Goal: Task Accomplishment & Management: Use online tool/utility

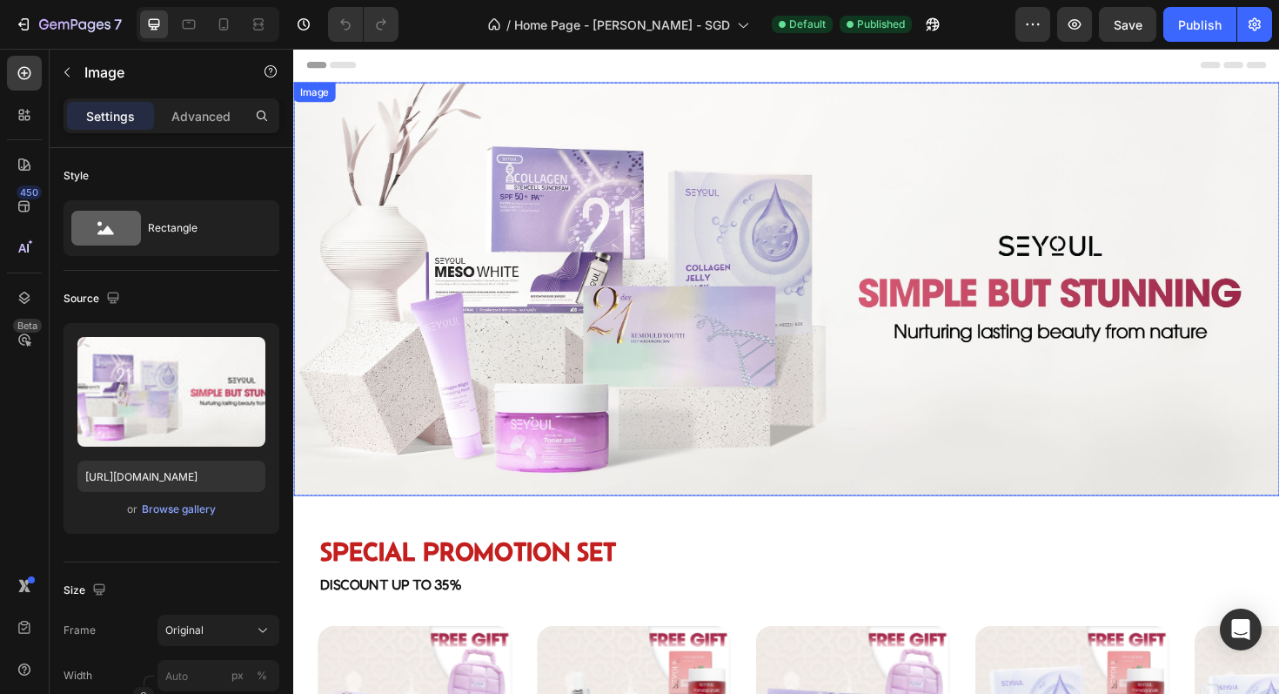
click at [493, 358] on img at bounding box center [815, 303] width 1044 height 438
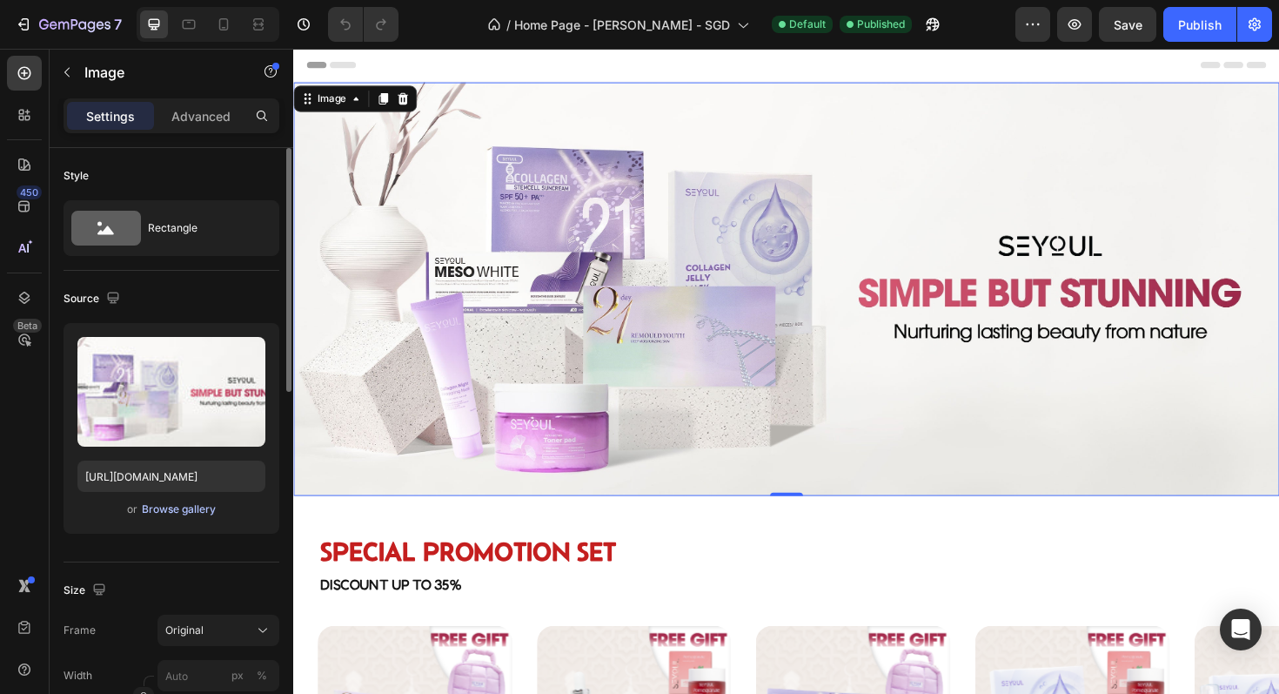
click at [191, 514] on div "Browse gallery" at bounding box center [179, 509] width 74 height 16
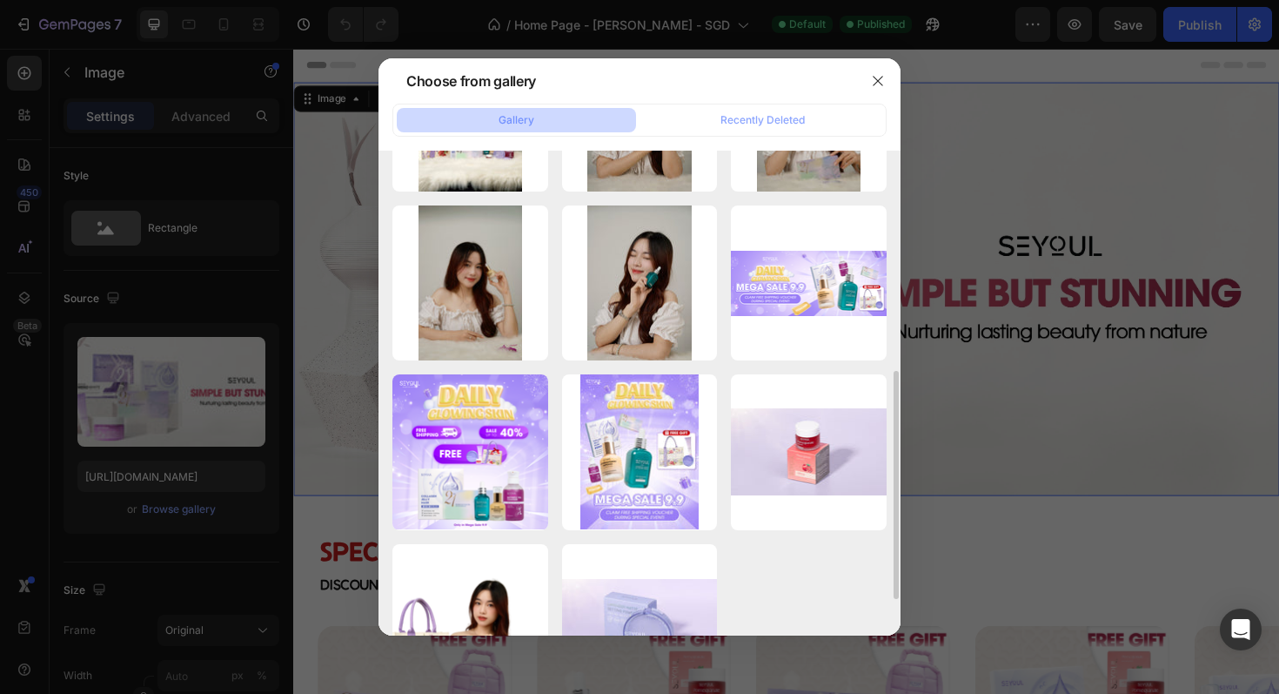
scroll to position [478, 0]
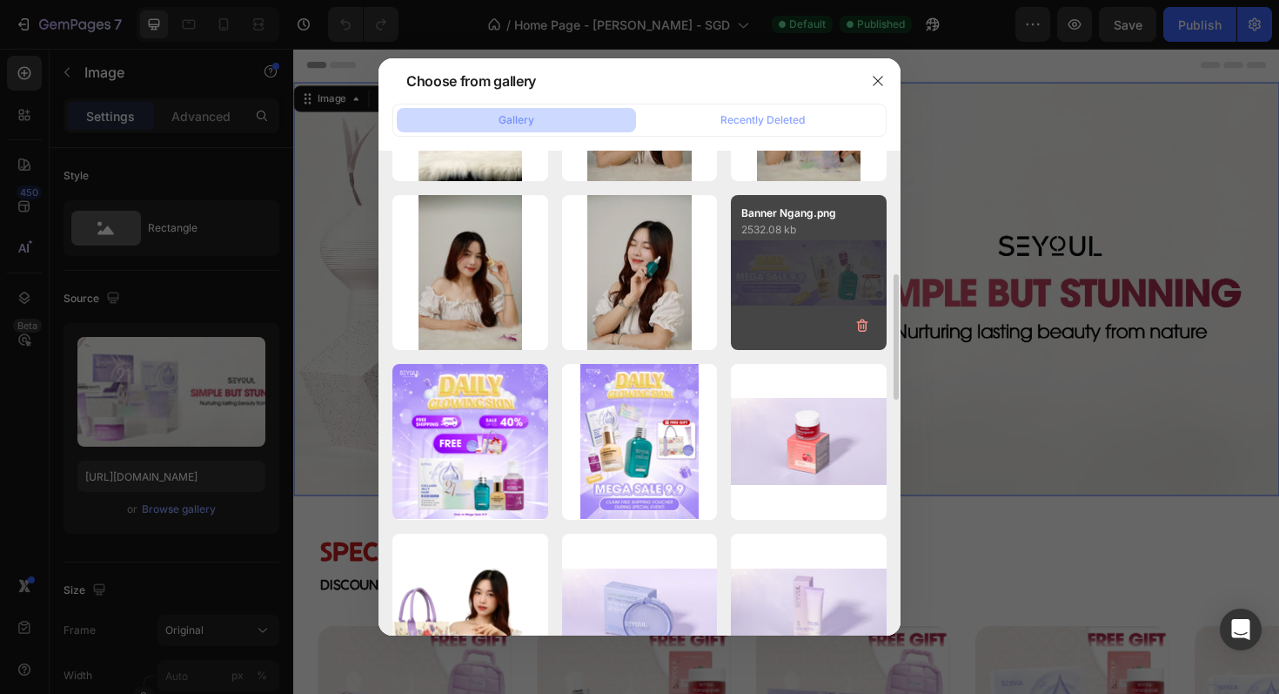
click at [767, 305] on div "Banner Ngang.png 2532.08 kb" at bounding box center [809, 273] width 156 height 156
type input "https://cdn.shopify.com/s/files/1/0723/7940/0447/files/gempages_542010221011141…"
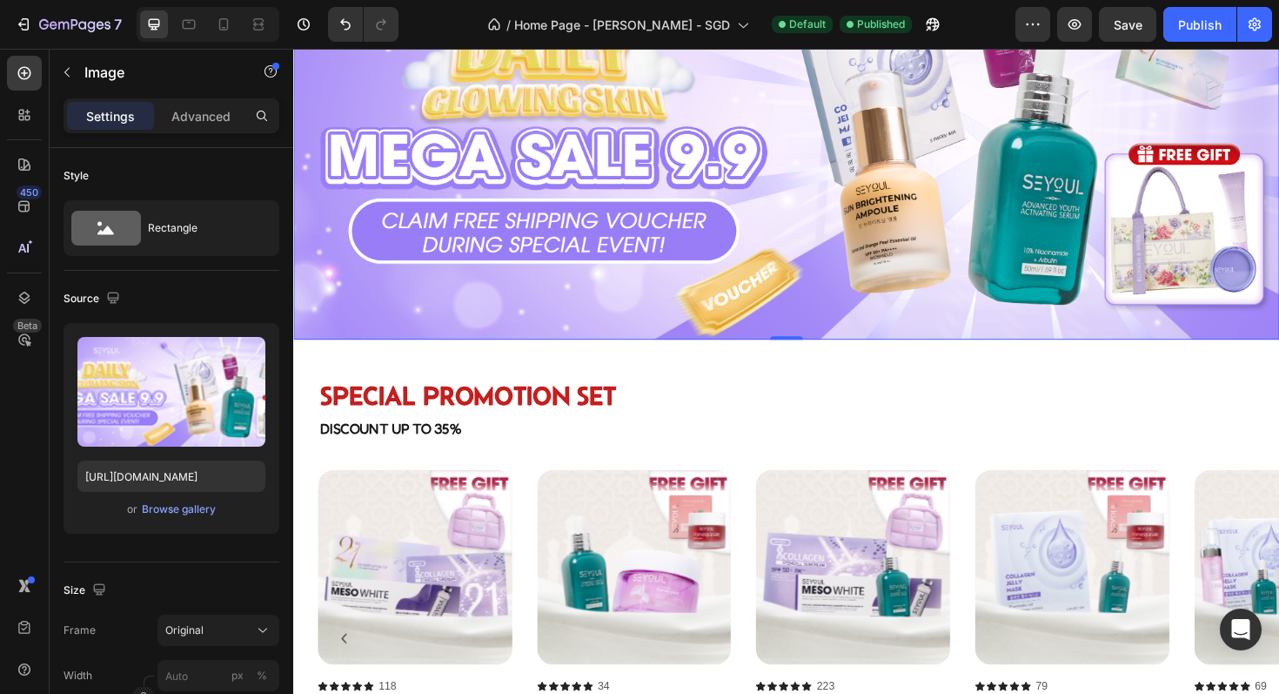
scroll to position [255, 0]
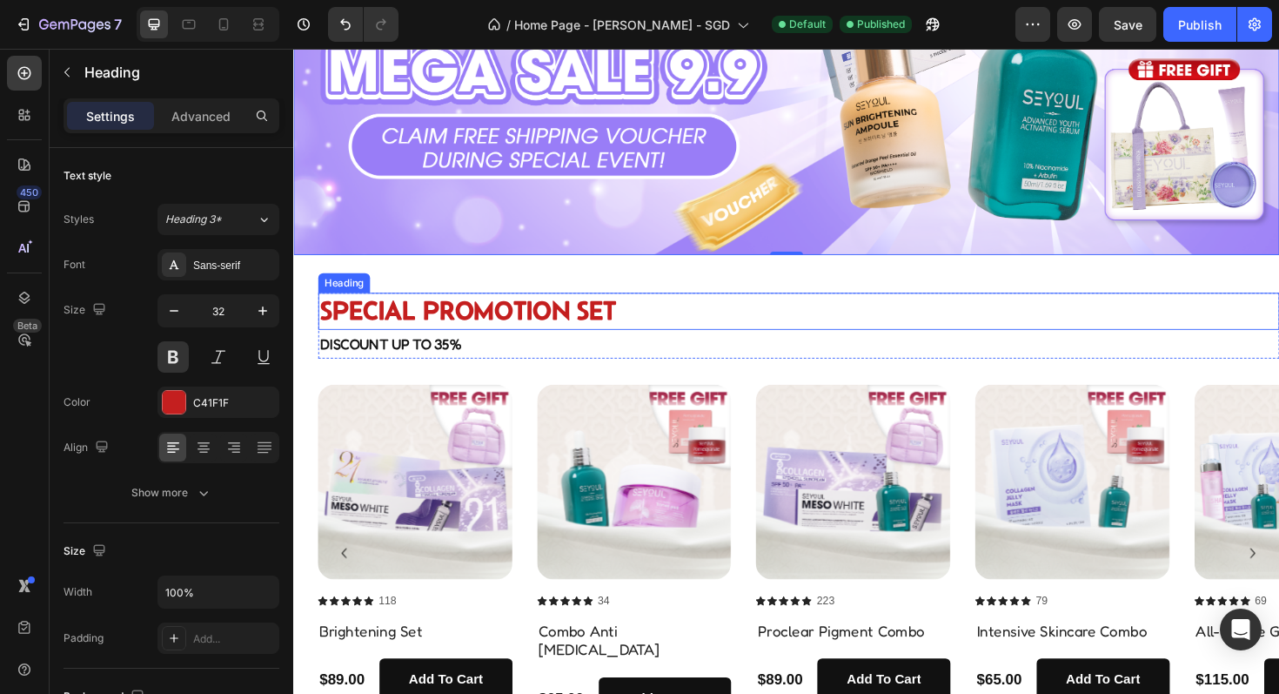
click at [745, 308] on h2 "Special Promotion Set" at bounding box center [828, 327] width 1018 height 40
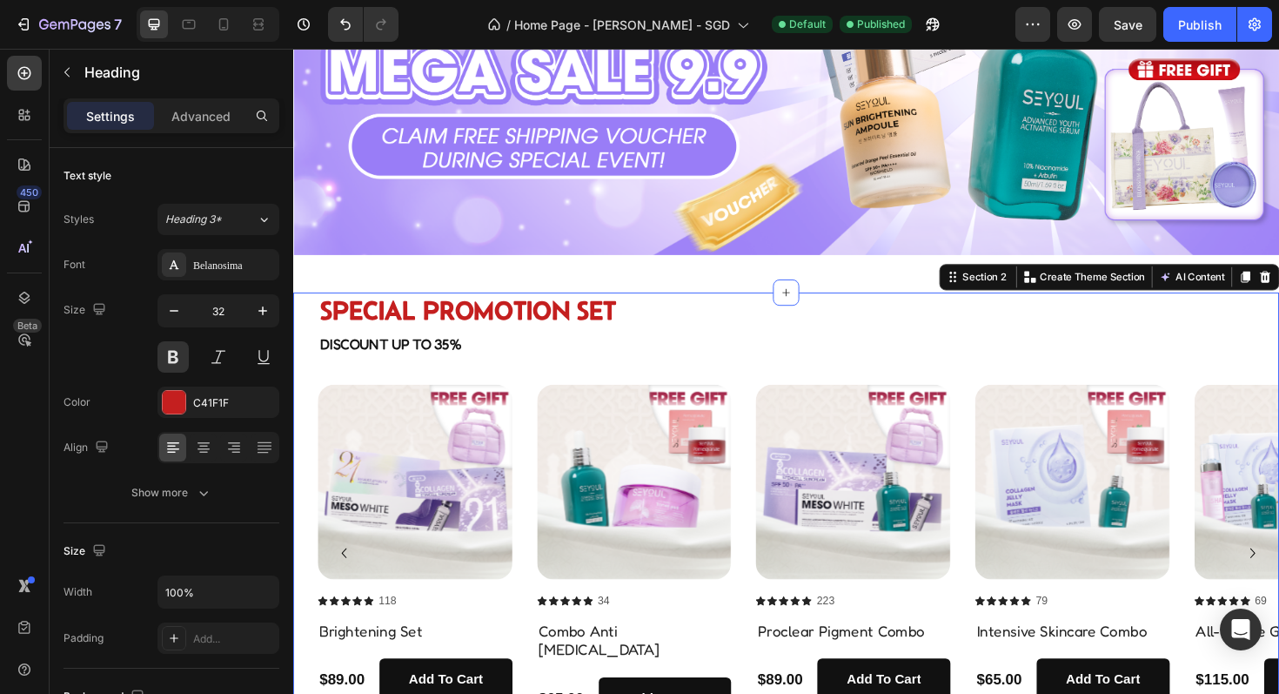
click at [733, 403] on div "Special Promotion Set Heading Special Promotion Set Heading Discount up to 35% …" at bounding box center [815, 533] width 1044 height 453
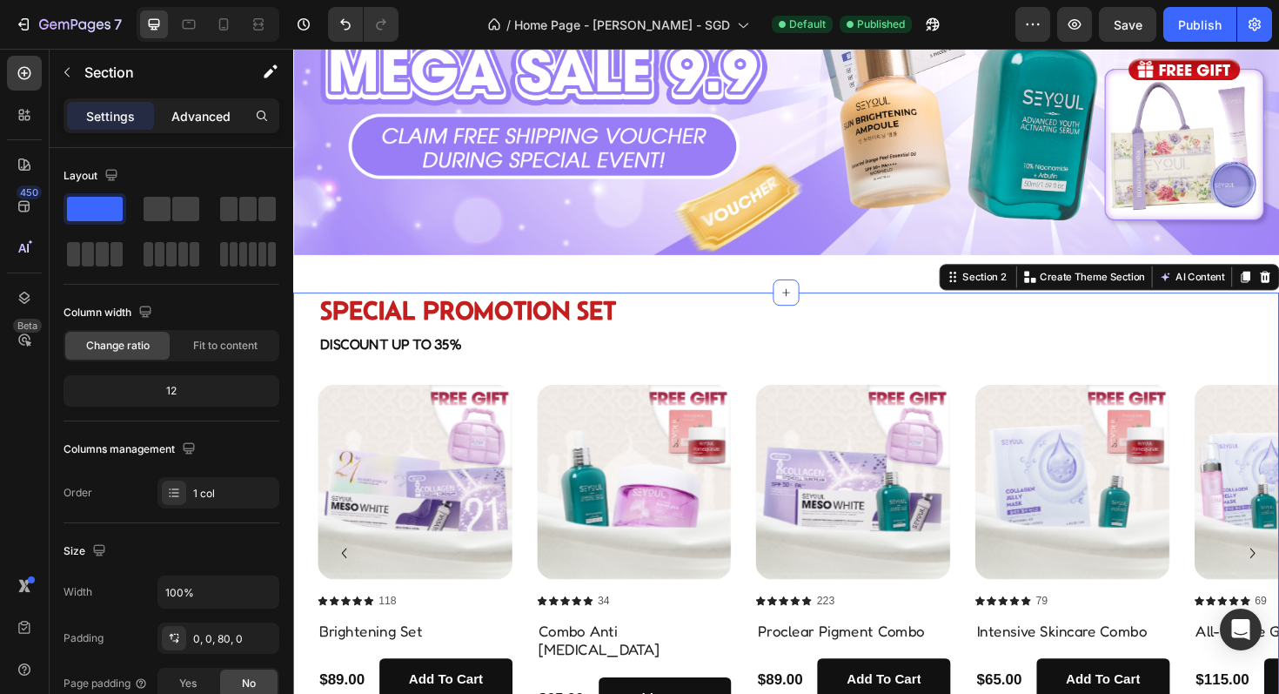
click at [228, 114] on p "Advanced" at bounding box center [200, 116] width 59 height 18
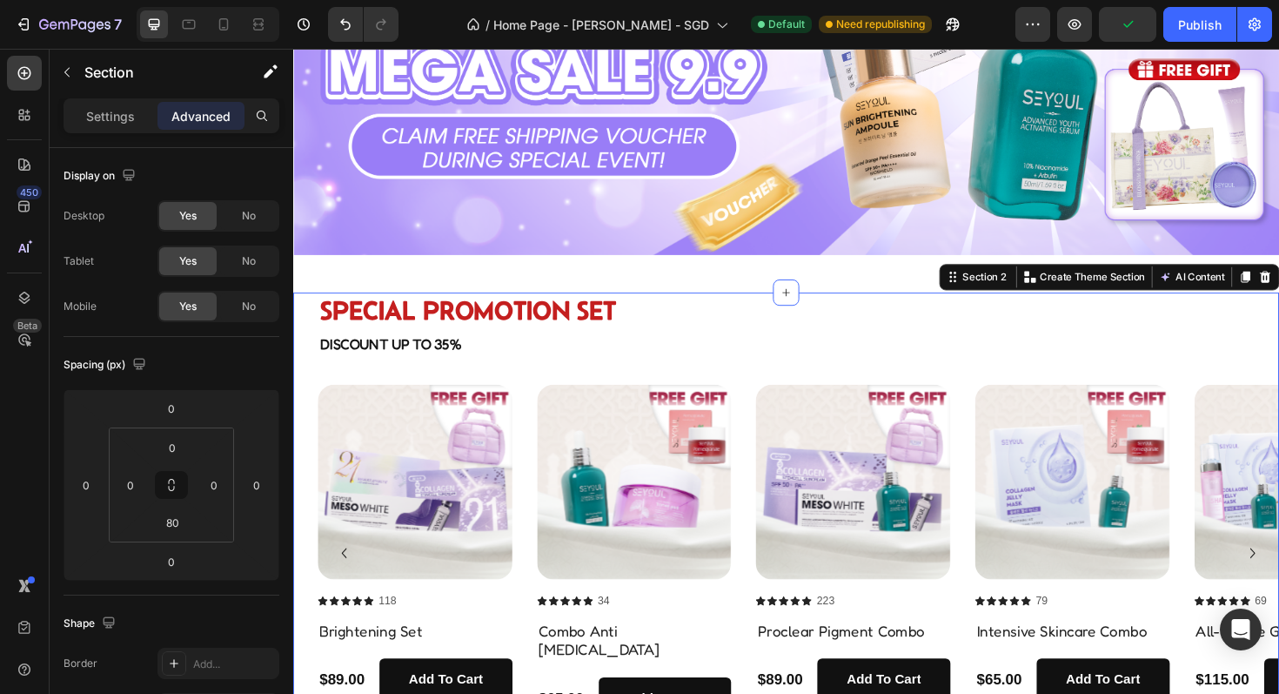
click at [574, 399] on div "Special Promotion Set Heading Special Promotion Set Heading Discount up to 35% …" at bounding box center [815, 533] width 1044 height 453
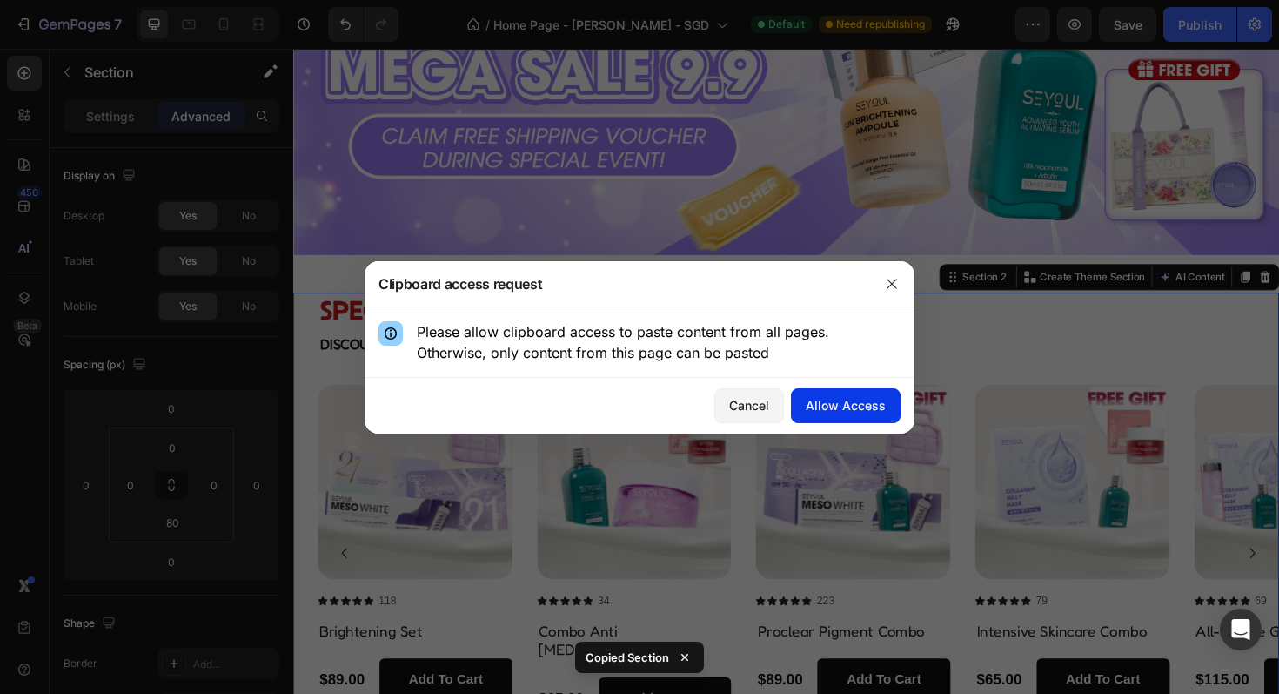
drag, startPoint x: 851, startPoint y: 402, endPoint x: 576, endPoint y: 380, distance: 275.8
click at [851, 402] on div "Allow Access" at bounding box center [846, 405] width 80 height 18
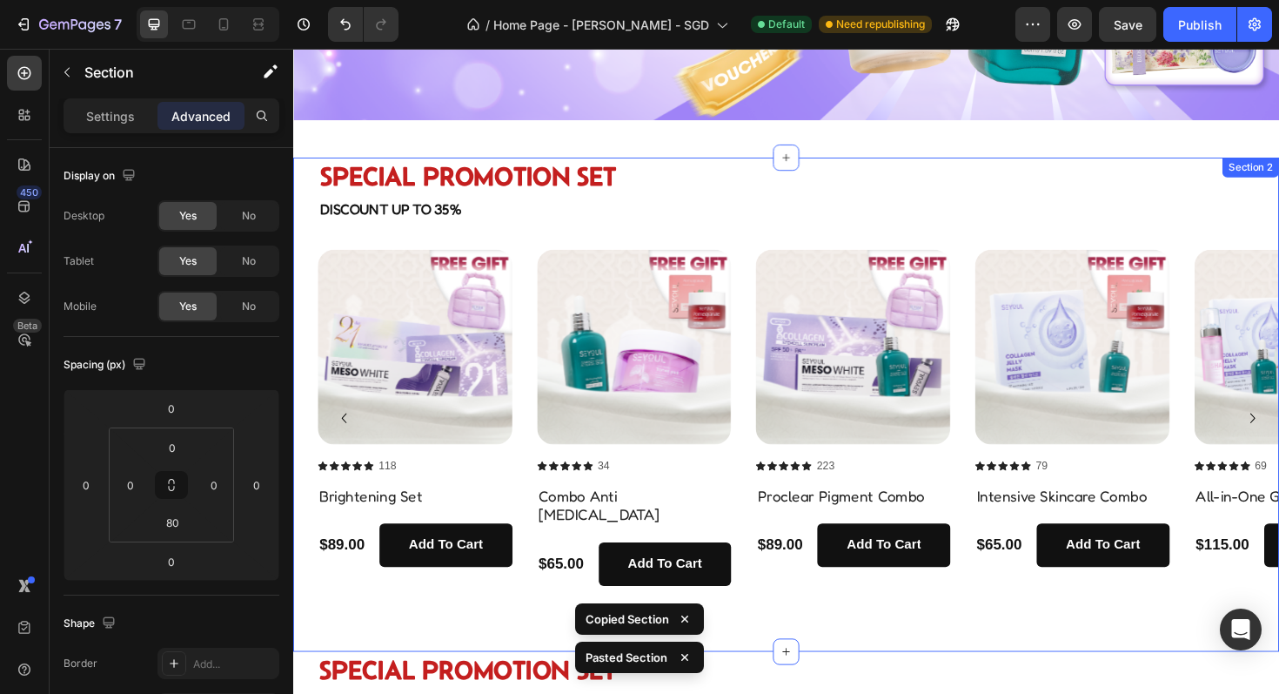
scroll to position [396, 0]
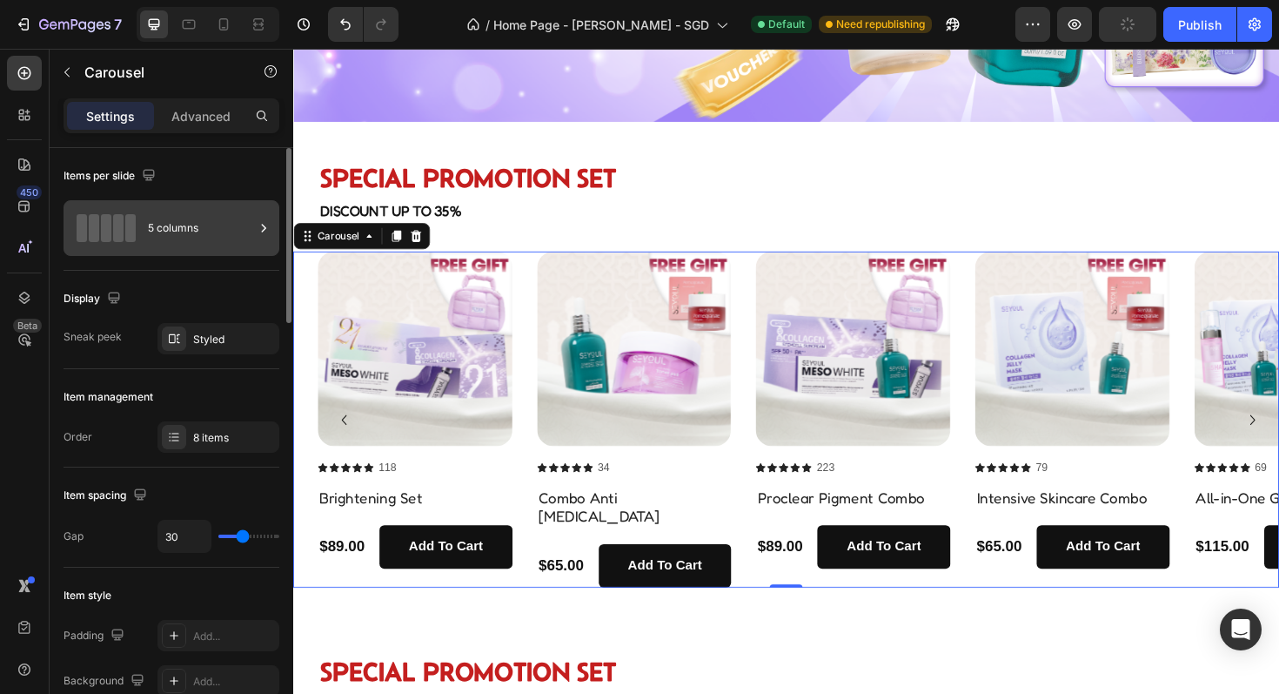
click at [208, 227] on div "5 columns" at bounding box center [201, 228] width 106 height 40
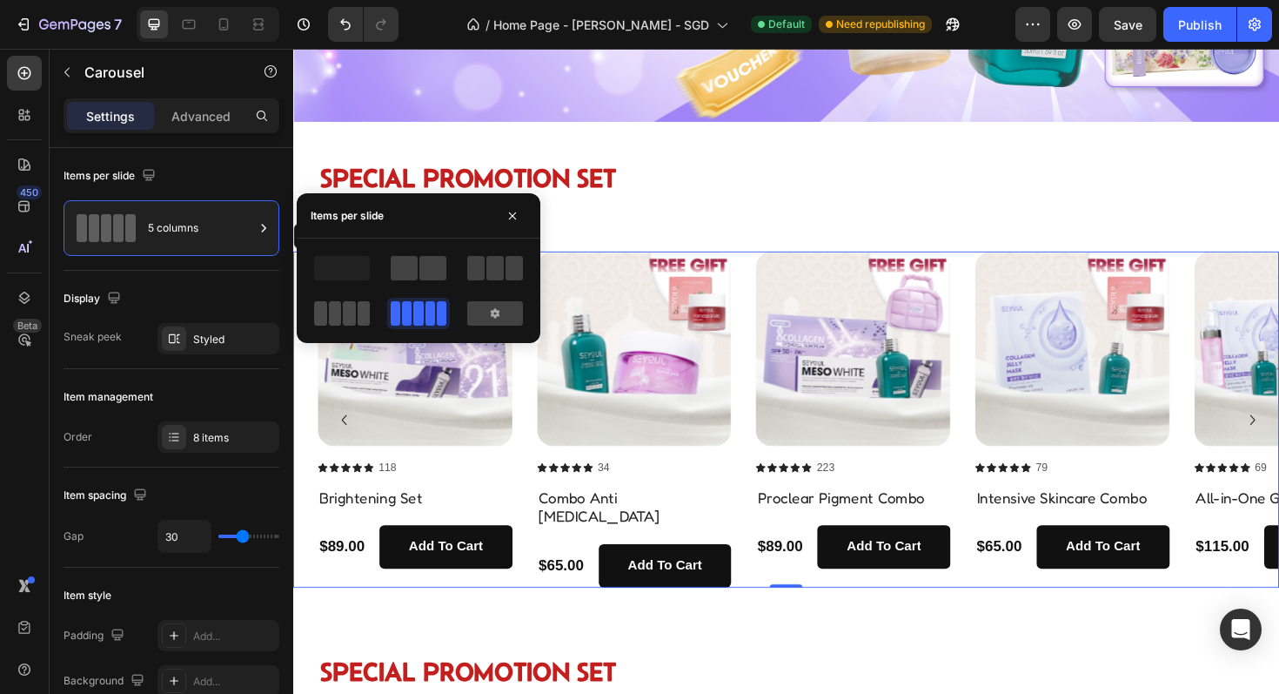
click at [326, 313] on span at bounding box center [320, 313] width 13 height 24
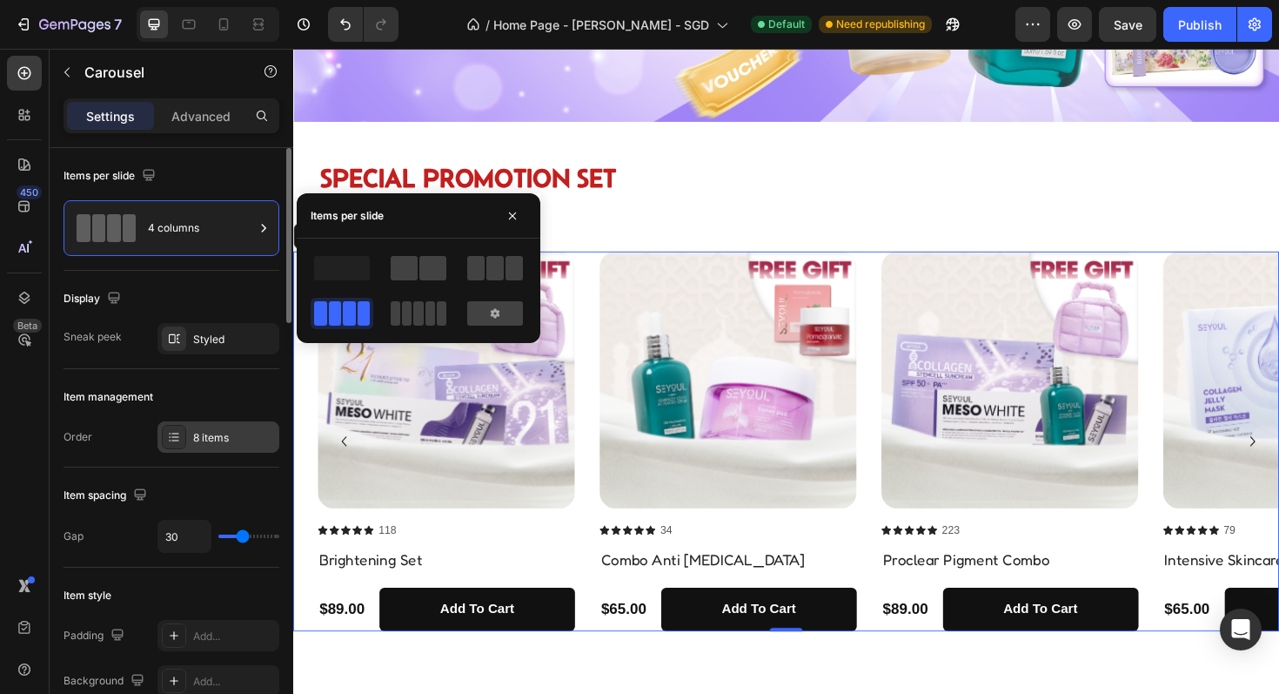
click at [198, 430] on div "8 items" at bounding box center [234, 438] width 82 height 16
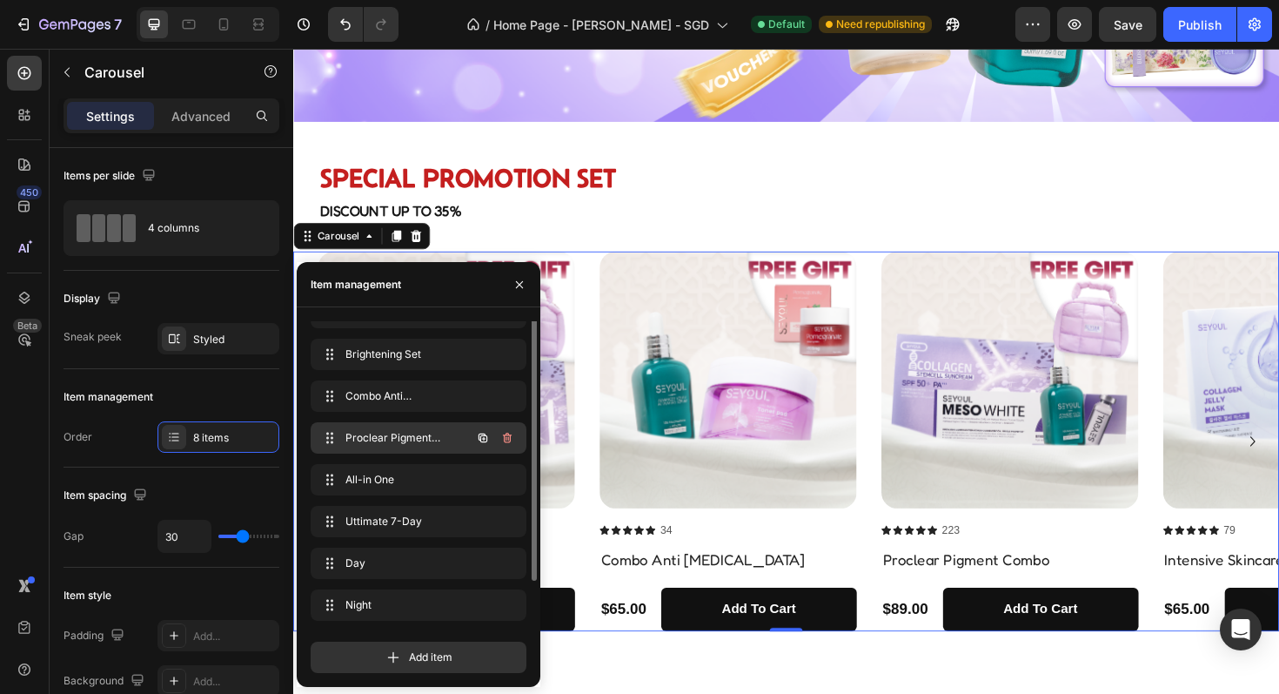
scroll to position [0, 0]
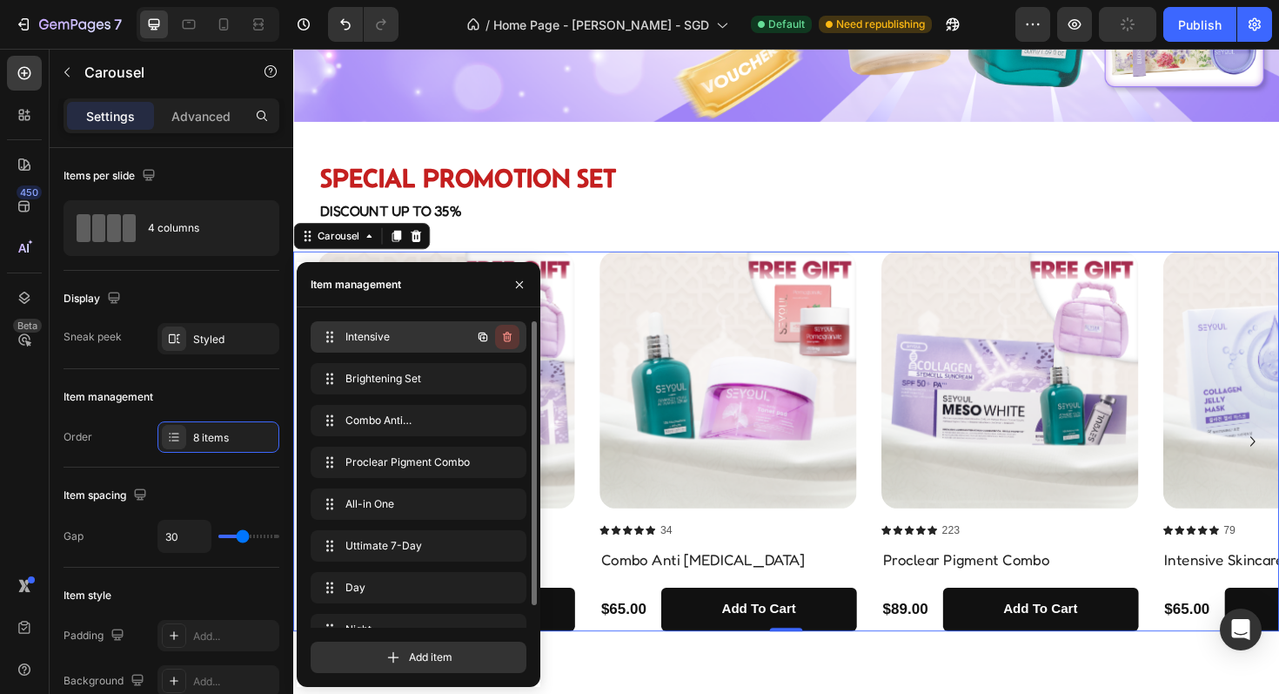
click at [506, 334] on icon "button" at bounding box center [507, 337] width 14 height 14
click at [506, 334] on div "Delete" at bounding box center [495, 337] width 32 height 16
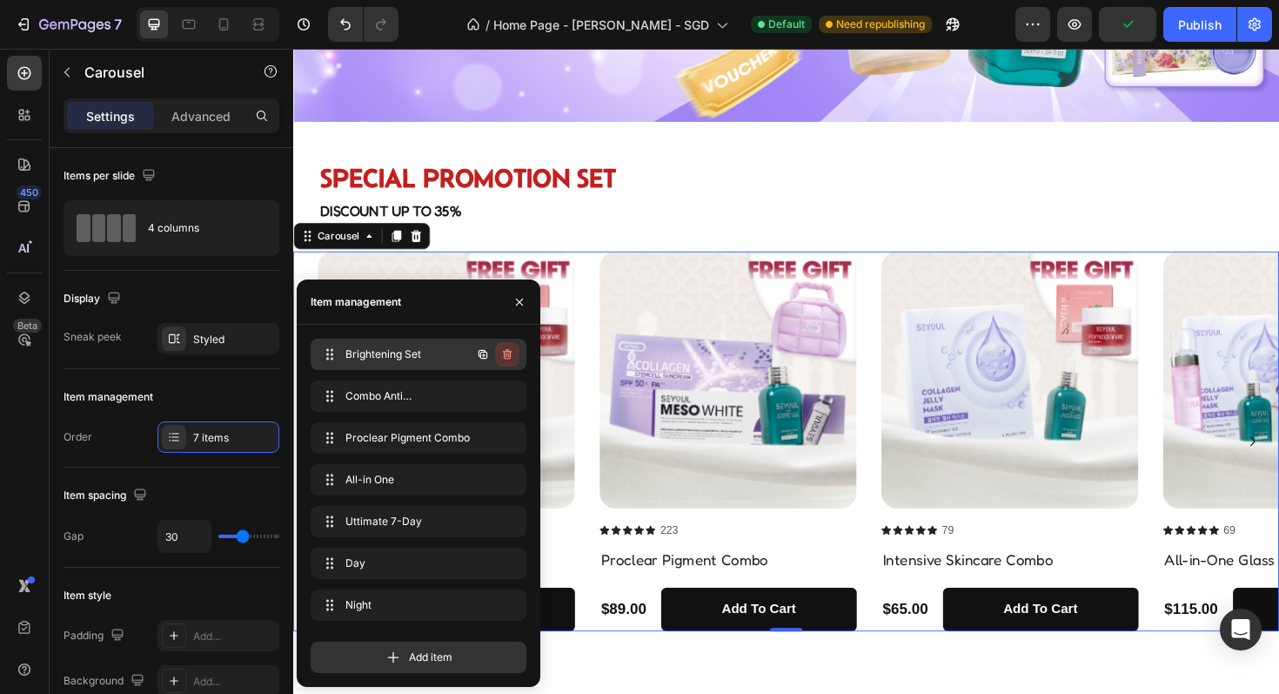
click at [506, 352] on icon "button" at bounding box center [507, 354] width 9 height 10
click at [506, 352] on div "Delete" at bounding box center [495, 354] width 32 height 16
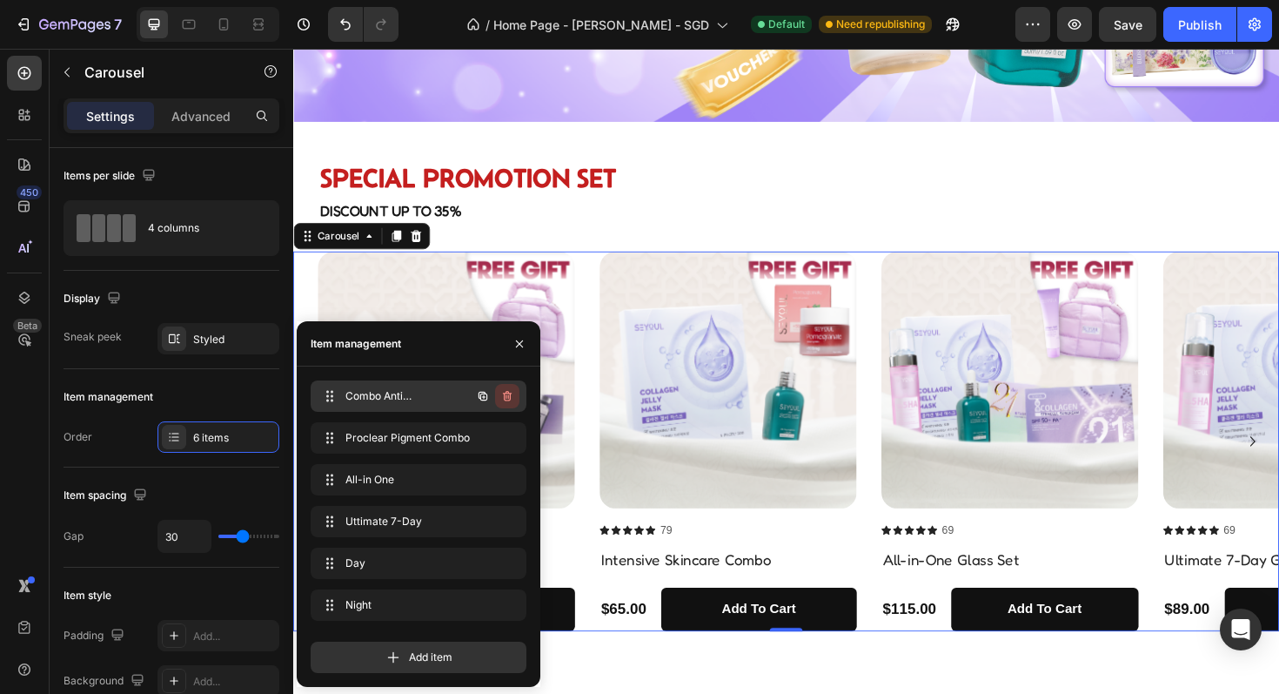
click at [505, 394] on icon "button" at bounding box center [507, 396] width 14 height 14
click at [505, 394] on div "Delete" at bounding box center [495, 396] width 32 height 16
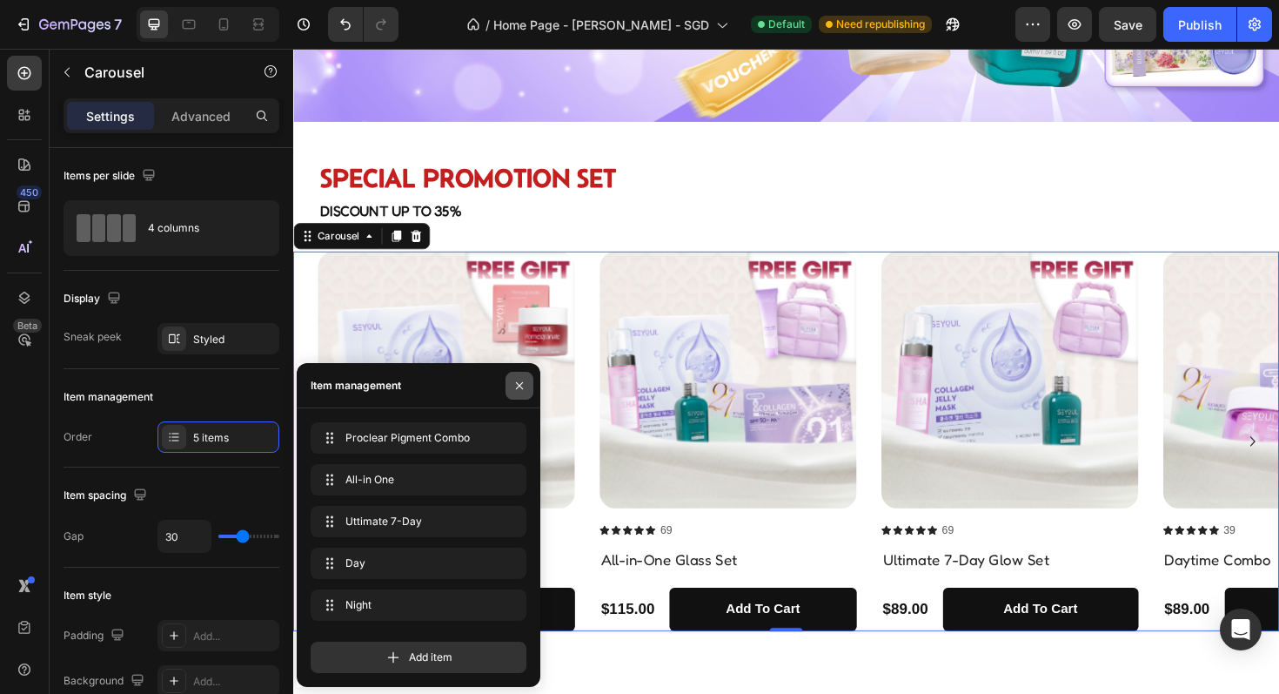
click at [514, 379] on icon "button" at bounding box center [520, 386] width 14 height 14
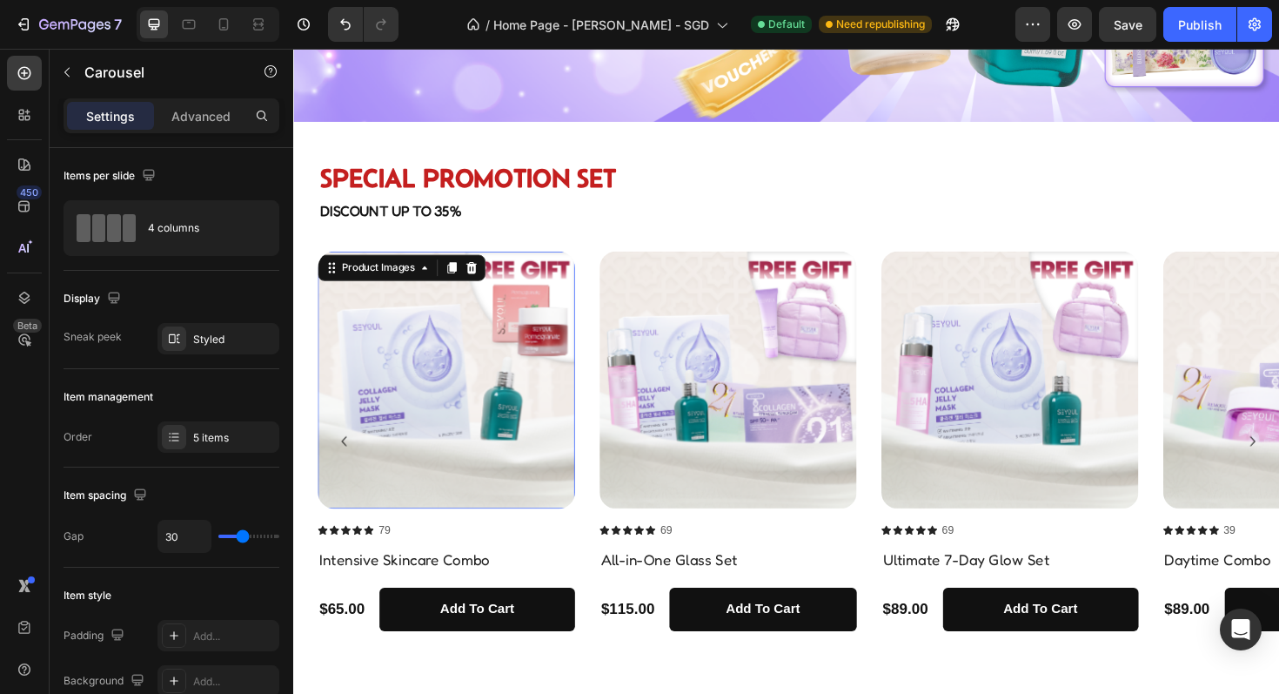
click at [499, 461] on img at bounding box center [455, 400] width 272 height 272
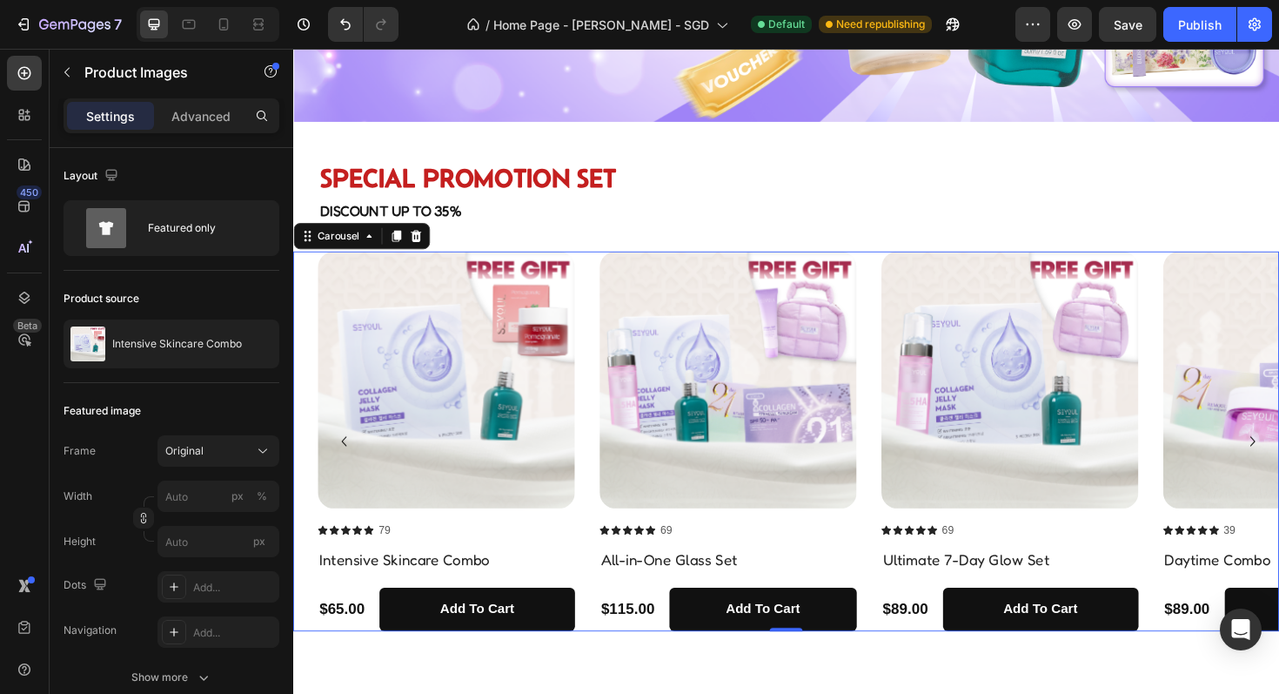
click at [614, 656] on div "Product Images Icon Icon Icon Icon Icon Icon List 79 Text Block Row Intensive S…" at bounding box center [828, 465] width 1018 height 402
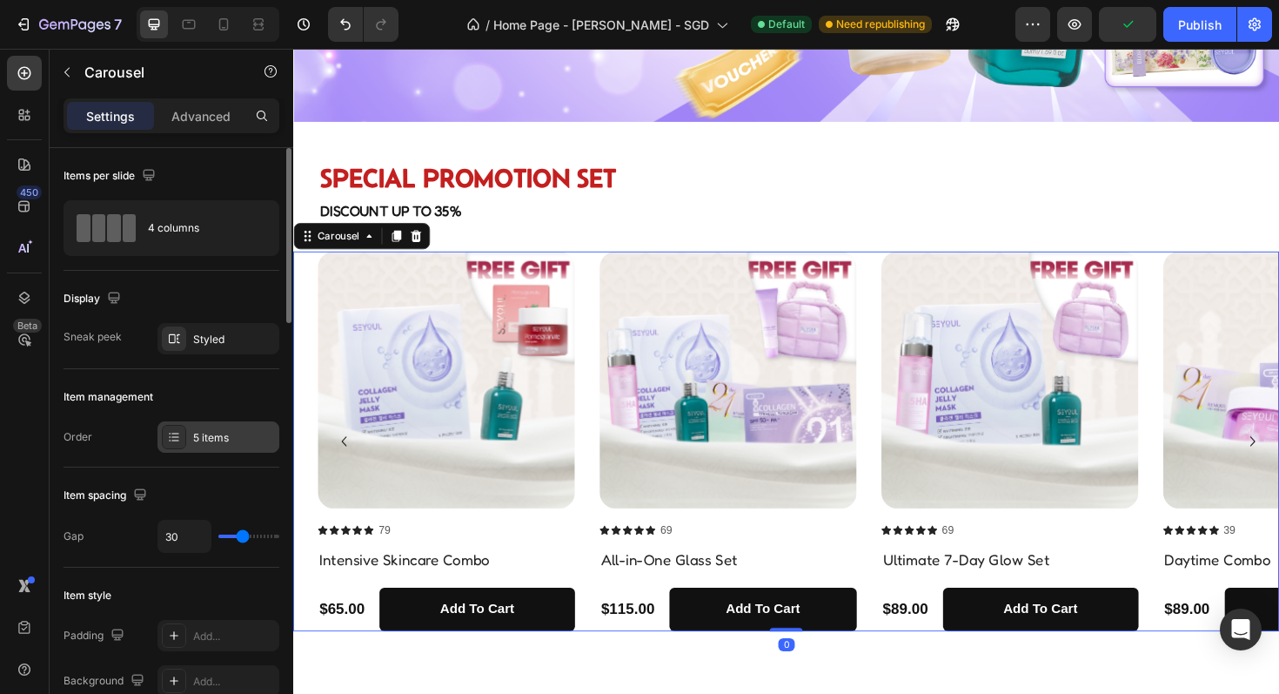
click at [207, 425] on div "5 items" at bounding box center [218, 436] width 122 height 31
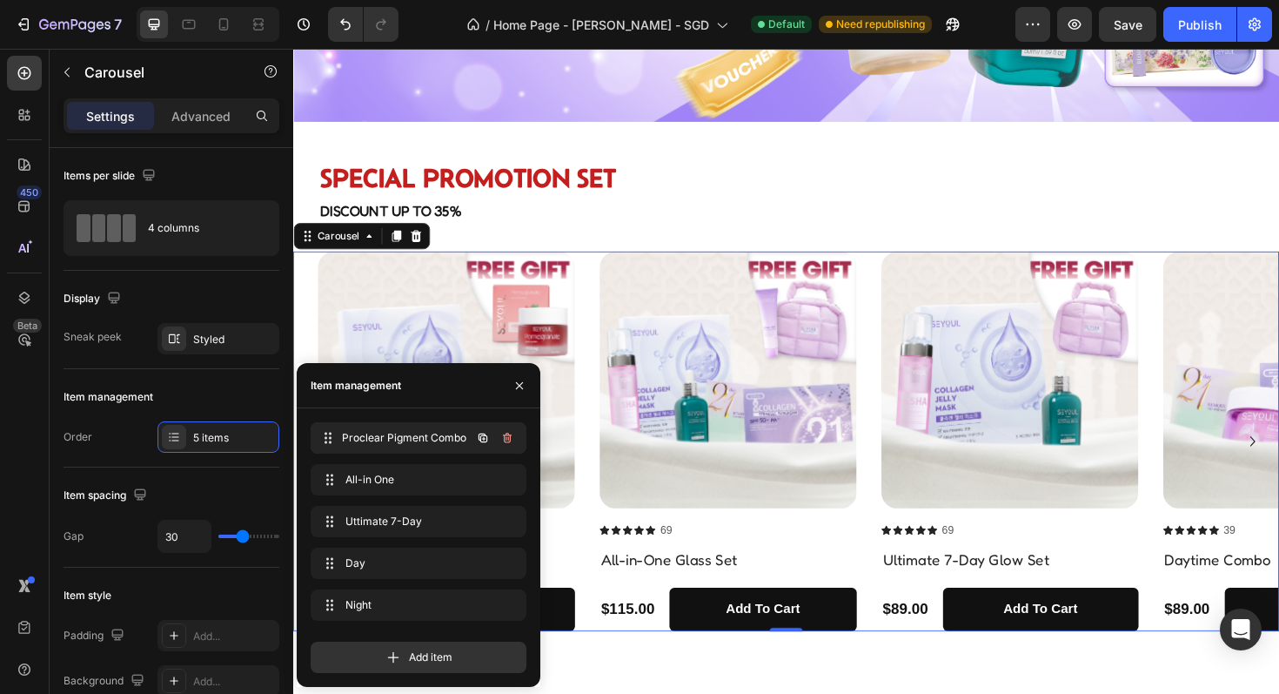
click at [363, 447] on div "Proclear Pigment Combo Proclear Pigment Combo" at bounding box center [394, 438] width 153 height 24
click at [412, 438] on span "Proclear Pigment Combo" at bounding box center [394, 438] width 98 height 16
click at [486, 301] on img at bounding box center [455, 400] width 272 height 272
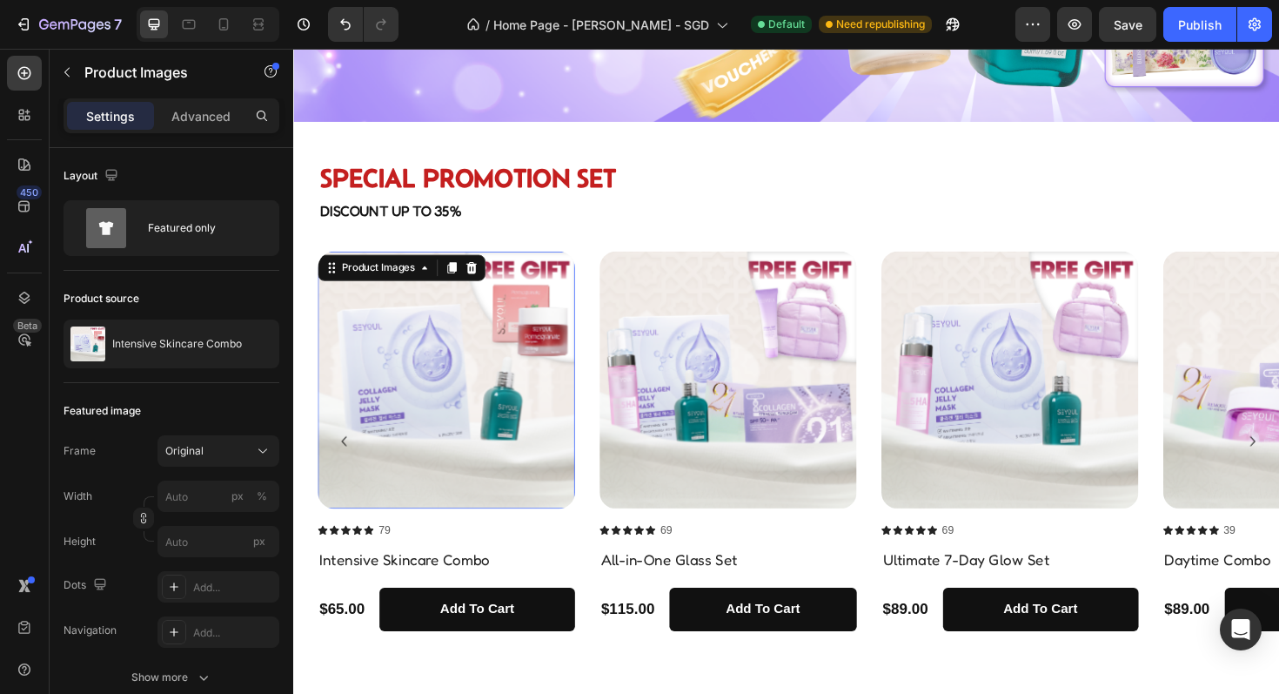
click at [486, 301] on img at bounding box center [455, 400] width 272 height 272
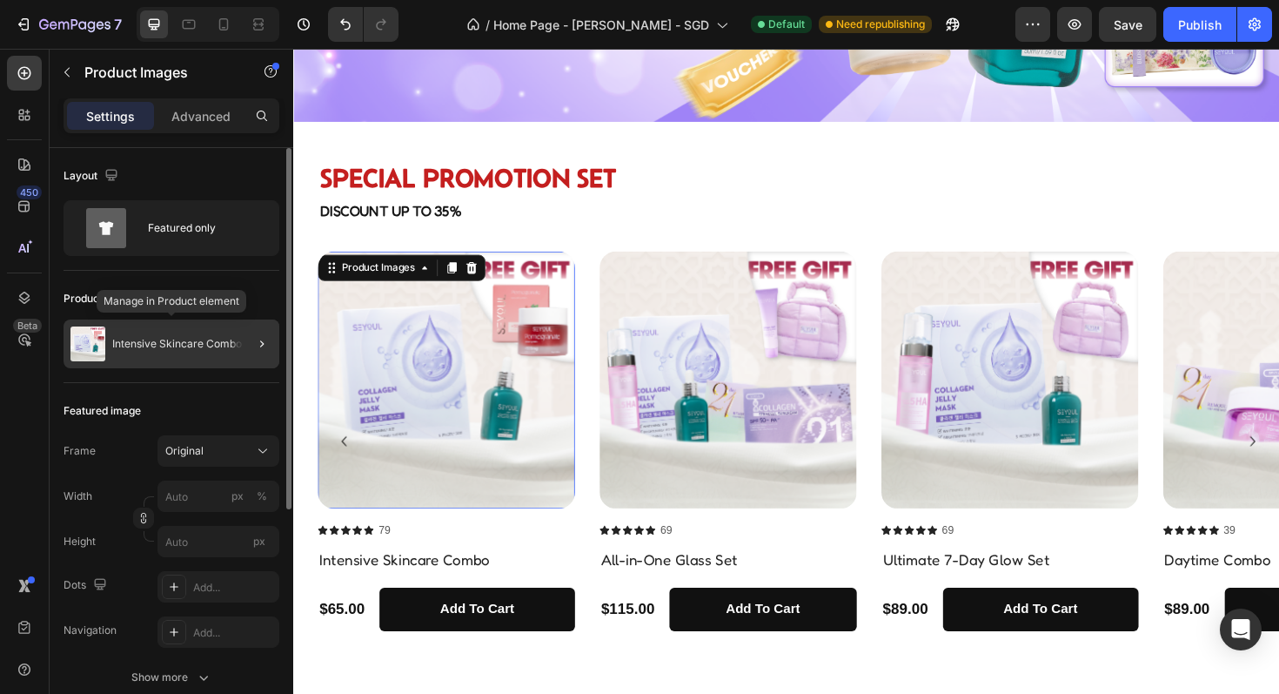
click at [155, 360] on div "Intensive Skincare Combo" at bounding box center [172, 343] width 216 height 49
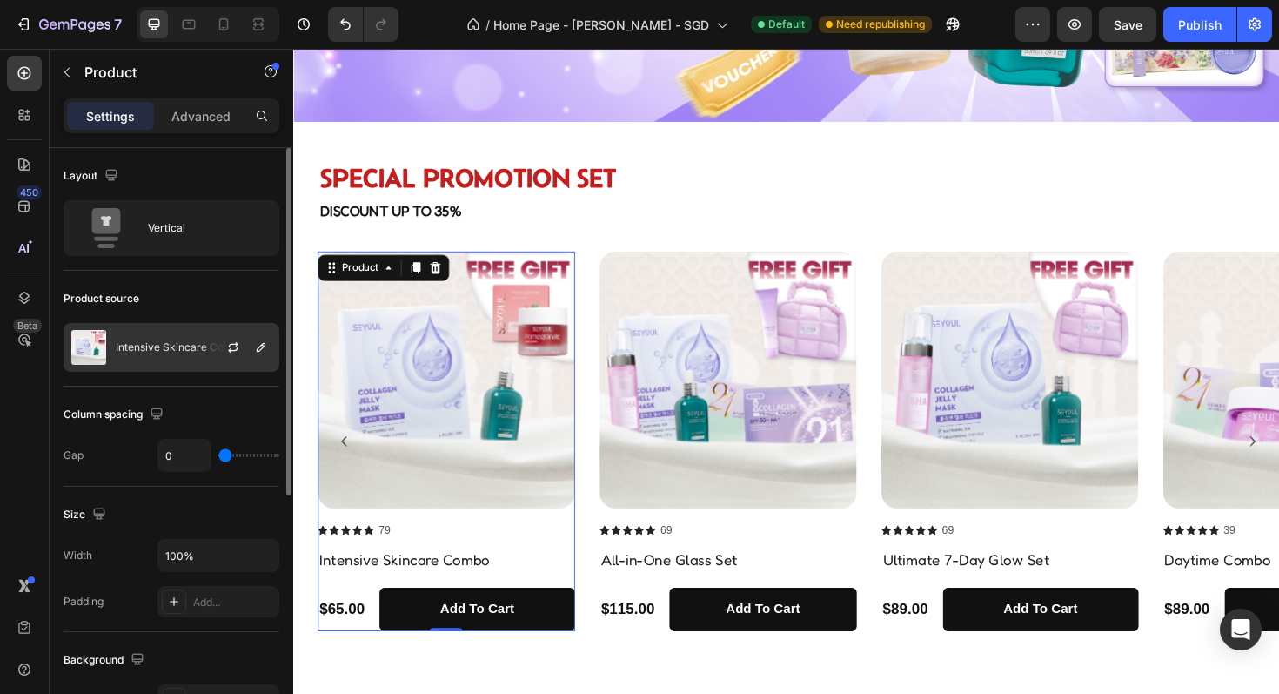
click at [182, 343] on p "Intensive Skincare Combo" at bounding box center [181, 347] width 130 height 12
click at [229, 345] on icon "button" at bounding box center [234, 344] width 10 height 5
click at [268, 346] on button "button" at bounding box center [261, 347] width 21 height 21
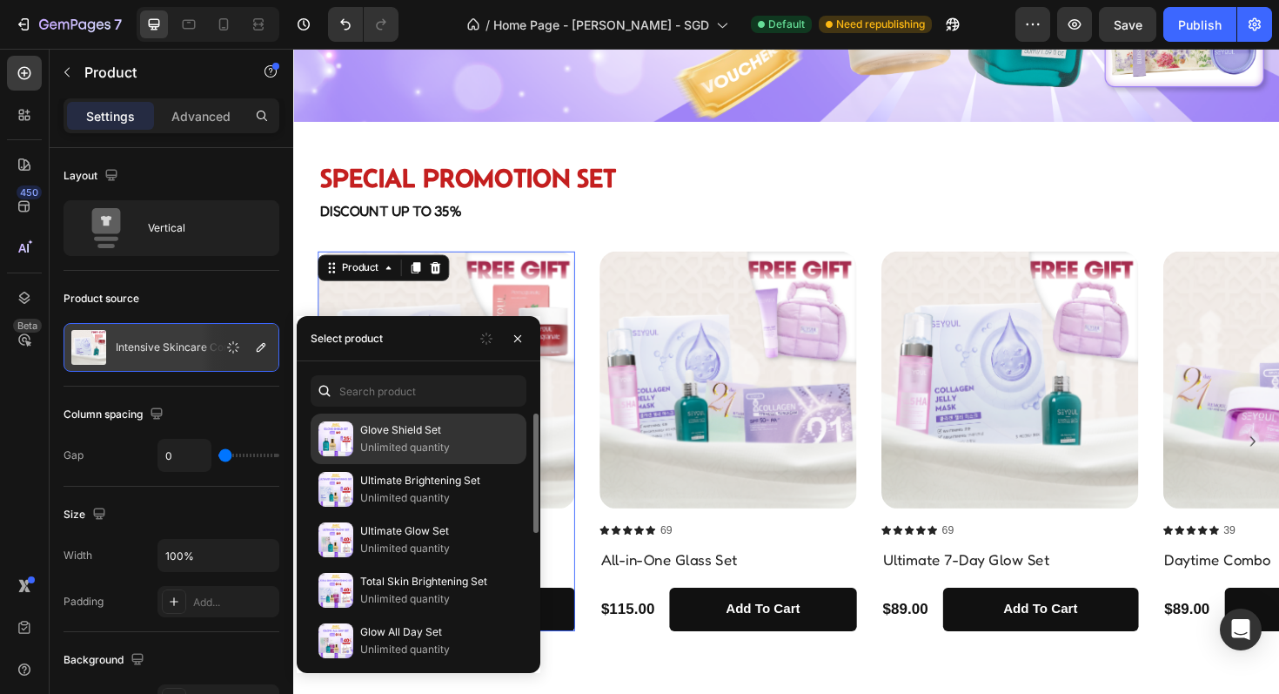
click at [341, 442] on img at bounding box center [335, 438] width 35 height 35
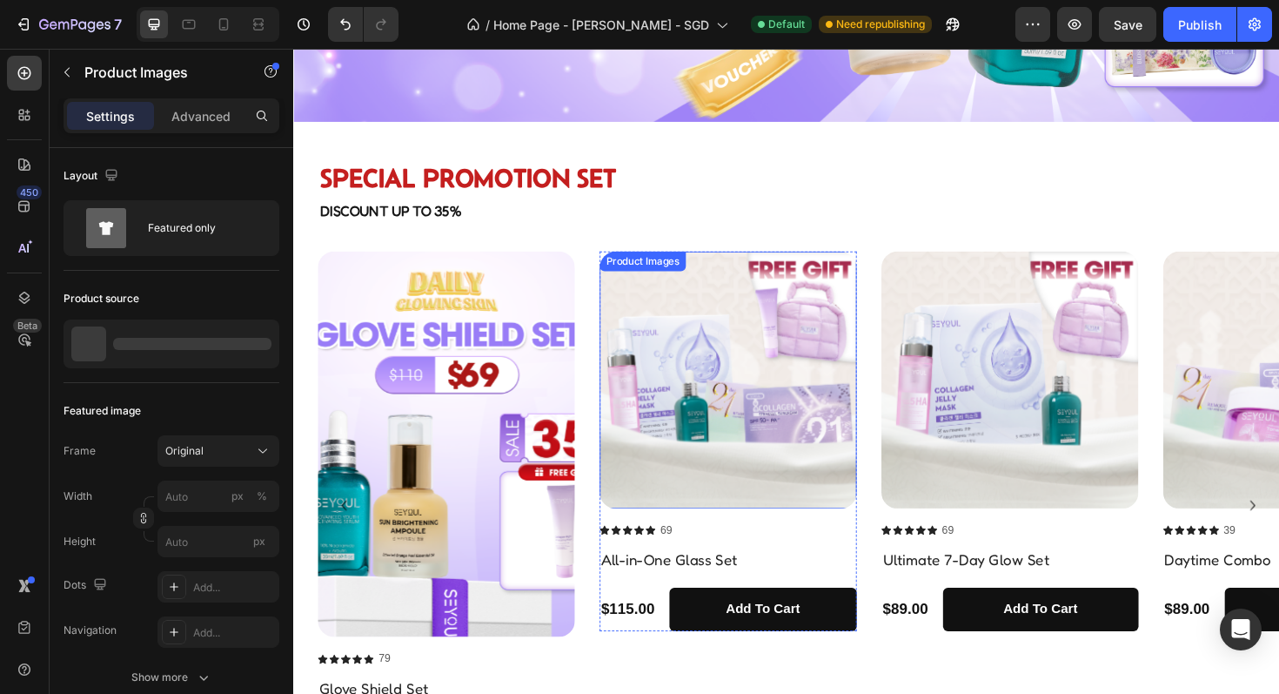
click at [724, 472] on img at bounding box center [754, 400] width 272 height 272
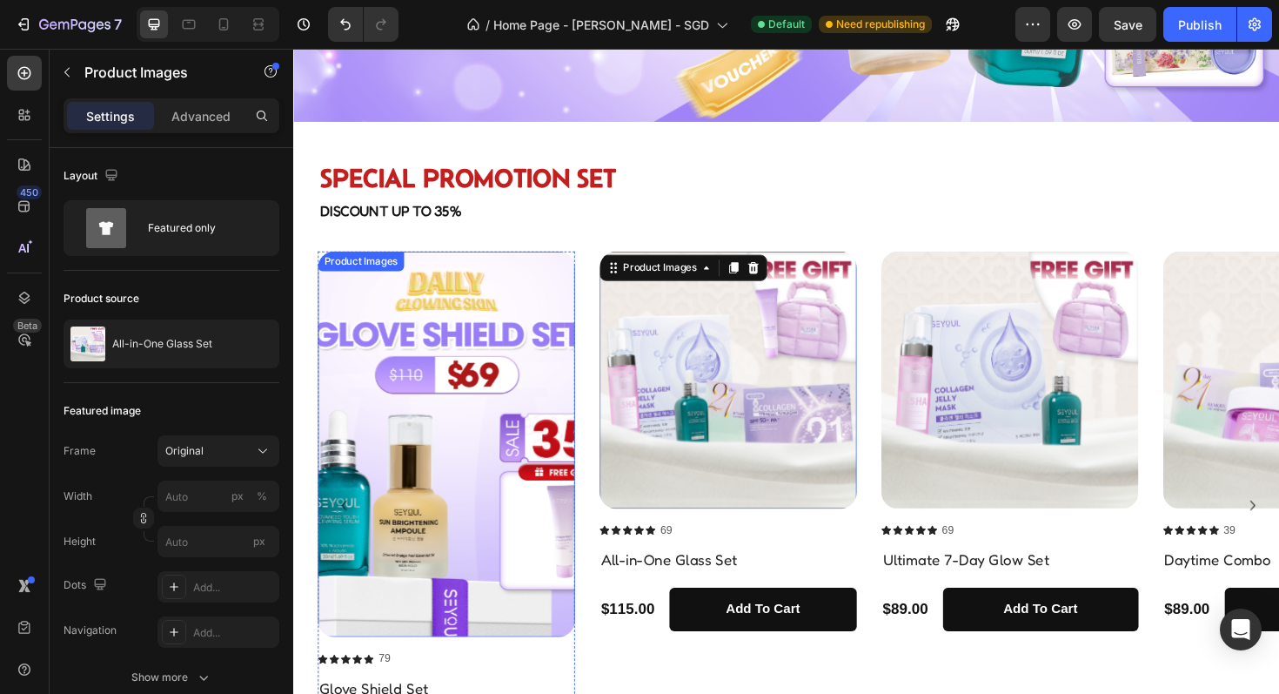
click at [484, 463] on img at bounding box center [455, 468] width 272 height 408
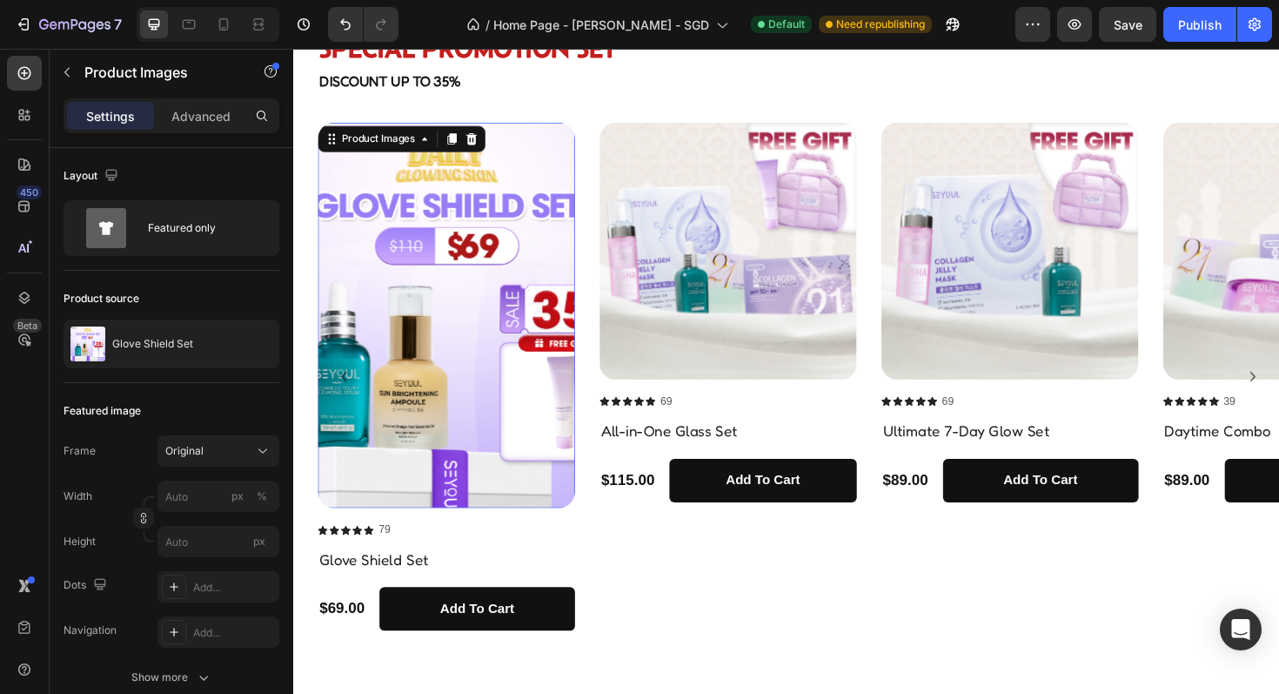
scroll to position [608, 0]
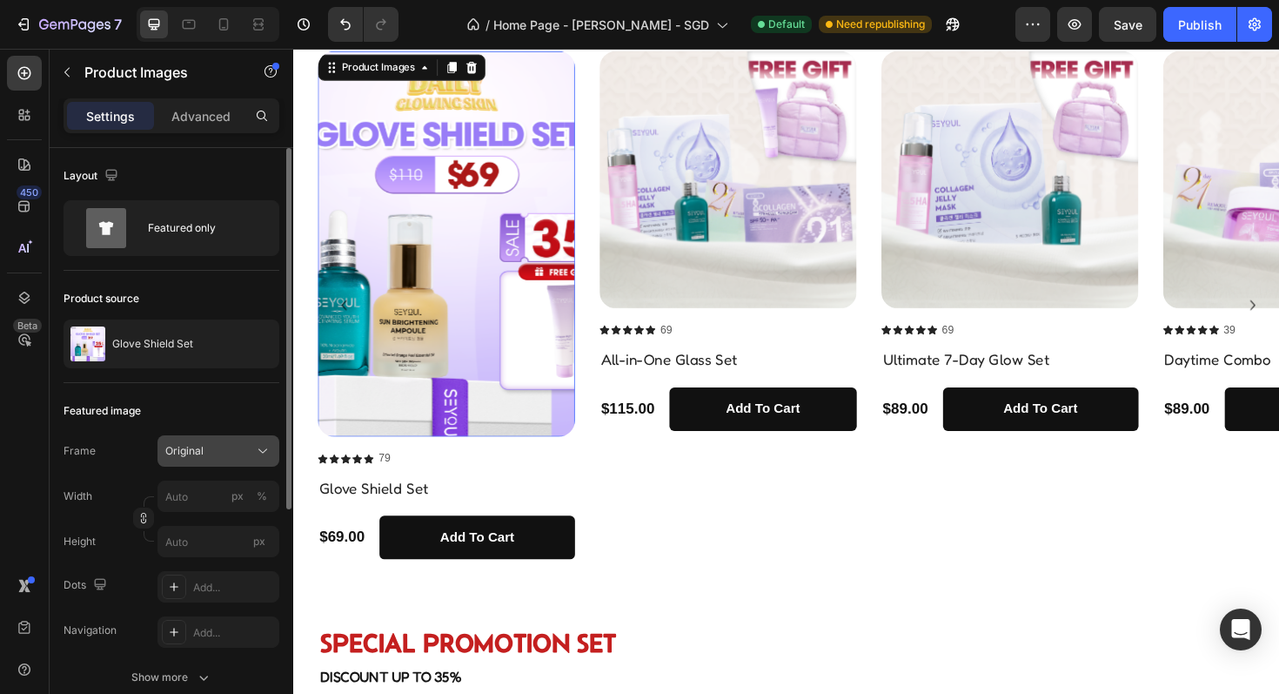
click at [175, 450] on span "Original" at bounding box center [184, 451] width 38 height 16
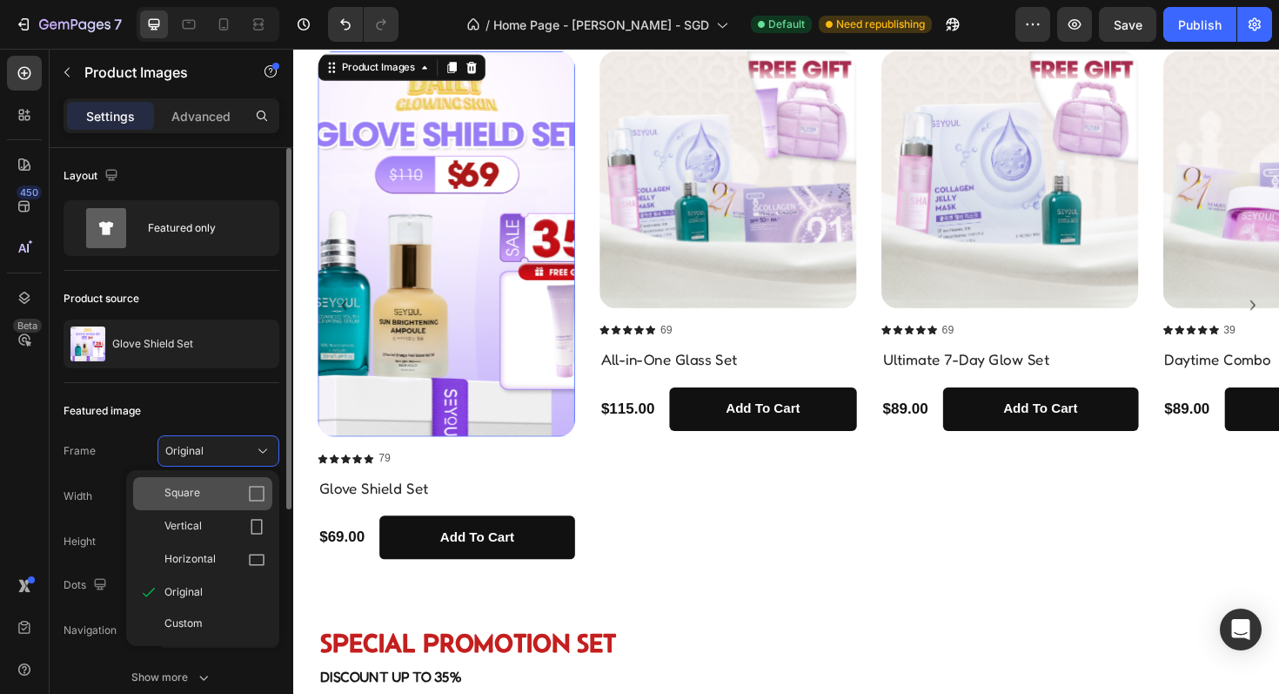
click at [196, 489] on span "Square" at bounding box center [182, 493] width 36 height 17
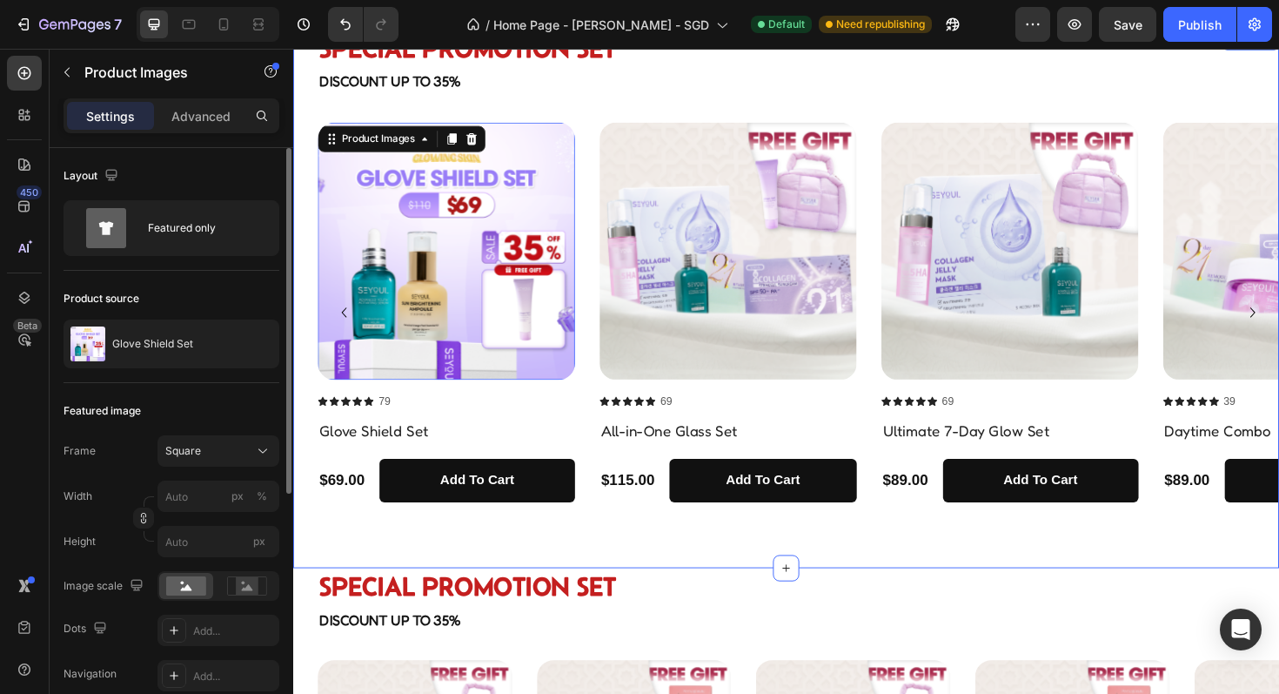
scroll to position [532, 0]
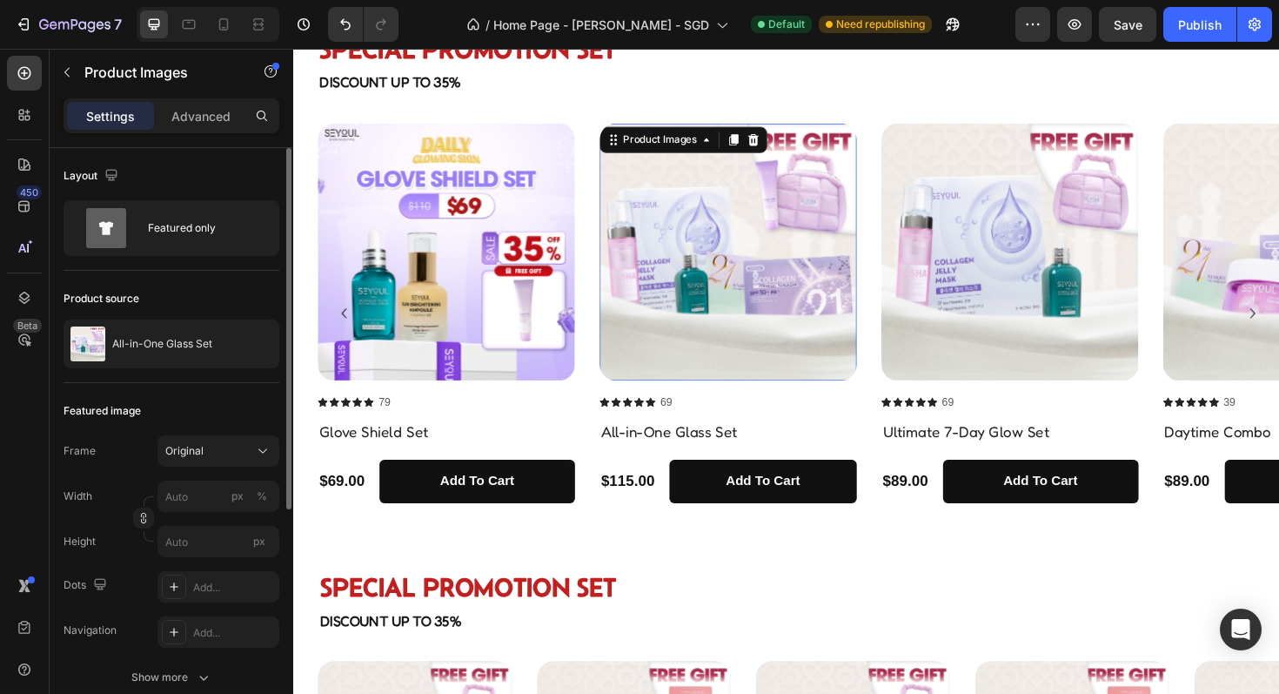
click at [702, 330] on img at bounding box center [754, 264] width 272 height 272
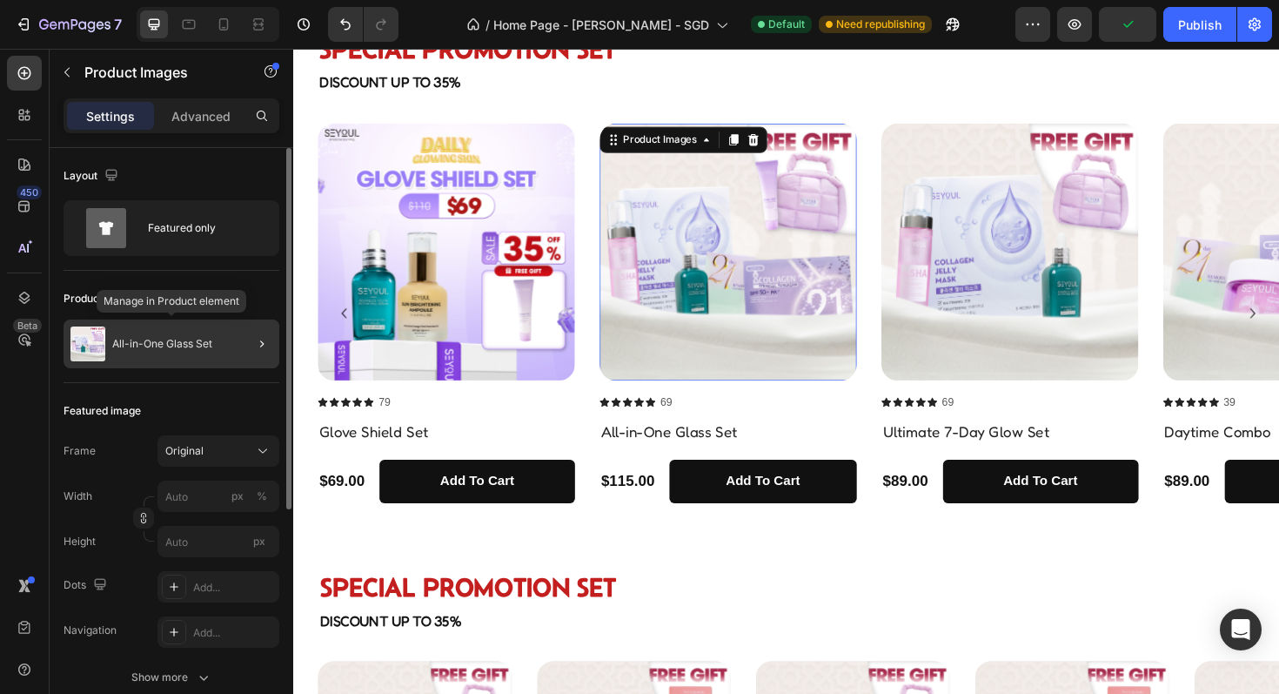
click at [204, 339] on p "All-in-One Glass Set" at bounding box center [162, 344] width 100 height 12
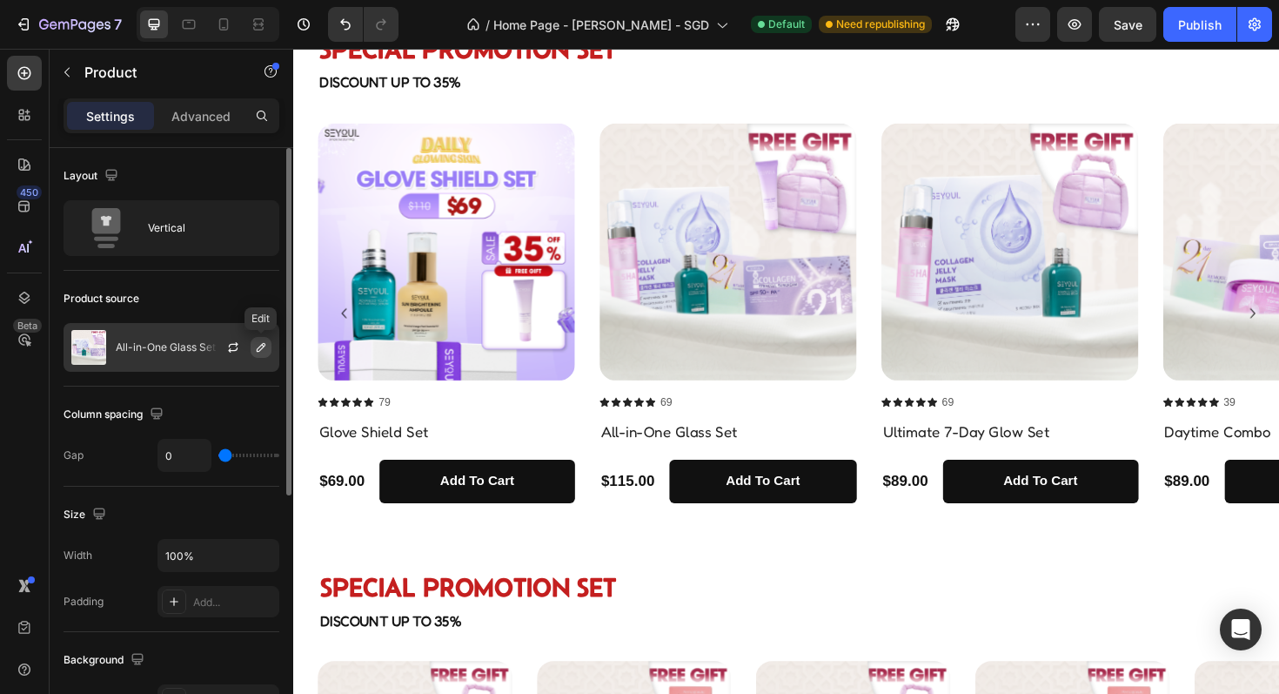
click at [256, 349] on icon "button" at bounding box center [261, 347] width 14 height 14
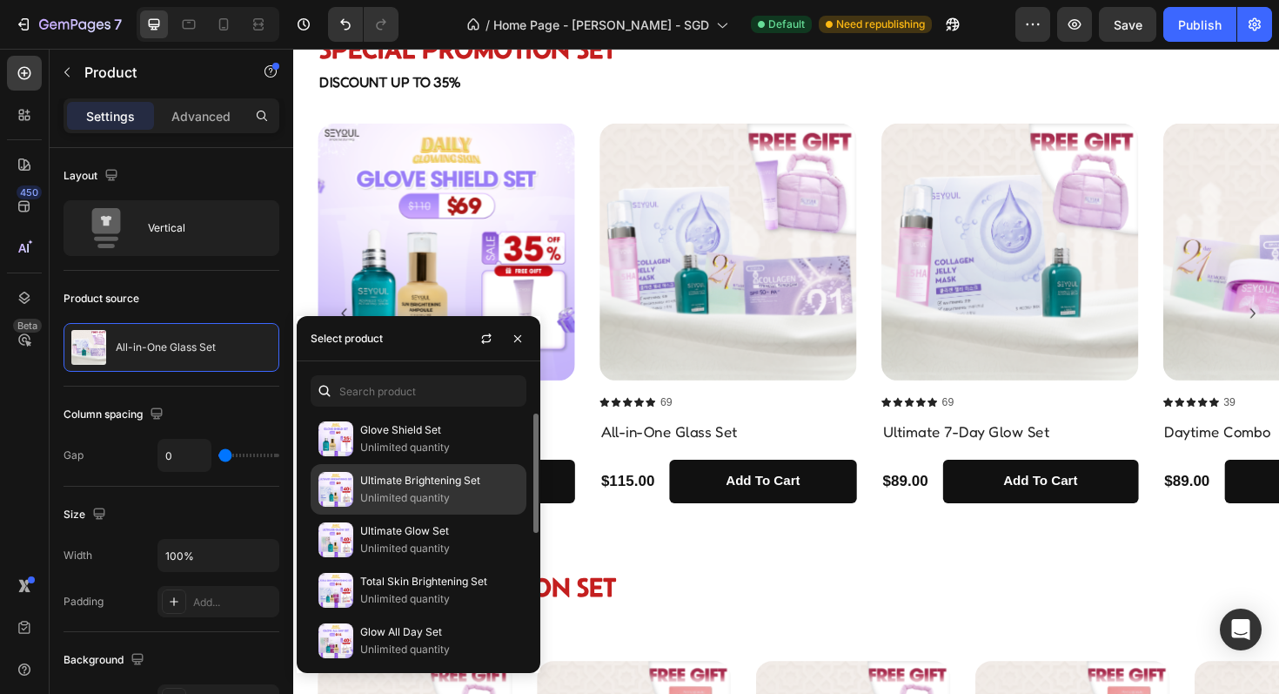
click at [352, 495] on img at bounding box center [335, 489] width 35 height 35
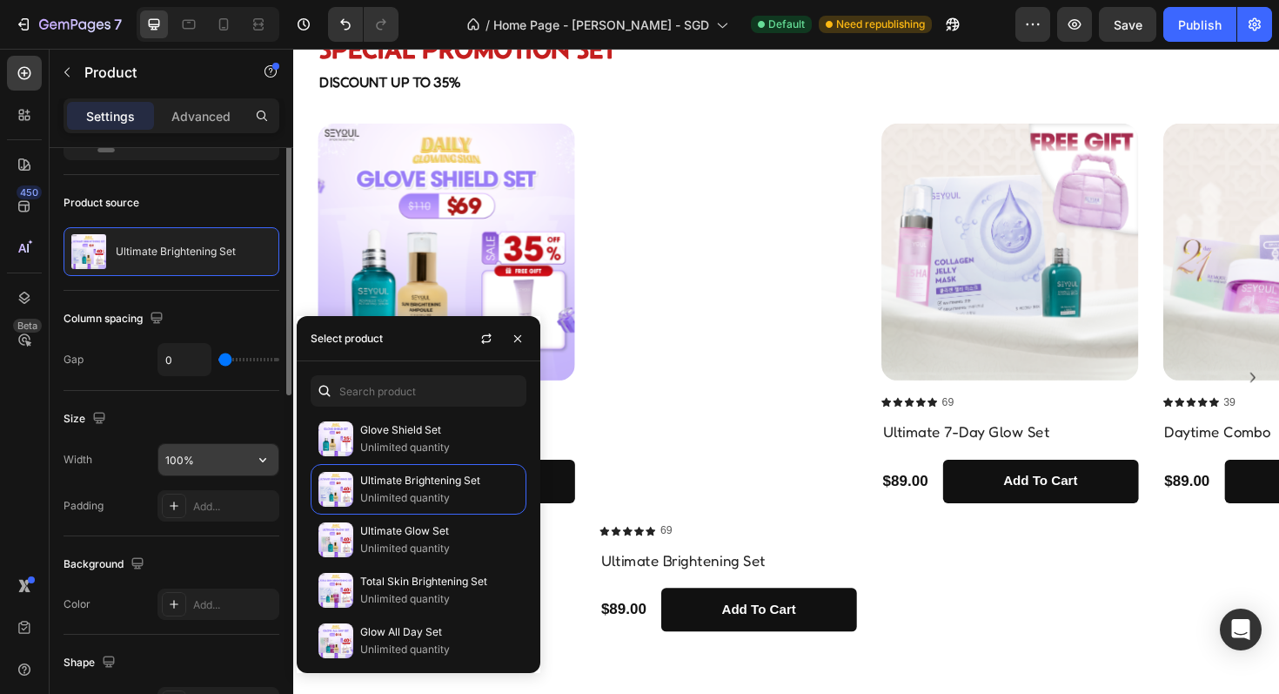
scroll to position [0, 0]
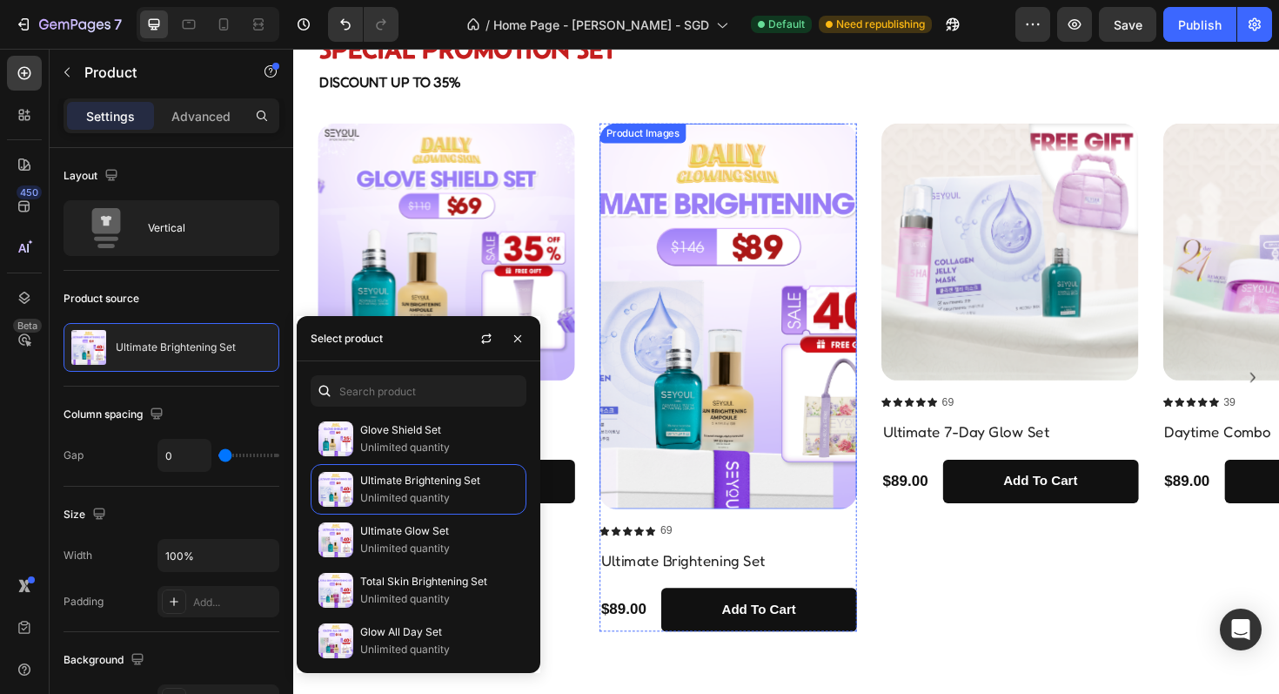
click at [833, 297] on img at bounding box center [754, 332] width 272 height 408
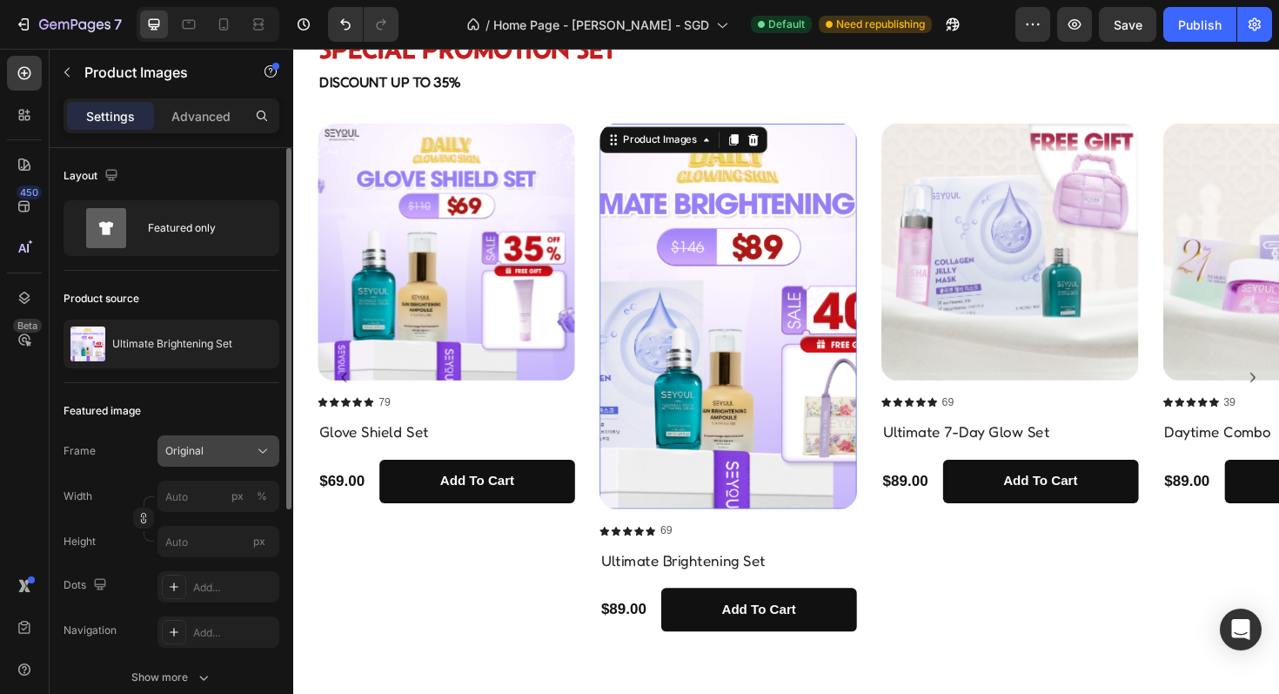
click at [221, 448] on div "Original" at bounding box center [207, 451] width 85 height 16
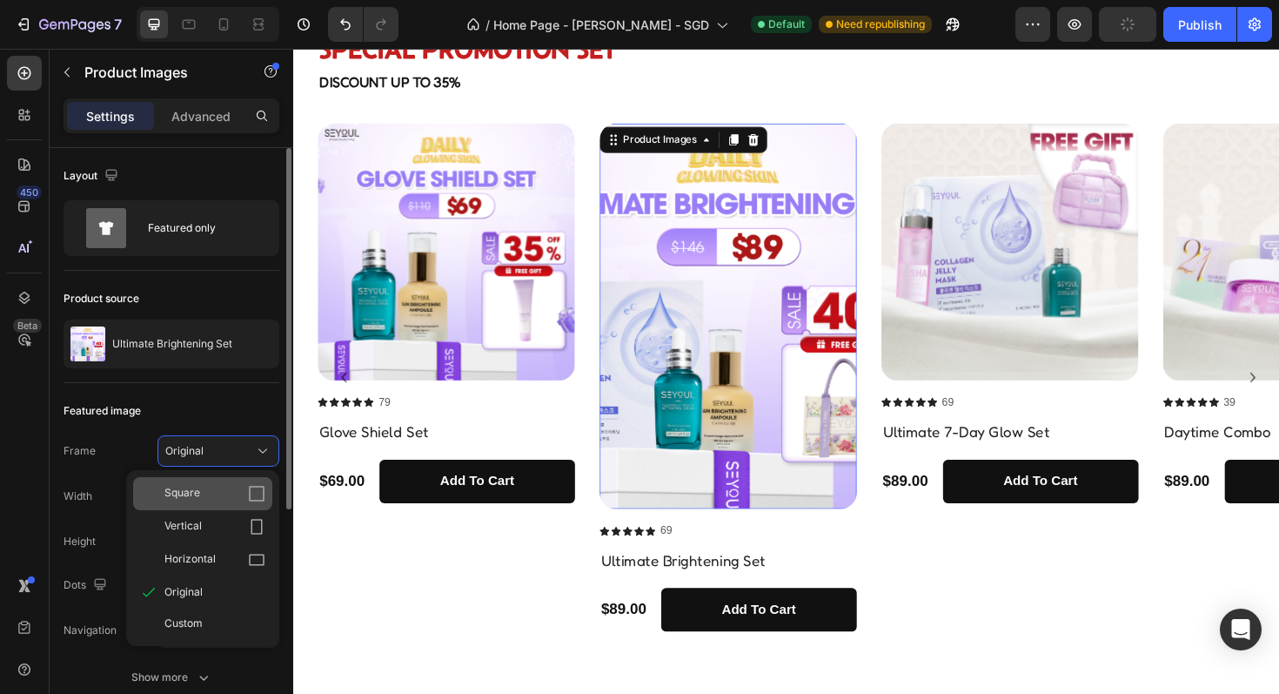
click at [216, 490] on div "Square" at bounding box center [214, 493] width 101 height 17
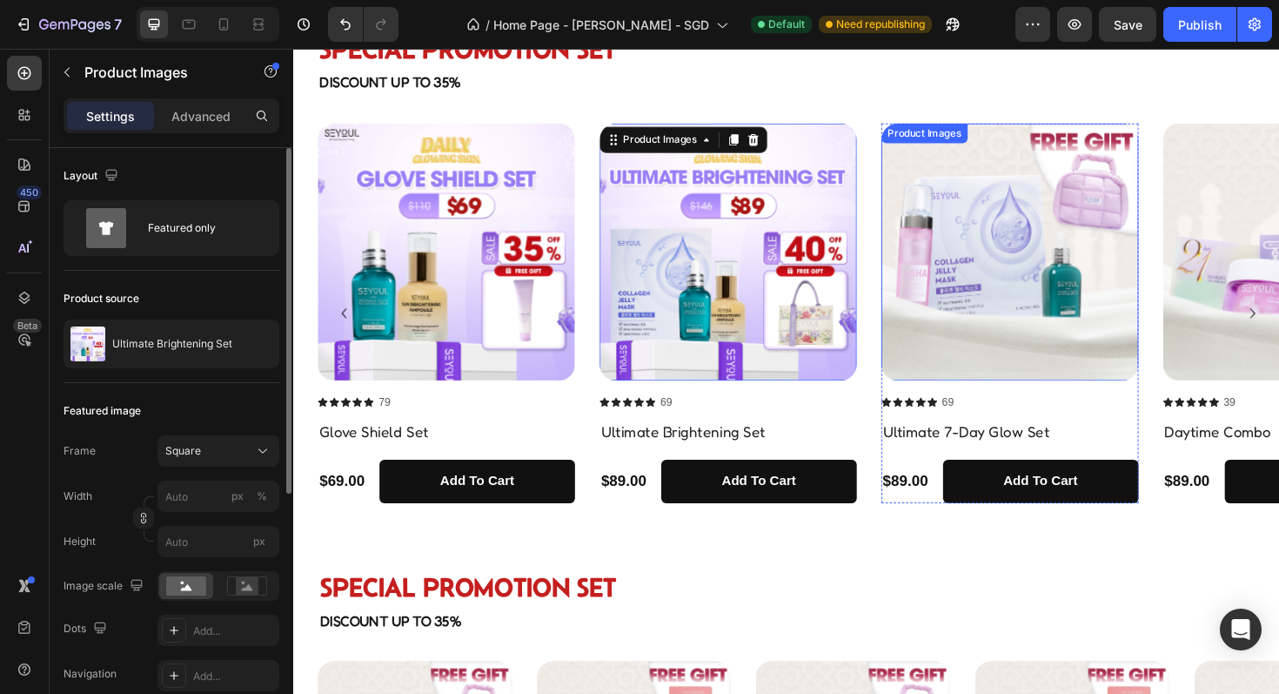
click at [1040, 359] on img at bounding box center [1052, 264] width 272 height 272
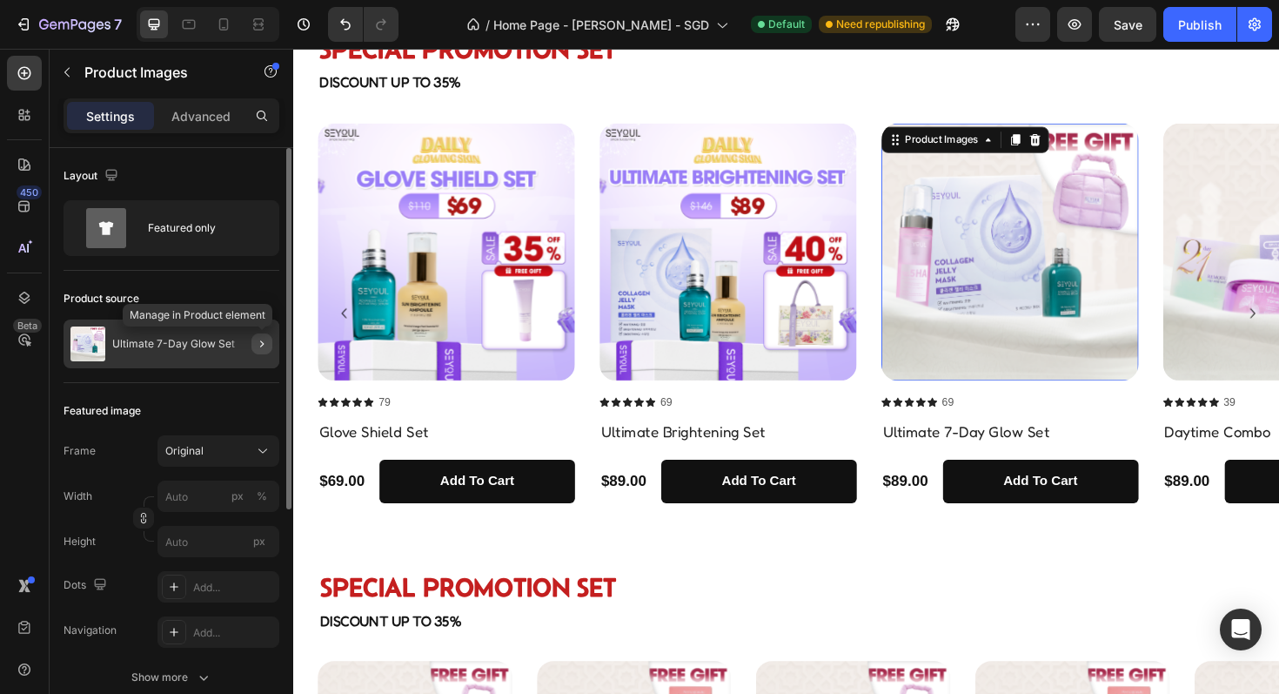
click at [269, 344] on button "button" at bounding box center [261, 343] width 21 height 21
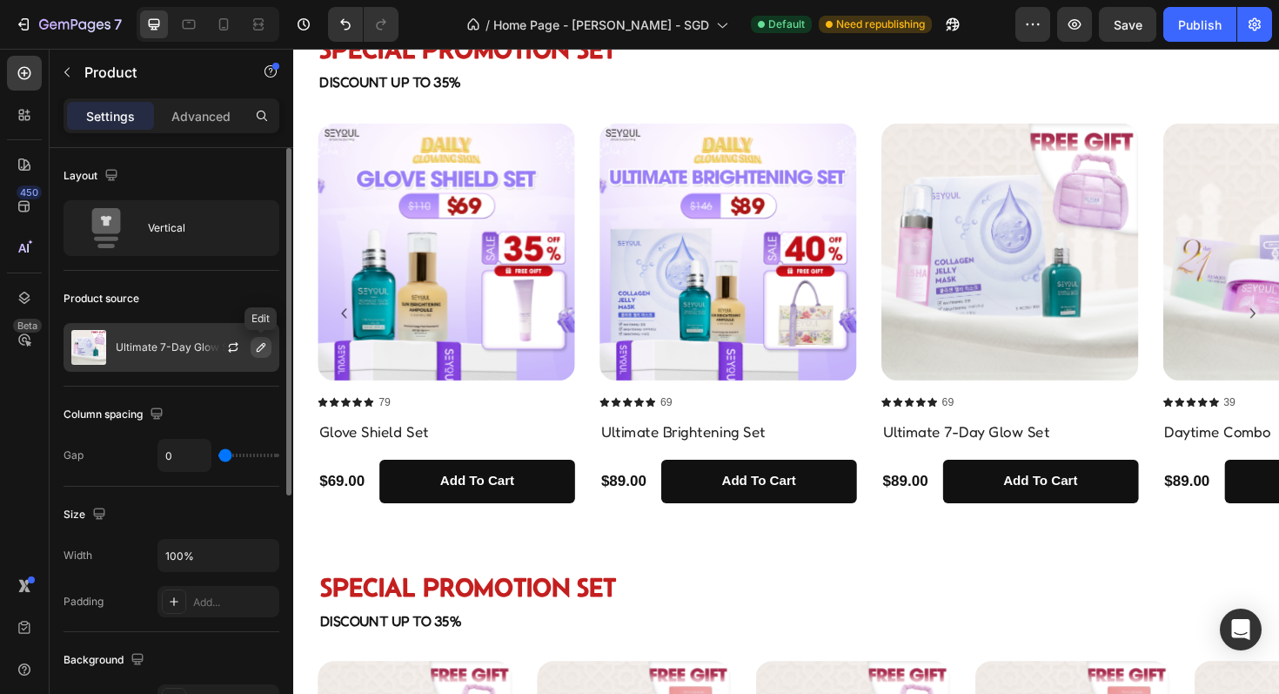
click at [259, 357] on button "button" at bounding box center [261, 347] width 21 height 21
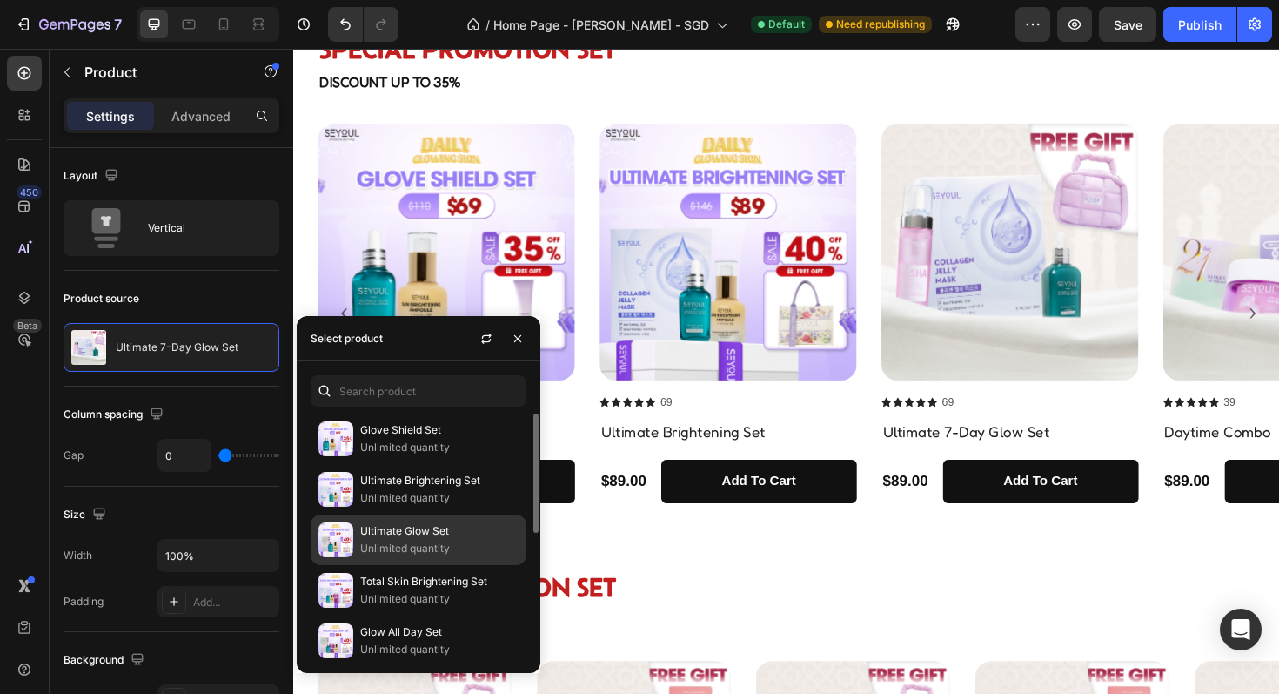
click at [342, 540] on img at bounding box center [335, 539] width 35 height 35
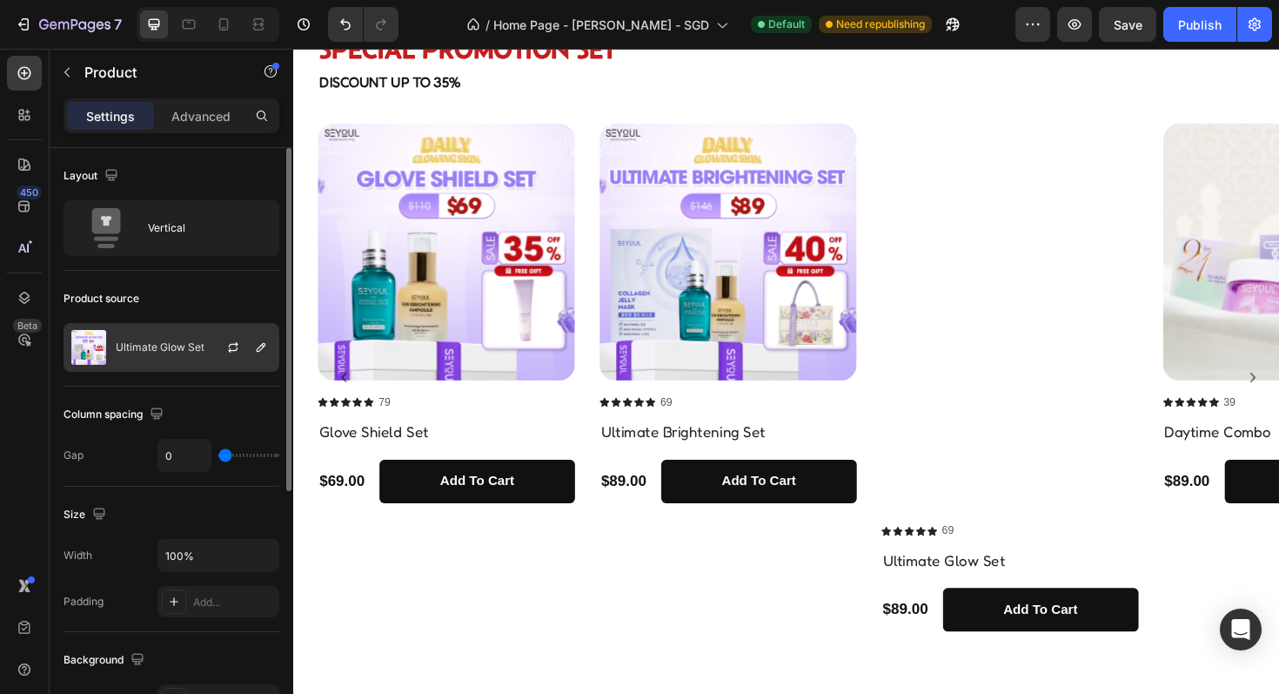
click at [129, 352] on p "Ultimate Glow Set" at bounding box center [160, 347] width 89 height 12
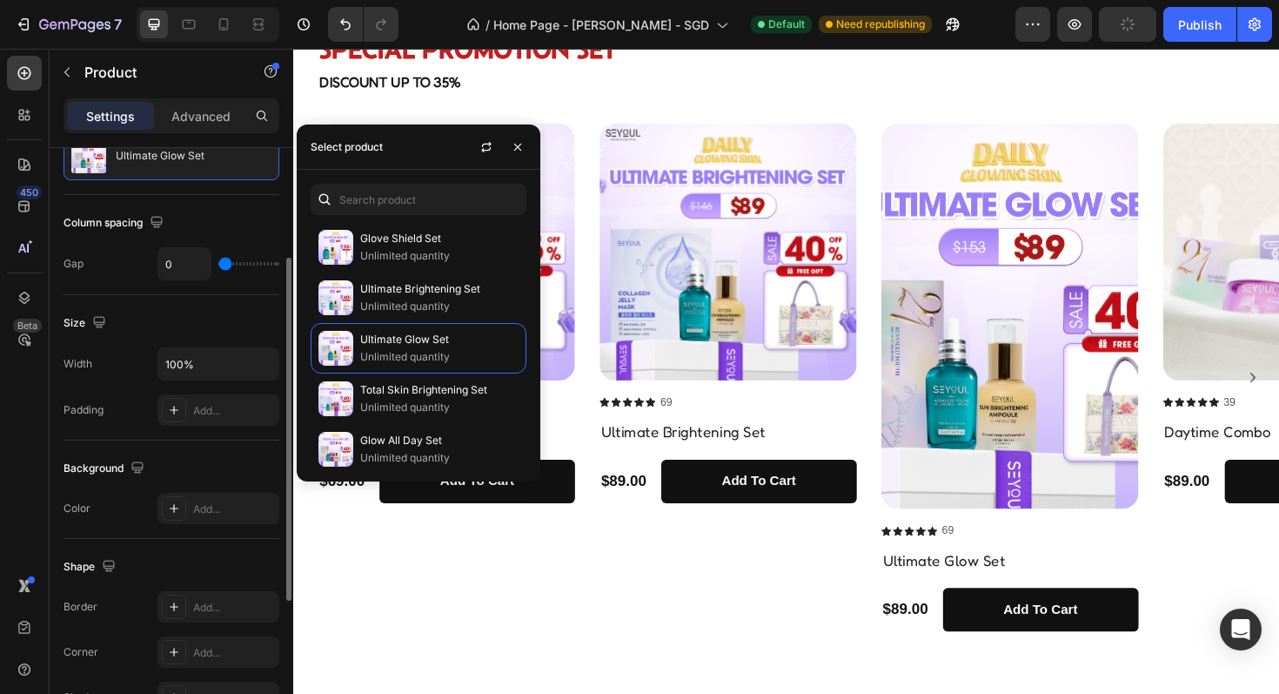
scroll to position [207, 0]
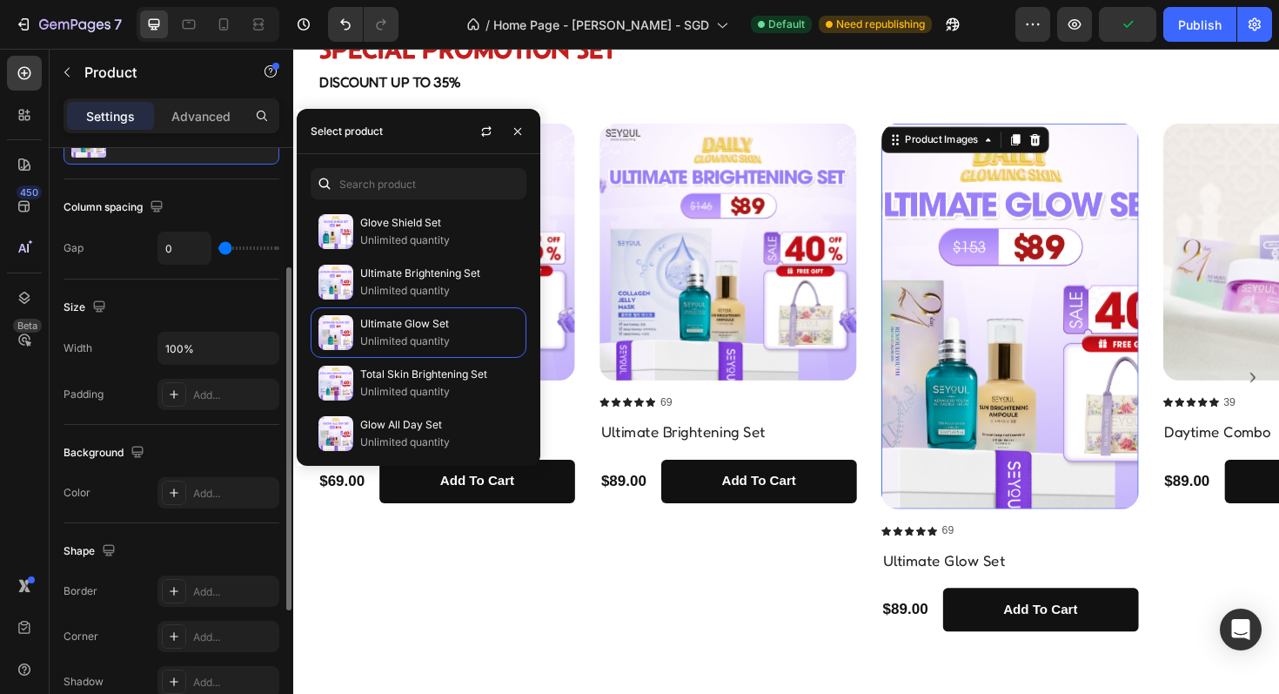
click at [944, 362] on img at bounding box center [1052, 332] width 272 height 408
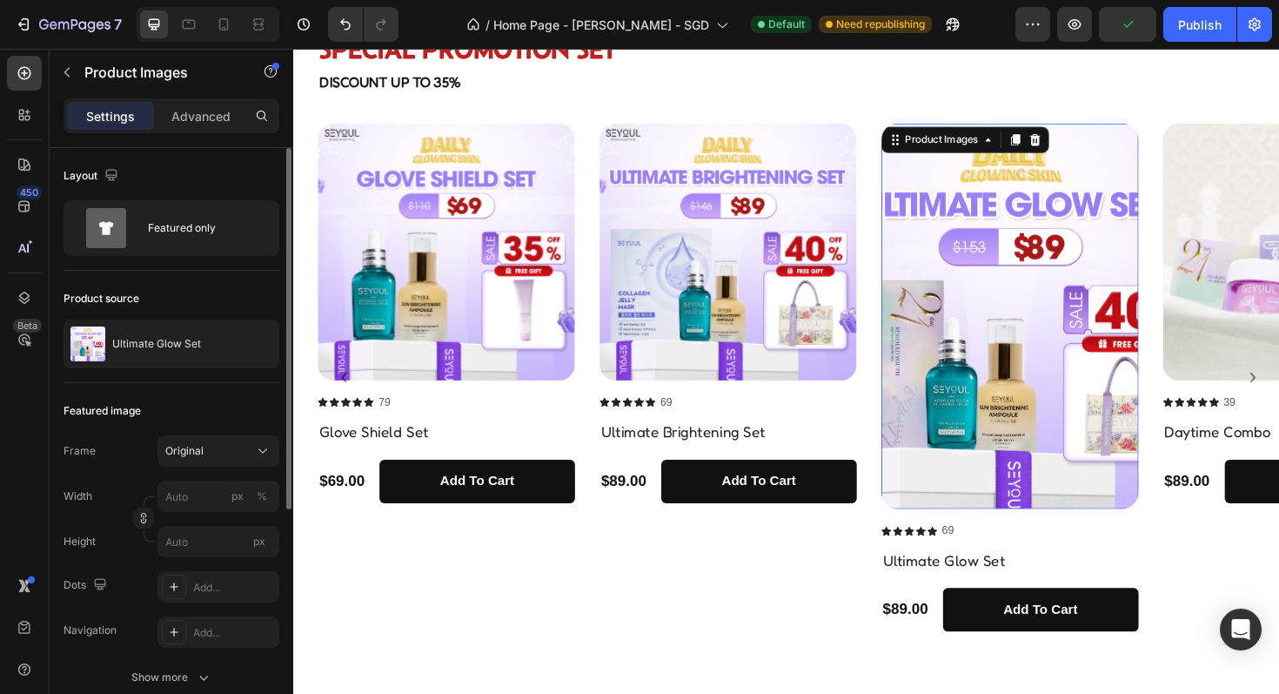
click at [1015, 380] on img at bounding box center [1052, 332] width 272 height 408
click at [231, 449] on div "Original" at bounding box center [207, 451] width 85 height 16
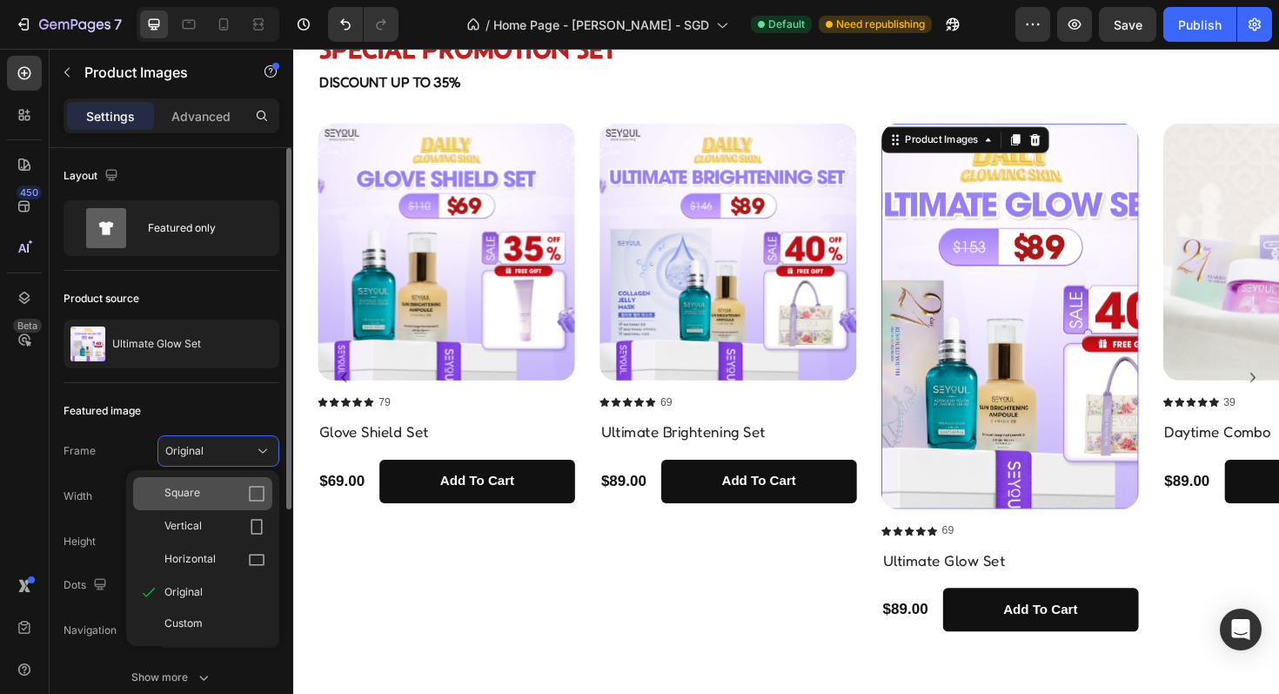
click at [179, 488] on span "Square" at bounding box center [182, 493] width 36 height 17
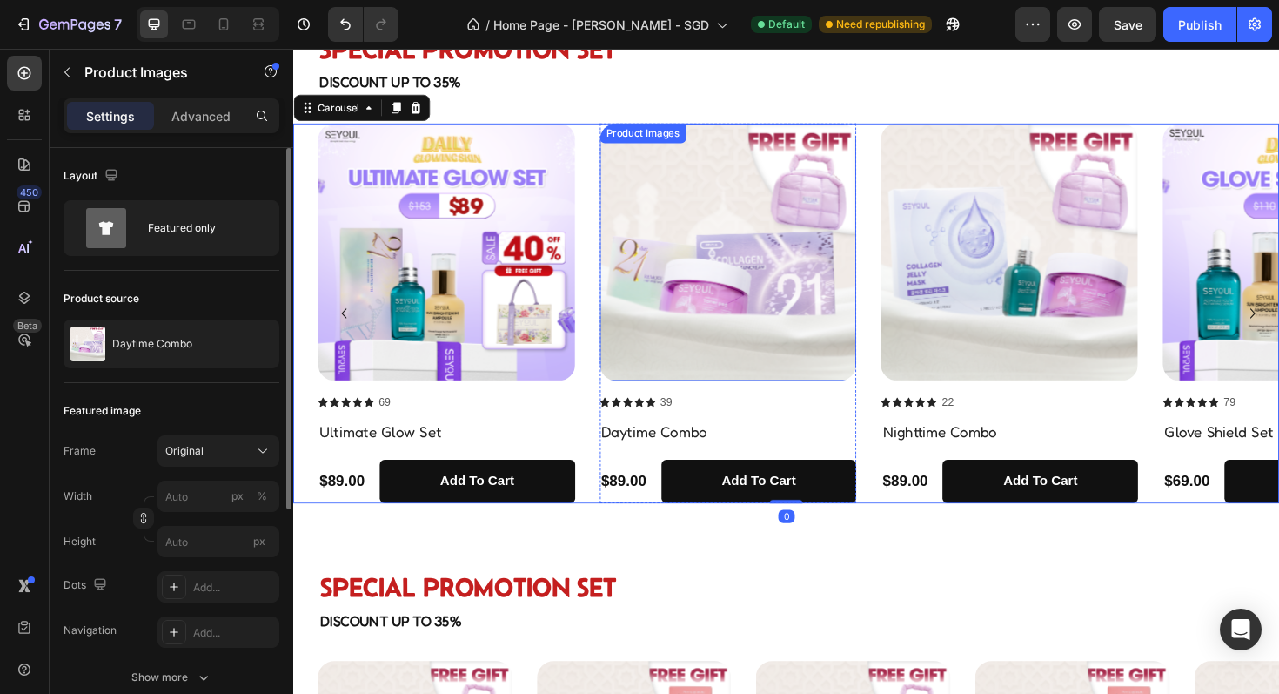
click at [827, 275] on img at bounding box center [754, 264] width 272 height 272
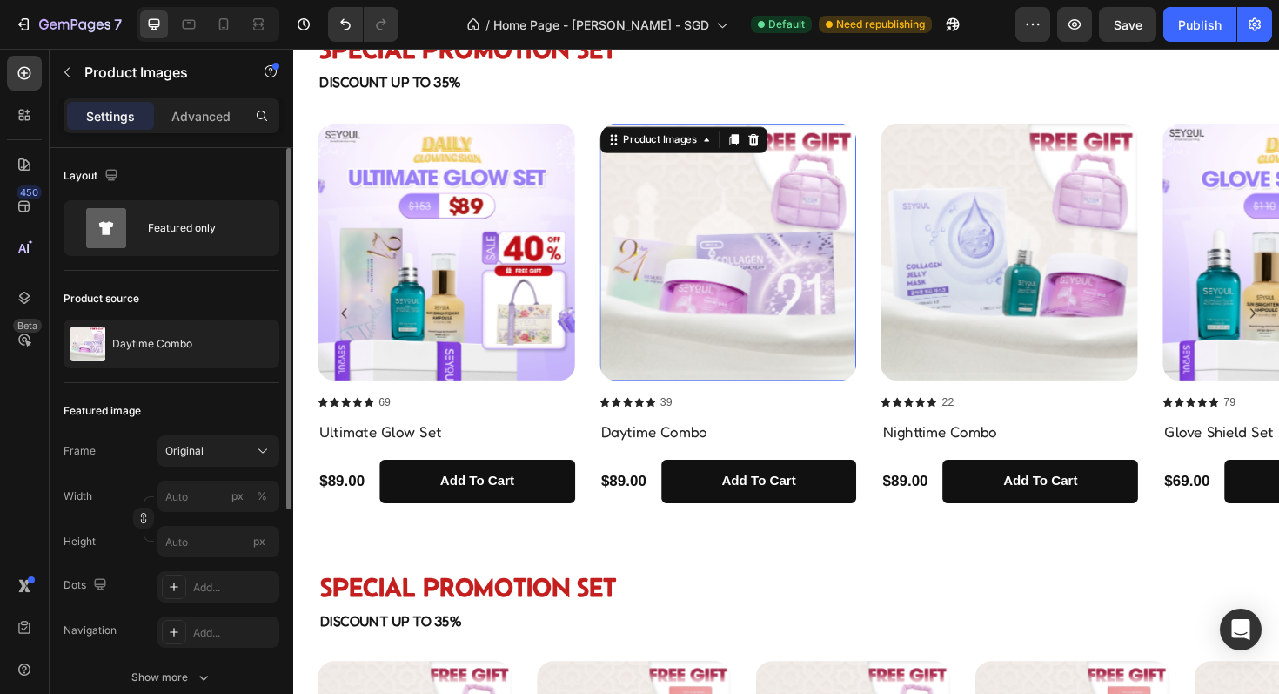
click at [741, 275] on img at bounding box center [754, 264] width 272 height 272
click at [255, 339] on icon "button" at bounding box center [262, 344] width 14 height 14
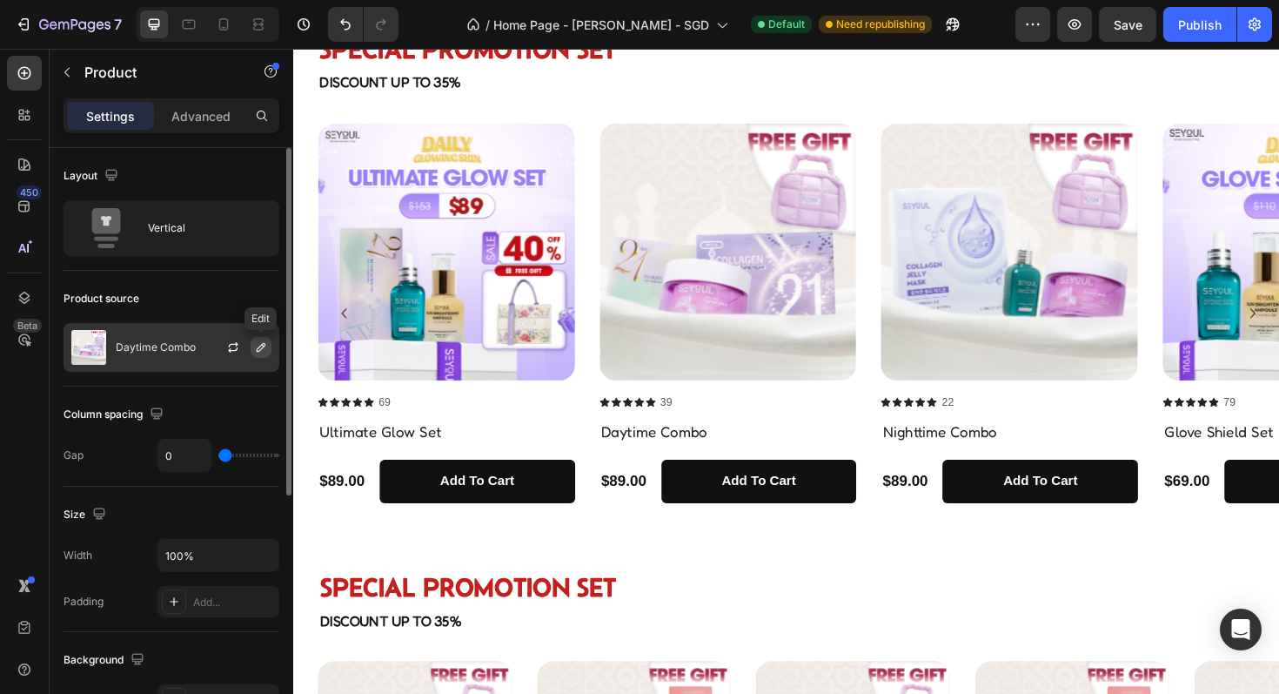
click at [251, 343] on button "button" at bounding box center [261, 347] width 21 height 21
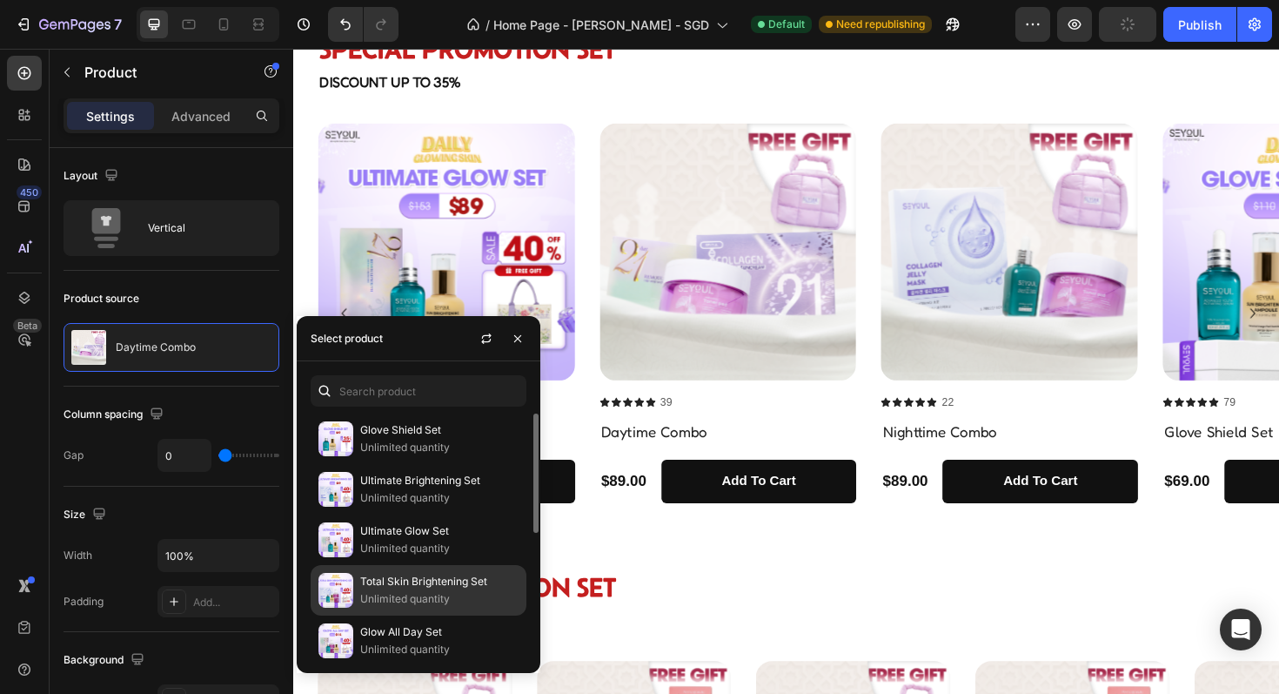
click at [350, 600] on img at bounding box center [335, 590] width 35 height 35
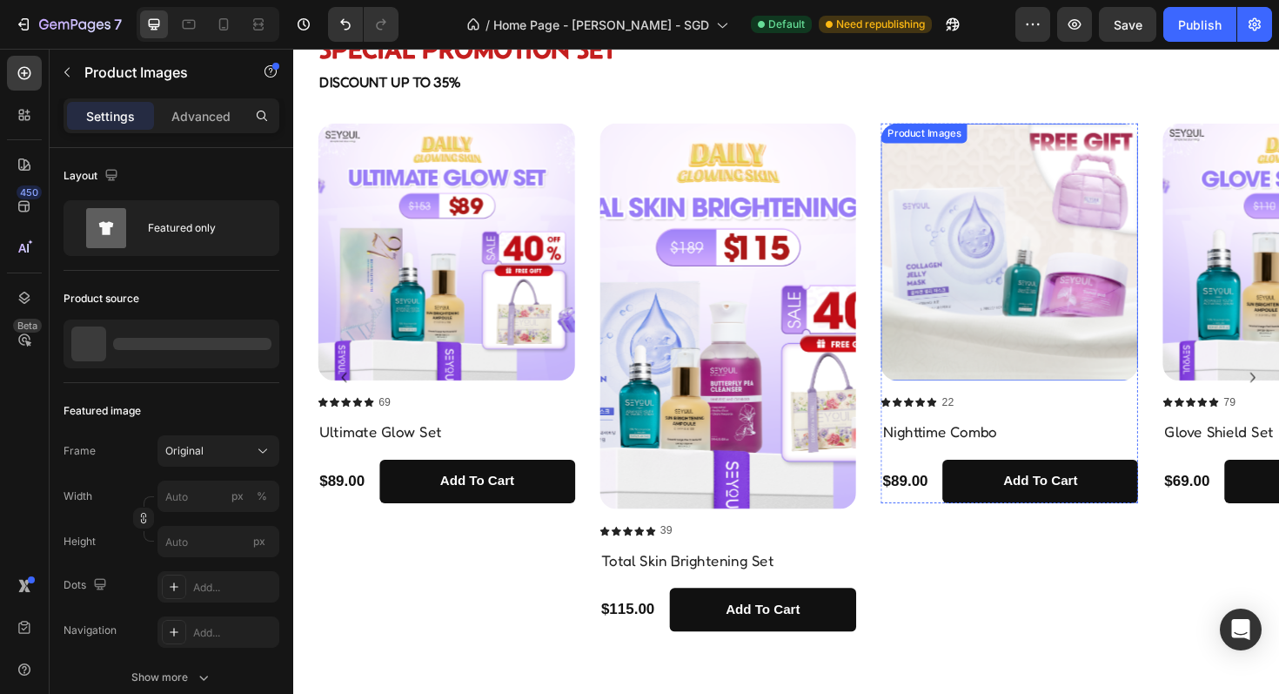
click at [1062, 340] on img at bounding box center [1052, 264] width 272 height 272
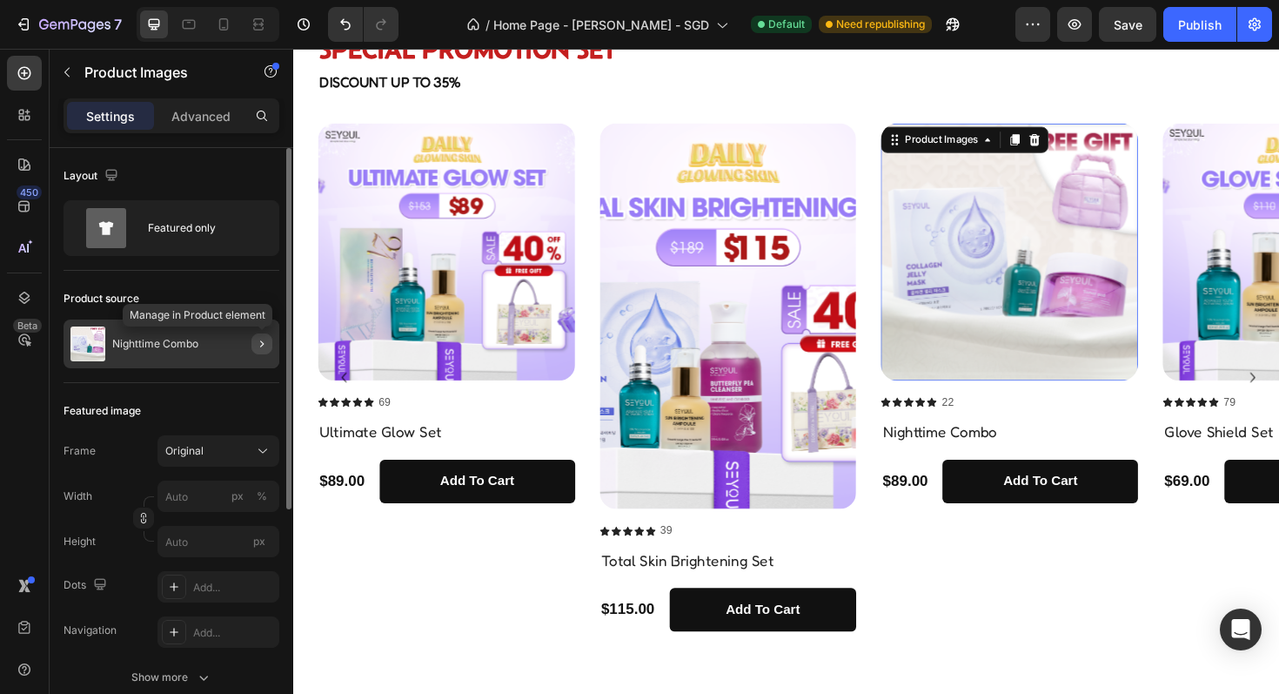
click at [258, 347] on icon "button" at bounding box center [262, 344] width 14 height 14
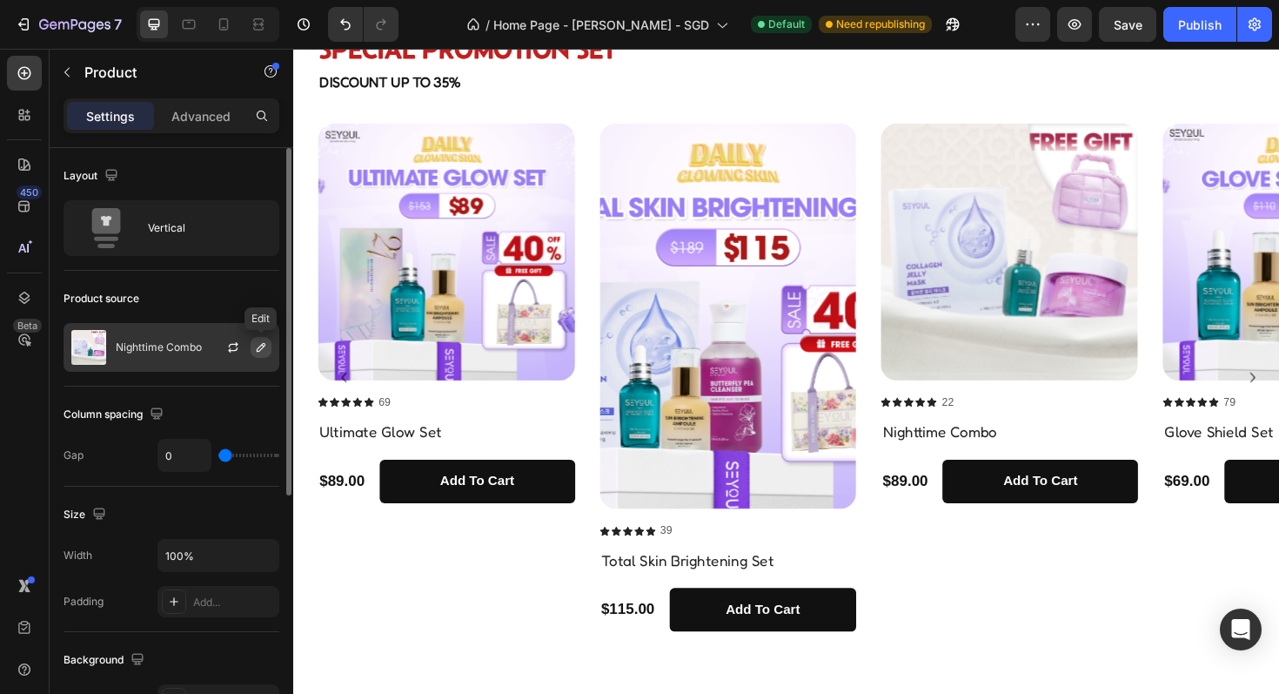
click at [254, 345] on icon "button" at bounding box center [261, 347] width 14 height 14
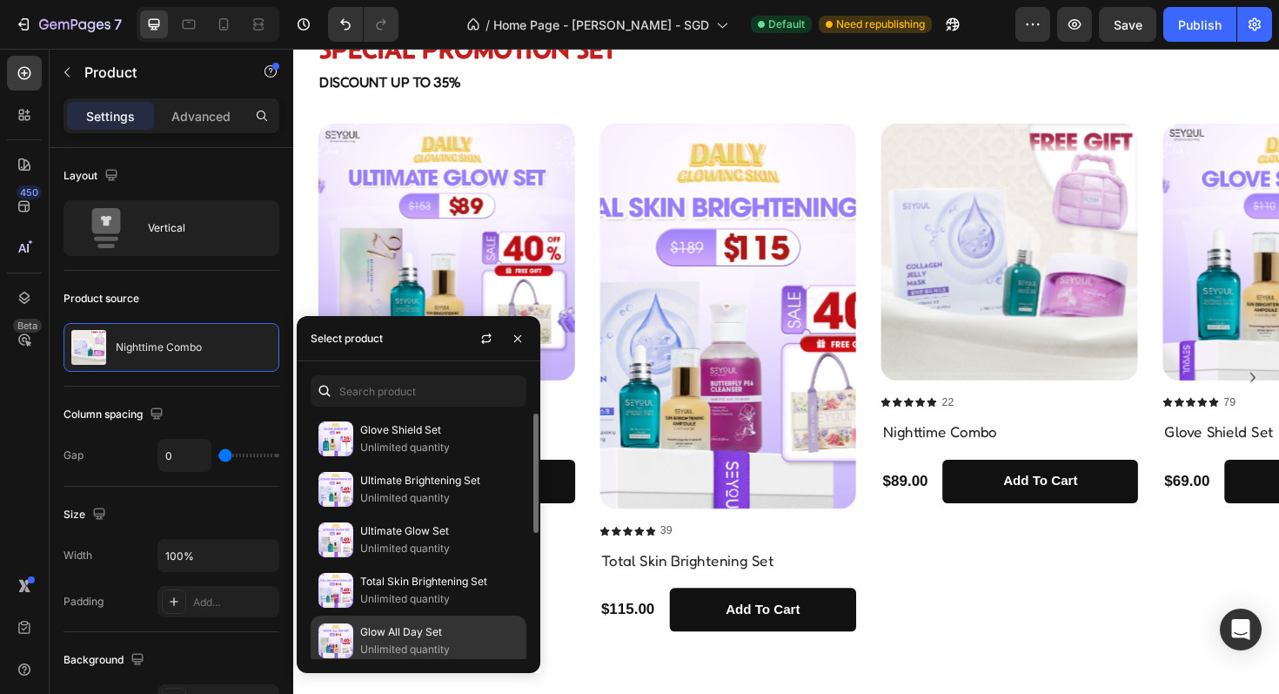
click at [392, 640] on p "Unlimited quantity" at bounding box center [439, 648] width 158 height 17
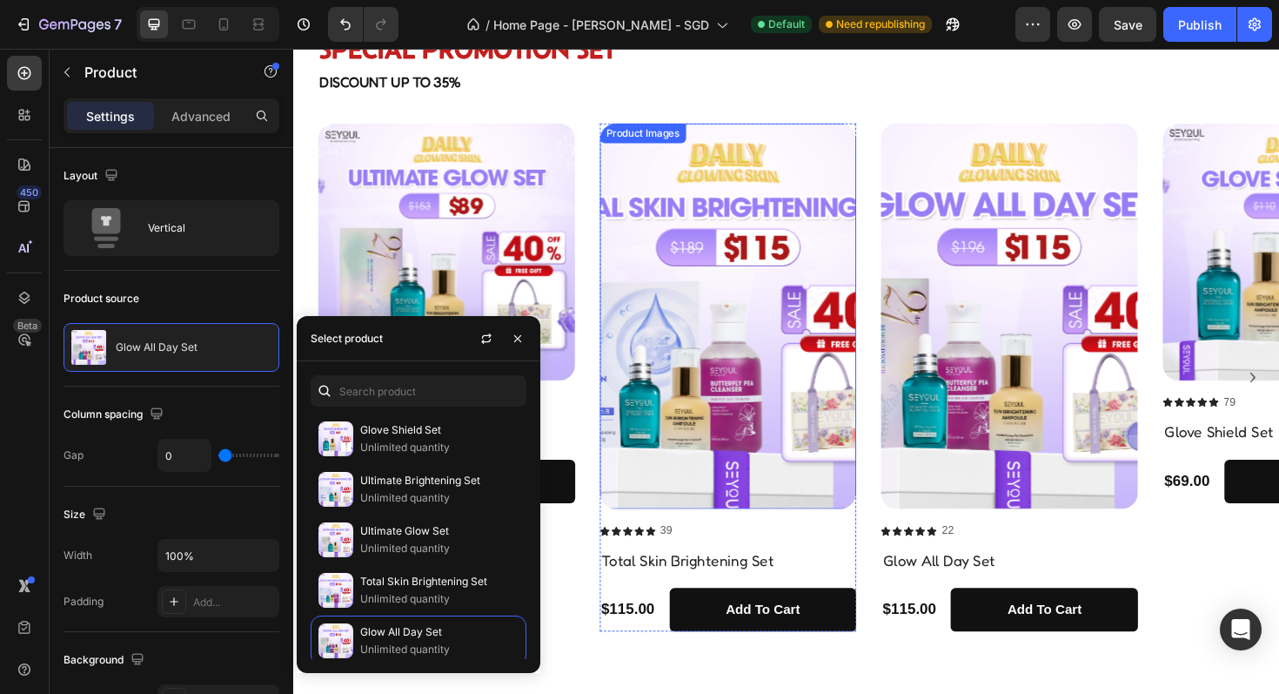
click at [738, 412] on img at bounding box center [754, 332] width 272 height 408
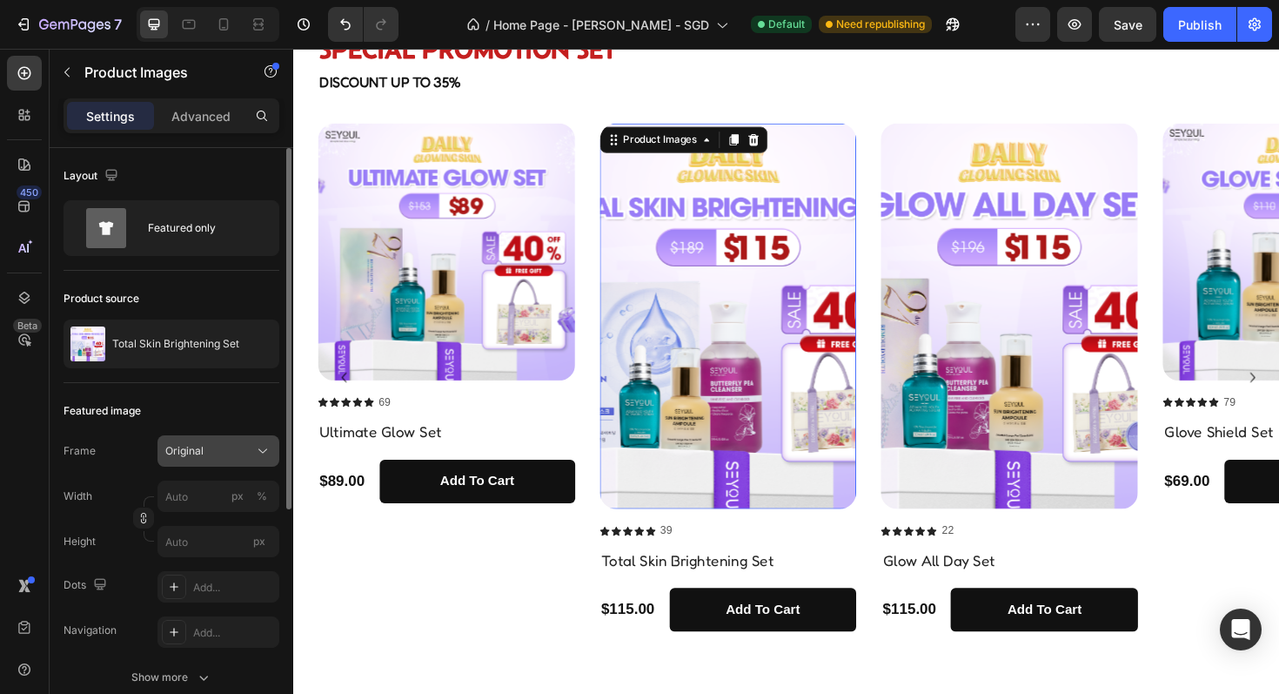
click at [247, 451] on div "Original" at bounding box center [207, 451] width 85 height 16
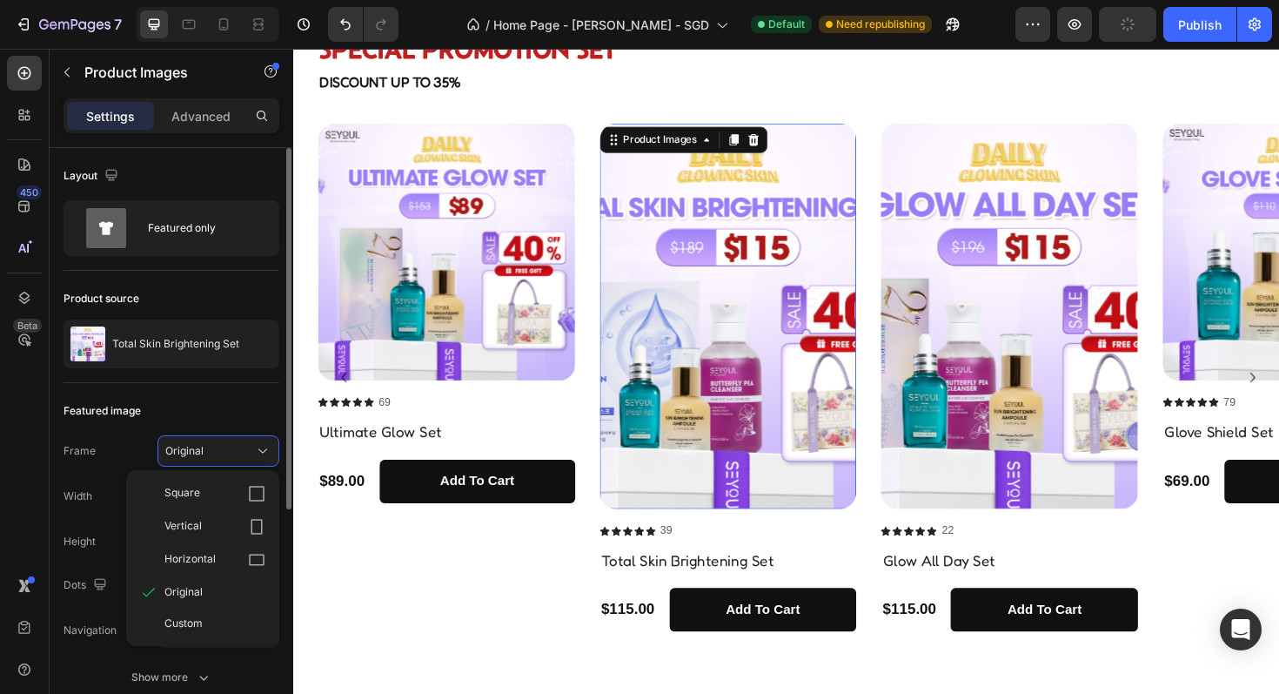
click at [210, 488] on div "Square" at bounding box center [214, 493] width 101 height 17
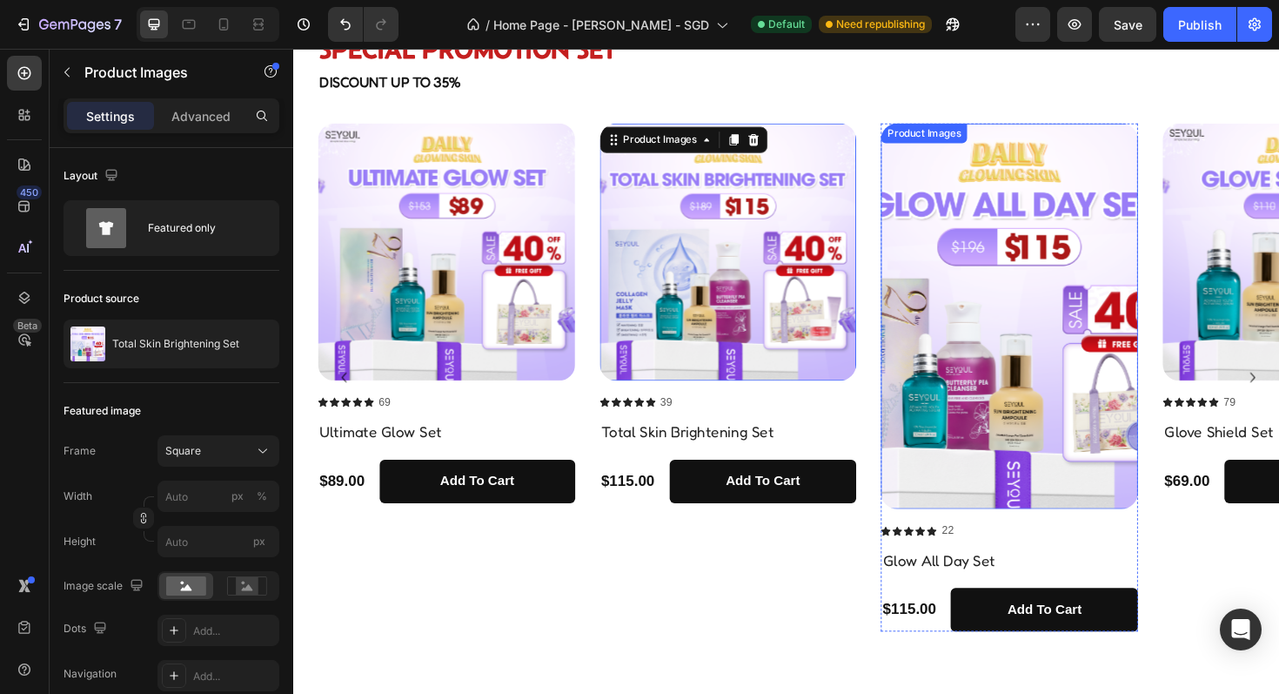
click at [960, 368] on img at bounding box center [1052, 332] width 272 height 408
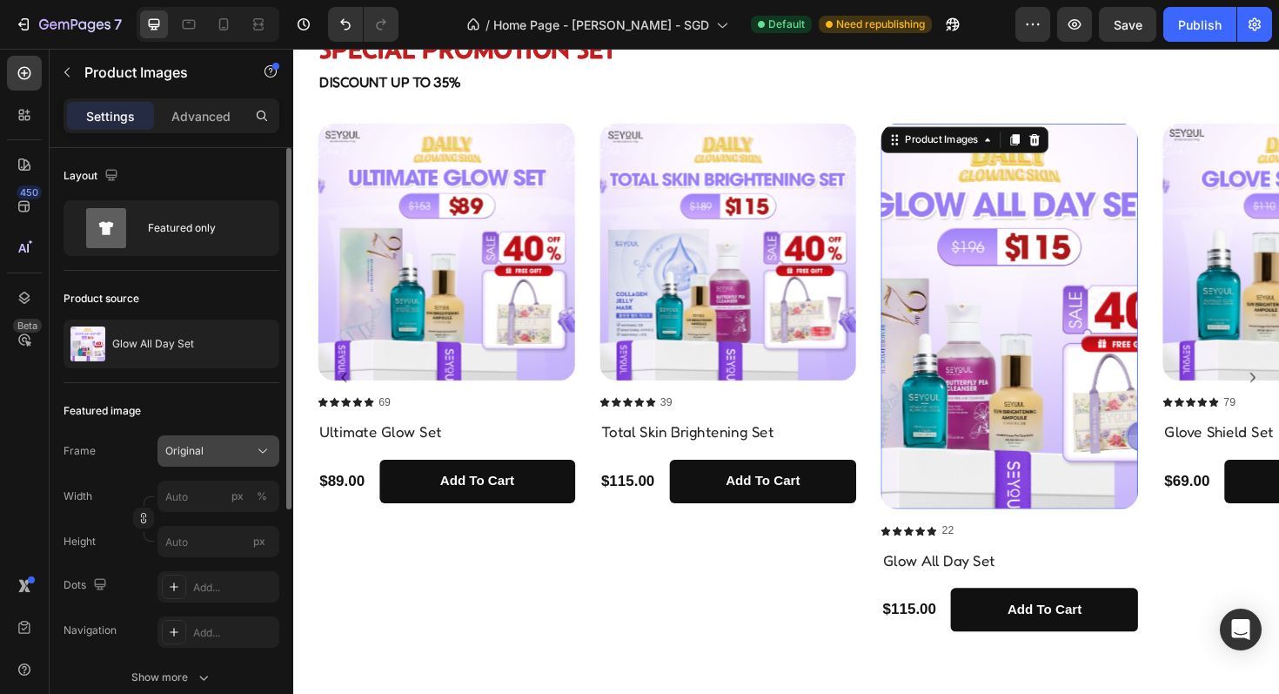
click at [226, 451] on div "Original" at bounding box center [207, 451] width 85 height 16
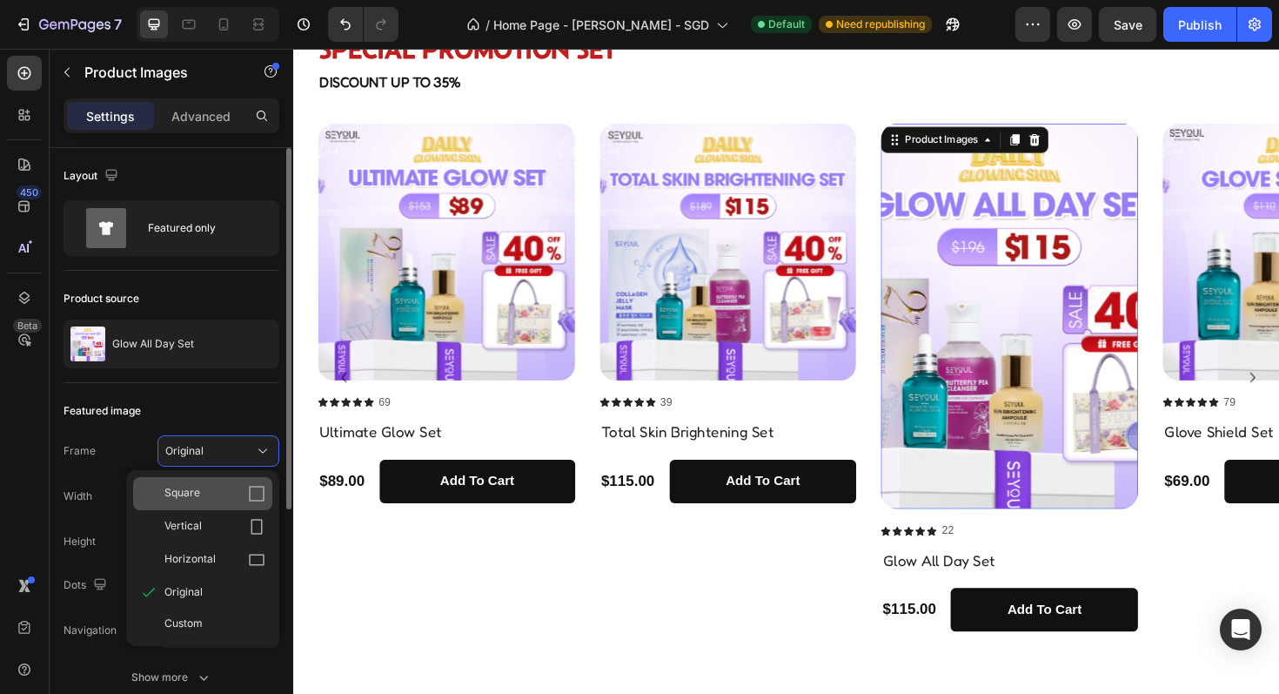
click at [193, 493] on span "Square" at bounding box center [182, 493] width 36 height 17
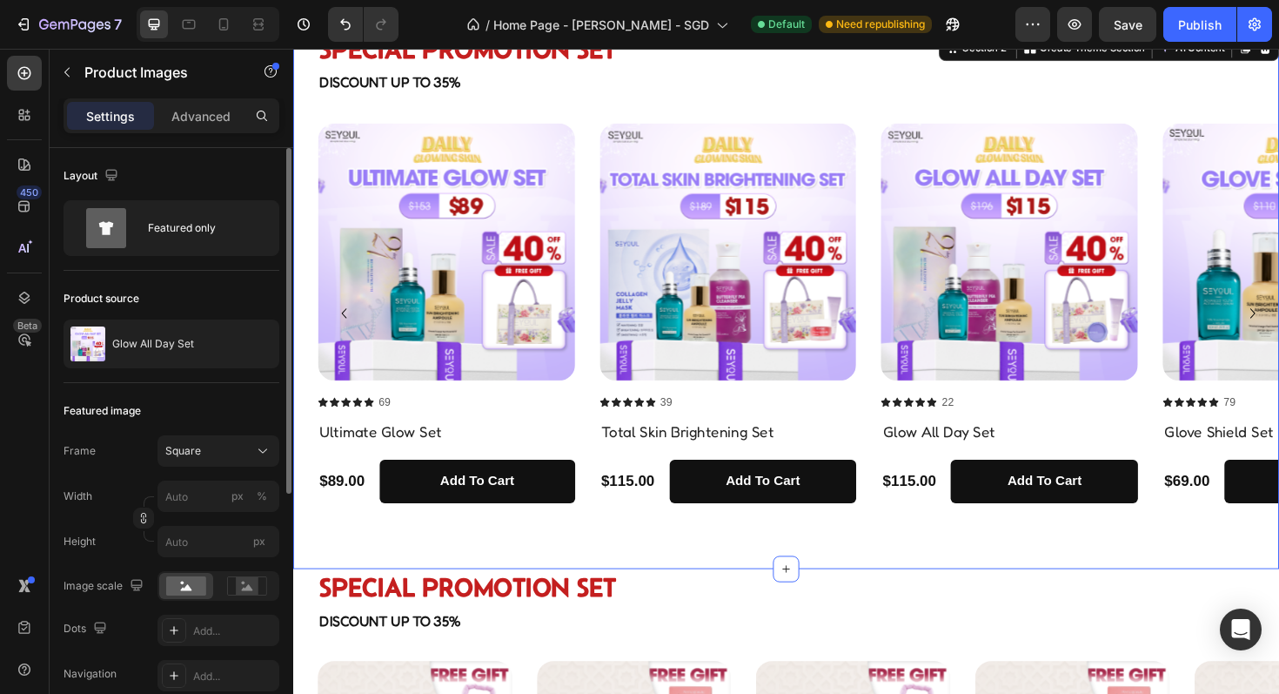
click at [675, 577] on div "Special Promotion Set Heading Special Promotion Set Heading Discount up to 35% …" at bounding box center [815, 314] width 1044 height 569
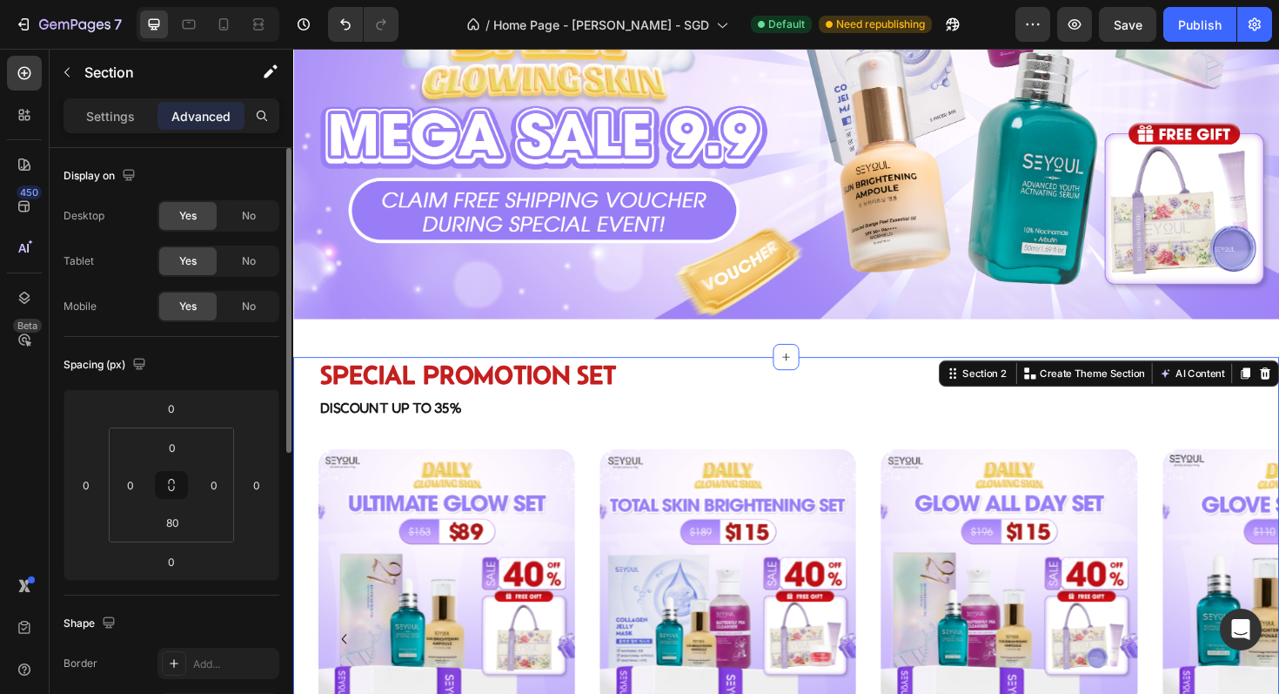
scroll to position [231, 0]
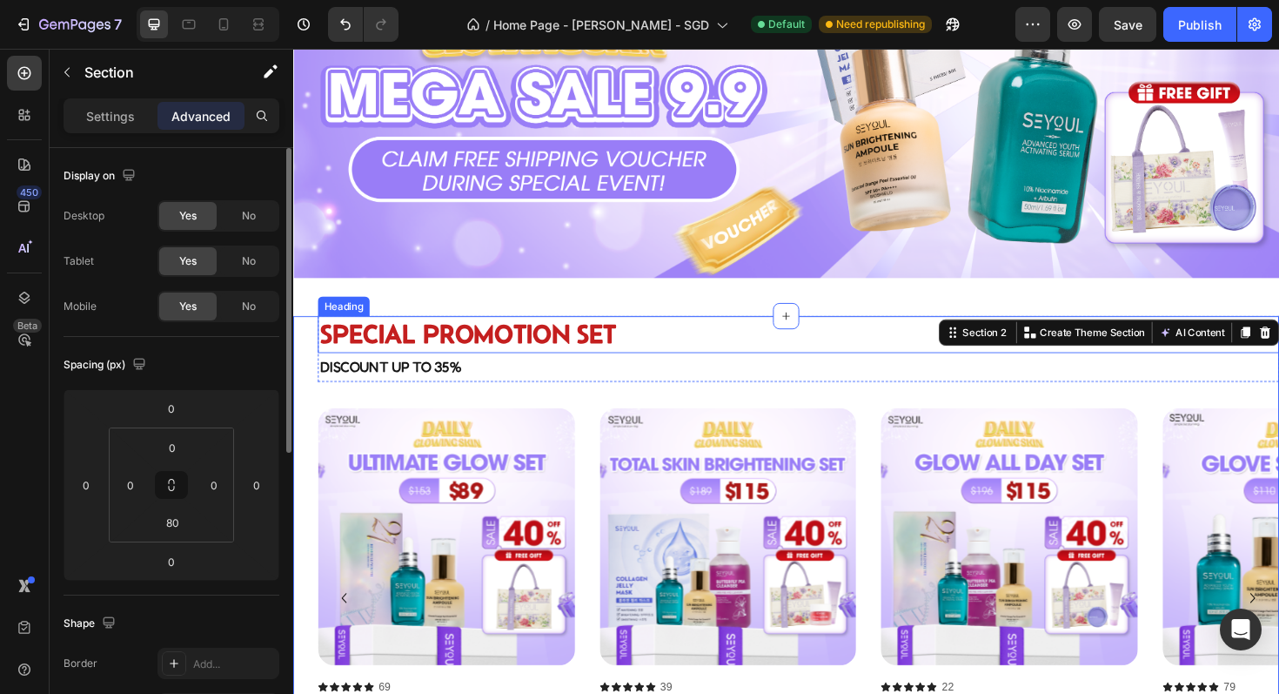
click at [478, 343] on span "Special Promotion Set" at bounding box center [478, 350] width 314 height 31
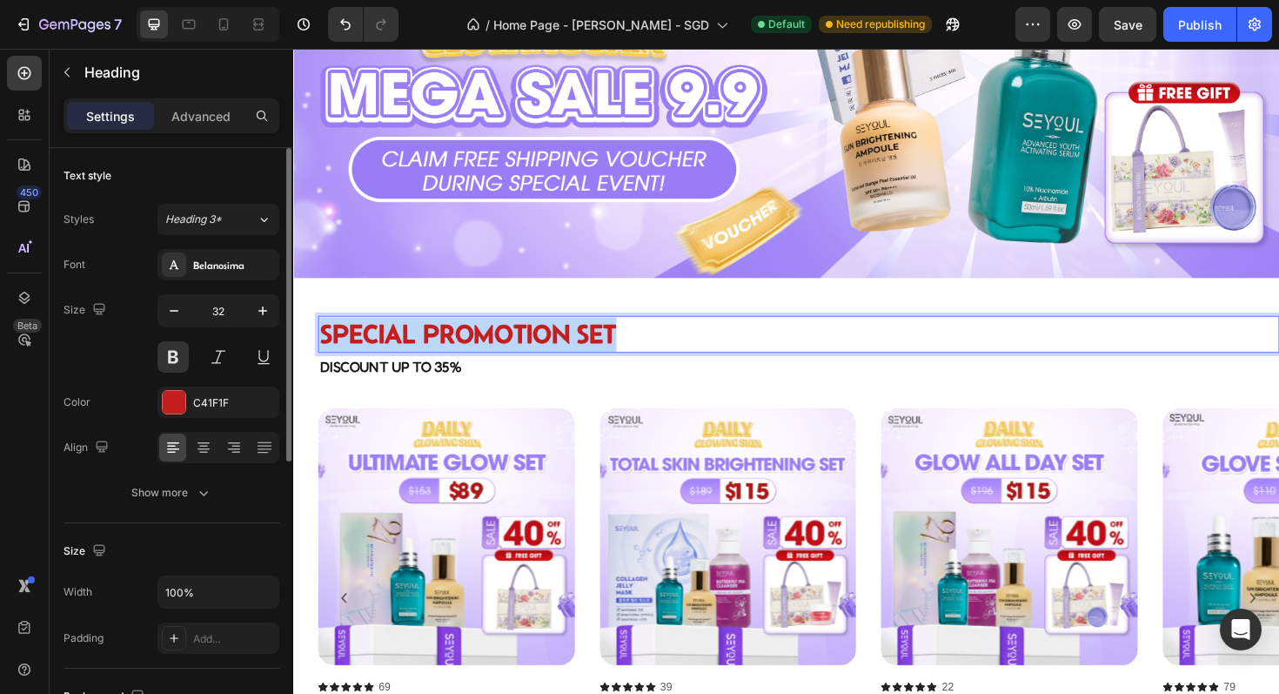
click at [478, 343] on span "Special Promotion Set" at bounding box center [478, 350] width 314 height 31
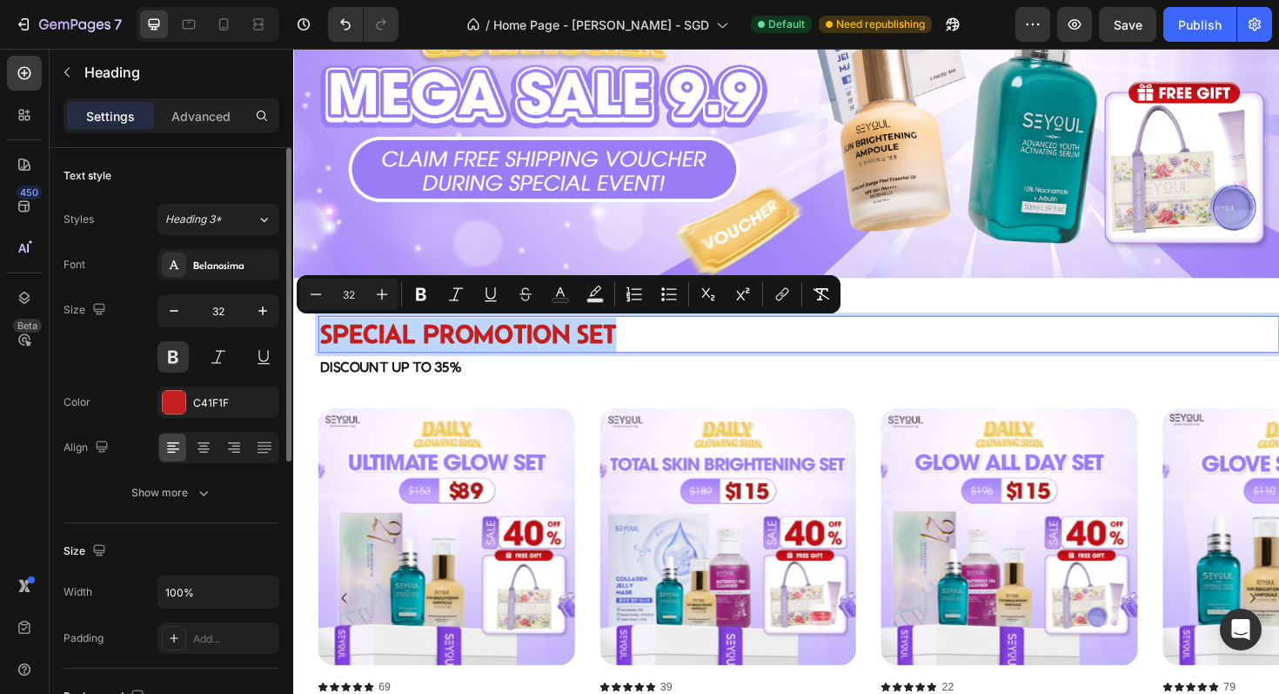
click at [526, 359] on span "Special Promotion Set" at bounding box center [478, 350] width 314 height 31
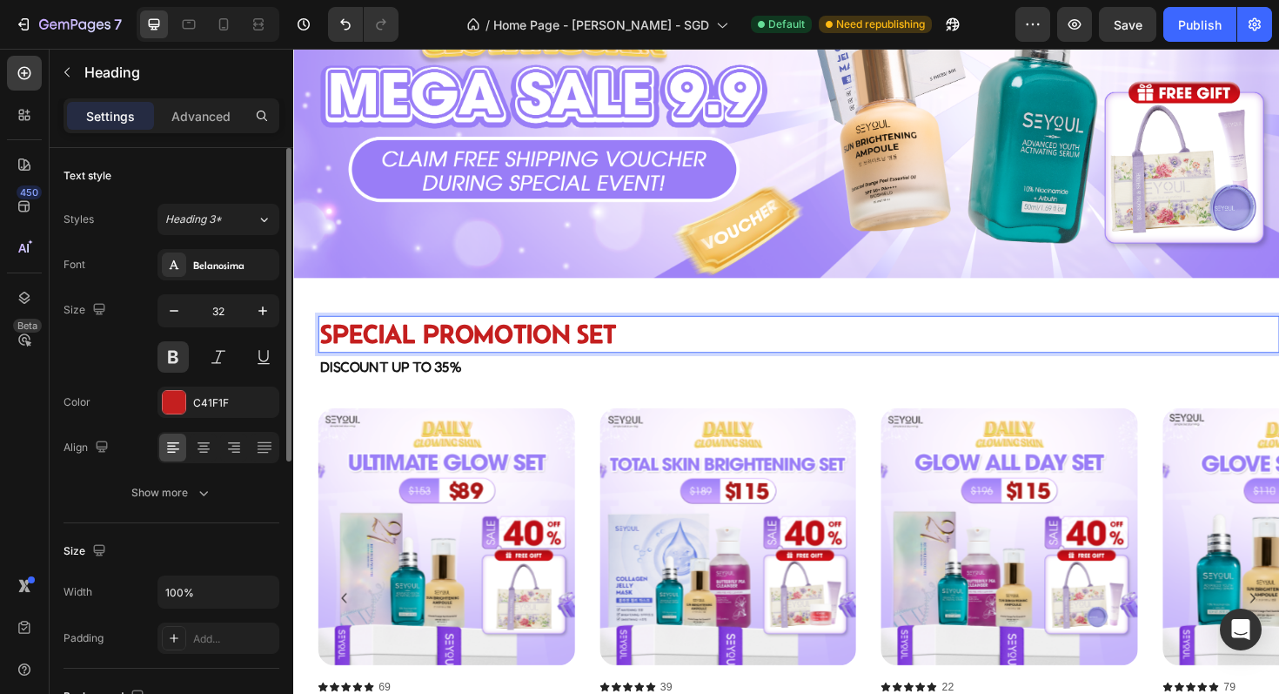
click at [441, 347] on span "Special Promotion Set" at bounding box center [478, 350] width 314 height 31
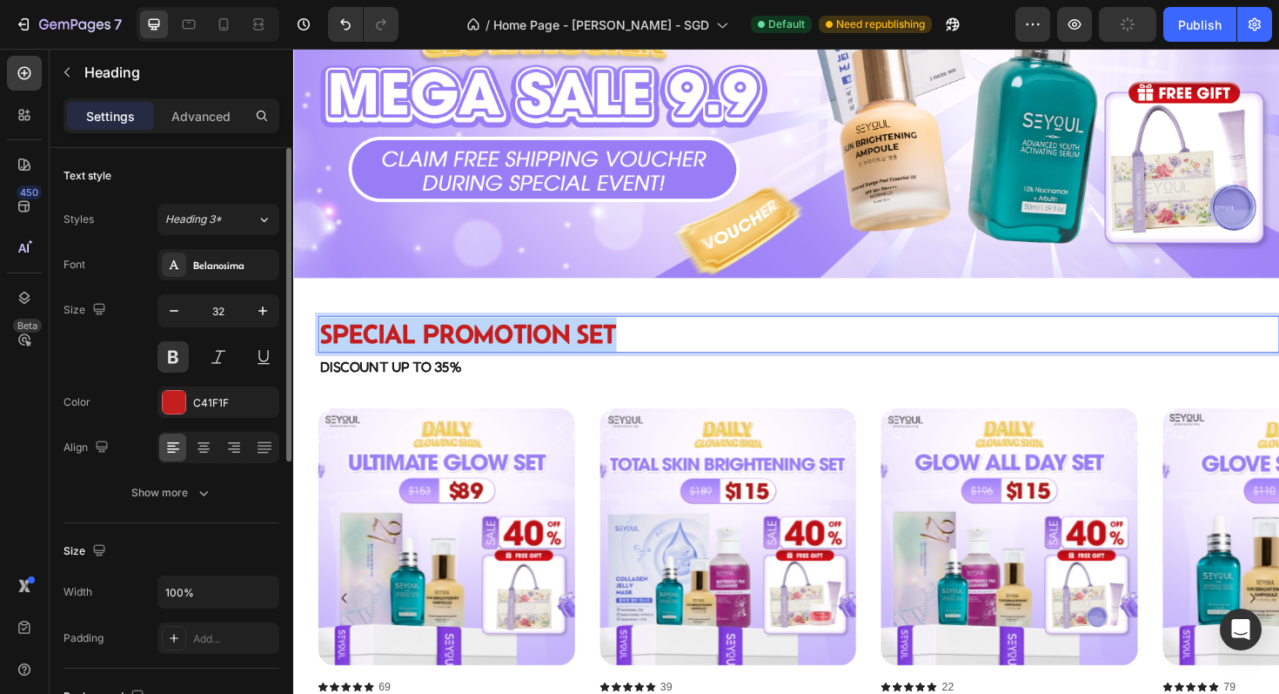
click at [441, 347] on span "Special Promotion Set" at bounding box center [478, 350] width 314 height 31
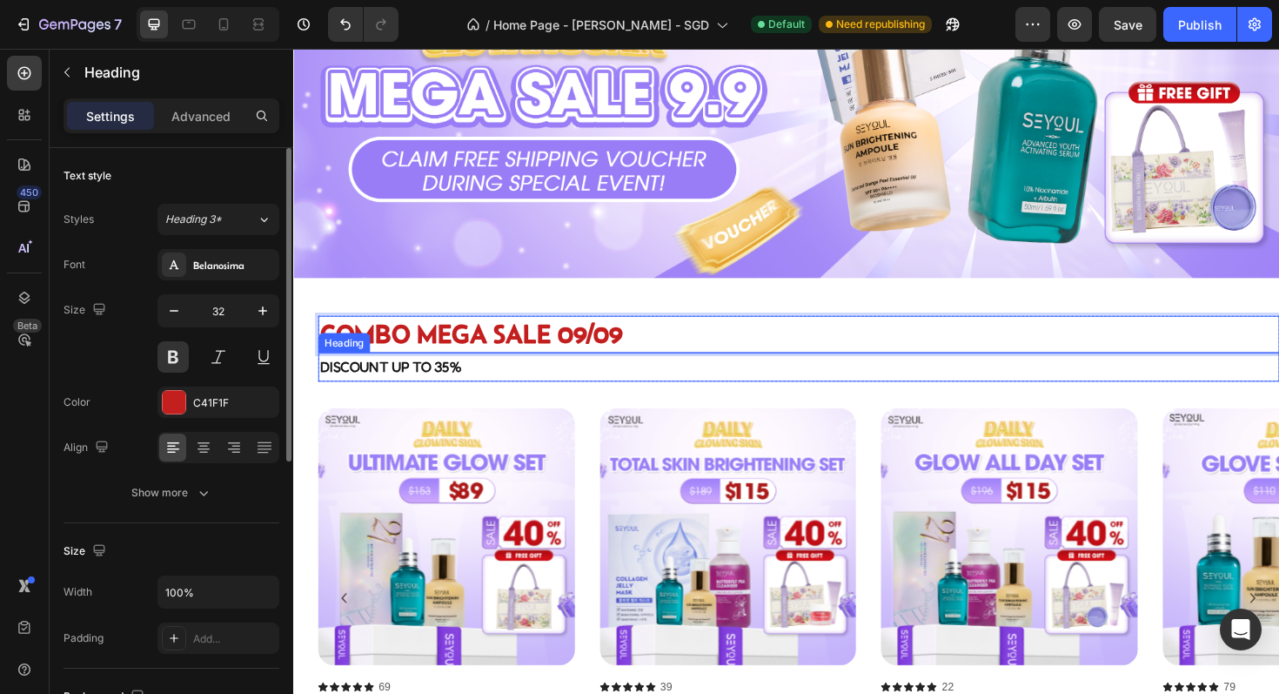
click at [442, 393] on strong "Discount up to 35%" at bounding box center [396, 385] width 150 height 18
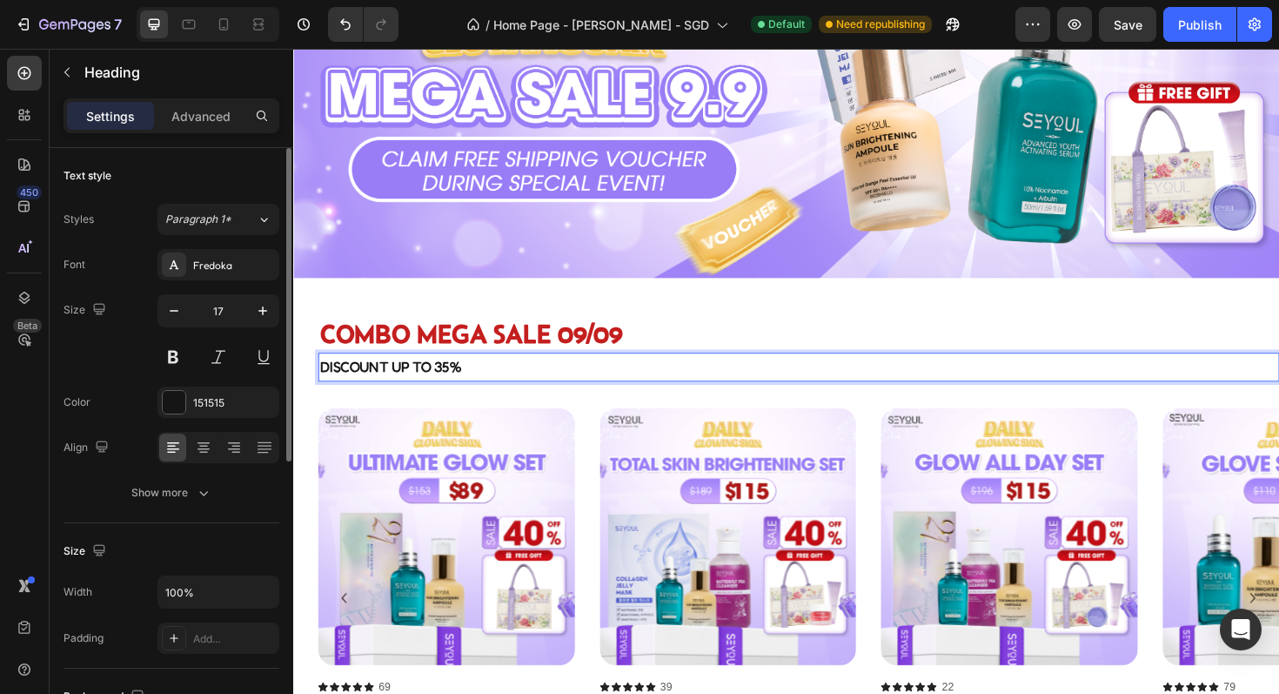
click at [459, 392] on strong "Discount up to 35%" at bounding box center [396, 385] width 150 height 18
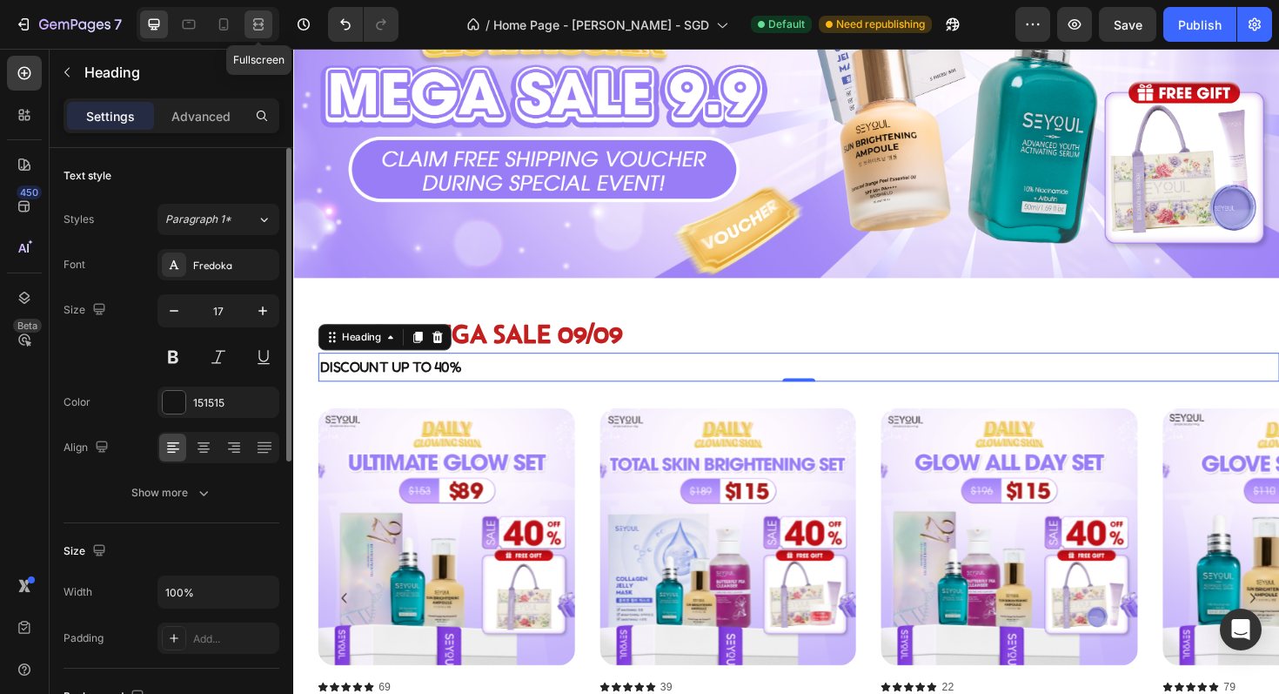
click at [250, 20] on icon at bounding box center [258, 24] width 17 height 17
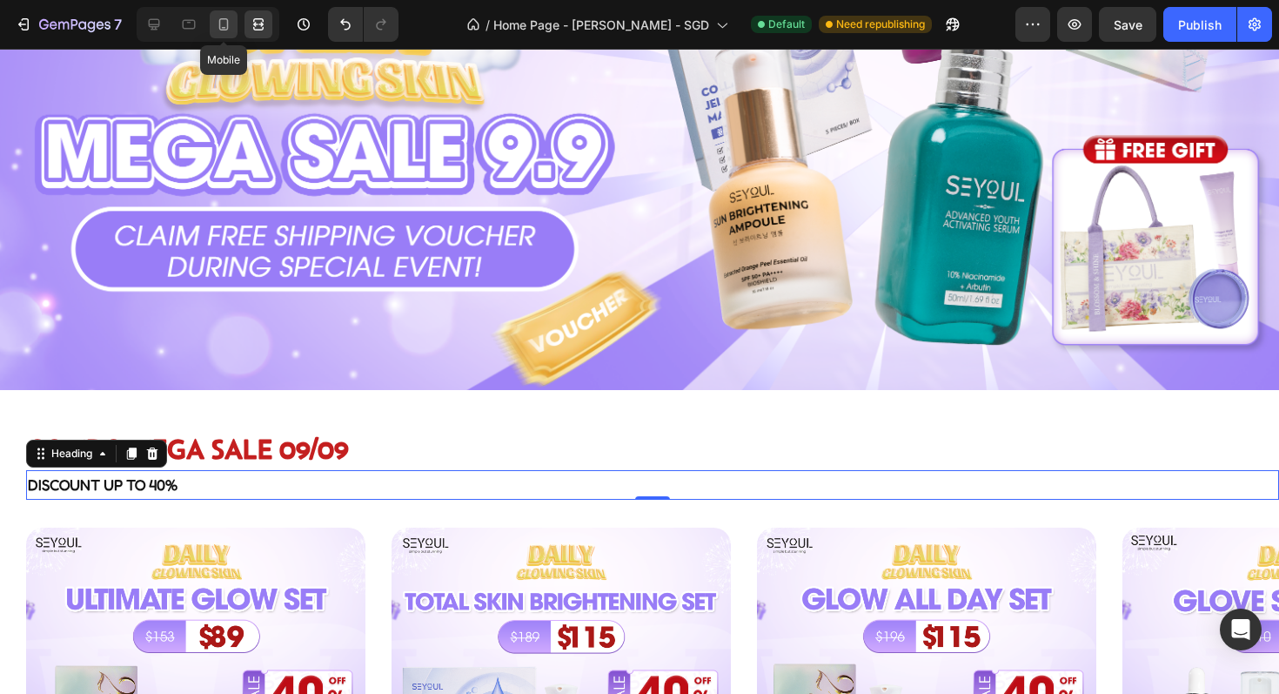
click at [218, 30] on icon at bounding box center [223, 24] width 17 height 17
type input "14"
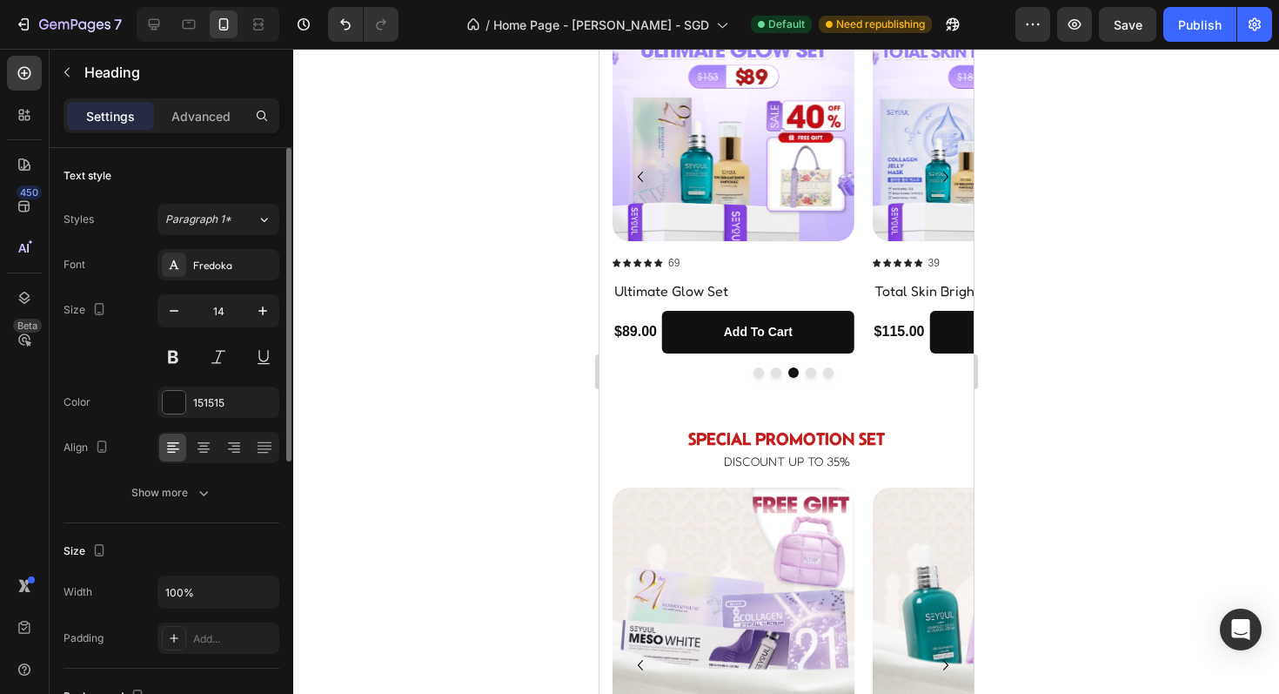
scroll to position [108, 0]
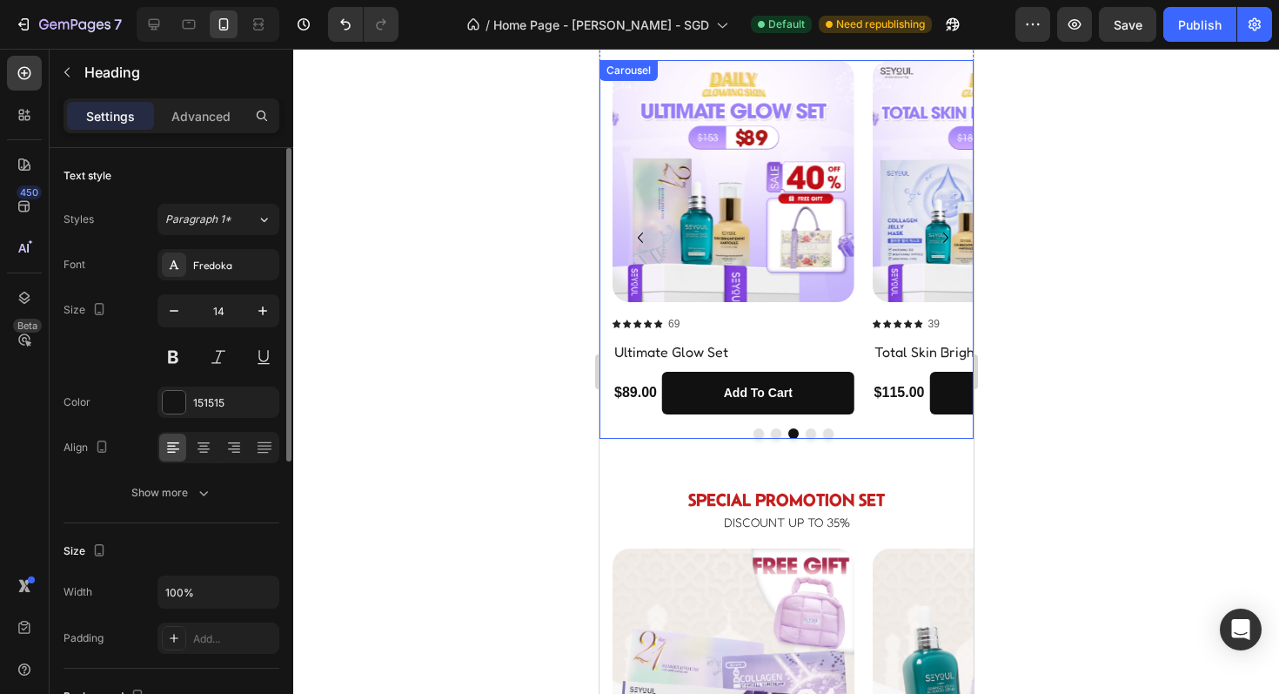
click at [879, 433] on div at bounding box center [792, 433] width 361 height 10
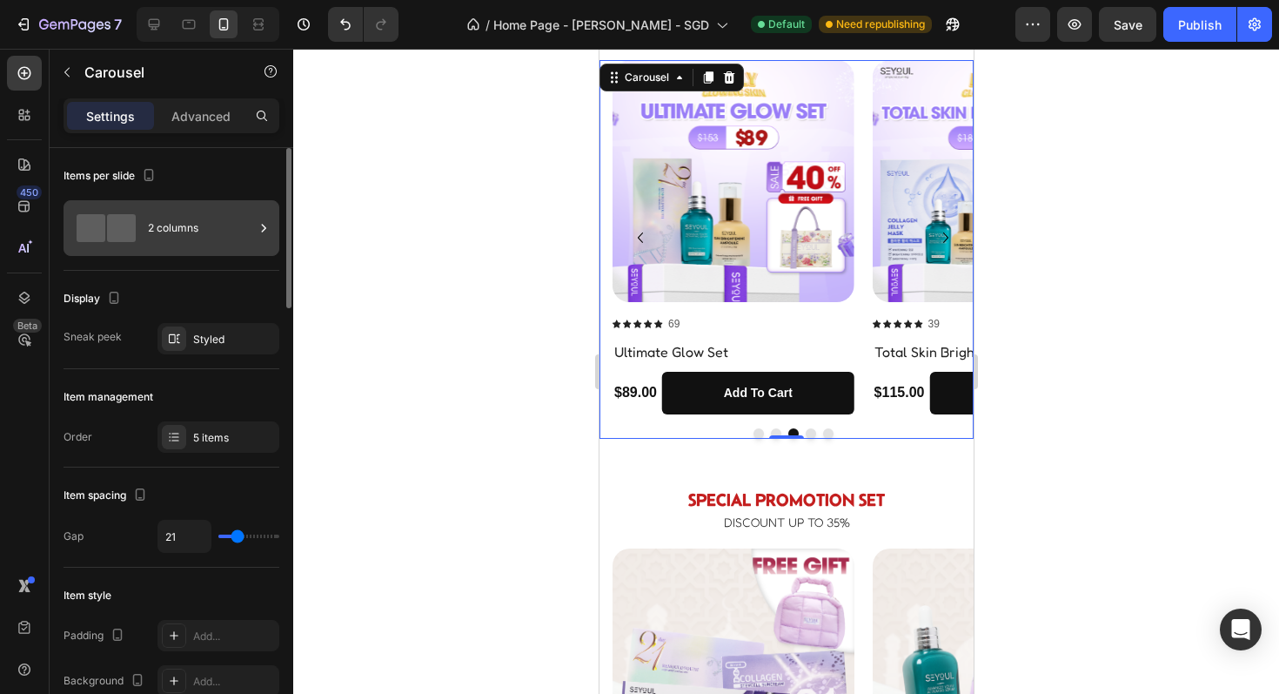
click at [171, 235] on div "2 columns" at bounding box center [201, 228] width 106 height 40
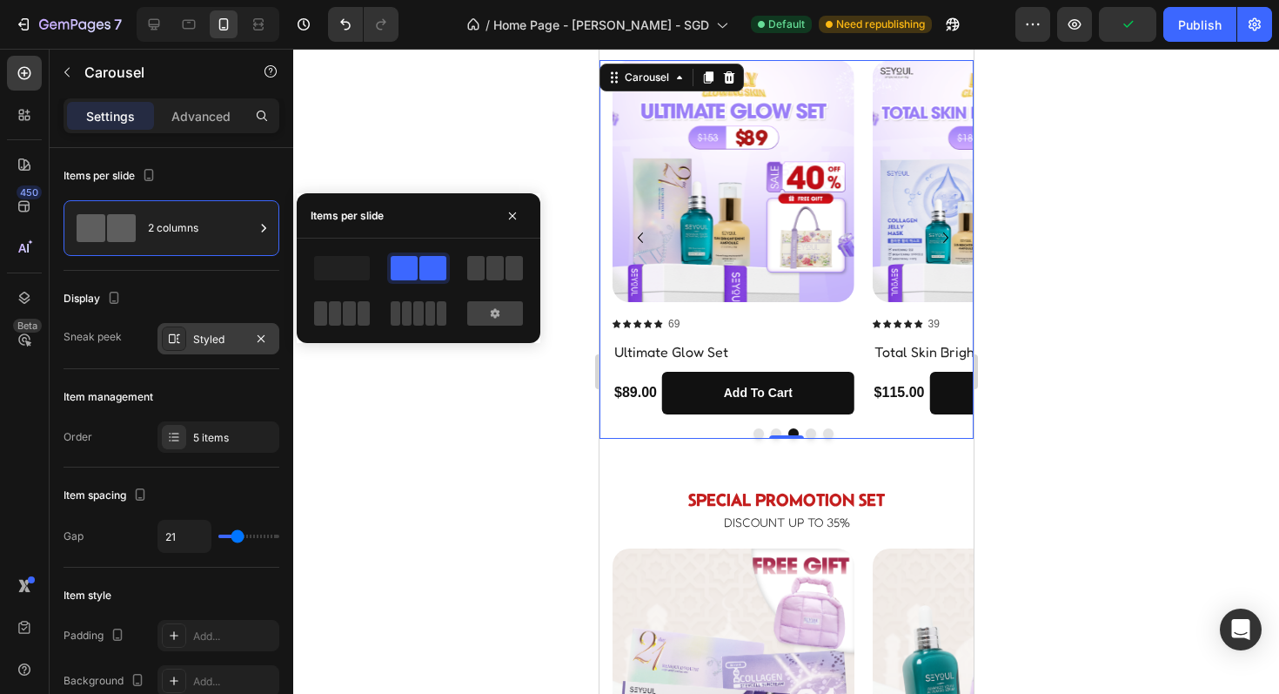
click at [175, 343] on icon at bounding box center [174, 339] width 14 height 14
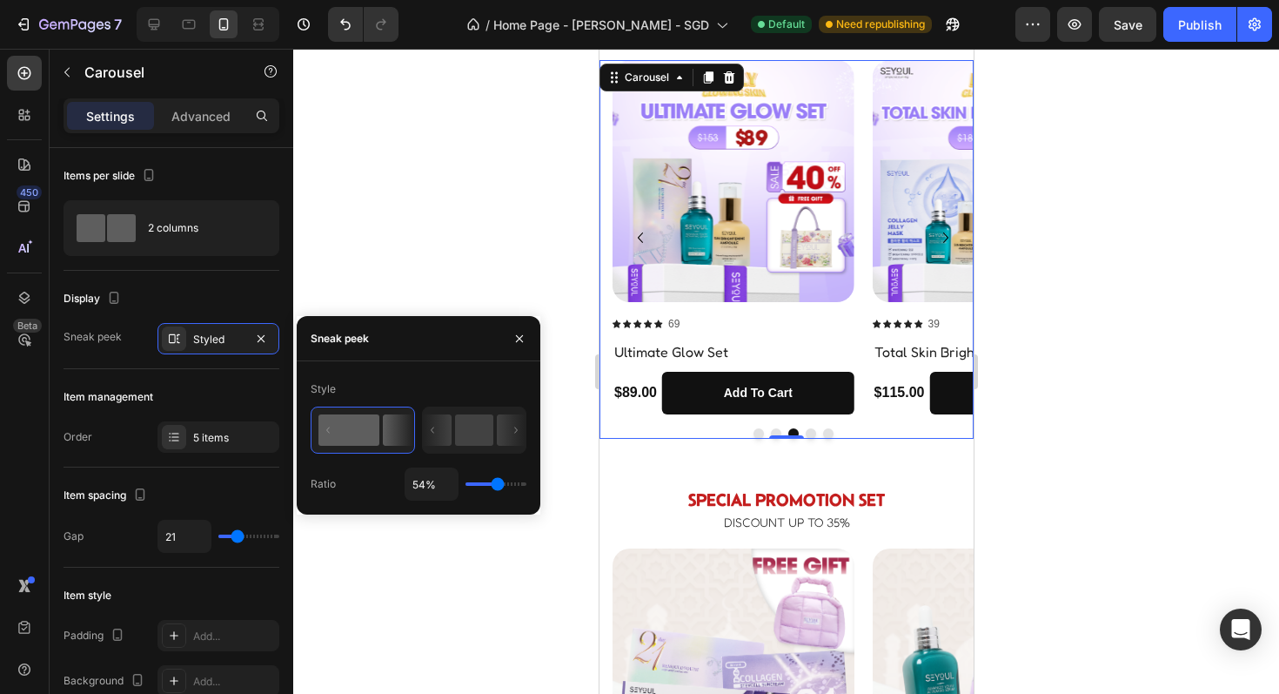
type input "48%"
type input "48"
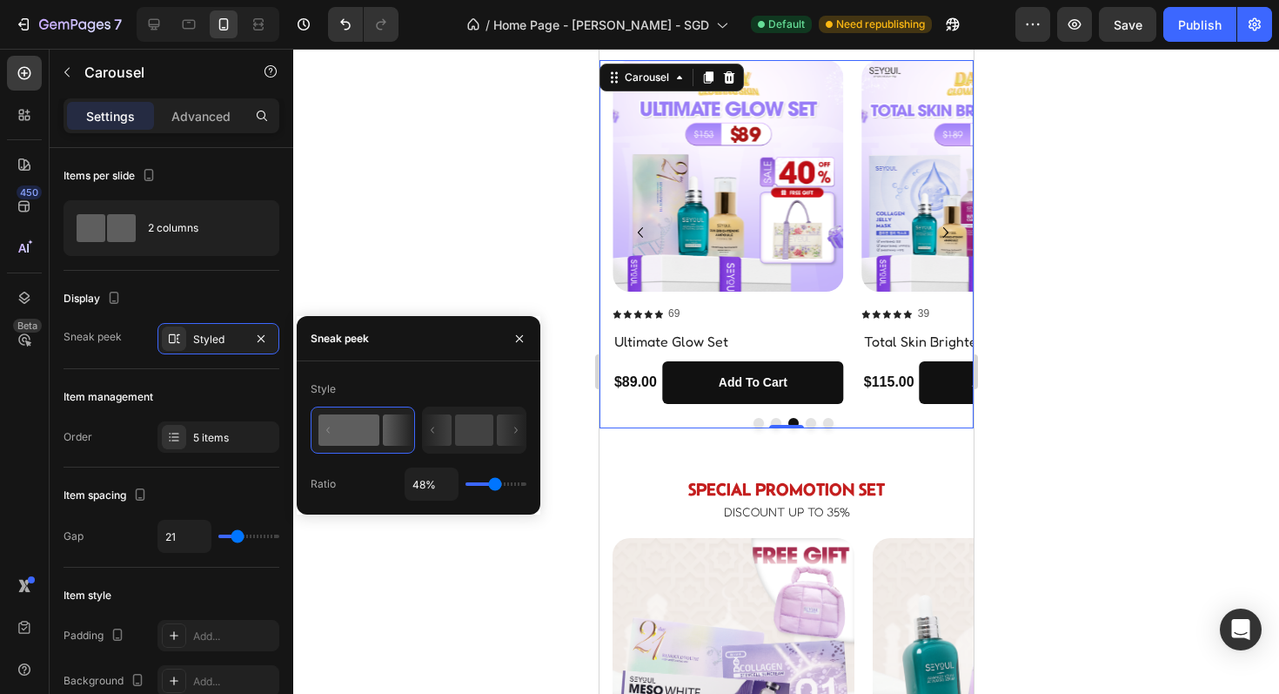
type input "13%"
type input "13"
type input "1%"
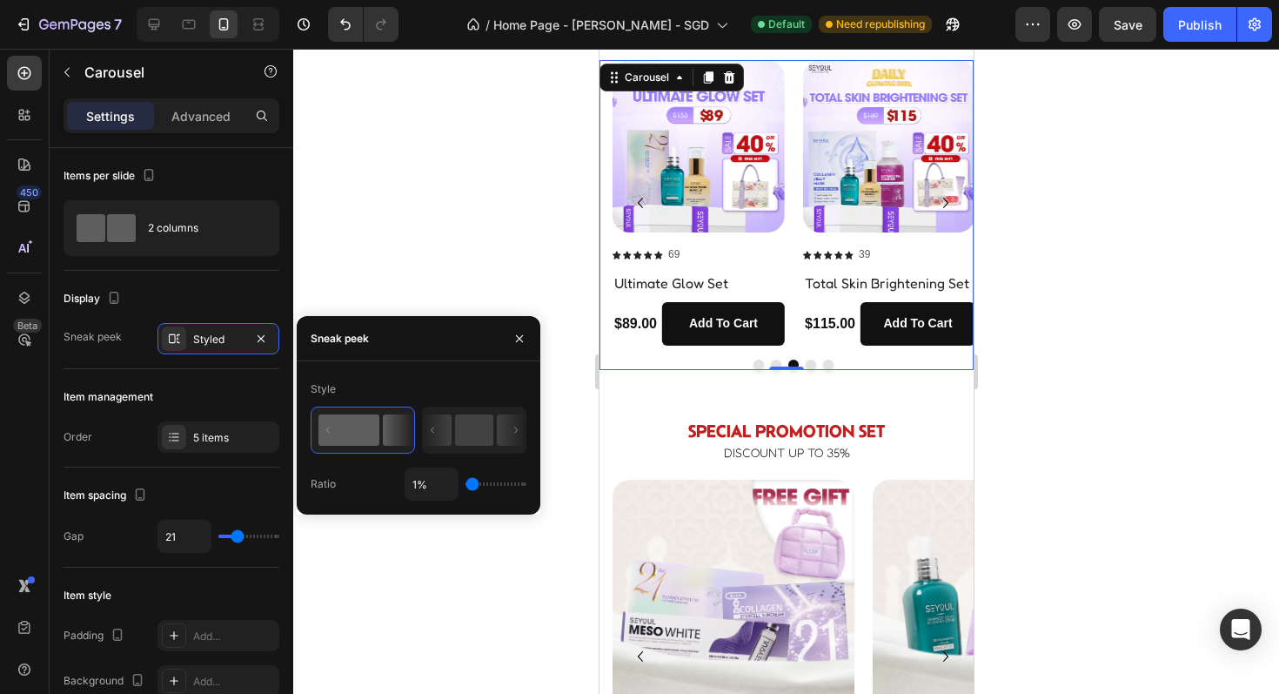
drag, startPoint x: 494, startPoint y: 480, endPoint x: 456, endPoint y: 482, distance: 38.3
type input "1"
click at [466, 482] on input "range" at bounding box center [496, 483] width 61 height 3
type input "5%"
type input "5"
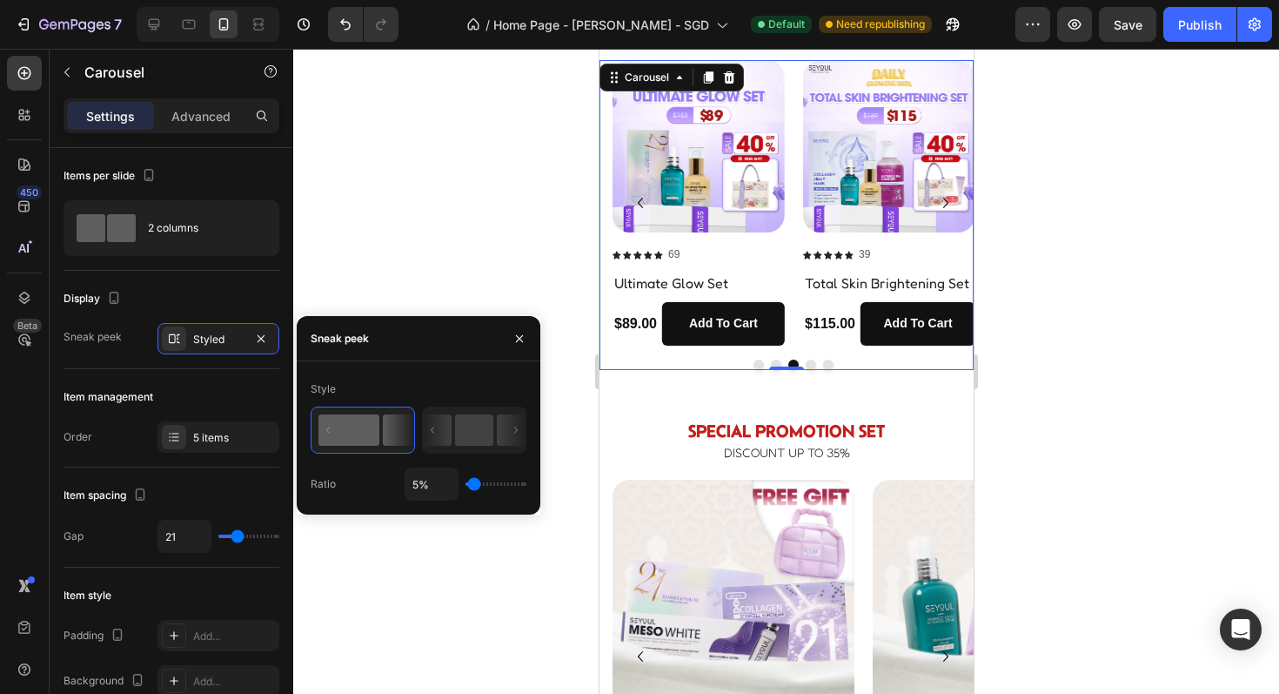
type input "1%"
type input "1"
type input "14%"
type input "14"
type input "25%"
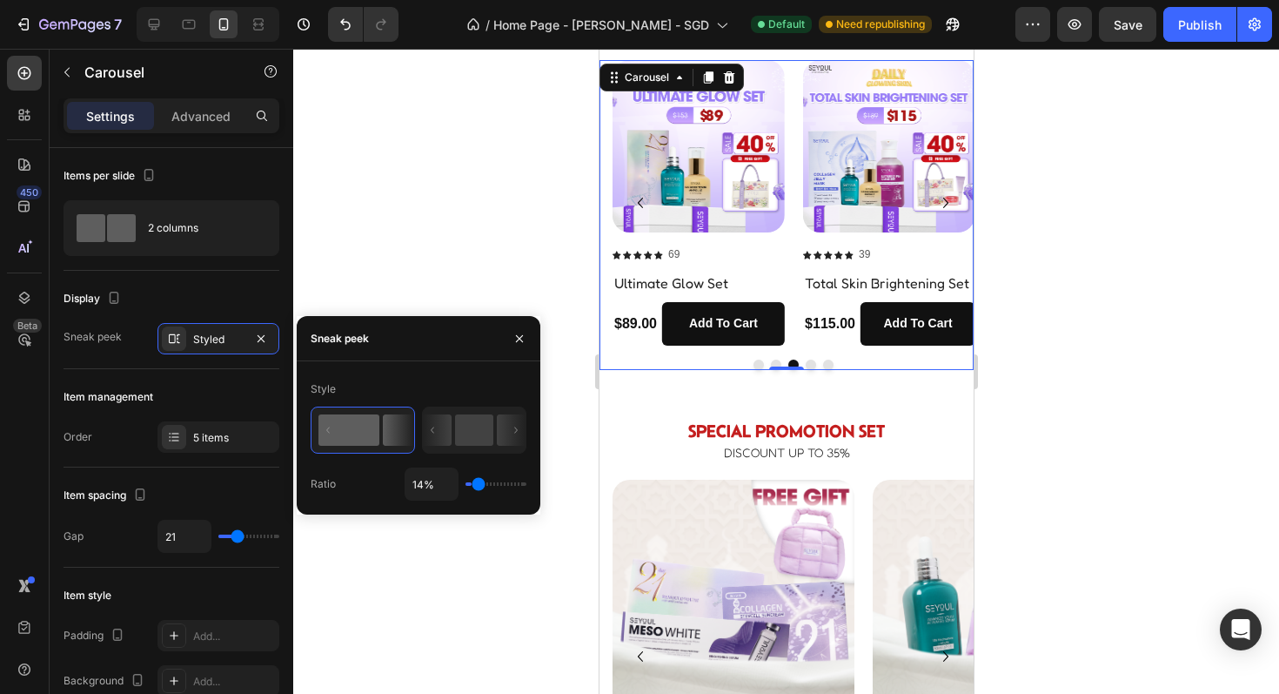
type input "25"
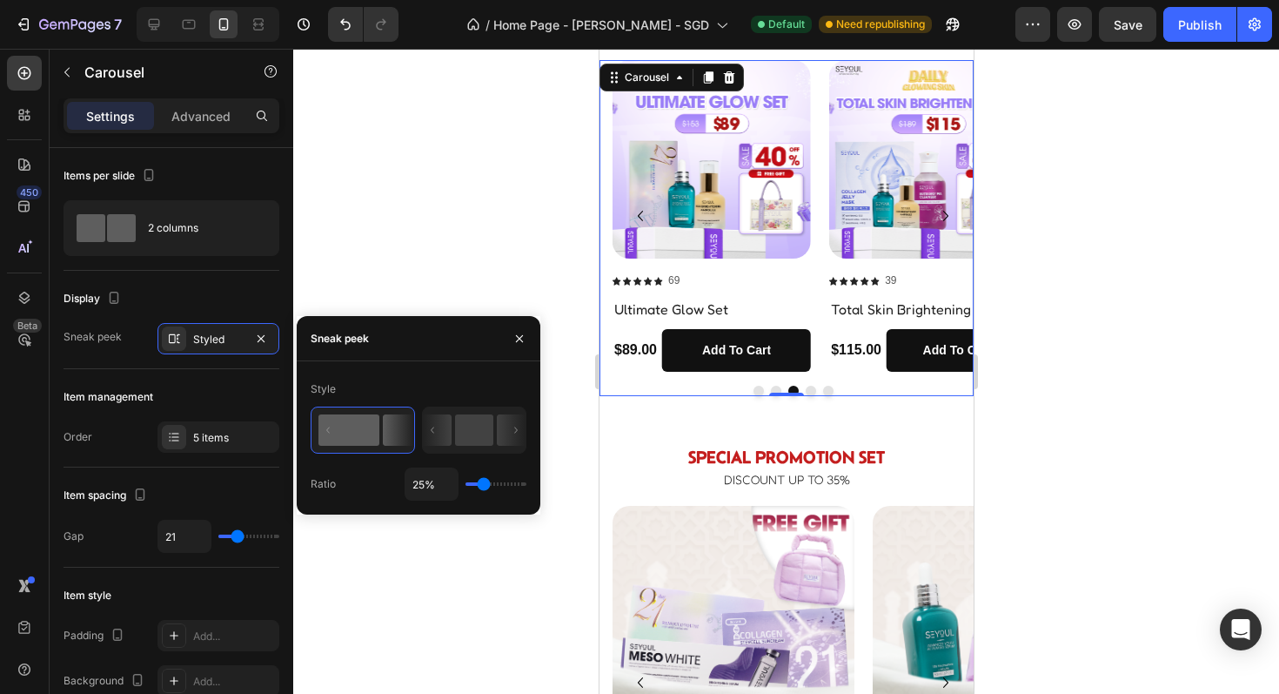
type input "26%"
type input "26"
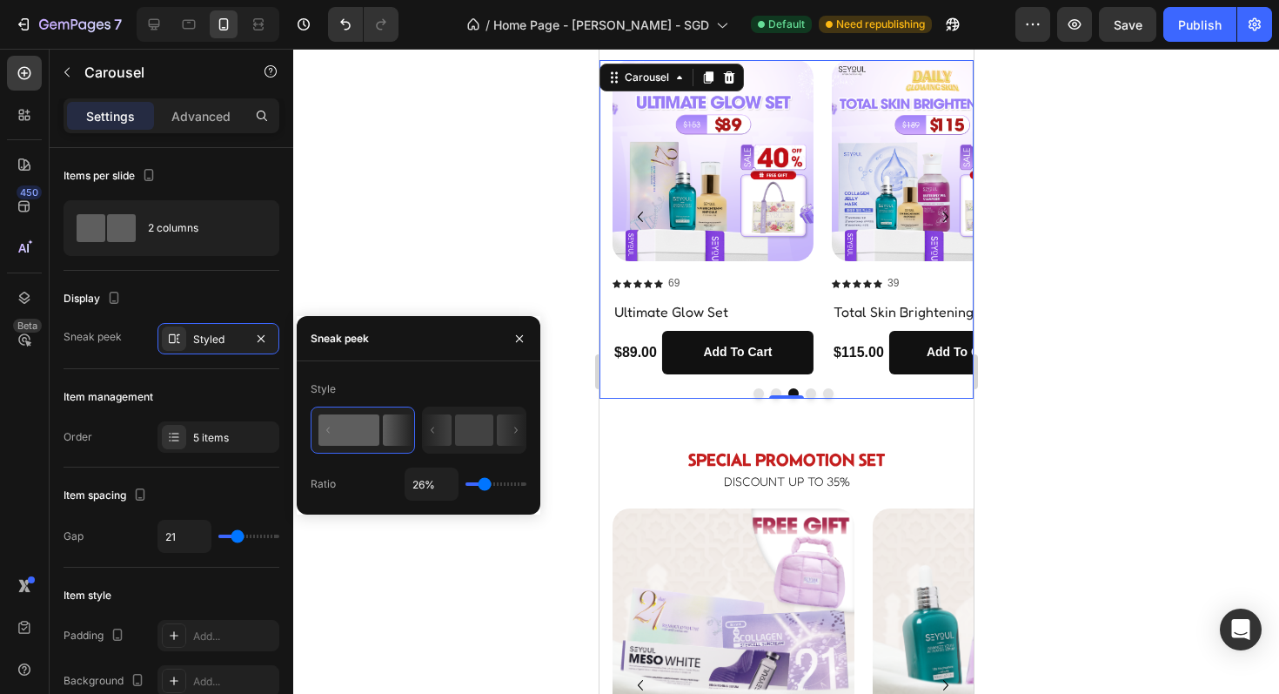
type input "27%"
type input "27"
type input "28%"
type input "28"
type input "25%"
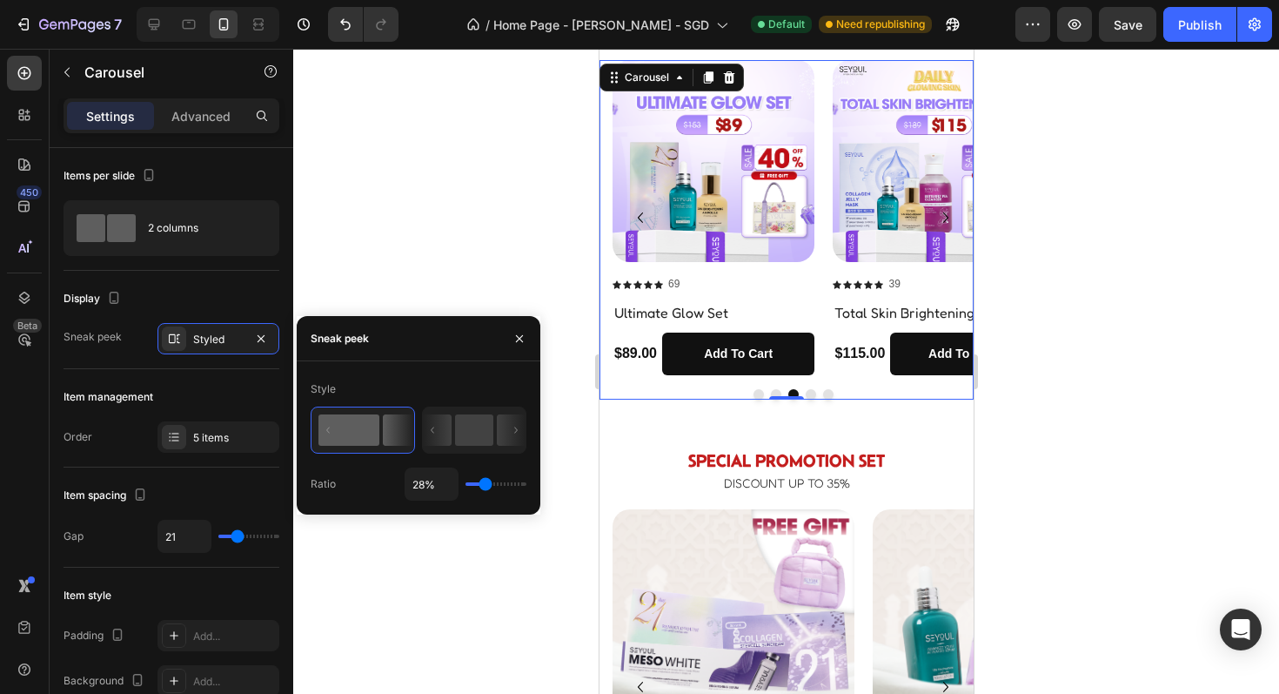
type input "25"
type input "23%"
type input "23"
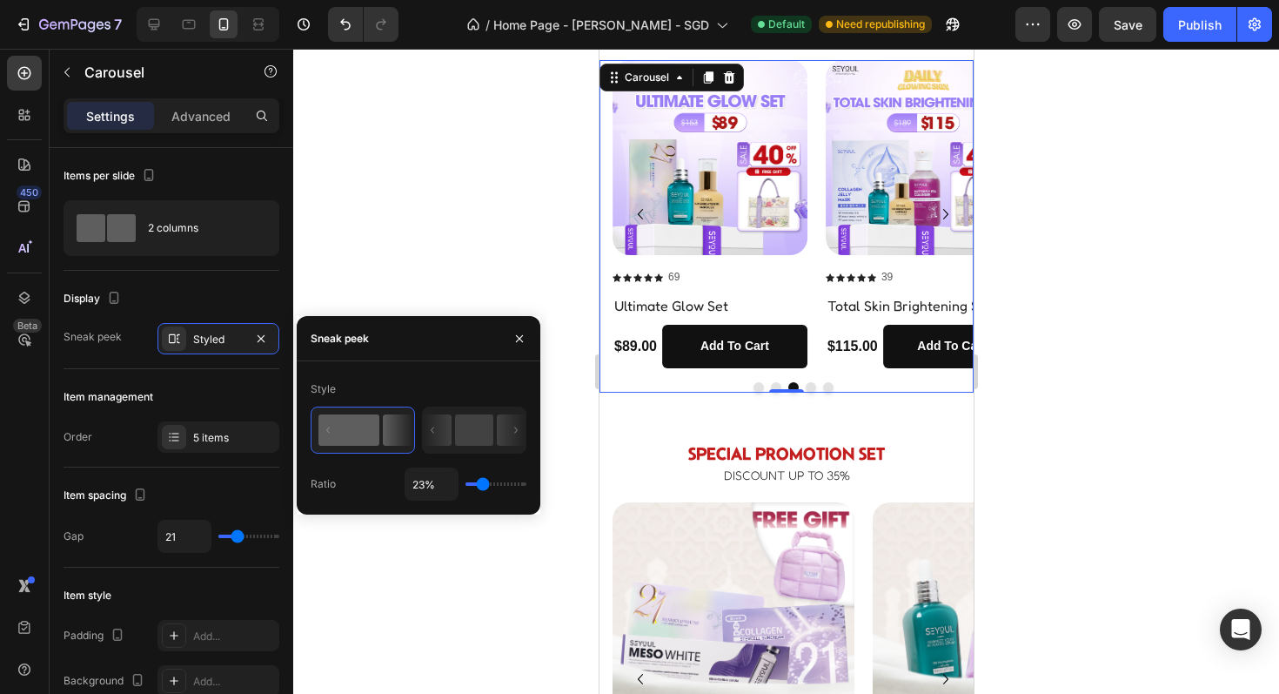
type input "22%"
type input "22"
type input "24%"
type input "24"
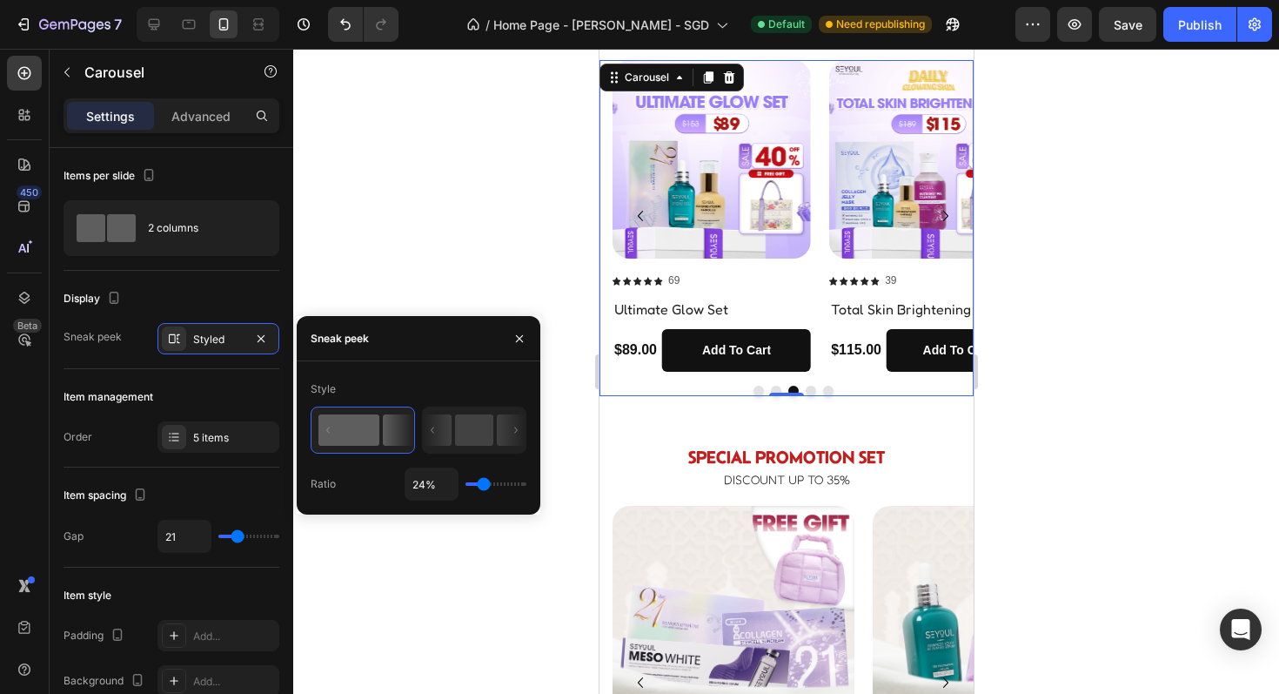
type input "25%"
type input "25"
type input "24%"
type input "24"
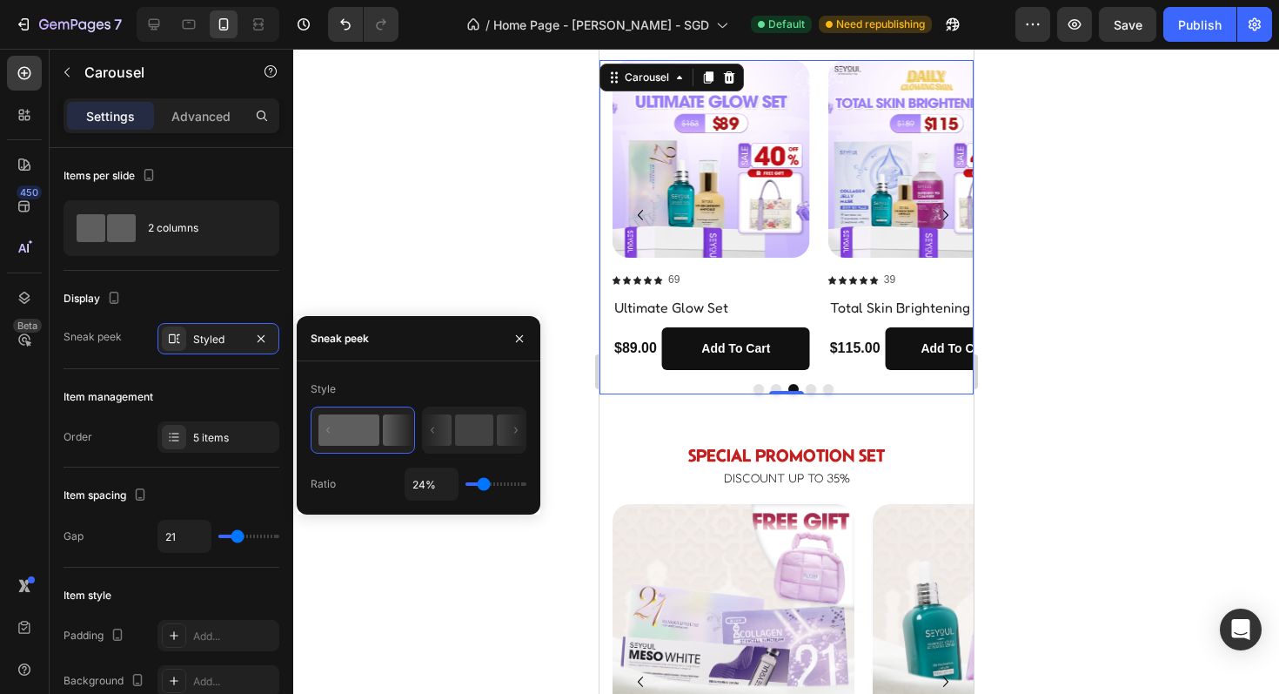
type input "26%"
type input "26"
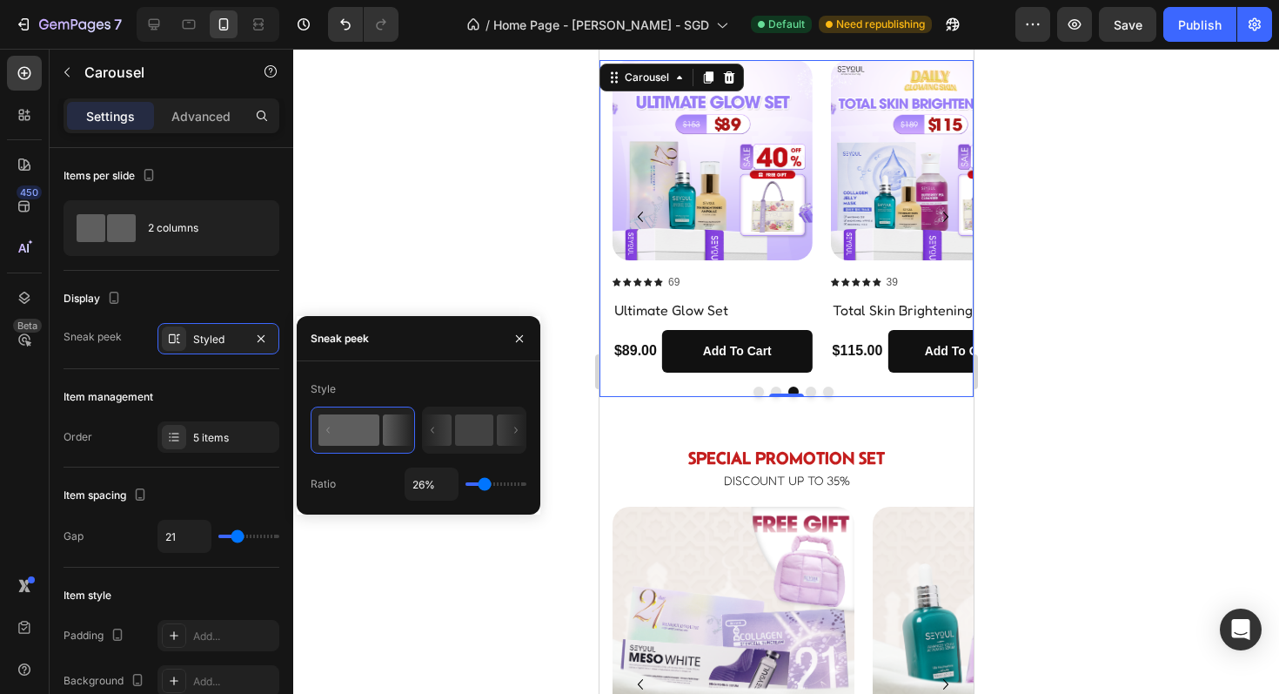
type input "25%"
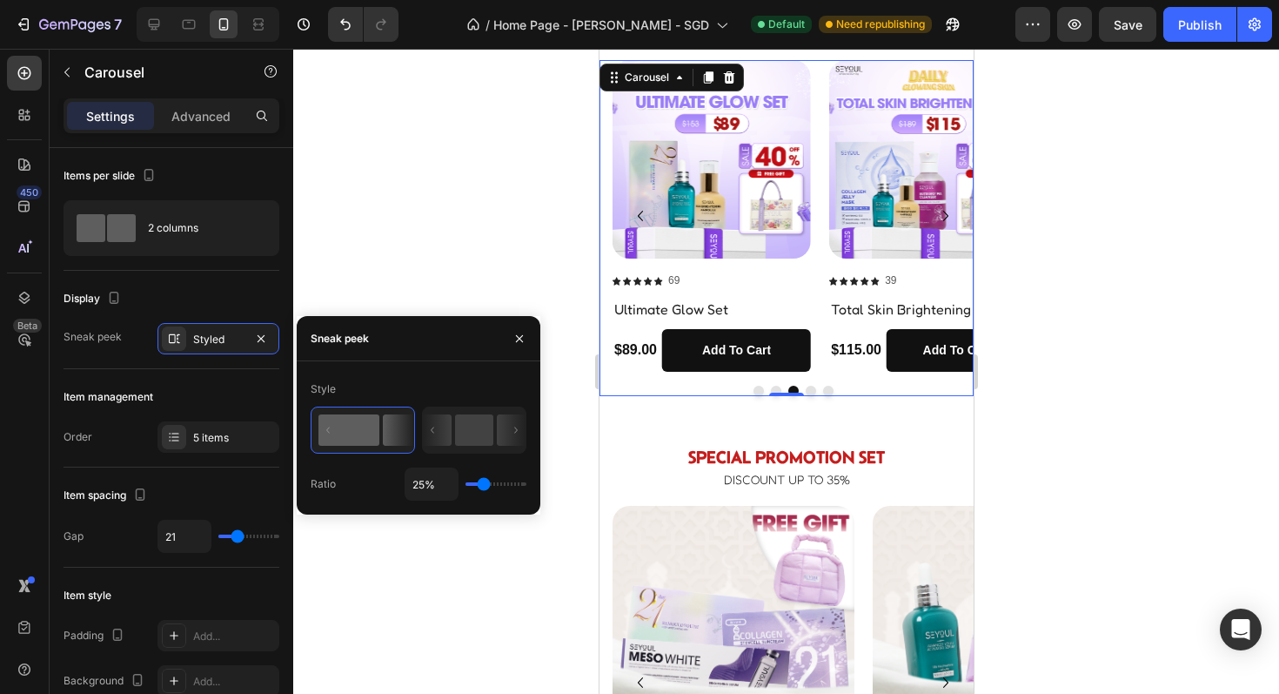
drag, startPoint x: 474, startPoint y: 484, endPoint x: 484, endPoint y: 486, distance: 9.9
type input "25"
click at [484, 486] on input "range" at bounding box center [496, 483] width 61 height 3
click at [476, 237] on div at bounding box center [786, 371] width 986 height 645
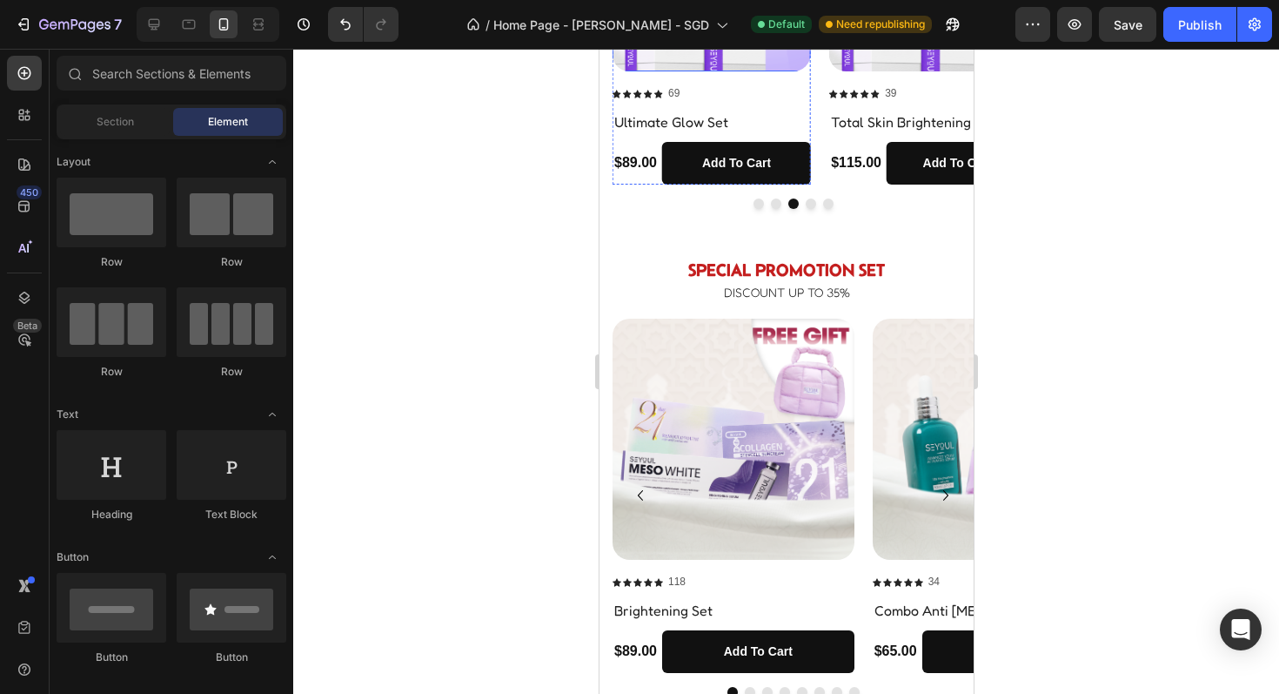
scroll to position [404, 0]
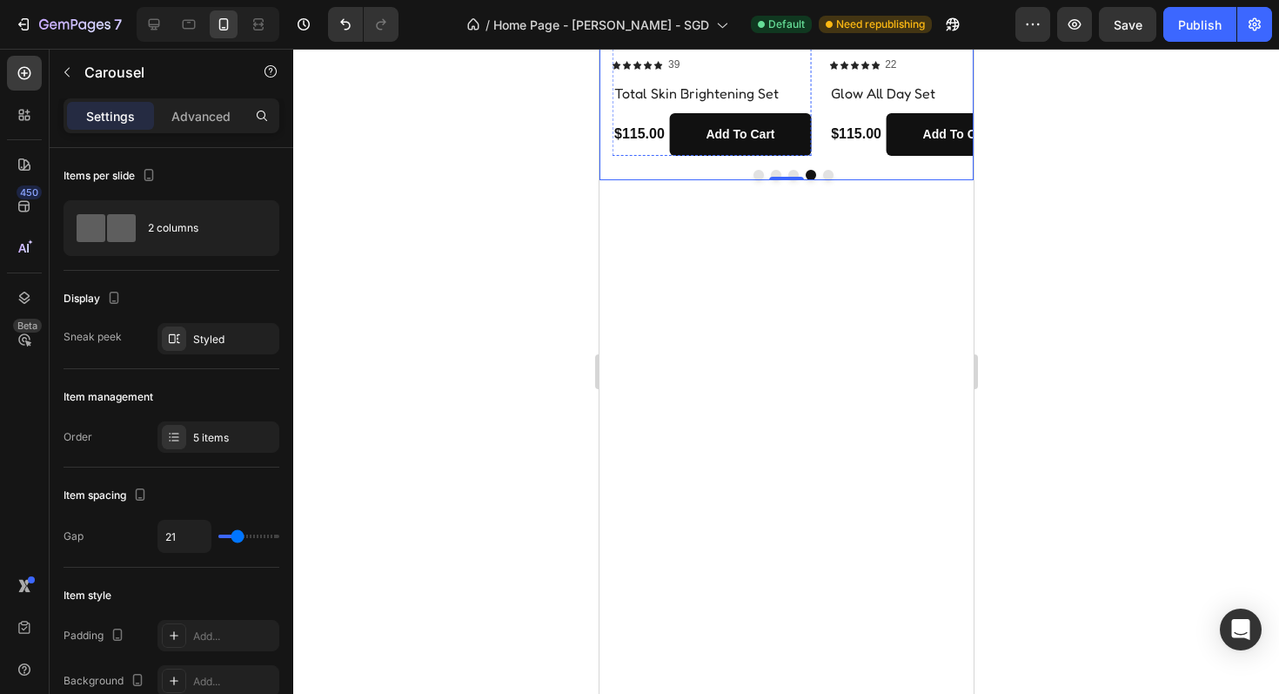
scroll to position [68, 0]
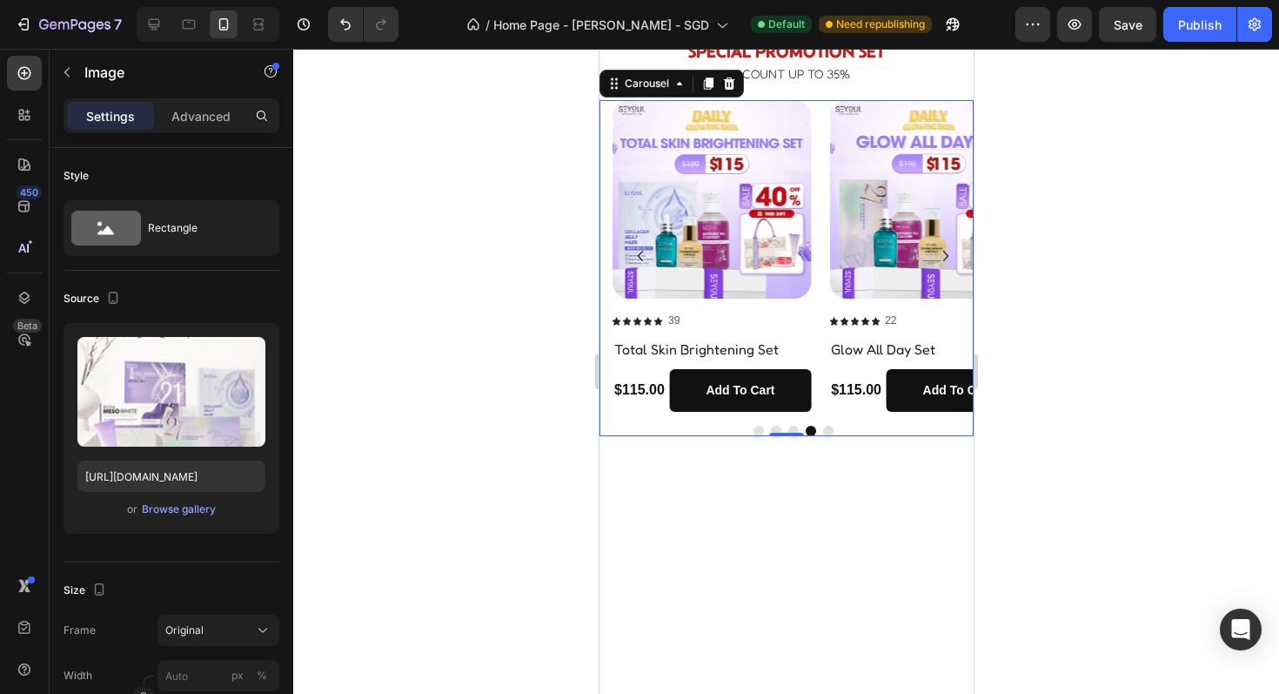
click at [731, 17] on img at bounding box center [786, 17] width 374 height 0
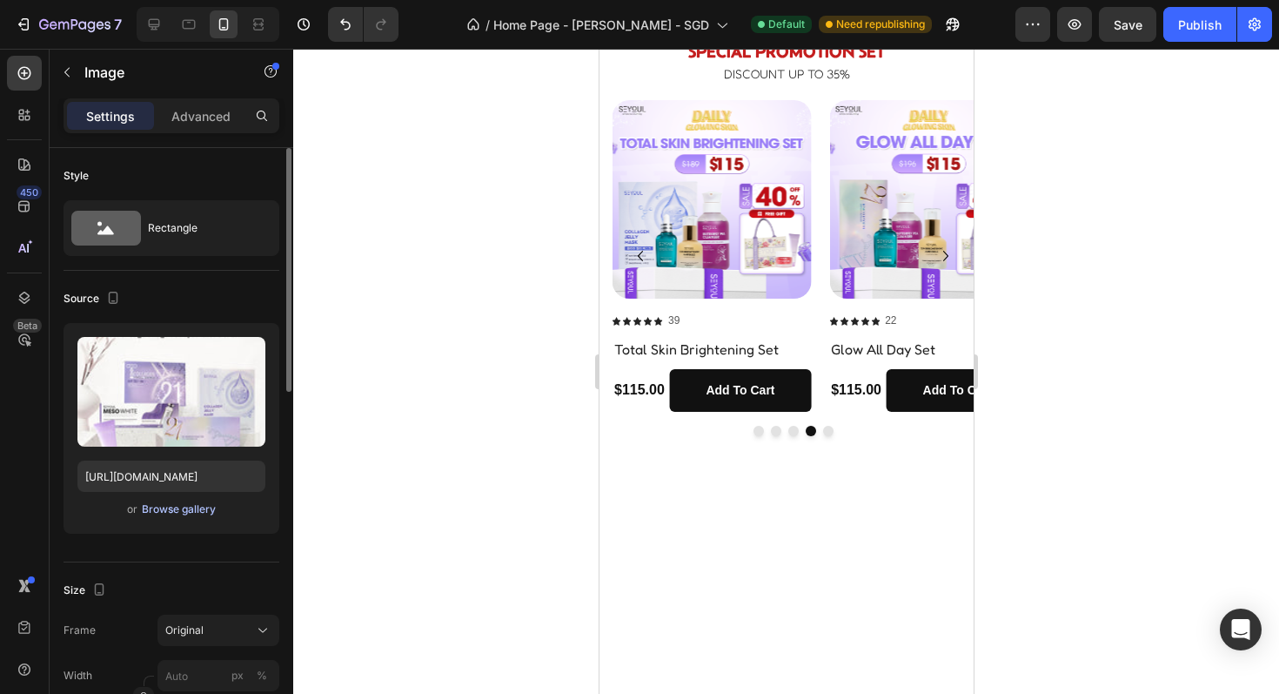
click at [163, 517] on button "Browse gallery" at bounding box center [179, 508] width 76 height 17
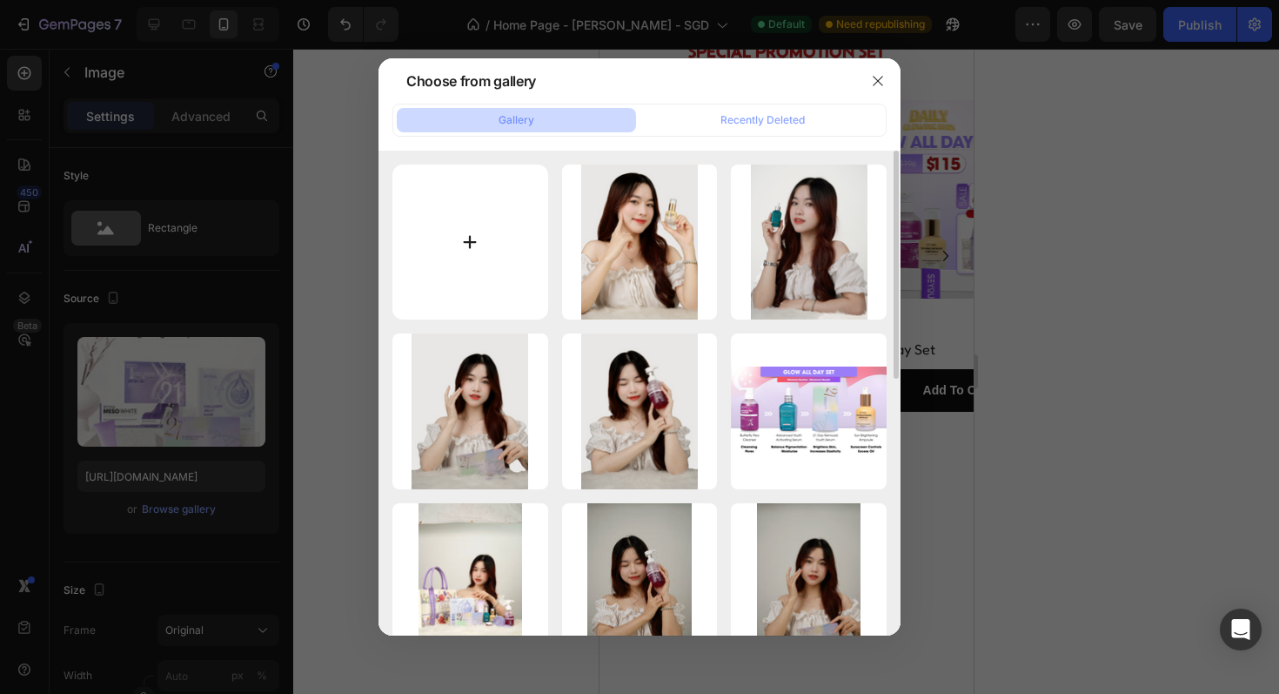
click at [457, 258] on input "file" at bounding box center [470, 242] width 156 height 156
type input "C:\fakepath\Untitled-2.png"
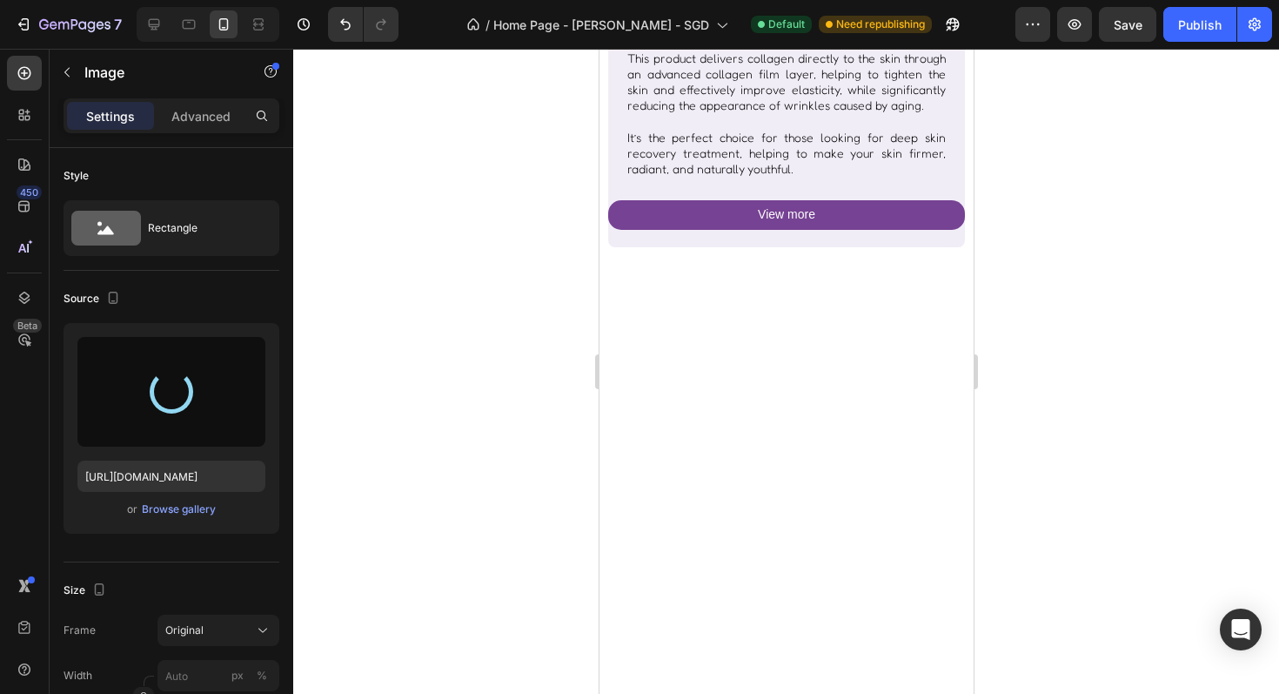
scroll to position [1031, 0]
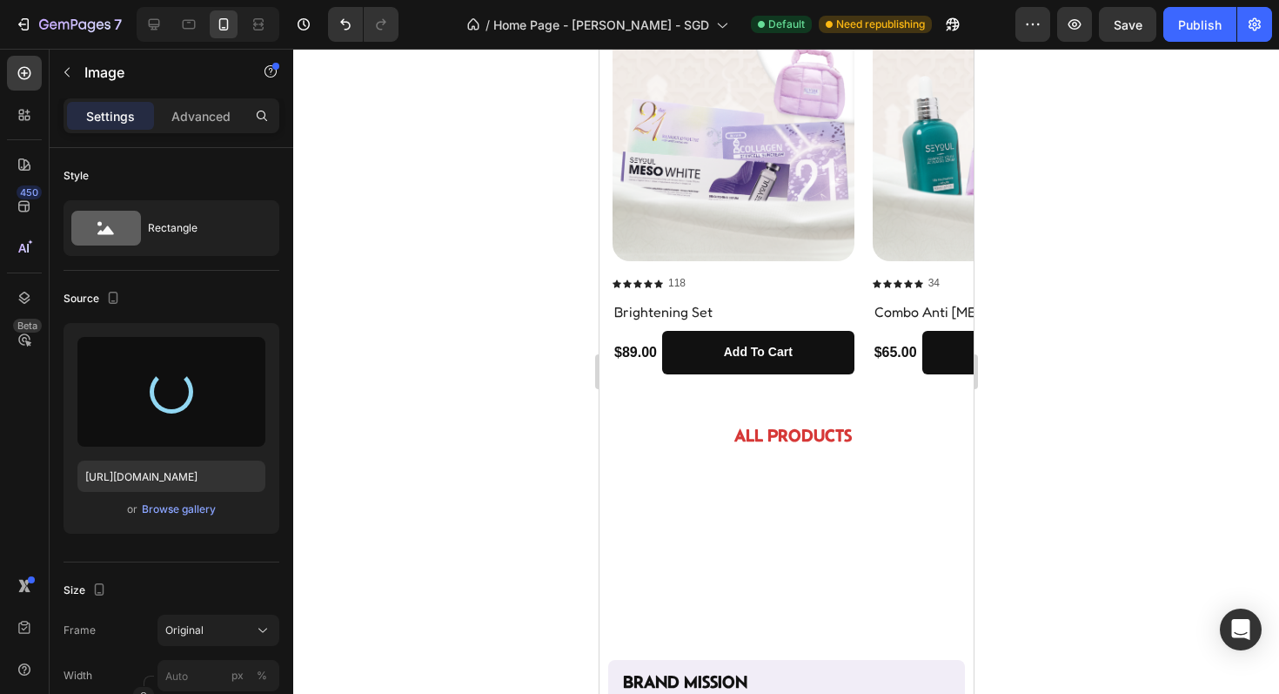
type input "https://cdn.shopify.com/s/files/1/0723/7940/0447/files/gempages_542010221011141…"
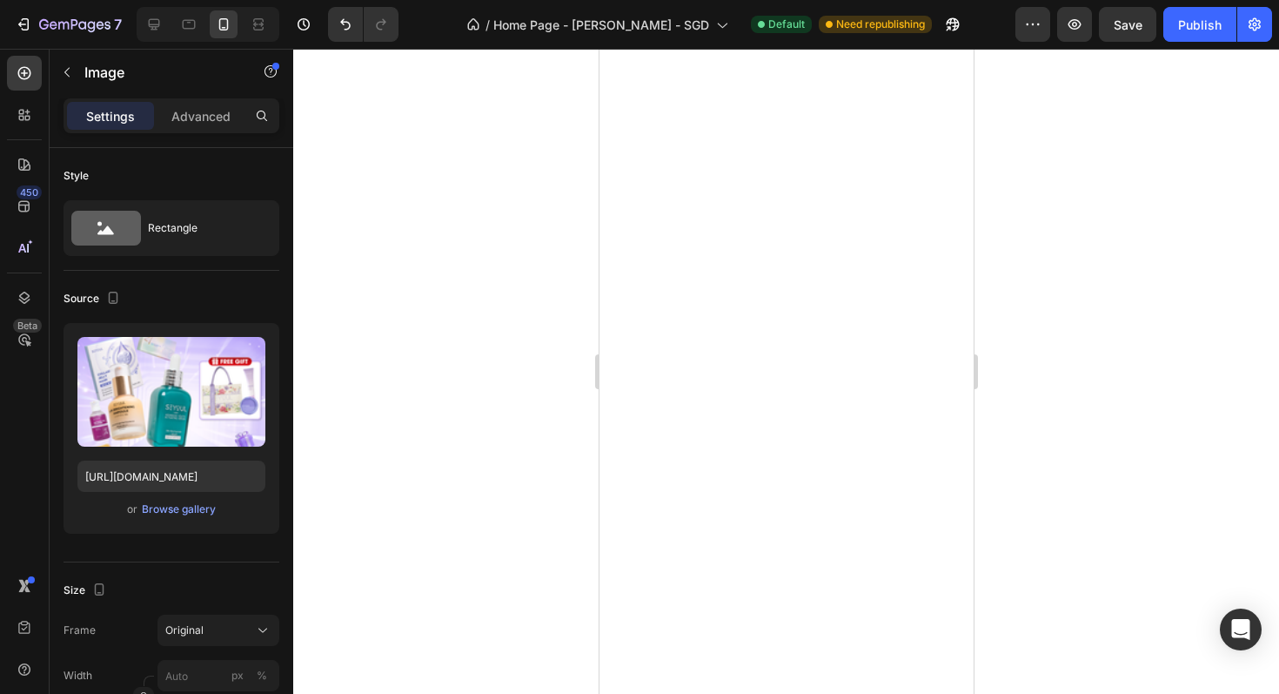
scroll to position [0, 0]
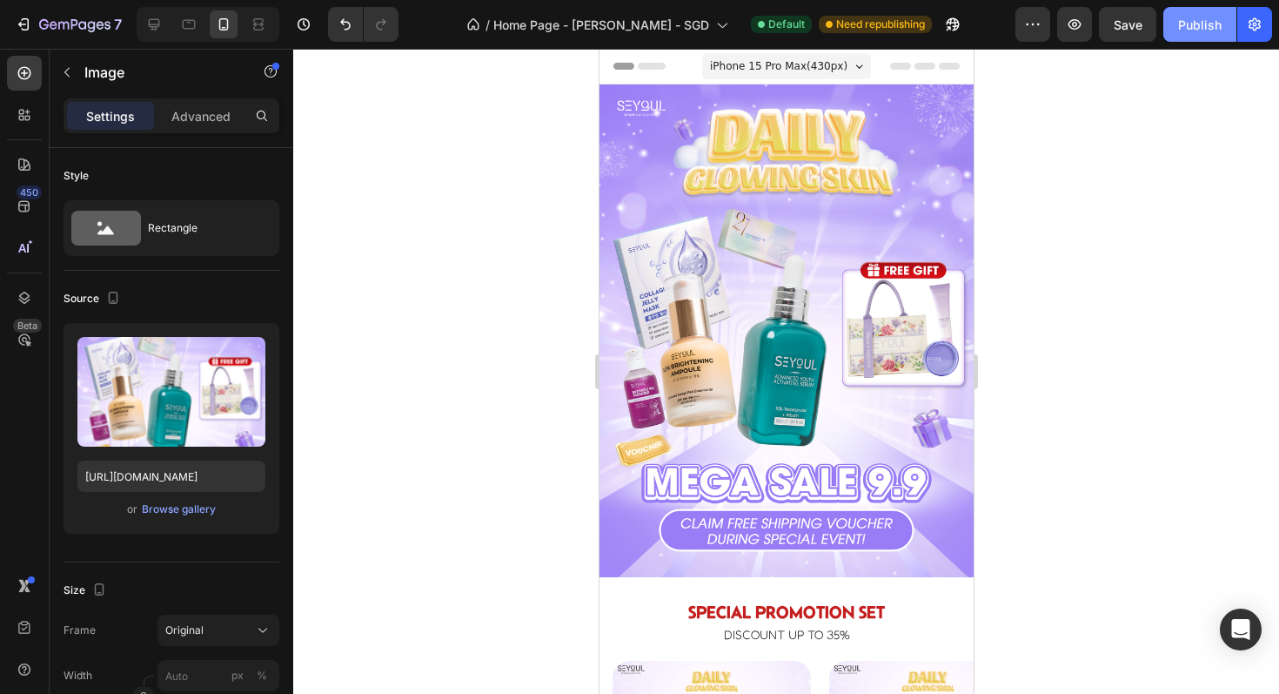
click at [1183, 20] on div "Publish" at bounding box center [1200, 25] width 44 height 18
click at [680, 314] on img at bounding box center [786, 330] width 374 height 493
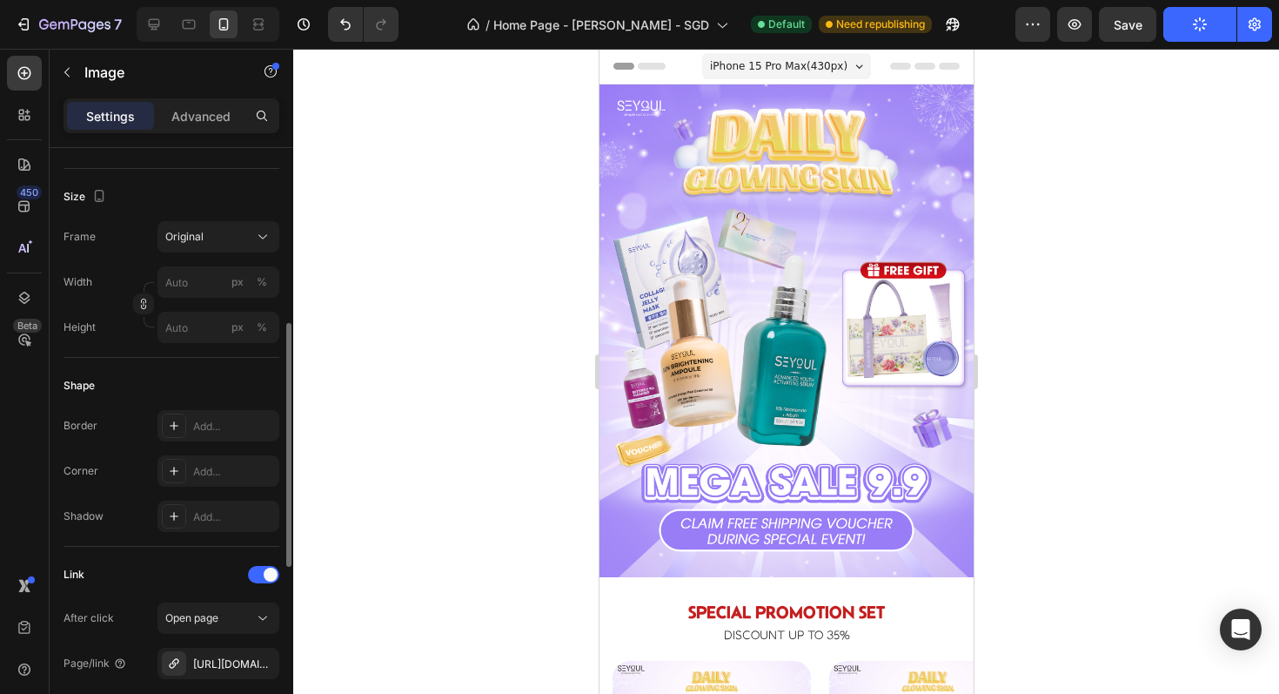
scroll to position [433, 0]
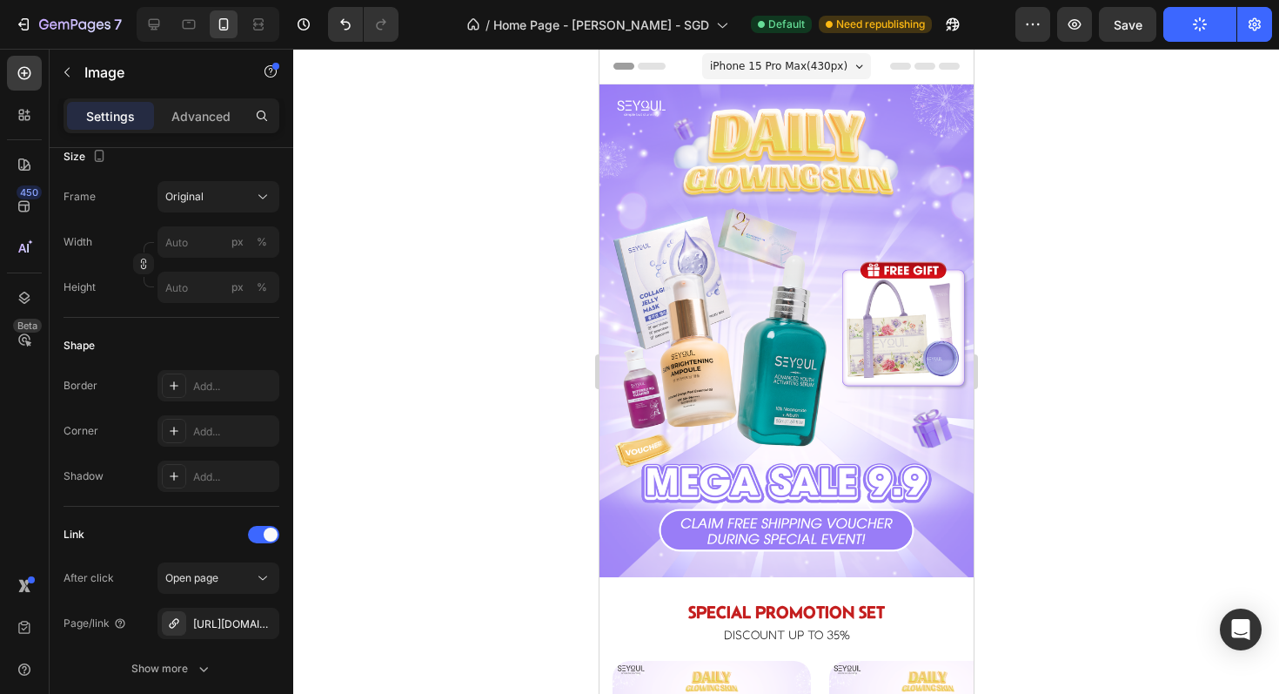
click at [705, 308] on img at bounding box center [786, 330] width 374 height 493
click at [815, 507] on img at bounding box center [786, 330] width 374 height 493
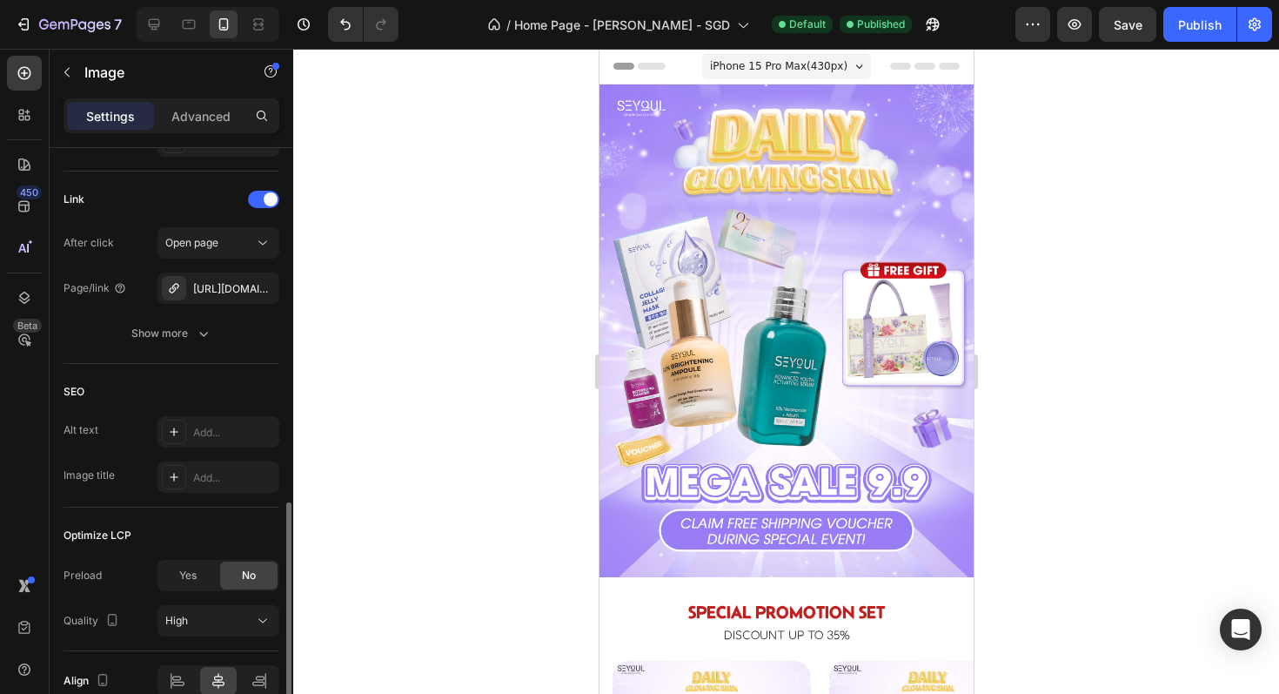
scroll to position [796, 0]
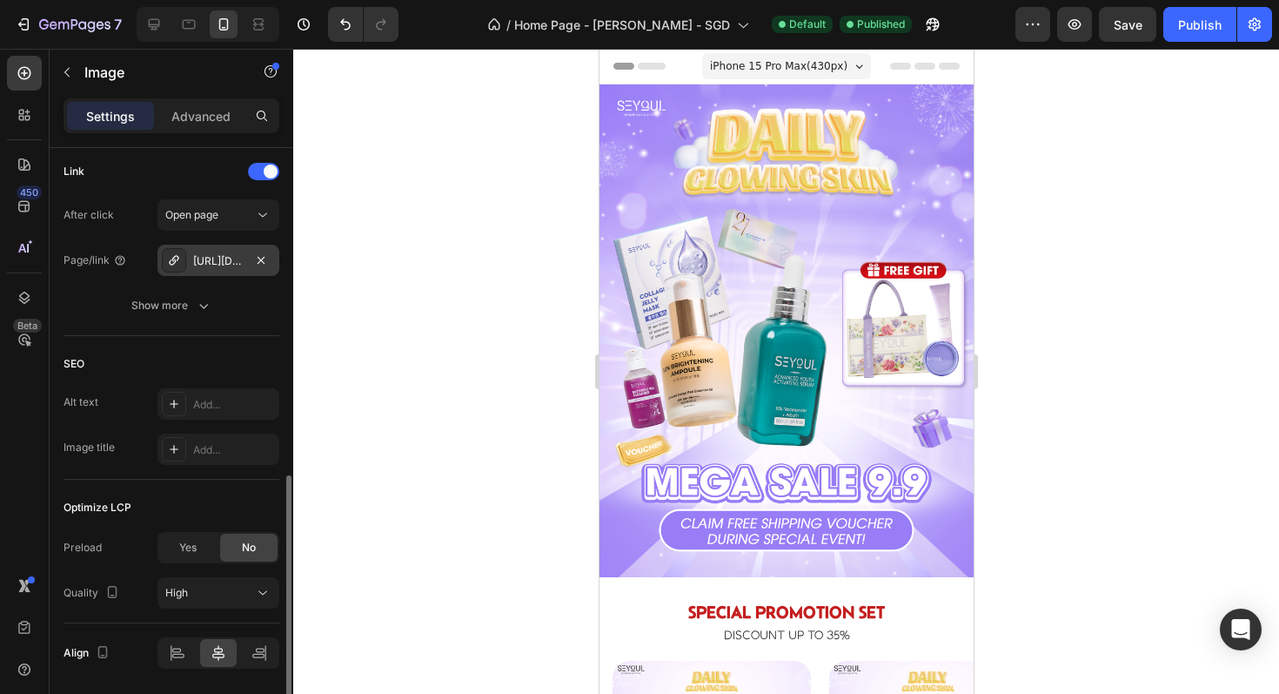
click at [210, 256] on div "https://seyoul-sg.com/" at bounding box center [218, 261] width 50 height 16
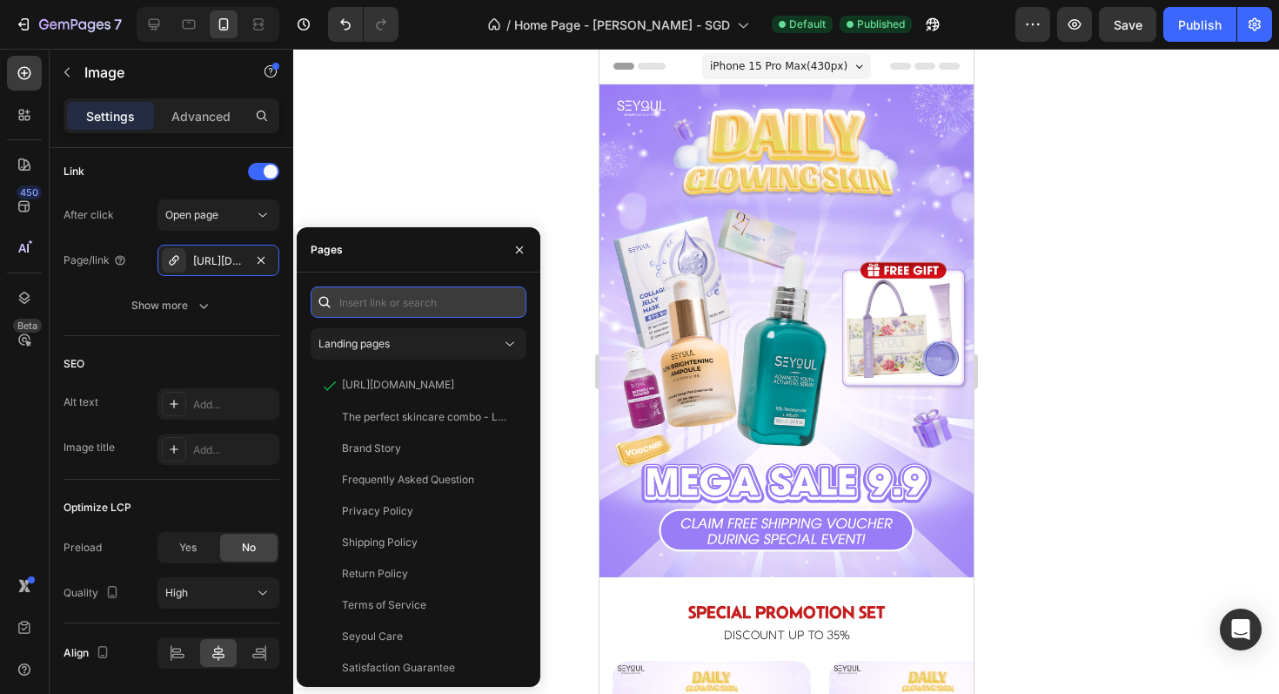
click at [353, 304] on input "text" at bounding box center [419, 301] width 216 height 31
paste input "https://seyoul-sg.com/pages/megasale0909"
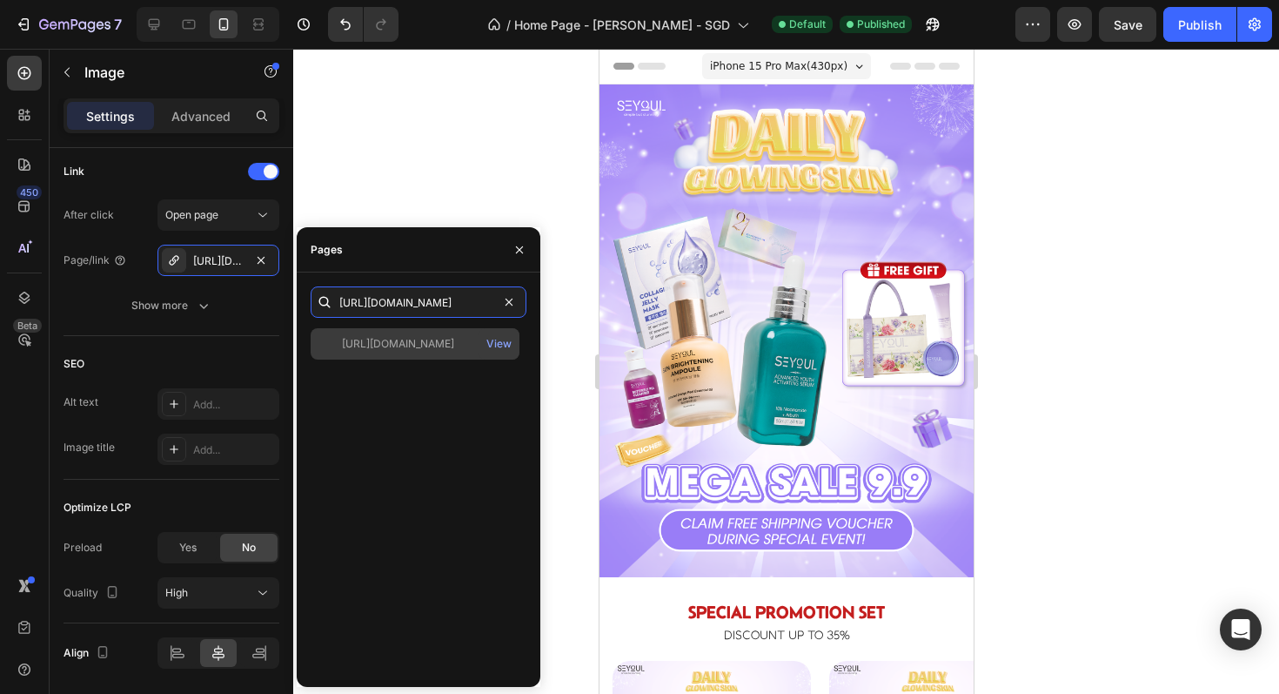
type input "https://seyoul-sg.com/pages/megasale0909"
click at [419, 345] on div "https://seyoul-sg.com/pages/megasale0909" at bounding box center [398, 344] width 112 height 16
click at [497, 345] on div "View" at bounding box center [498, 344] width 25 height 16
click at [385, 348] on div "https://seyoul-sg.com/pages/megasale0909" at bounding box center [398, 344] width 112 height 16
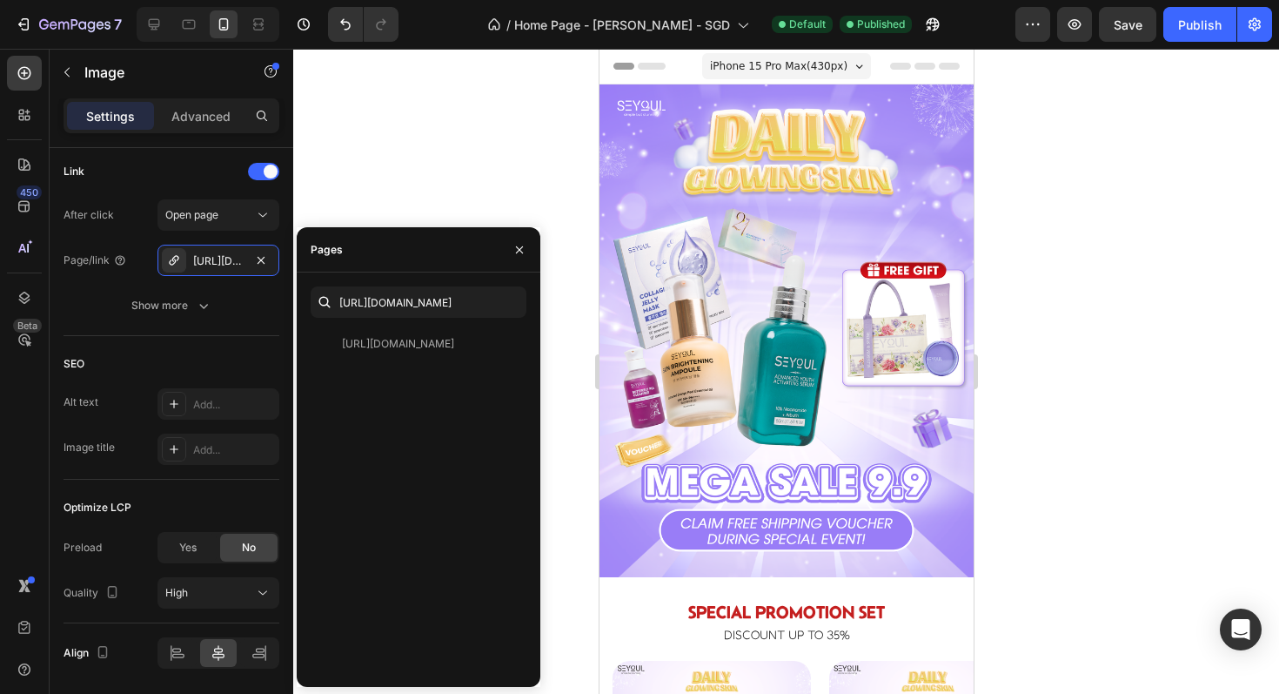
click at [359, 412] on div "https://seyoul-sg.com/pages/megasale0909 View" at bounding box center [419, 500] width 216 height 345
click at [228, 259] on div "https://seyoul-sg.com/megasale0909" at bounding box center [218, 261] width 50 height 16
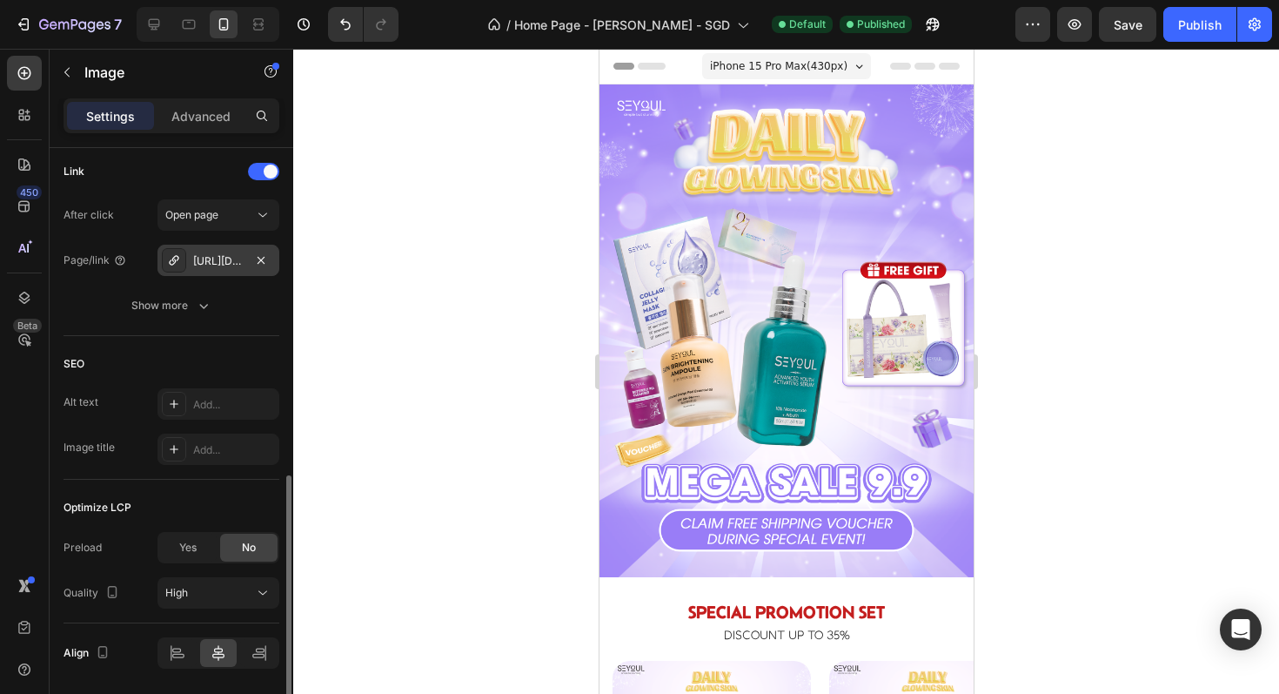
click at [228, 259] on div "https://seyoul-sg.com/megasale0909" at bounding box center [218, 261] width 50 height 16
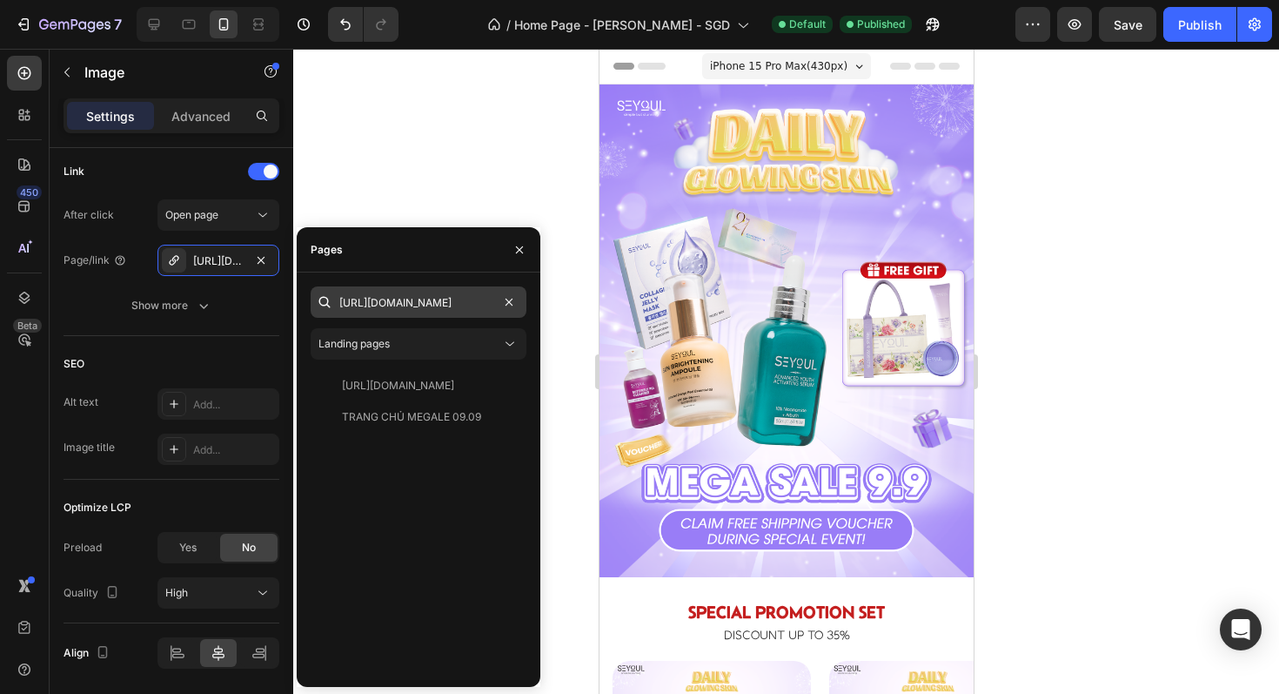
scroll to position [0, 69]
click at [427, 307] on input "https://seyoul-sg.com/pages/megasale0909" at bounding box center [419, 301] width 216 height 31
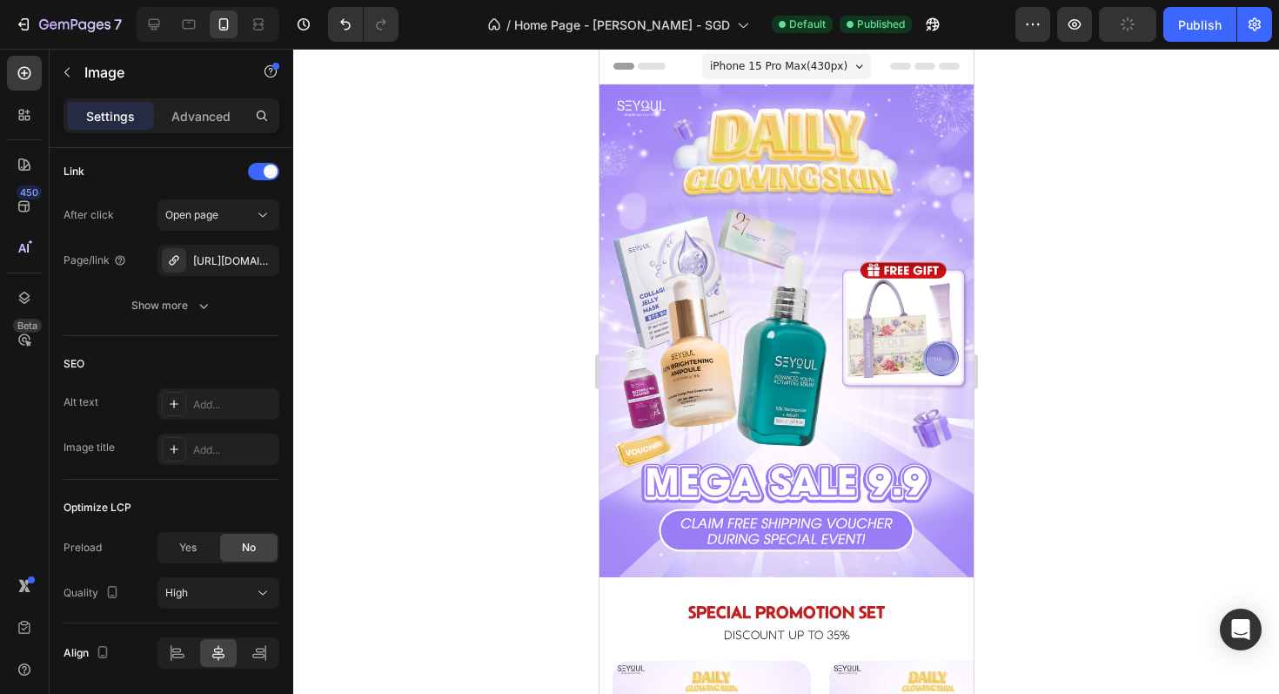
click at [459, 182] on div at bounding box center [786, 371] width 986 height 645
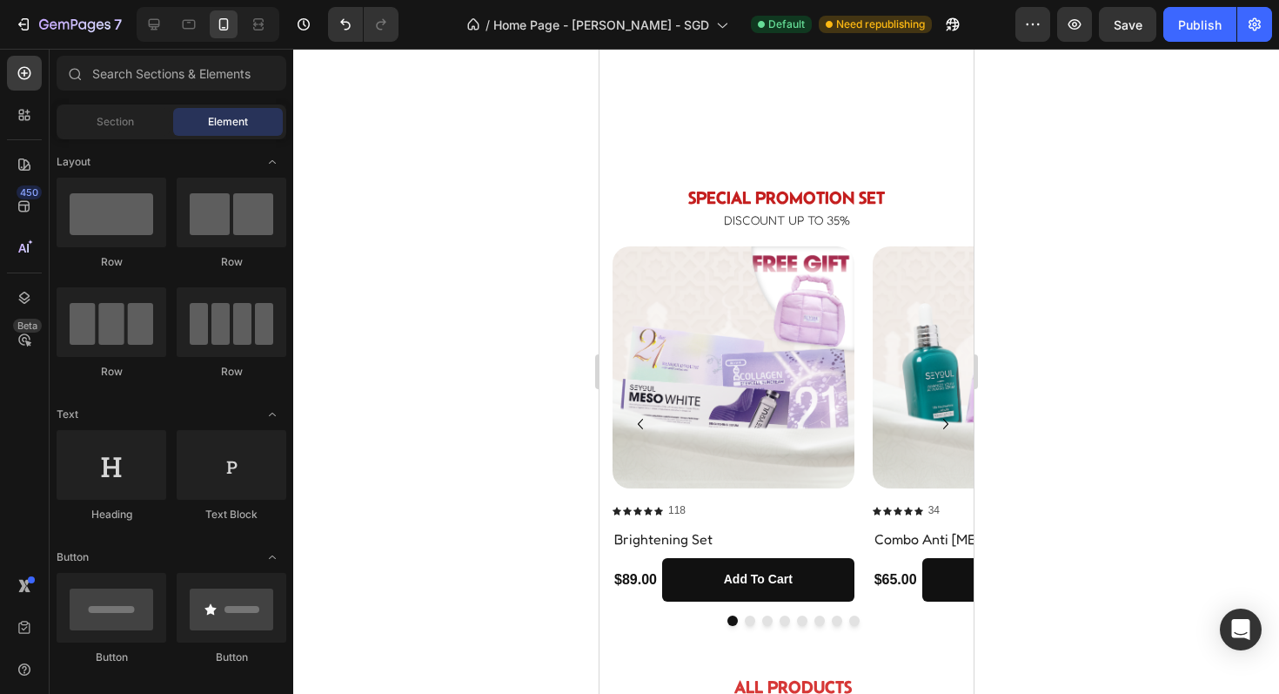
scroll to position [1120, 0]
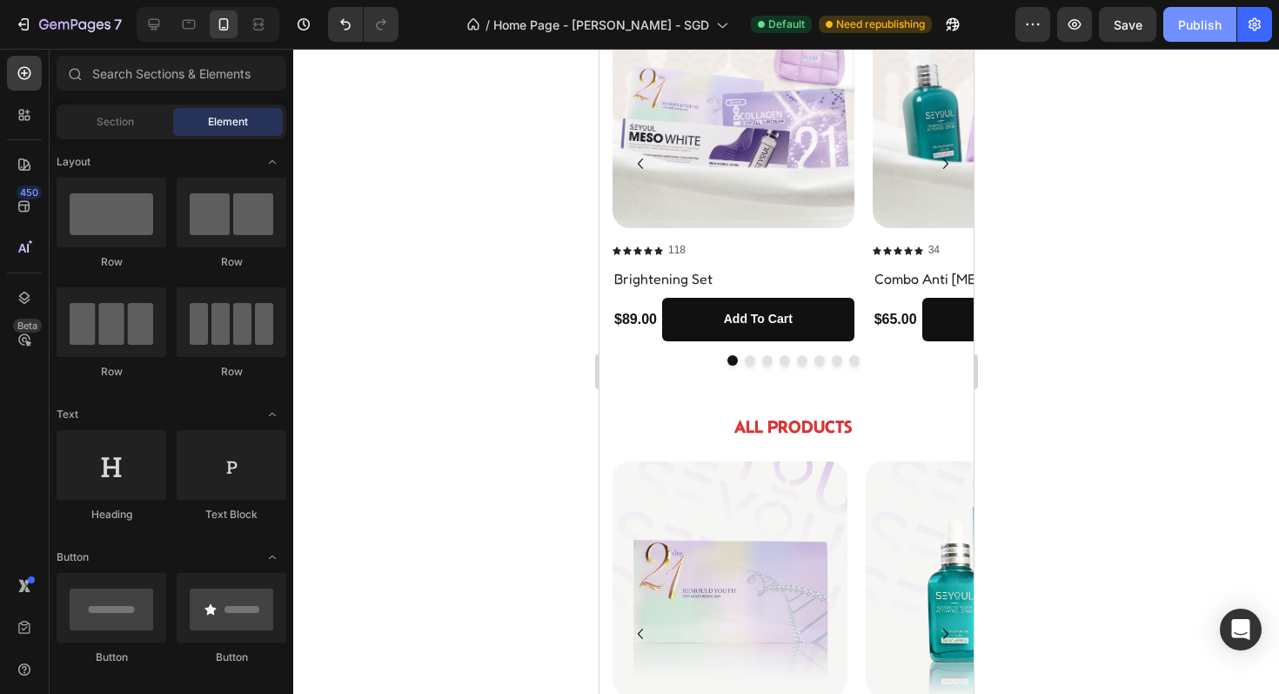
click at [1191, 26] on div "Publish" at bounding box center [1200, 25] width 44 height 18
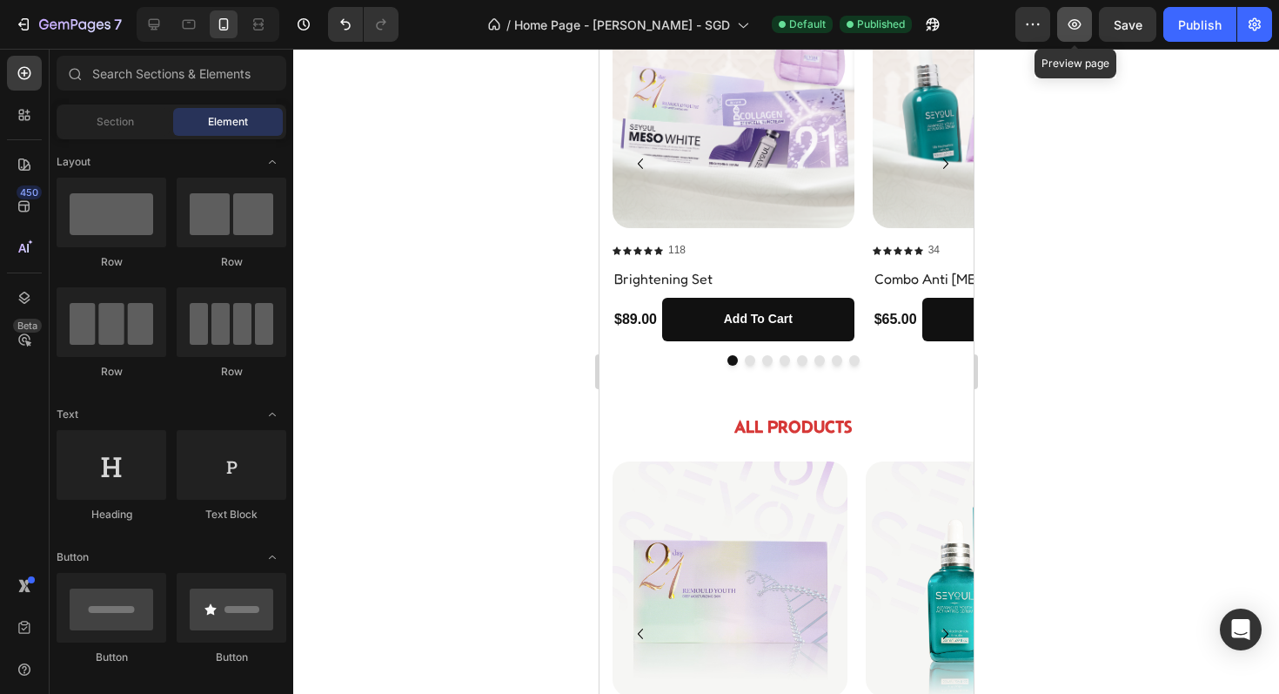
click at [1083, 18] on icon "button" at bounding box center [1074, 24] width 17 height 17
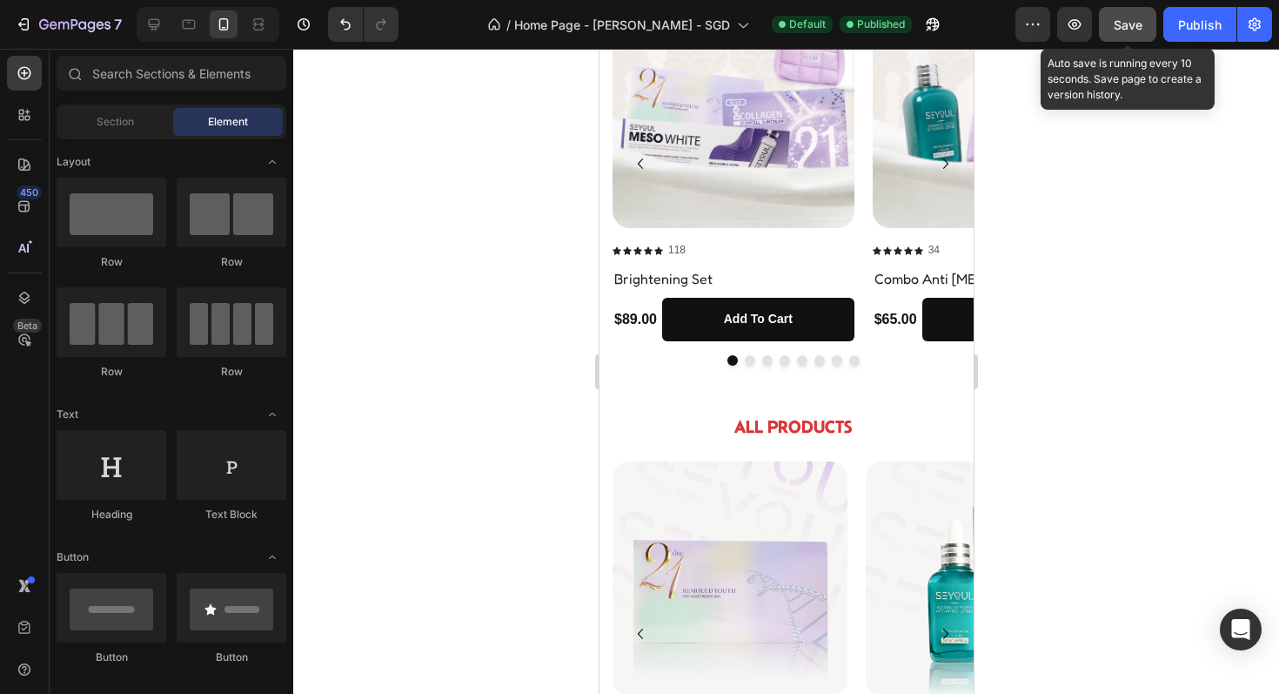
click at [1134, 24] on span "Save" at bounding box center [1128, 24] width 29 height 15
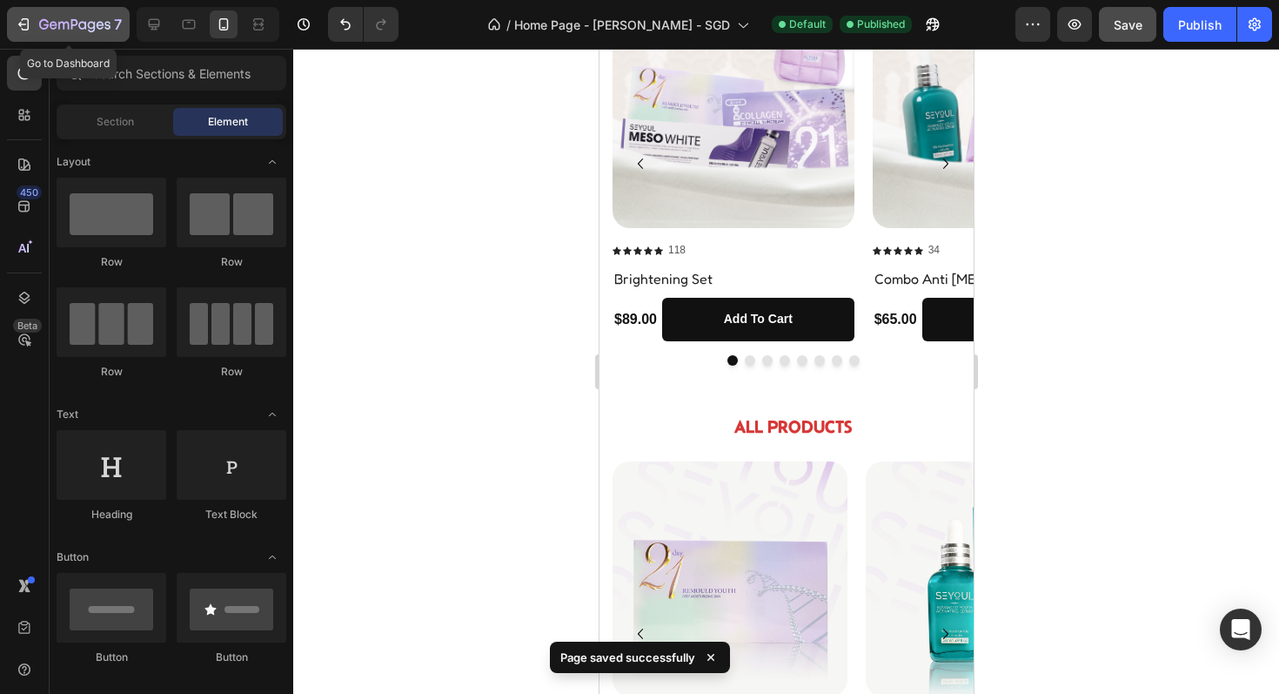
click at [53, 30] on icon "button" at bounding box center [74, 25] width 71 height 15
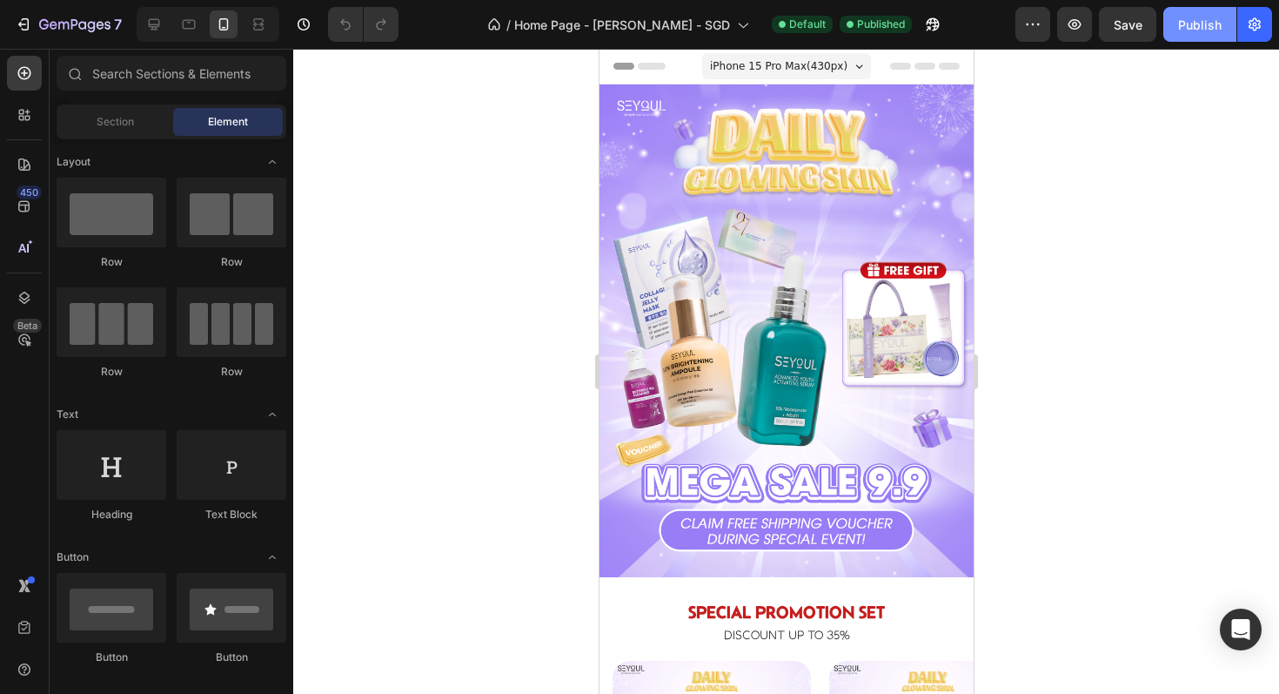
click at [1183, 30] on div "Publish" at bounding box center [1200, 25] width 44 height 18
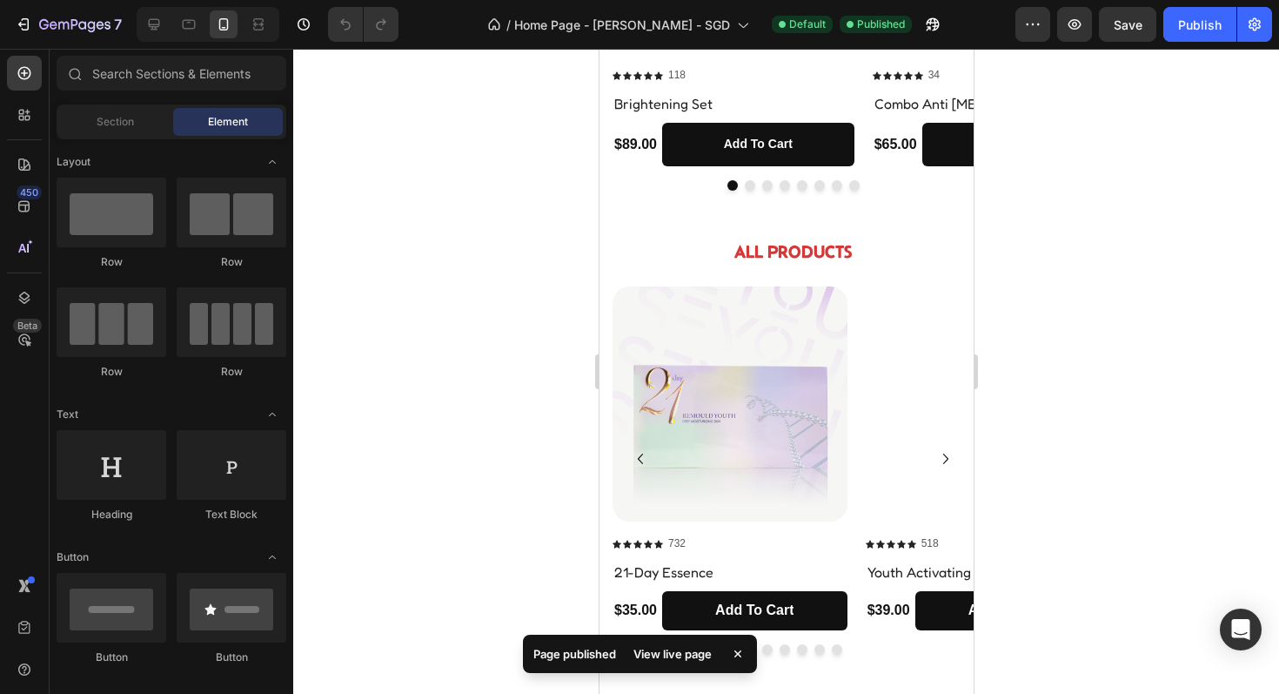
scroll to position [1350, 0]
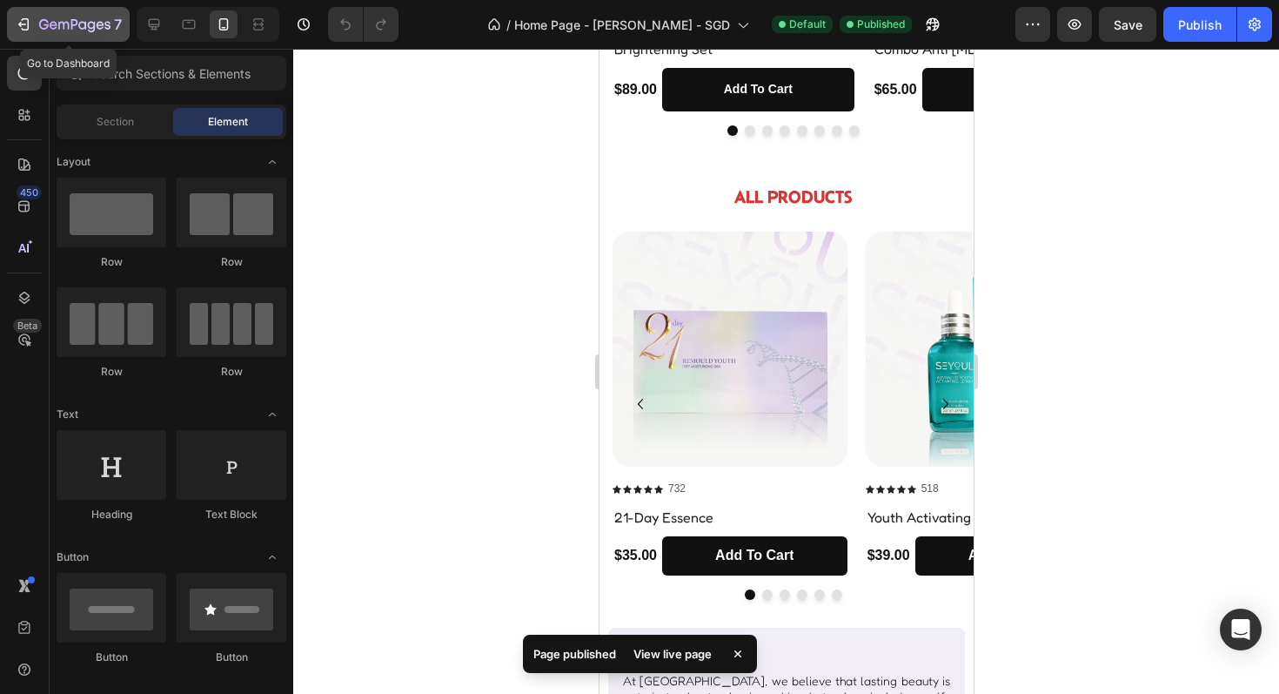
click at [26, 23] on icon "button" at bounding box center [23, 24] width 17 height 17
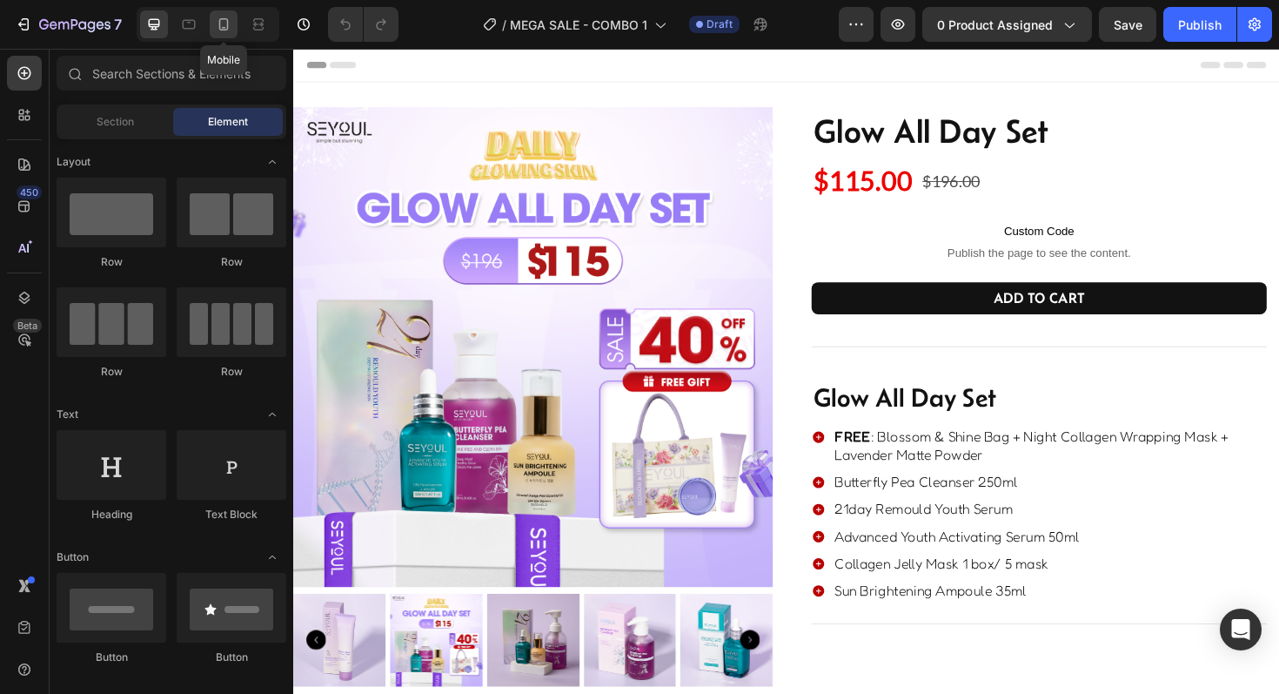
click at [231, 22] on icon at bounding box center [223, 24] width 17 height 17
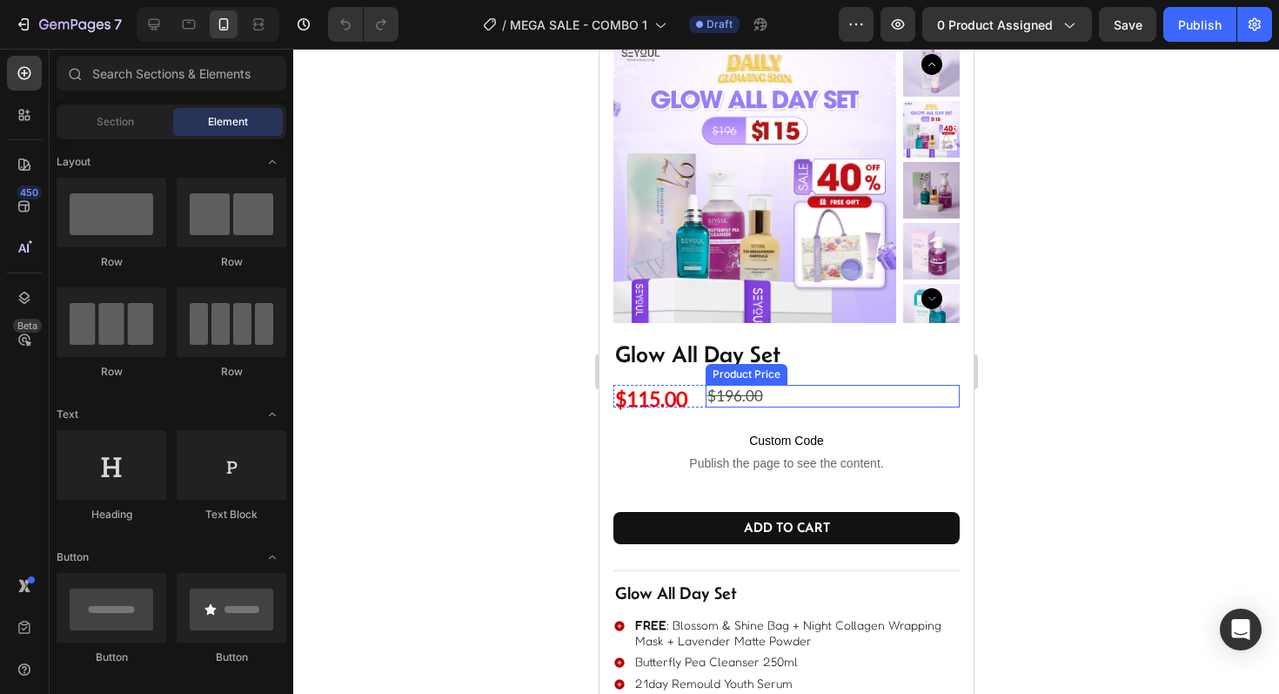
scroll to position [47, 0]
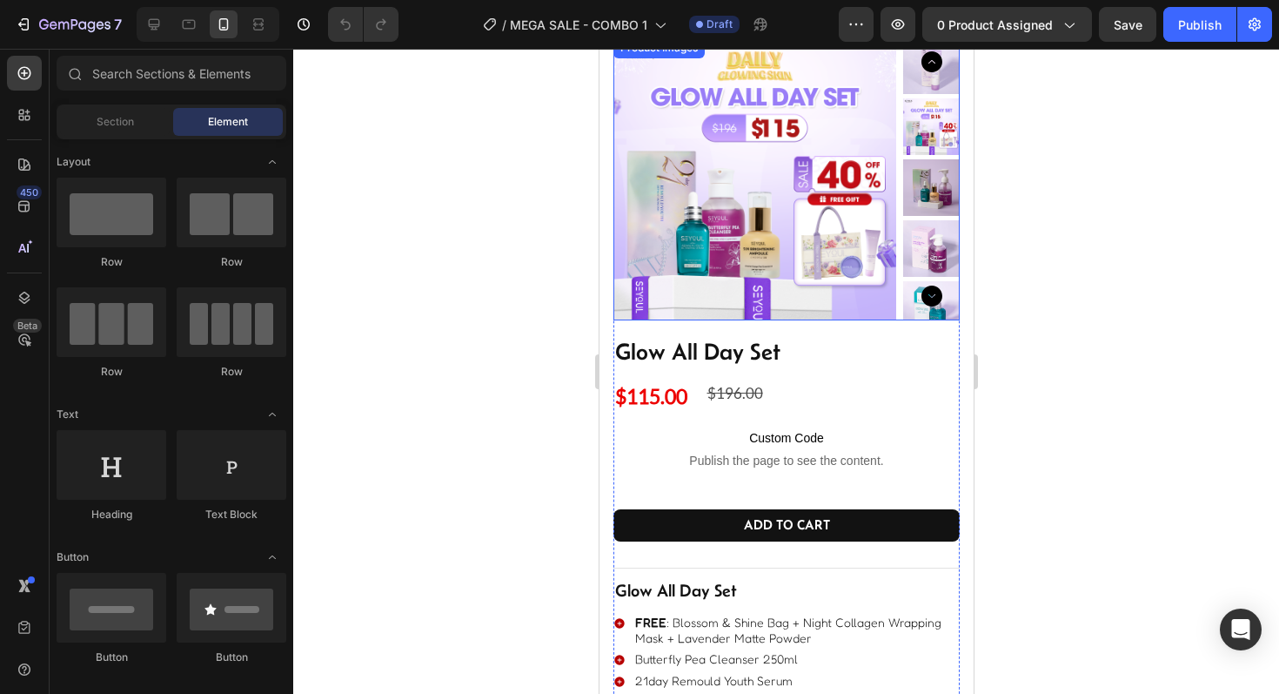
click at [750, 134] on img at bounding box center [754, 178] width 283 height 283
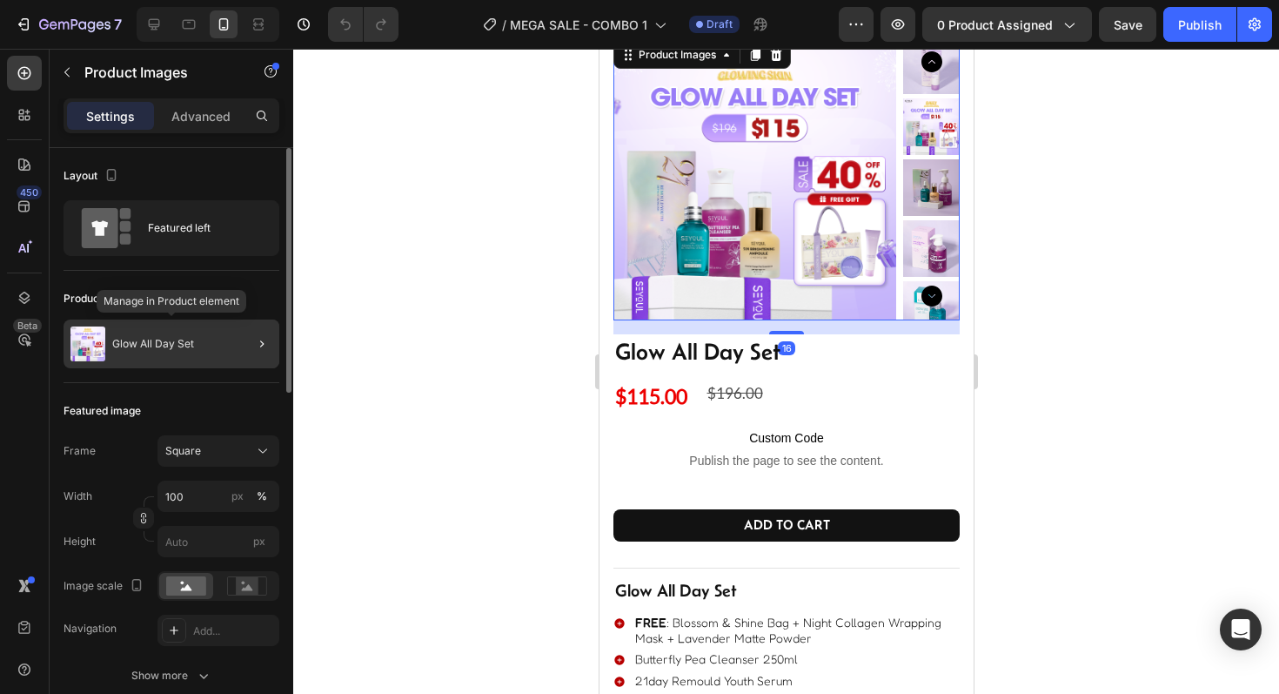
click at [184, 345] on p "Glow All Day Set" at bounding box center [153, 344] width 82 height 12
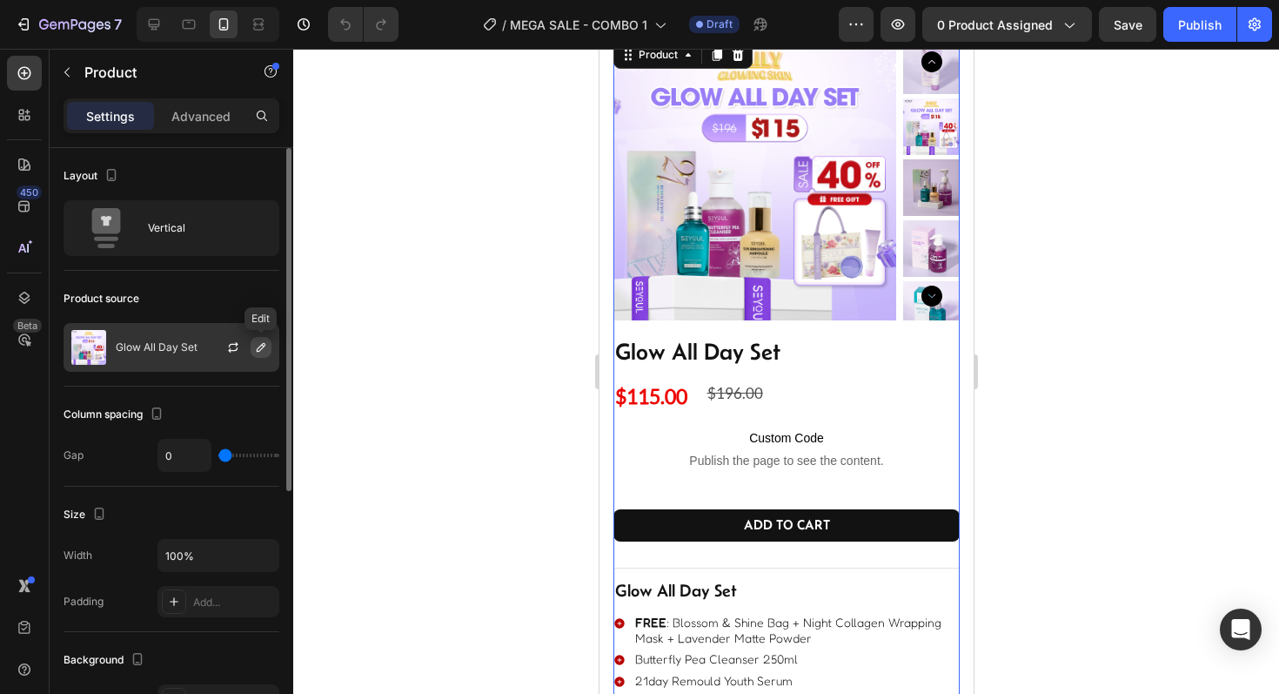
click at [255, 349] on icon "button" at bounding box center [261, 347] width 14 height 14
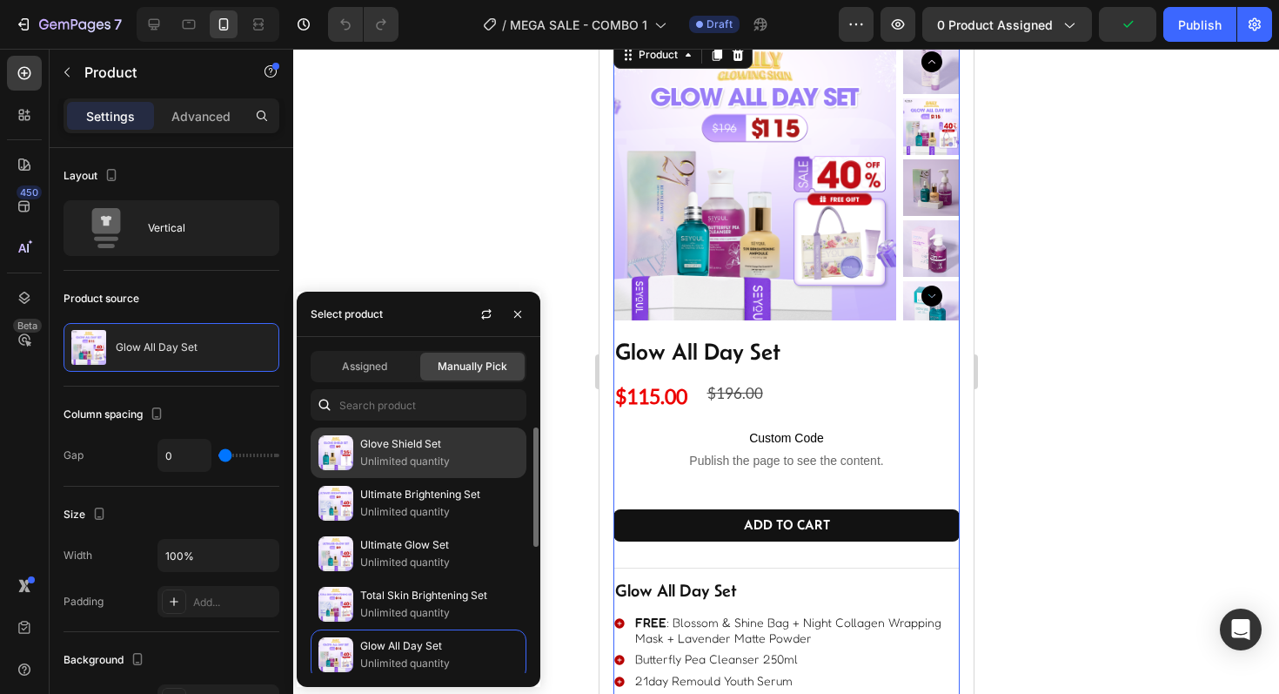
click at [345, 446] on img at bounding box center [335, 452] width 35 height 35
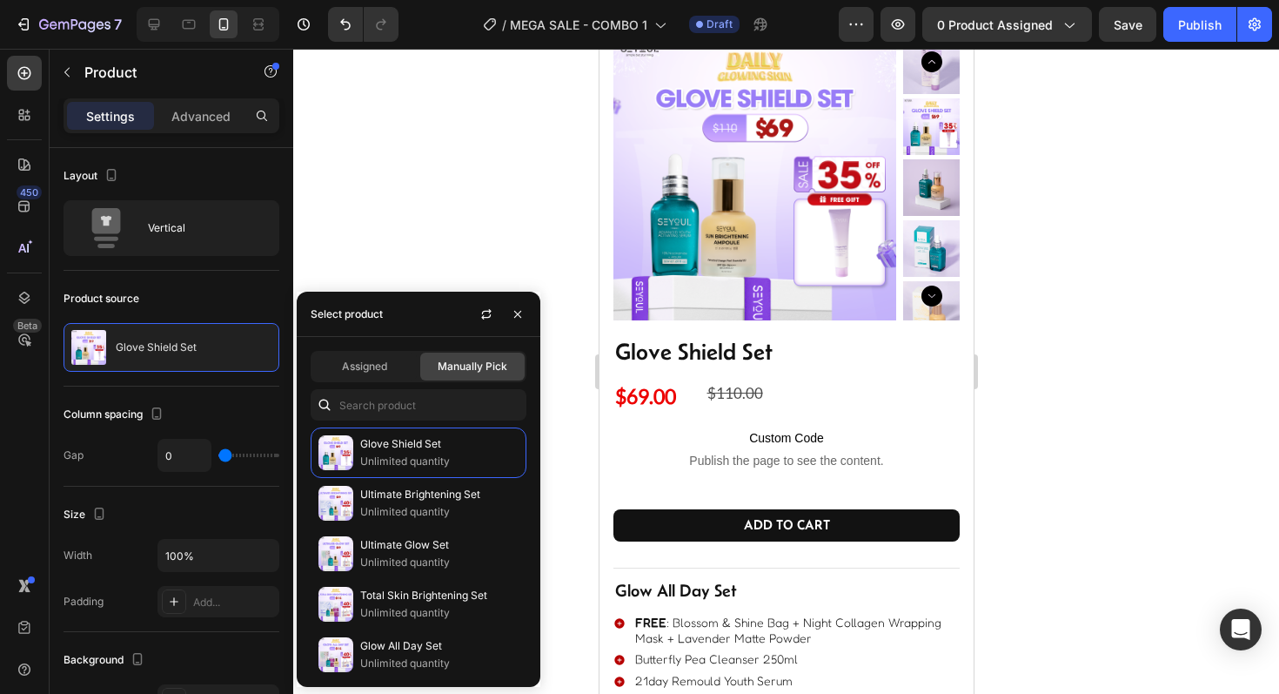
click at [1102, 427] on div at bounding box center [786, 371] width 986 height 645
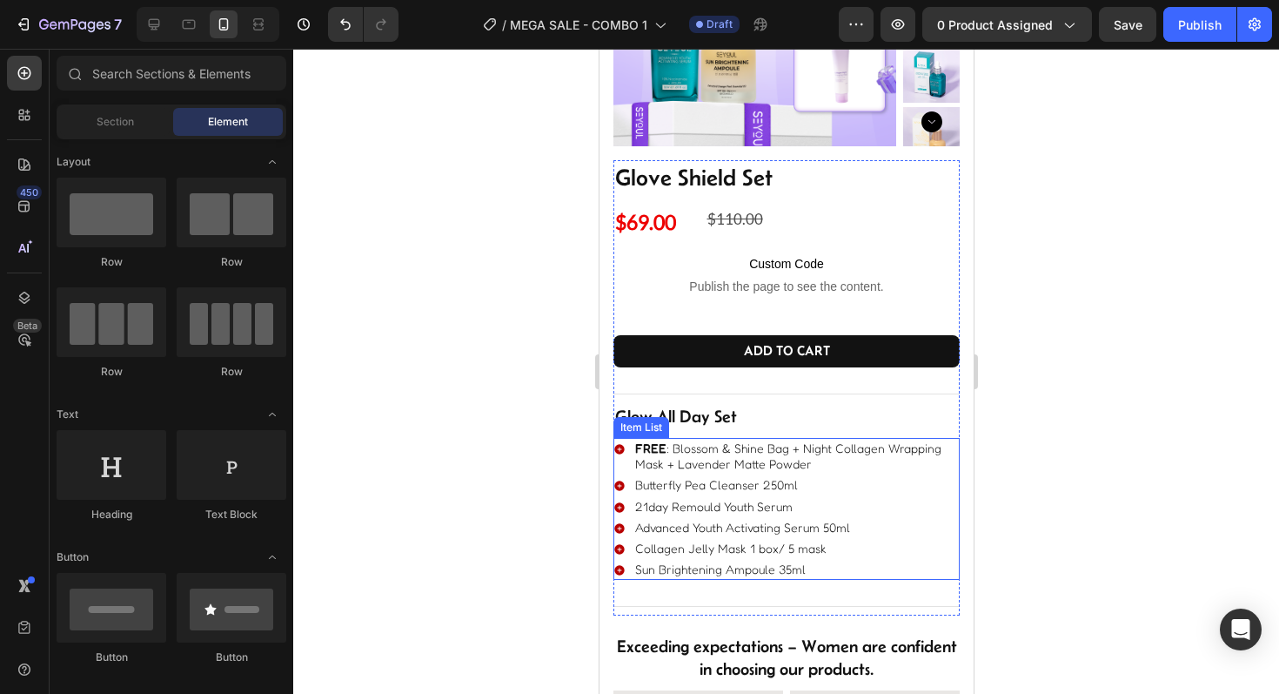
scroll to position [209, 0]
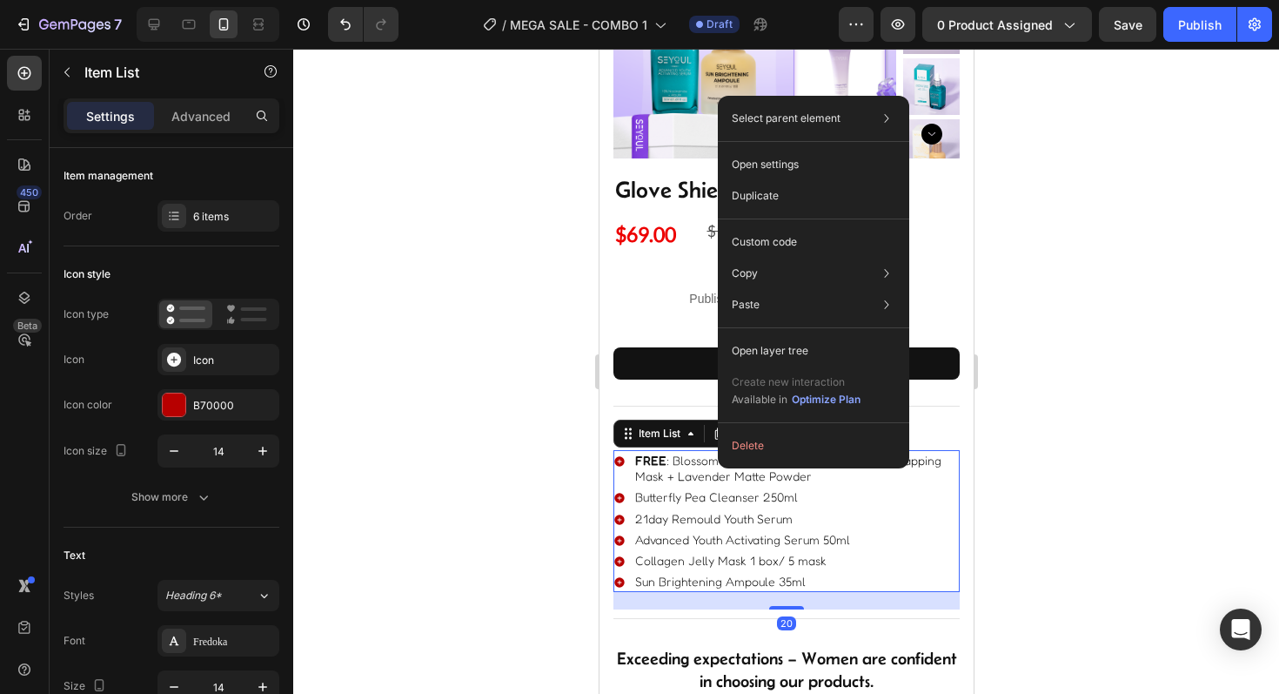
click at [747, 468] on p "FREE : Blossom & Shine Bag + Night Collagen Wrapping Mask + Lavender Matte Powd…" at bounding box center [795, 467] width 322 height 31
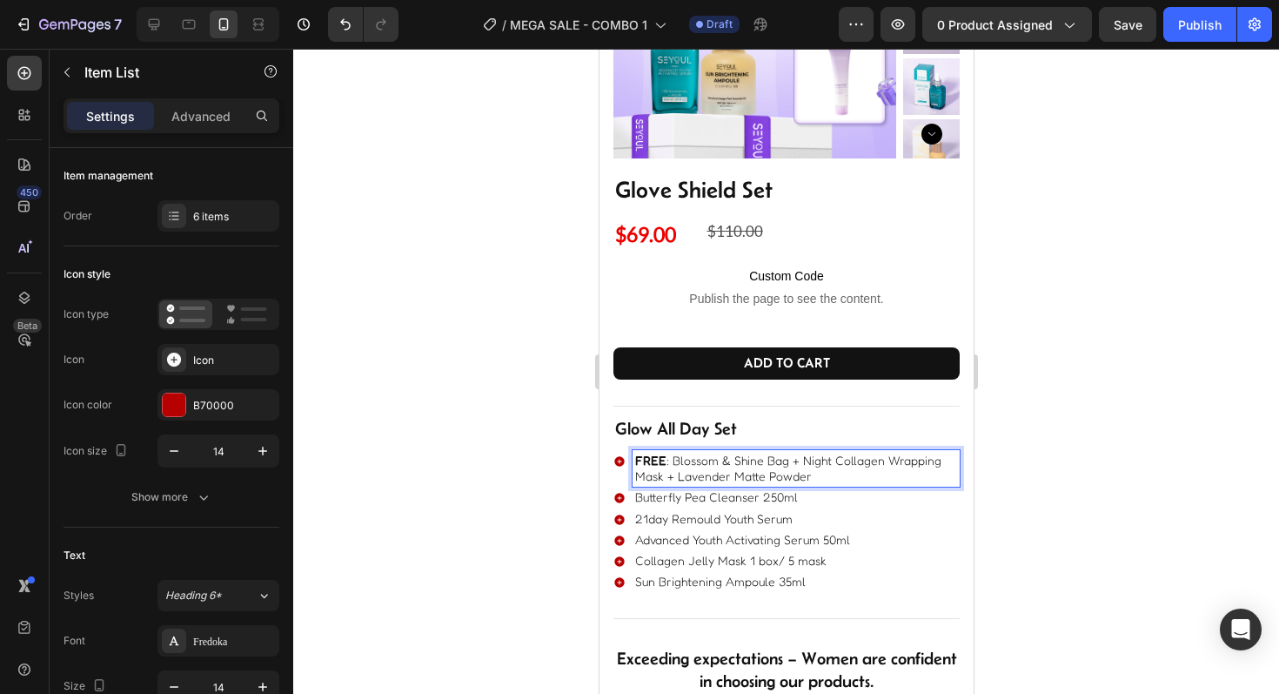
click at [709, 466] on p "FREE : Blossom & Shine Bag + Night Collagen Wrapping Mask + Lavender Matte Powd…" at bounding box center [795, 467] width 322 height 31
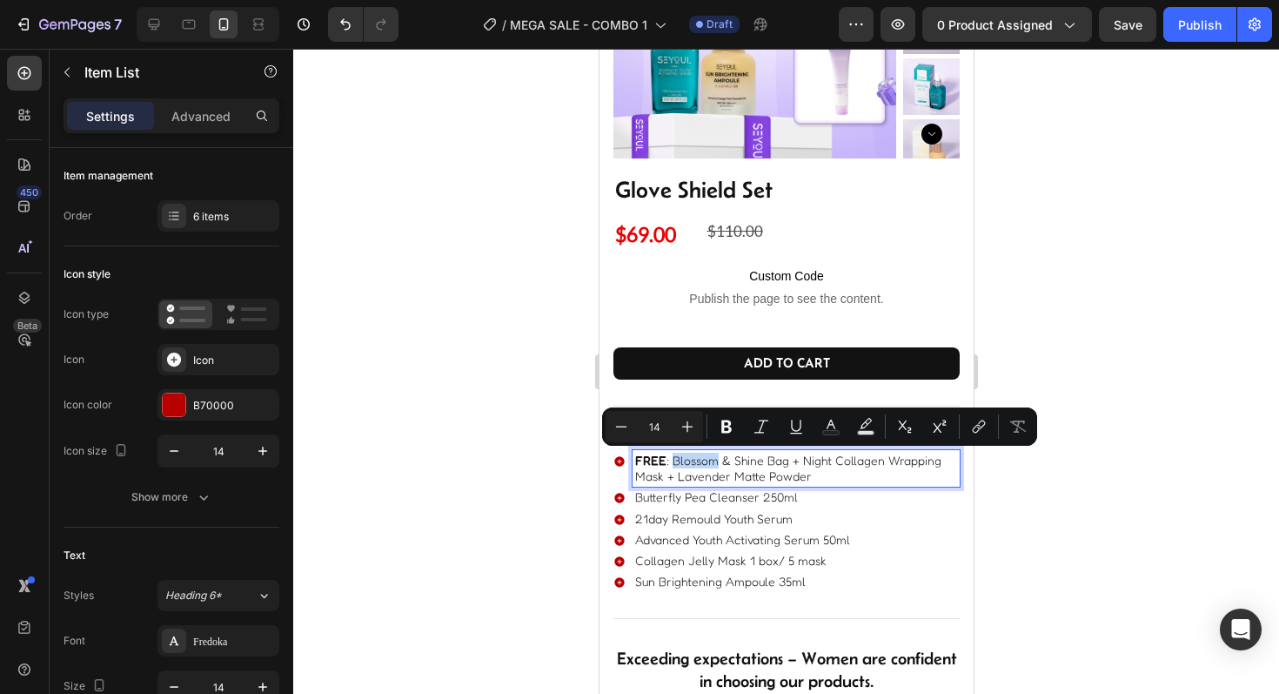
click at [795, 467] on p "FREE : Blossom & Shine Bag + Night Collagen Wrapping Mask + Lavender Matte Powd…" at bounding box center [795, 467] width 322 height 31
drag, startPoint x: 799, startPoint y: 460, endPoint x: 671, endPoint y: 465, distance: 128.0
click at [671, 465] on p "FREE : Blossom & Shine Bag + Night Collagen Wrapping Mask + Lavender Matte Powd…" at bounding box center [795, 467] width 322 height 31
drag, startPoint x: 844, startPoint y: 462, endPoint x: 875, endPoint y: 580, distance: 121.4
click at [875, 580] on div "FREE : Night Collagen Wrapping Mask + Lavender Matte Powder Butterfly Pea Clean…" at bounding box center [786, 521] width 346 height 142
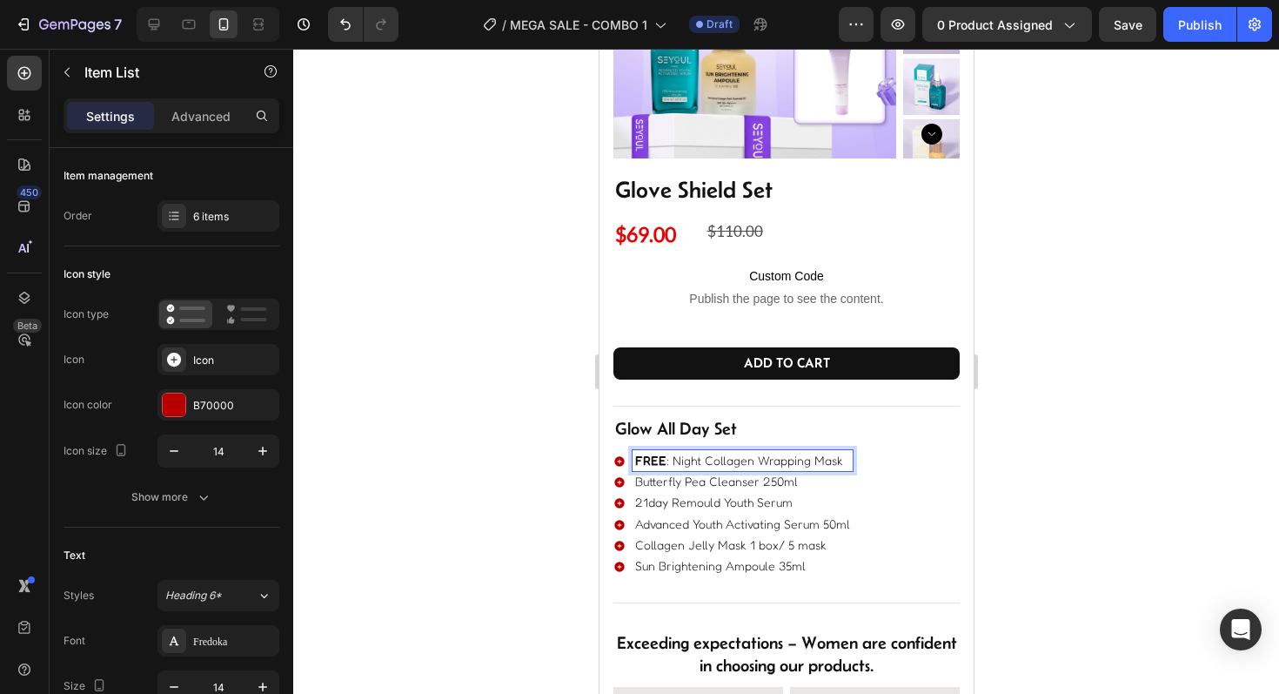
click at [760, 484] on p "Butterfly Pea Cleanser 250ml" at bounding box center [741, 481] width 215 height 16
click at [876, 499] on div "FREE : Night Collagen Wrapping Mask Butterfly Pea Cleanser 250ml 21day Remould …" at bounding box center [786, 513] width 346 height 126
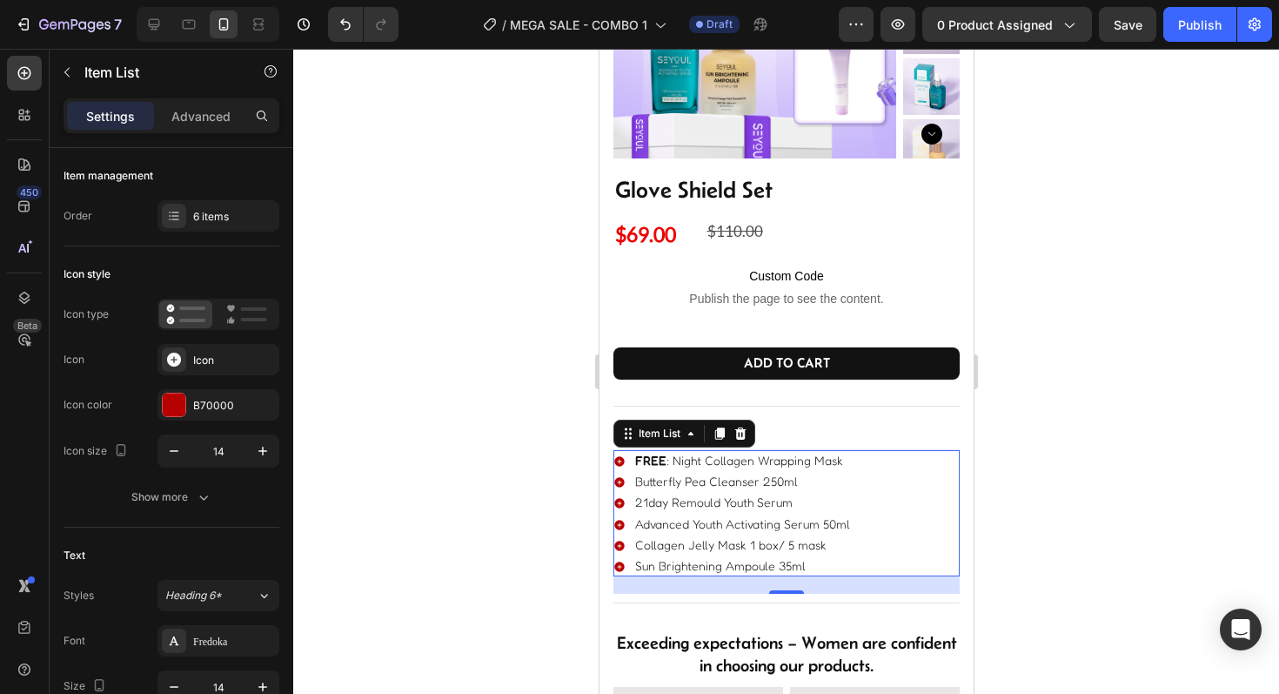
click at [822, 494] on p "21day Remould Youth Serum" at bounding box center [741, 502] width 215 height 16
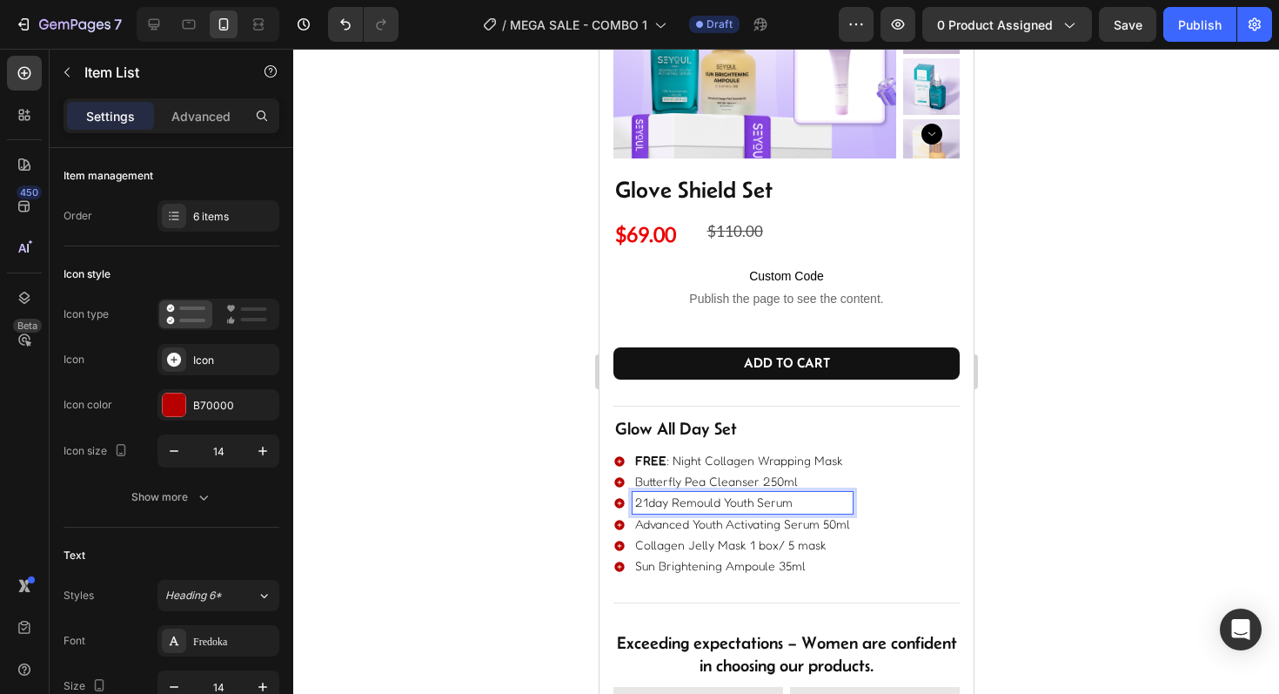
click at [828, 478] on p "Butterfly Pea Cleanser 250ml" at bounding box center [741, 481] width 215 height 16
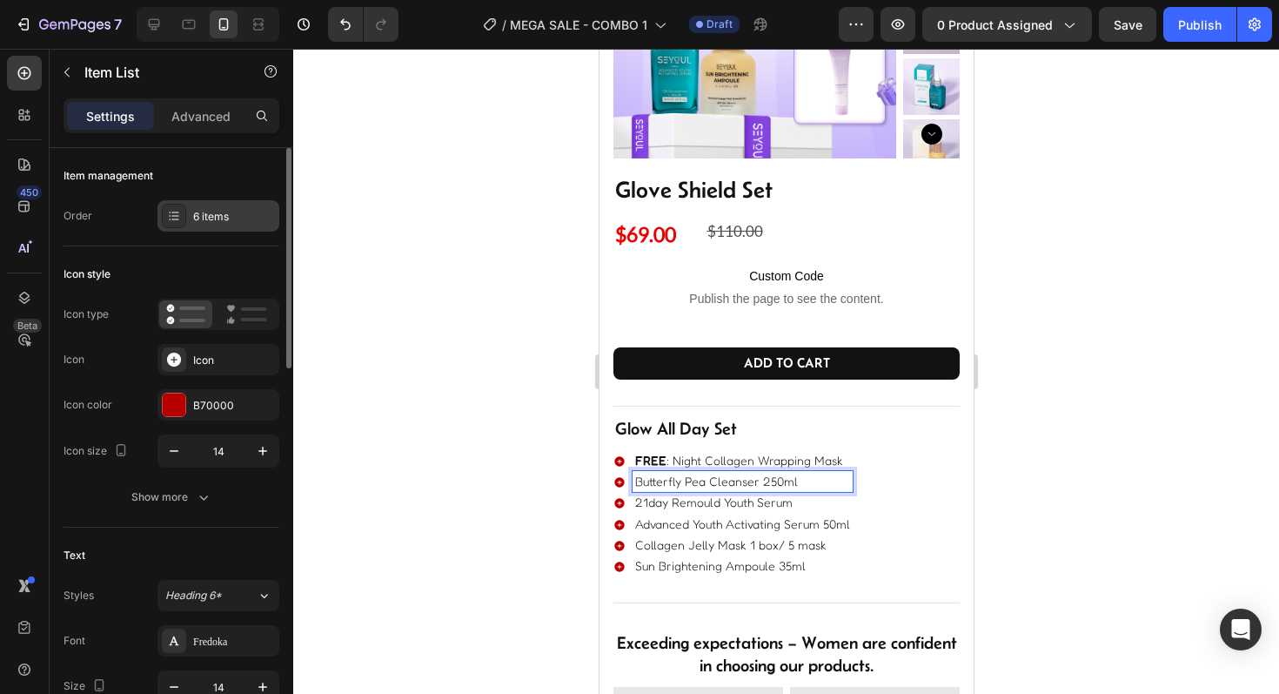
click at [238, 220] on div "6 items" at bounding box center [234, 217] width 82 height 16
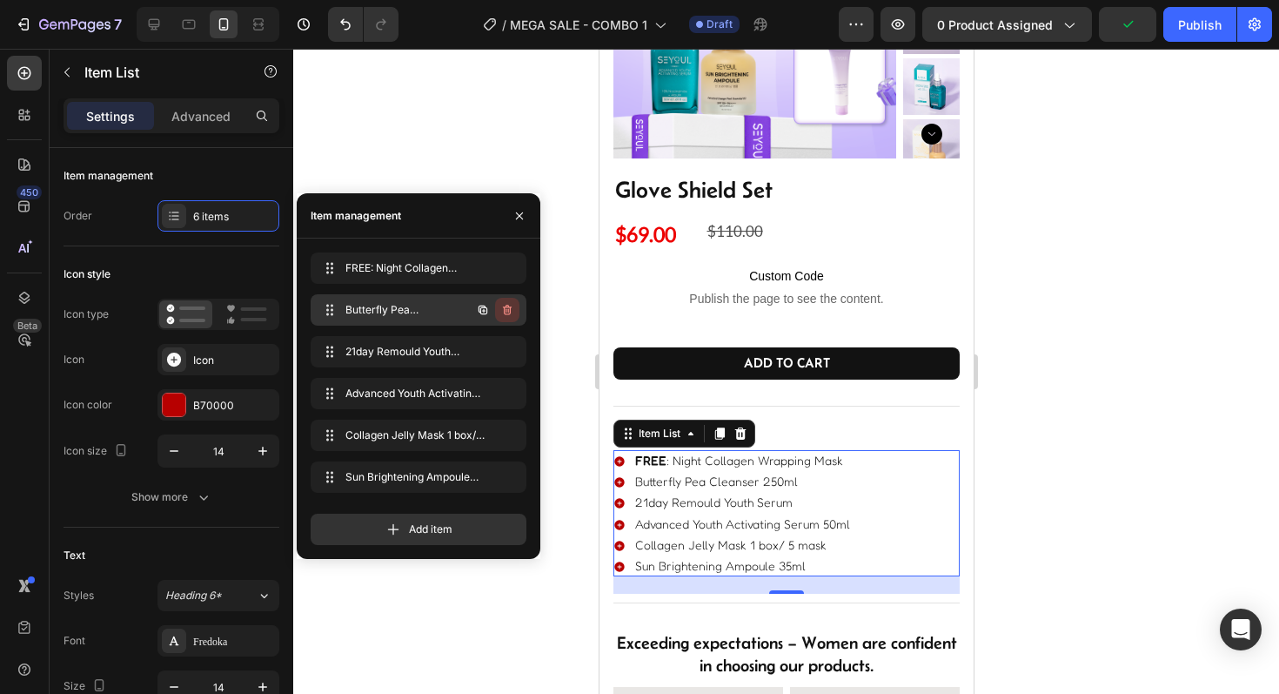
click at [502, 309] on icon "button" at bounding box center [507, 310] width 14 height 14
click at [502, 312] on div "Delete" at bounding box center [495, 310] width 32 height 16
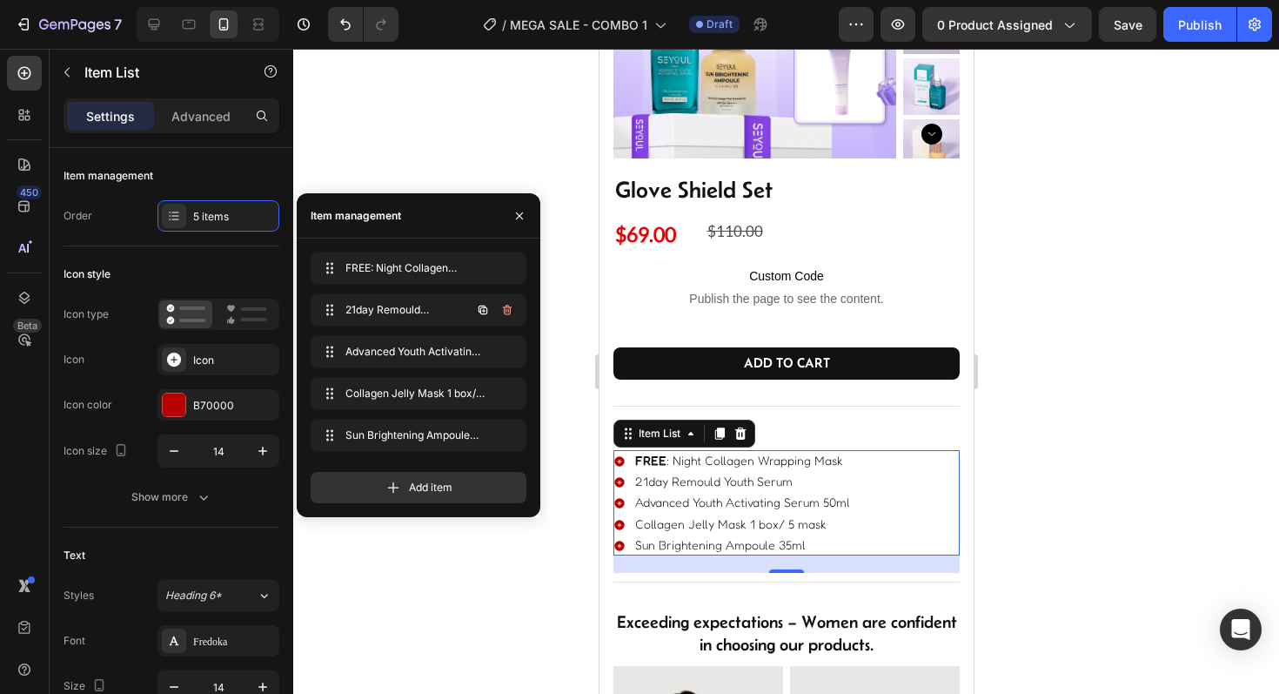
click at [502, 312] on icon "button" at bounding box center [507, 310] width 14 height 14
click at [502, 312] on div "Delete" at bounding box center [495, 310] width 32 height 16
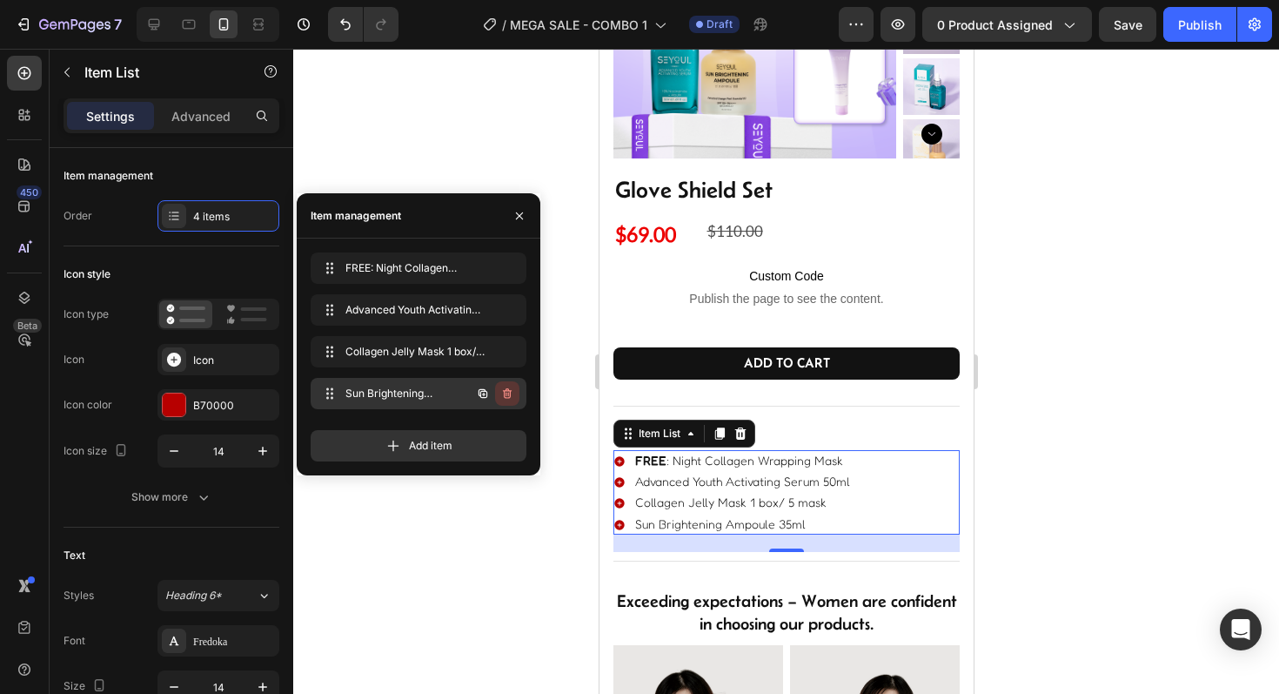
click at [502, 386] on icon "button" at bounding box center [507, 393] width 14 height 14
click at [502, 394] on div "Delete" at bounding box center [495, 393] width 32 height 16
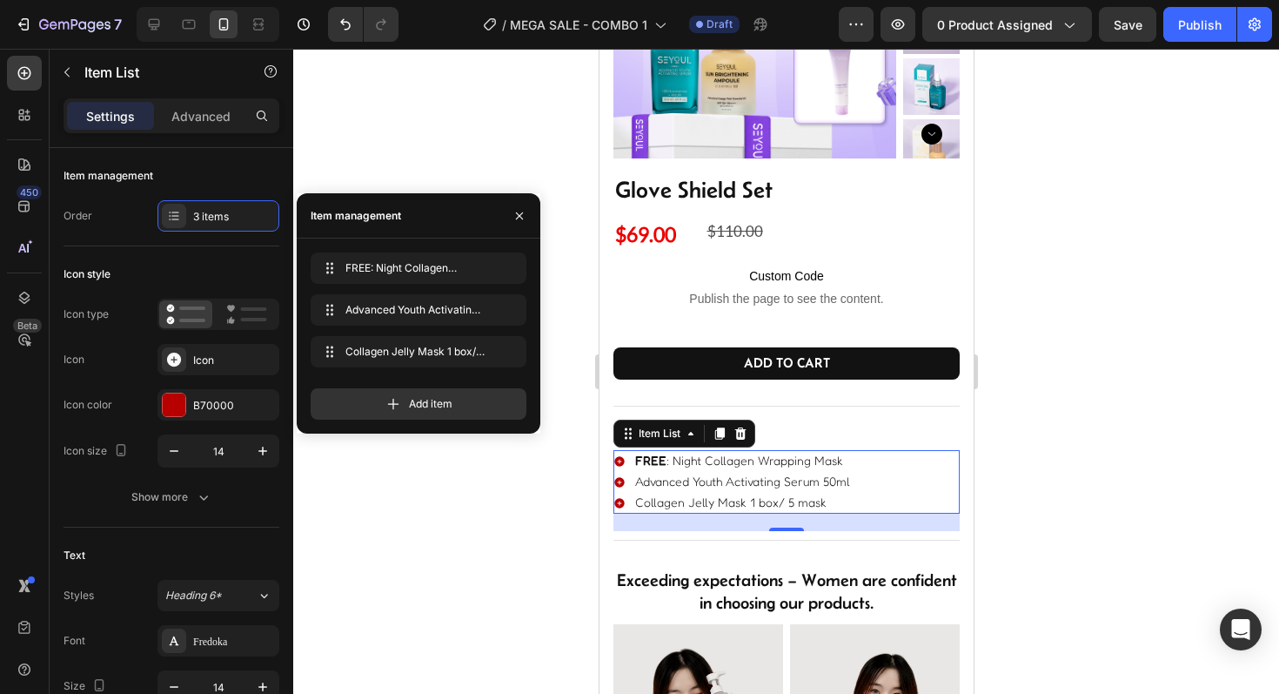
click at [527, 538] on div at bounding box center [786, 371] width 986 height 645
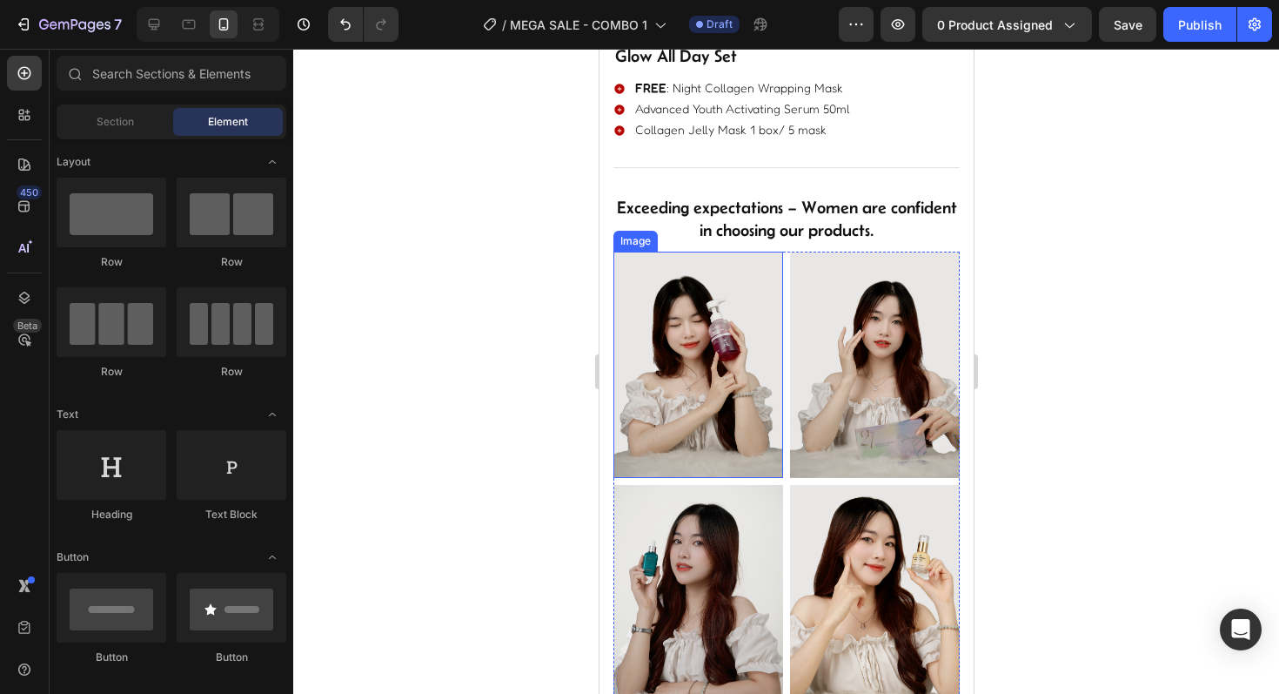
scroll to position [669, 0]
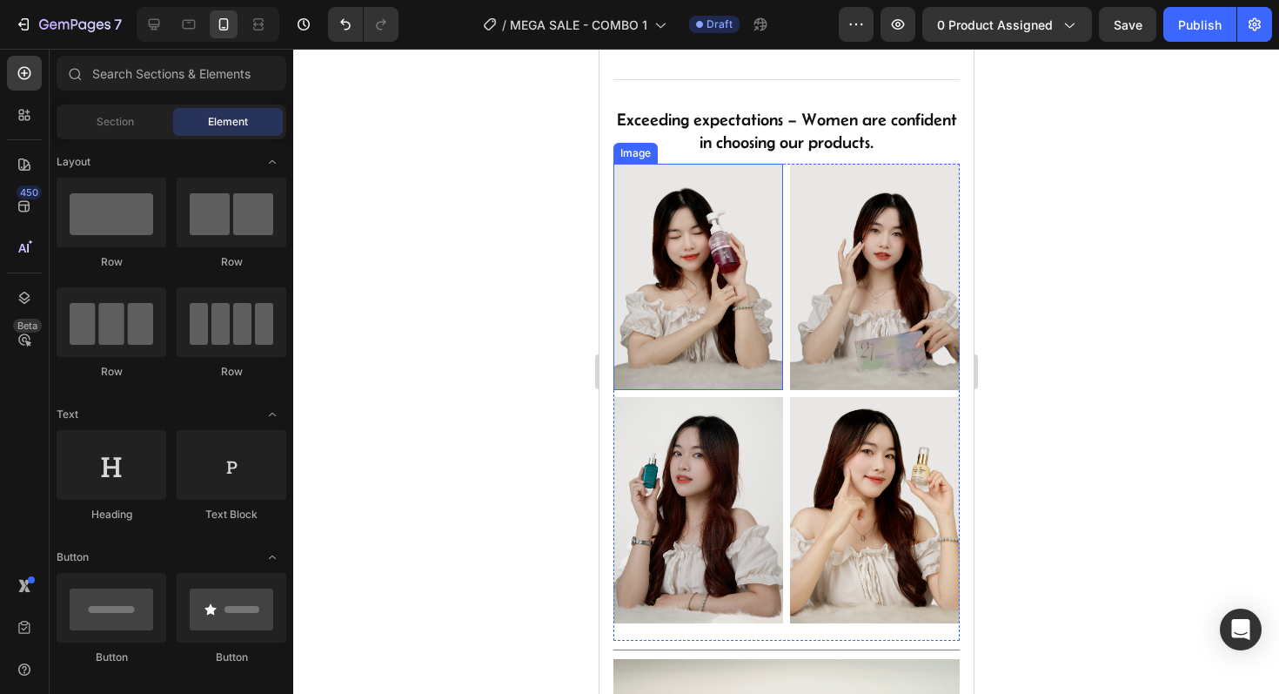
click at [724, 220] on img at bounding box center [698, 277] width 170 height 226
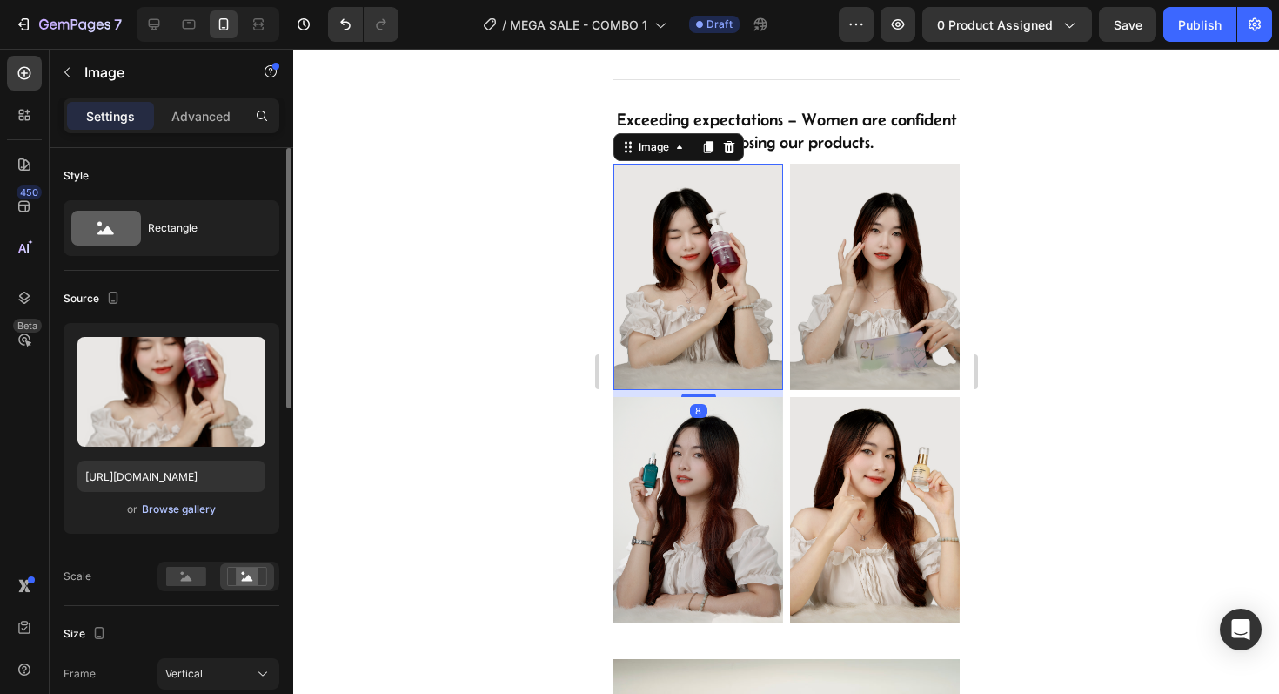
click at [182, 506] on div "Browse gallery" at bounding box center [179, 509] width 74 height 16
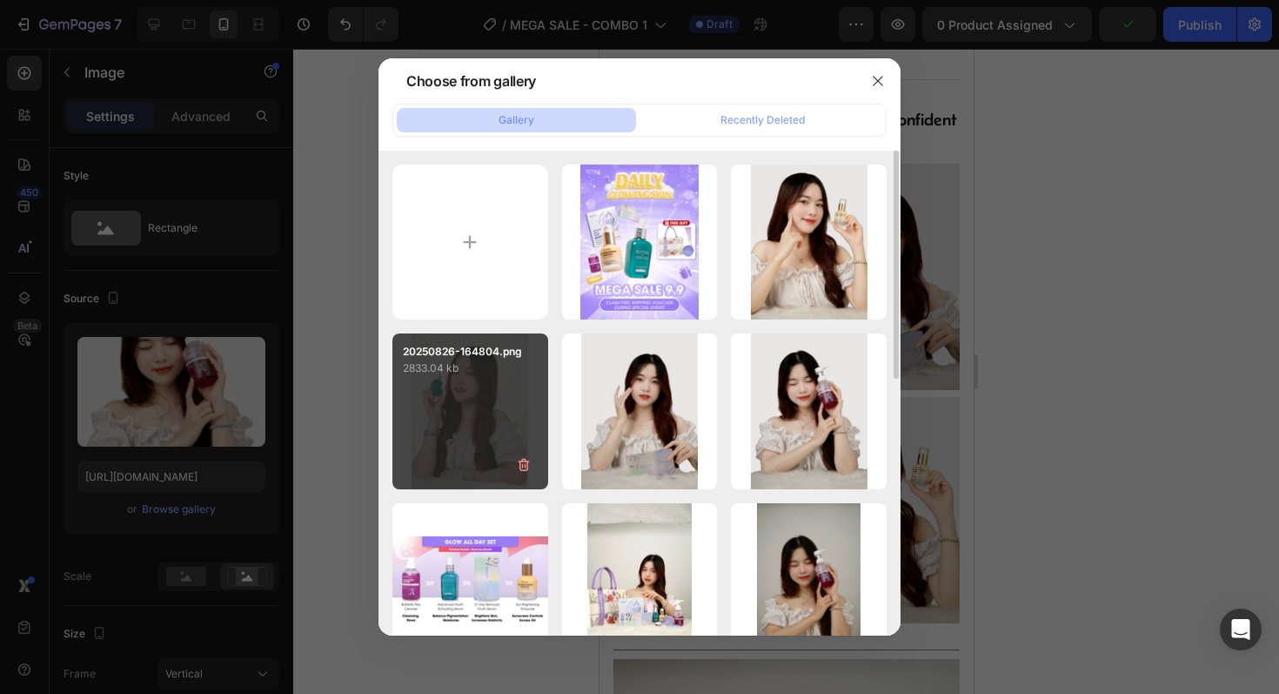
click at [469, 414] on div "20250826-164804.png 2833.04 kb" at bounding box center [470, 411] width 156 height 156
type input "https://cdn.shopify.com/s/files/1/0723/7940/0447/files/gempages_542010221011141…"
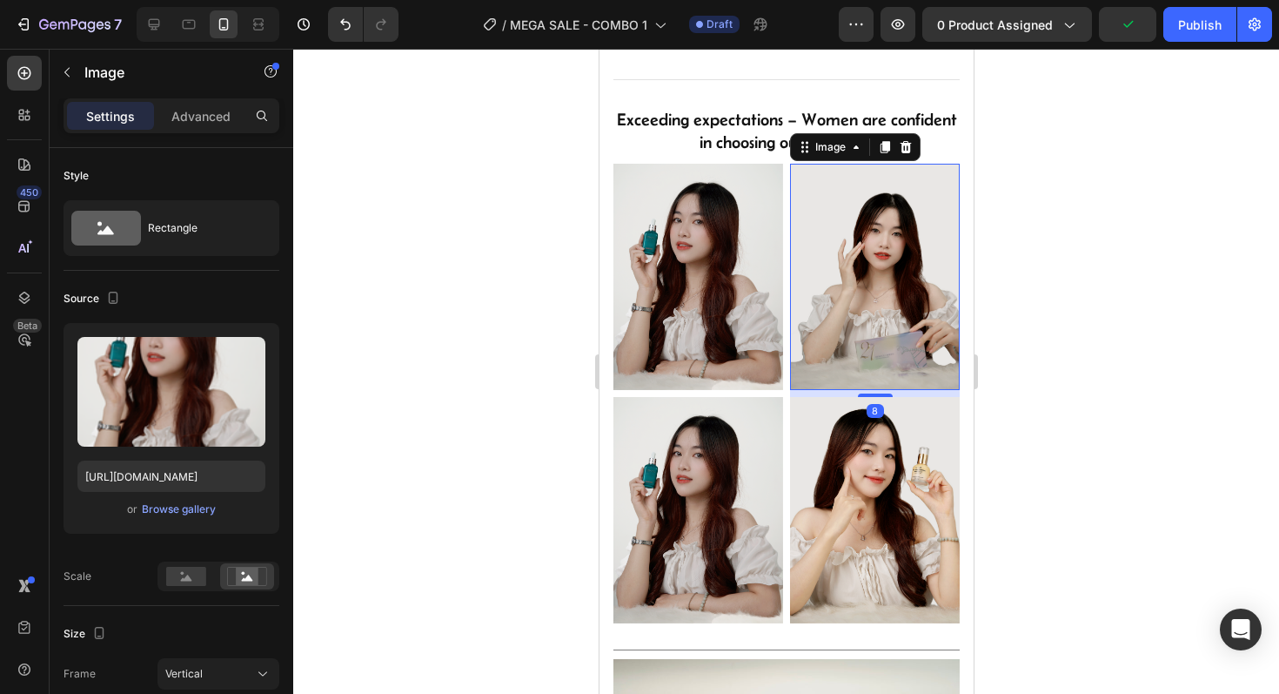
click at [870, 265] on img at bounding box center [874, 277] width 170 height 226
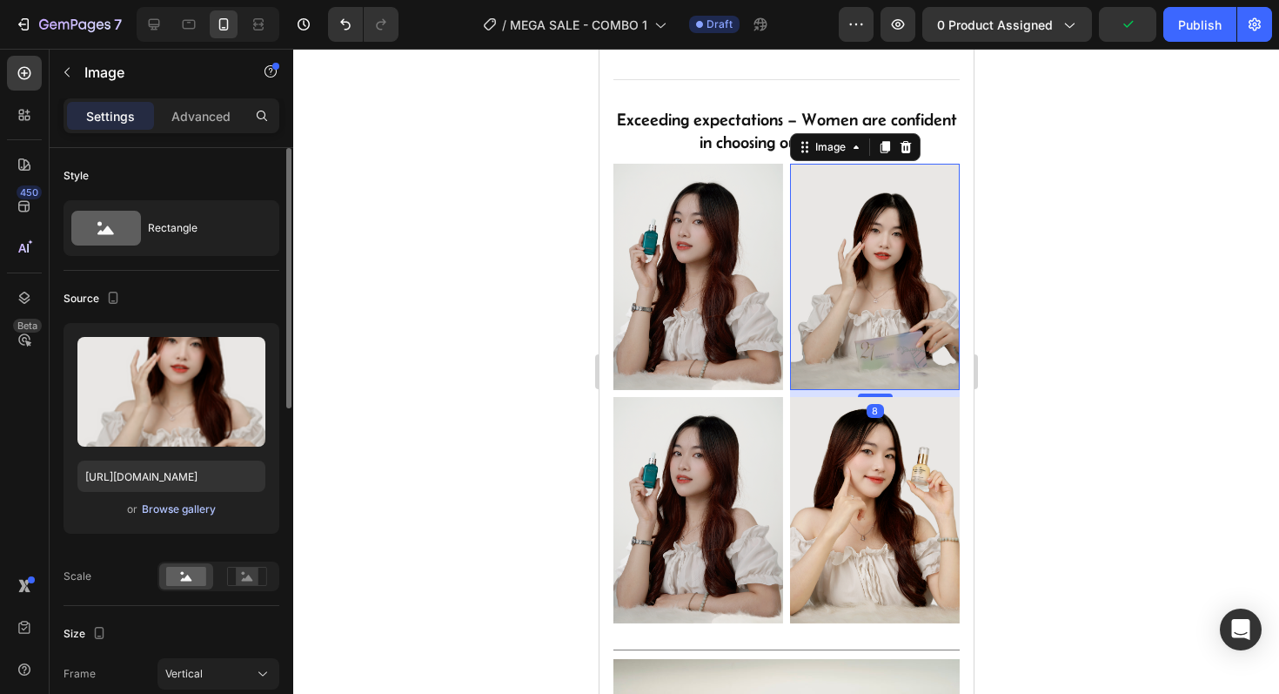
click at [199, 516] on div "Browse gallery" at bounding box center [179, 509] width 74 height 16
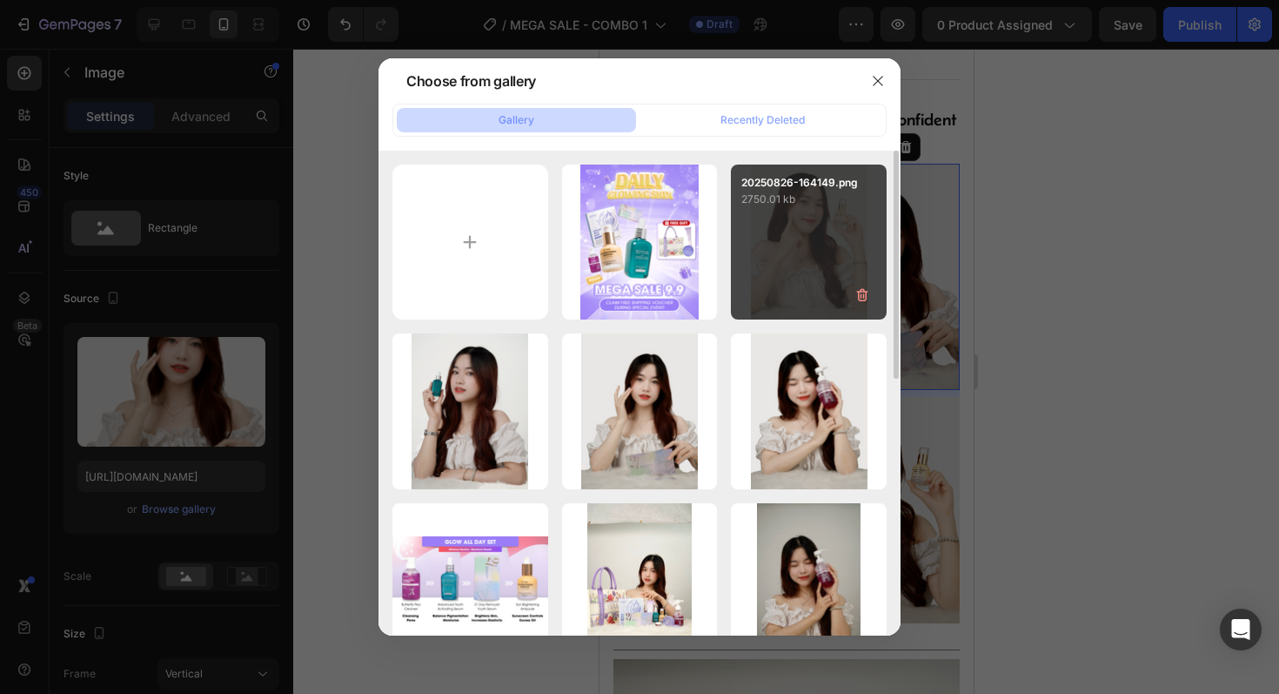
click at [808, 235] on div "20250826-164149.png 2750.01 kb" at bounding box center [809, 242] width 156 height 156
type input "https://cdn.shopify.com/s/files/1/0723/7940/0447/files/gempages_542010221011141…"
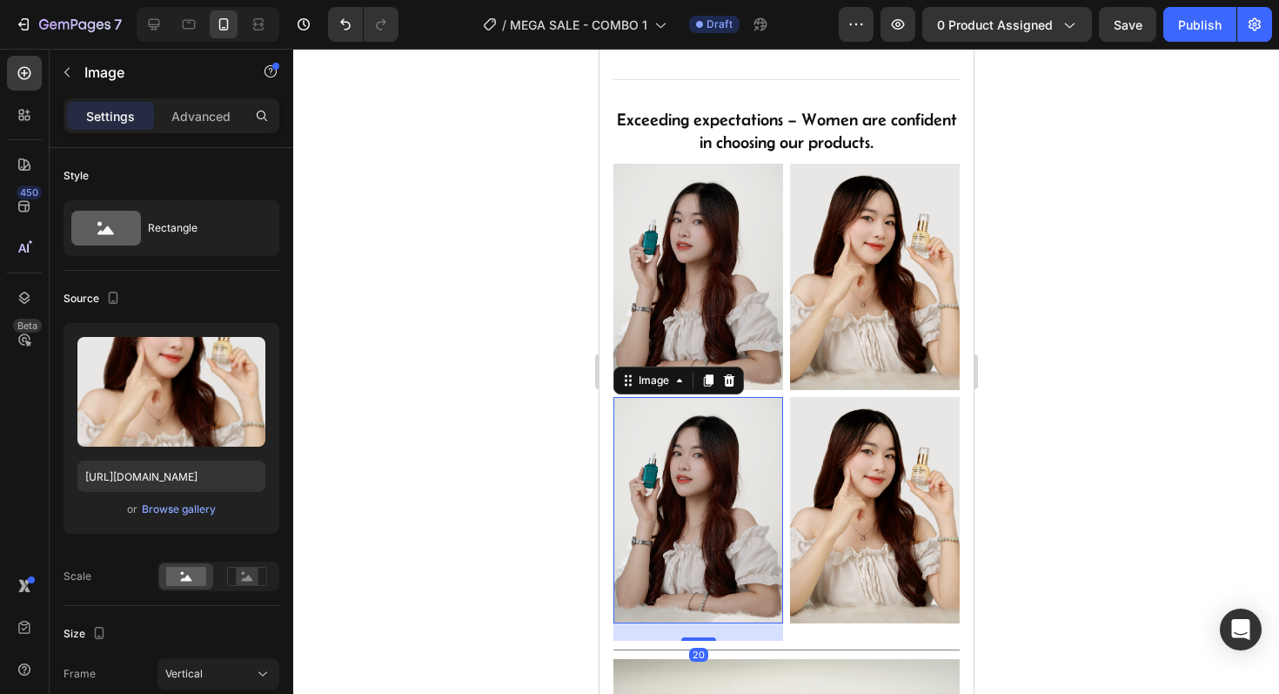
click at [674, 519] on img at bounding box center [698, 510] width 170 height 226
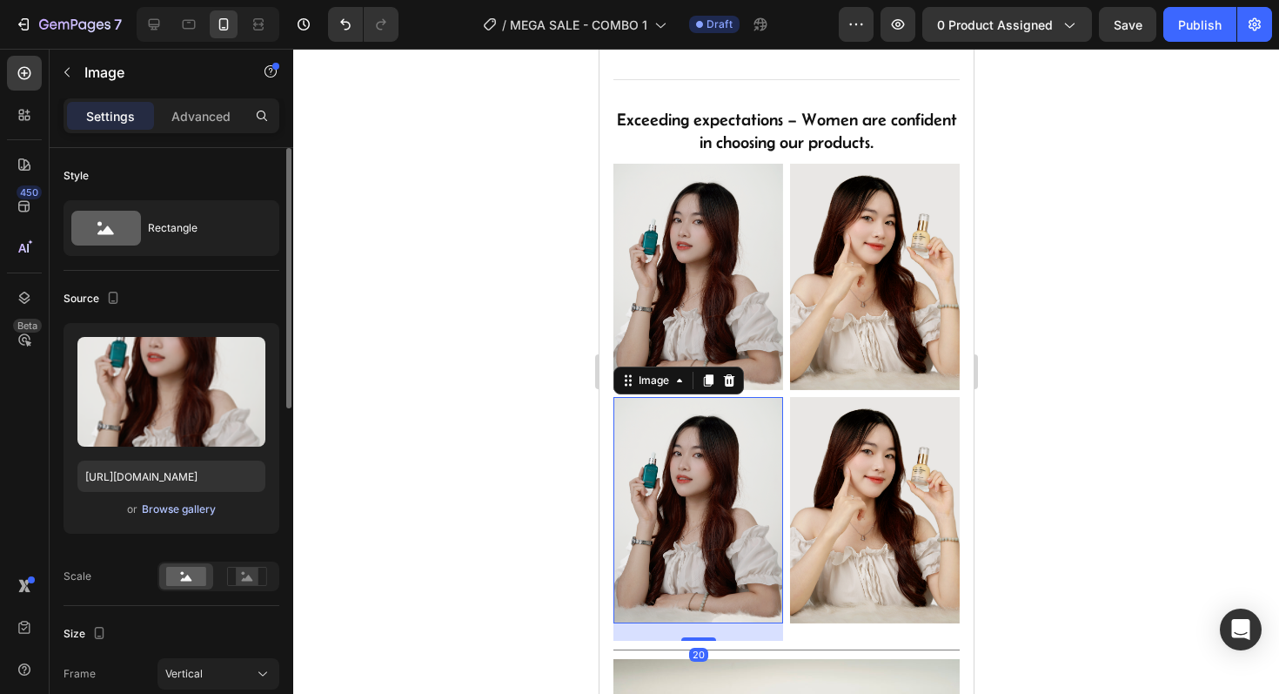
click at [196, 505] on div "Browse gallery" at bounding box center [179, 509] width 74 height 16
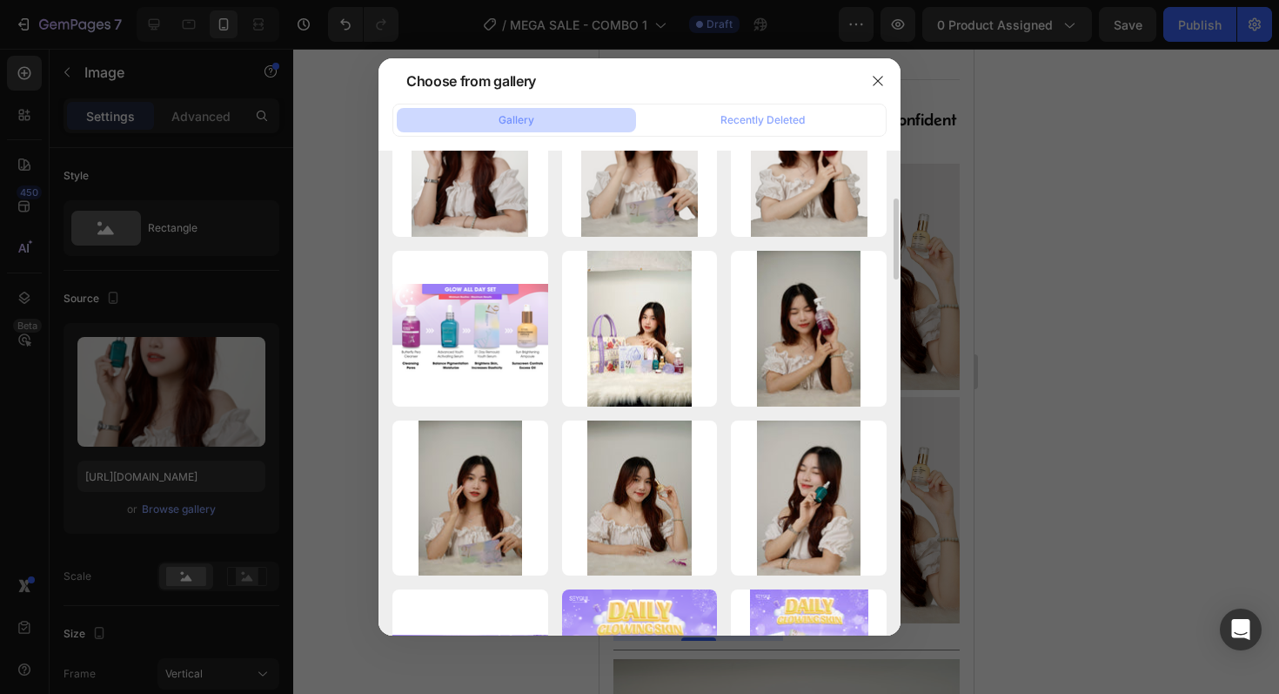
scroll to position [258, 0]
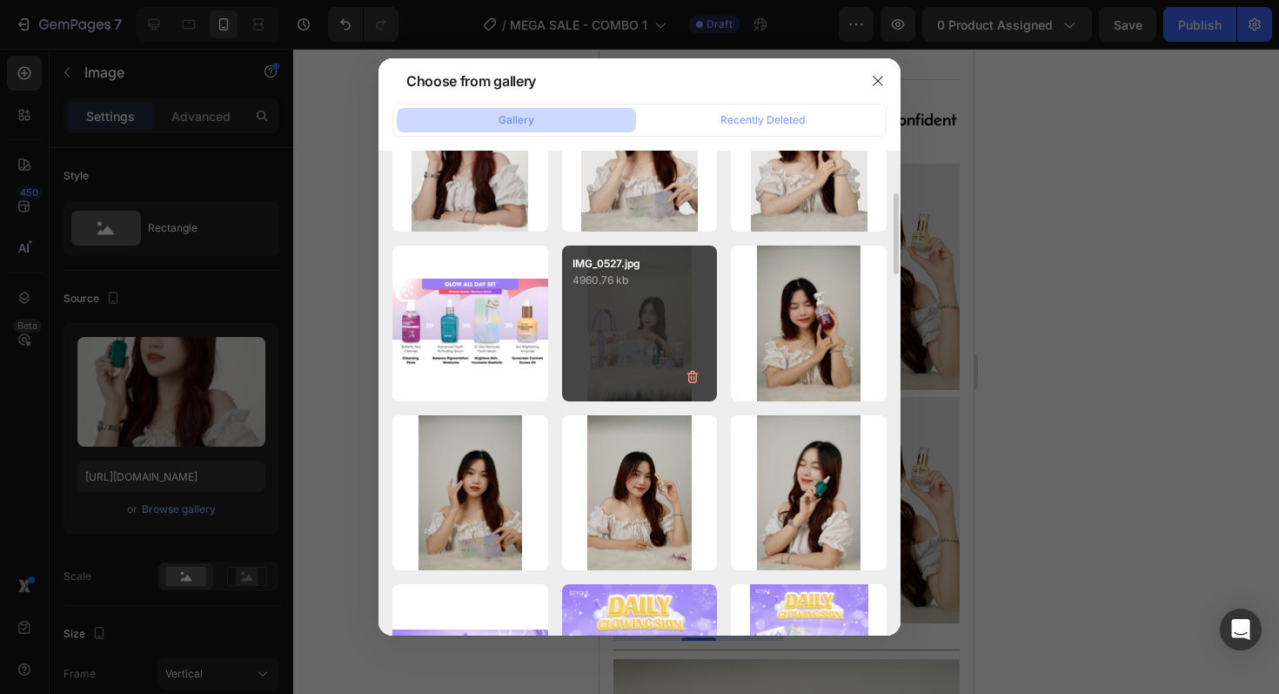
click at [626, 282] on p "4960.76 kb" at bounding box center [640, 279] width 135 height 17
type input "https://cdn.shopify.com/s/files/1/0723/7940/0447/files/gempages_542010221011141…"
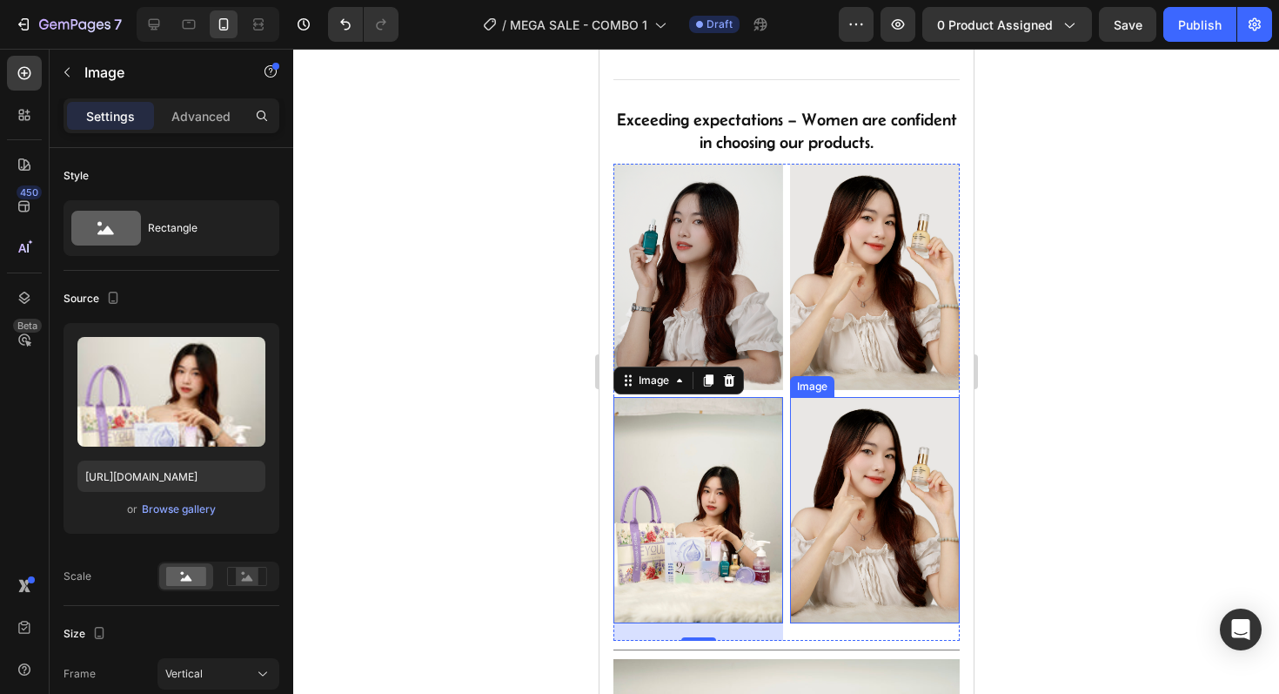
click at [900, 529] on img at bounding box center [874, 510] width 170 height 226
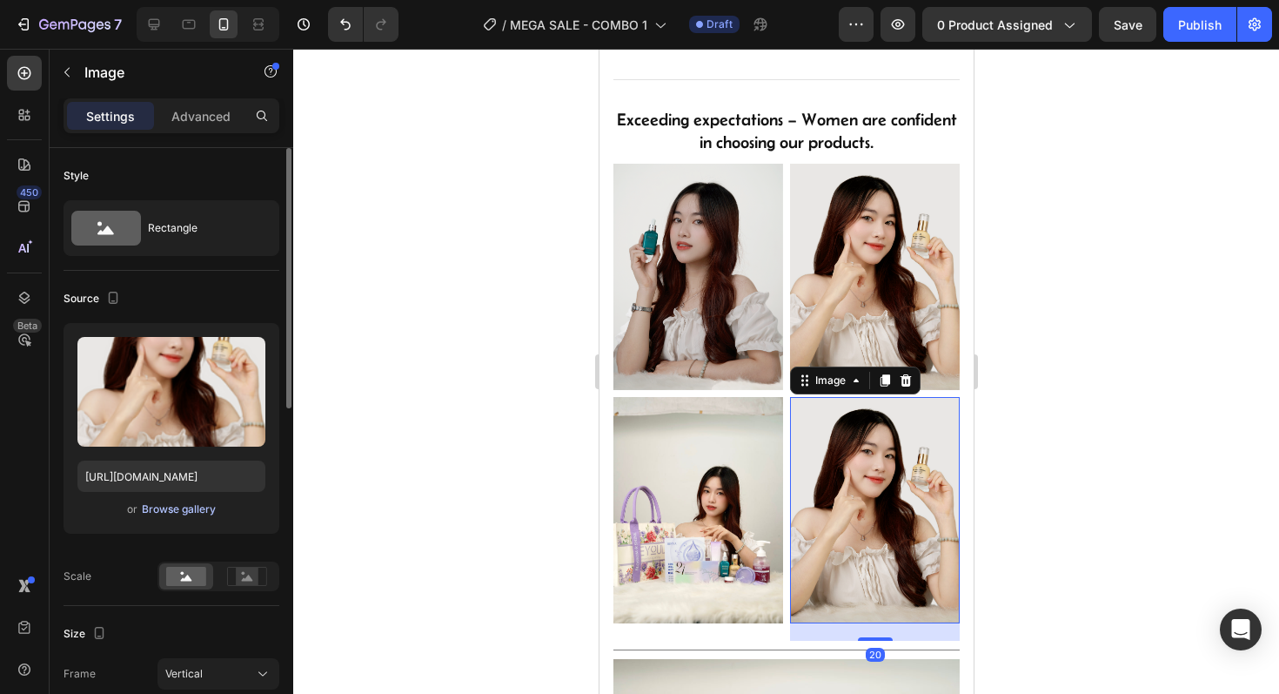
click at [189, 507] on div "Browse gallery" at bounding box center [179, 509] width 74 height 16
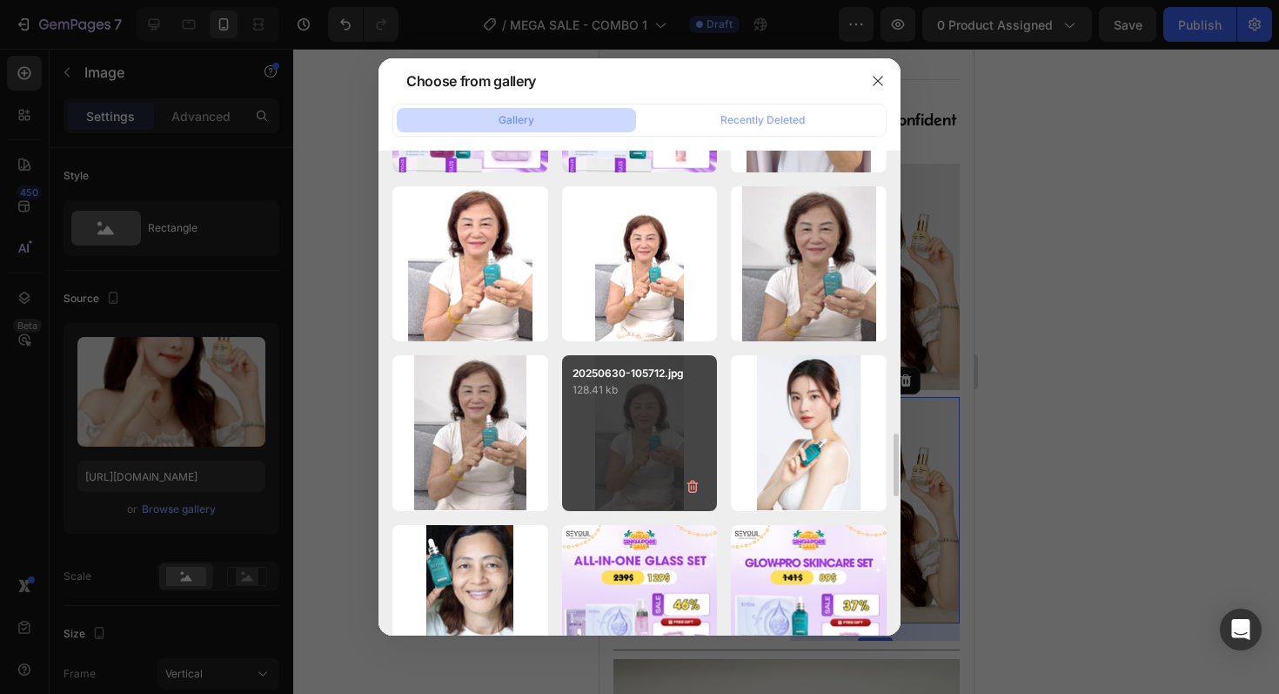
scroll to position [2538, 0]
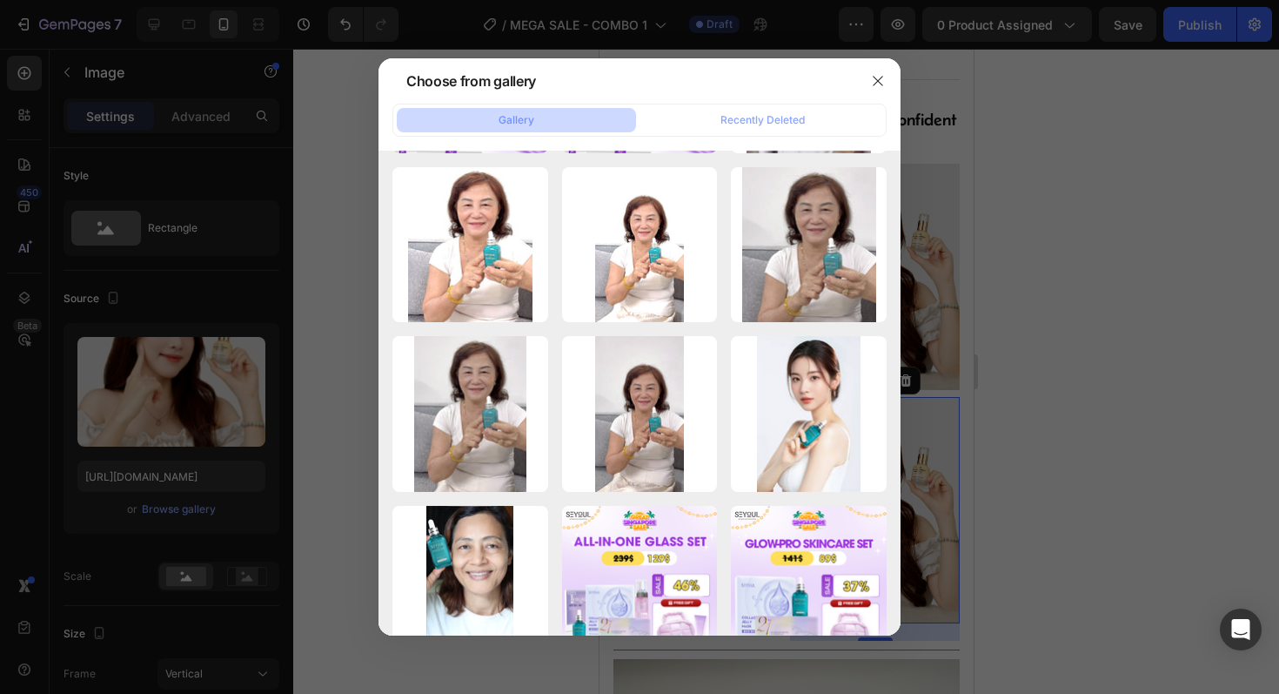
click at [982, 432] on div at bounding box center [639, 347] width 1279 height 694
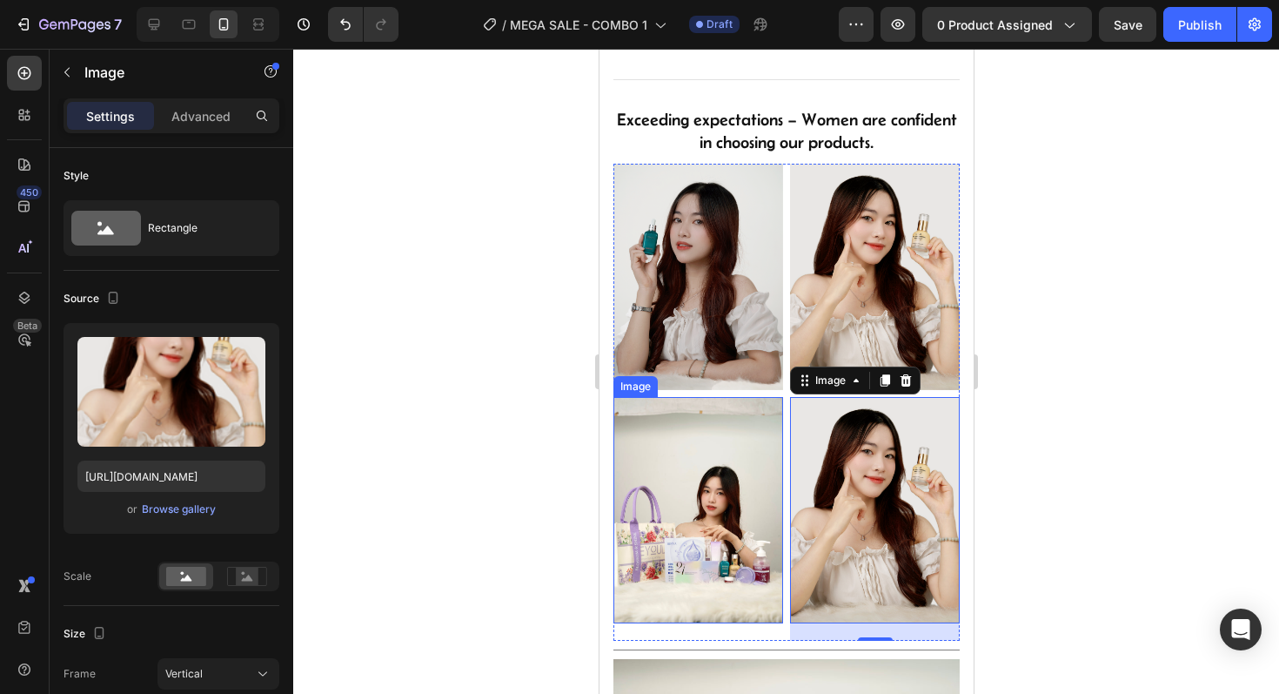
click at [635, 506] on img at bounding box center [698, 510] width 170 height 226
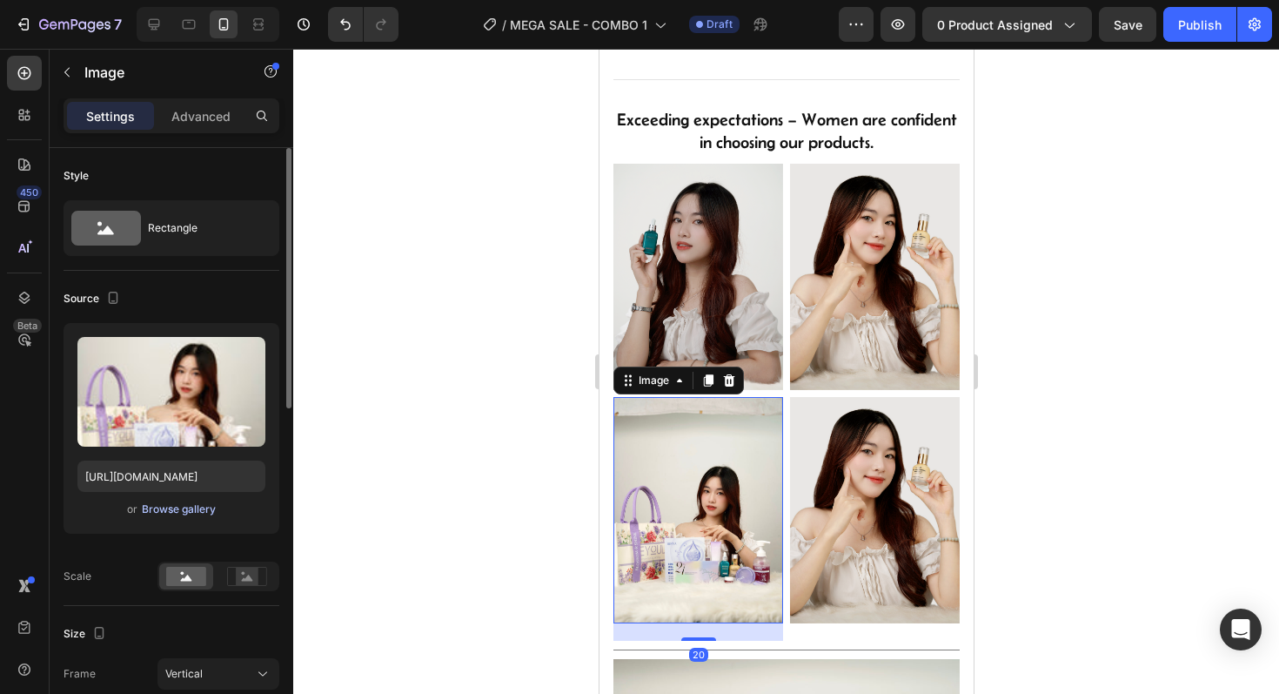
click at [185, 500] on button "Browse gallery" at bounding box center [179, 508] width 76 height 17
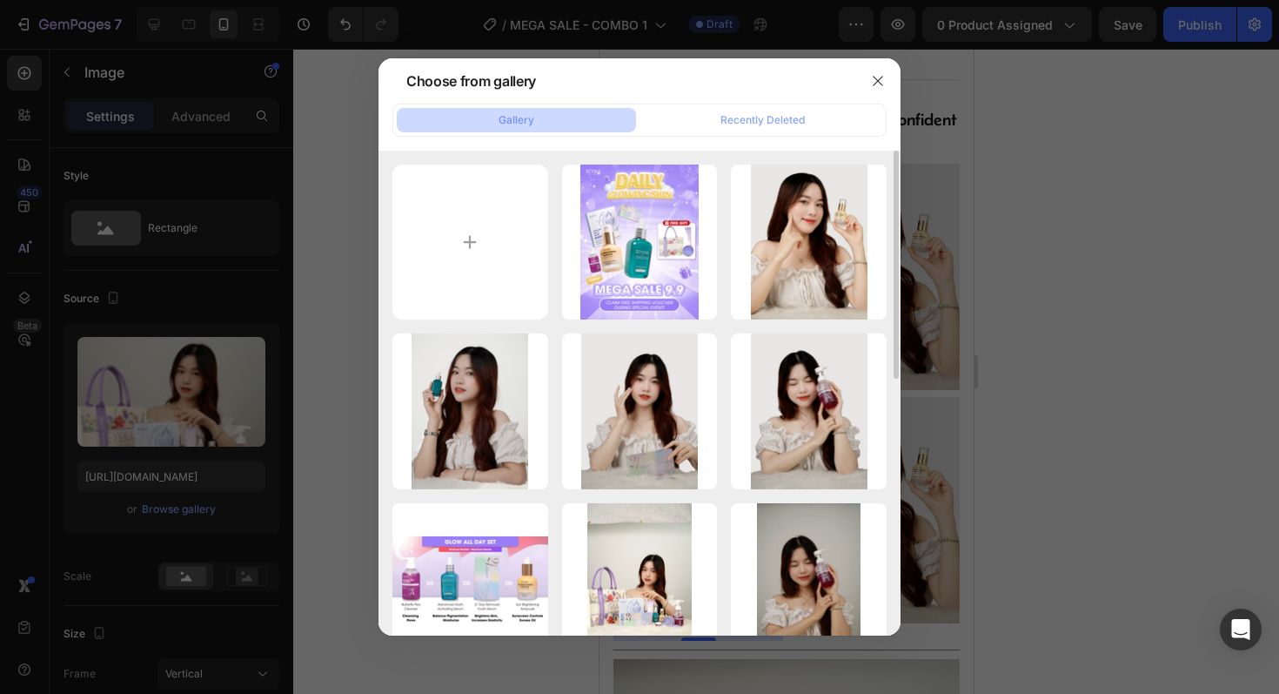
click at [551, 161] on div "Untitled-2.png 3726.72 kb 20250826-164149.png 2750.01 kb 20250826-164804.png 28…" at bounding box center [640, 394] width 522 height 486
click at [480, 212] on input "file" at bounding box center [470, 242] width 156 height 156
type input "C:\fakepath\VBL01339.png"
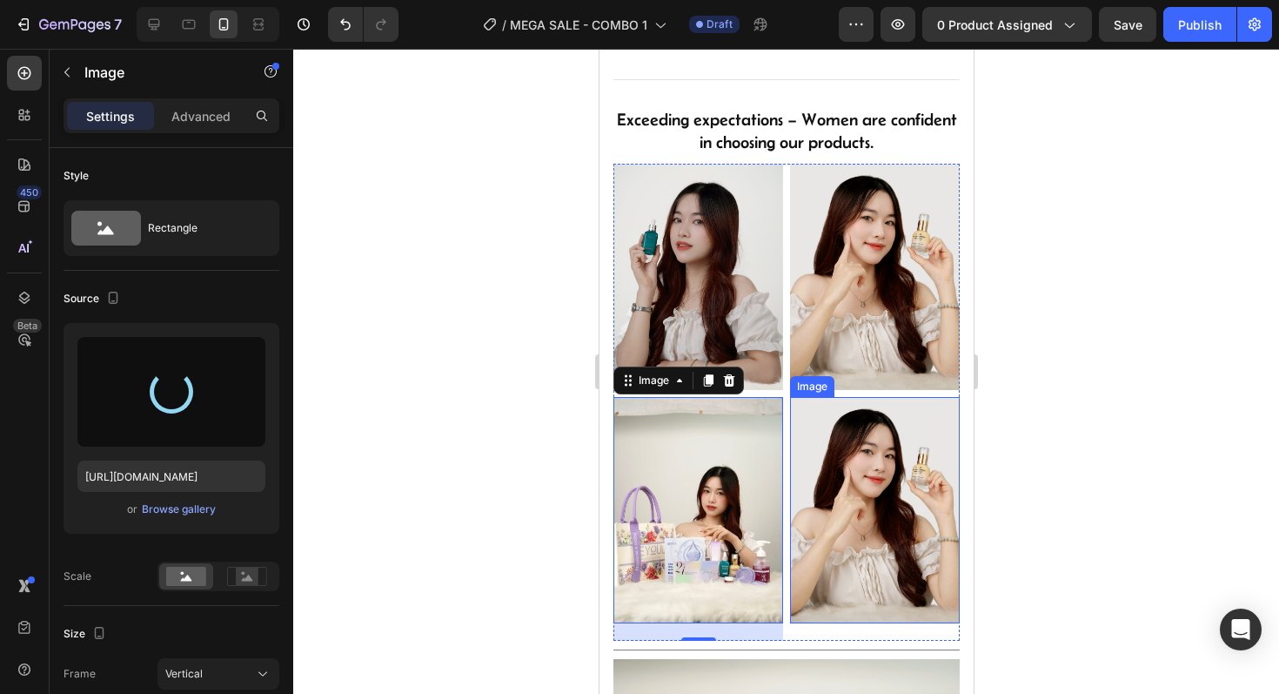
type input "[URL][DOMAIN_NAME]"
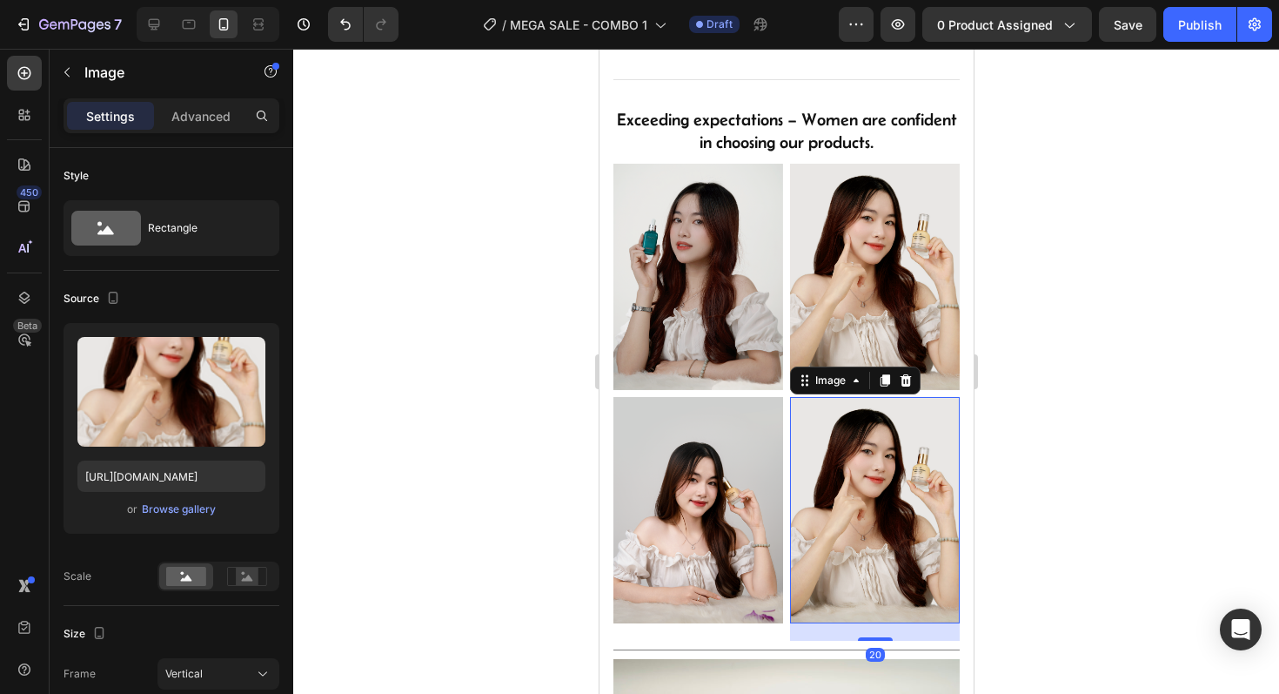
click at [857, 509] on img at bounding box center [874, 510] width 170 height 226
click at [171, 514] on div "Browse gallery" at bounding box center [179, 509] width 74 height 16
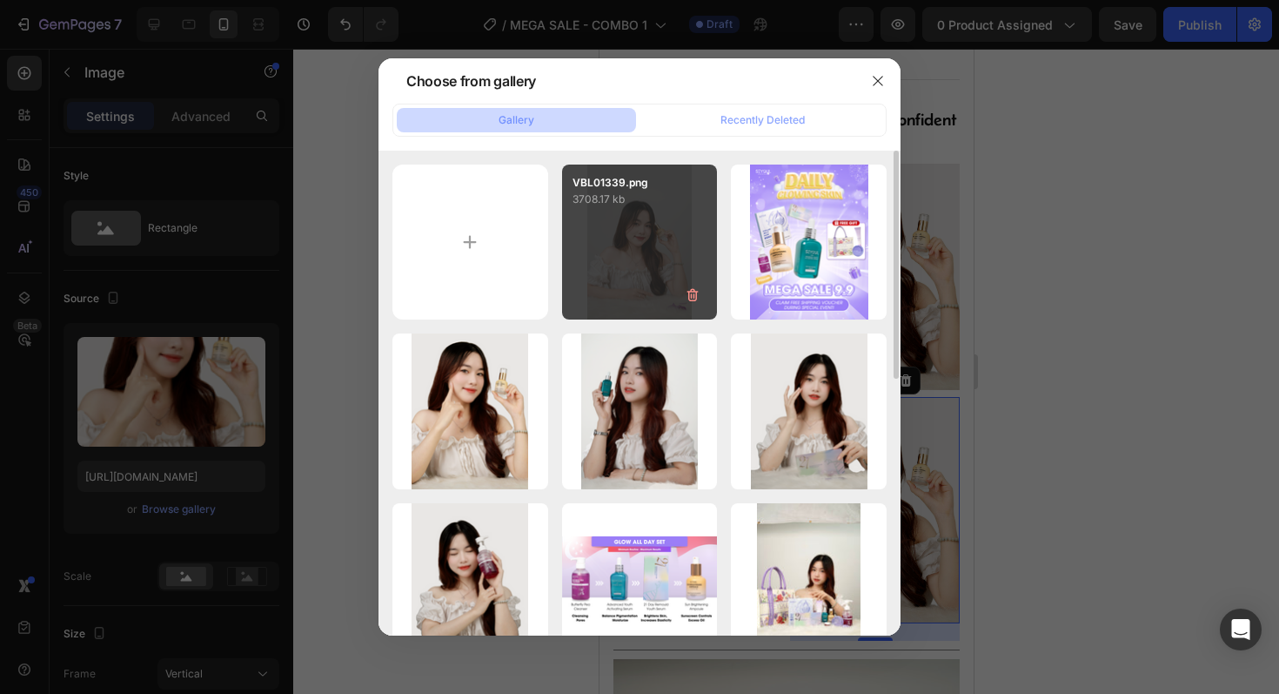
click at [647, 244] on div "VBL01339.png 3708.17 kb" at bounding box center [640, 242] width 156 height 156
type input "[URL][DOMAIN_NAME]"
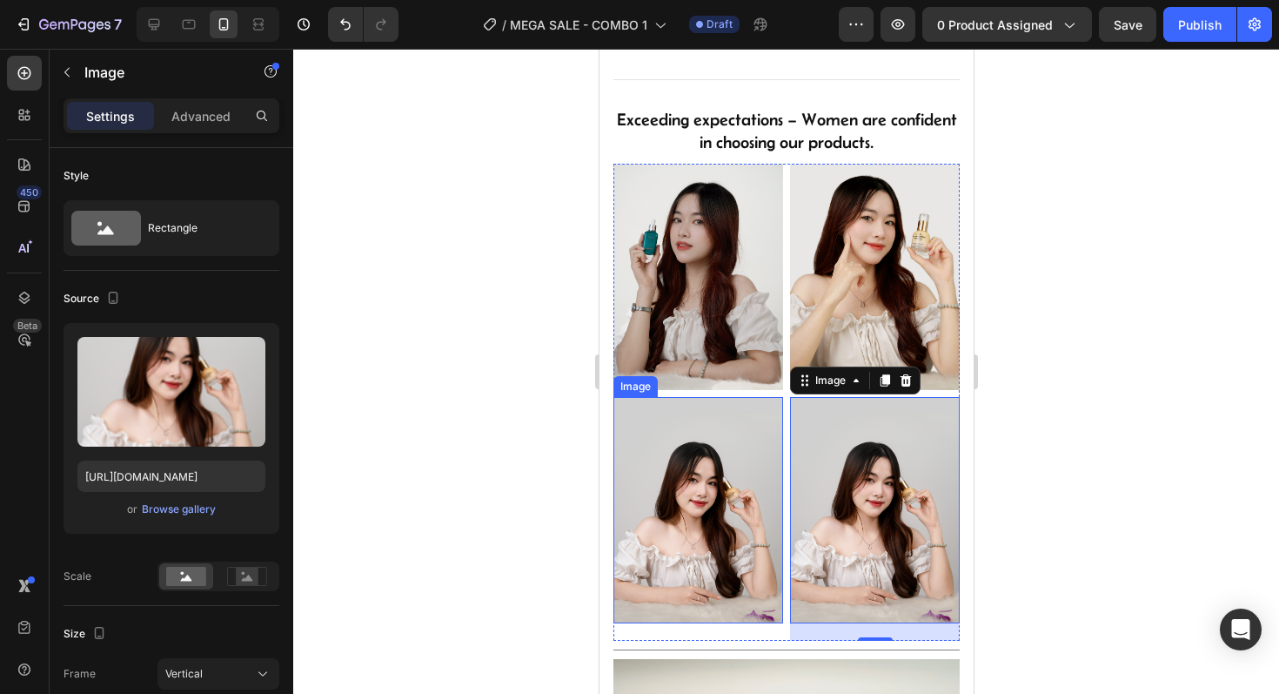
click at [700, 562] on img at bounding box center [698, 510] width 170 height 226
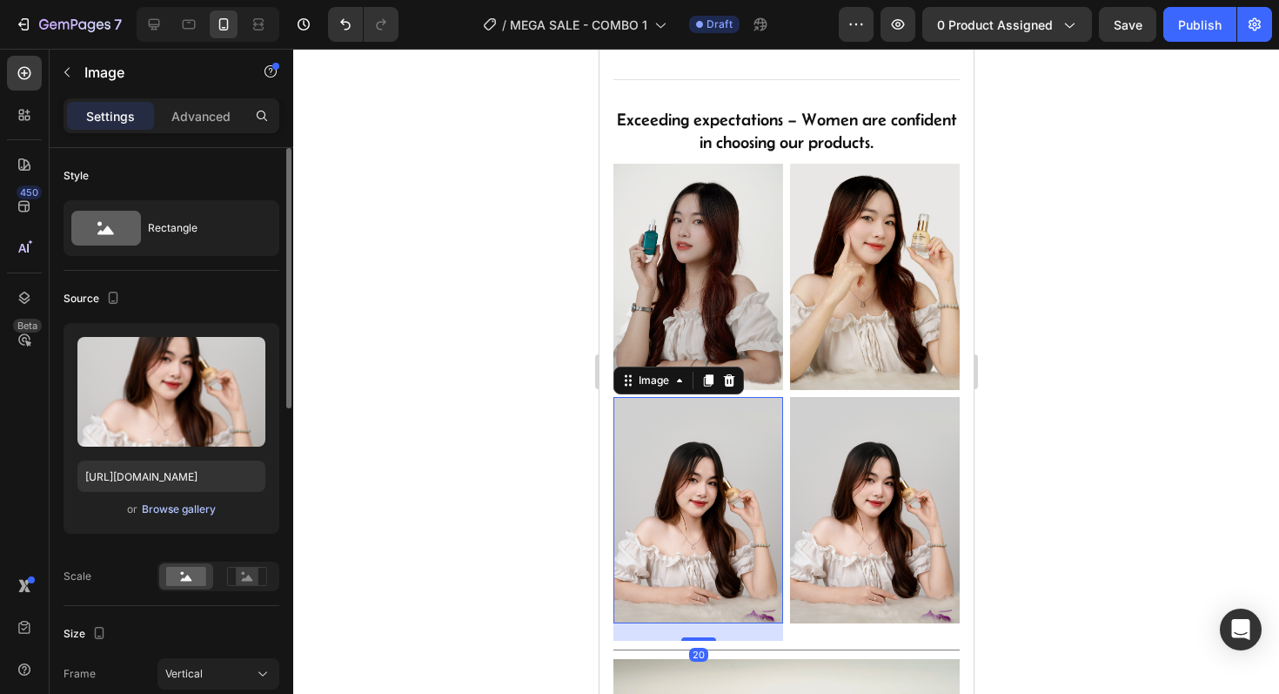
click at [183, 516] on div "Browse gallery" at bounding box center [179, 509] width 74 height 16
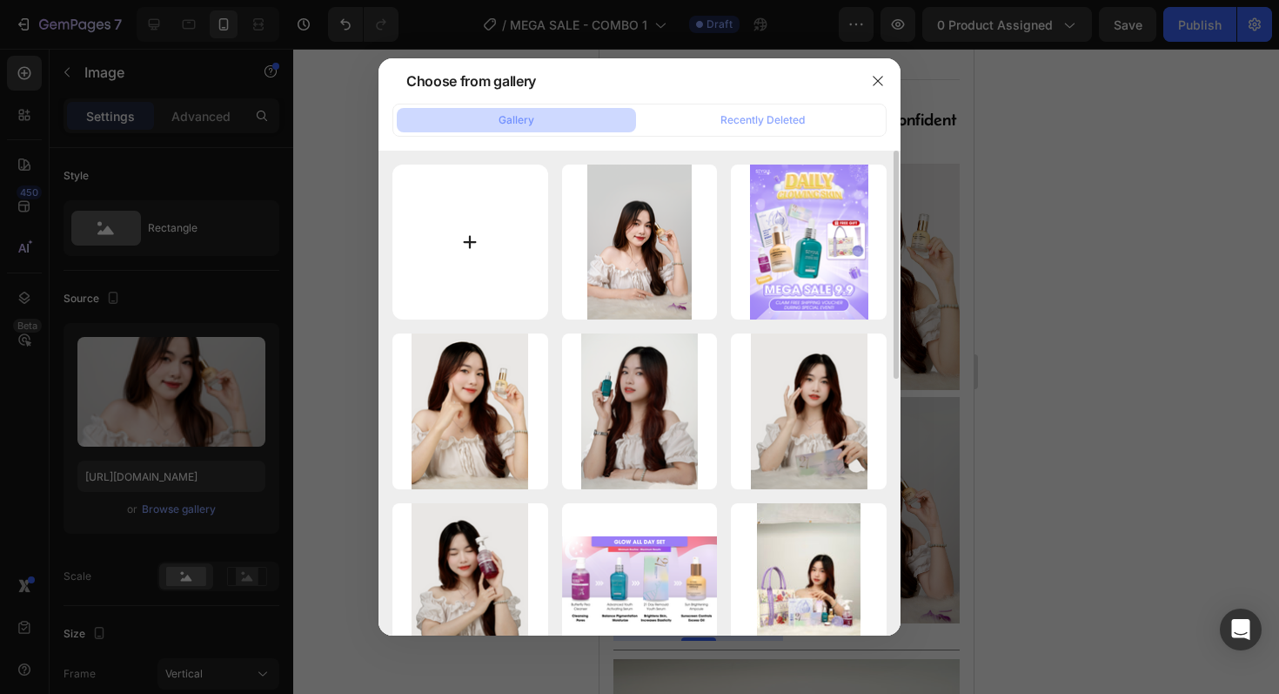
click at [494, 235] on input "file" at bounding box center [470, 242] width 156 height 156
type input "C:\fakepath\VBL01322.png"
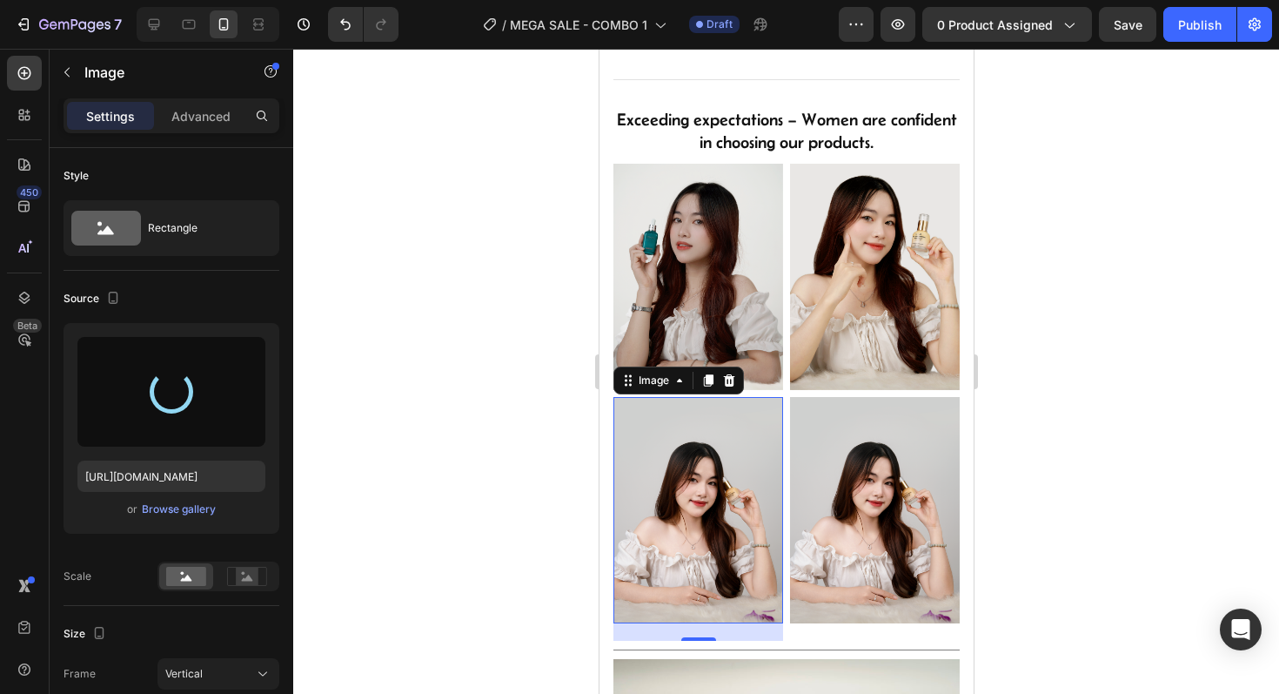
type input "https://cdn.shopify.com/s/files/1/0723/7940/0447/files/gempages_542010221011141…"
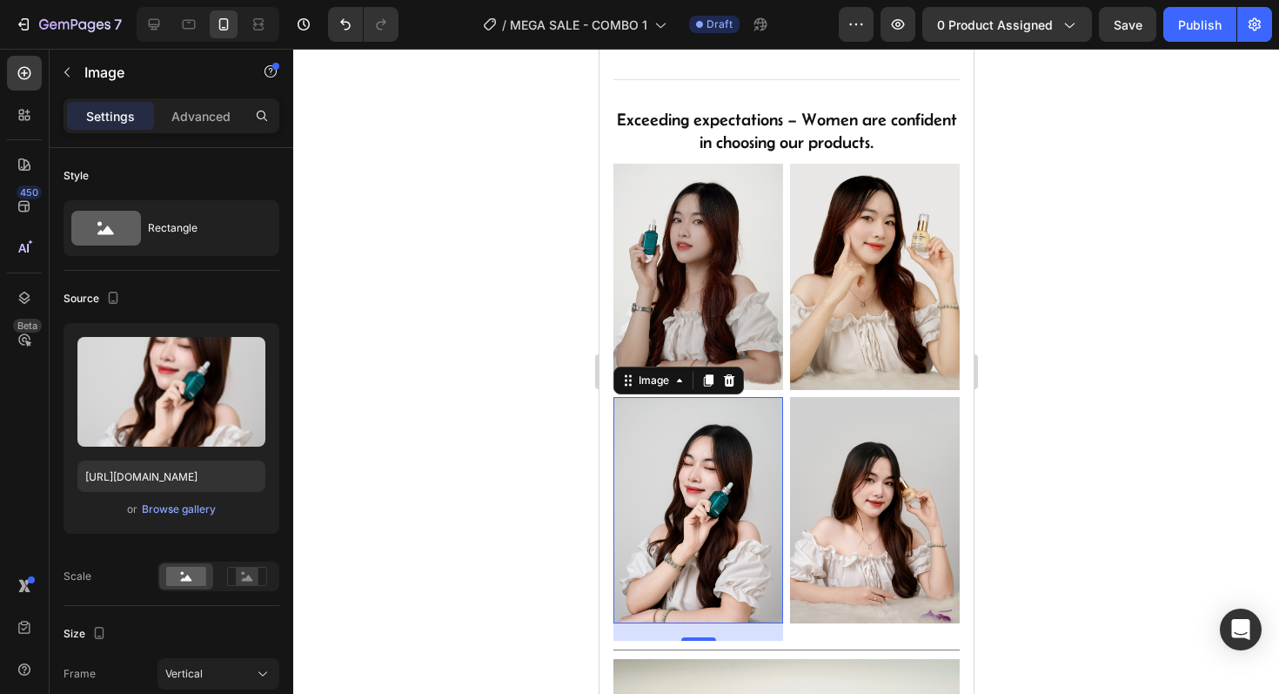
click at [472, 454] on div at bounding box center [786, 371] width 986 height 645
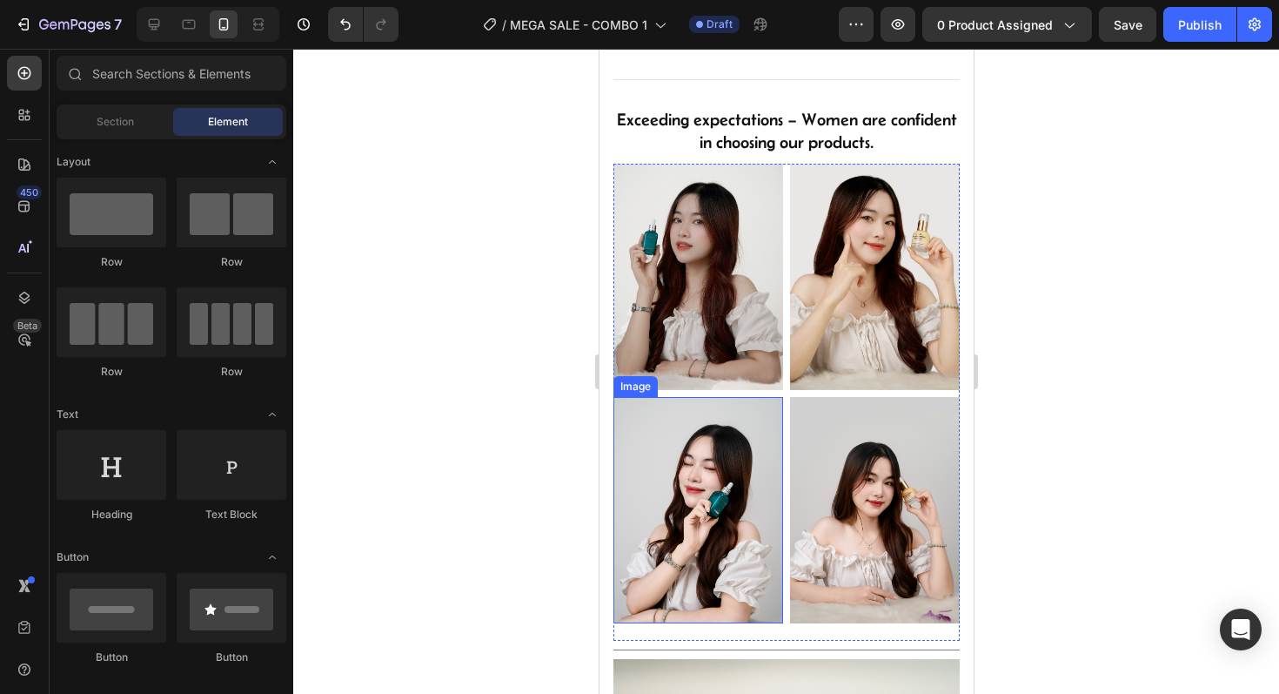
click at [685, 499] on img at bounding box center [698, 510] width 170 height 226
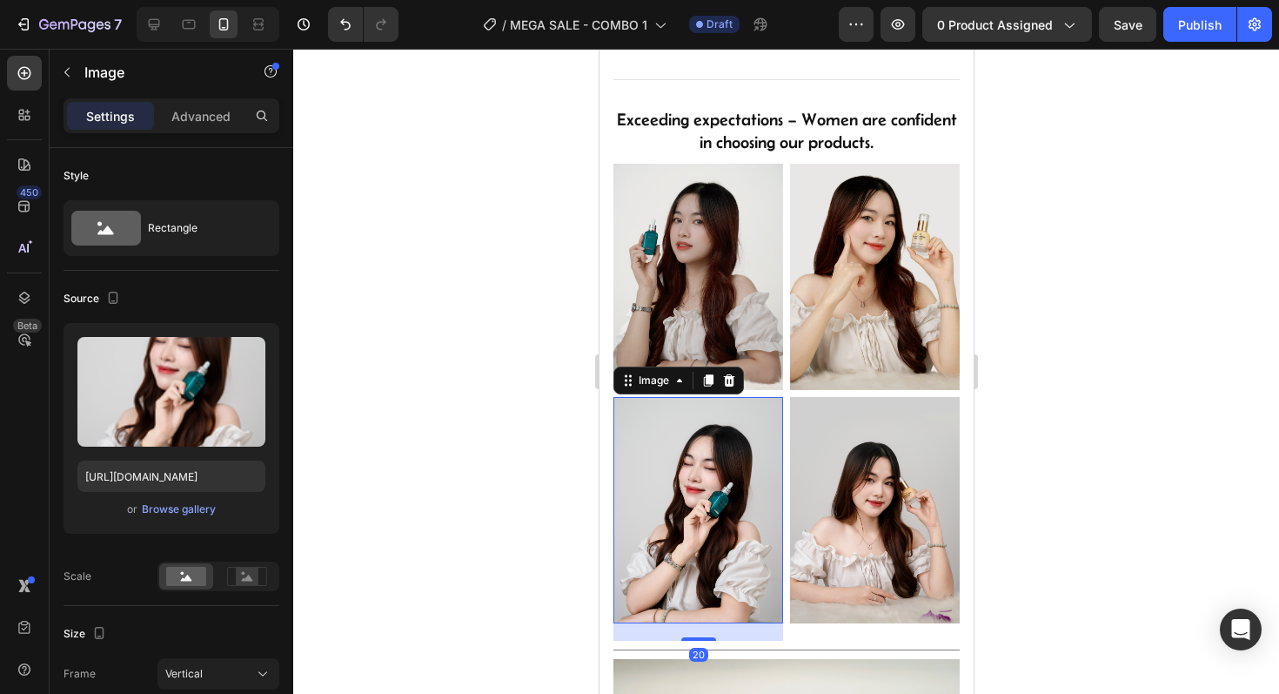
click at [534, 480] on div at bounding box center [786, 371] width 986 height 645
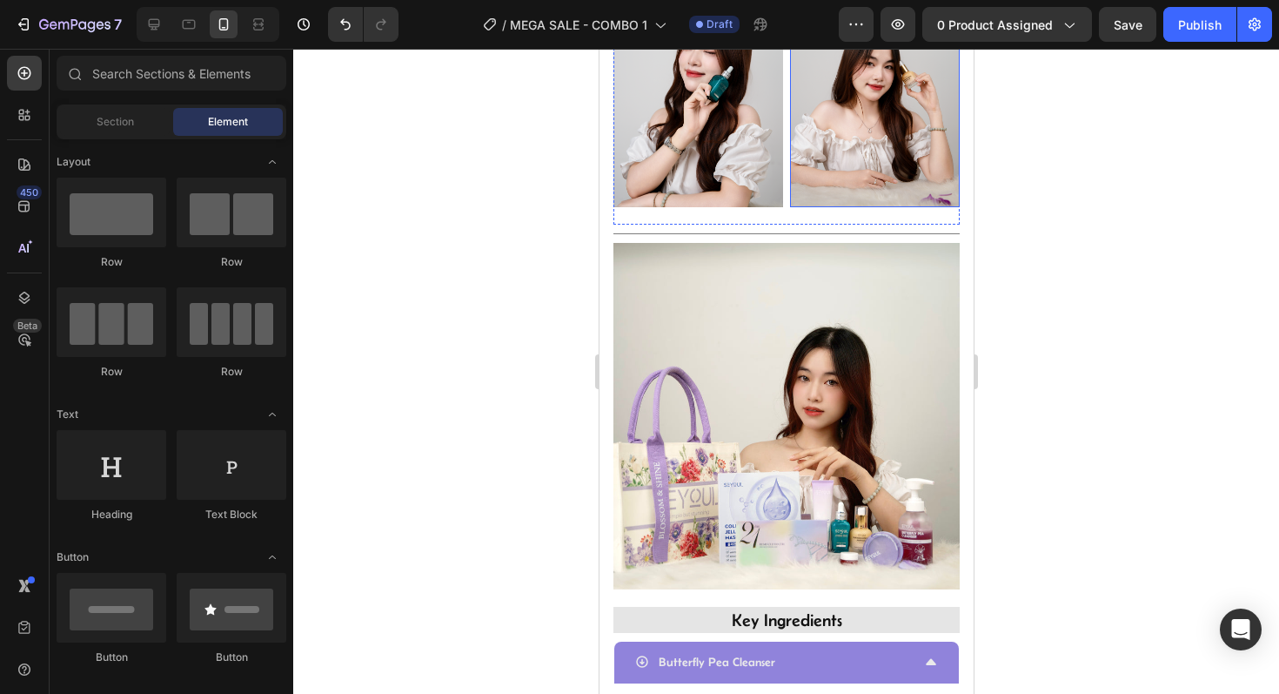
scroll to position [1092, 0]
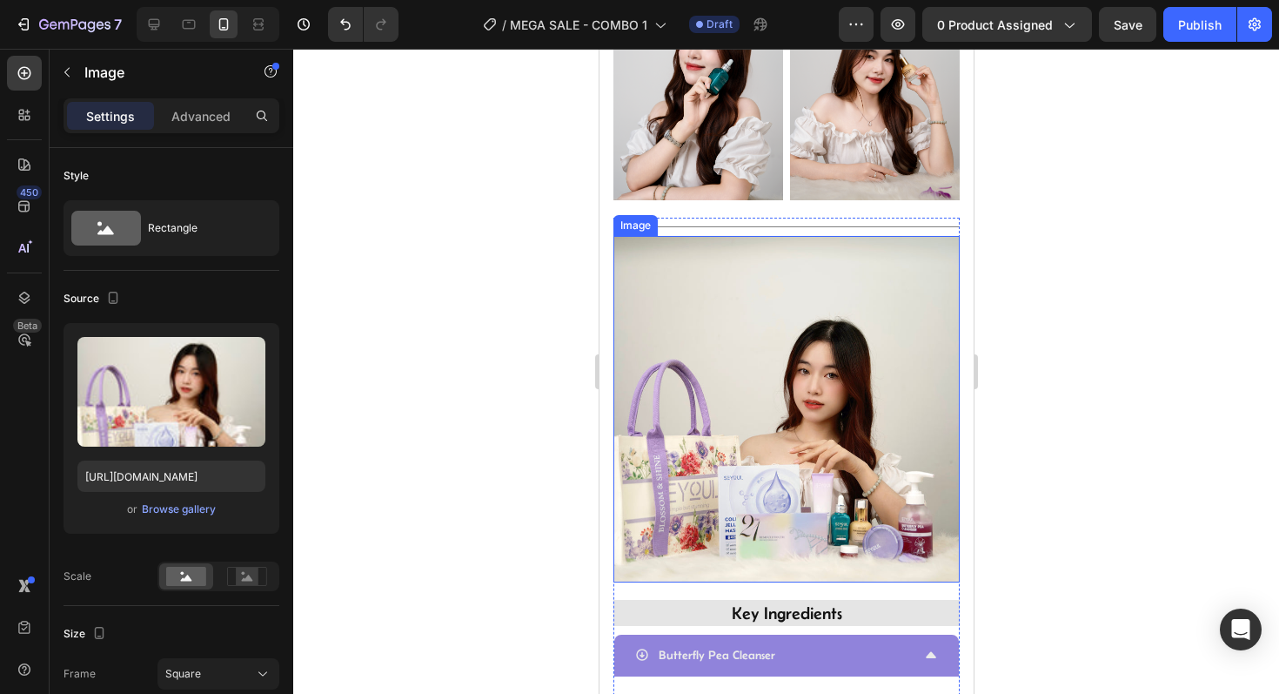
click at [803, 305] on img at bounding box center [786, 409] width 346 height 346
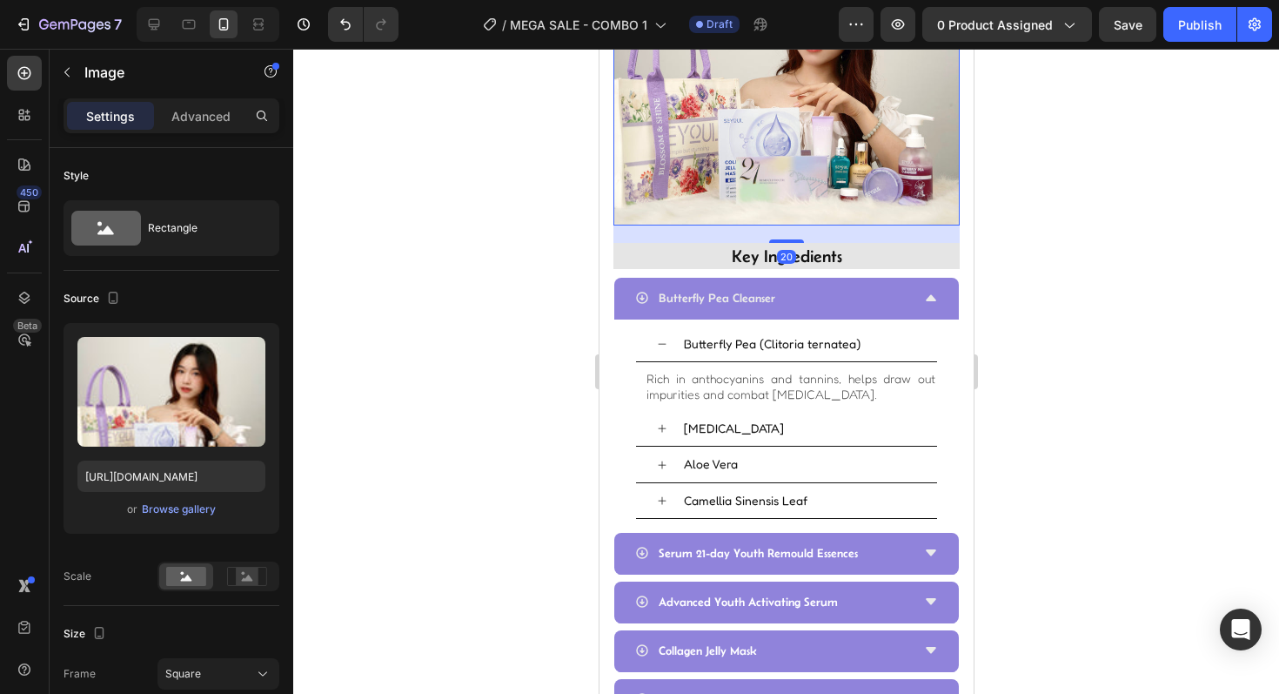
scroll to position [1479, 0]
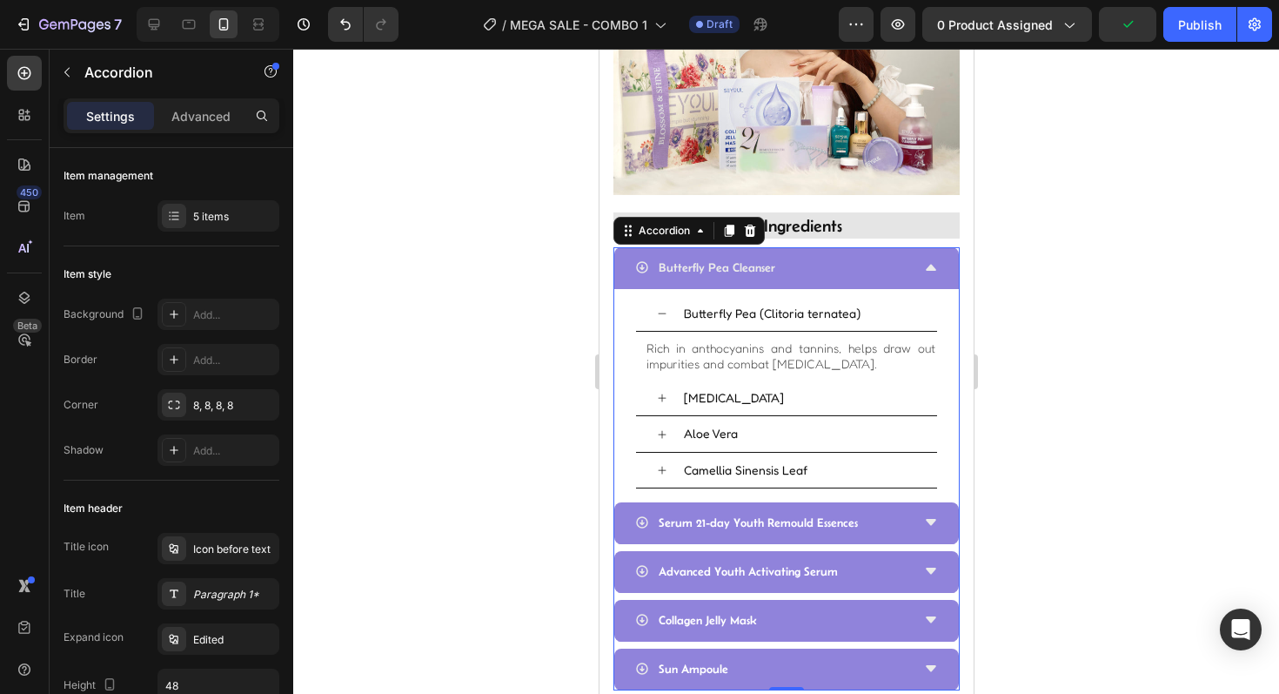
click at [888, 268] on div "Butterfly Pea Cleanser" at bounding box center [771, 267] width 275 height 27
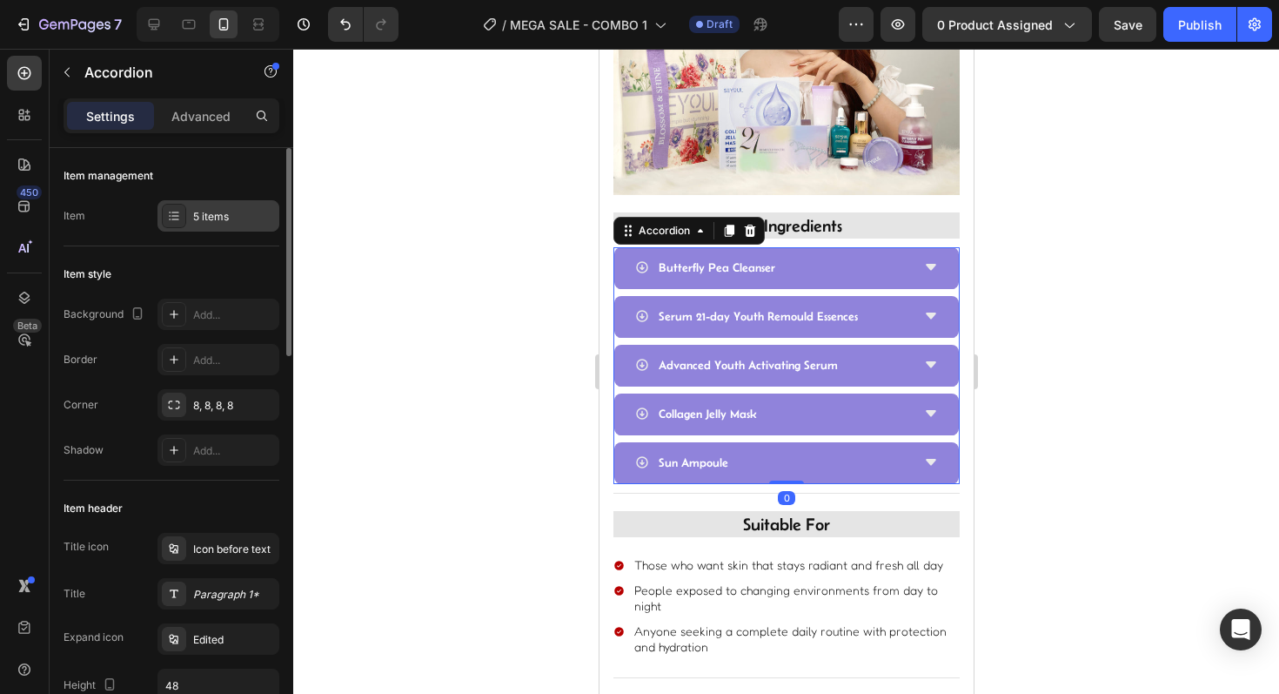
click at [166, 229] on div "5 items" at bounding box center [218, 215] width 122 height 31
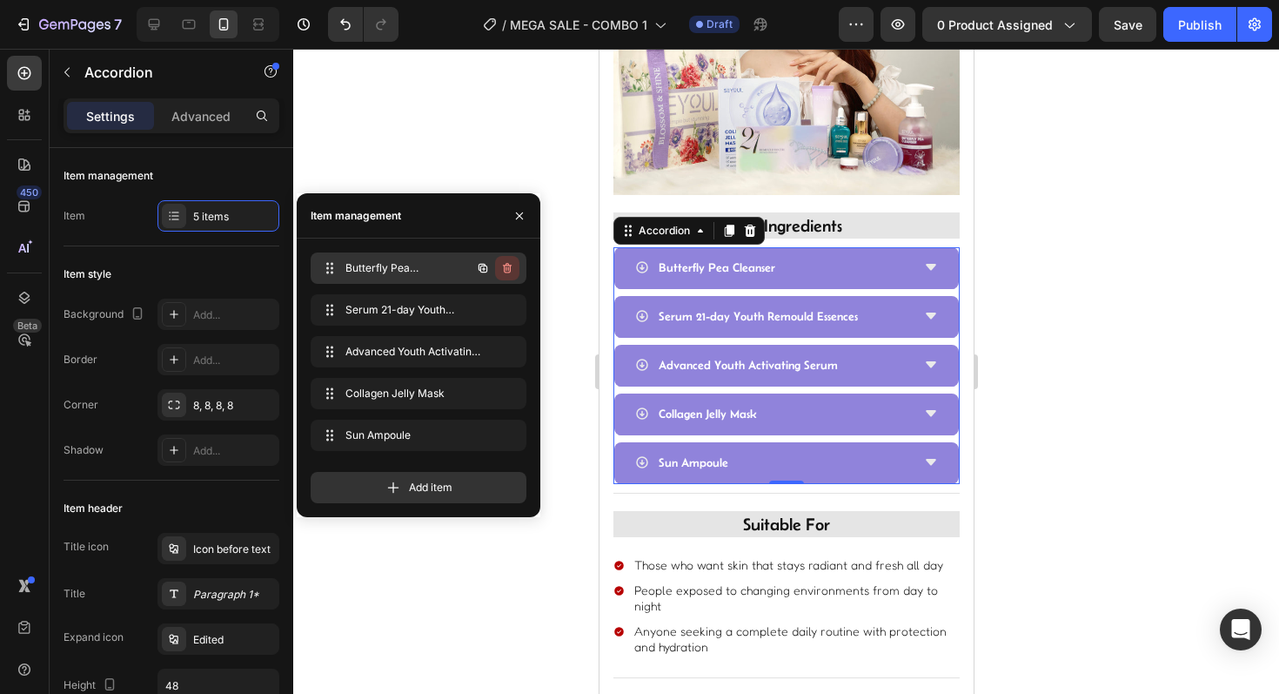
click at [503, 267] on icon "button" at bounding box center [507, 268] width 14 height 14
click at [503, 267] on div "Delete" at bounding box center [495, 268] width 32 height 16
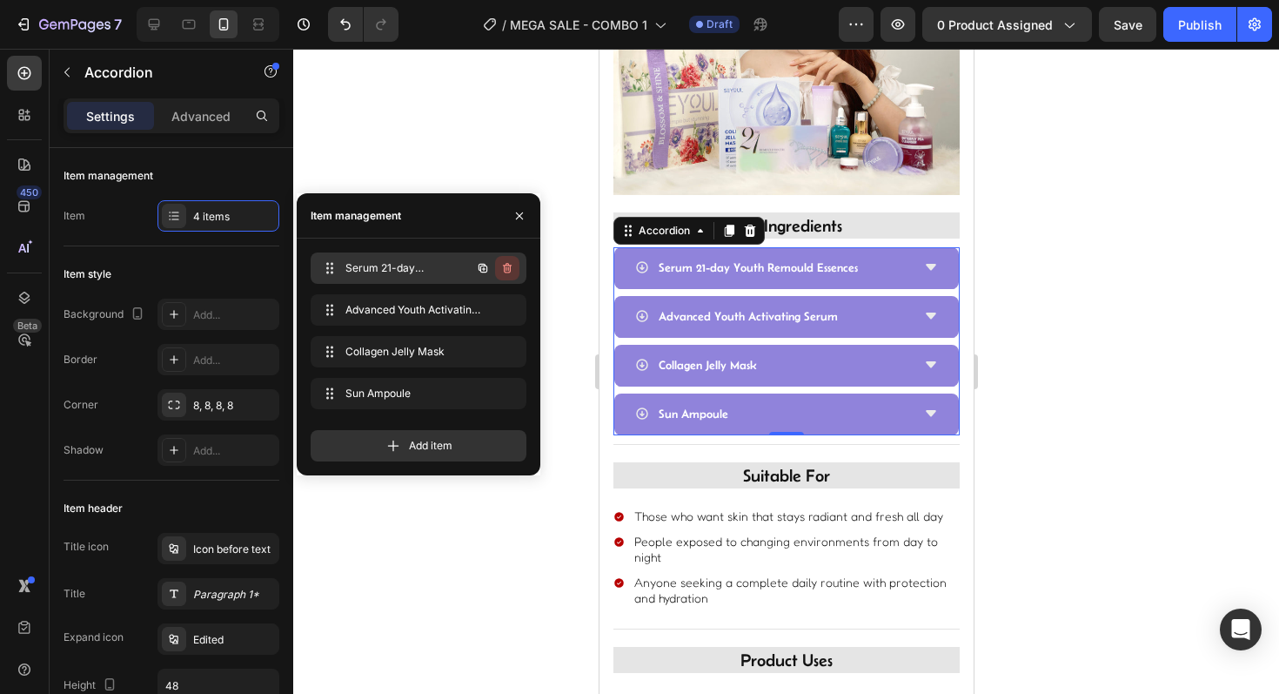
click at [510, 277] on button "button" at bounding box center [507, 268] width 24 height 24
click at [510, 277] on button "Delete" at bounding box center [496, 268] width 48 height 24
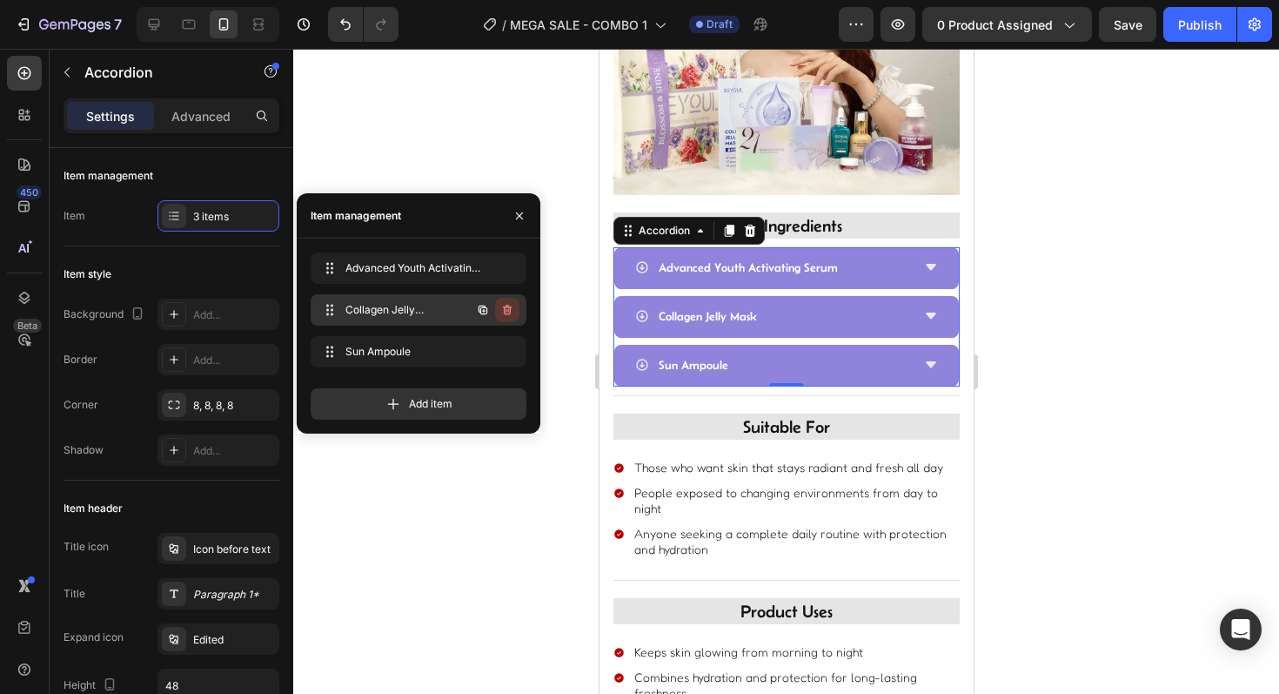
click at [501, 312] on icon "button" at bounding box center [507, 310] width 14 height 14
click at [501, 312] on div "Delete" at bounding box center [495, 310] width 32 height 16
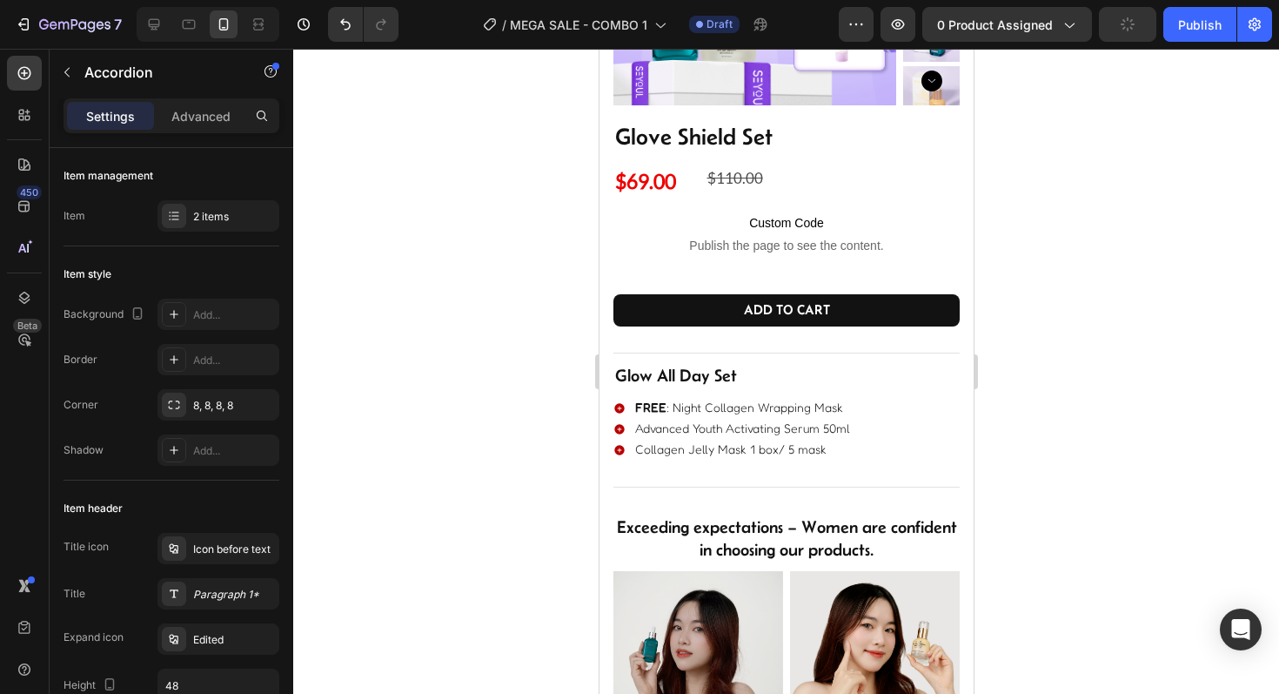
scroll to position [263, 0]
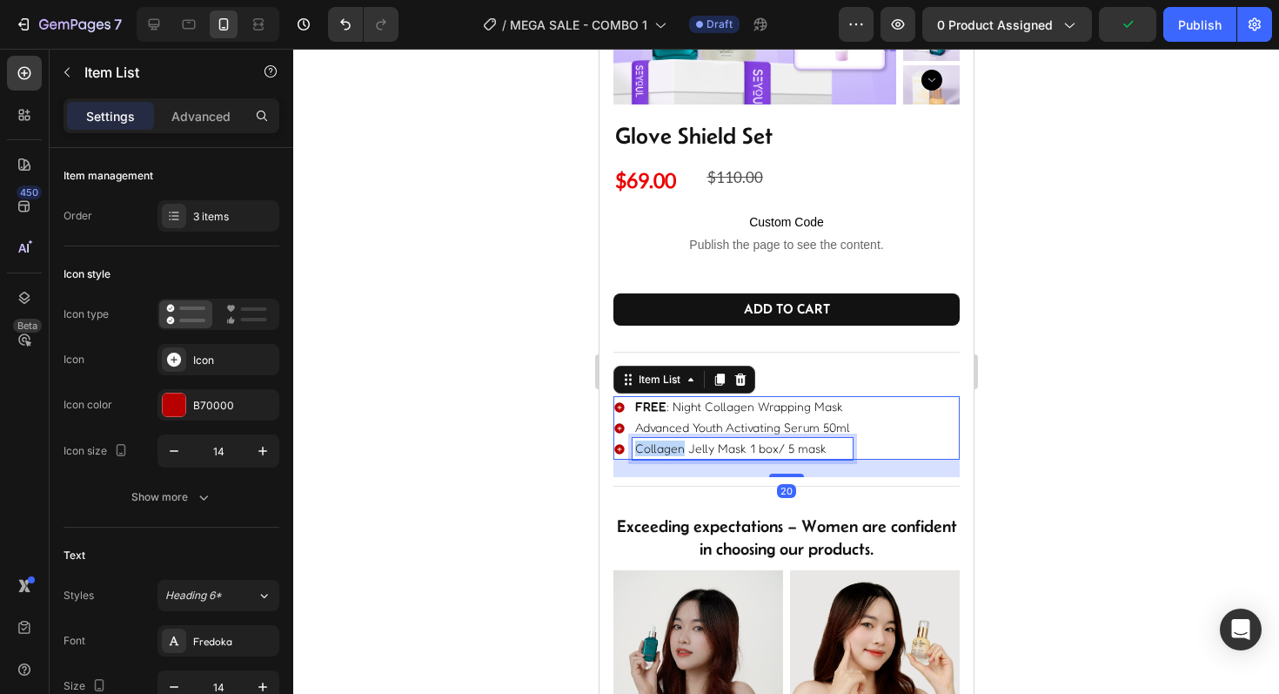
click at [675, 452] on p "Collagen Jelly Mask 1 box/ 5 mask" at bounding box center [741, 448] width 215 height 16
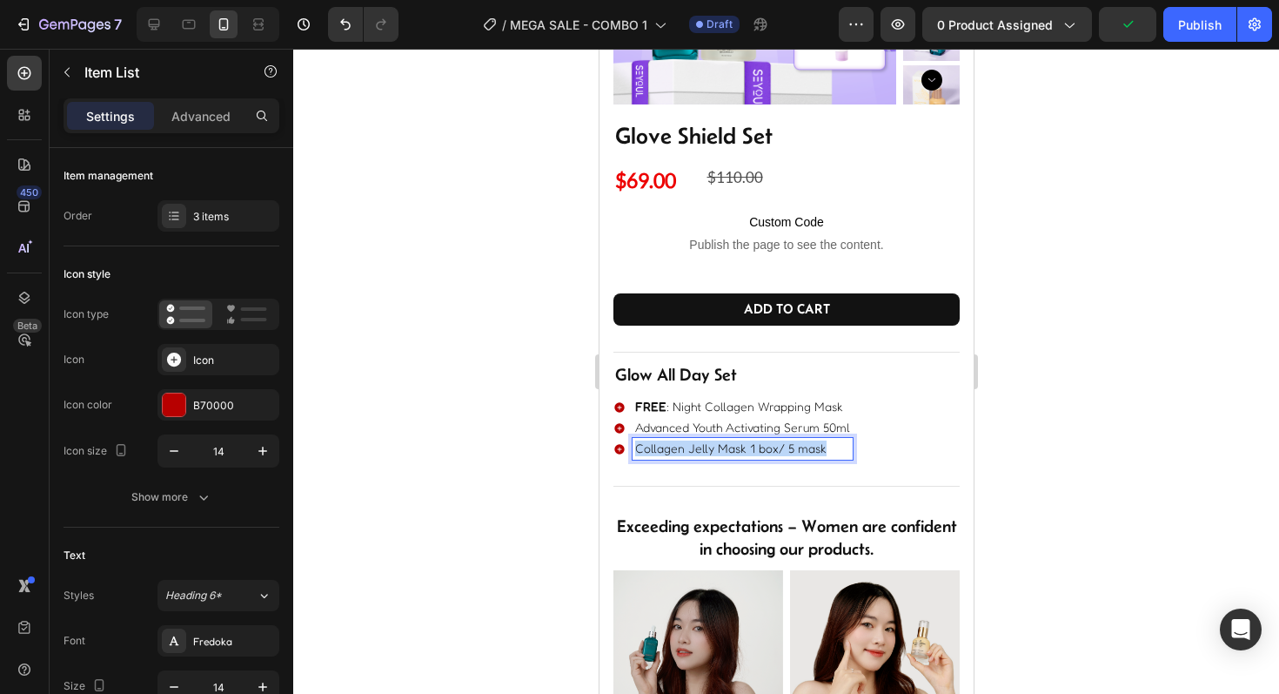
click at [675, 452] on p "Collagen Jelly Mask 1 box/ 5 mask" at bounding box center [741, 448] width 215 height 16
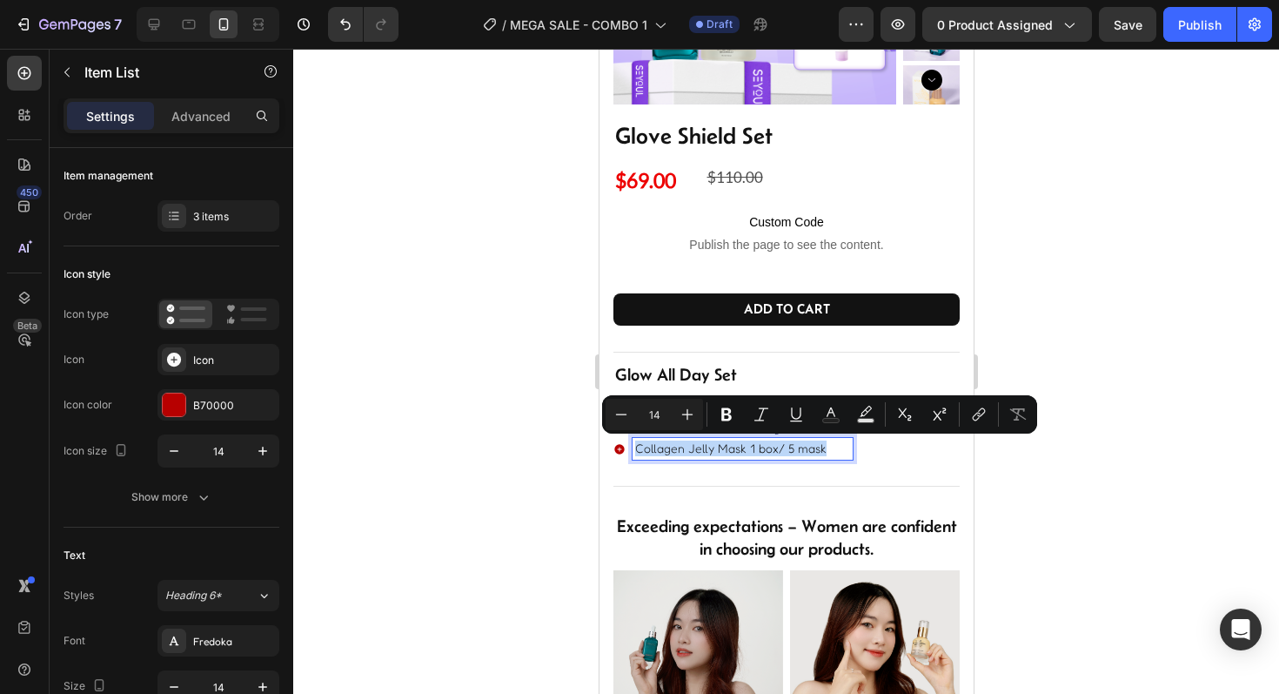
click at [734, 455] on p "Collagen Jelly Mask 1 box/ 5 mask" at bounding box center [741, 448] width 215 height 16
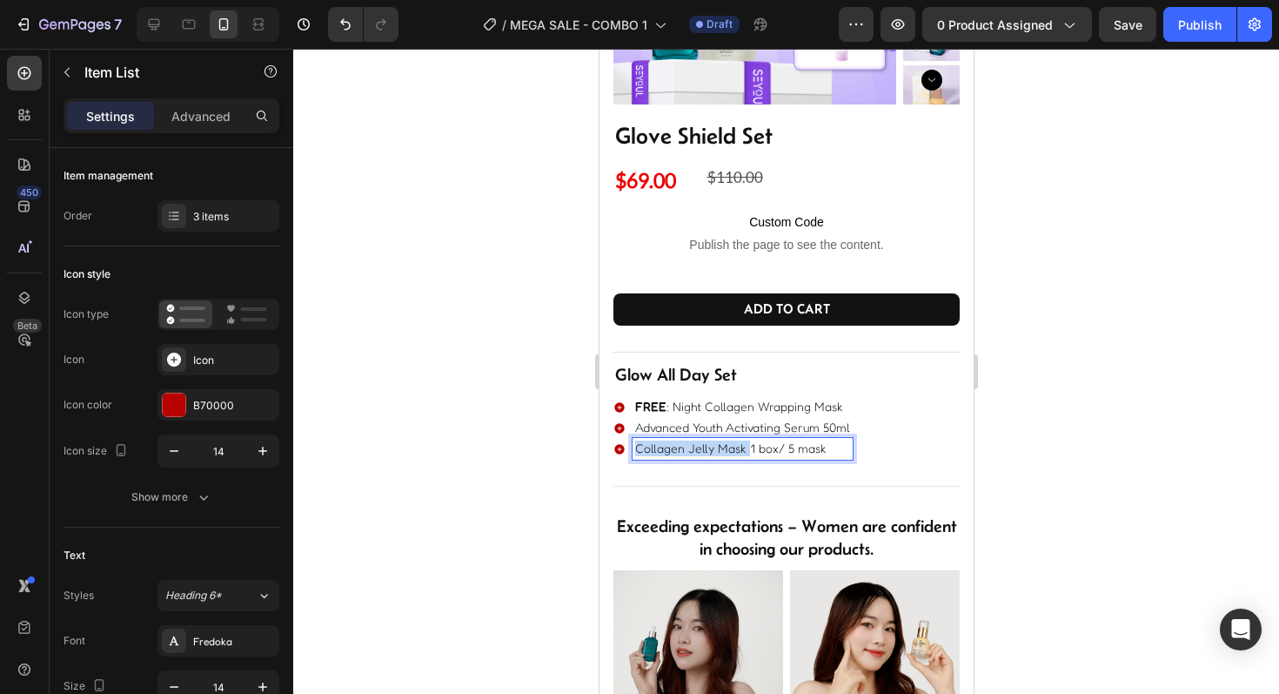
drag, startPoint x: 746, startPoint y: 453, endPoint x: 619, endPoint y: 426, distance: 130.1
click at [619, 426] on div "FREE : Night Collagen Wrapping Mask Advanced Youth Activating Serum 50ml Collag…" at bounding box center [732, 428] width 239 height 64
click at [495, 459] on div at bounding box center [786, 371] width 986 height 645
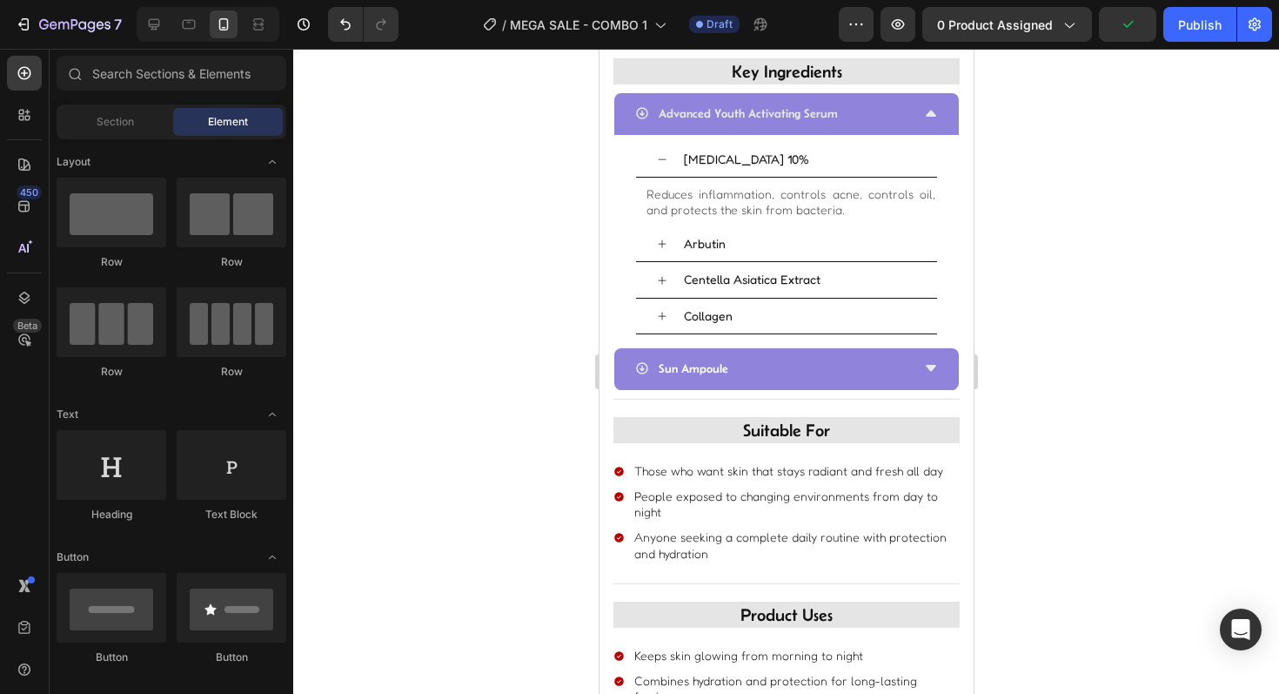
scroll to position [1613, 0]
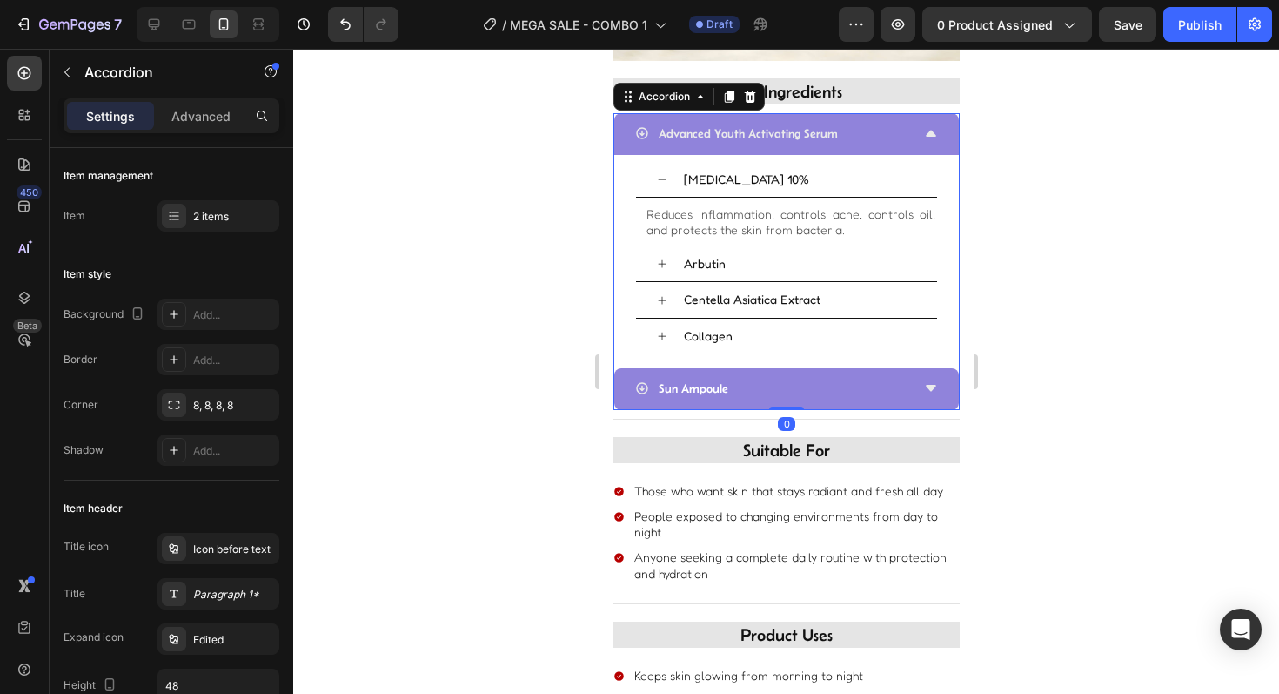
click at [940, 138] on div "Advanced Youth Activating Serum" at bounding box center [785, 134] width 345 height 42
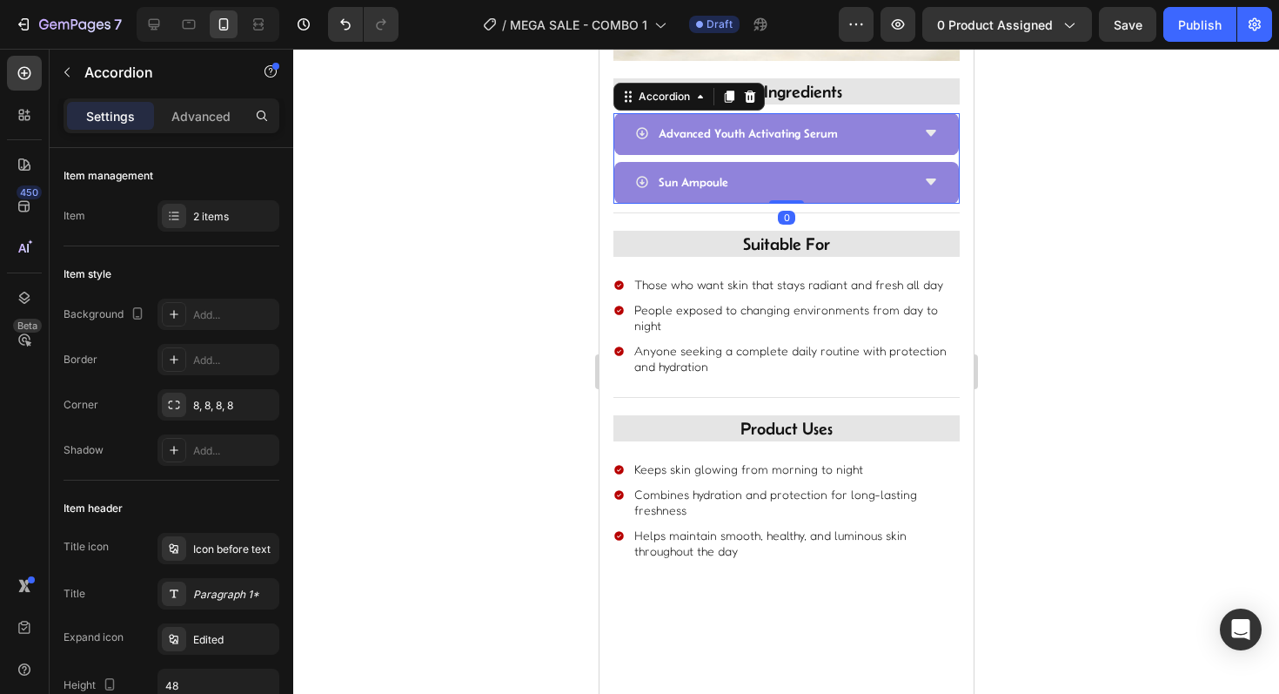
click at [896, 188] on div "Sun Ampoule" at bounding box center [771, 182] width 275 height 27
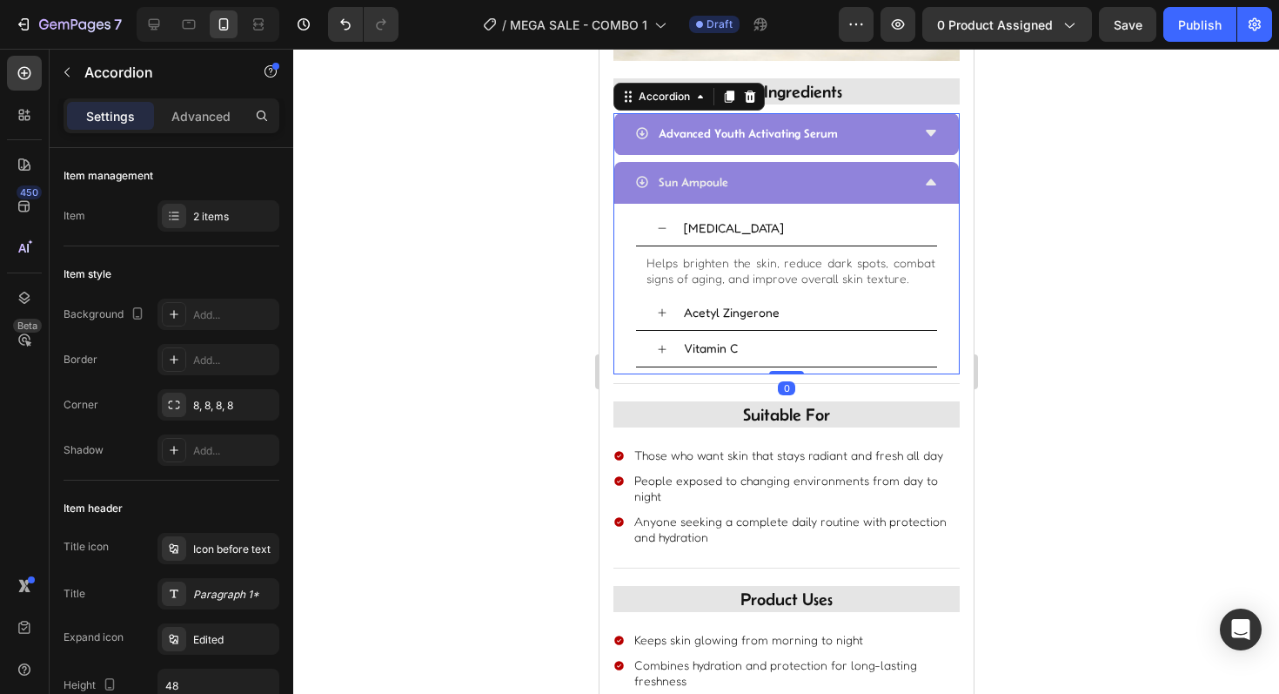
click at [896, 188] on div "Sun Ampoule" at bounding box center [771, 182] width 275 height 27
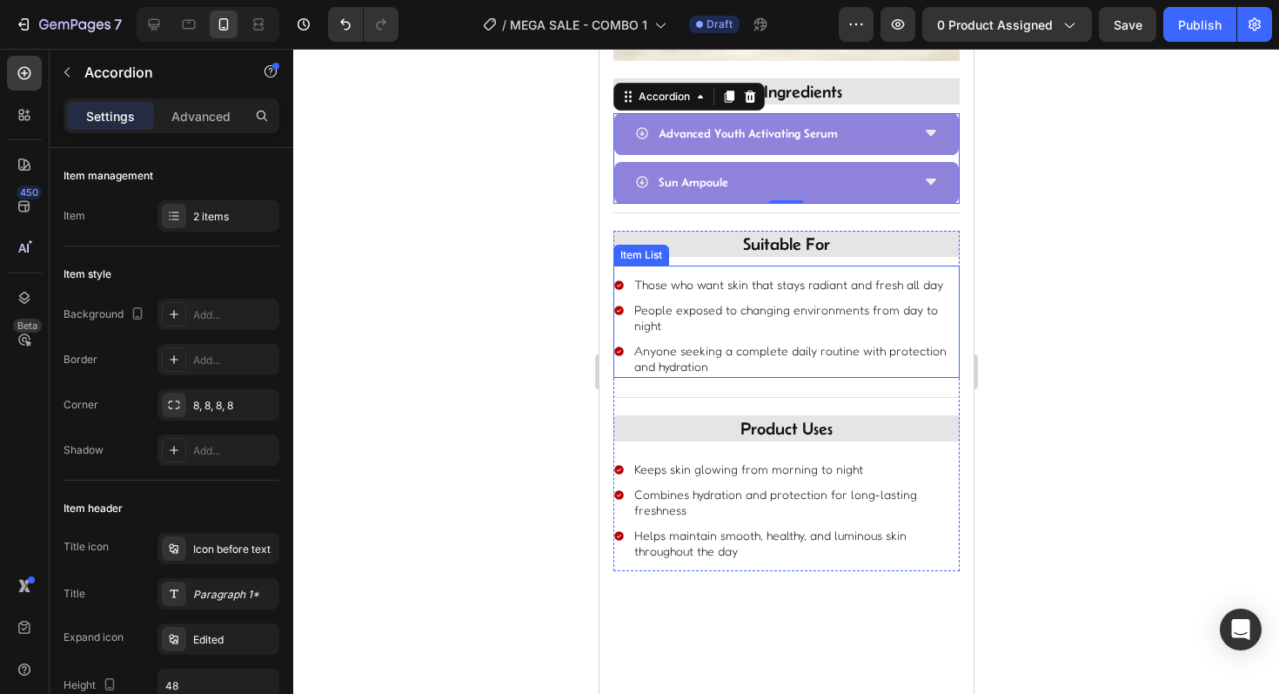
click at [687, 295] on div "Those who want skin that stays radiant and fresh all day People exposed to chan…" at bounding box center [786, 326] width 346 height 104
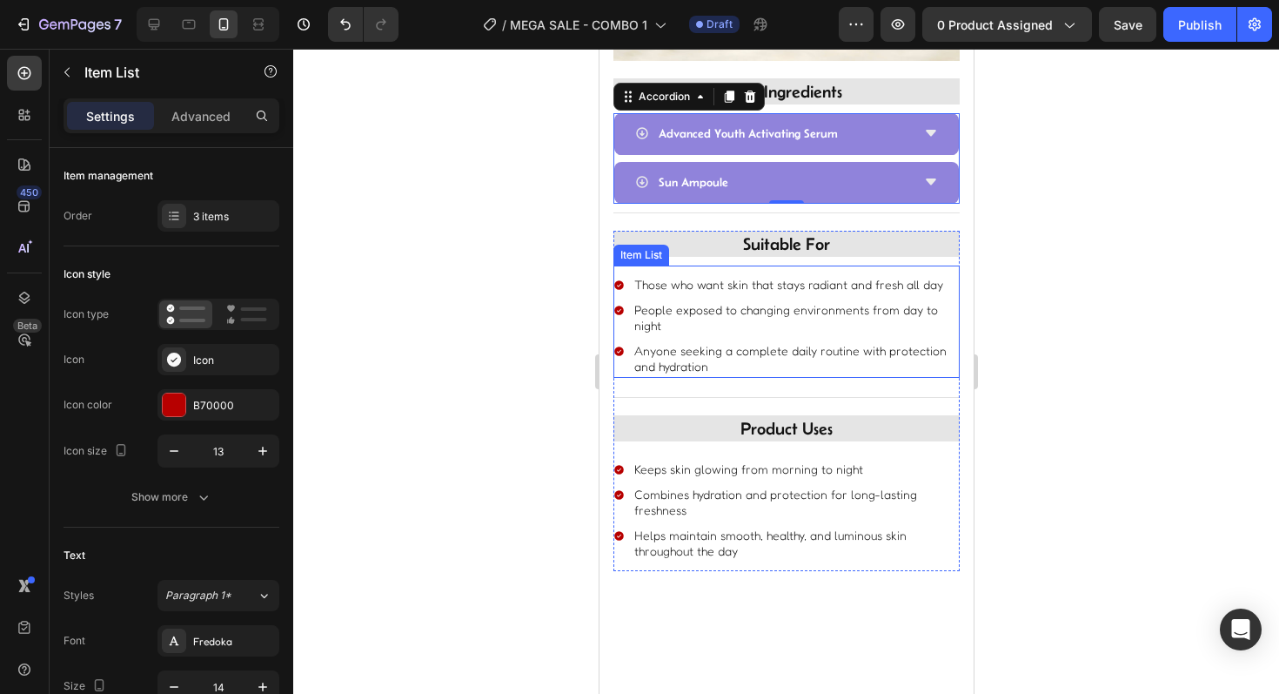
click at [687, 295] on div "Those who want skin that stays radiant and fresh all day People exposed to chan…" at bounding box center [786, 326] width 346 height 104
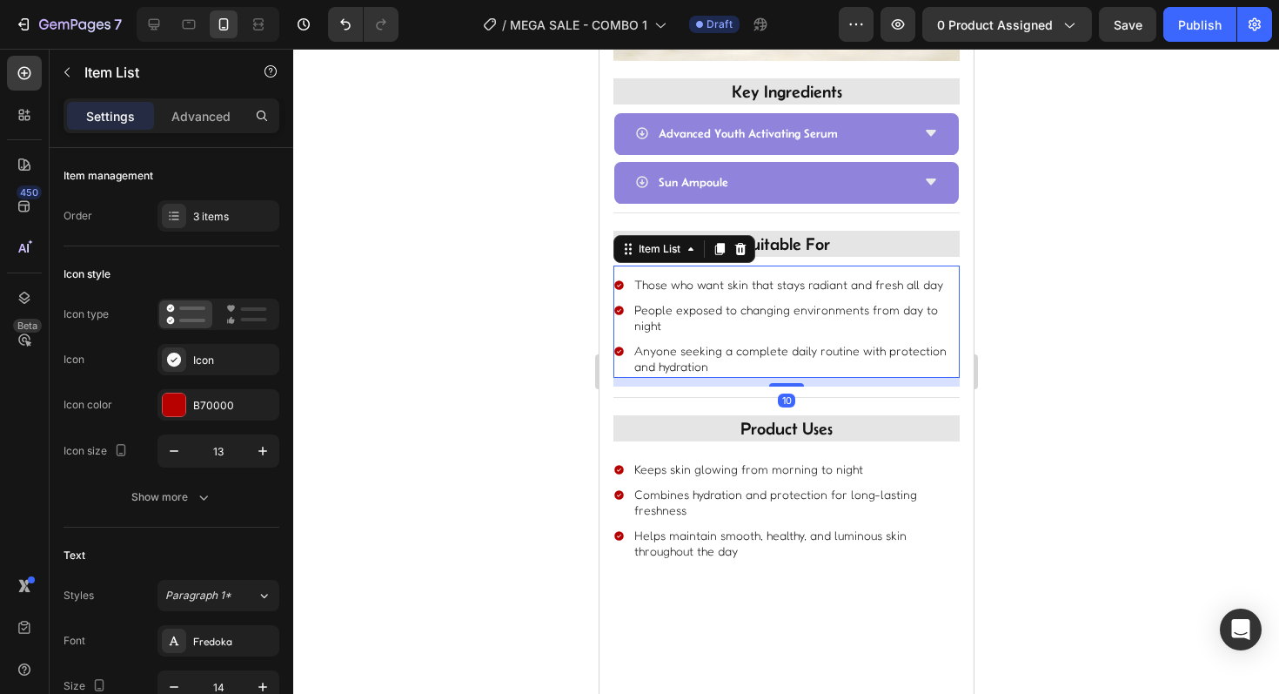
click at [687, 295] on div "Those who want skin that stays radiant and fresh all day People exposed to chan…" at bounding box center [786, 326] width 346 height 104
click at [680, 293] on div "Those who want skin that stays radiant and fresh all day" at bounding box center [795, 284] width 328 height 21
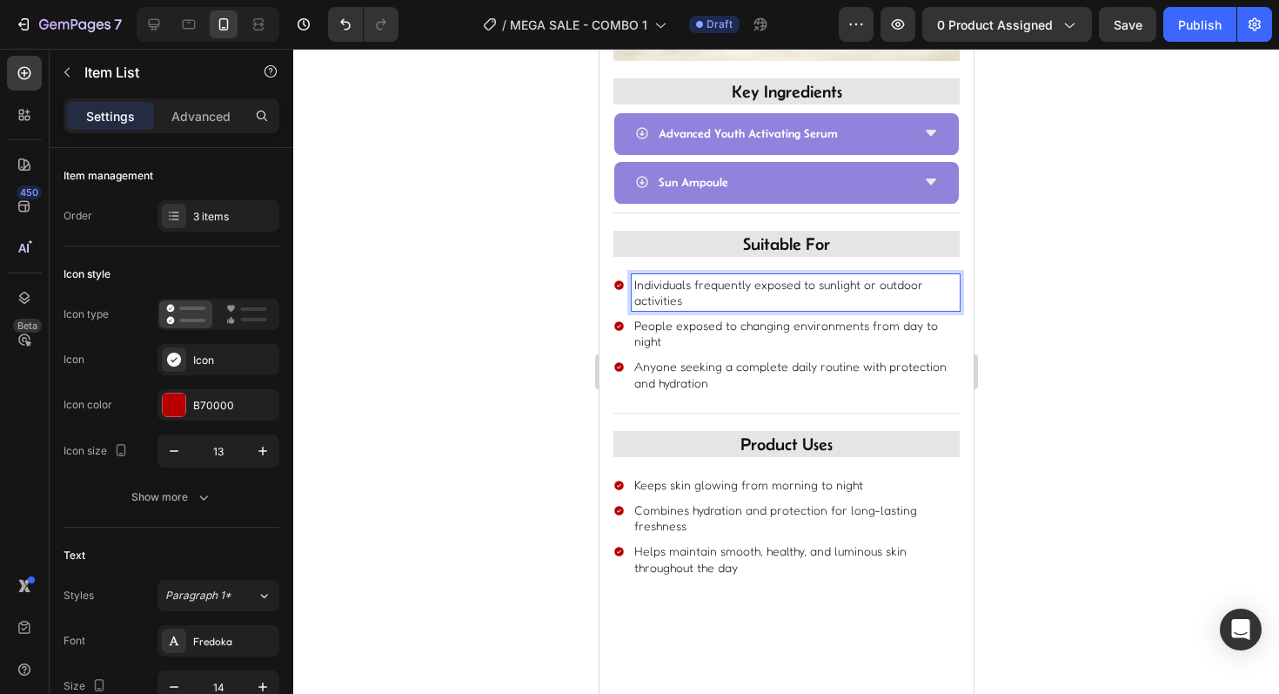
click at [705, 333] on p "People exposed to changing environments from day to night" at bounding box center [794, 333] width 323 height 31
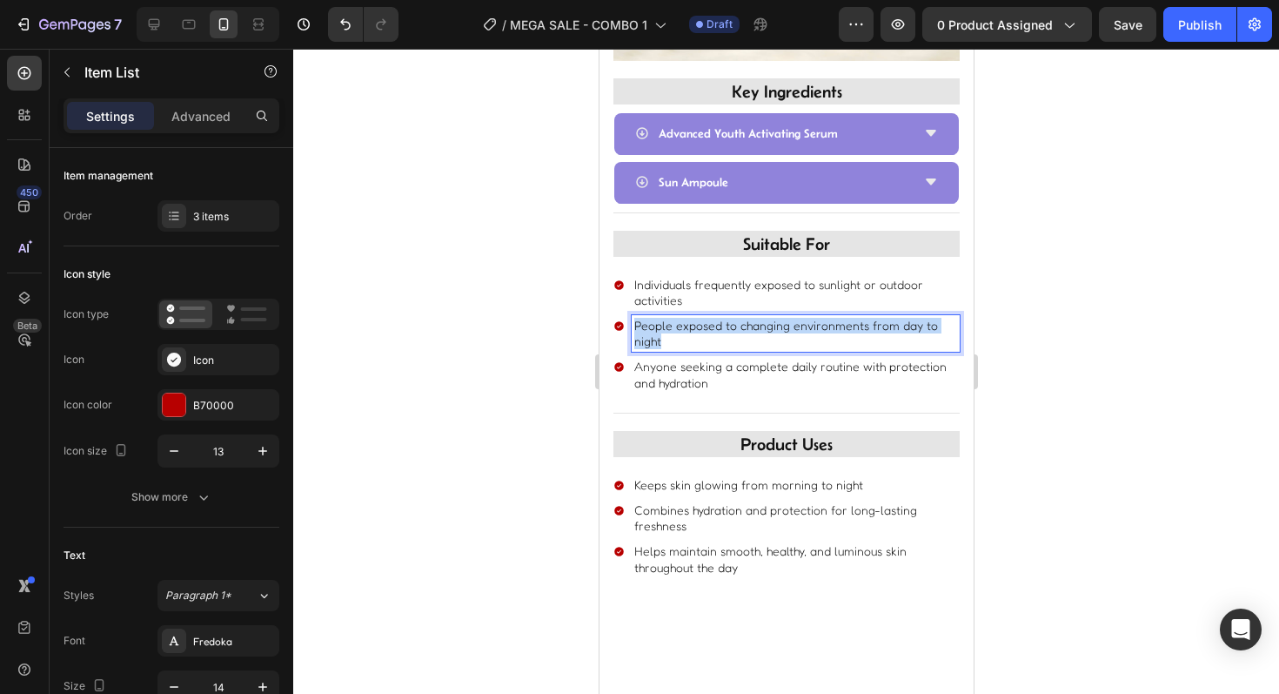
click at [705, 333] on p "People exposed to changing environments from day to night" at bounding box center [794, 333] width 323 height 31
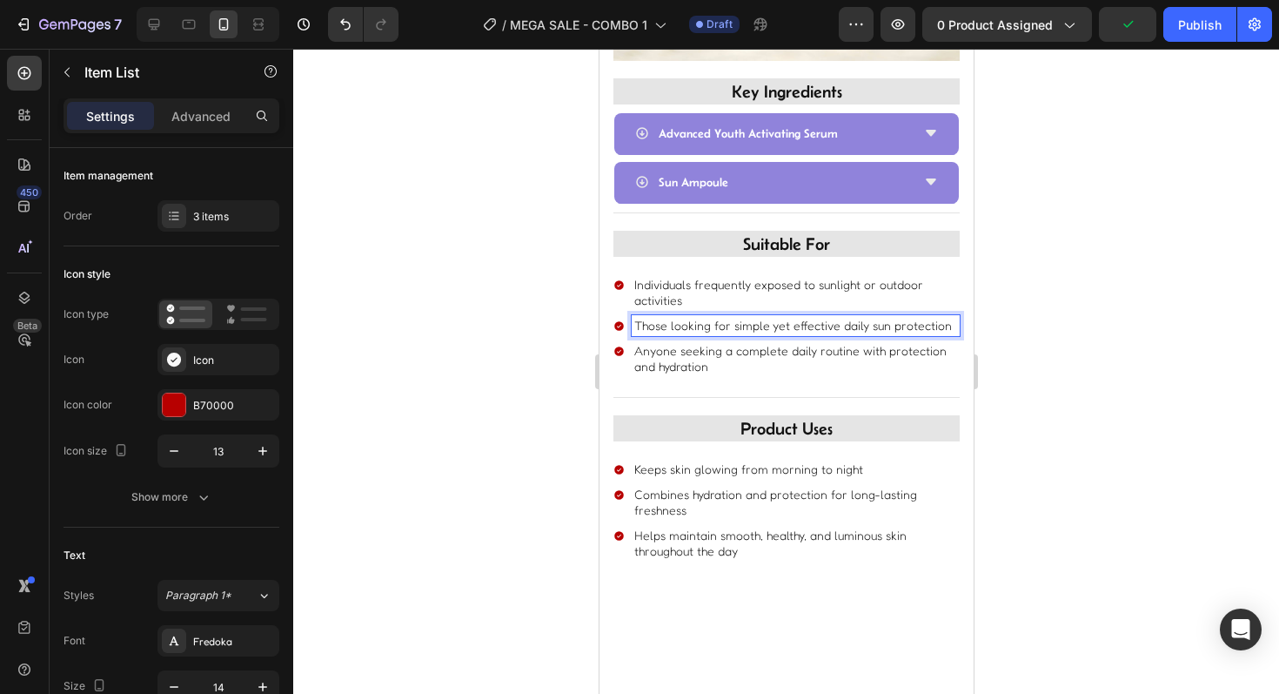
click at [692, 365] on p "Anyone seeking a complete daily routine with protection and hydration" at bounding box center [794, 358] width 323 height 31
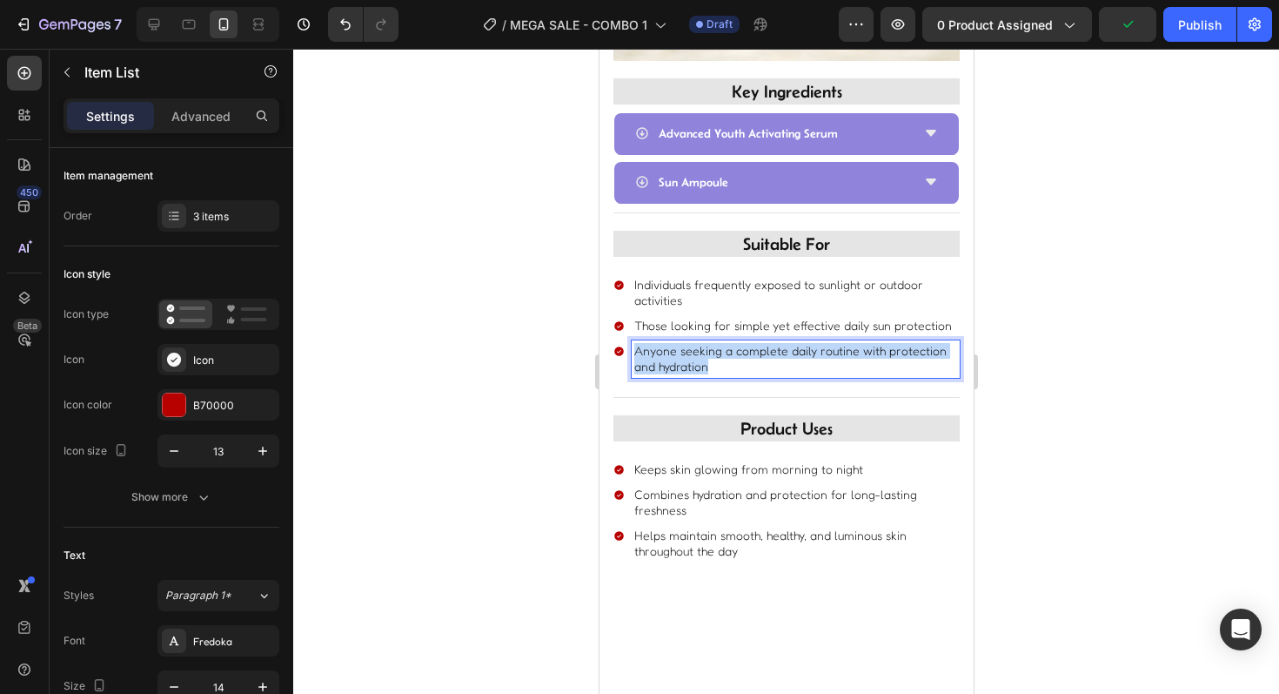
click at [692, 365] on p "Anyone seeking a complete daily routine with protection and hydration" at bounding box center [794, 358] width 323 height 31
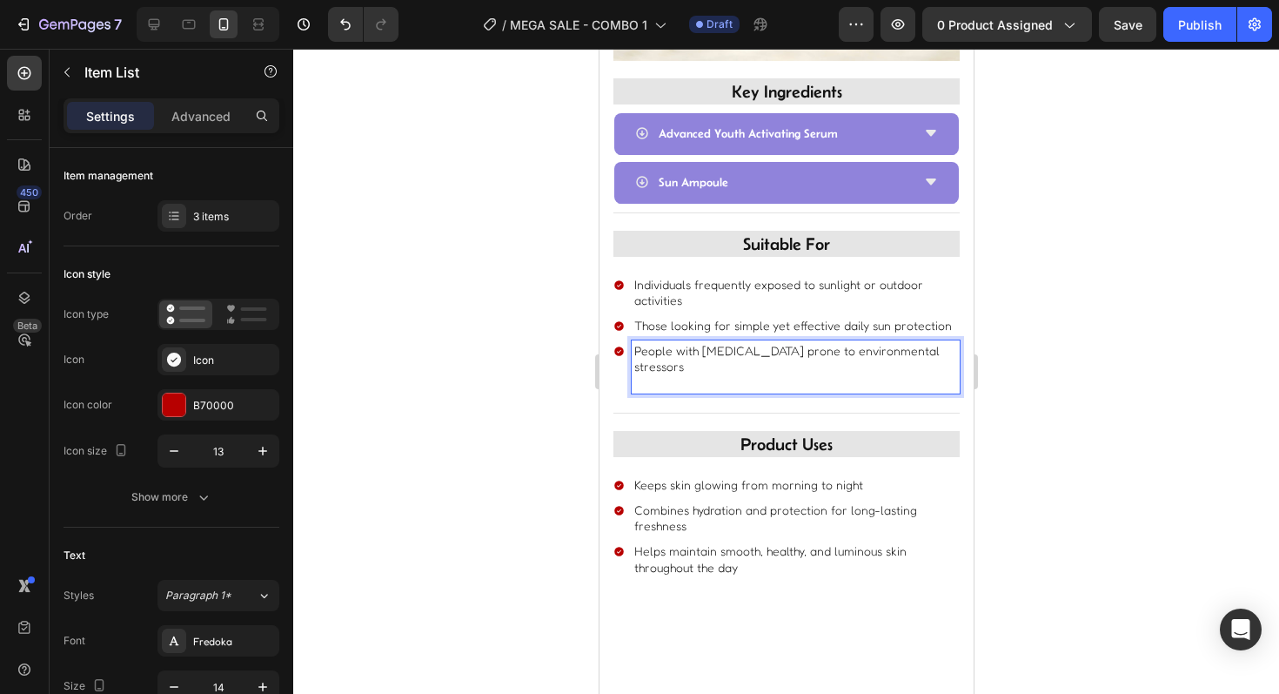
click at [541, 377] on div at bounding box center [786, 371] width 986 height 645
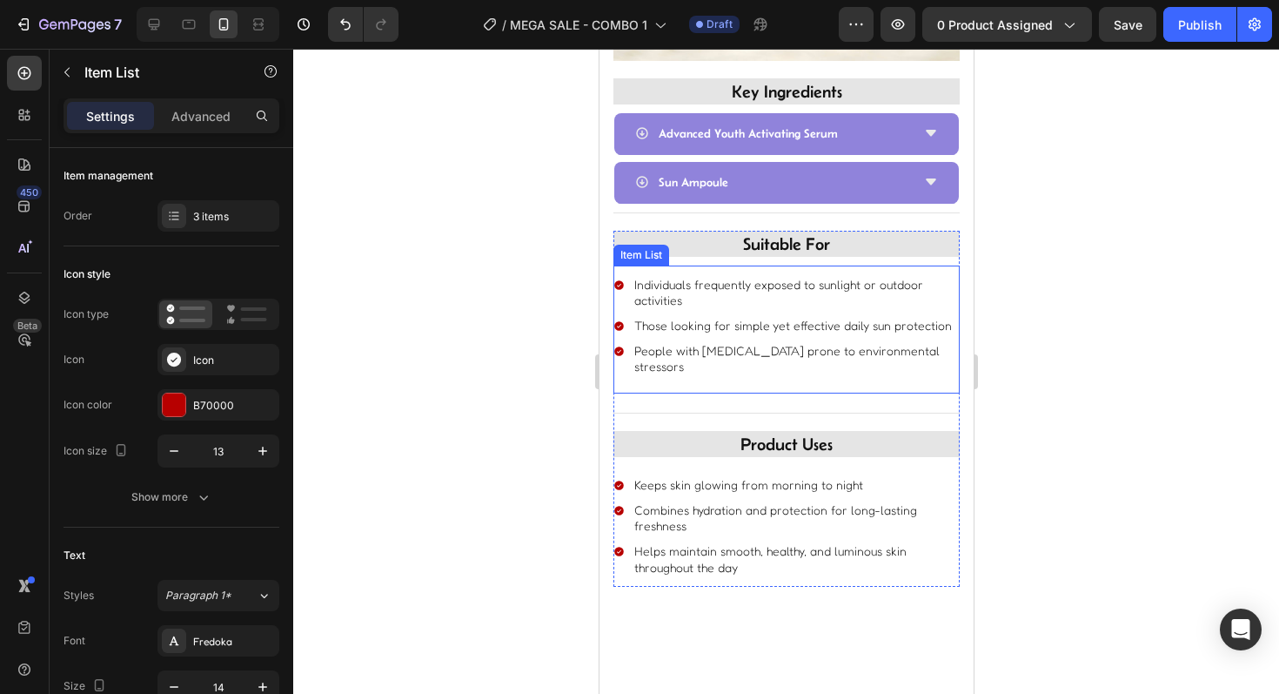
click at [680, 375] on p "Rich Text Editor. Editing area: main" at bounding box center [794, 383] width 323 height 16
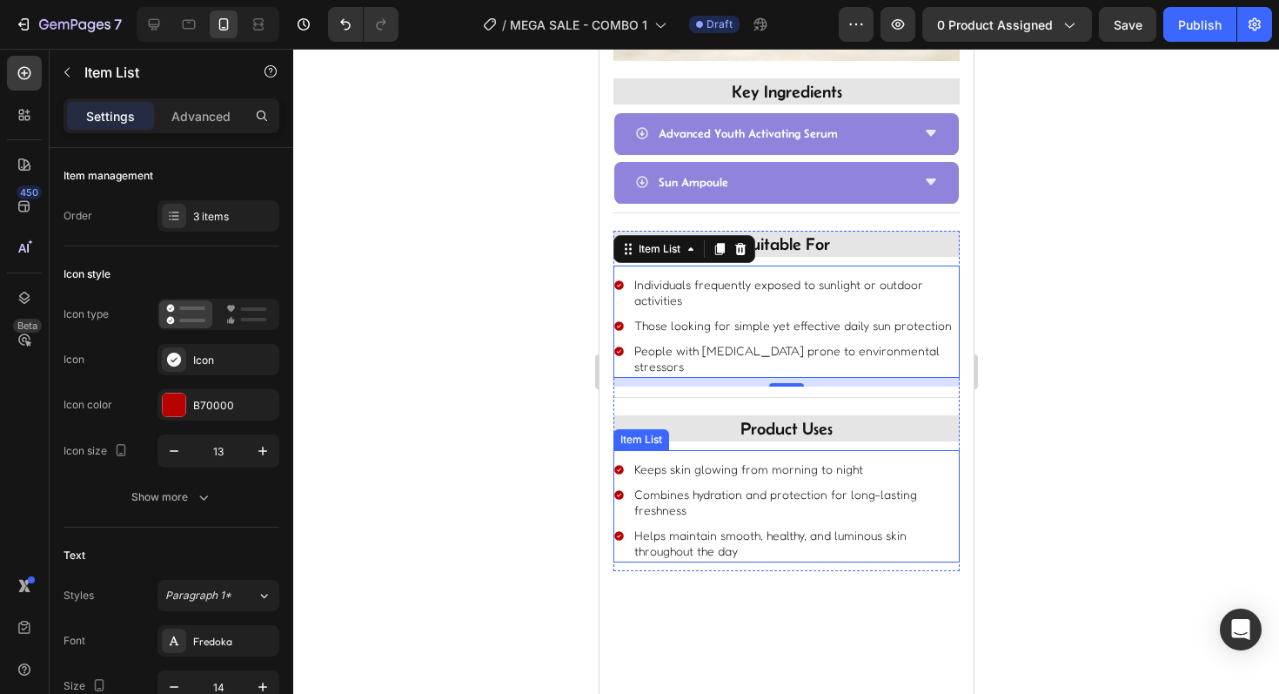
click at [674, 461] on p "Keeps skin glowing from morning to night" at bounding box center [794, 469] width 323 height 16
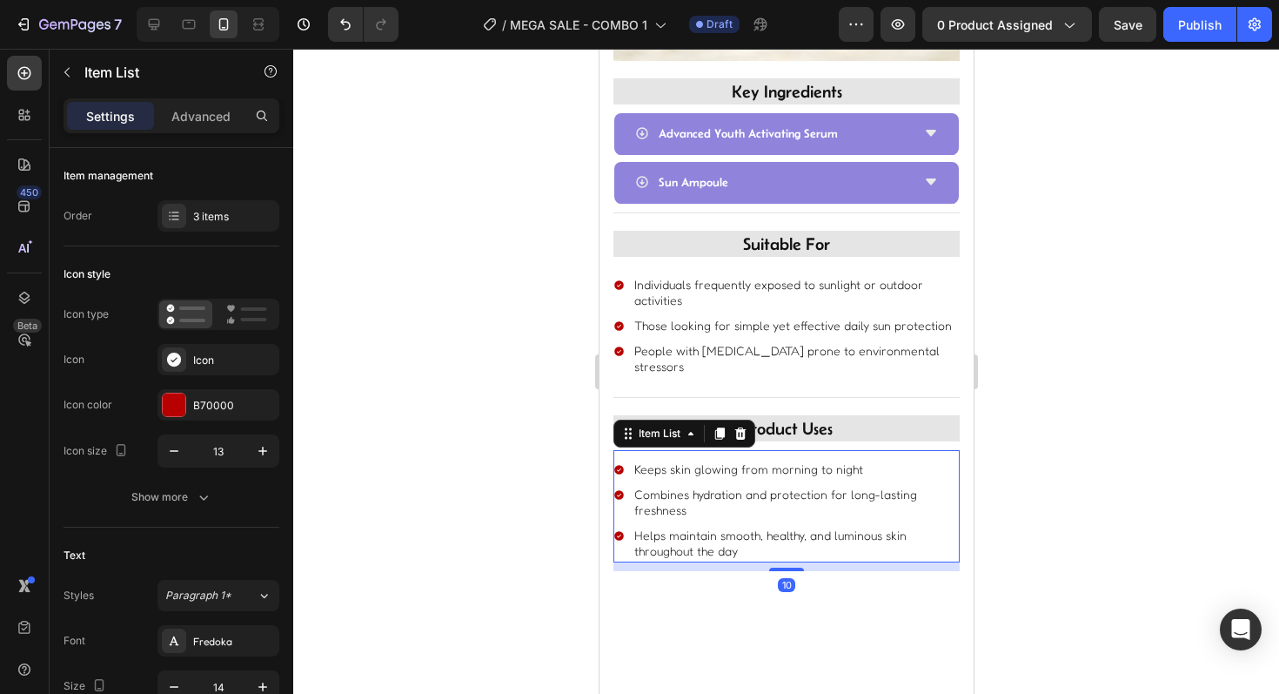
click at [674, 461] on p "Keeps skin glowing from morning to night" at bounding box center [794, 469] width 323 height 16
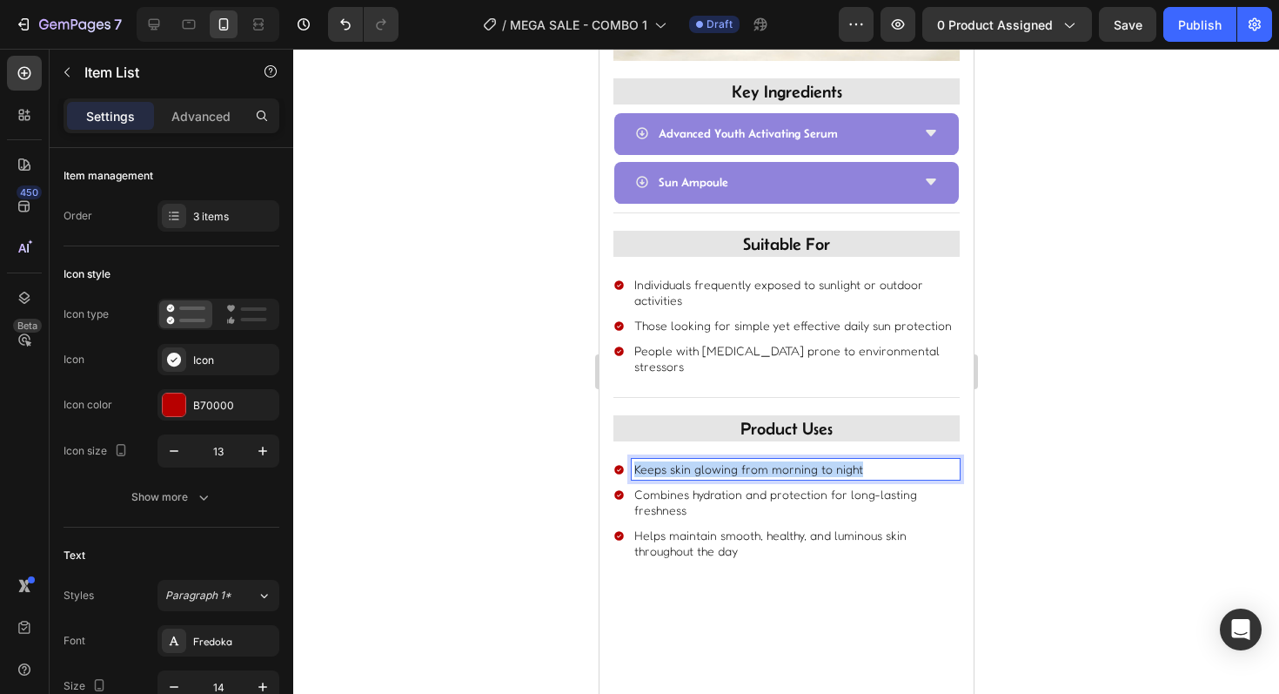
click at [674, 461] on p "Keeps skin glowing from morning to night" at bounding box center [794, 469] width 323 height 16
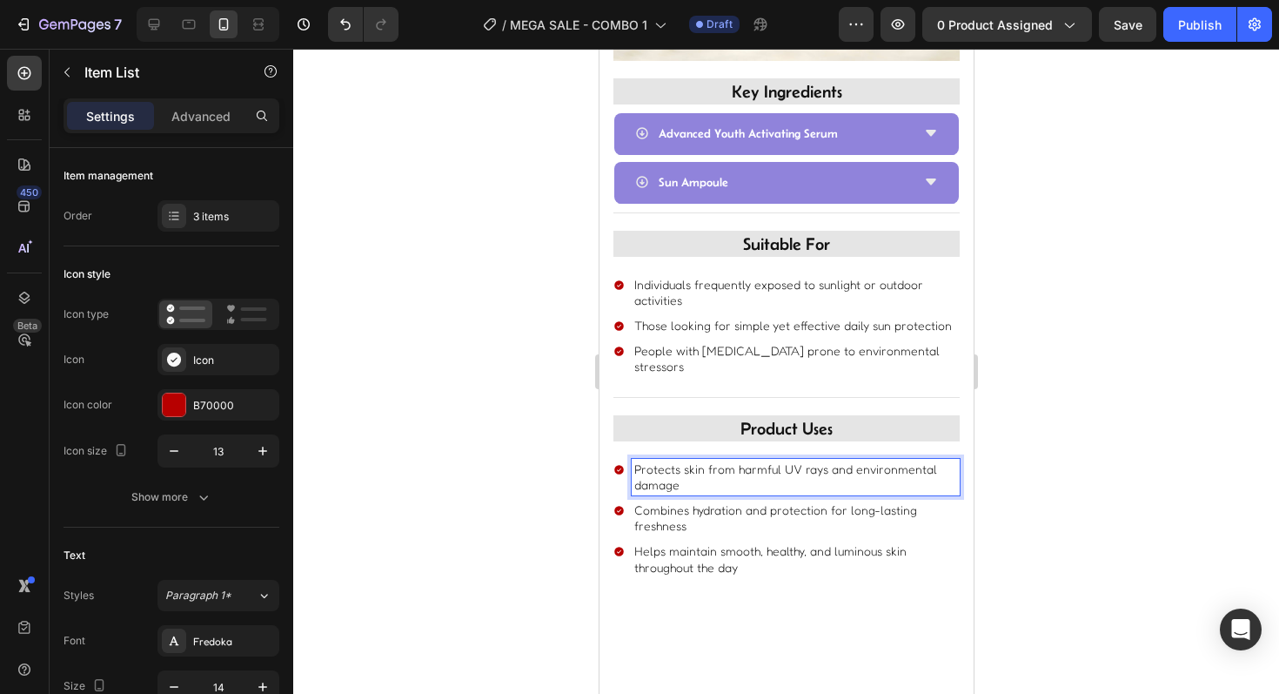
click at [694, 502] on p "Combines hydration and protection for long-lasting freshness" at bounding box center [794, 517] width 323 height 31
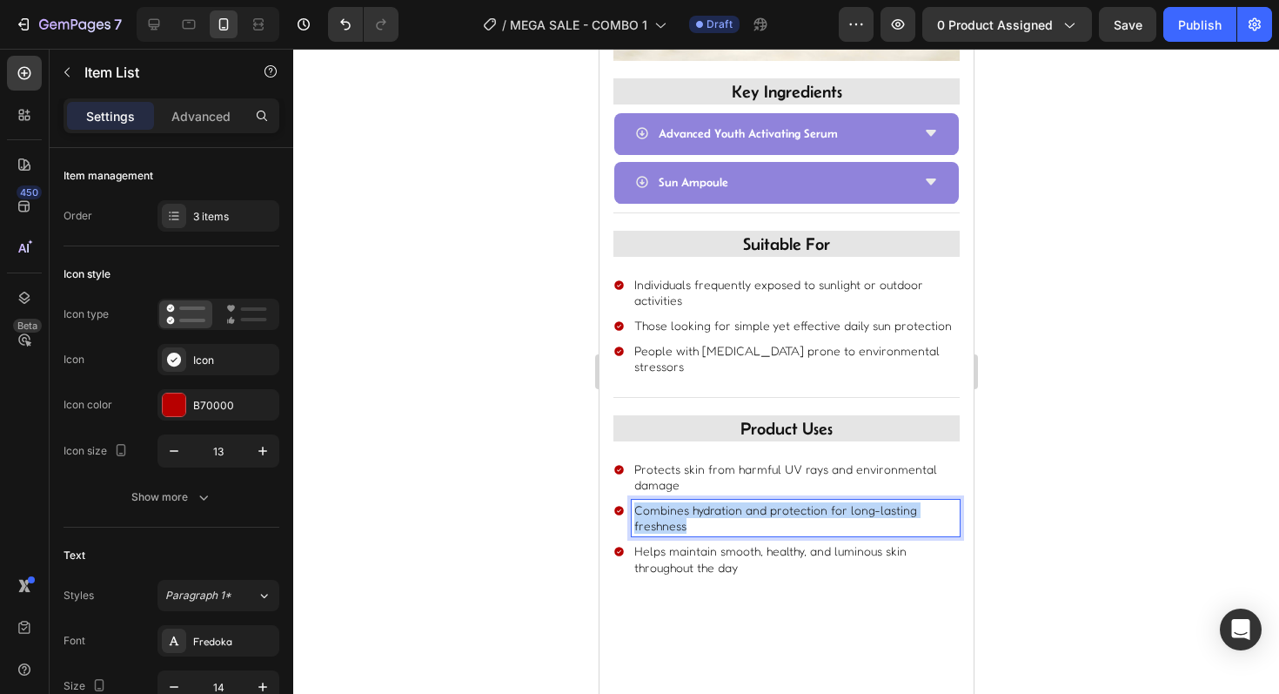
click at [694, 502] on p "Combines hydration and protection for long-lasting freshness" at bounding box center [794, 517] width 323 height 31
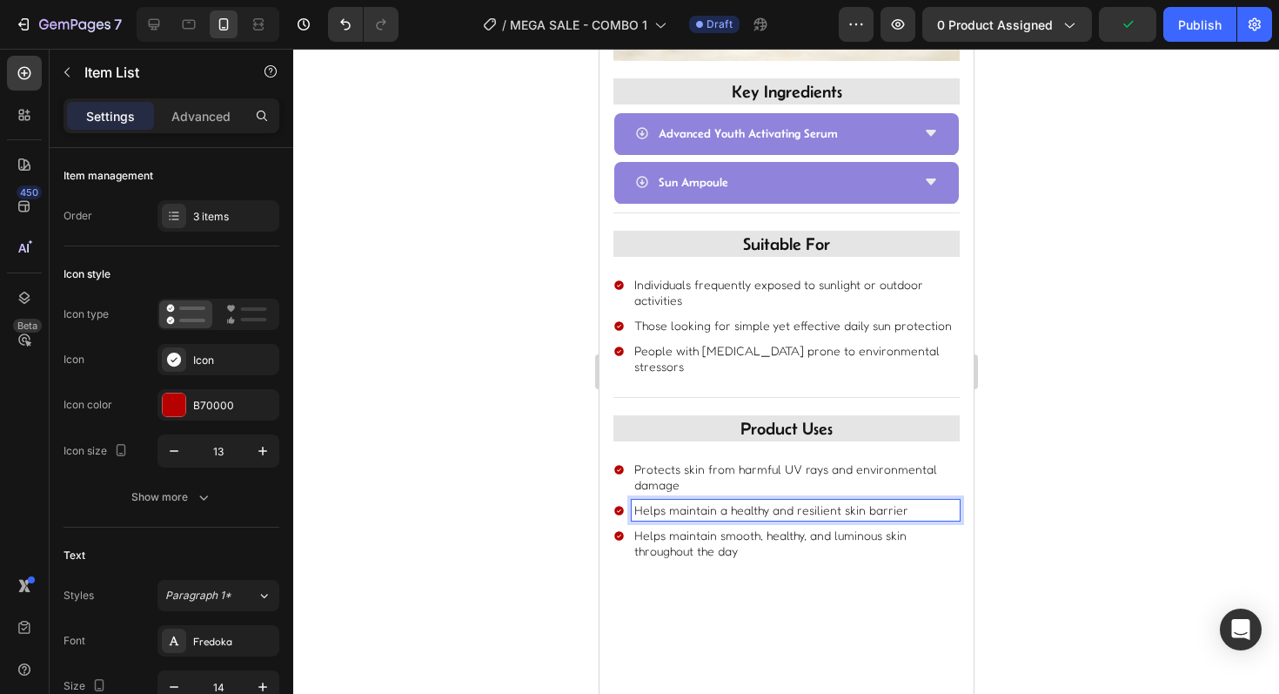
click at [719, 544] on div "Helps maintain smooth, healthy, and luminous skin throughout the day" at bounding box center [795, 543] width 328 height 37
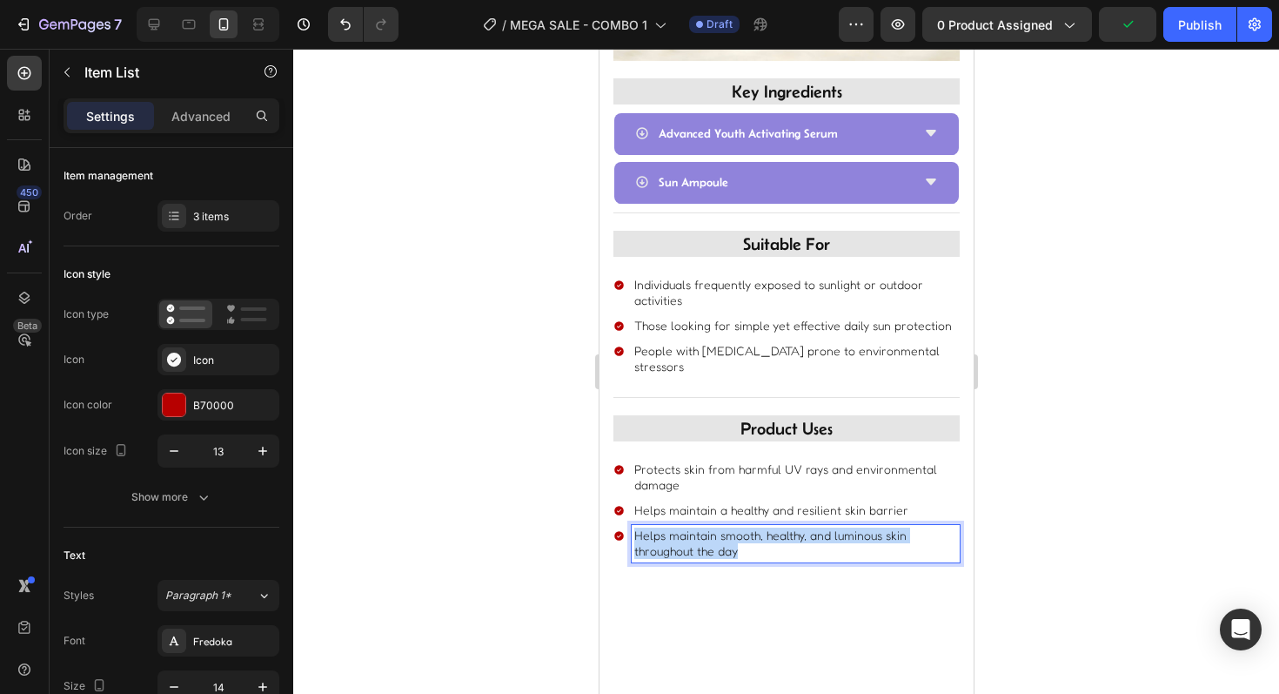
click at [719, 544] on div "Helps maintain smooth, healthy, and luminous skin throughout the day" at bounding box center [795, 543] width 328 height 37
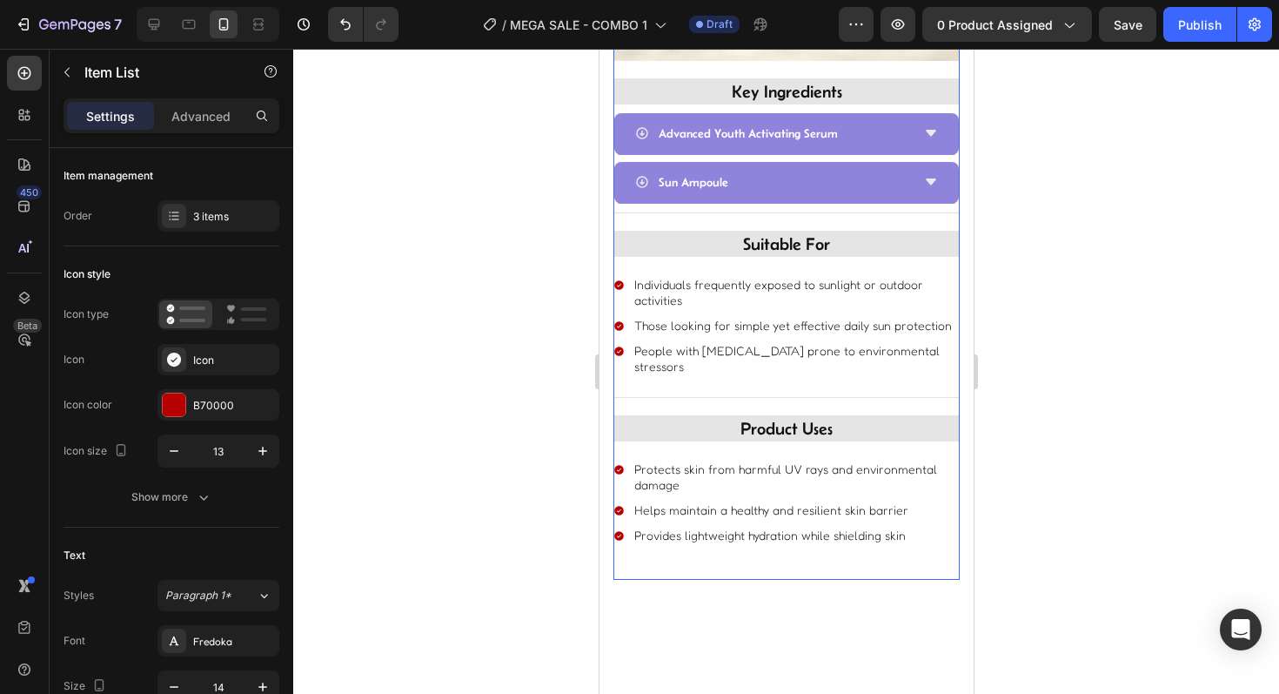
click at [522, 577] on div at bounding box center [786, 371] width 986 height 645
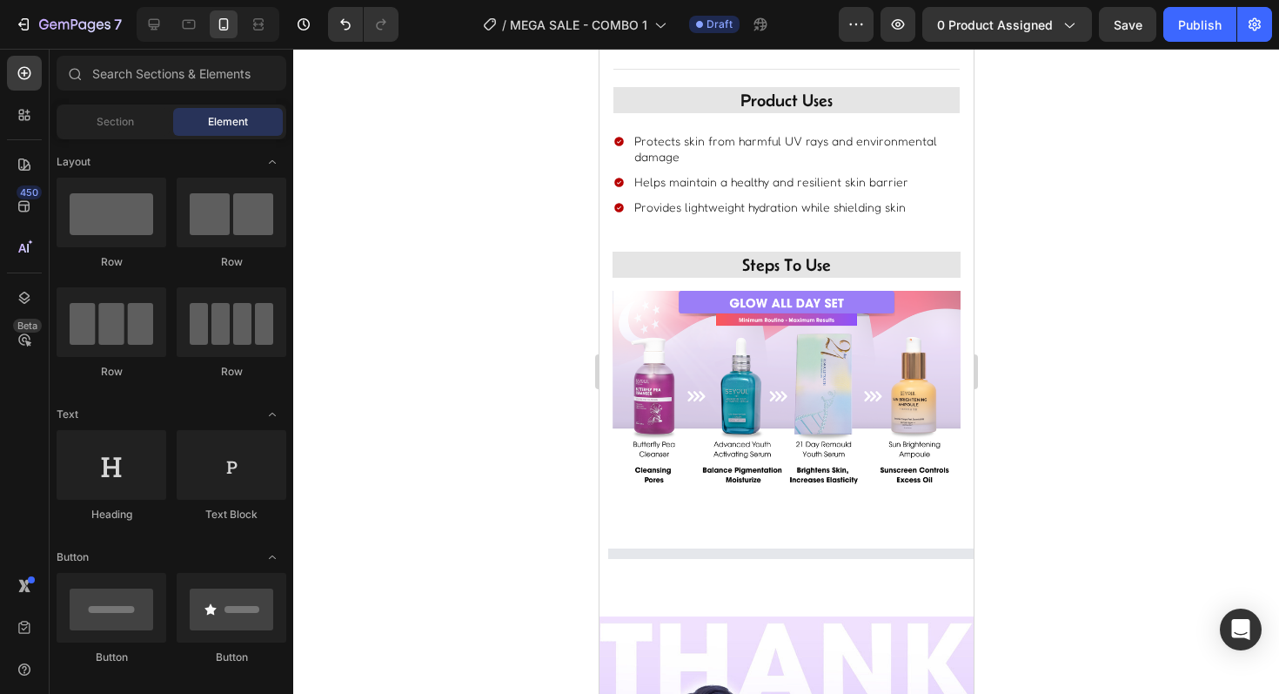
scroll to position [1944, 0]
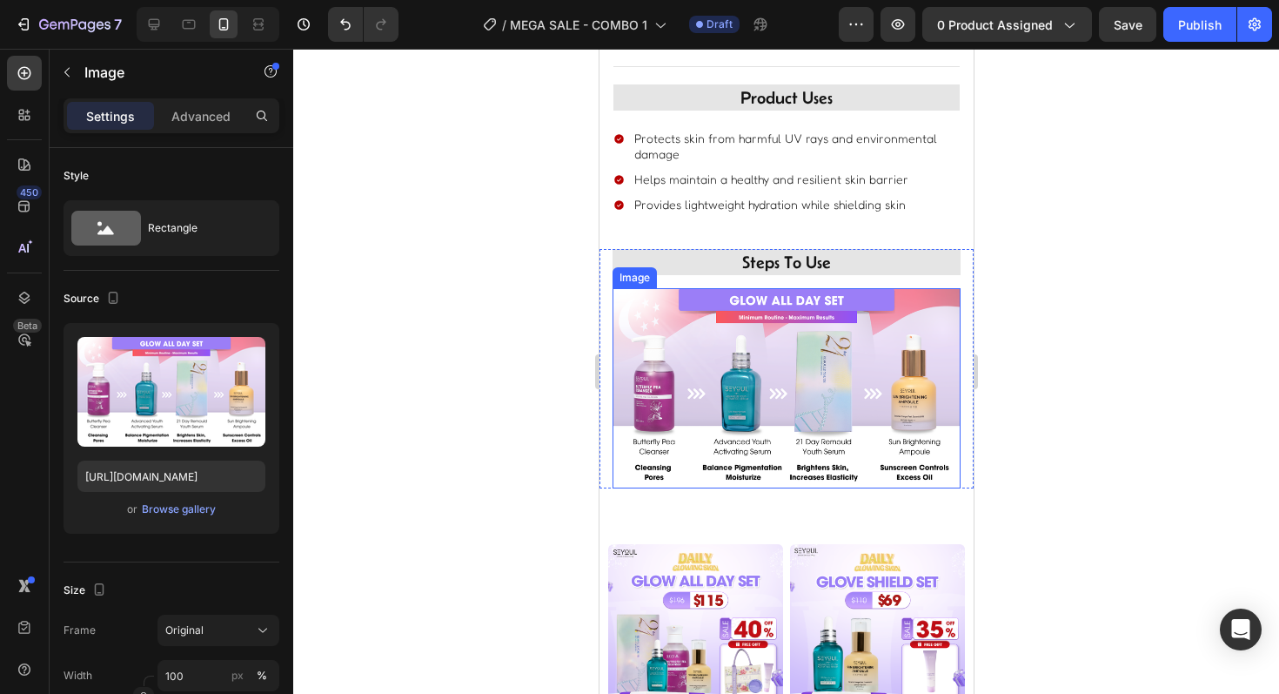
click at [724, 392] on img at bounding box center [786, 387] width 348 height 199
click at [194, 510] on div "Browse gallery" at bounding box center [179, 509] width 74 height 16
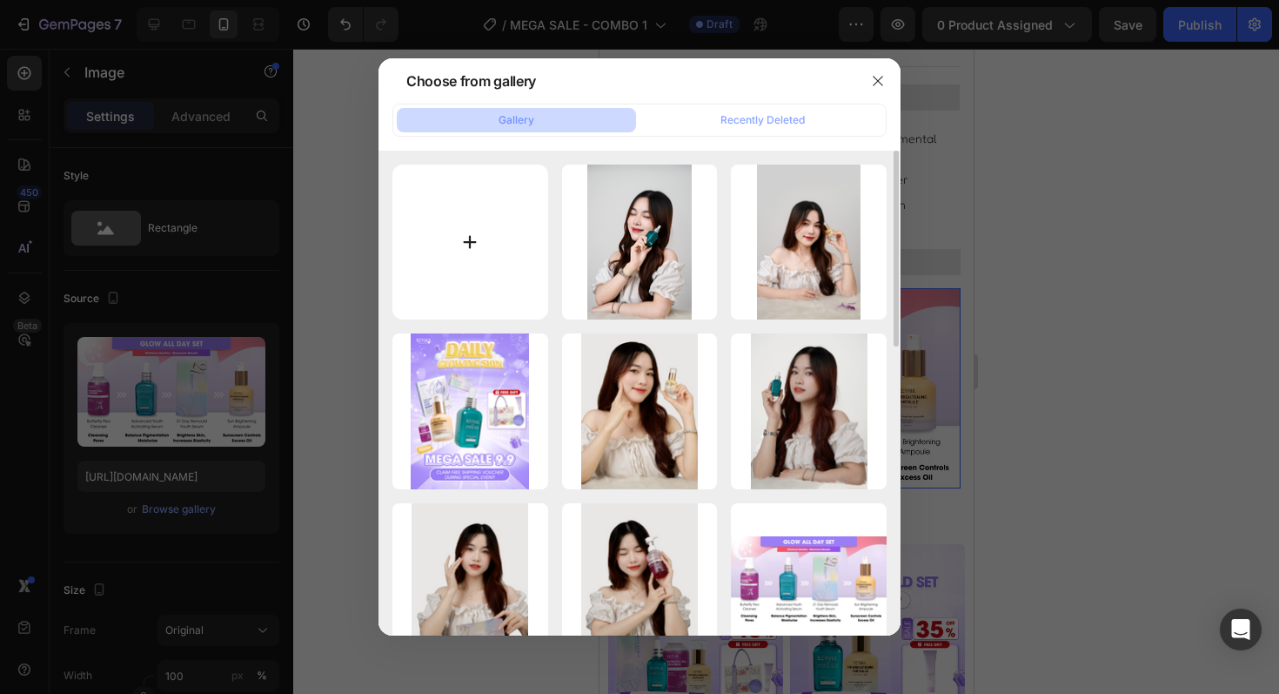
click at [492, 235] on input "file" at bounding box center [470, 242] width 156 height 156
type input "C:\fakepath\1.png"
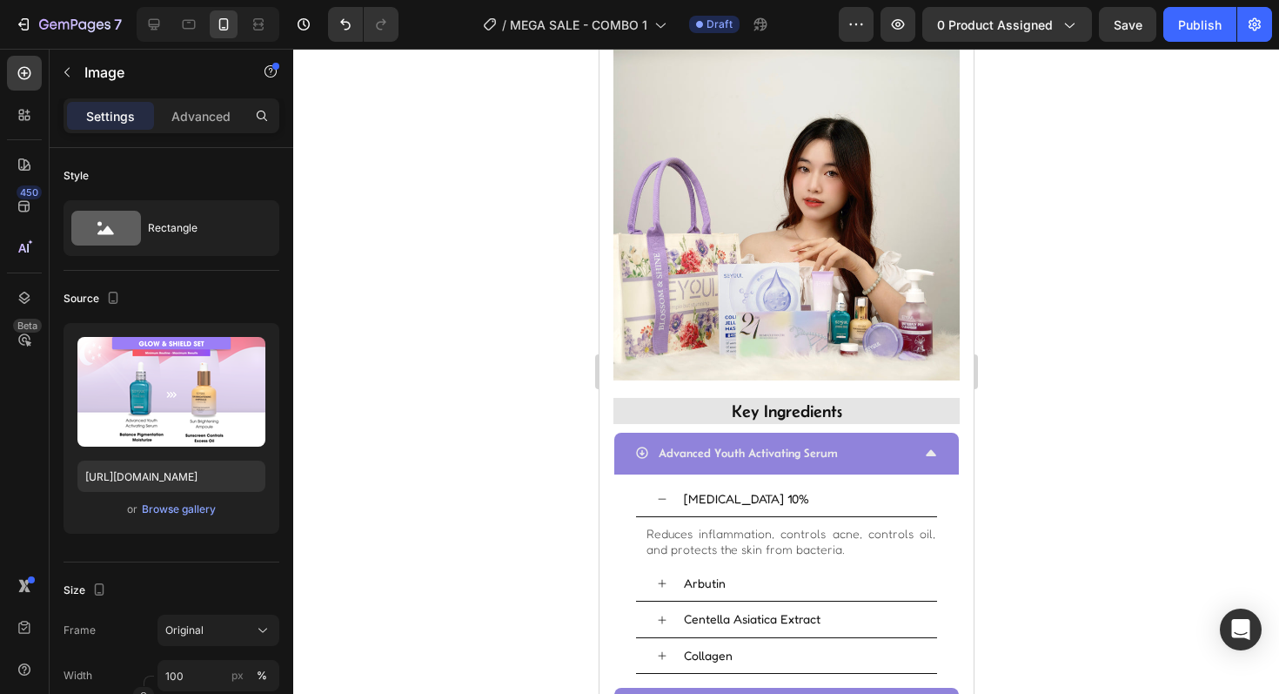
scroll to position [1208, 0]
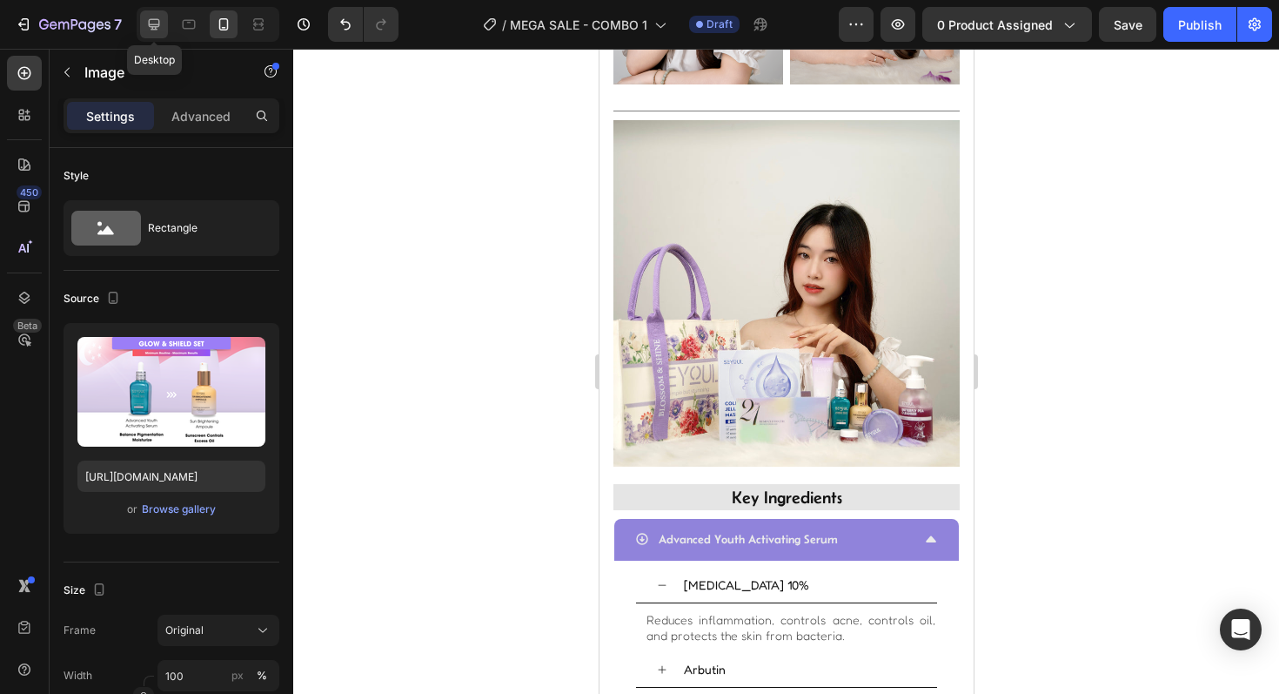
click at [155, 21] on icon at bounding box center [153, 24] width 17 height 17
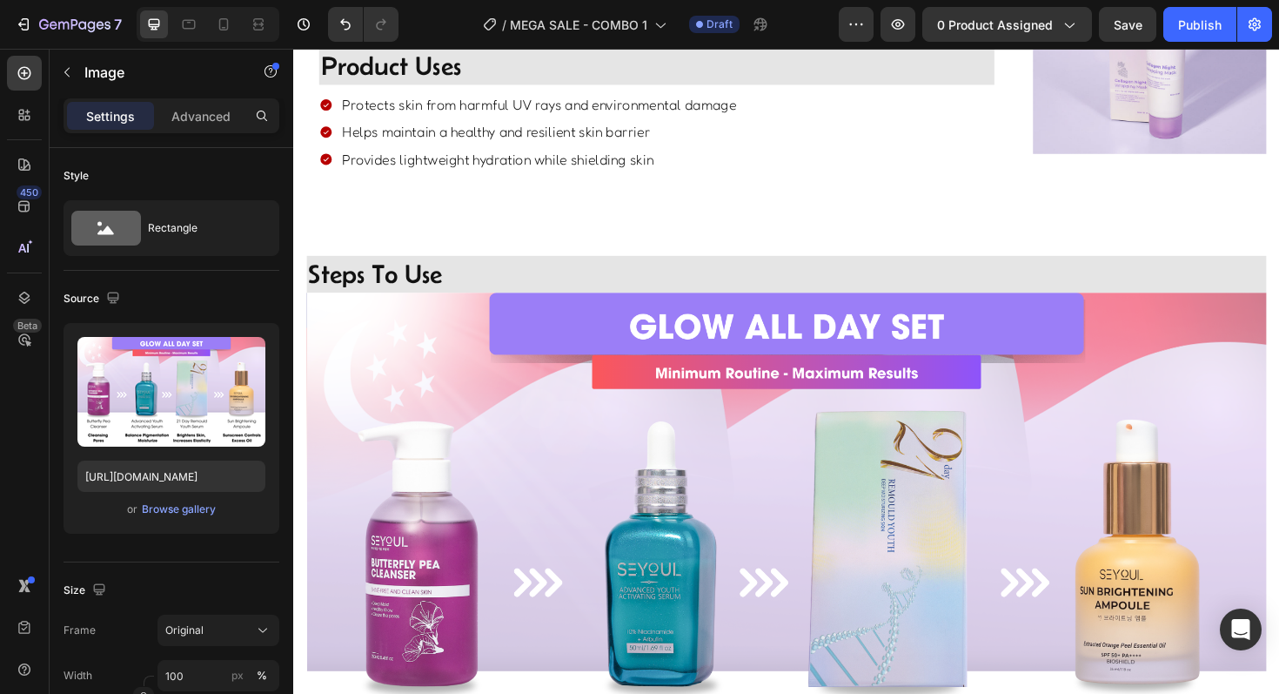
scroll to position [2057, 0]
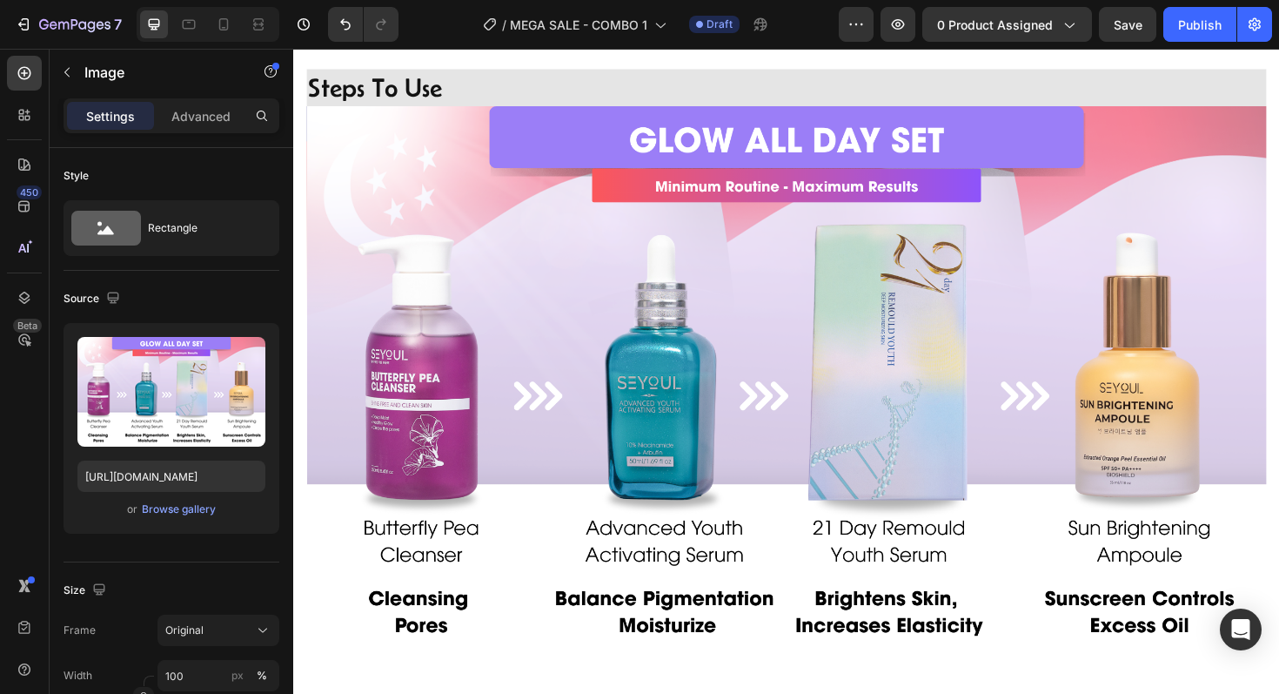
click at [727, 456] on img at bounding box center [815, 401] width 1016 height 582
click at [202, 512] on div "Browse gallery" at bounding box center [179, 509] width 74 height 16
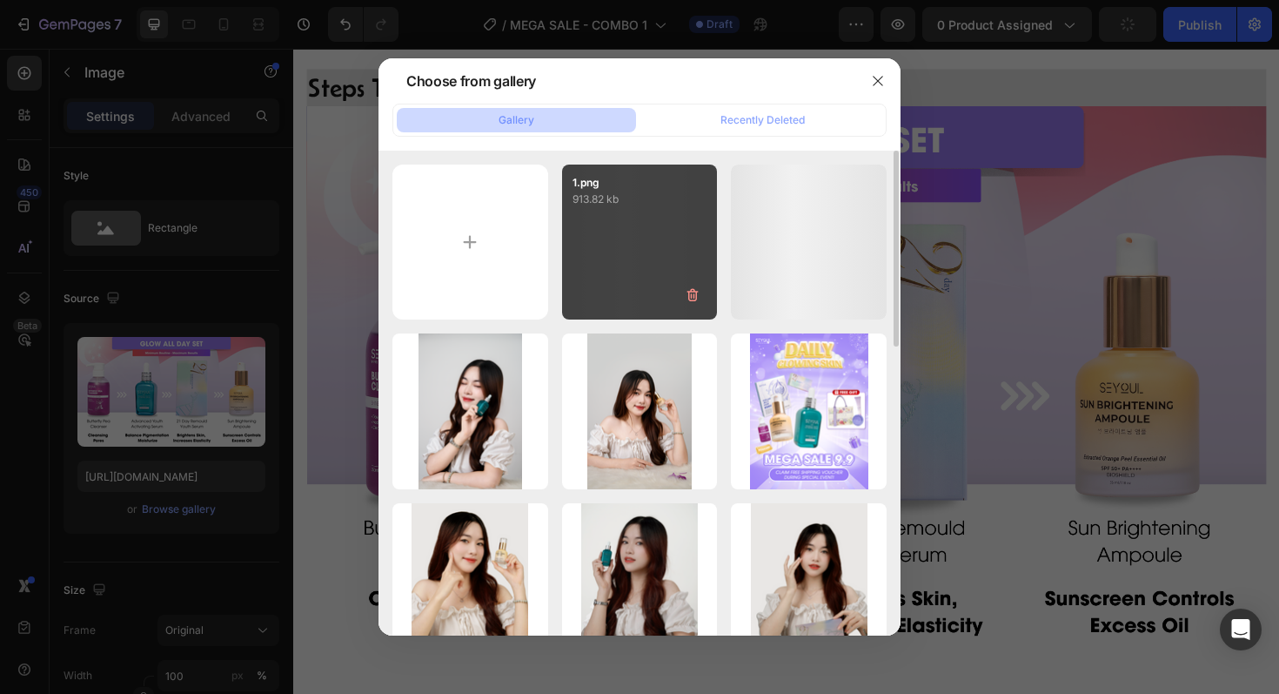
click at [591, 222] on div "1.png 913.82 kb" at bounding box center [640, 242] width 156 height 156
type input "https://cdn.shopify.com/s/files/1/0723/7940/0447/files/gempages_542010221011141…"
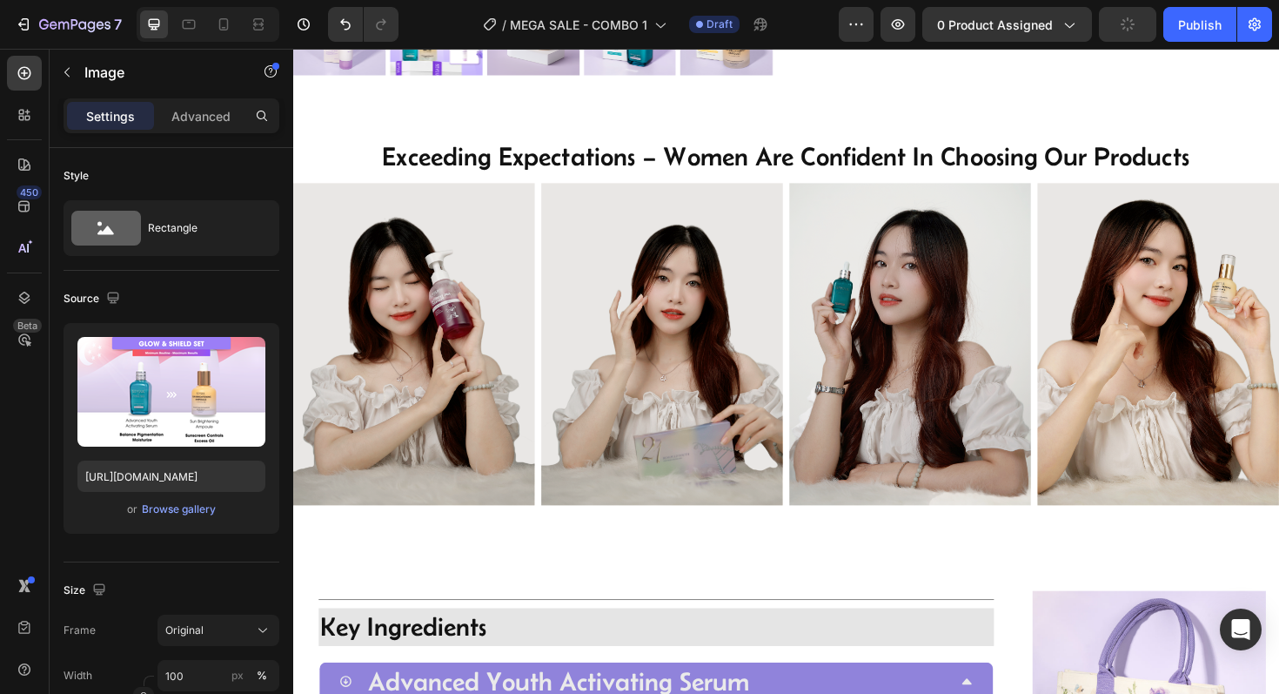
scroll to position [653, 0]
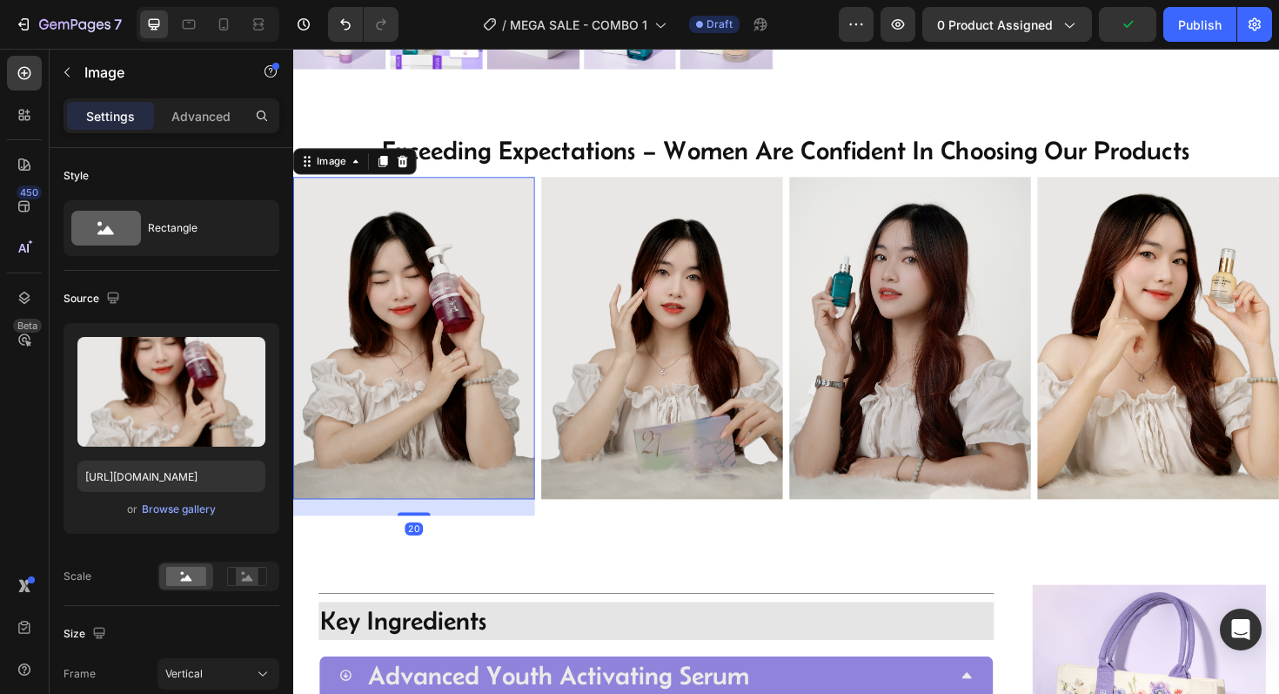
click at [426, 390] on img at bounding box center [421, 354] width 256 height 341
click at [398, 319] on img at bounding box center [421, 354] width 256 height 341
click at [173, 505] on div "Browse gallery" at bounding box center [179, 509] width 74 height 16
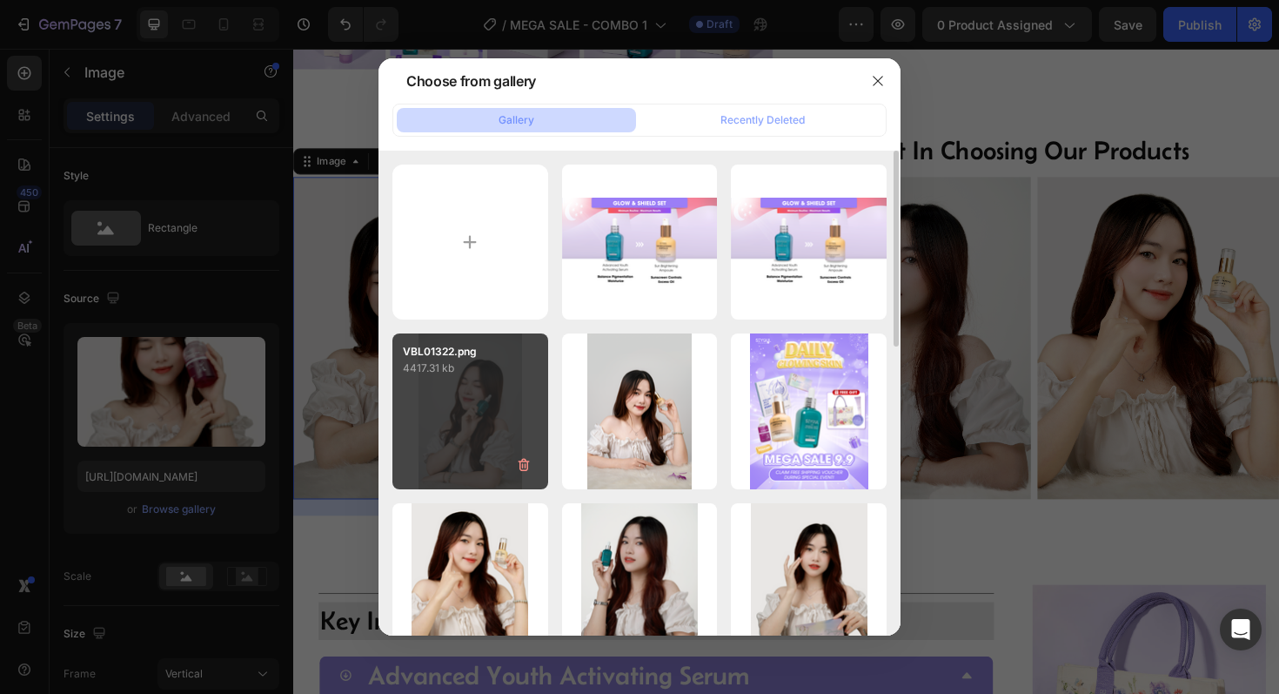
click at [497, 412] on div "VBL01322.png 4417.31 kb" at bounding box center [470, 411] width 156 height 156
type input "https://cdn.shopify.com/s/files/1/0723/7940/0447/files/gempages_542010221011141…"
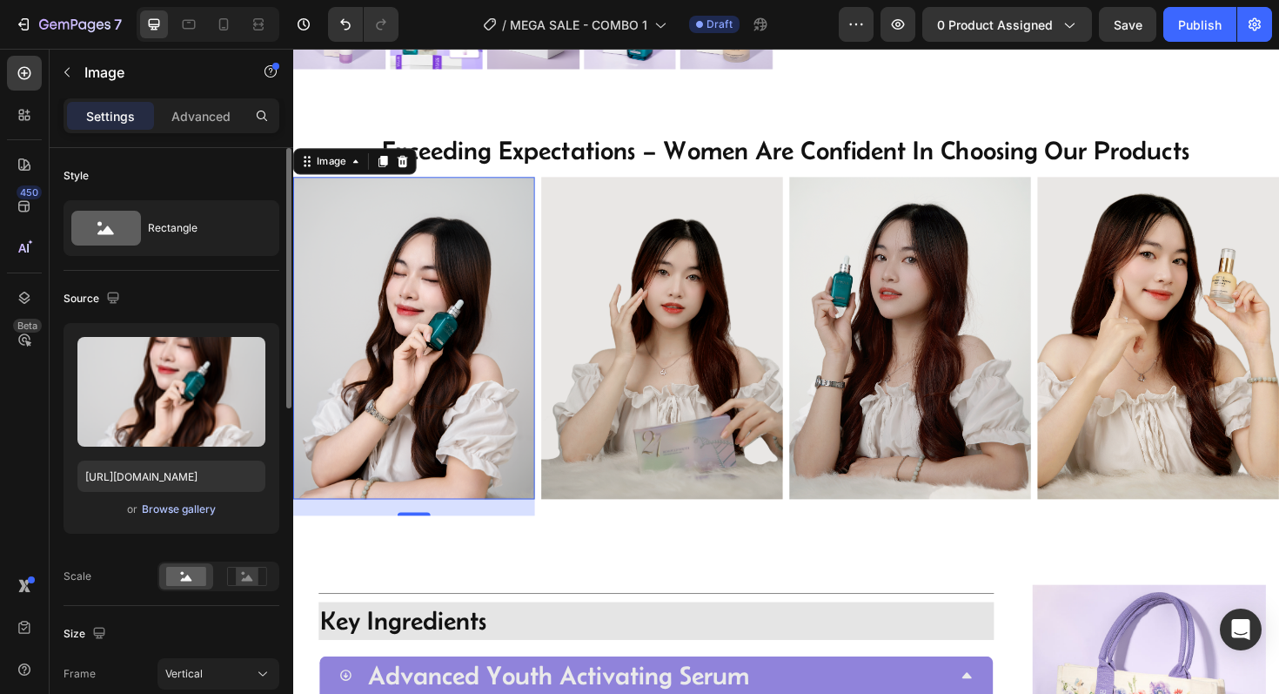
click at [198, 514] on div "Browse gallery" at bounding box center [179, 509] width 74 height 16
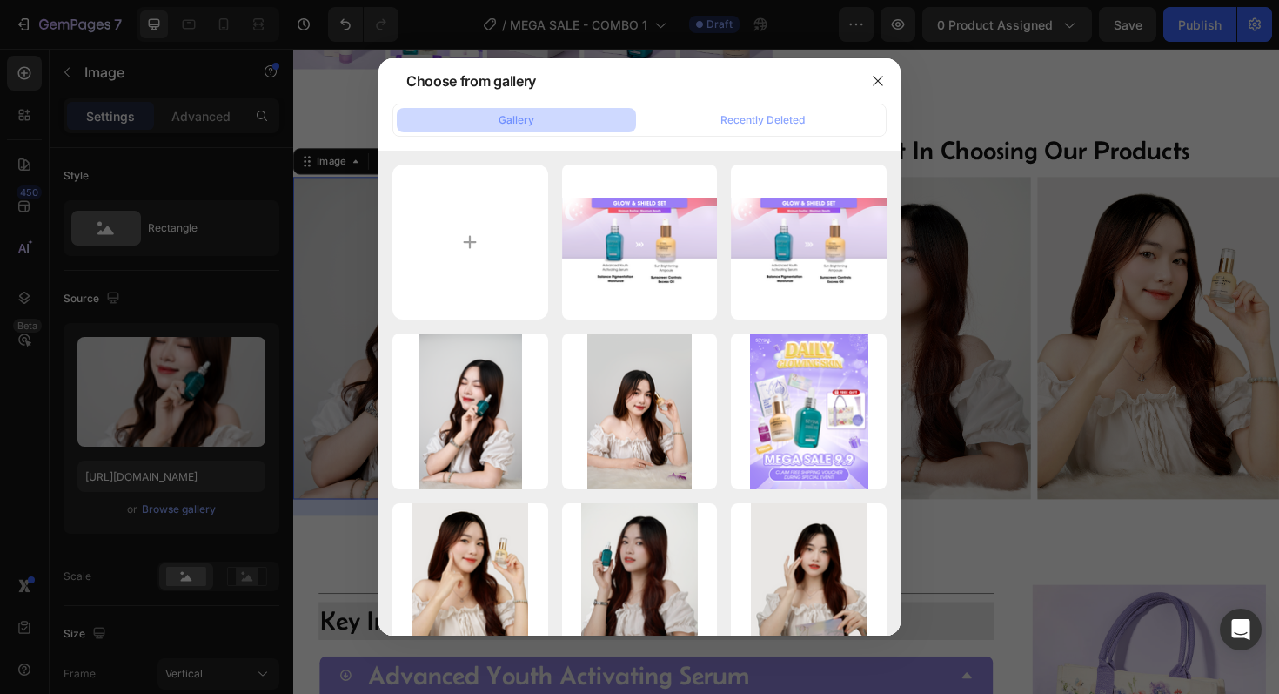
click at [1134, 438] on div at bounding box center [639, 347] width 1279 height 694
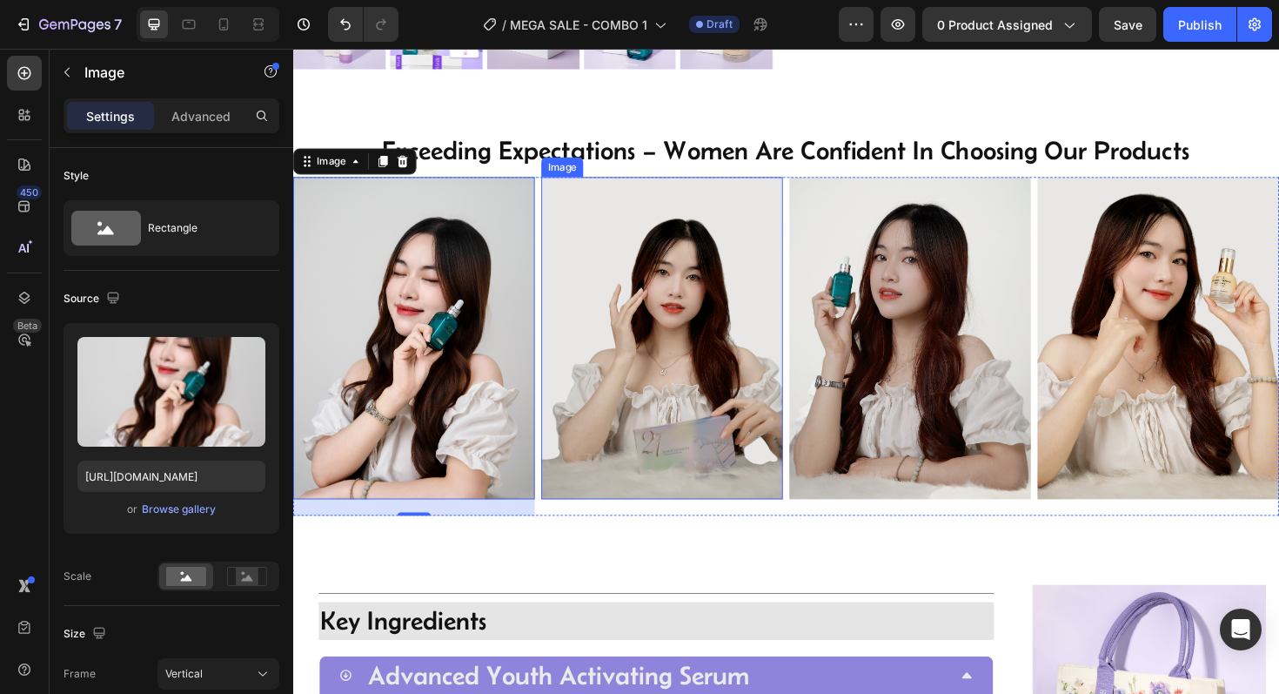
click at [748, 360] on img at bounding box center [684, 354] width 256 height 341
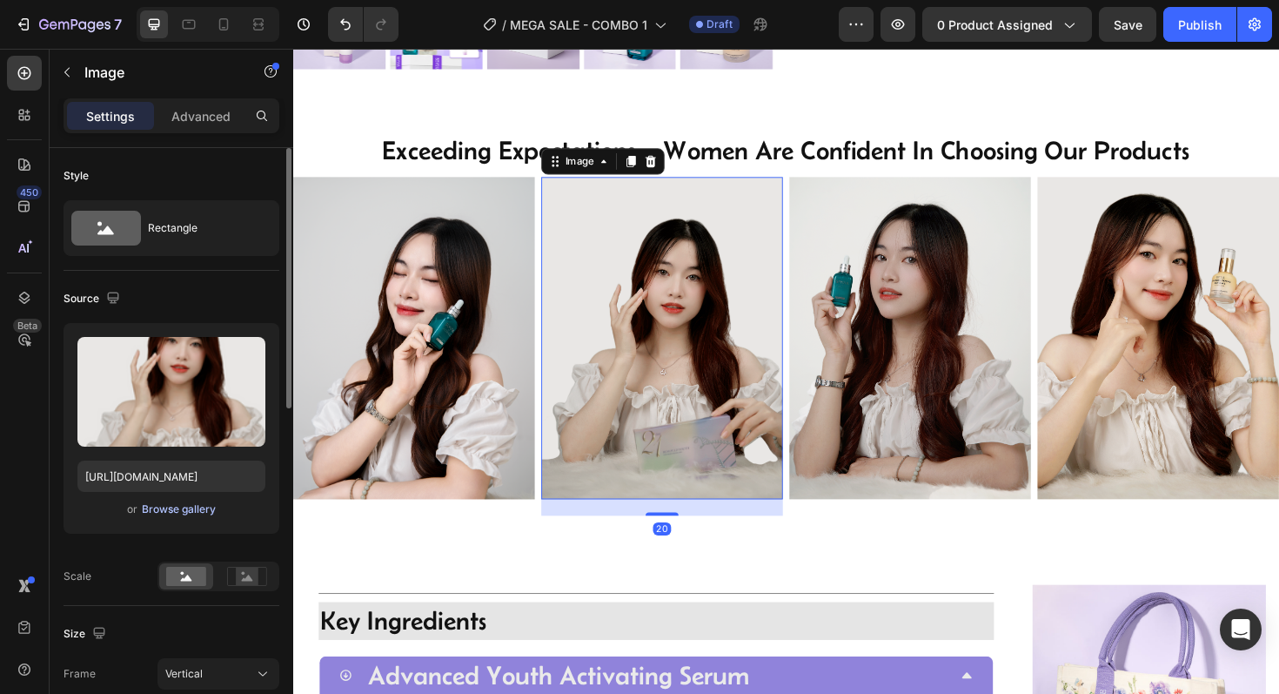
click at [177, 507] on div "Browse gallery" at bounding box center [179, 509] width 74 height 16
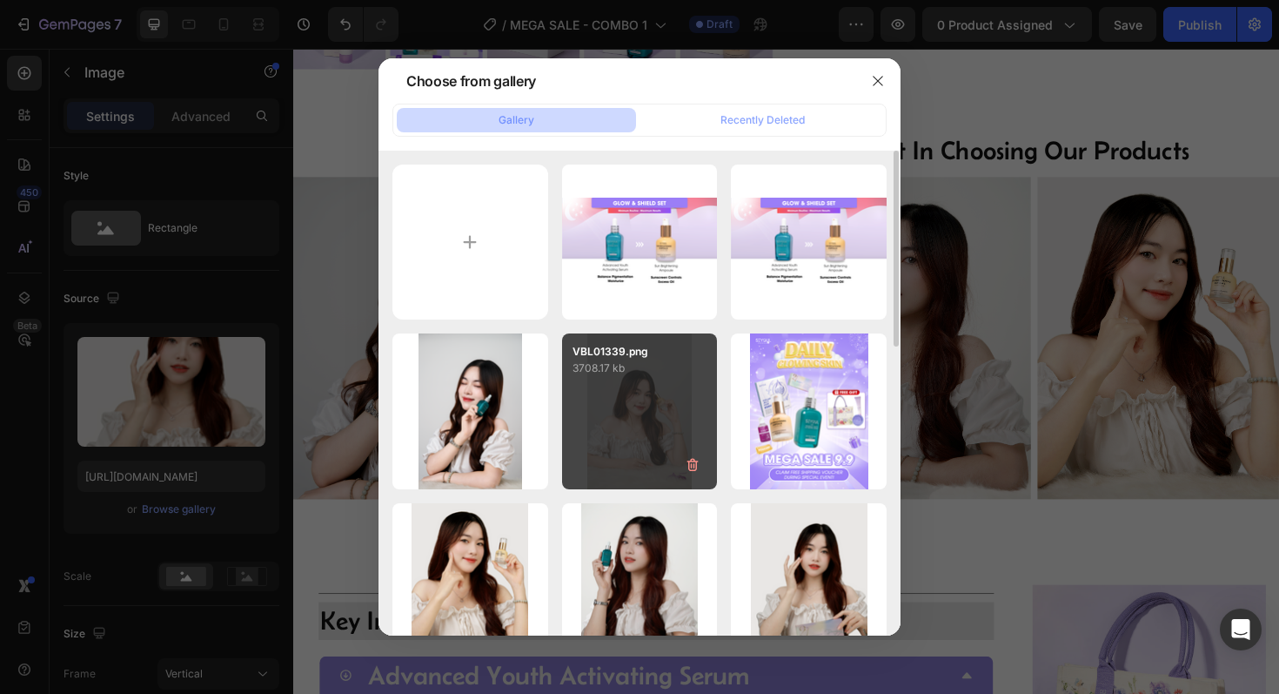
click at [622, 420] on div "VBL01339.png 3708.17 kb" at bounding box center [640, 411] width 156 height 156
type input "https://cdn.shopify.com/s/files/1/0723/7940/0447/files/gempages_542010221011141…"
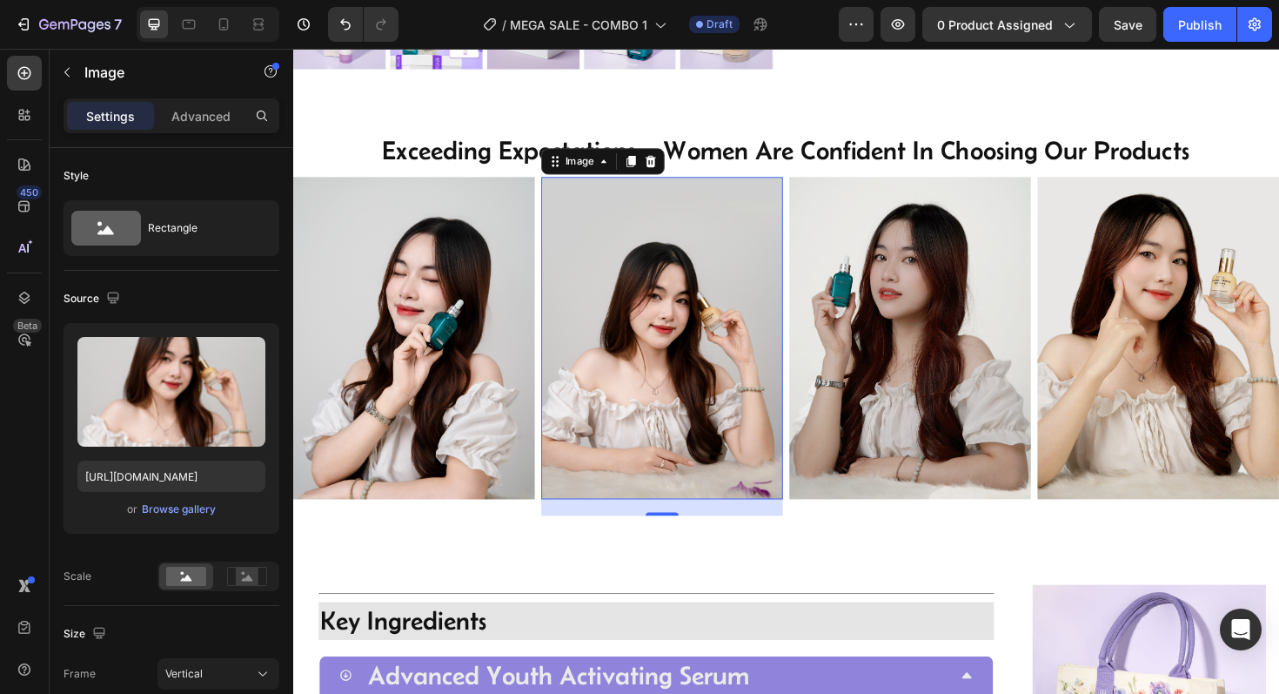
click at [675, 371] on img at bounding box center [684, 354] width 256 height 341
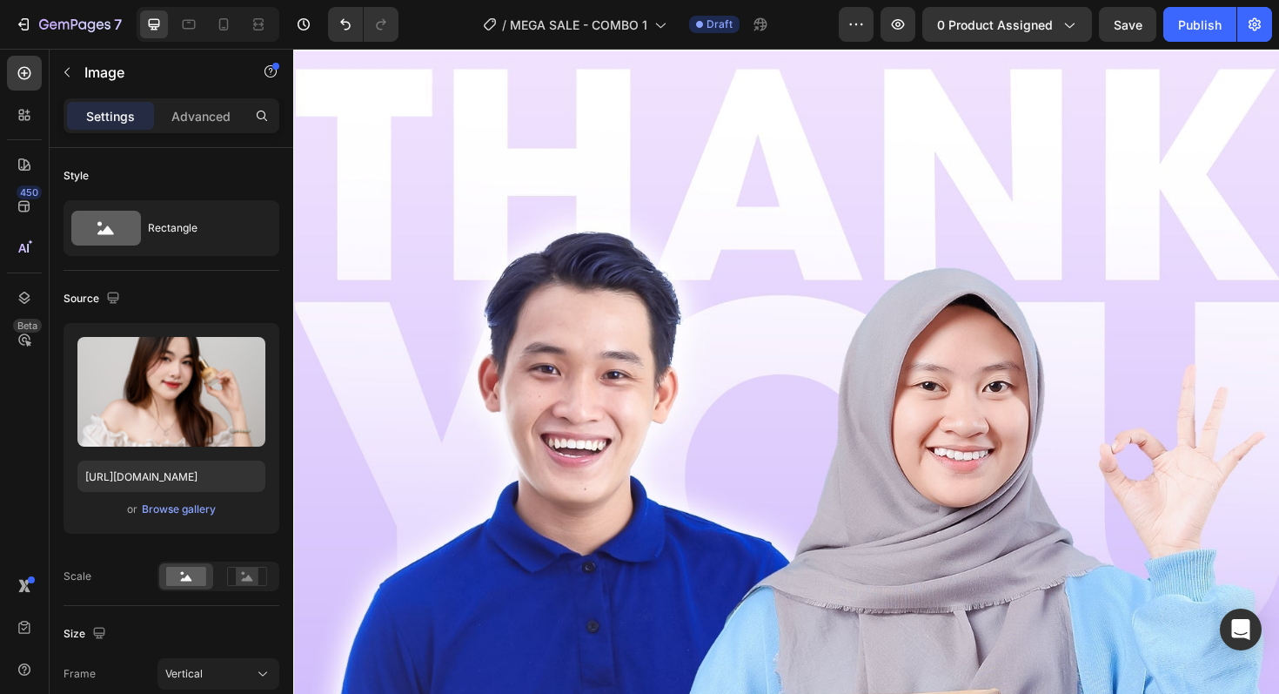
scroll to position [3492, 0]
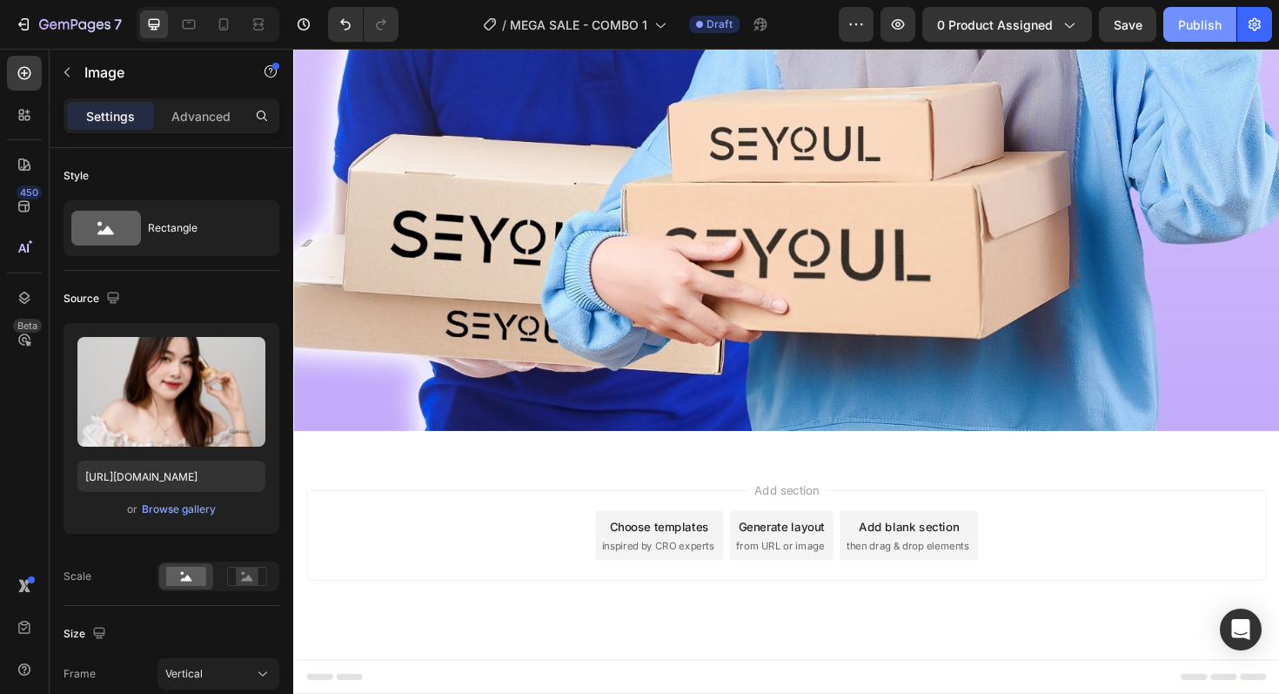
click at [1195, 25] on div "Publish" at bounding box center [1200, 25] width 44 height 18
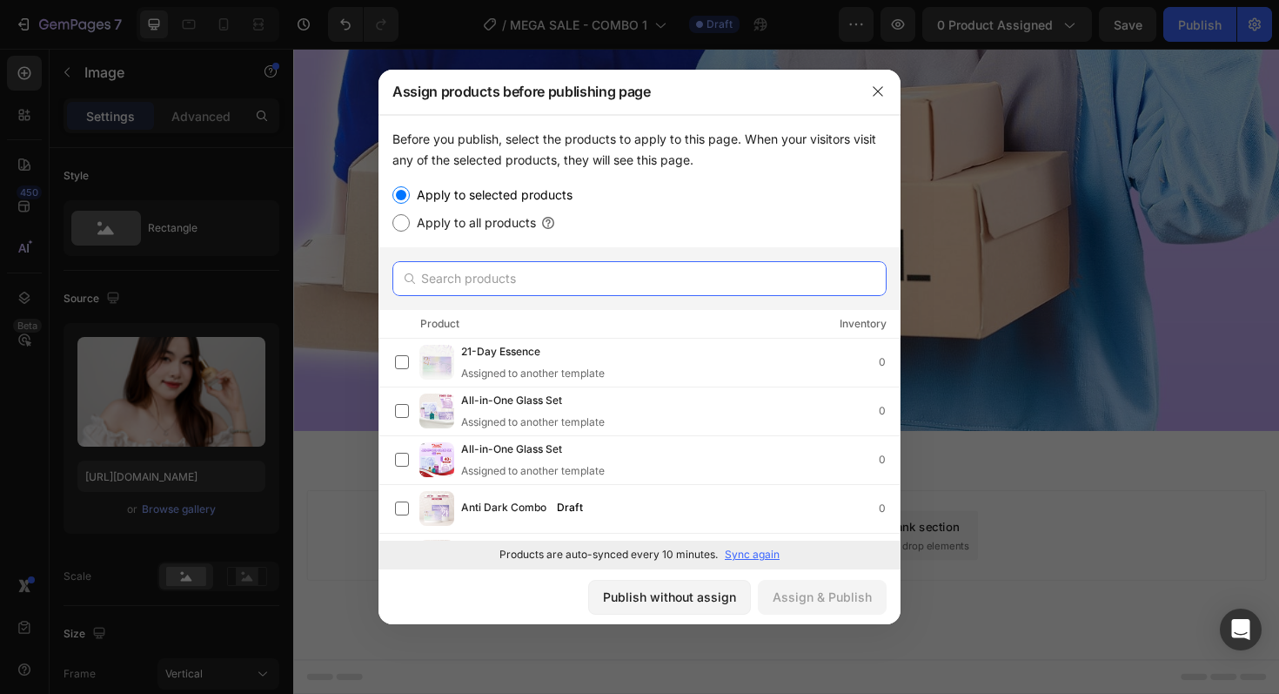
click at [463, 267] on input "text" at bounding box center [639, 278] width 494 height 35
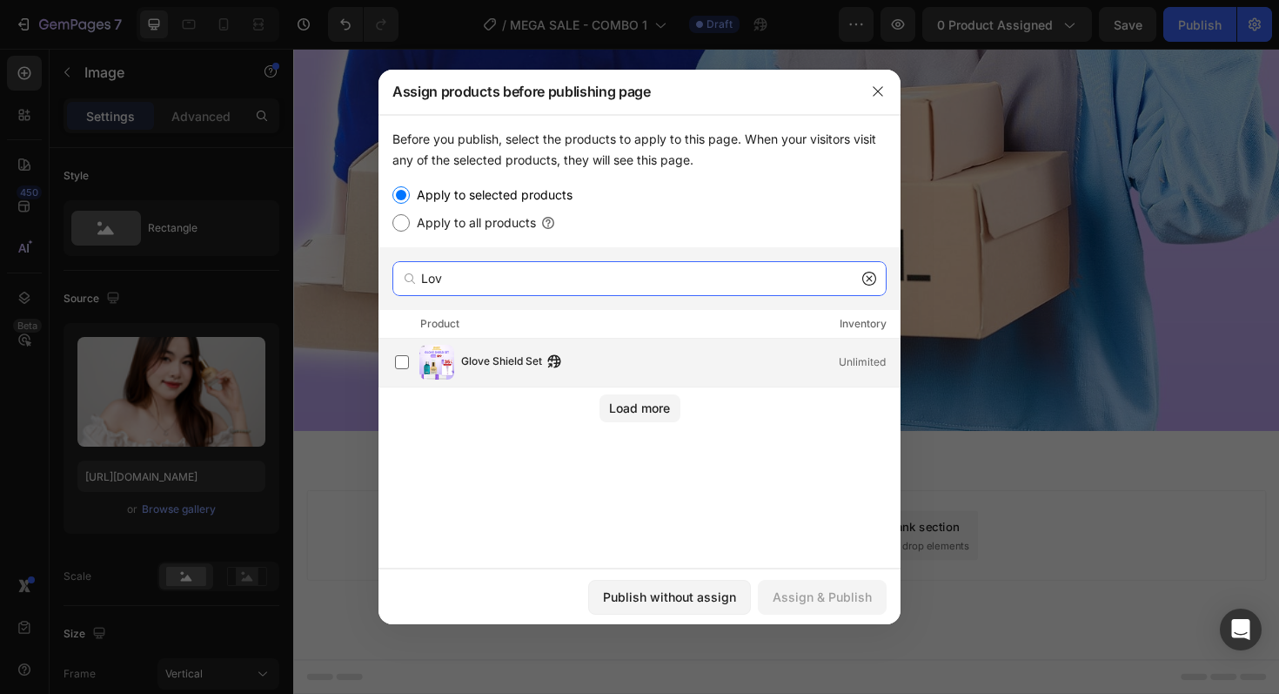
type input "Lov"
click at [610, 376] on div "Glove Shield Set Unlimited" at bounding box center [647, 362] width 505 height 35
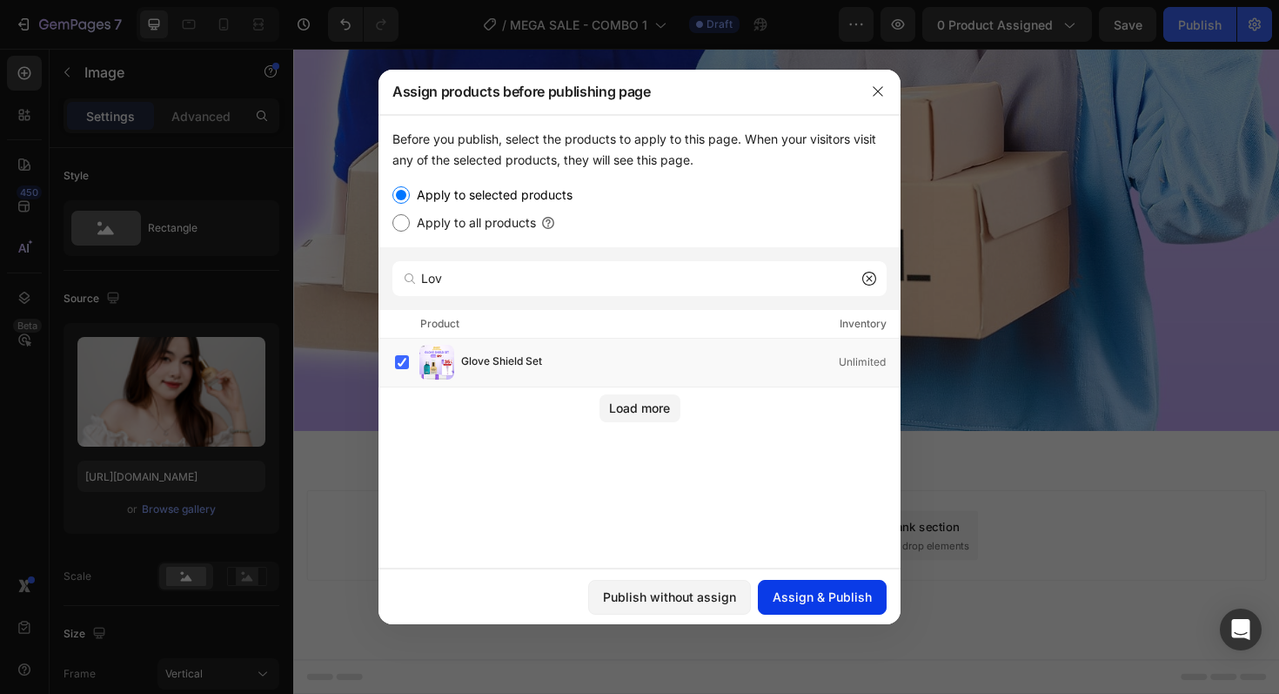
click at [807, 597] on div "Assign & Publish" at bounding box center [822, 596] width 99 height 18
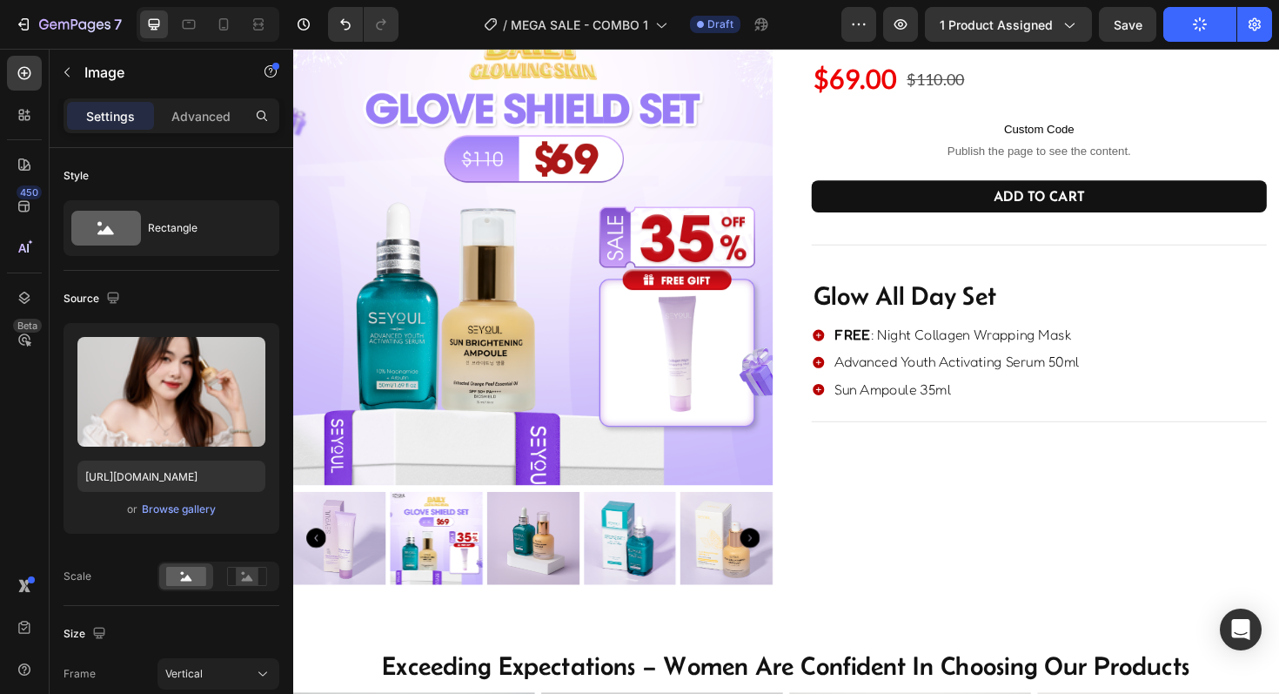
scroll to position [101, 0]
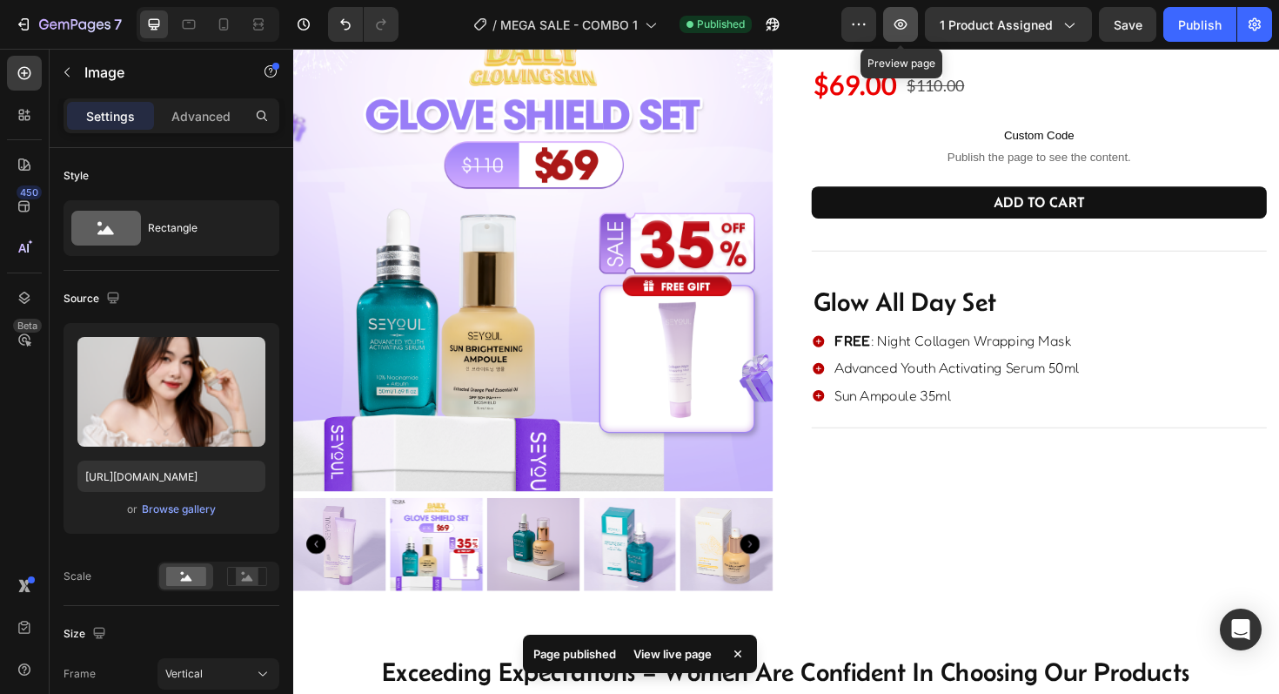
click at [899, 23] on icon "button" at bounding box center [900, 24] width 17 height 17
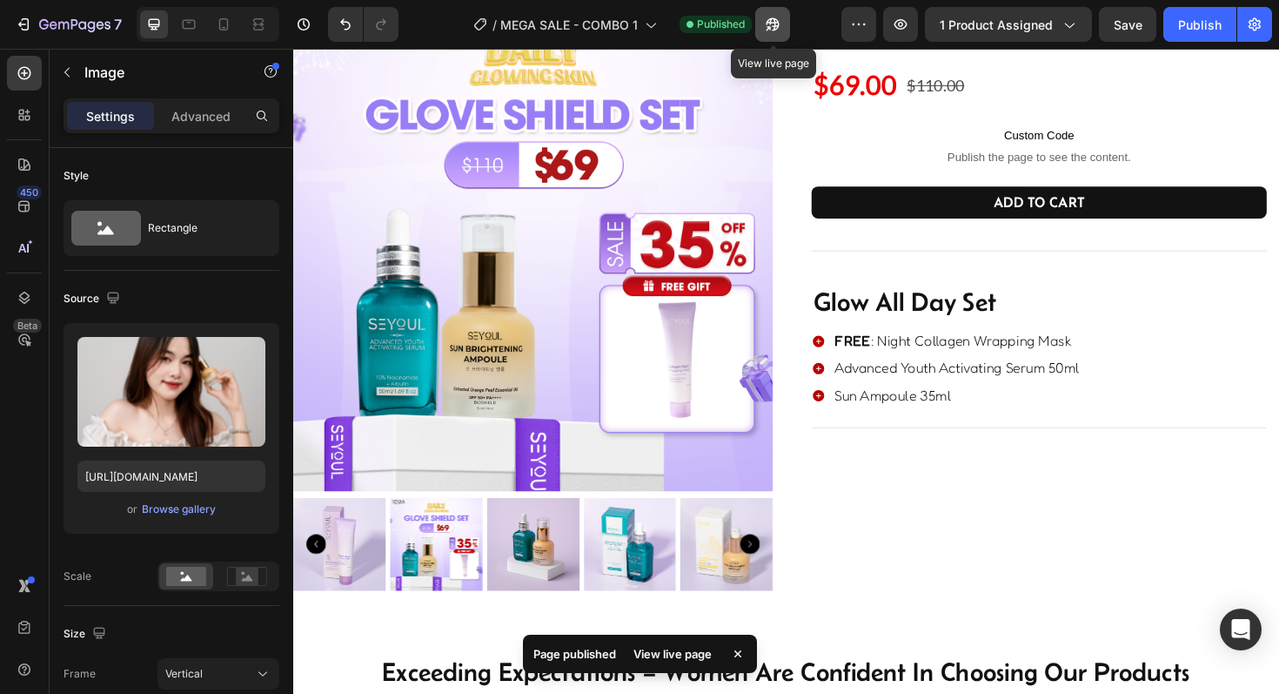
click at [766, 26] on icon "button" at bounding box center [772, 24] width 17 height 17
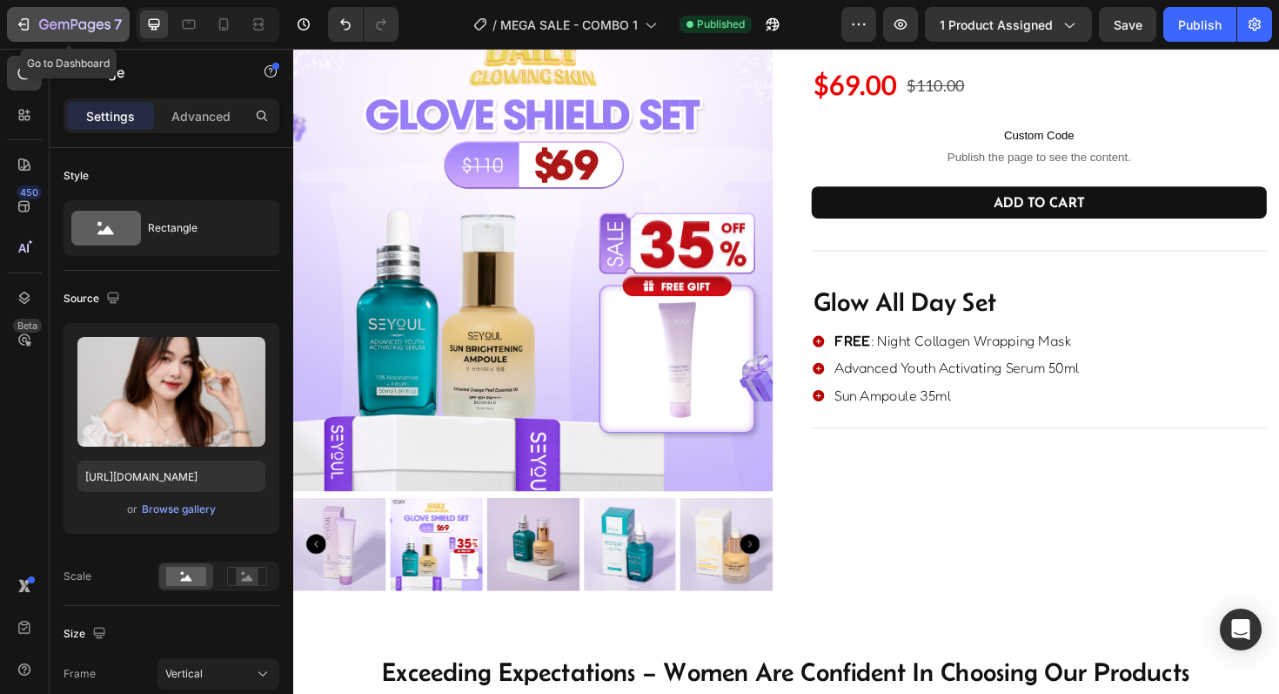
click at [49, 37] on button "7" at bounding box center [68, 24] width 123 height 35
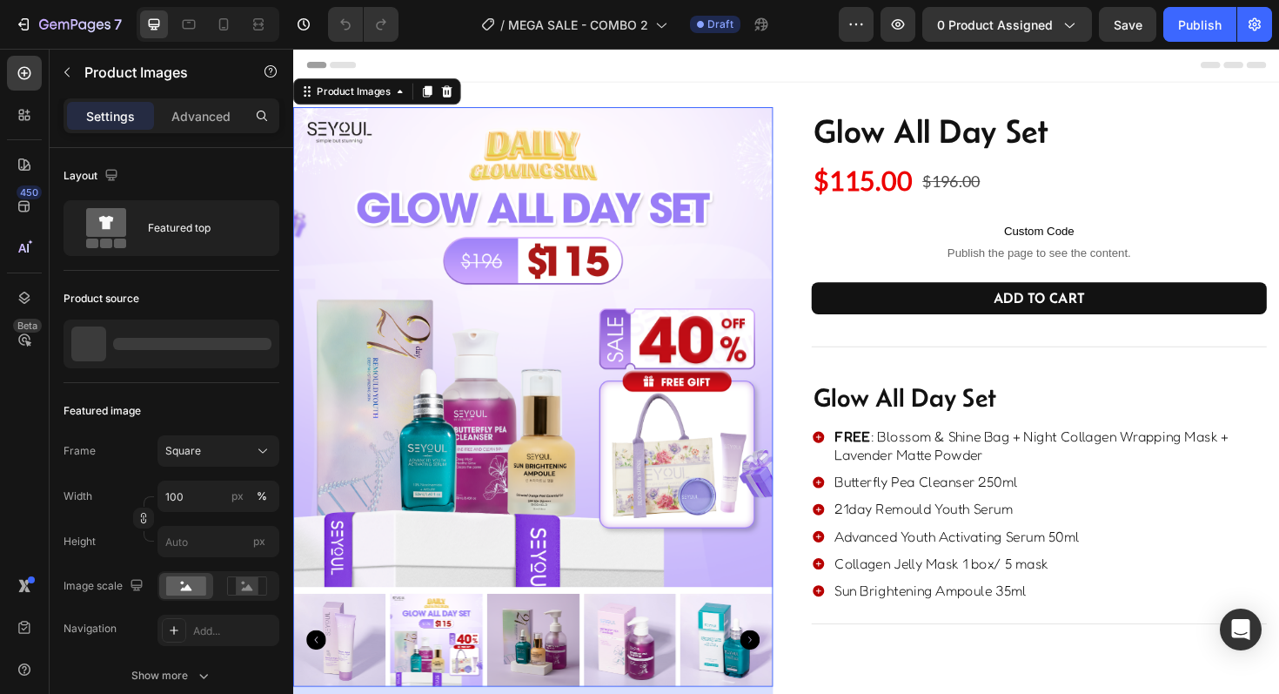
click at [482, 363] on img at bounding box center [547, 365] width 508 height 508
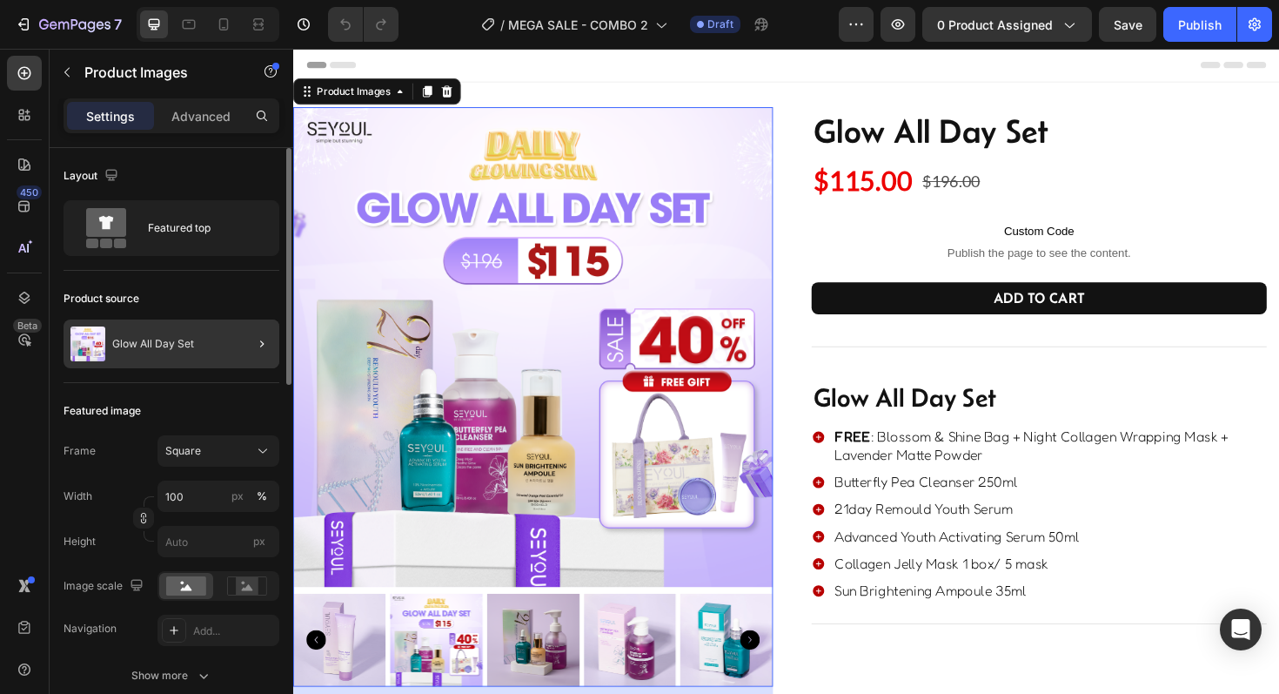
click at [242, 350] on div at bounding box center [255, 343] width 49 height 49
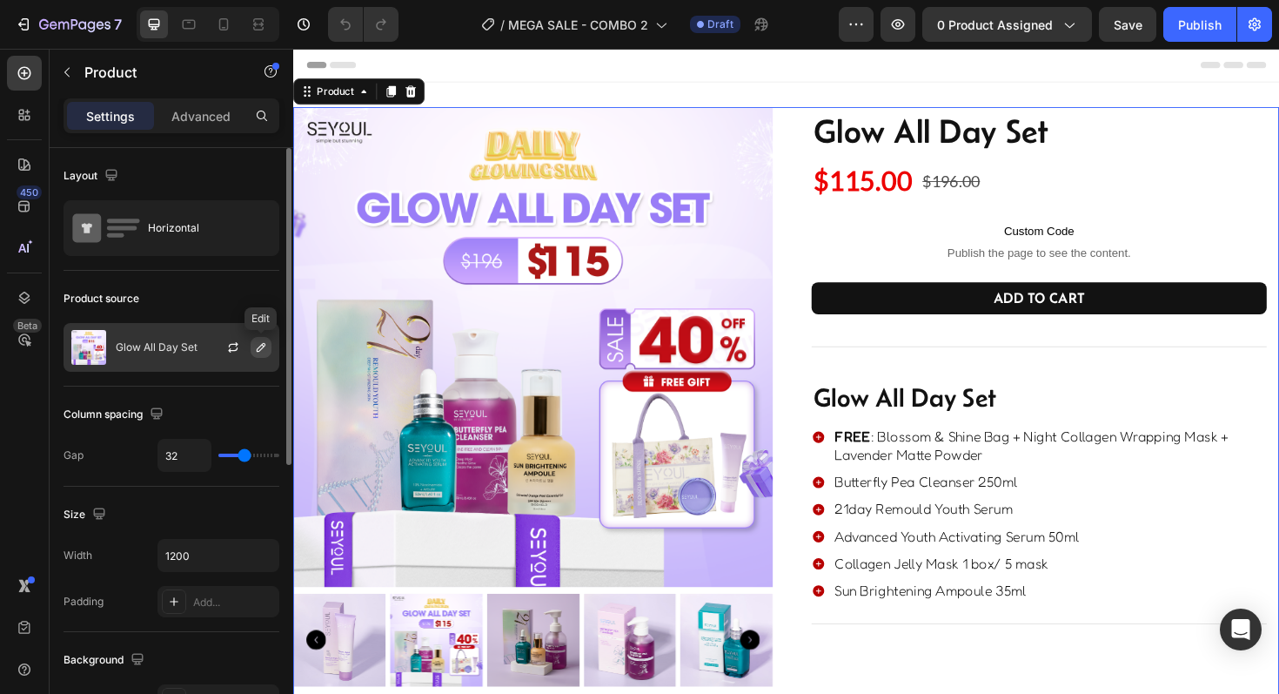
click at [253, 349] on button "button" at bounding box center [261, 347] width 21 height 21
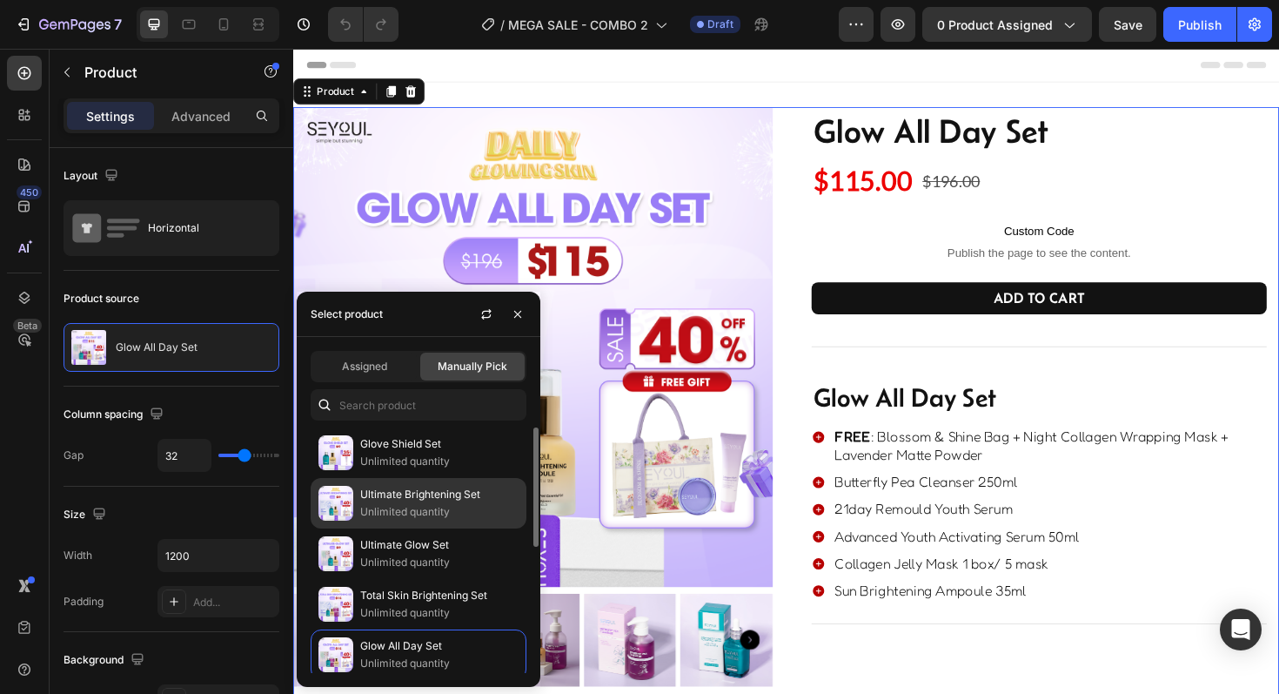
click at [362, 492] on p "Ultimate Brightening Set" at bounding box center [439, 494] width 158 height 17
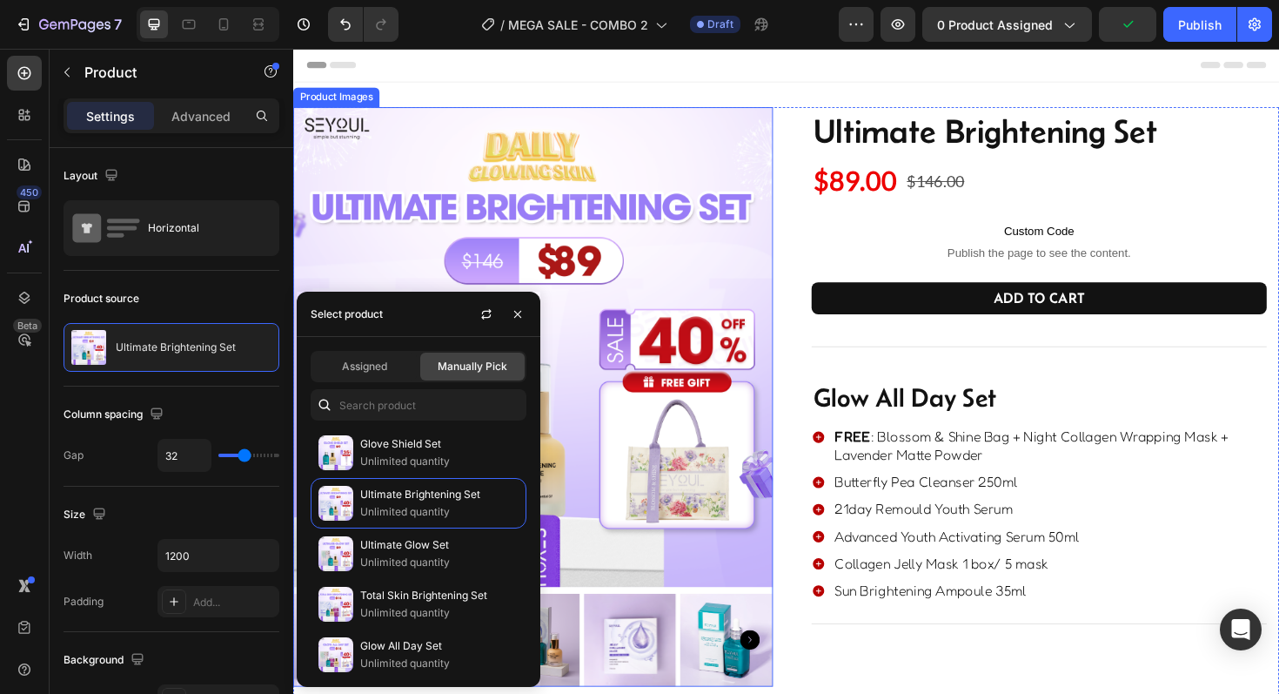
click at [700, 492] on img at bounding box center [547, 365] width 508 height 508
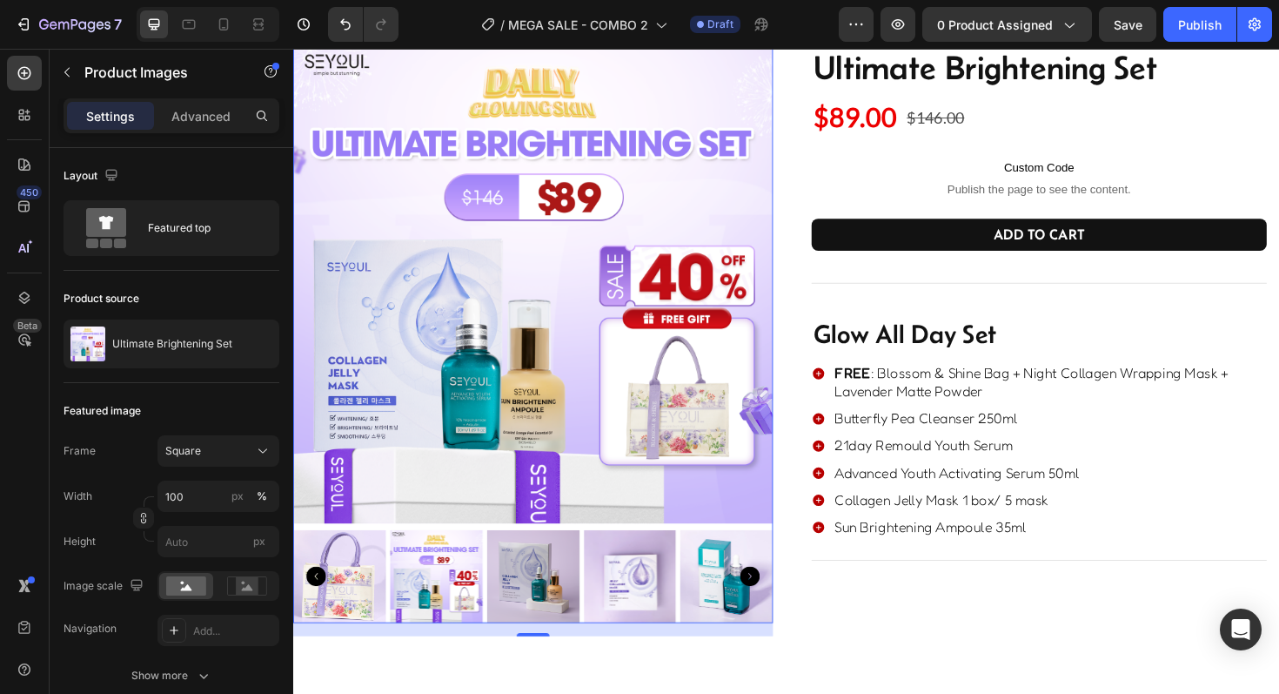
scroll to position [90, 0]
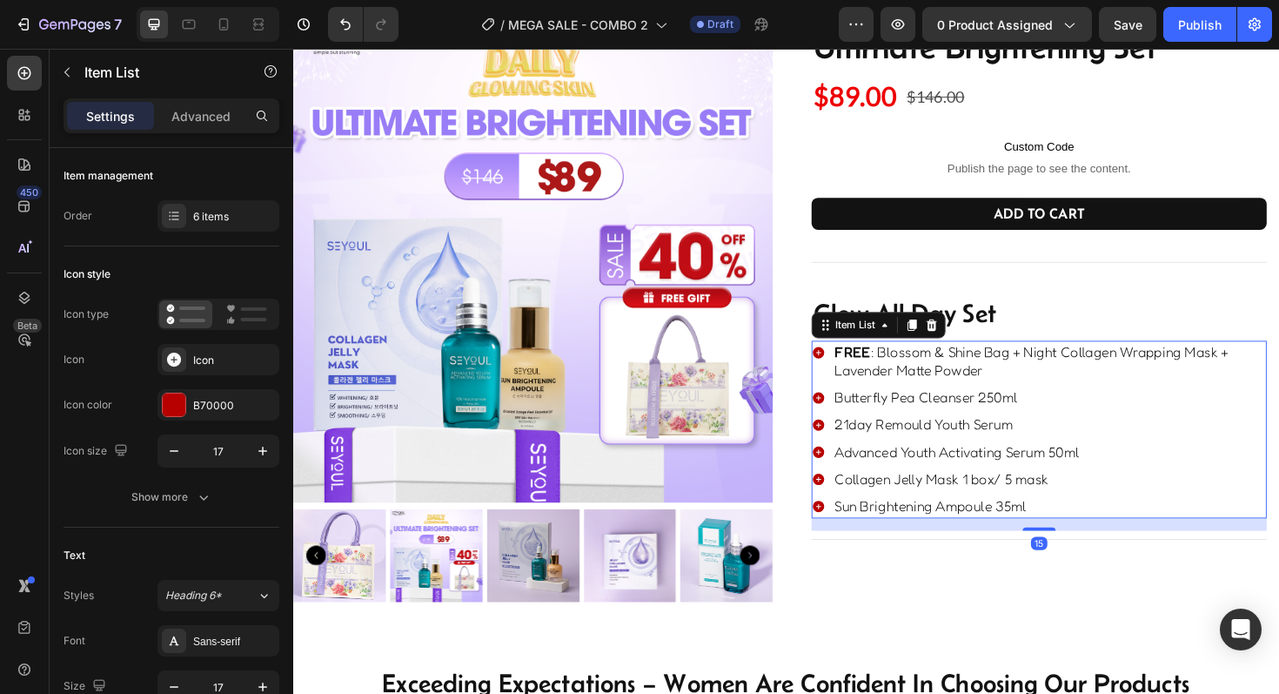
click at [1108, 379] on p "FREE : Blossom & Shine Bag + Night Collagen Wrapping Mask + Lavender Matte Powd…" at bounding box center [1094, 379] width 455 height 38
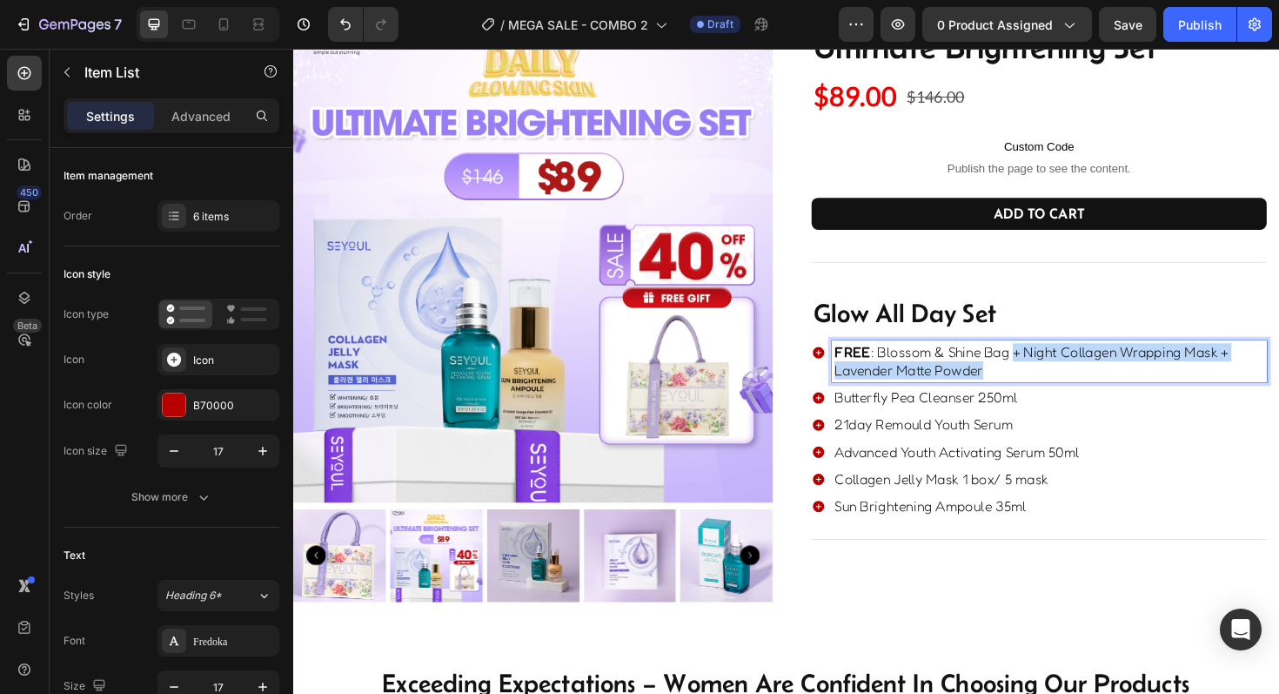
drag, startPoint x: 1057, startPoint y: 369, endPoint x: 1102, endPoint y: 445, distance: 87.8
click at [1102, 445] on div "FREE : Blossom & Shine Bag + Night Collagen Wrapping Mask + Lavender Matte Powd…" at bounding box center [1083, 452] width 482 height 188
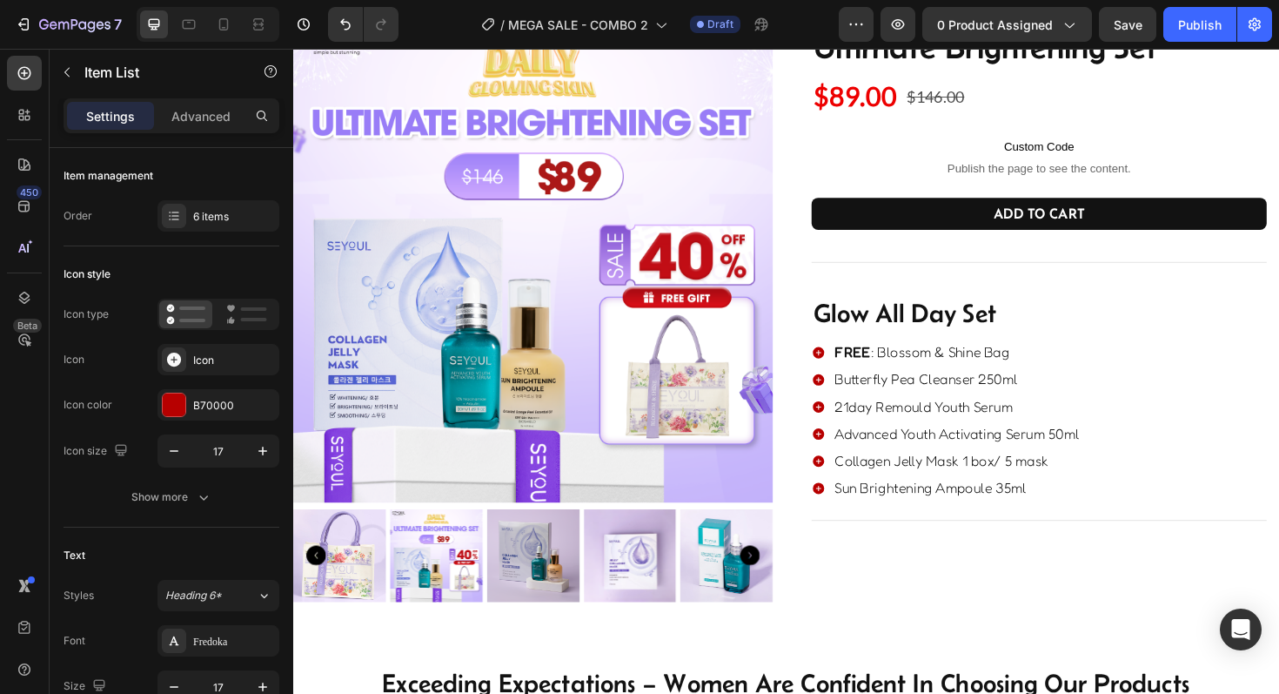
click at [1032, 412] on div "FREE : Blossom & Shine Bag Butterfly Pea Cleanser 250ml 21day Remould Youth Ser…" at bounding box center [985, 442] width 286 height 169
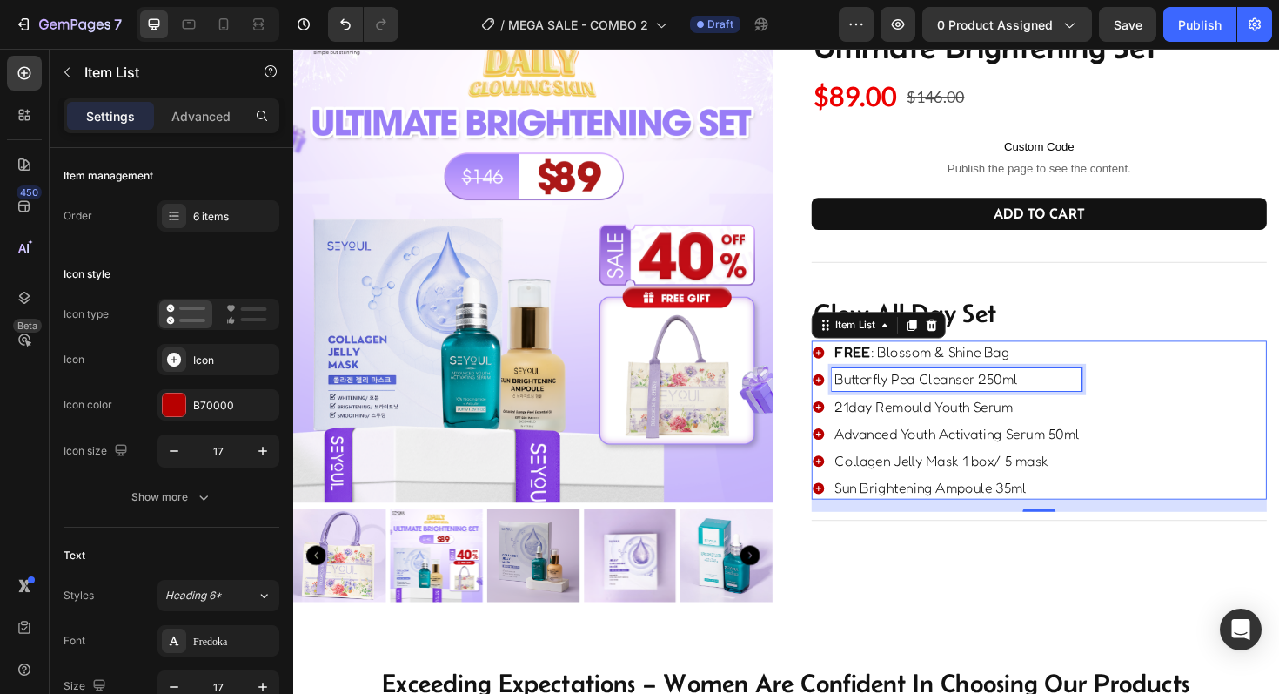
click at [1067, 407] on p "Butterfly Pea Cleanser 250ml" at bounding box center [996, 398] width 259 height 19
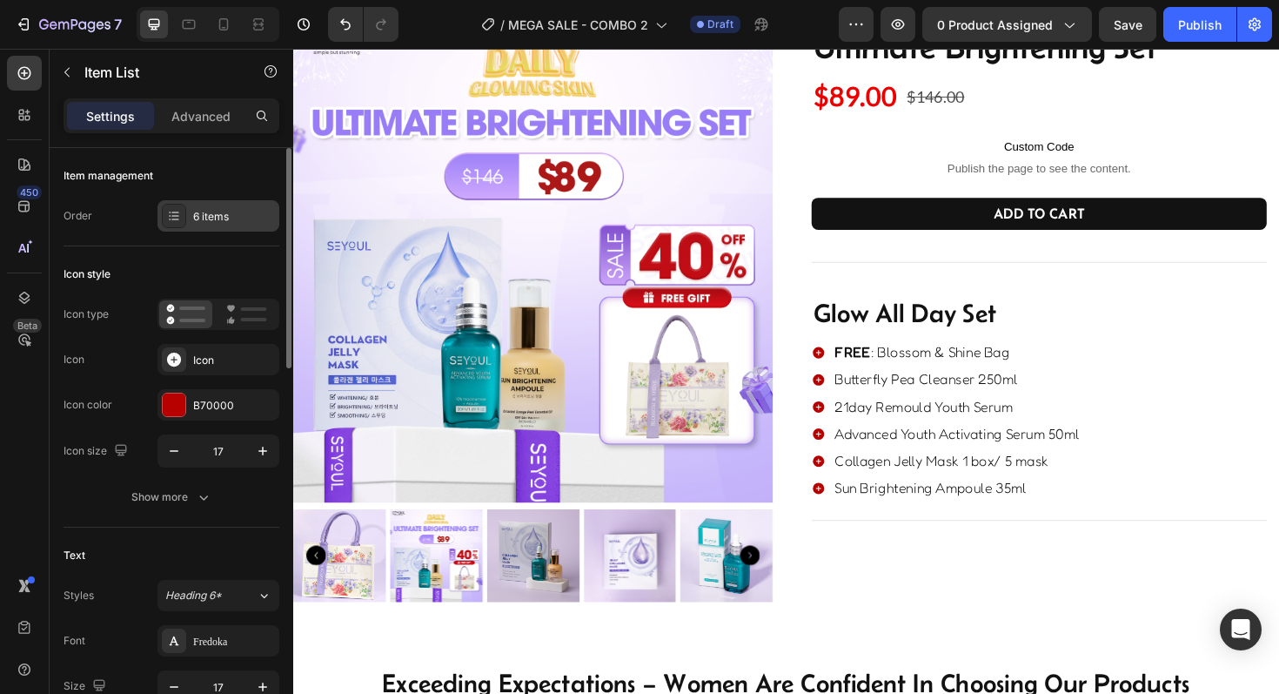
click at [238, 214] on div "6 items" at bounding box center [234, 217] width 82 height 16
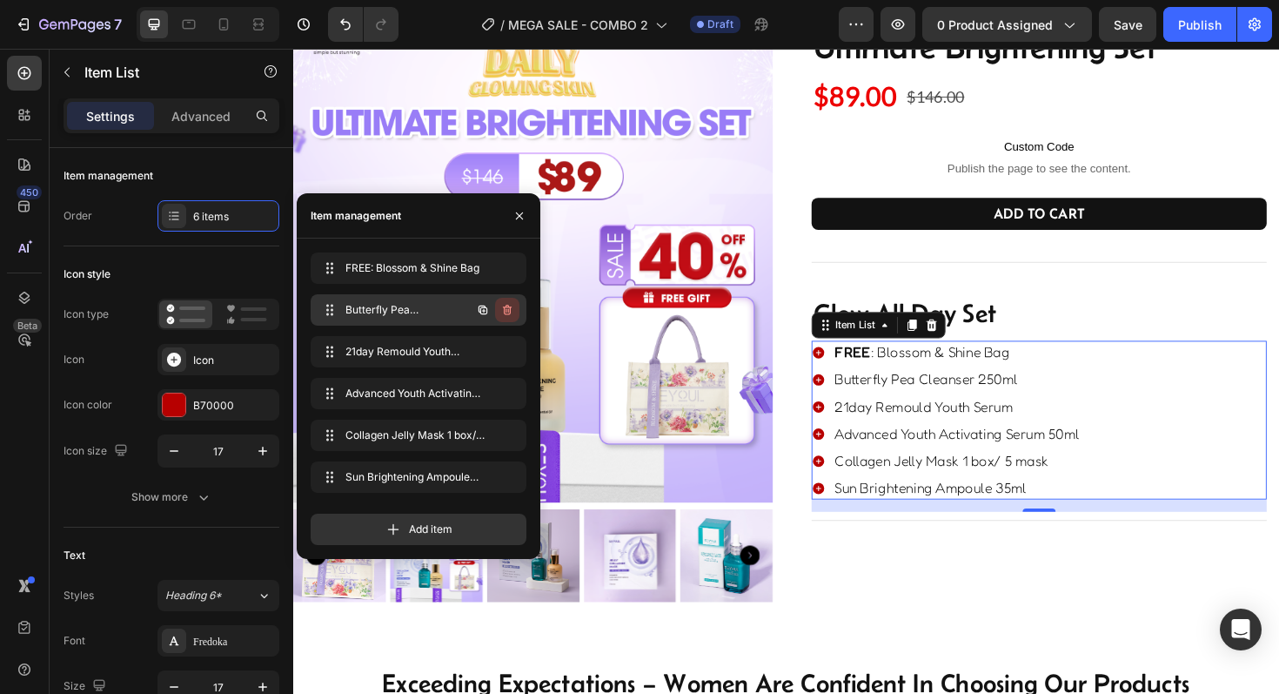
click at [509, 308] on icon "button" at bounding box center [507, 310] width 14 height 14
click at [509, 310] on div "Delete" at bounding box center [495, 310] width 32 height 16
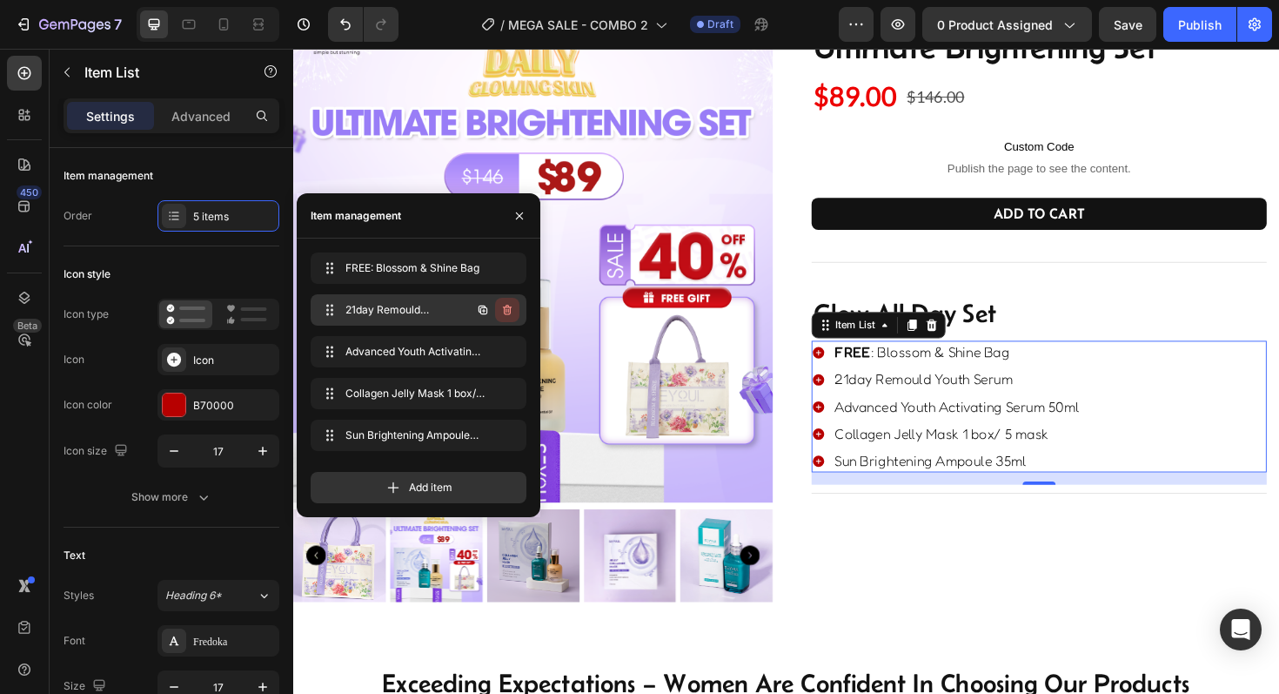
click at [499, 312] on button "button" at bounding box center [507, 310] width 24 height 24
click at [499, 312] on div "Delete" at bounding box center [495, 310] width 32 height 16
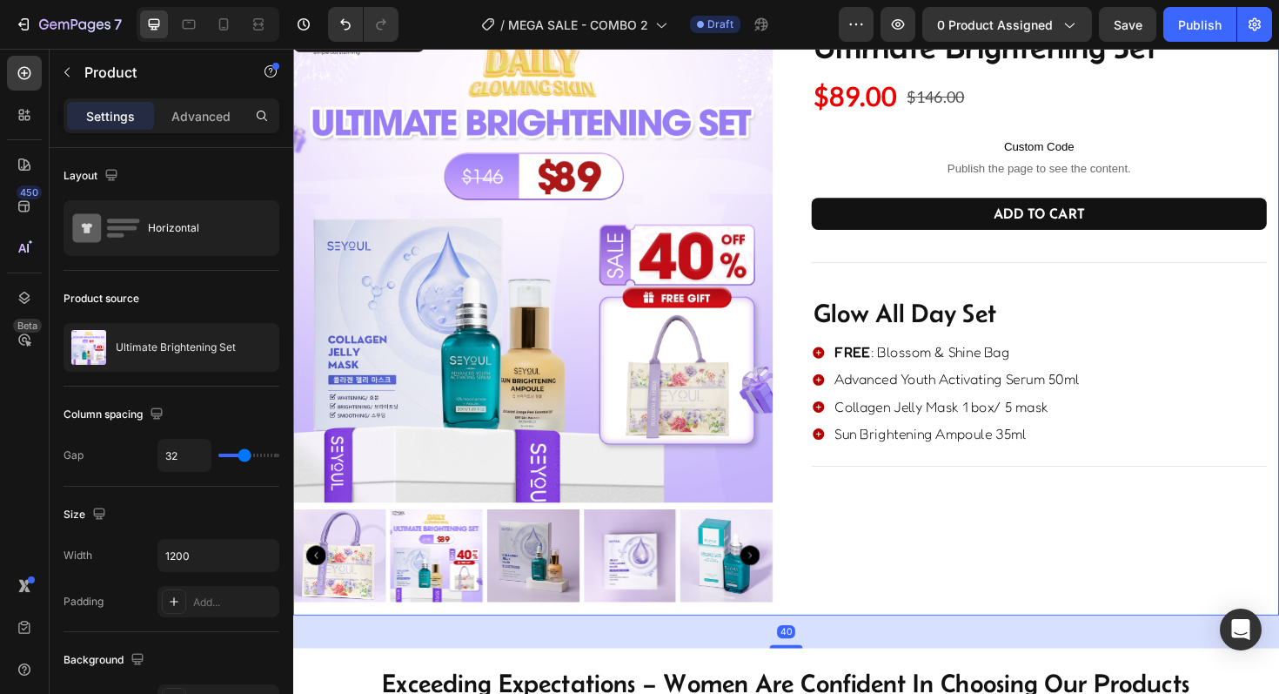
click at [974, 579] on div "Ultimate Brightening Set Product Title $89.00 Product Price Product Price $146.…" at bounding box center [1083, 334] width 508 height 627
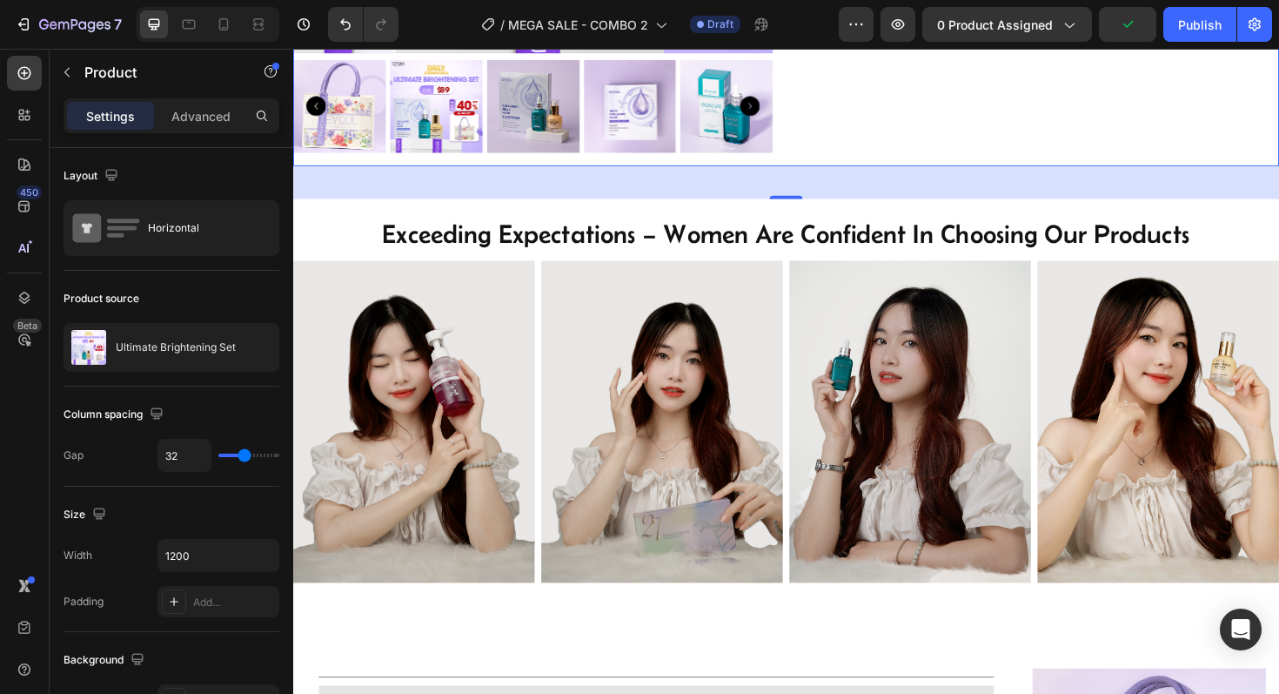
scroll to position [567, 0]
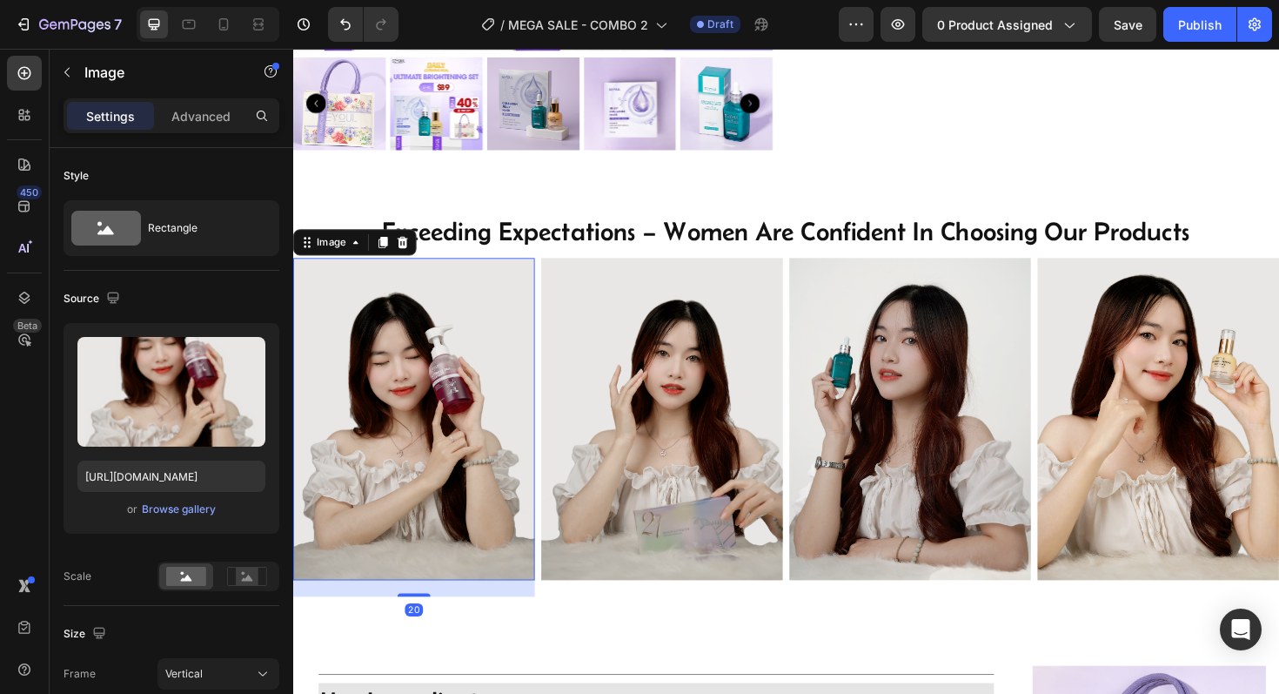
click at [463, 463] on img at bounding box center [421, 441] width 256 height 341
click at [184, 507] on div "Browse gallery" at bounding box center [179, 509] width 74 height 16
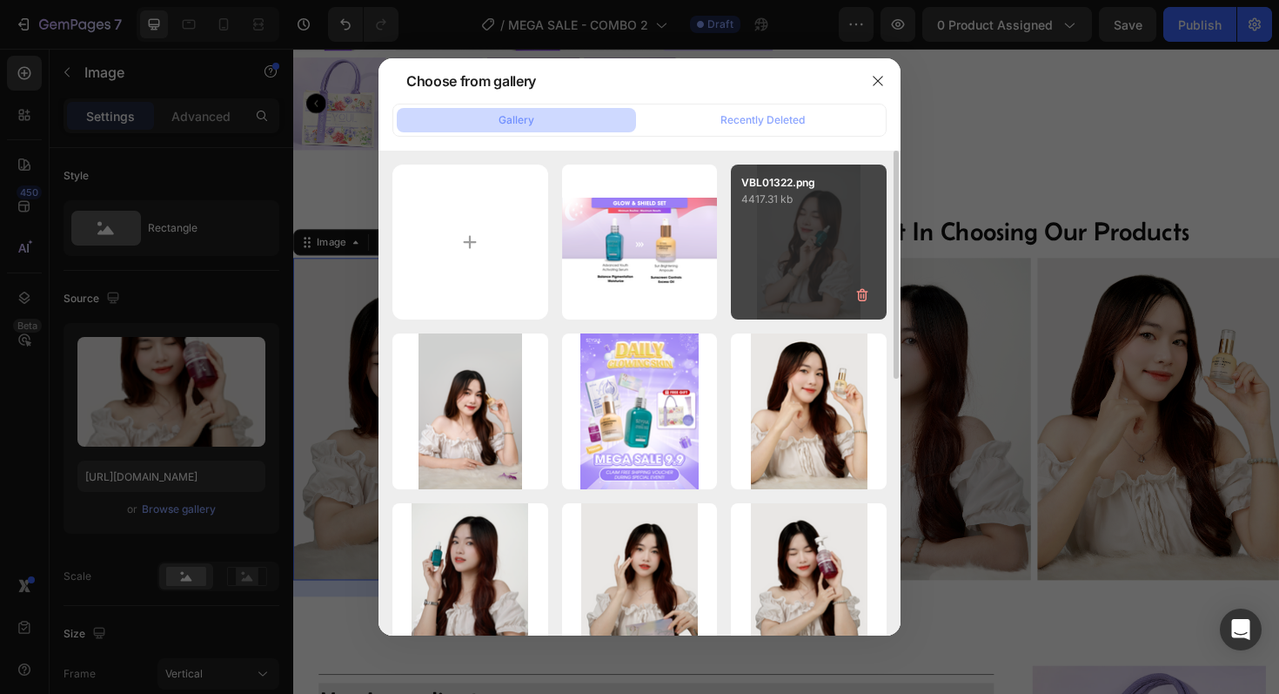
click at [800, 228] on div "VBL01322.png 4417.31 kb" at bounding box center [809, 242] width 156 height 156
type input "https://cdn.shopify.com/s/files/1/0723/7940/0447/files/gempages_542010221011141…"
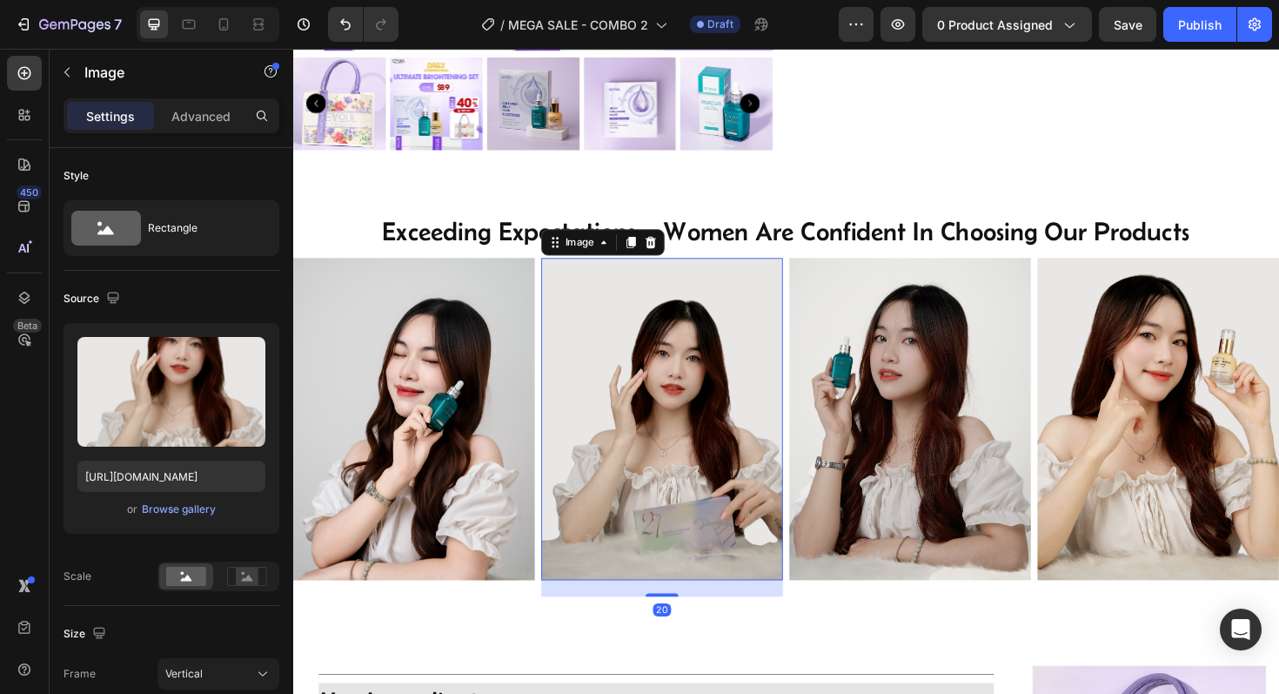
click at [616, 468] on img at bounding box center [684, 441] width 256 height 341
click at [189, 510] on div "Browse gallery" at bounding box center [179, 509] width 74 height 16
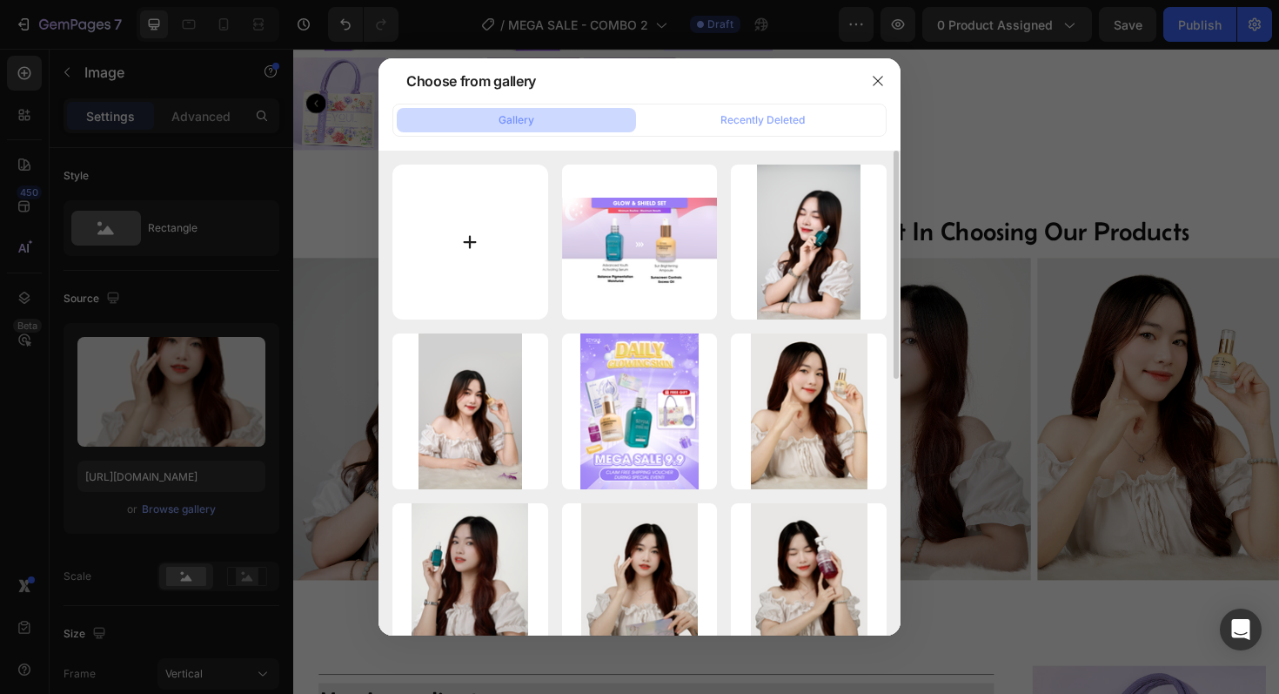
click at [474, 282] on input "file" at bounding box center [470, 242] width 156 height 156
type input "C:\fakepath\20250826-164158.png"
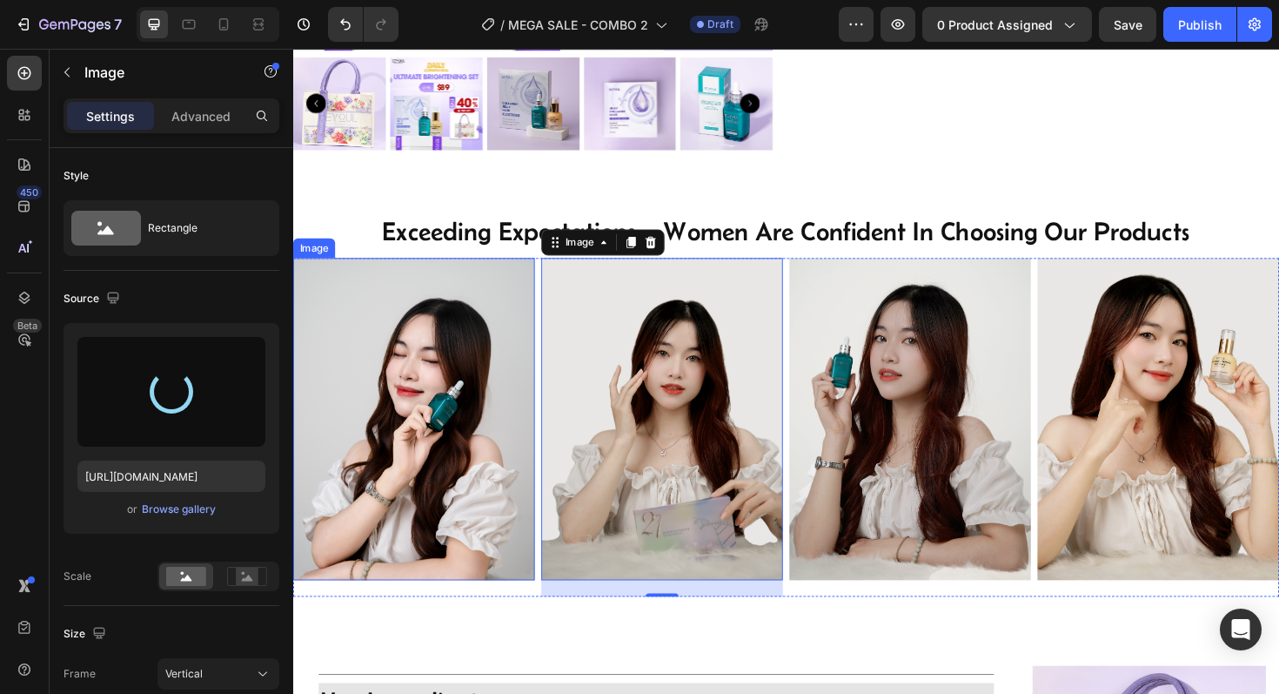
type input "https://cdn.shopify.com/s/files/1/0723/7940/0447/files/gempages_542010221011141…"
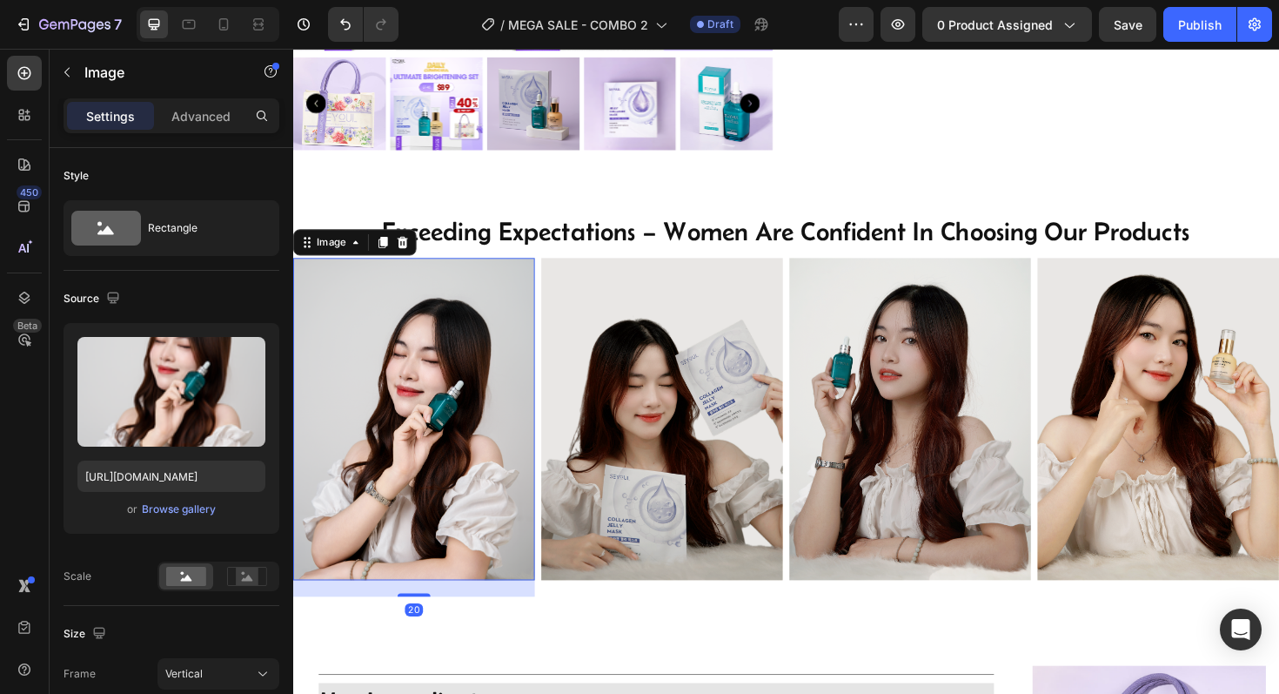
click at [410, 497] on img at bounding box center [421, 441] width 256 height 341
click at [181, 506] on div "Browse gallery" at bounding box center [179, 509] width 74 height 16
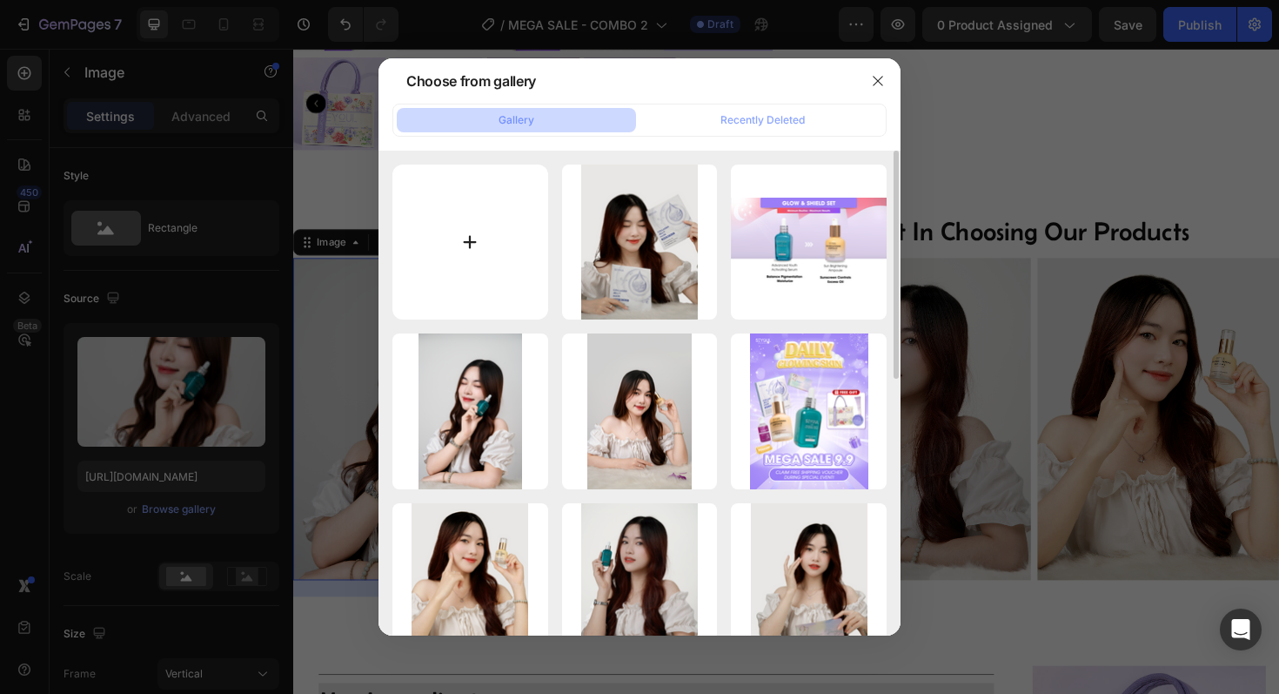
click at [484, 240] on input "file" at bounding box center [470, 242] width 156 height 156
type input "C:\fakepath\20250826-164202.png"
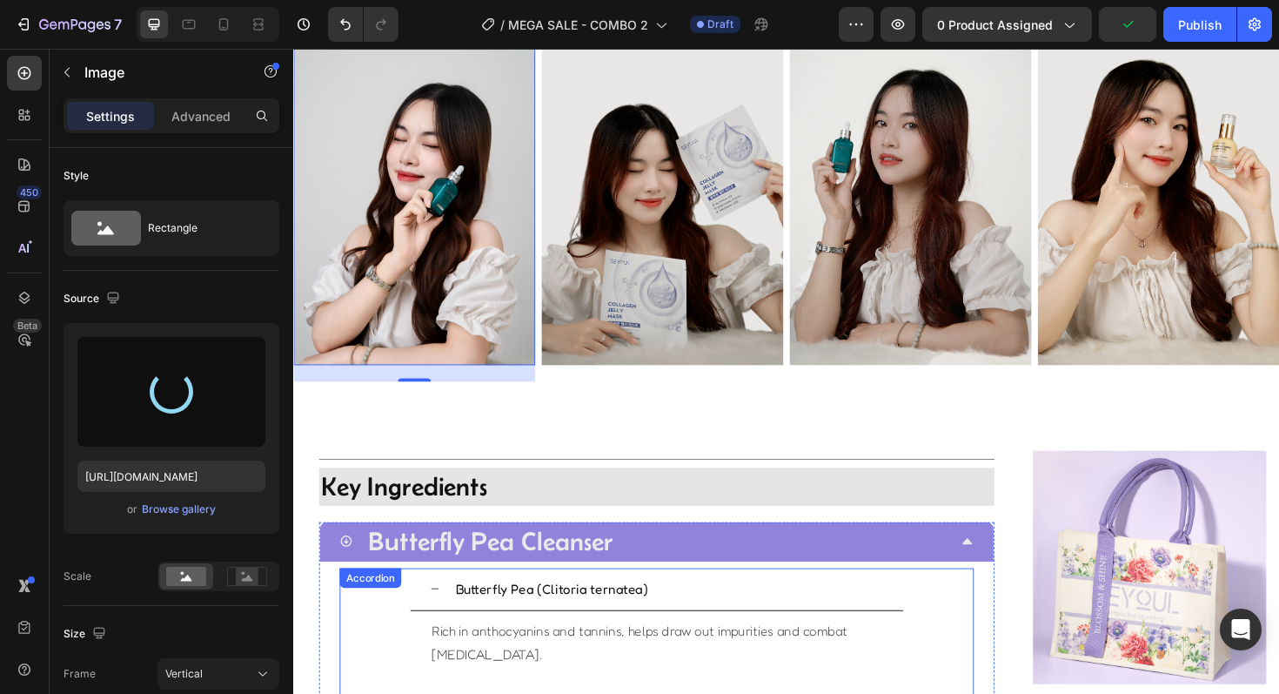
type input "https://cdn.shopify.com/s/files/1/0723/7940/0447/files/gempages_542010221011141…"
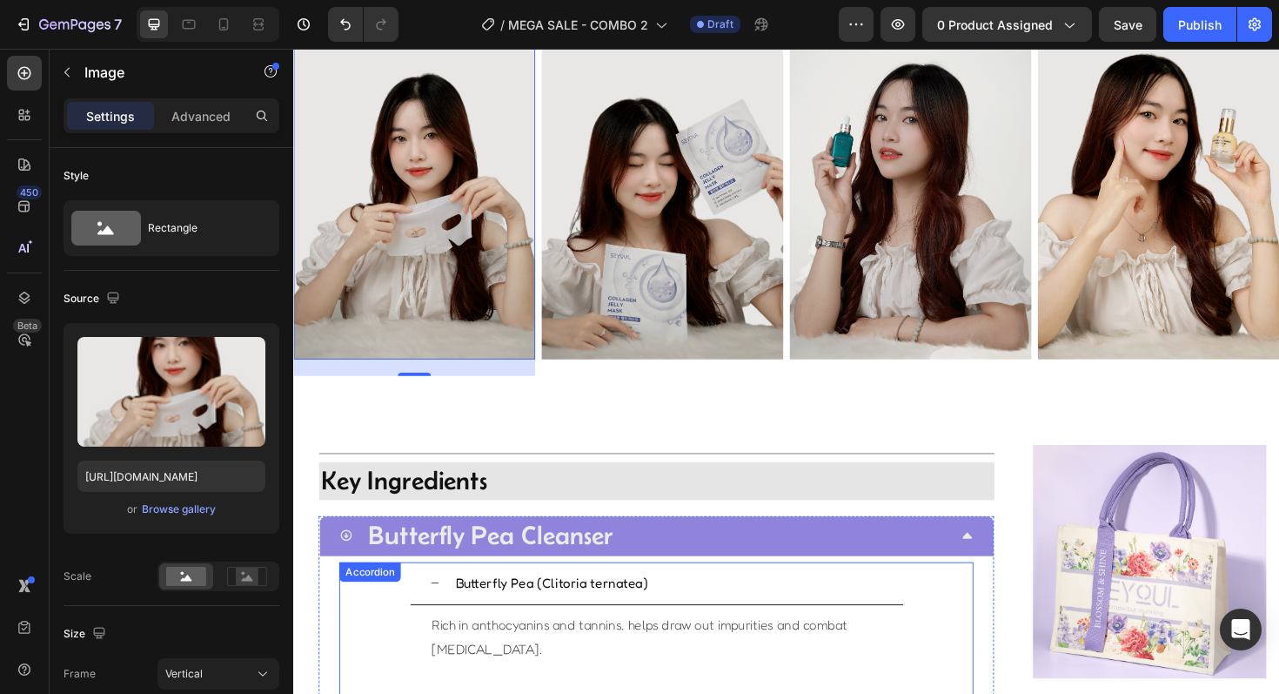
scroll to position [817, 0]
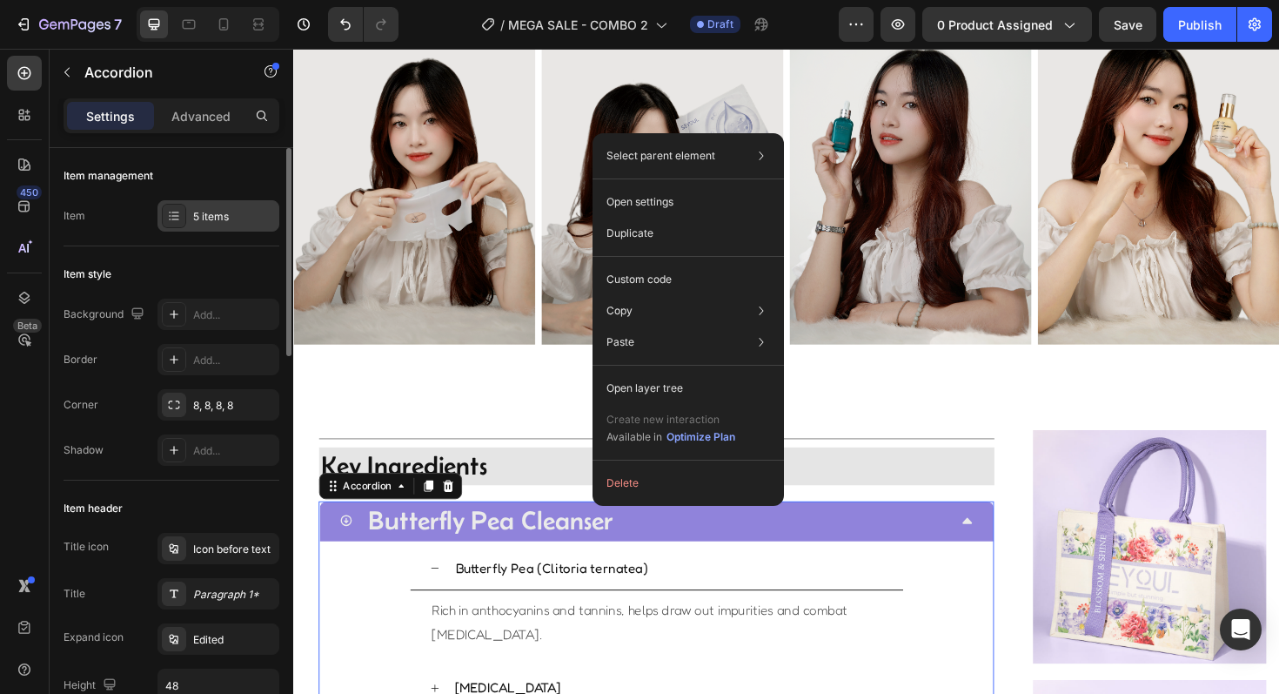
click at [222, 209] on div "5 items" at bounding box center [234, 217] width 82 height 16
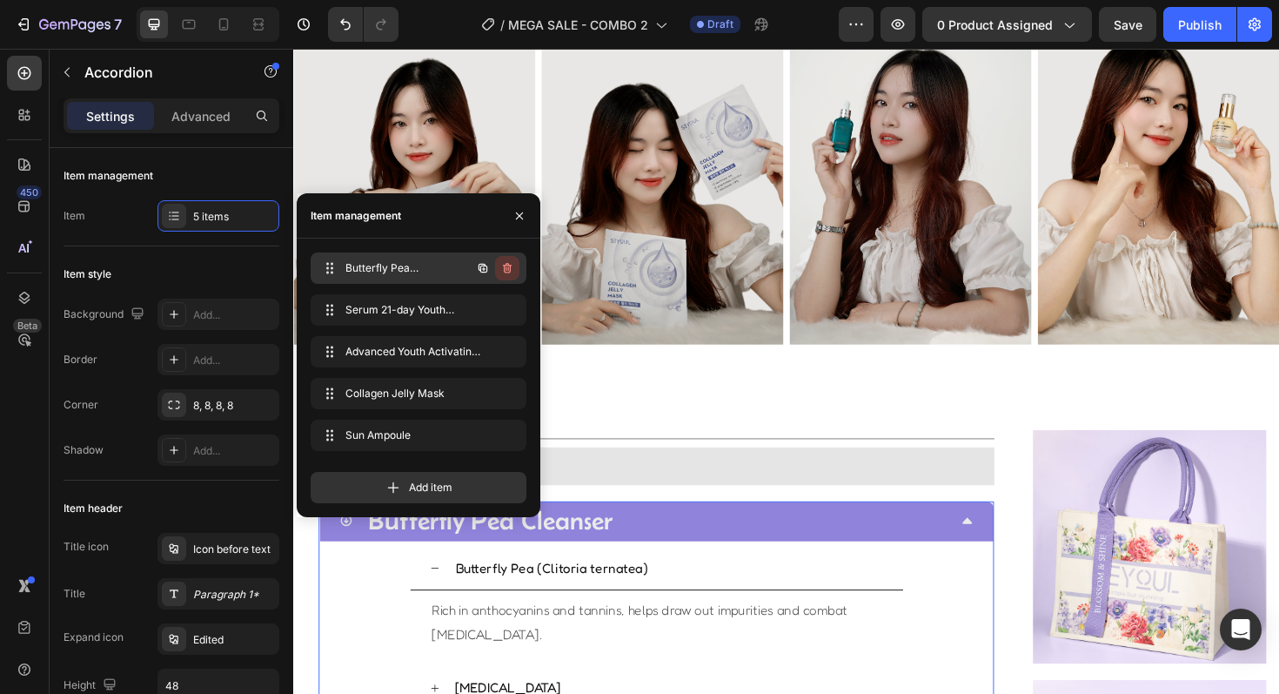
click at [510, 263] on icon "button" at bounding box center [507, 268] width 14 height 14
click at [506, 271] on div "Delete" at bounding box center [495, 268] width 32 height 16
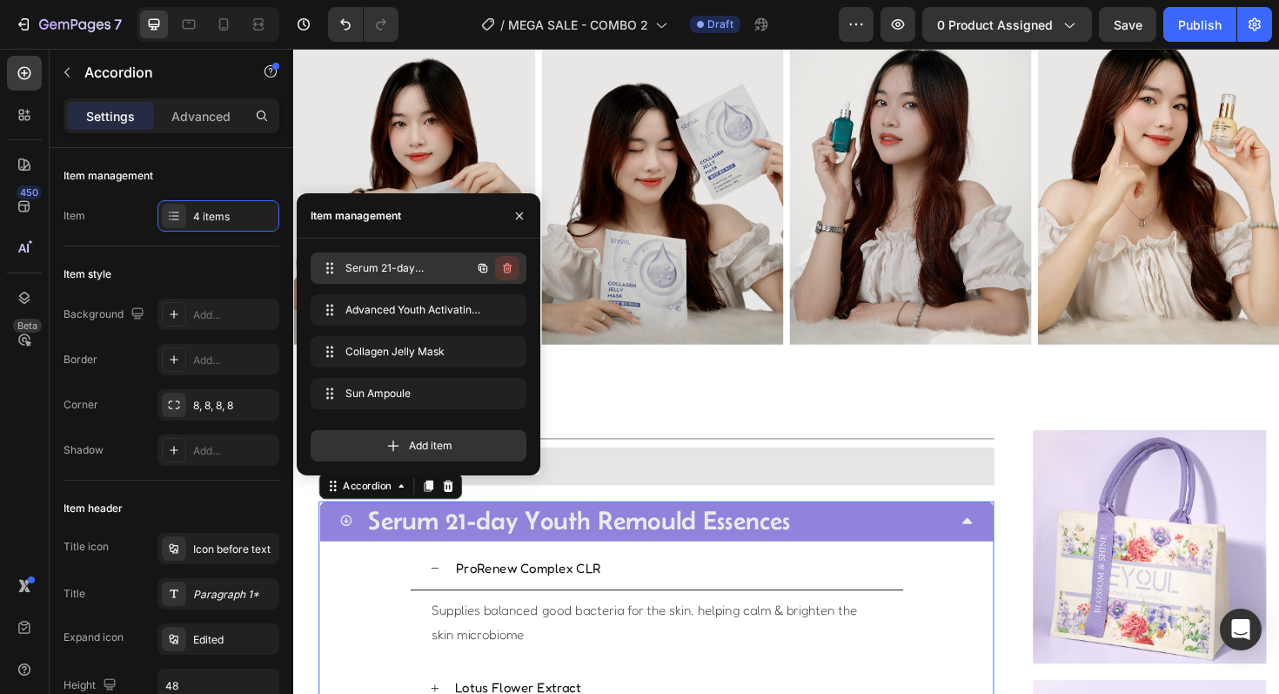
click at [504, 271] on icon "button" at bounding box center [507, 268] width 9 height 10
click at [505, 271] on div "Delete" at bounding box center [495, 268] width 32 height 16
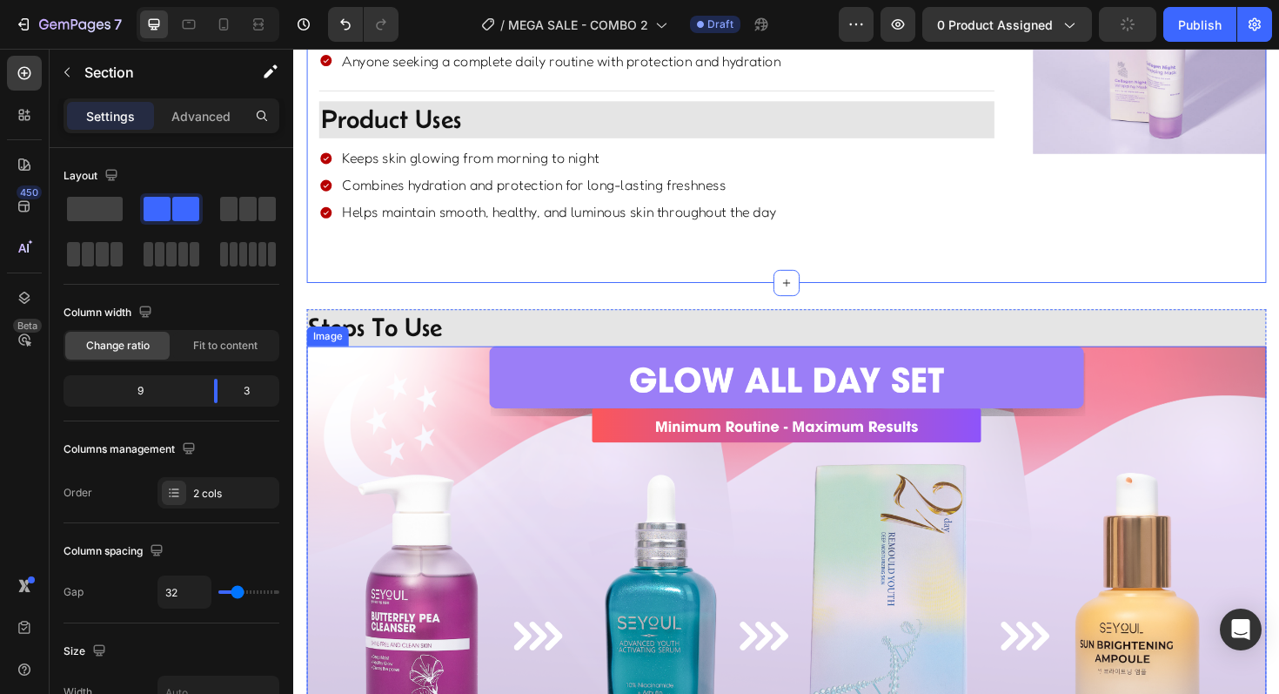
scroll to position [1900, 0]
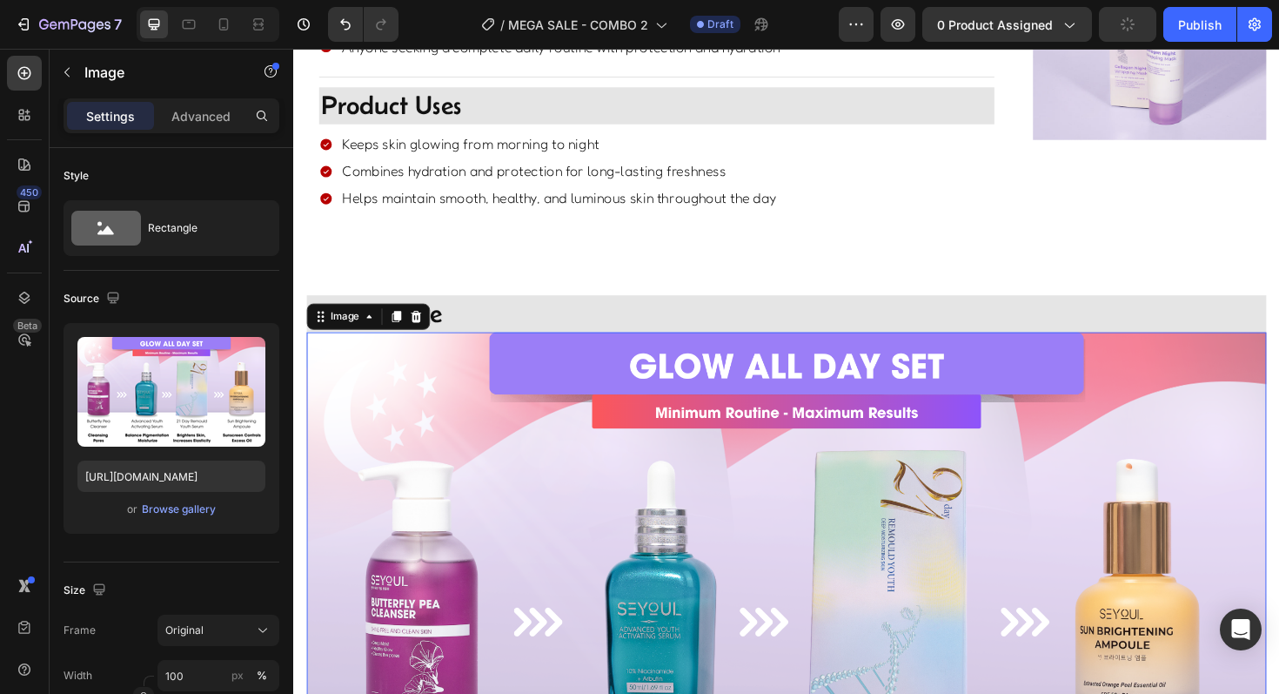
click at [601, 559] on img at bounding box center [815, 640] width 1016 height 582
click at [185, 506] on div "Browse gallery" at bounding box center [179, 509] width 74 height 16
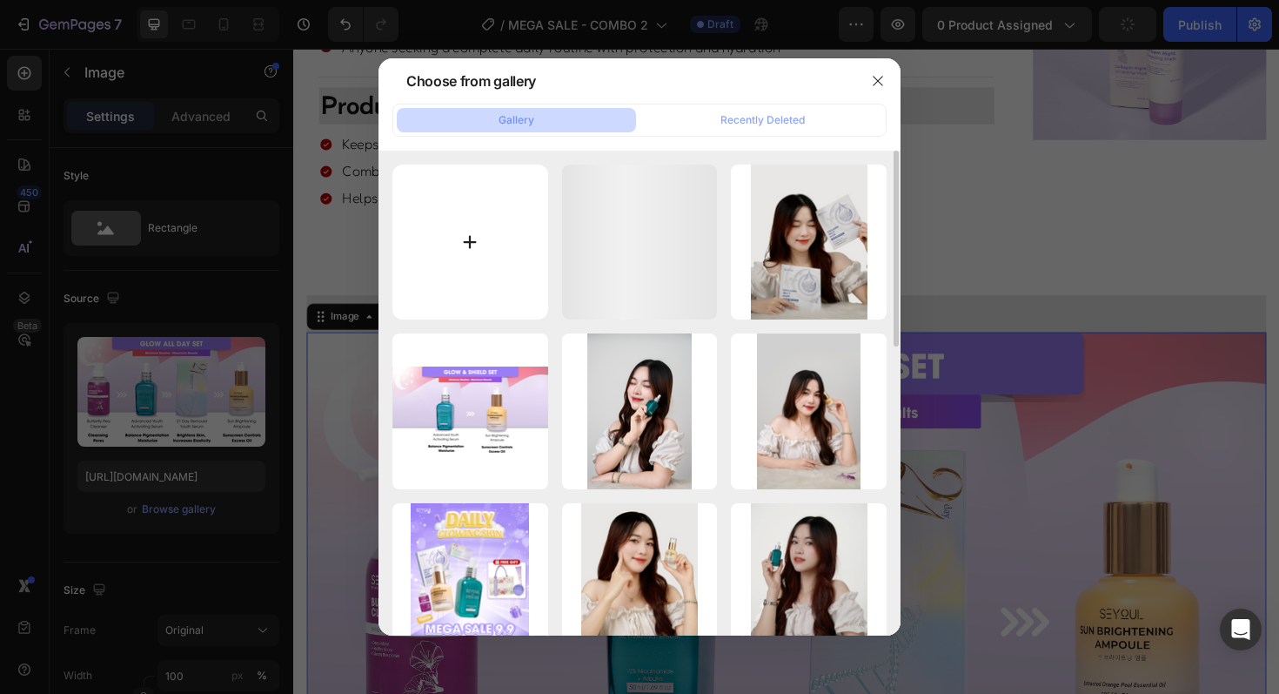
click at [520, 203] on input "file" at bounding box center [470, 242] width 156 height 156
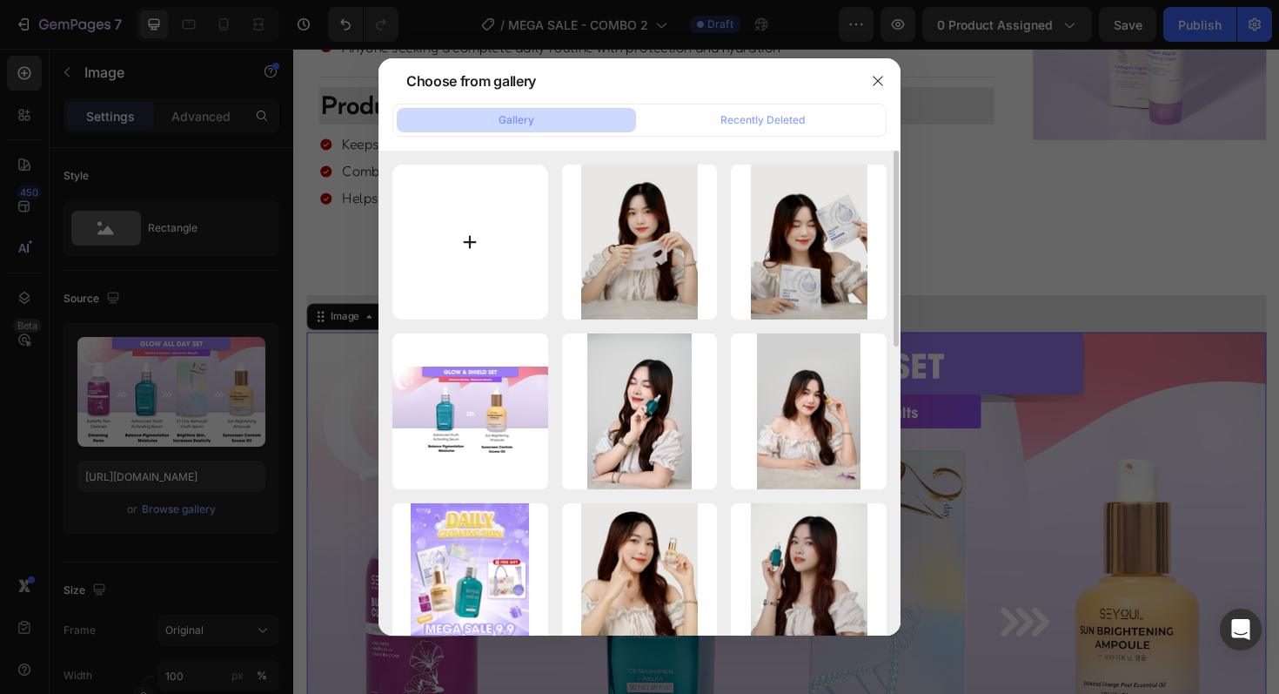
type input "C:\fakepath\2.png"
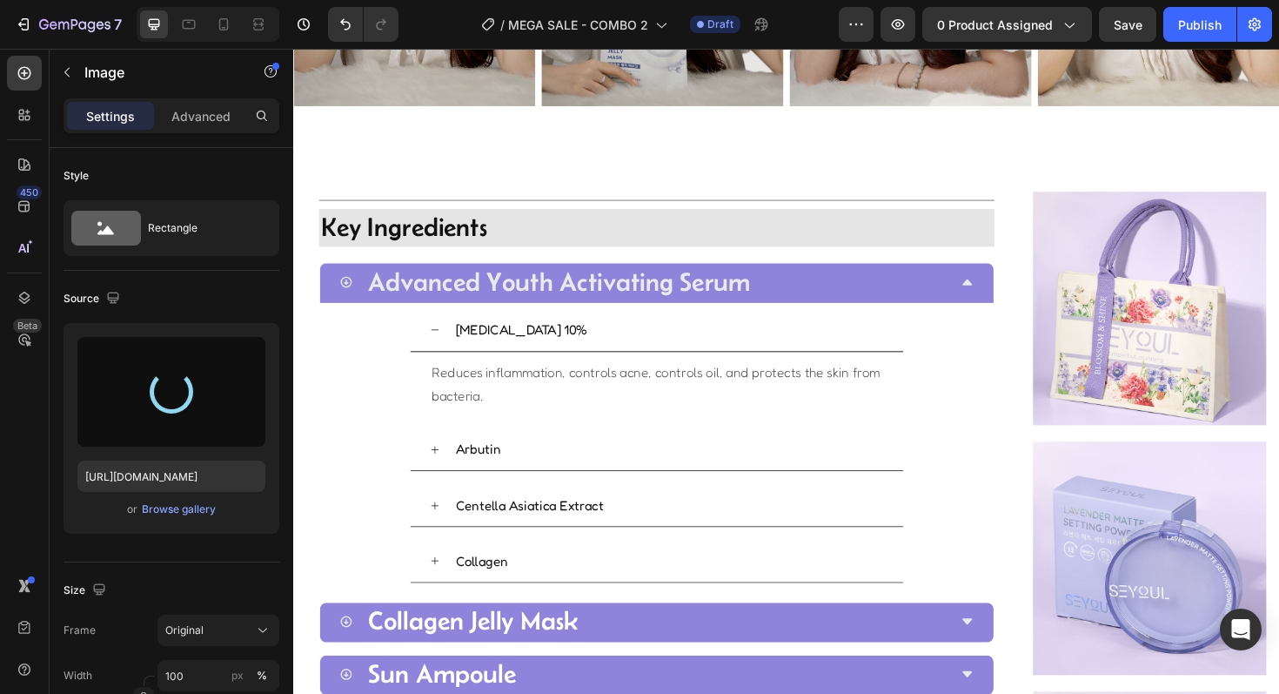
type input "https://cdn.shopify.com/s/files/1/0723/7940/0447/files/gempages_542010221011141…"
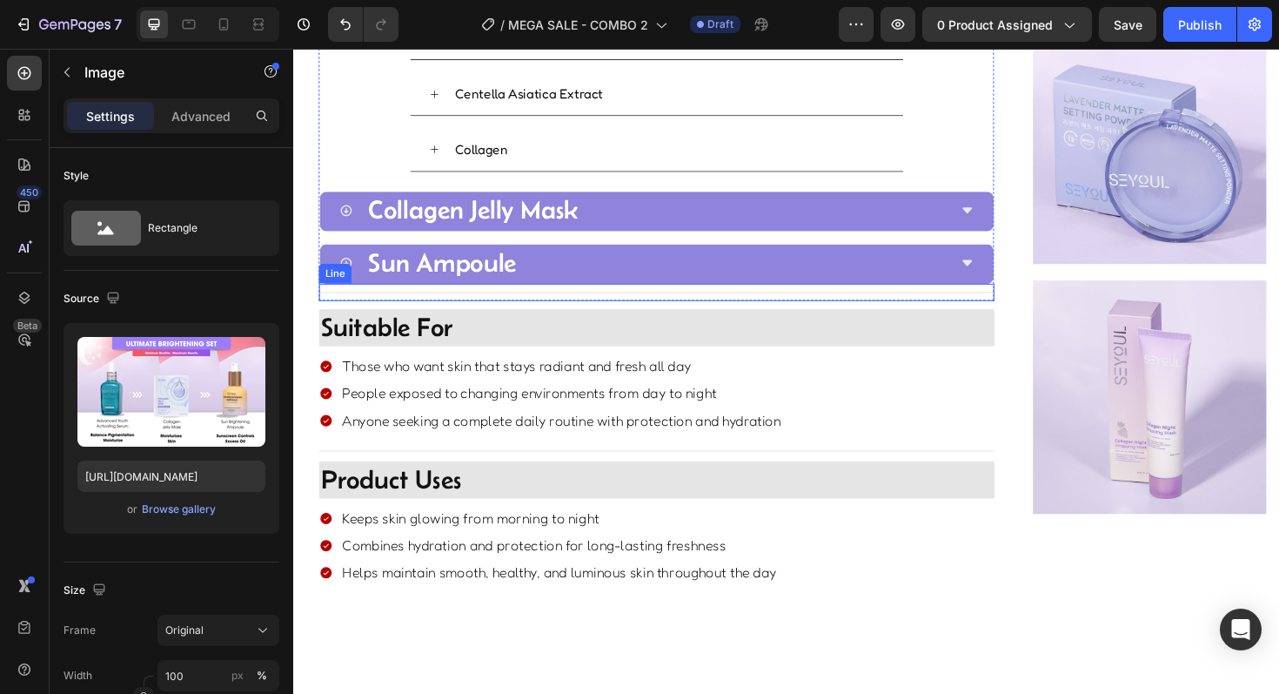
scroll to position [1518, 0]
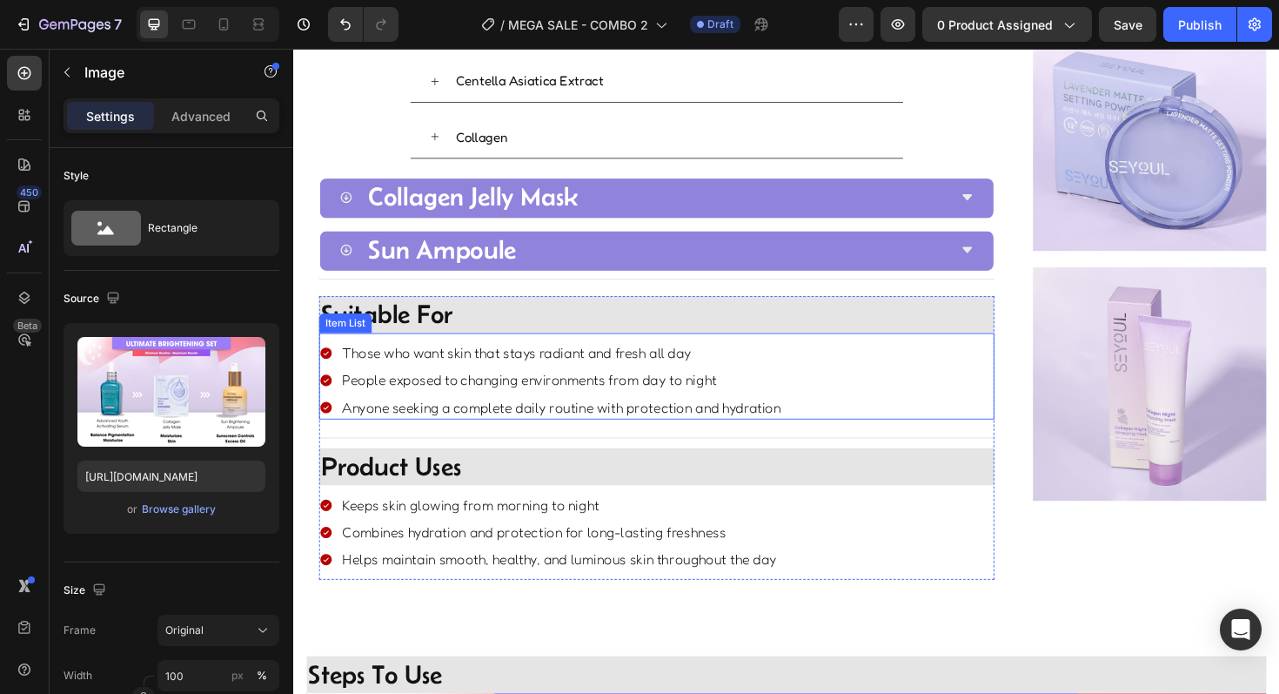
click at [503, 383] on div "Those who want skin that stays radiant and fresh all day People exposed to chan…" at bounding box center [566, 400] width 492 height 82
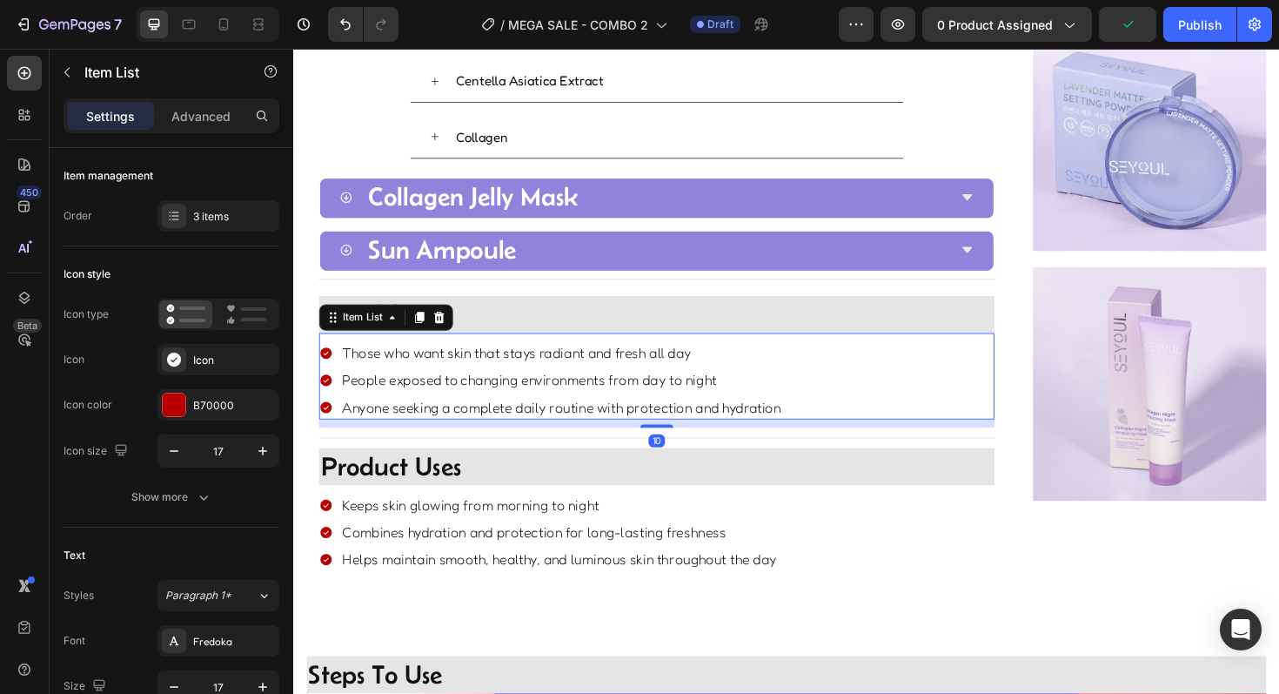
click at [485, 379] on p "Those who want skin that stays radiant and fresh all day" at bounding box center [577, 370] width 465 height 19
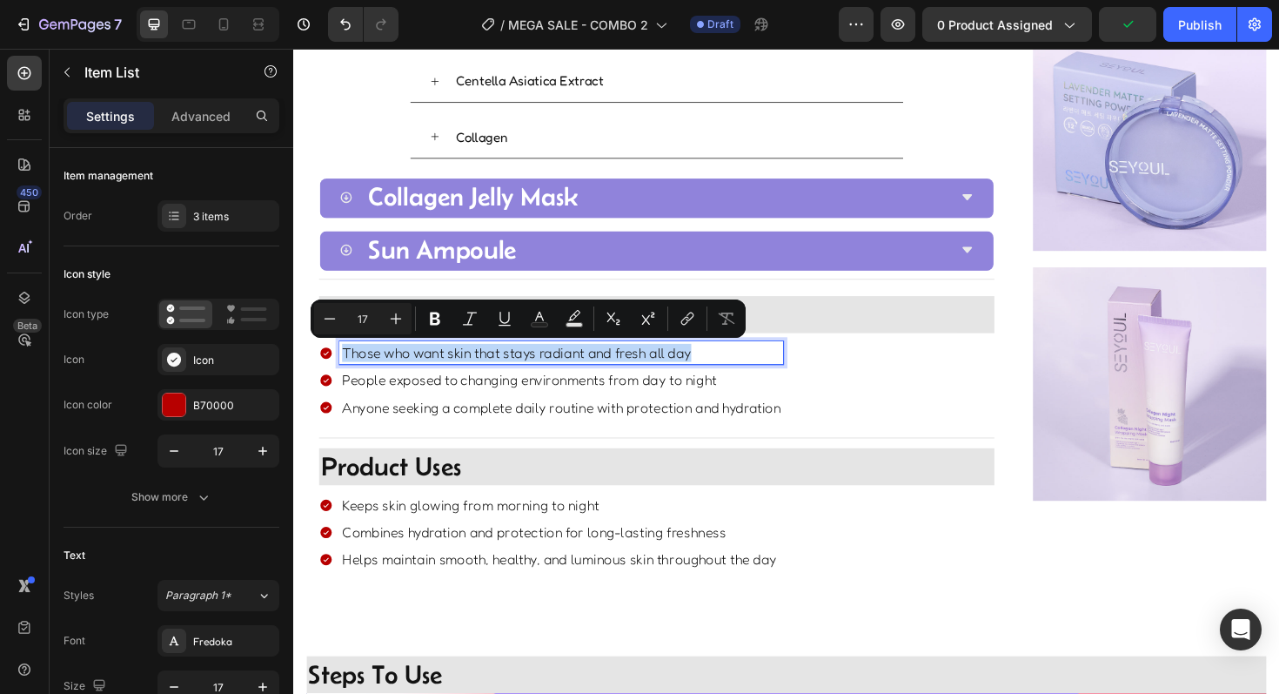
copy p "Those who want skin that stays radiant and fresh all day"
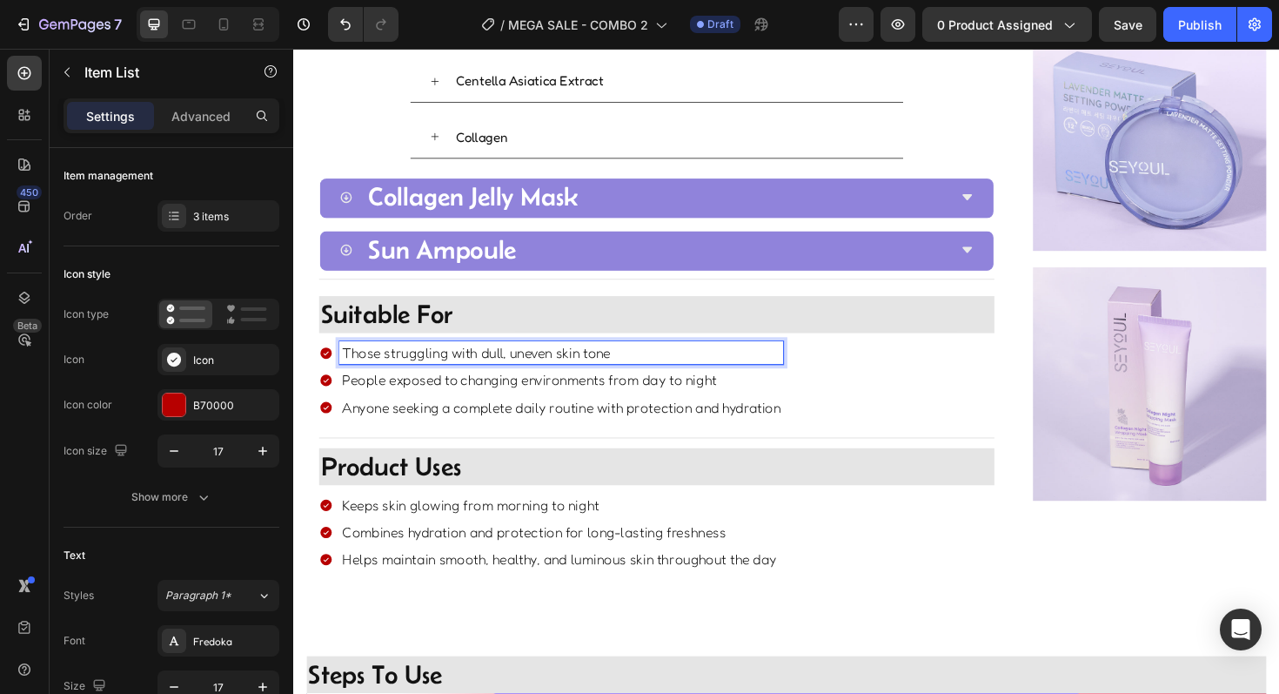
click at [524, 402] on p "People exposed to changing environments from day to night" at bounding box center [577, 399] width 465 height 19
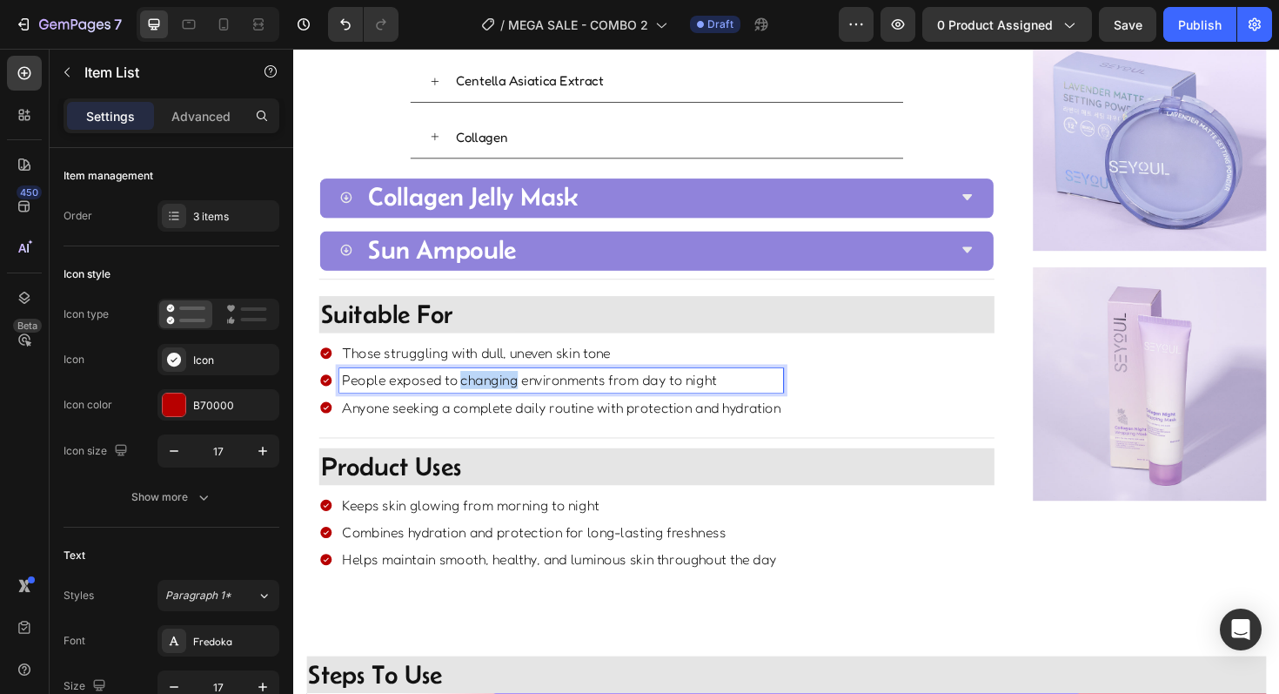
click at [524, 402] on p "People exposed to changing environments from day to night" at bounding box center [577, 399] width 465 height 19
click at [525, 432] on p "Anyone seeking a complete daily routine with protection and hydration" at bounding box center [577, 428] width 465 height 19
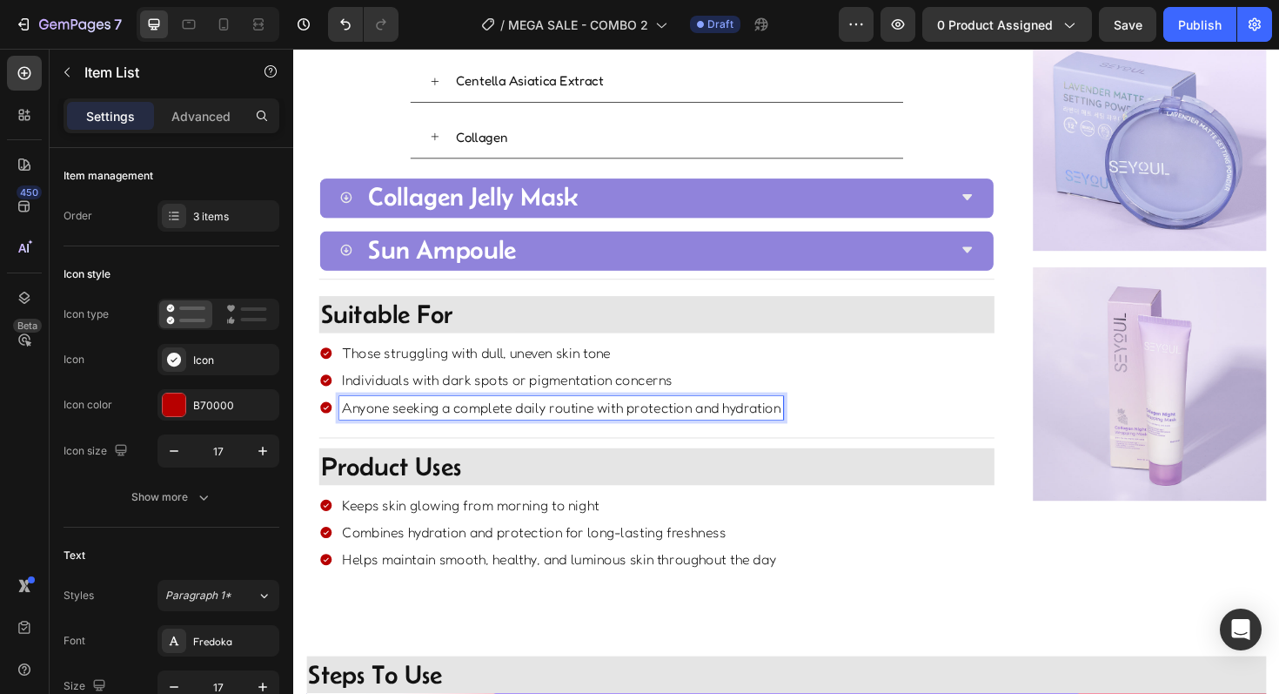
click at [525, 432] on p "Anyone seeking a complete daily routine with protection and hydration" at bounding box center [577, 428] width 465 height 19
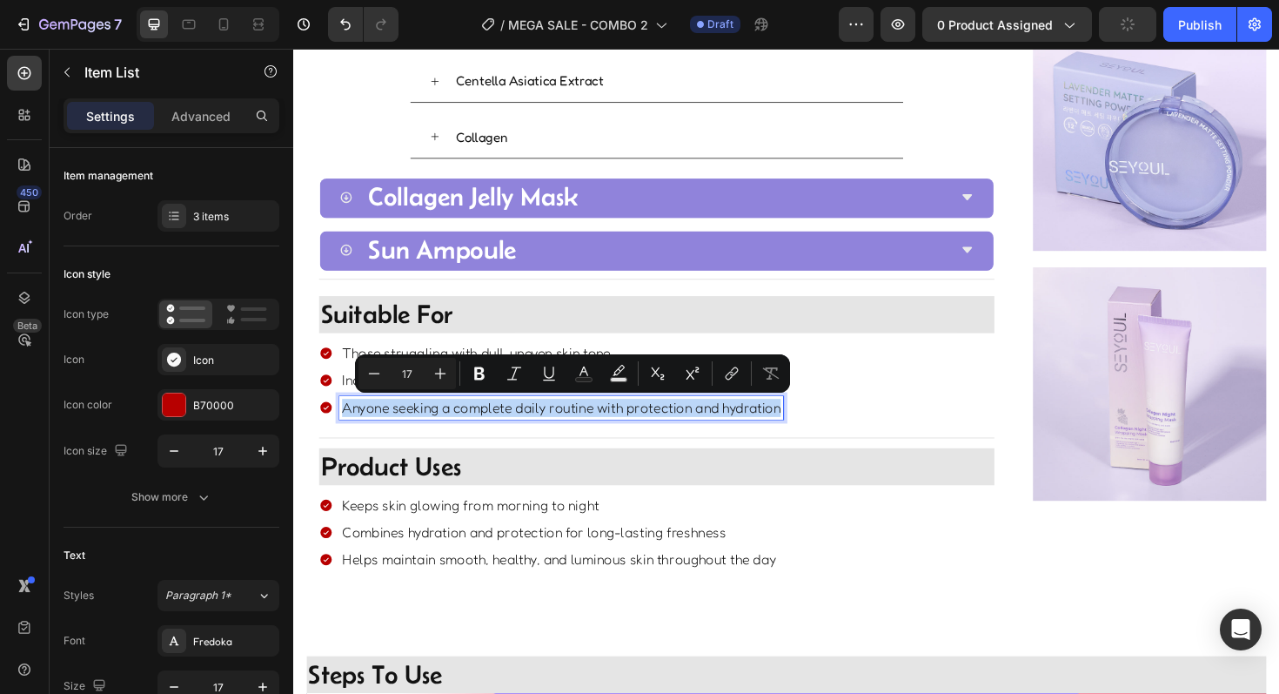
copy p "Anyone seeking a complete daily routine with protection and hydration"
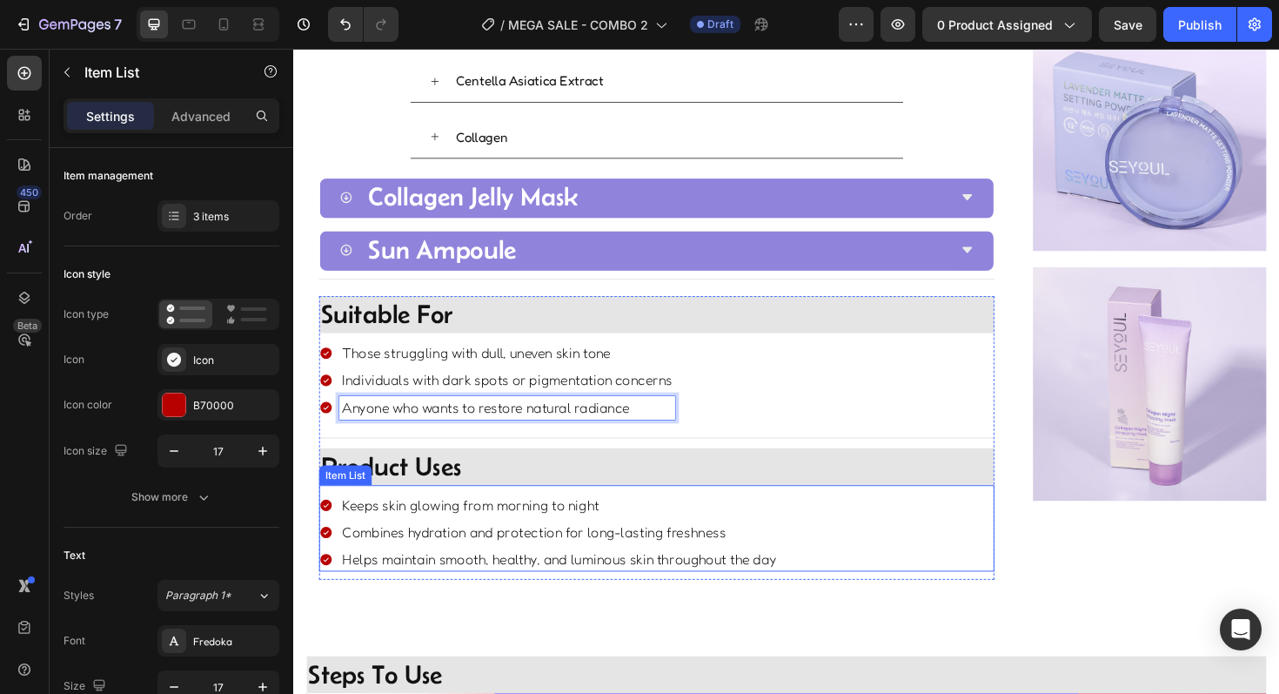
click at [508, 526] on p "Keeps skin glowing from morning to night" at bounding box center [575, 531] width 460 height 19
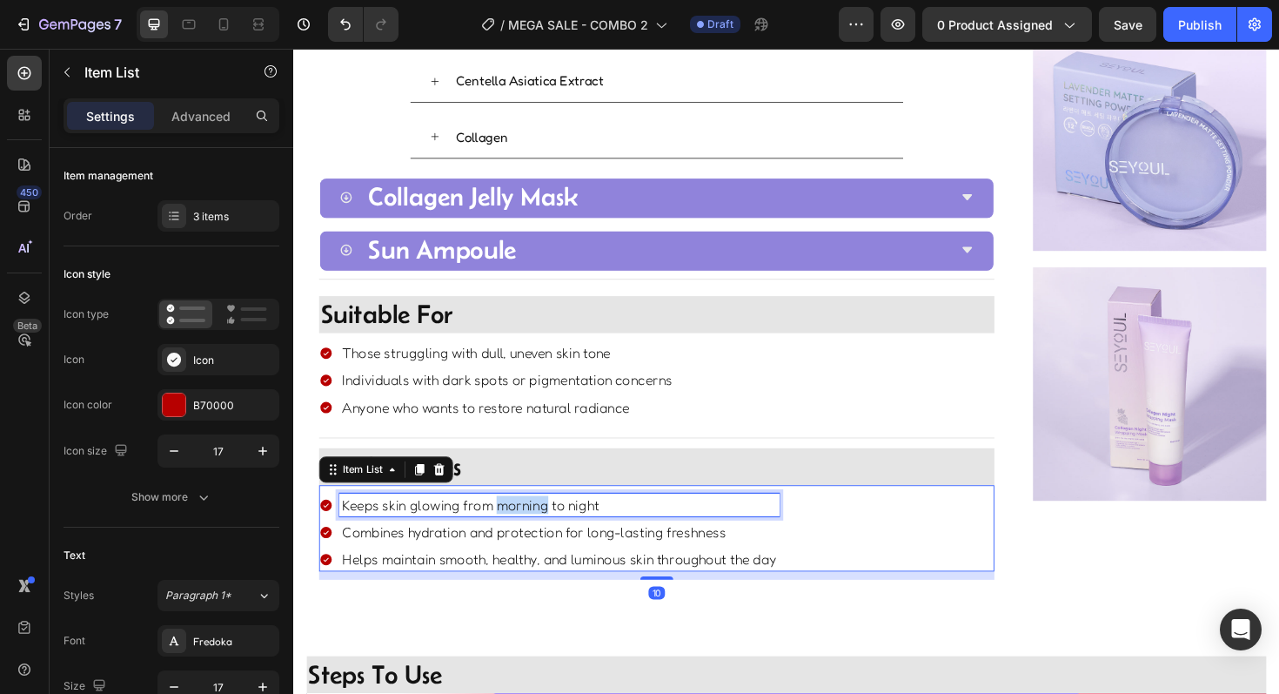
click at [508, 526] on p "Keeps skin glowing from morning to night" at bounding box center [575, 531] width 460 height 19
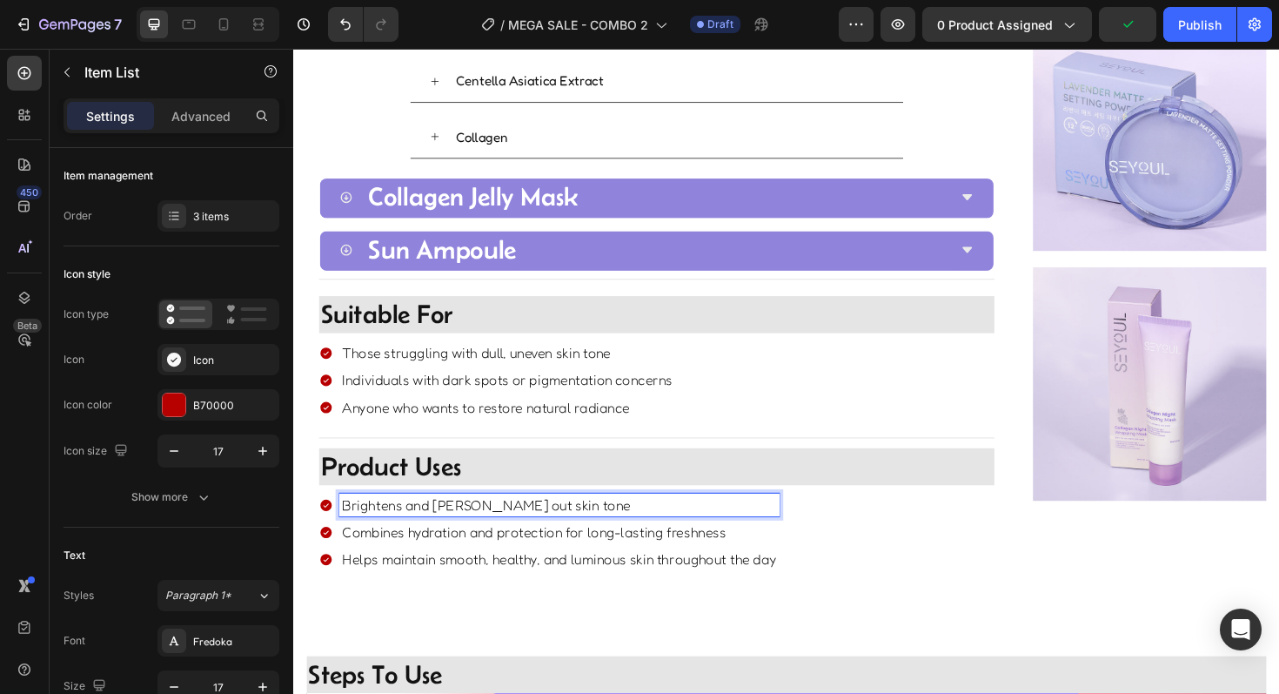
click at [499, 551] on p "Combines hydration and protection for long-lasting freshness" at bounding box center [575, 560] width 460 height 19
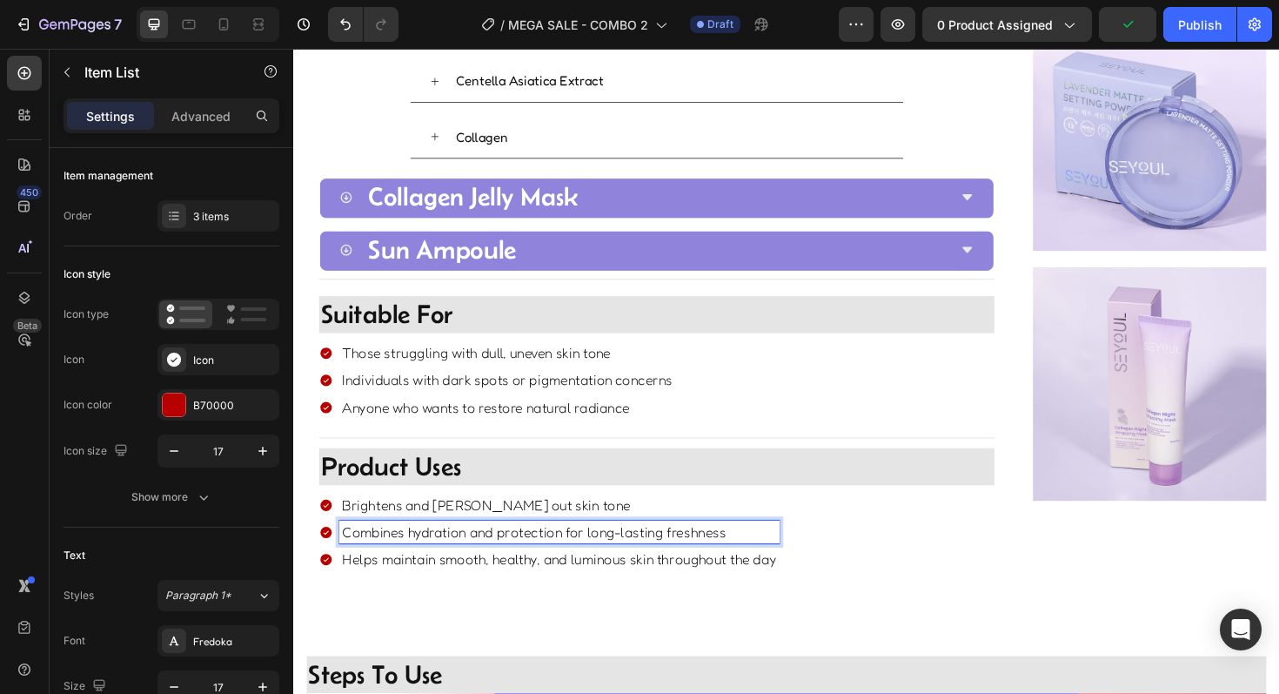
click at [499, 551] on p "Combines hydration and protection for long-lasting freshness" at bounding box center [575, 560] width 460 height 19
click at [469, 584] on p "Helps maintain smooth, healthy, and luminous skin throughout the day" at bounding box center [575, 589] width 460 height 19
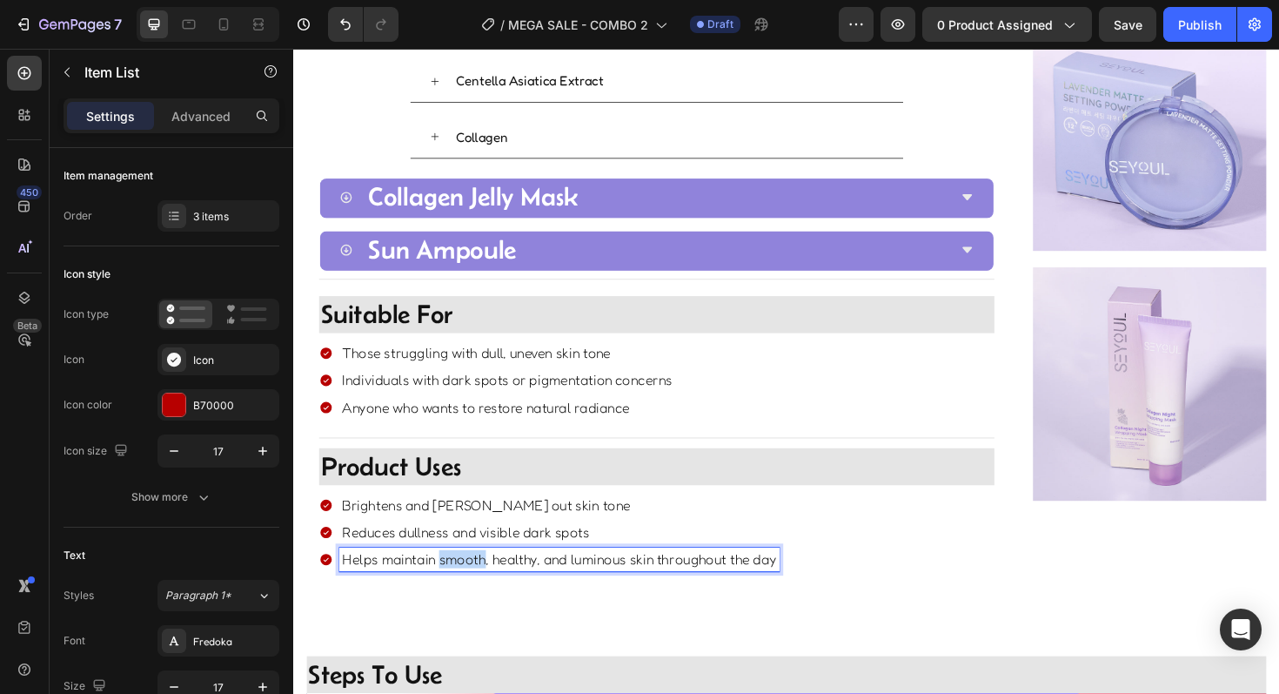
click at [469, 584] on p "Helps maintain smooth, healthy, and luminous skin throughout the day" at bounding box center [575, 589] width 460 height 19
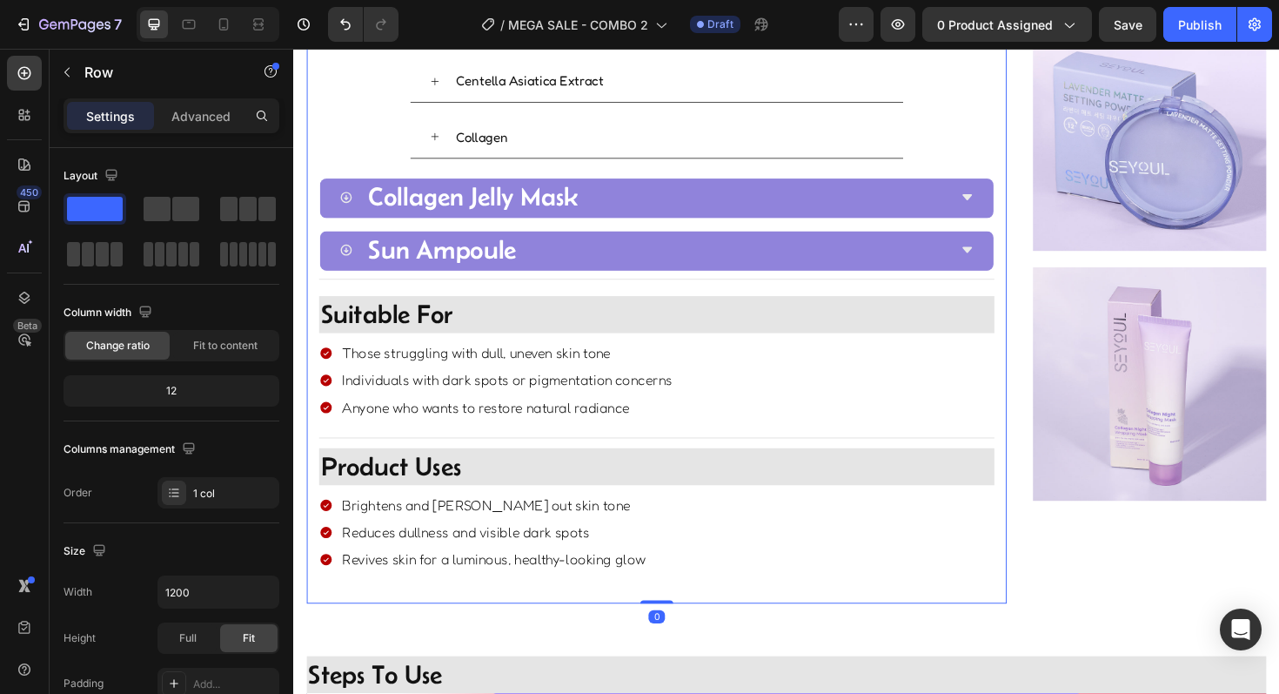
click at [486, 627] on div "Title Line Image Key Ingredients Heading Collagen Jelly Mask Image Advanced You…" at bounding box center [677, 193] width 741 height 884
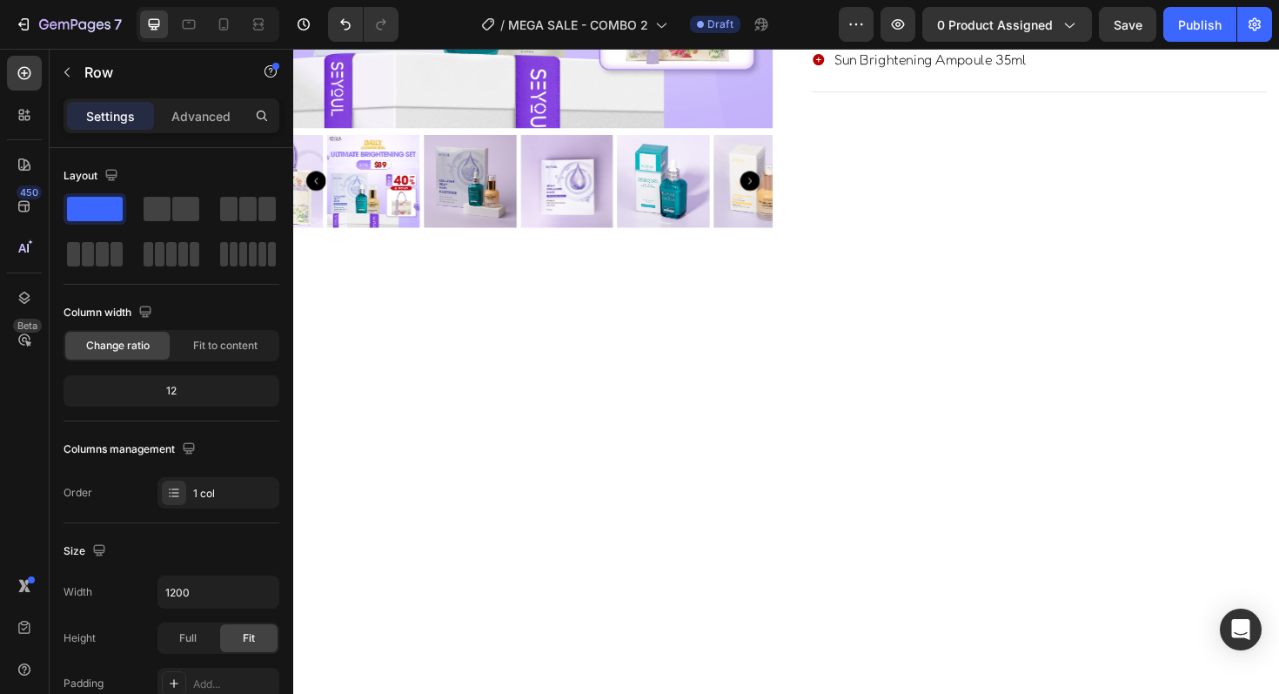
scroll to position [0, 0]
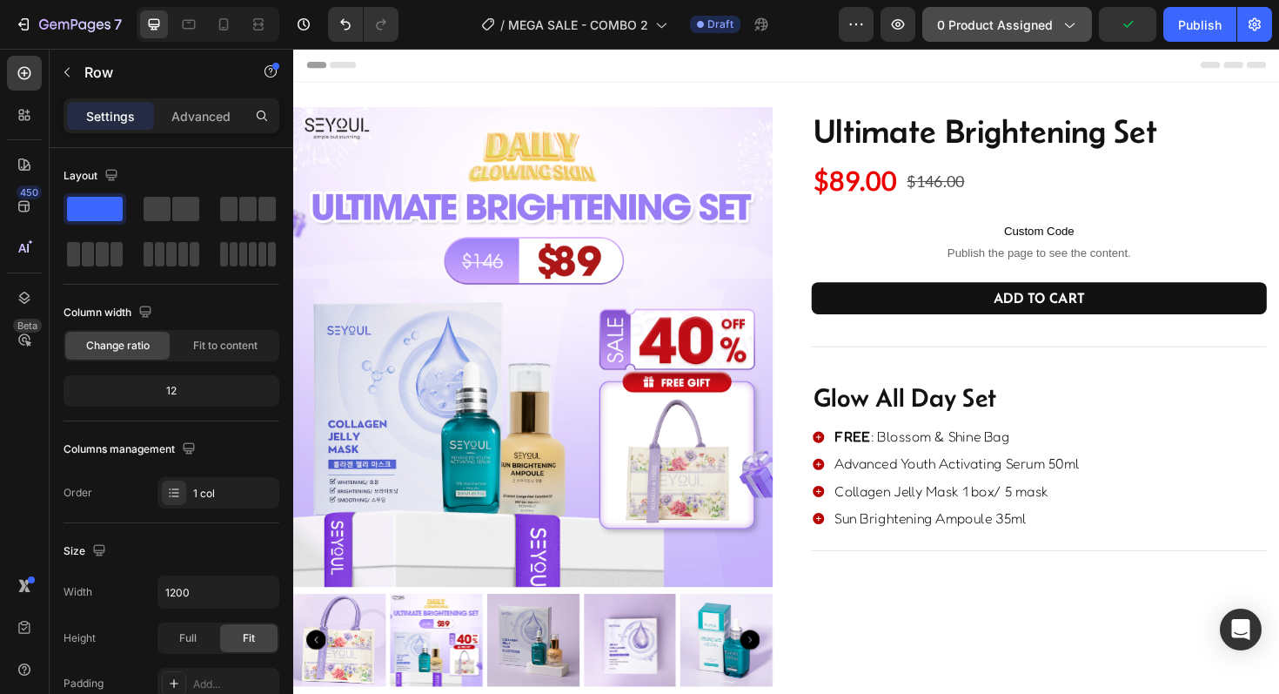
click at [963, 14] on button "0 product assigned" at bounding box center [1007, 24] width 170 height 35
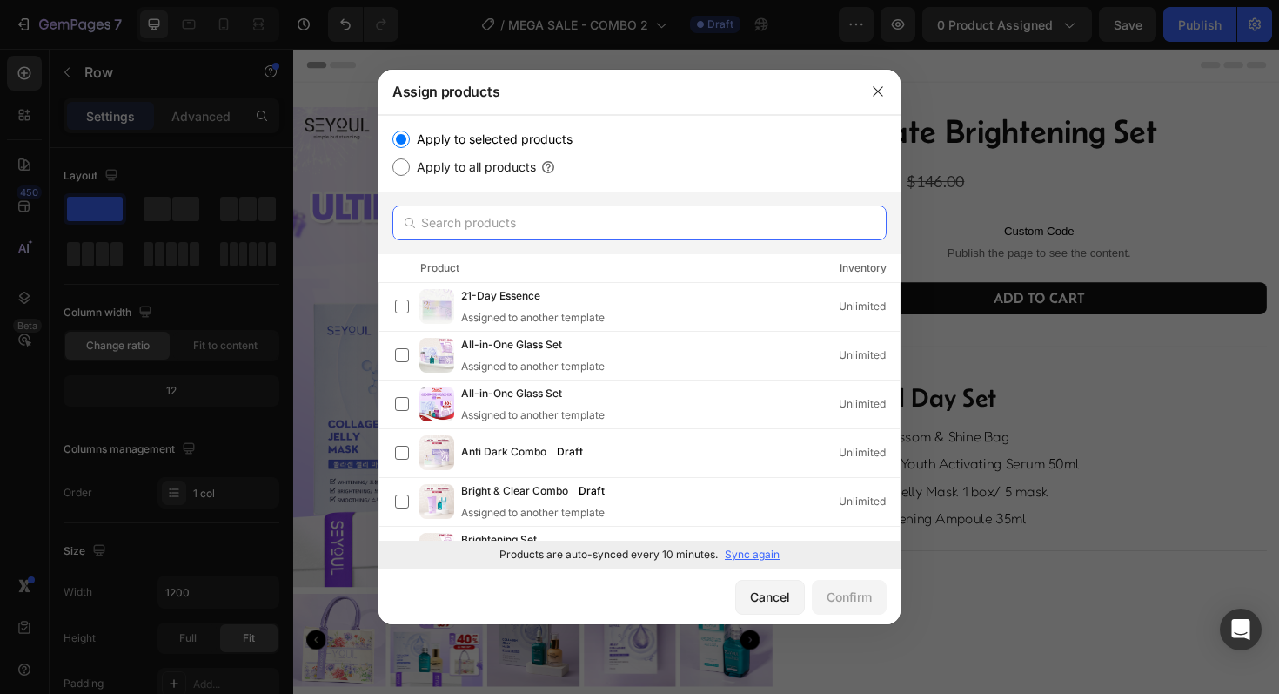
click at [540, 230] on input "text" at bounding box center [639, 222] width 494 height 35
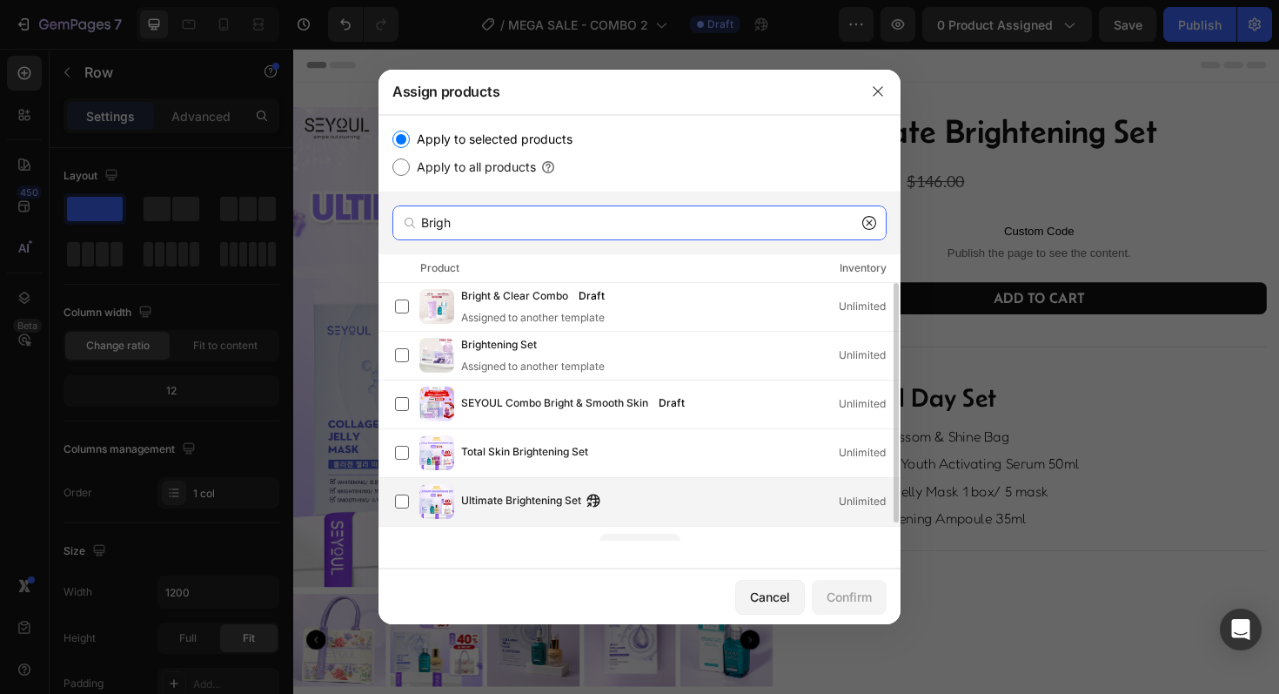
type input "Brigh"
click at [455, 503] on div "Ultimate Brightening Set Unlimited" at bounding box center [647, 501] width 505 height 35
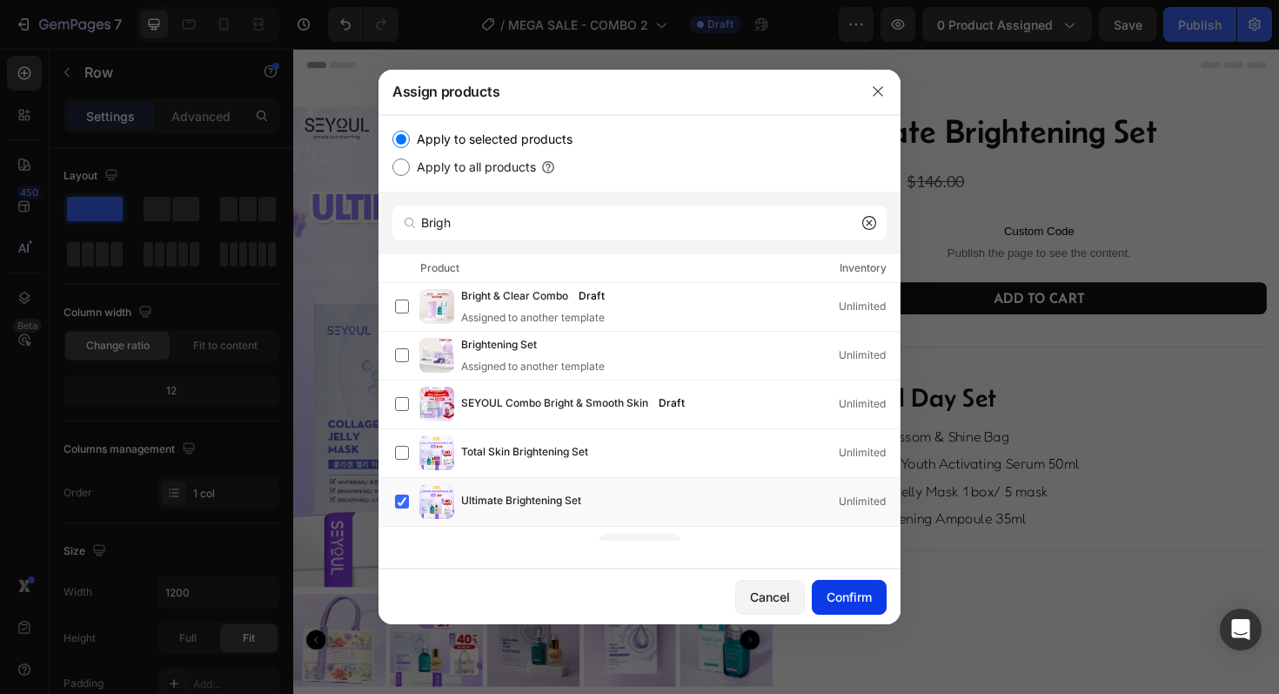
click at [854, 589] on div "Confirm" at bounding box center [849, 596] width 45 height 18
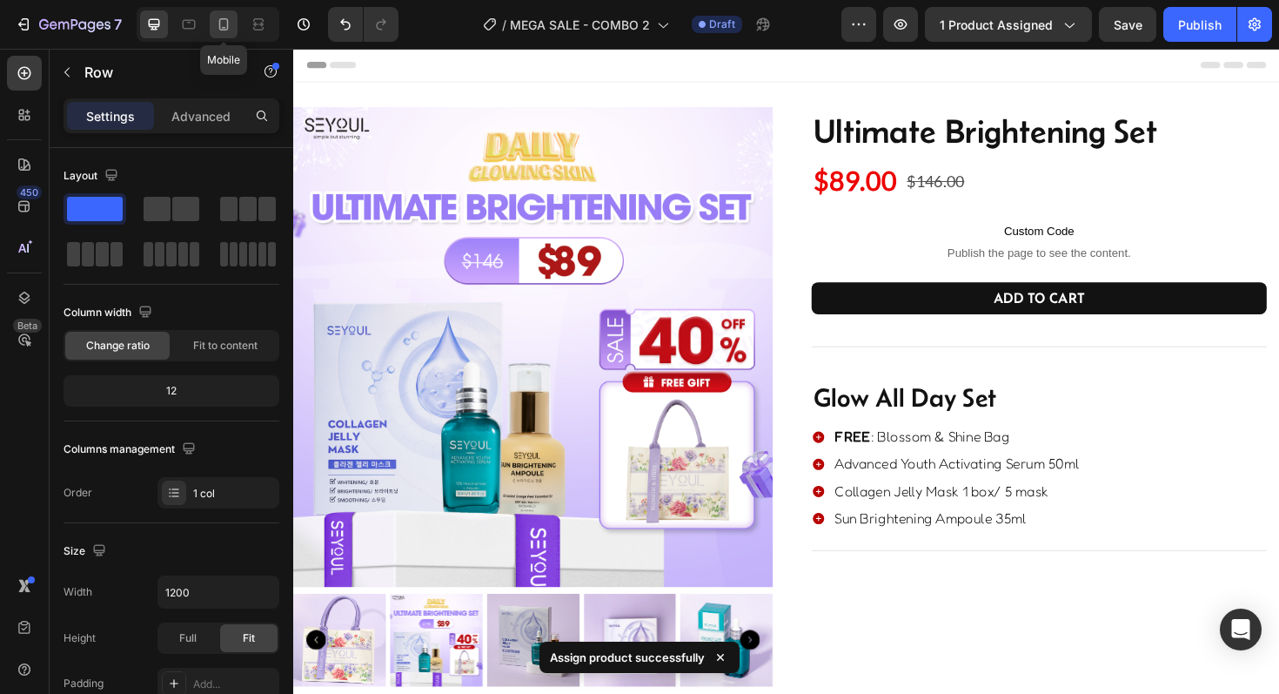
click at [220, 30] on icon at bounding box center [224, 24] width 10 height 12
type input "100%"
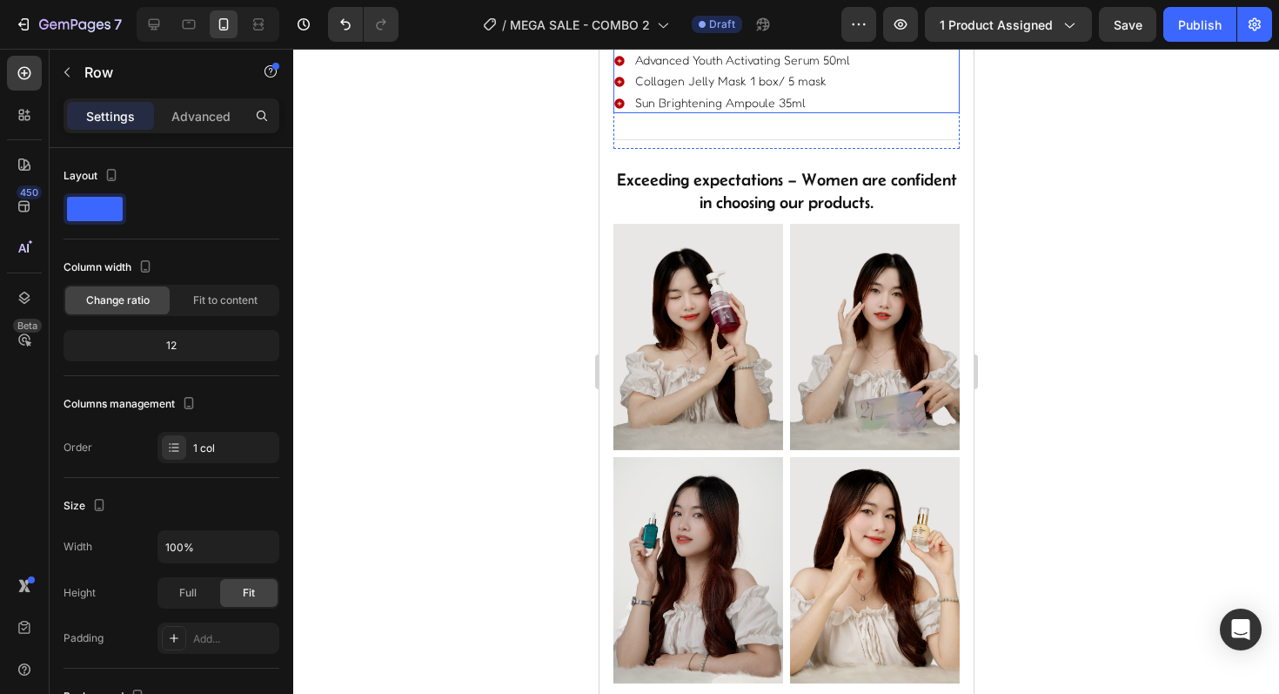
scroll to position [650, 0]
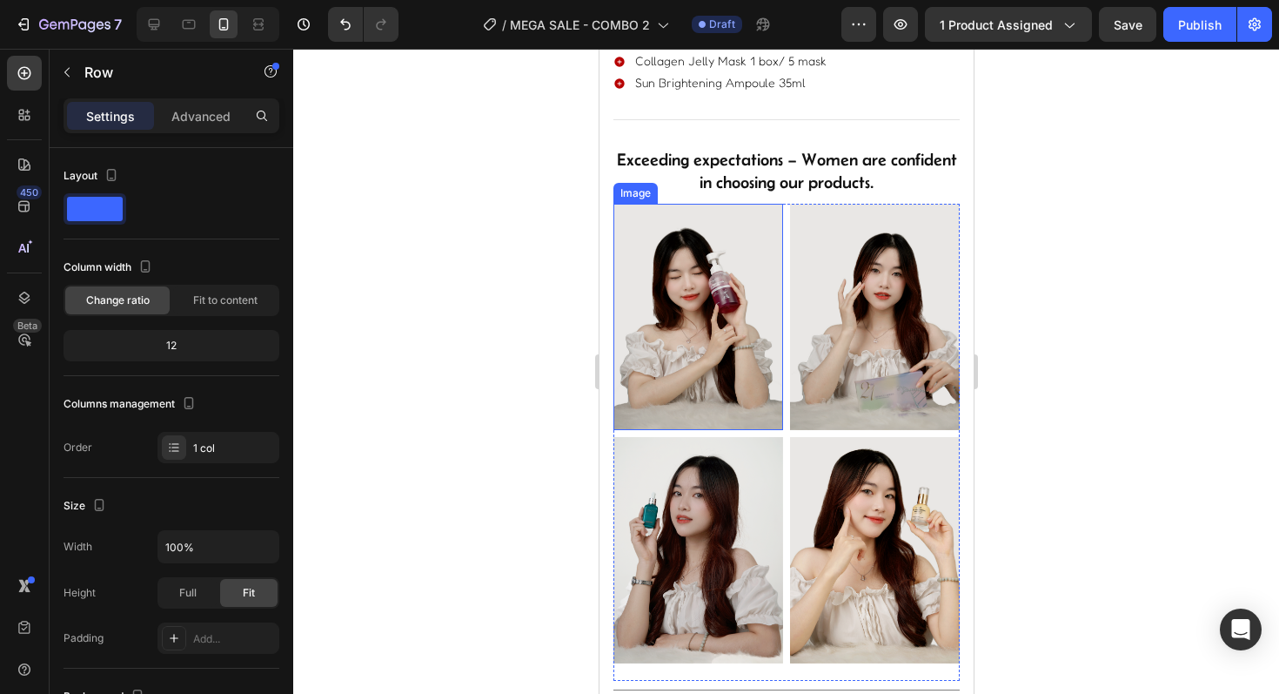
click at [708, 294] on img at bounding box center [698, 317] width 170 height 226
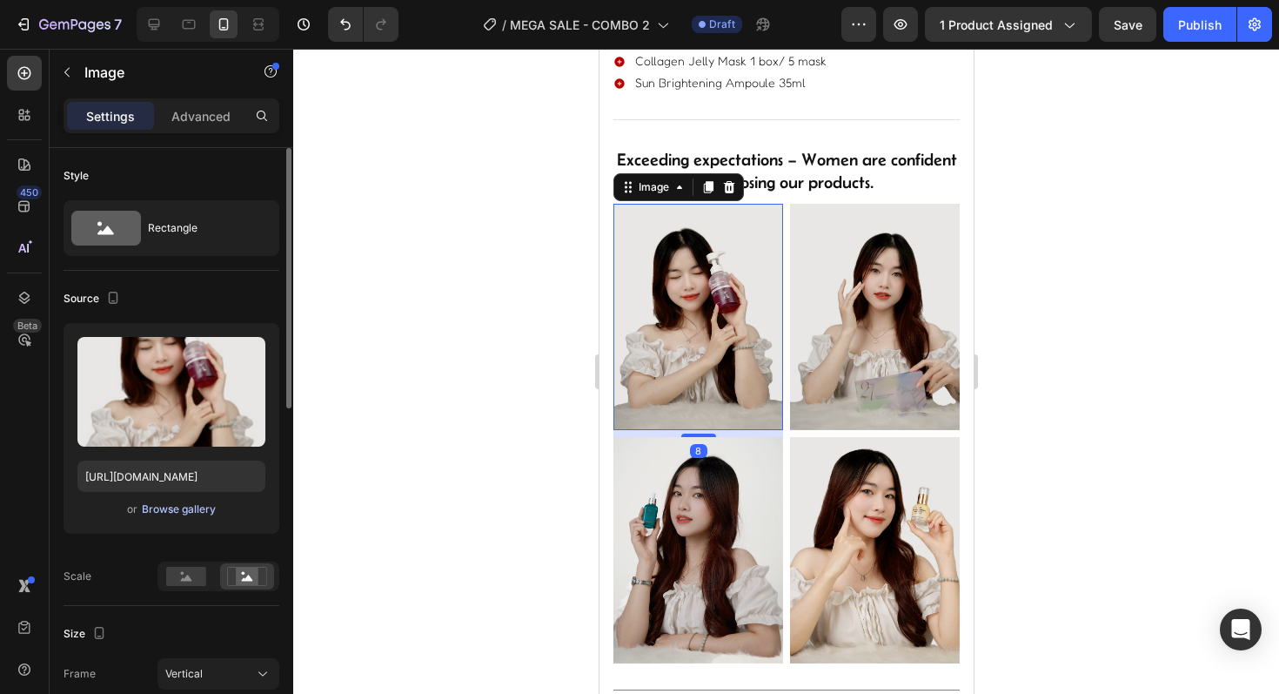
click at [177, 504] on div "Browse gallery" at bounding box center [179, 509] width 74 height 16
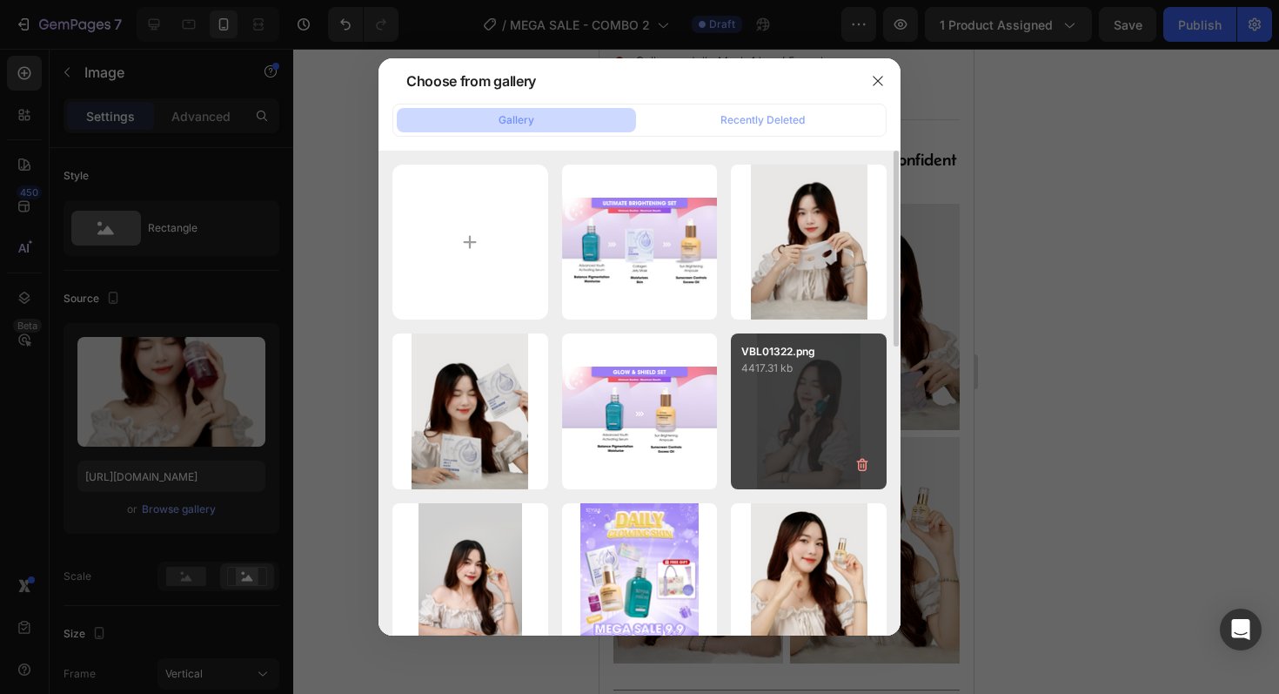
click at [787, 425] on div "VBL01322.png 4417.31 kb" at bounding box center [809, 411] width 156 height 156
type input "https://cdn.shopify.com/s/files/1/0723/7940/0447/files/gempages_542010221011141…"
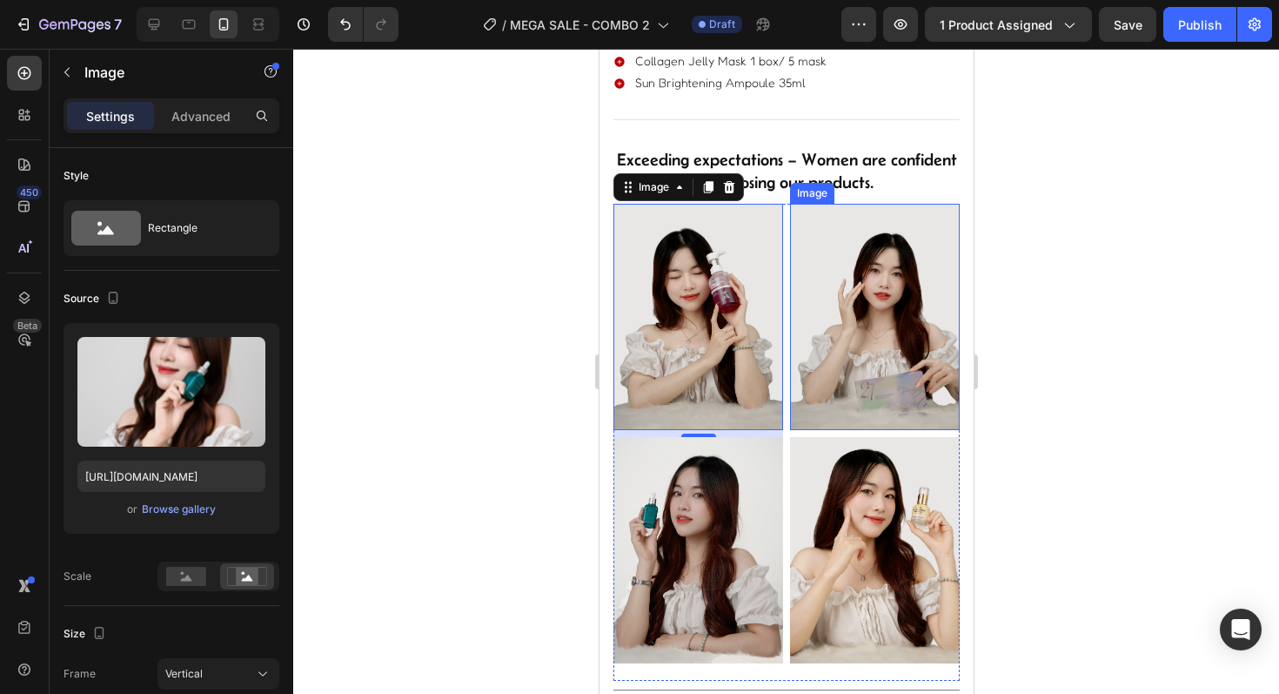
click at [834, 325] on img at bounding box center [874, 317] width 170 height 226
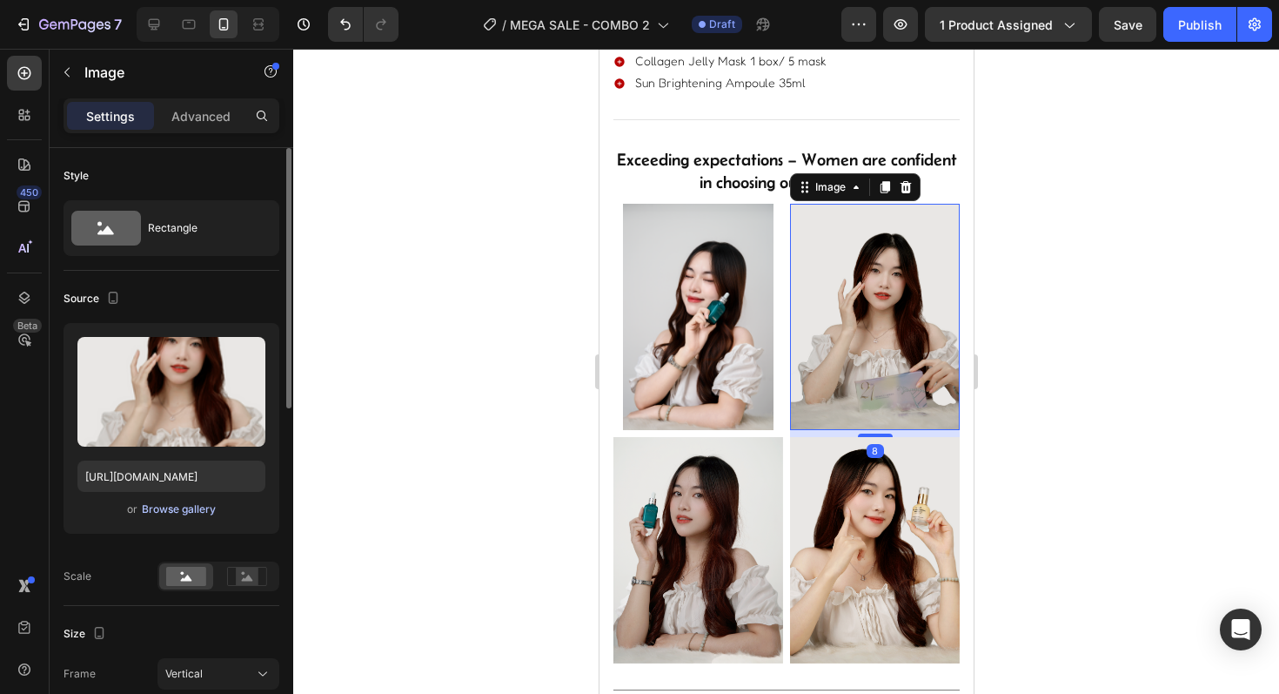
click at [201, 513] on div "Browse gallery" at bounding box center [179, 509] width 74 height 16
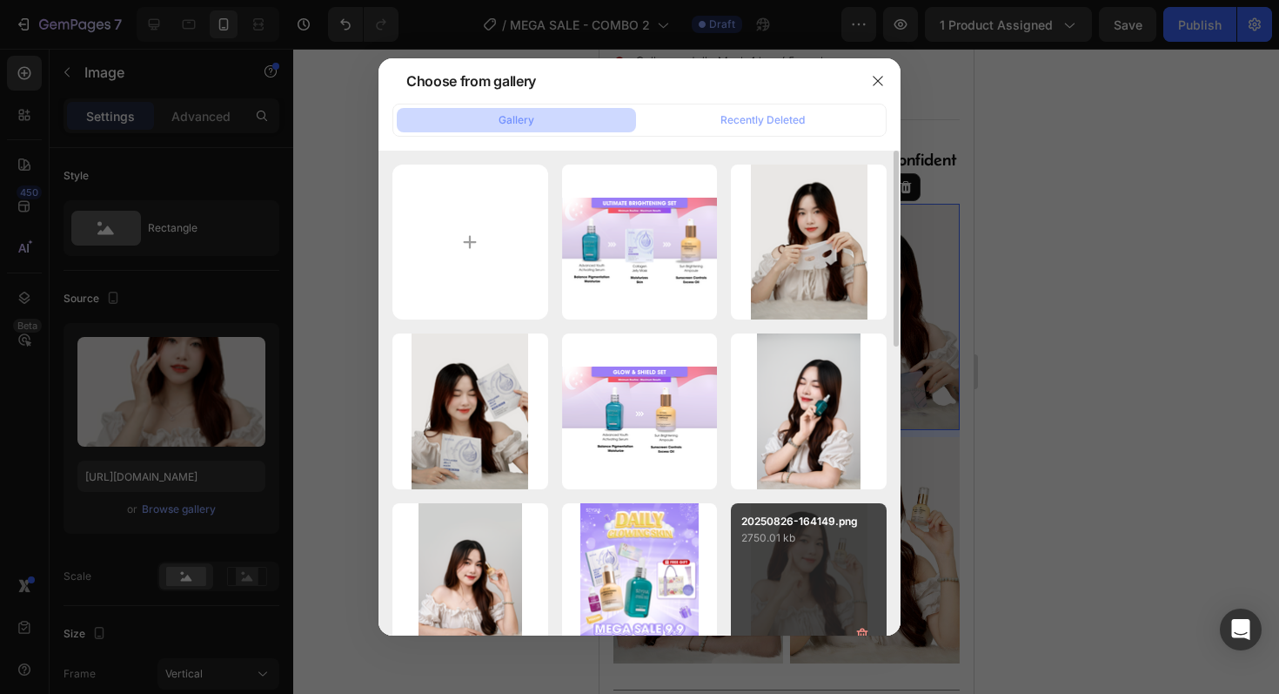
click at [777, 547] on div "20250826-164149.png 2750.01 kb" at bounding box center [809, 581] width 156 height 156
type input "https://cdn.shopify.com/s/files/1/0723/7940/0447/files/gempages_542010221011141…"
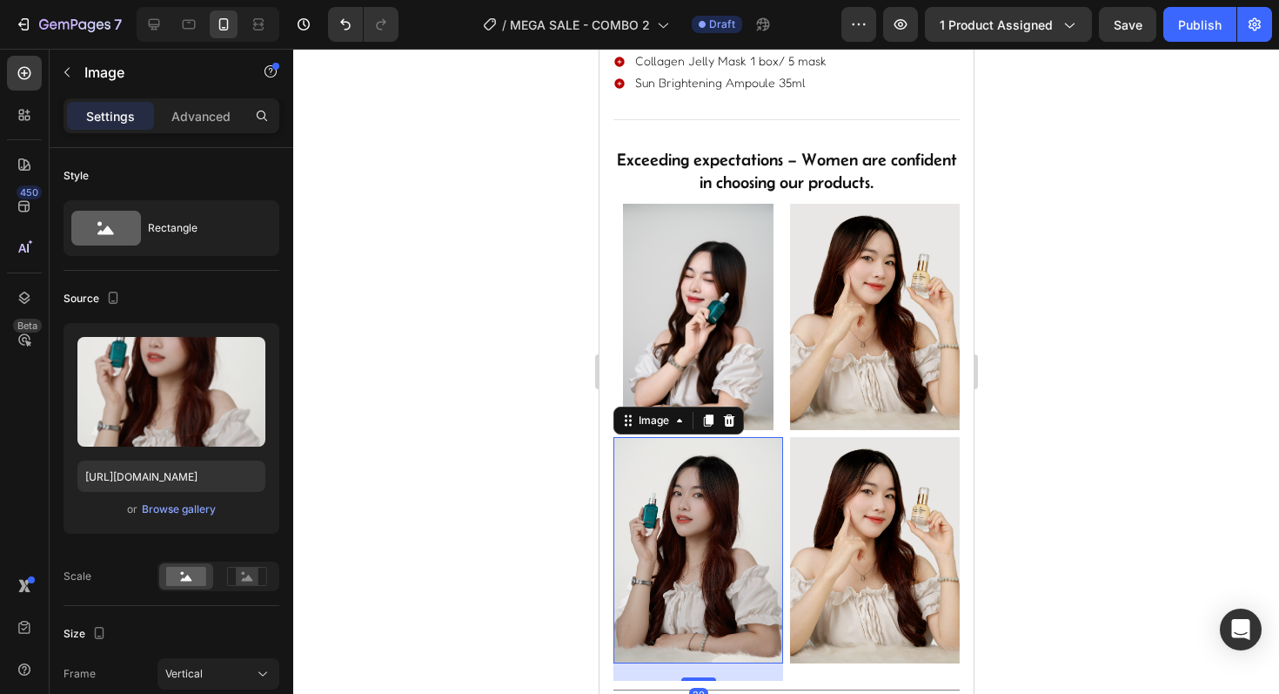
click at [695, 573] on img at bounding box center [698, 550] width 170 height 226
click at [194, 512] on div "Browse gallery" at bounding box center [179, 509] width 74 height 16
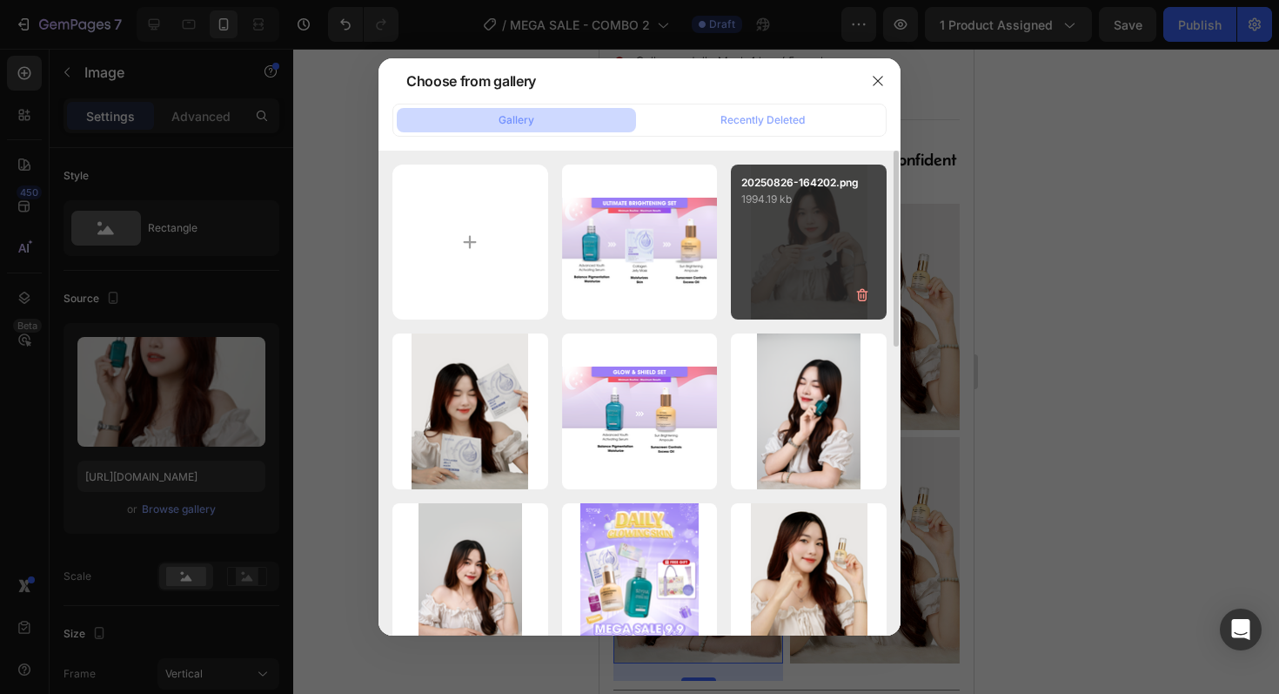
click at [765, 259] on div "20250826-164202.png 1994.19 kb" at bounding box center [809, 242] width 156 height 156
type input "https://cdn.shopify.com/s/files/1/0723/7940/0447/files/gempages_542010221011141…"
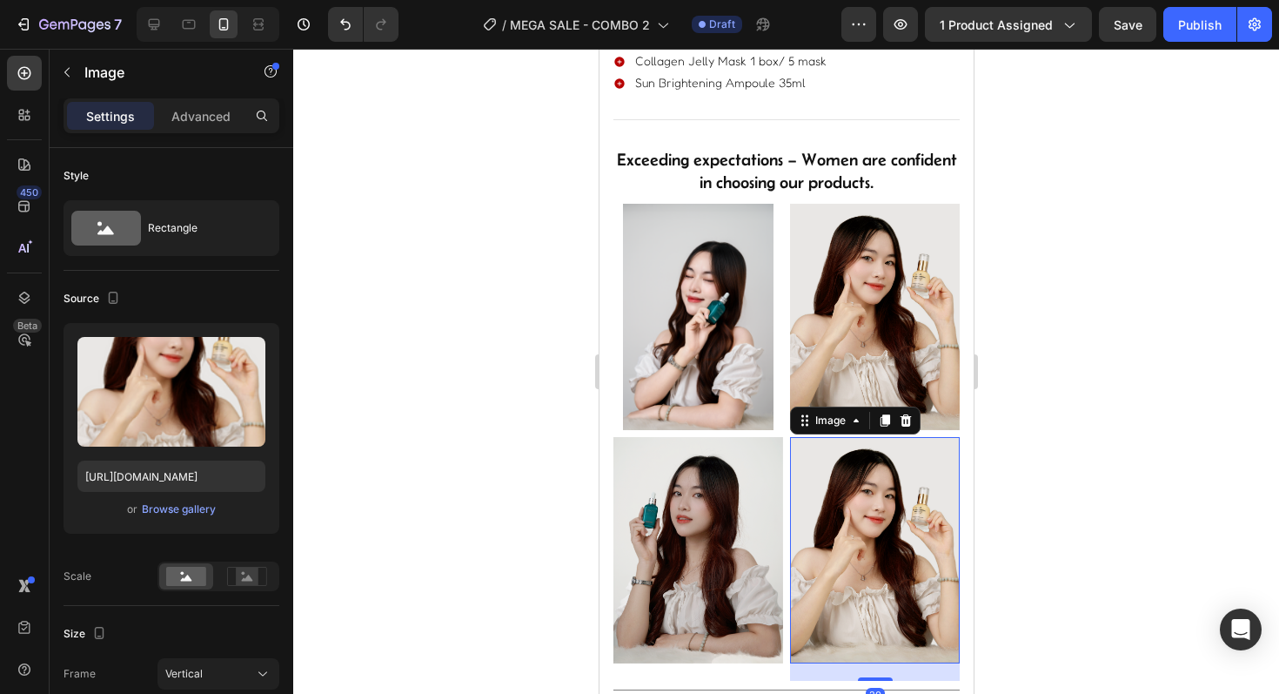
click at [827, 511] on img at bounding box center [874, 550] width 170 height 226
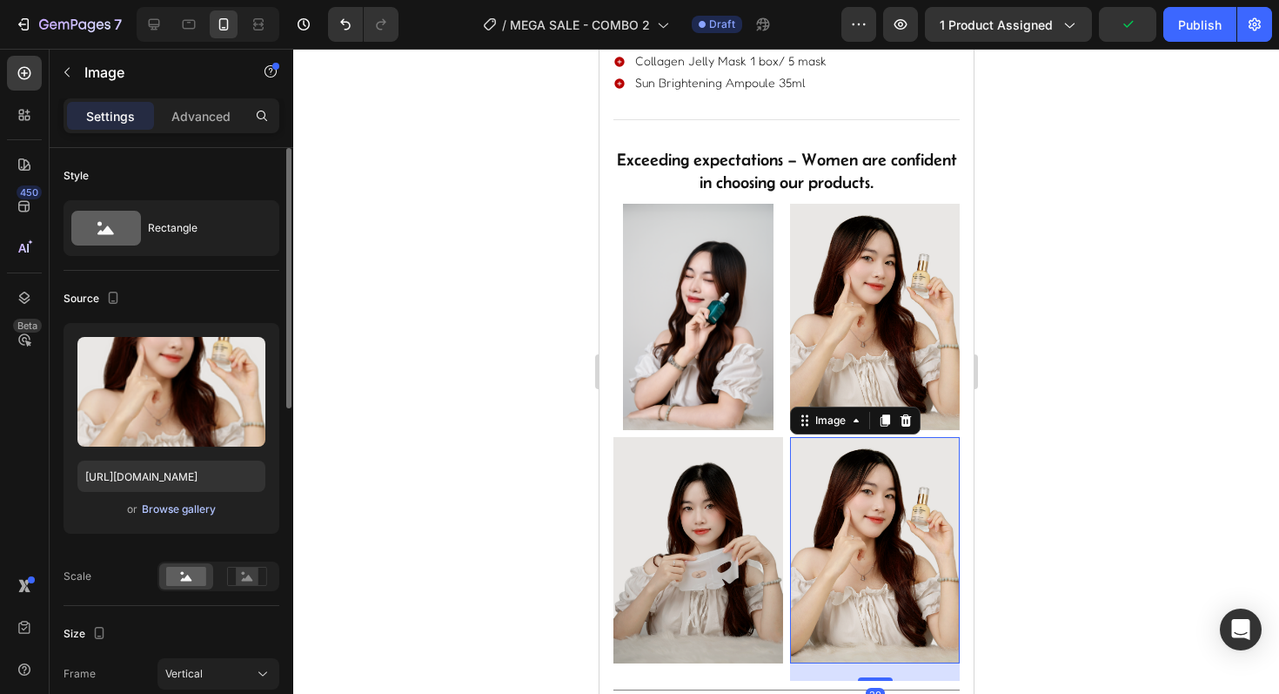
click at [181, 512] on div "Browse gallery" at bounding box center [179, 509] width 74 height 16
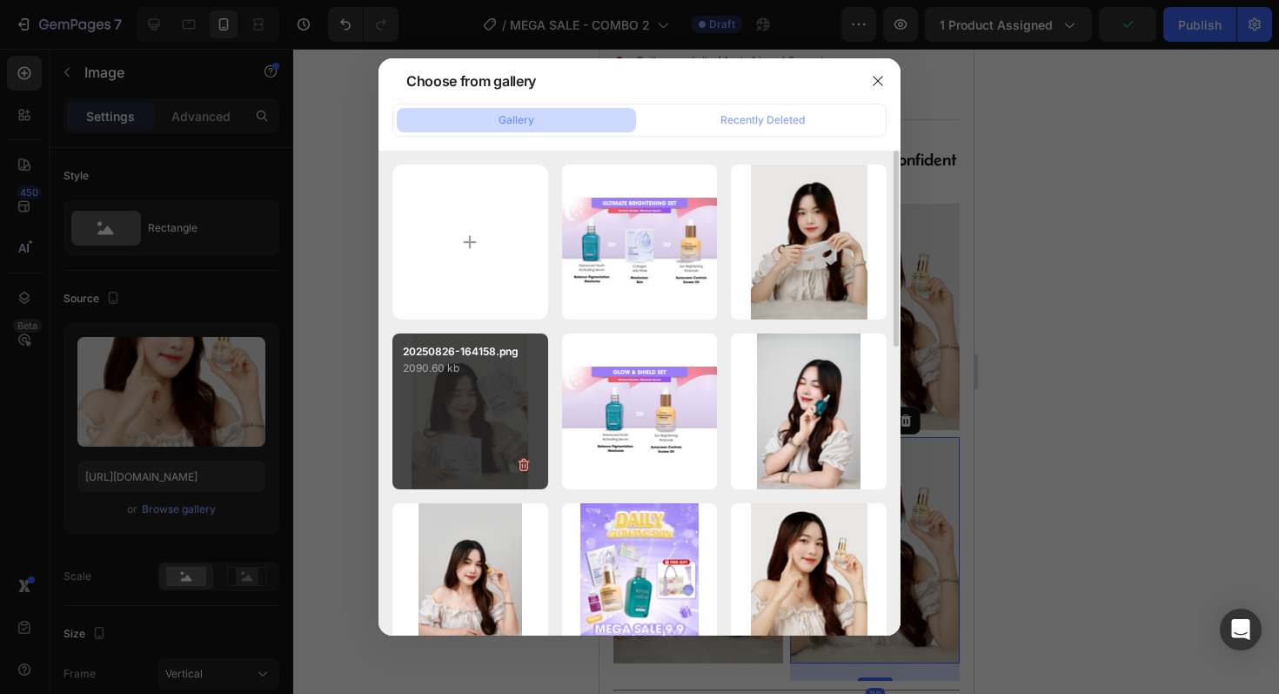
click at [441, 393] on div "20250826-164158.png 2090.60 kb" at bounding box center [470, 411] width 156 height 156
type input "https://cdn.shopify.com/s/files/1/0723/7940/0447/files/gempages_542010221011141…"
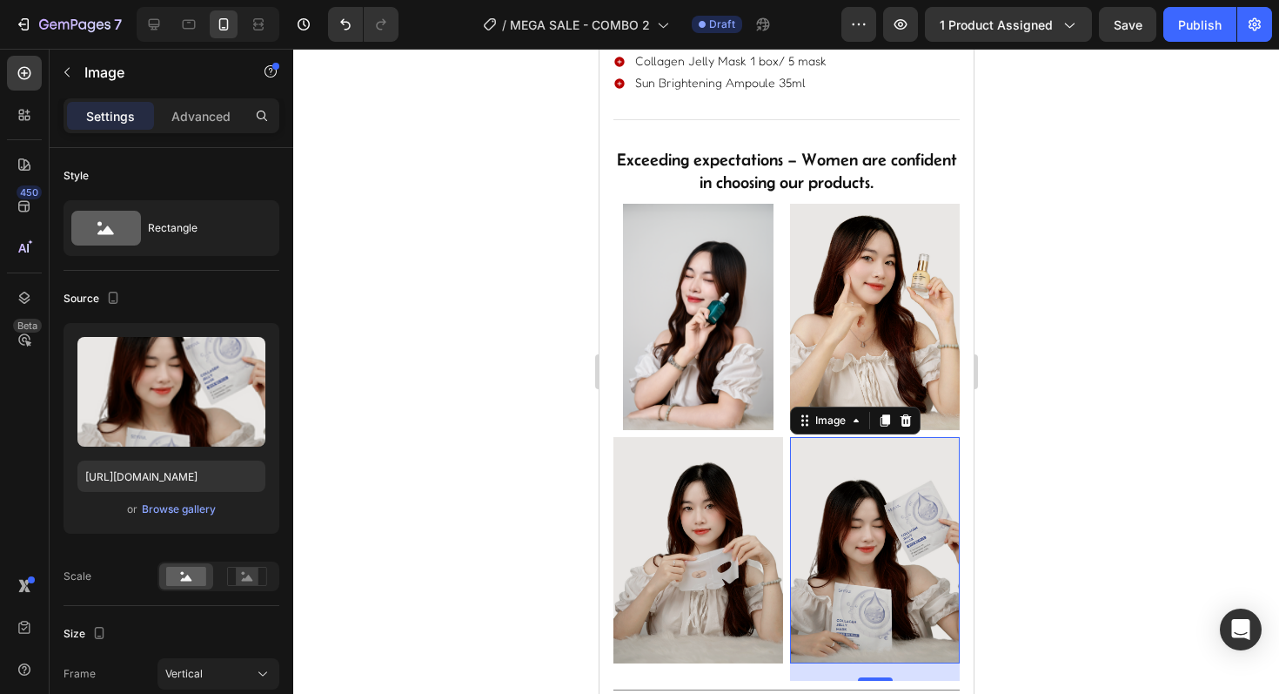
click at [461, 505] on div at bounding box center [786, 371] width 986 height 645
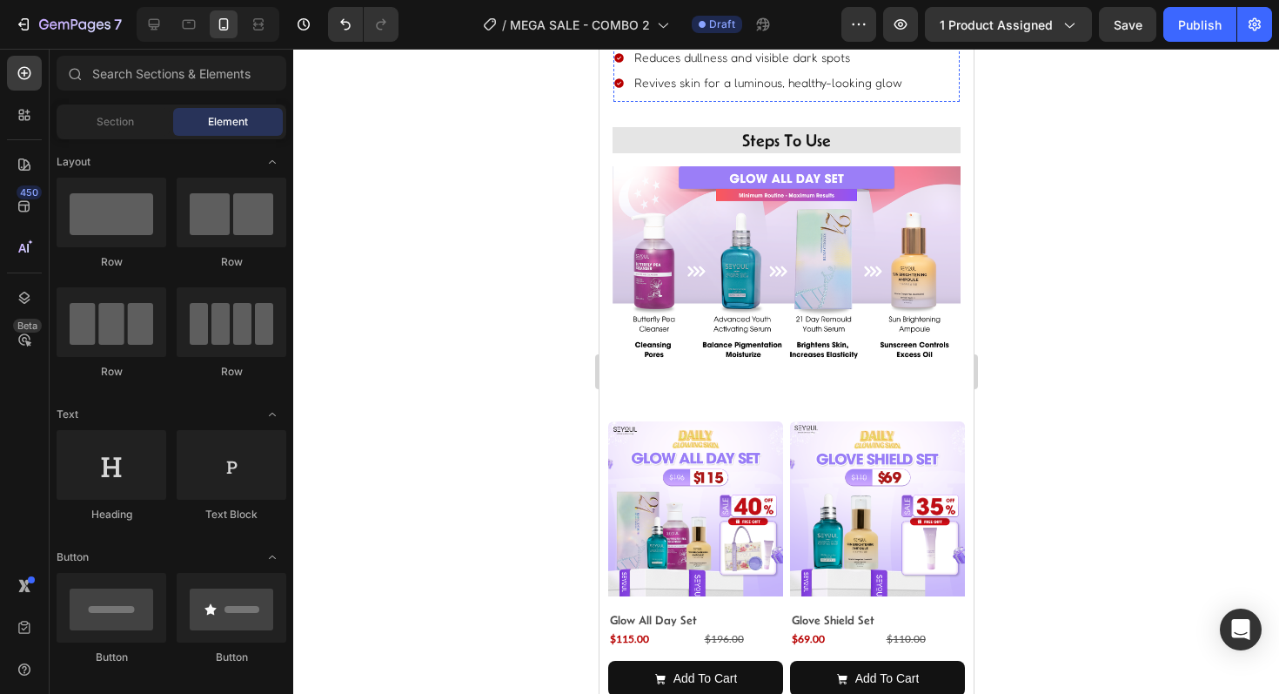
scroll to position [2414, 0]
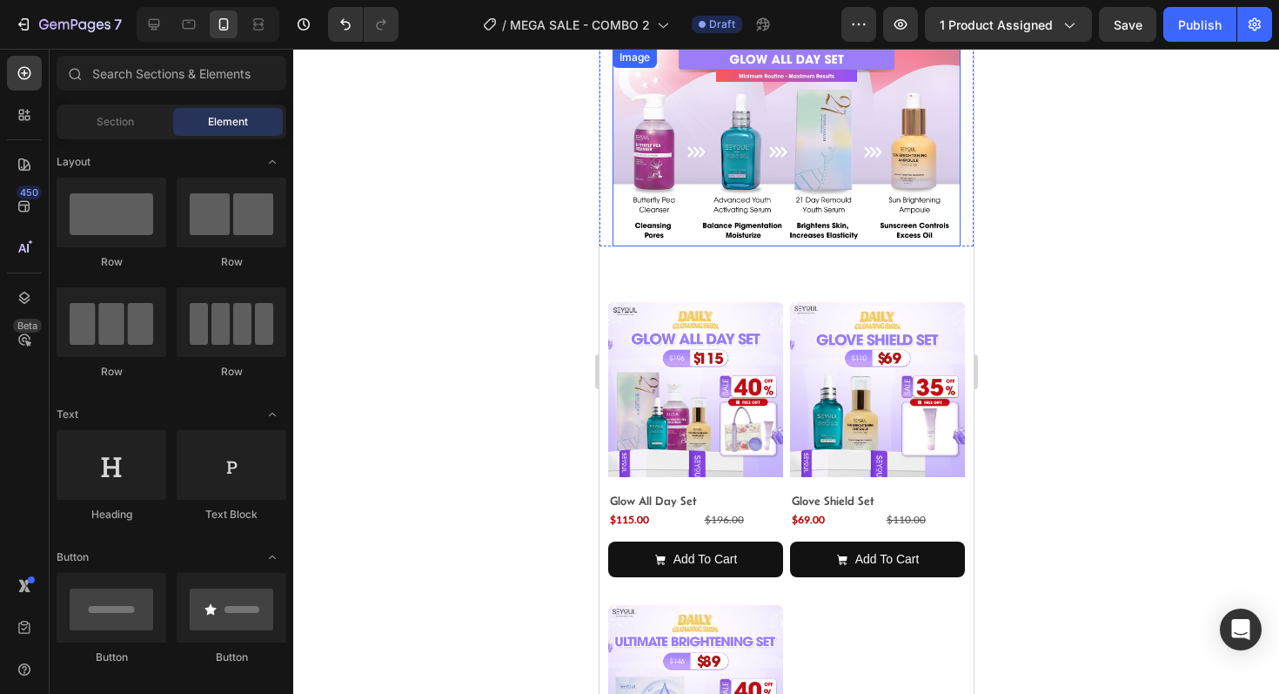
click at [738, 190] on img at bounding box center [786, 146] width 348 height 199
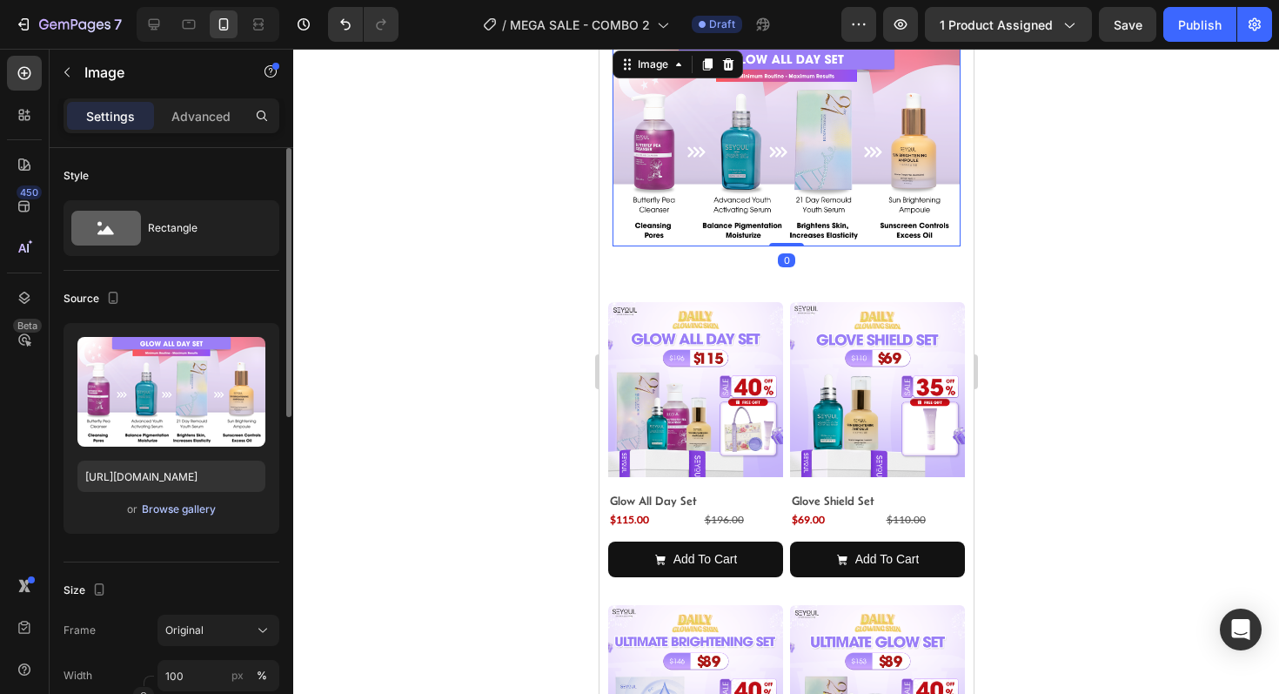
click at [166, 517] on button "Browse gallery" at bounding box center [179, 508] width 76 height 17
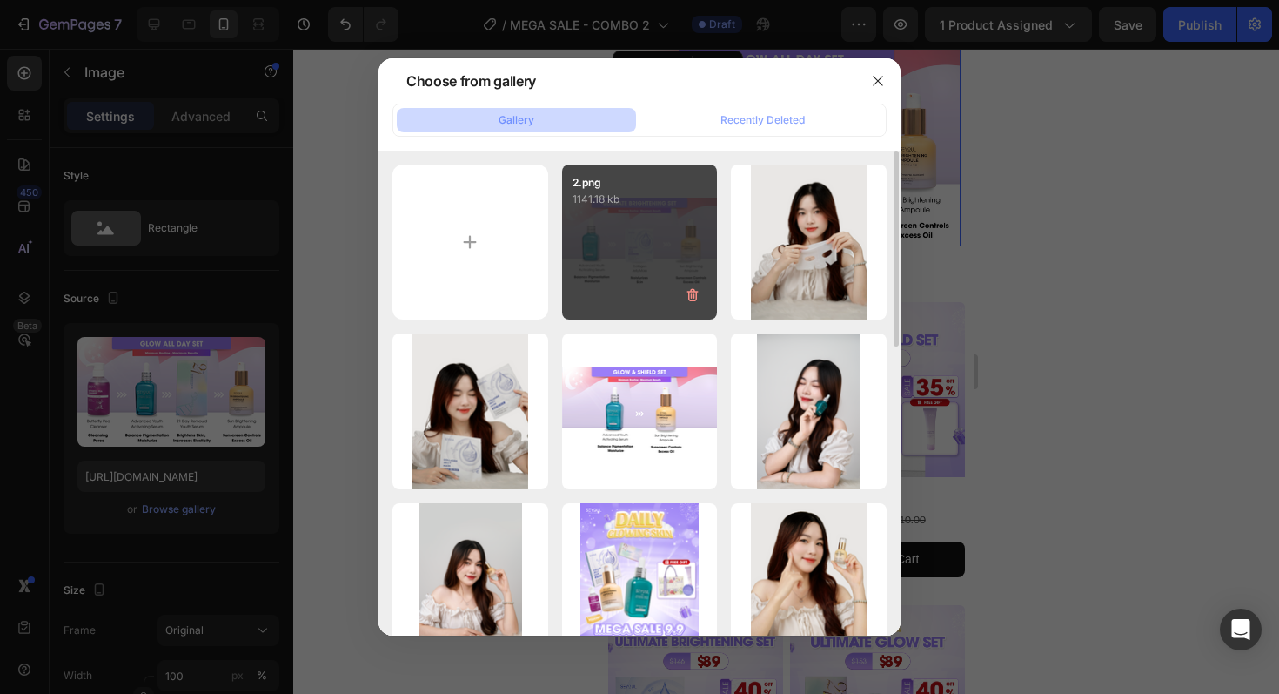
click at [633, 241] on div "2.png 1141.18 kb" at bounding box center [640, 242] width 156 height 156
type input "https://cdn.shopify.com/s/files/1/0723/7940/0447/files/gempages_542010221011141…"
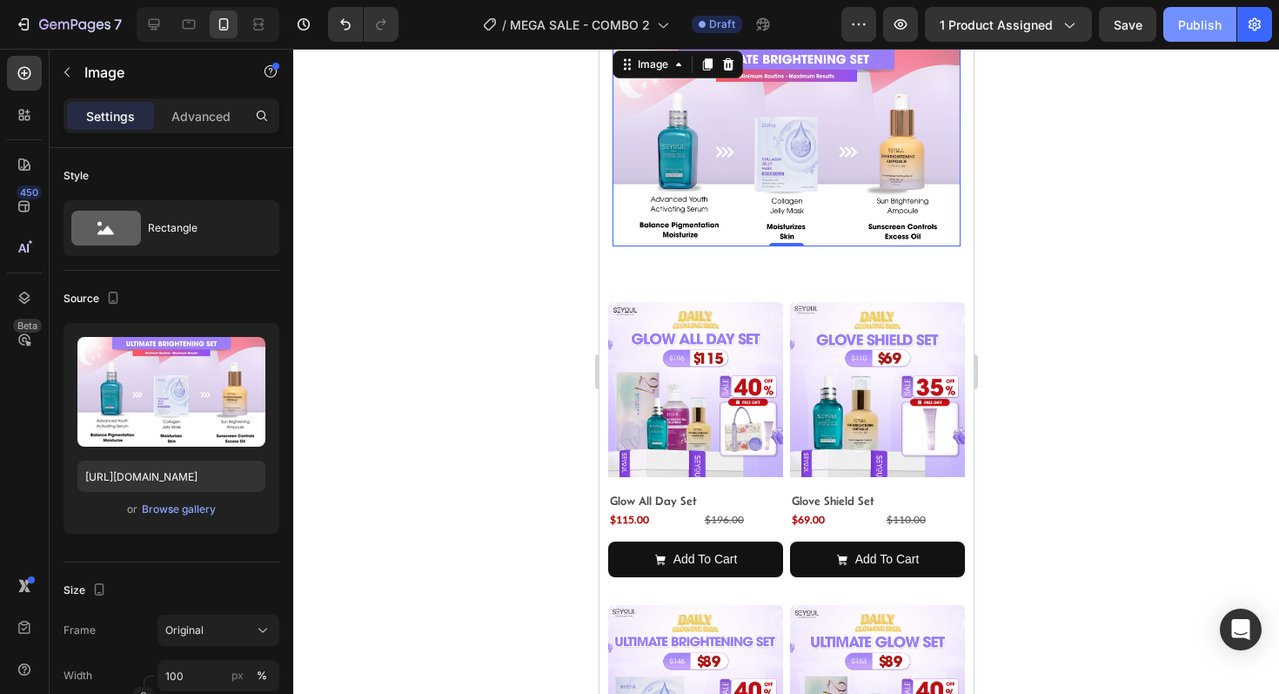
click at [1197, 26] on div "Publish" at bounding box center [1200, 25] width 44 height 18
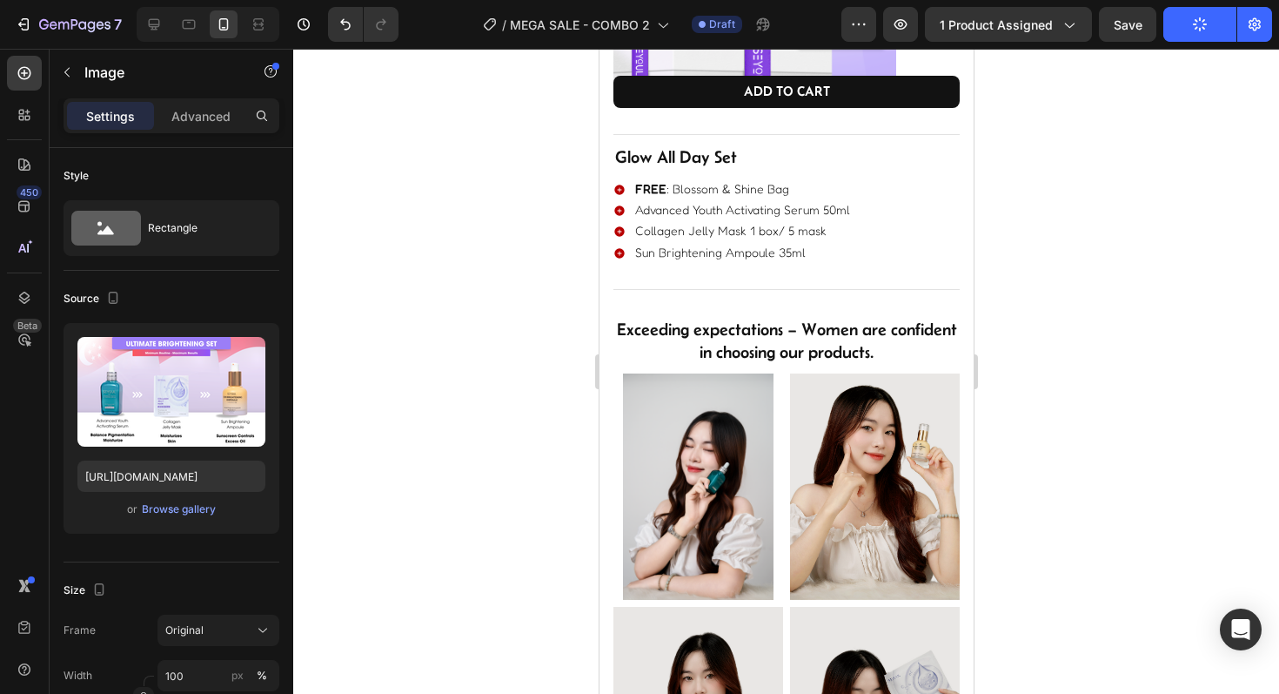
scroll to position [0, 0]
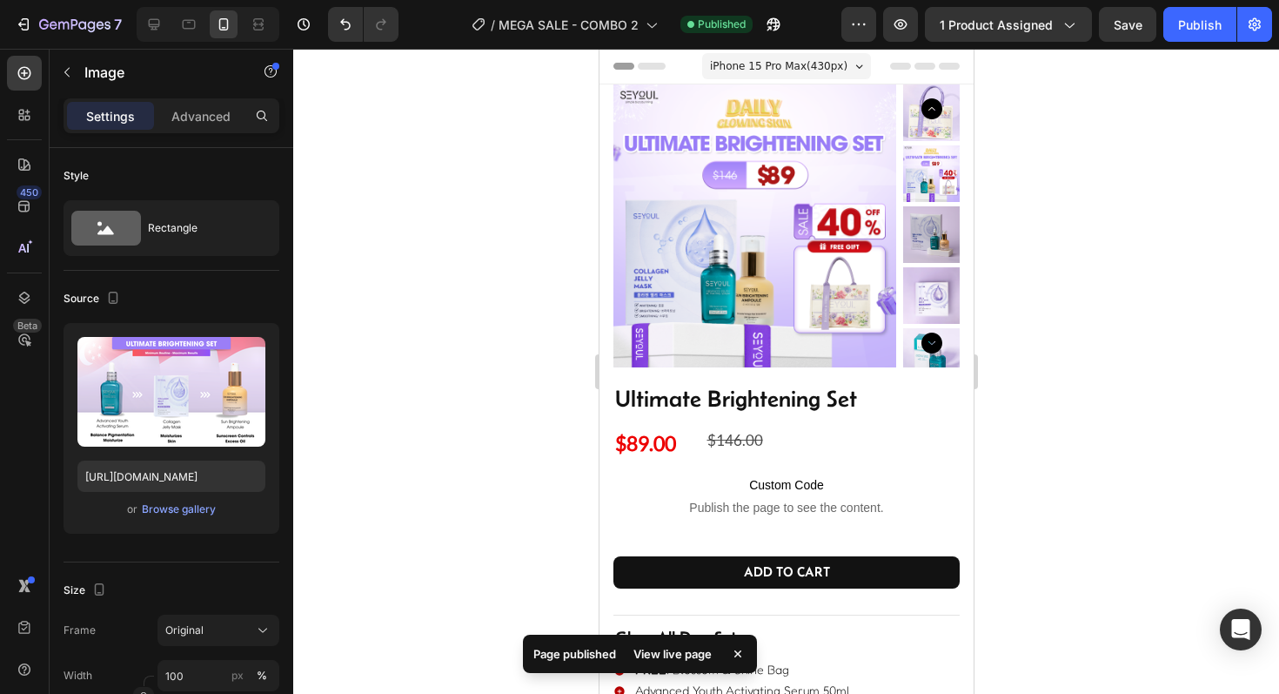
click at [667, 667] on div "Page published View live page" at bounding box center [640, 653] width 234 height 38
click at [688, 658] on div "View live page" at bounding box center [672, 653] width 99 height 24
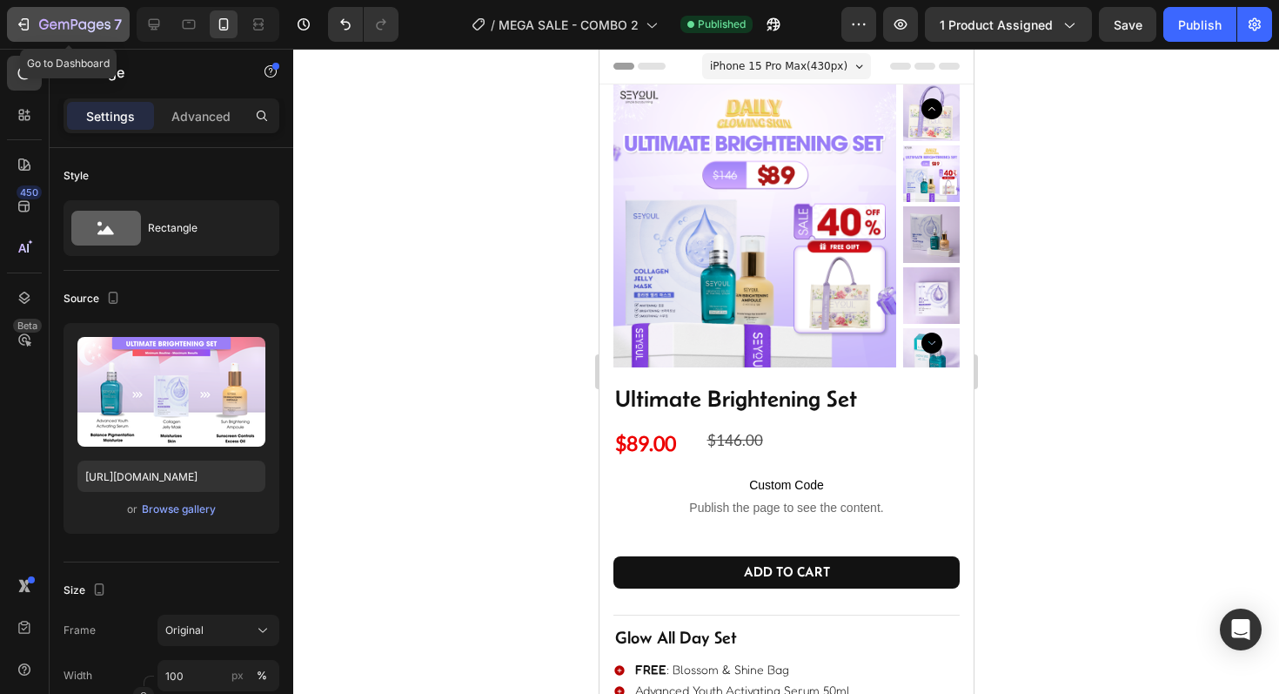
click at [77, 21] on icon "button" at bounding box center [74, 25] width 71 height 15
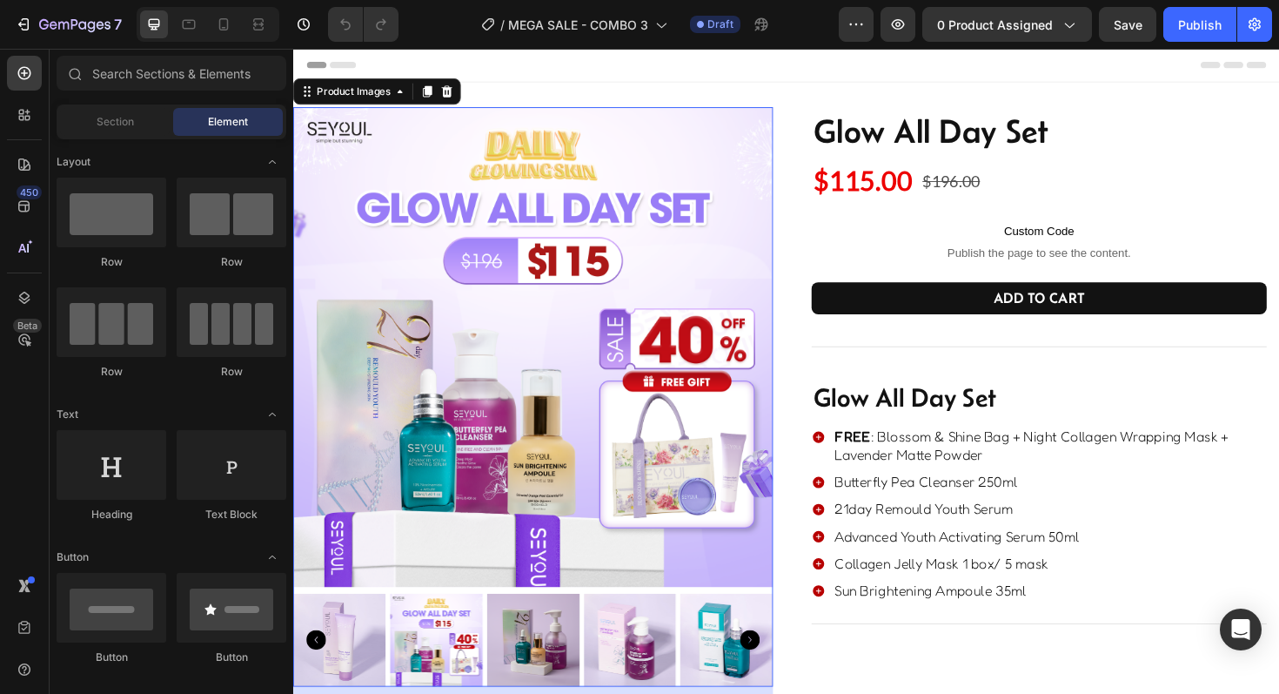
click at [597, 234] on img at bounding box center [547, 365] width 508 height 508
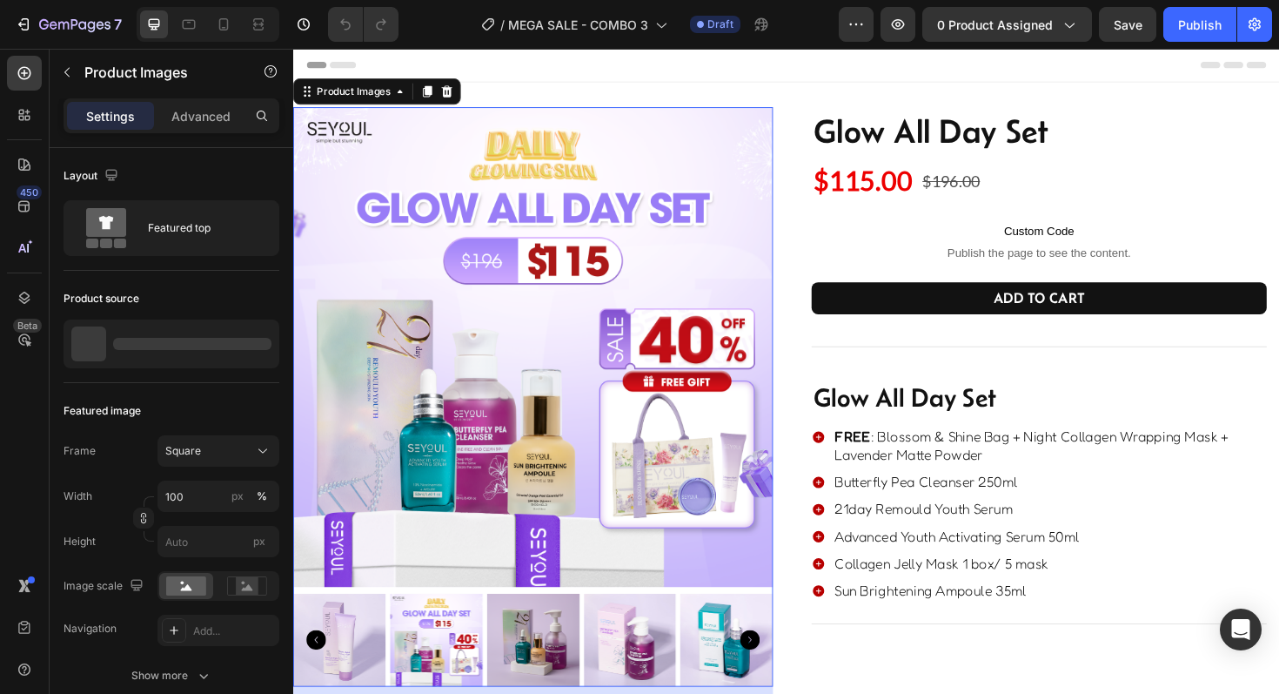
click at [598, 425] on img at bounding box center [547, 365] width 508 height 508
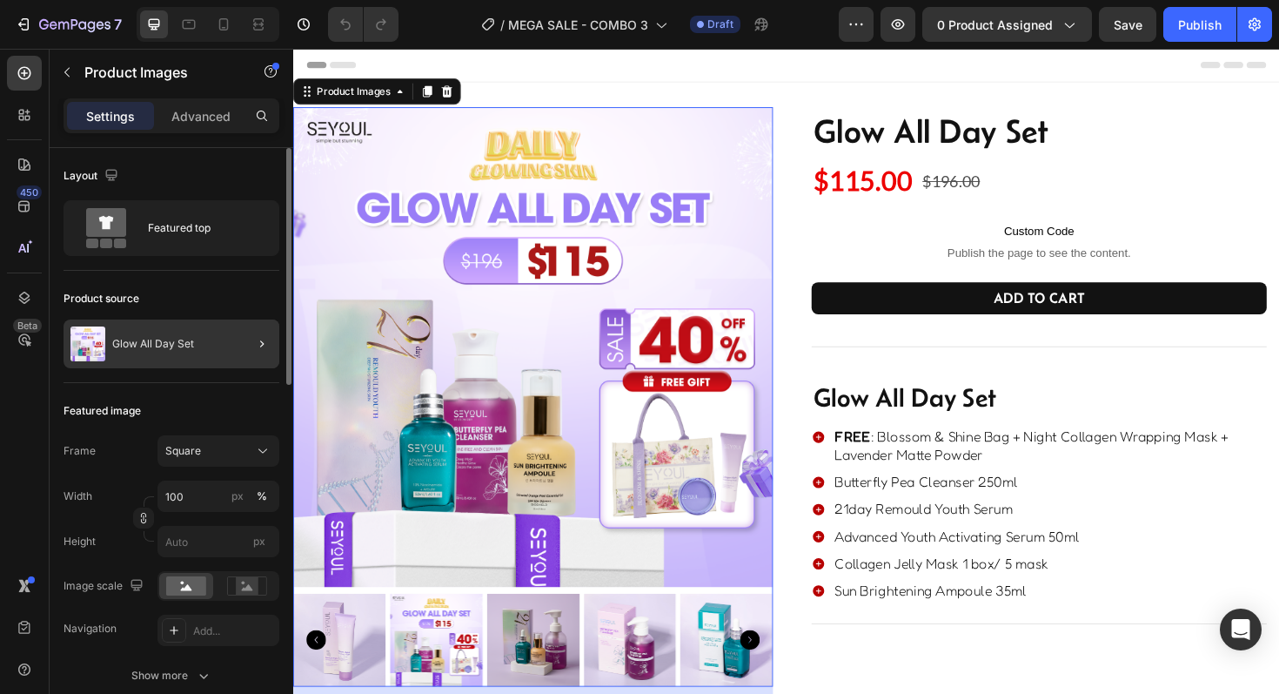
click at [254, 354] on div at bounding box center [255, 343] width 49 height 49
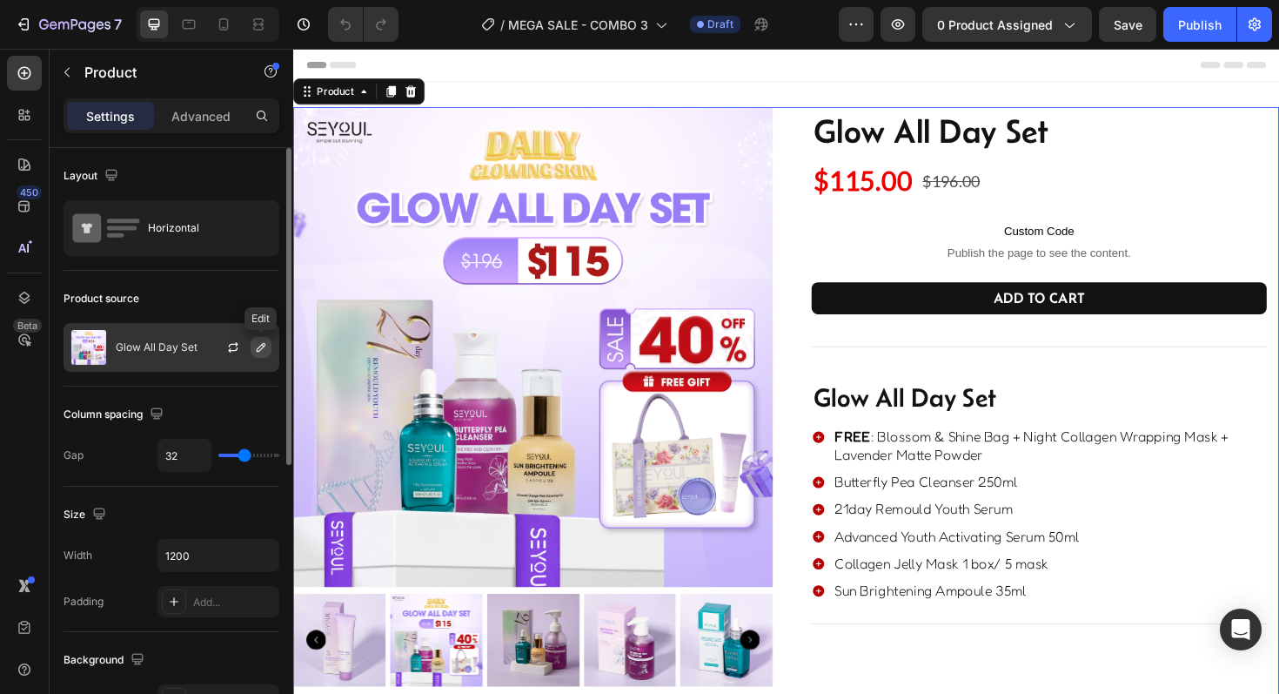
click at [258, 346] on icon "button" at bounding box center [261, 347] width 14 height 14
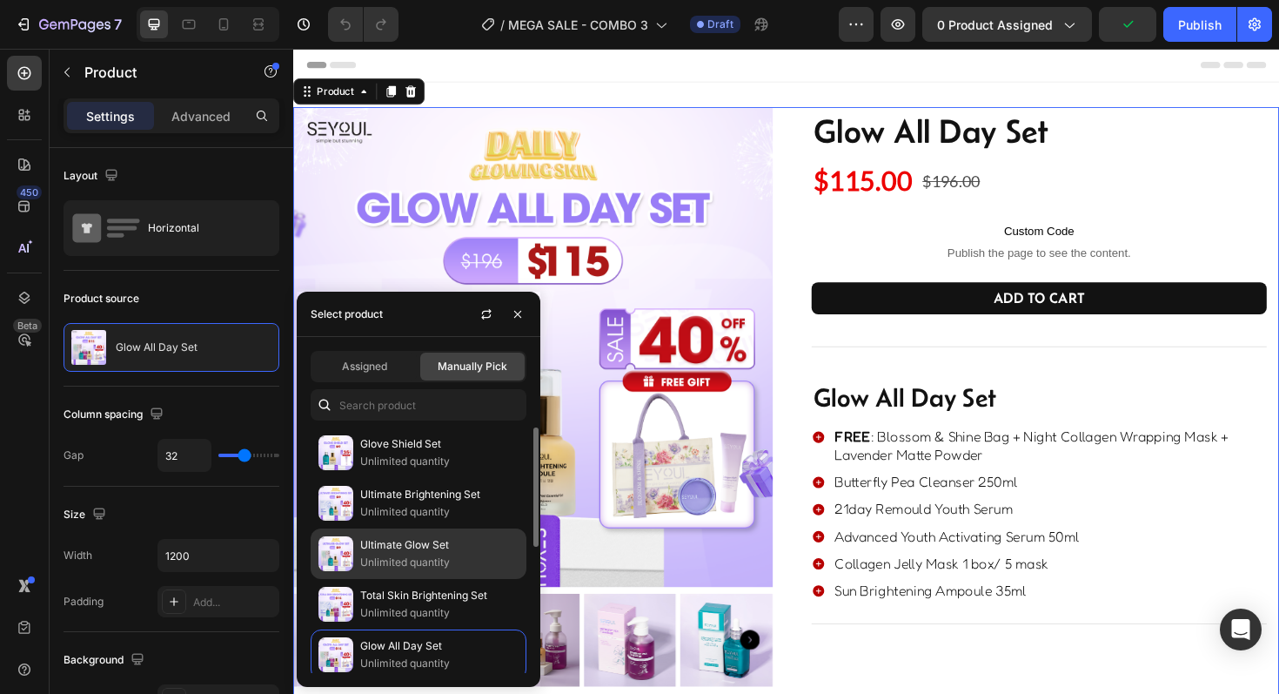
click at [381, 562] on p "Unlimited quantity" at bounding box center [439, 561] width 158 height 17
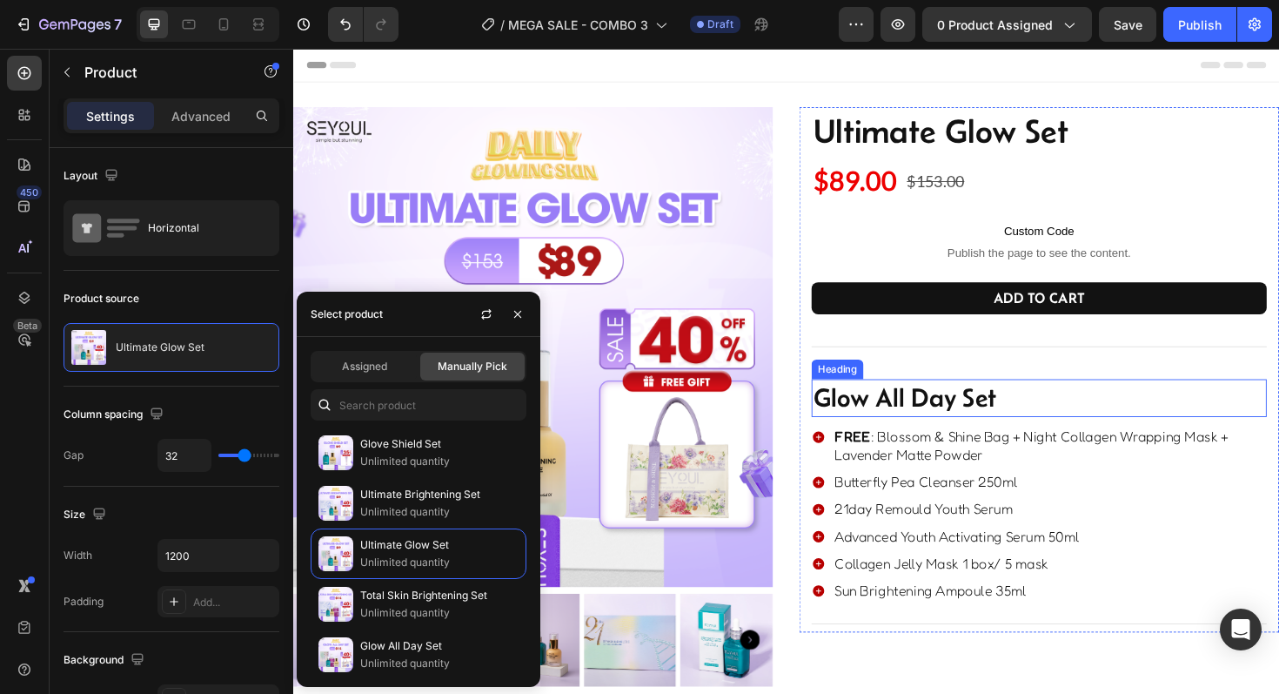
click at [923, 421] on h2 "glow all day set" at bounding box center [1083, 419] width 482 height 40
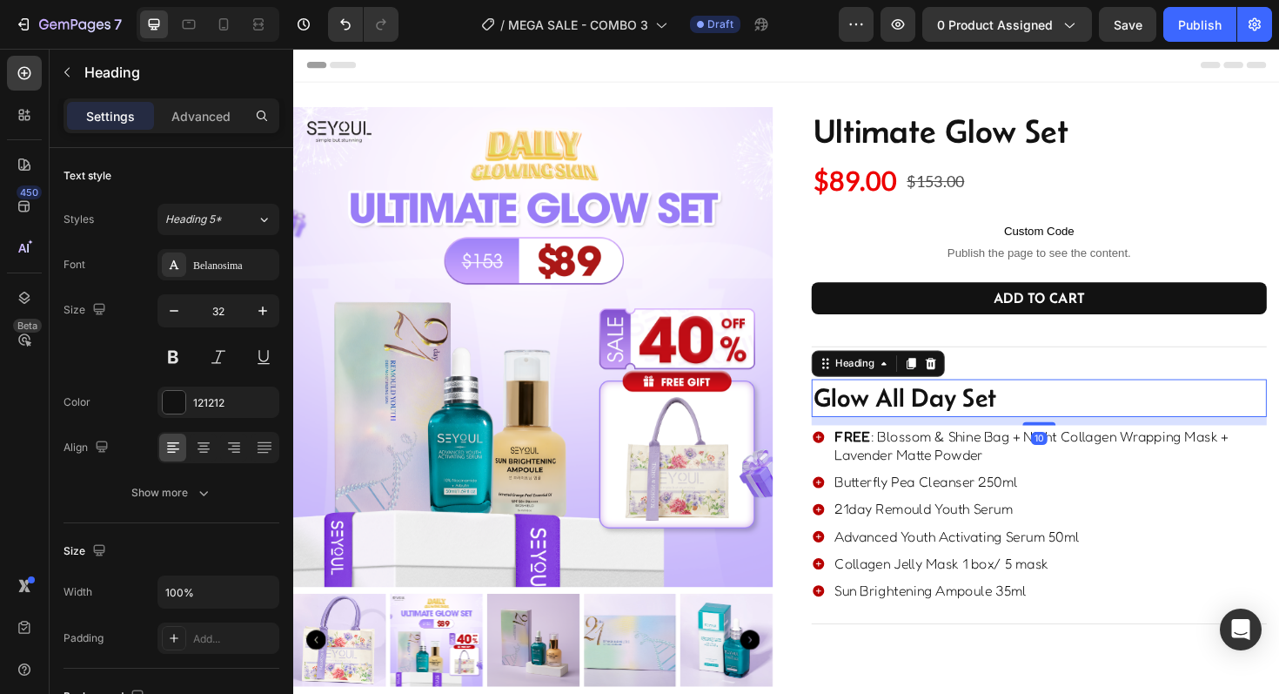
click at [923, 421] on h2 "glow all day set" at bounding box center [1083, 419] width 482 height 40
click at [923, 421] on p "glow all day set" at bounding box center [1083, 418] width 479 height 37
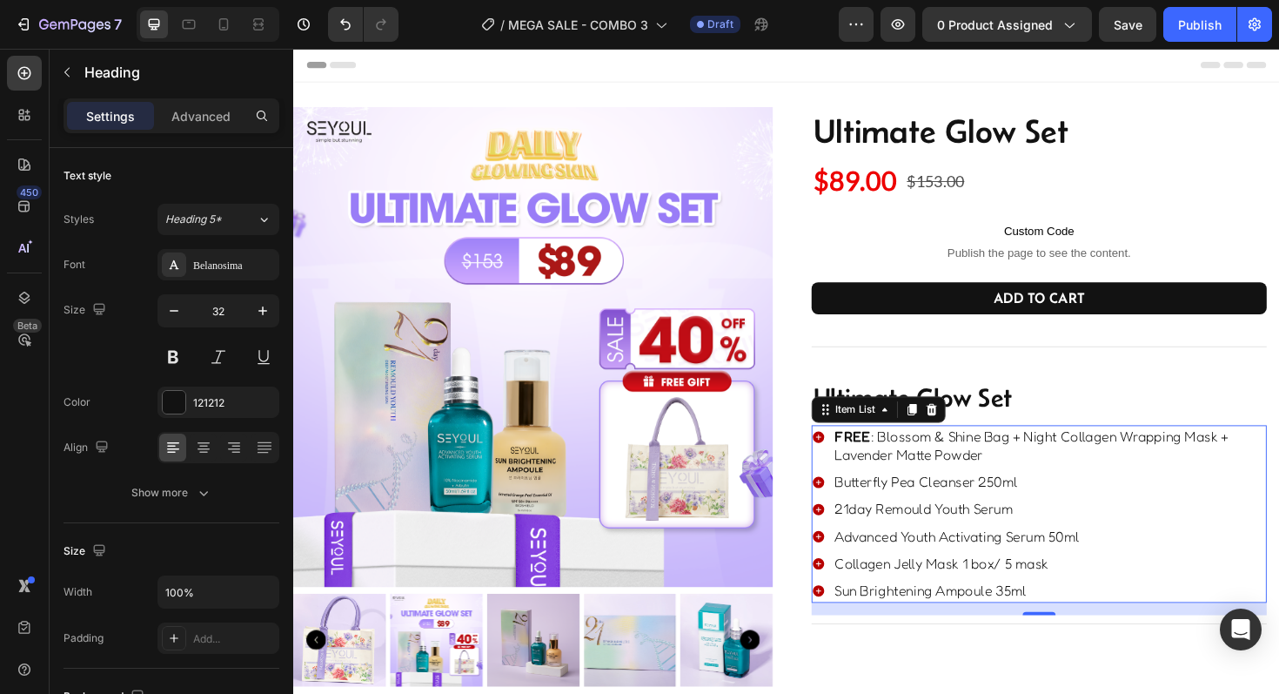
click at [931, 472] on p "FREE : Blossom & Shine Bag + Night Collagen Wrapping Mask + Lavender Matte Powd…" at bounding box center [1094, 469] width 455 height 38
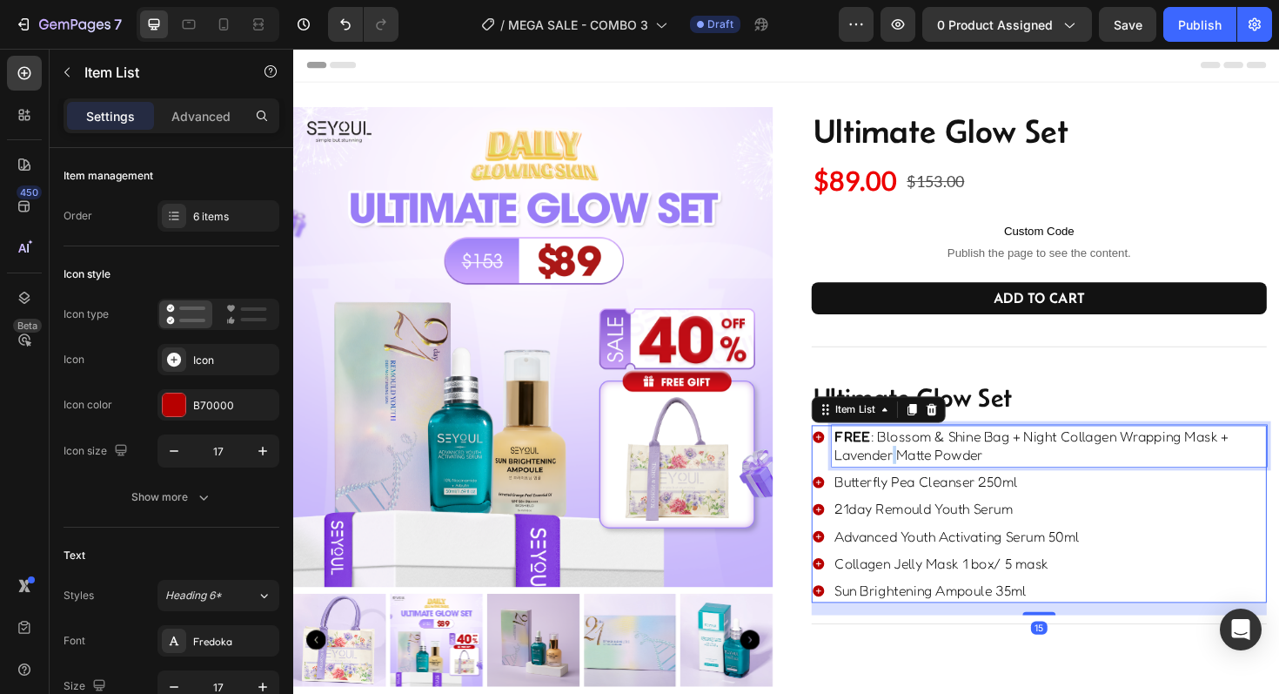
click at [931, 472] on p "FREE : Blossom & Shine Bag + Night Collagen Wrapping Mask + Lavender Matte Powd…" at bounding box center [1094, 469] width 455 height 38
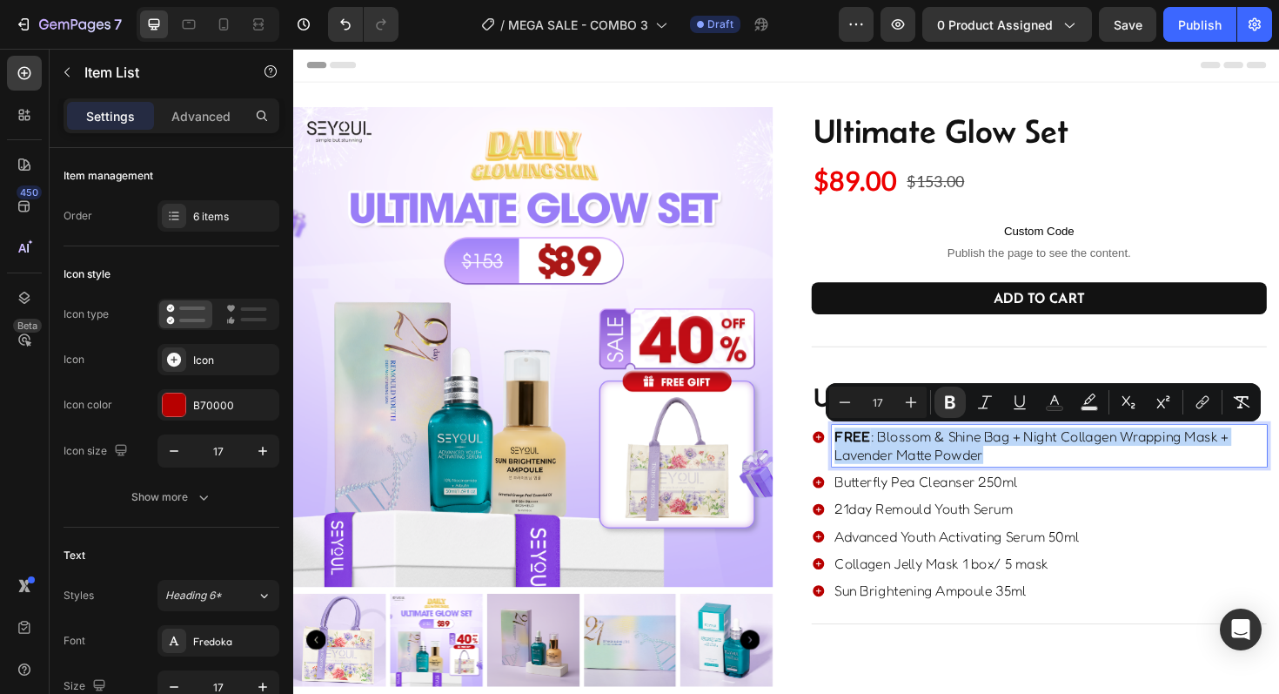
click at [946, 472] on p "FREE : Blossom & Shine Bag + Night Collagen Wrapping Mask + Lavender Matte Powd…" at bounding box center [1094, 469] width 455 height 38
drag, startPoint x: 1058, startPoint y: 461, endPoint x: 1088, endPoint y: 504, distance: 51.9
click at [1088, 504] on div "FREE : Blossom & Shine Bag + Night Collagen Wrapping Mask + Lavender Matte Powd…" at bounding box center [1083, 541] width 482 height 188
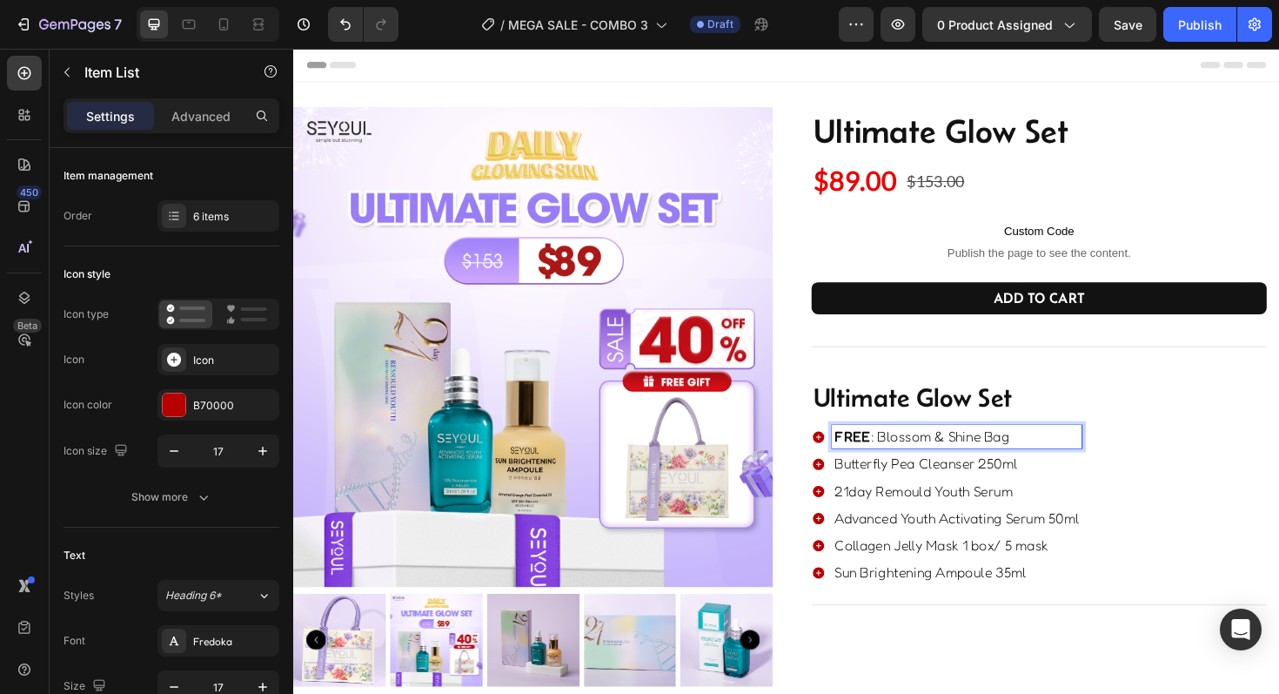
click at [1063, 485] on p "Butterfly Pea Cleanser 250ml" at bounding box center [996, 488] width 259 height 19
click at [1185, 495] on div "FREE : Blossom & Shine Bag Butterfly Pea Cleanser 250ml 21day Remould Youth Ser…" at bounding box center [1083, 531] width 482 height 169
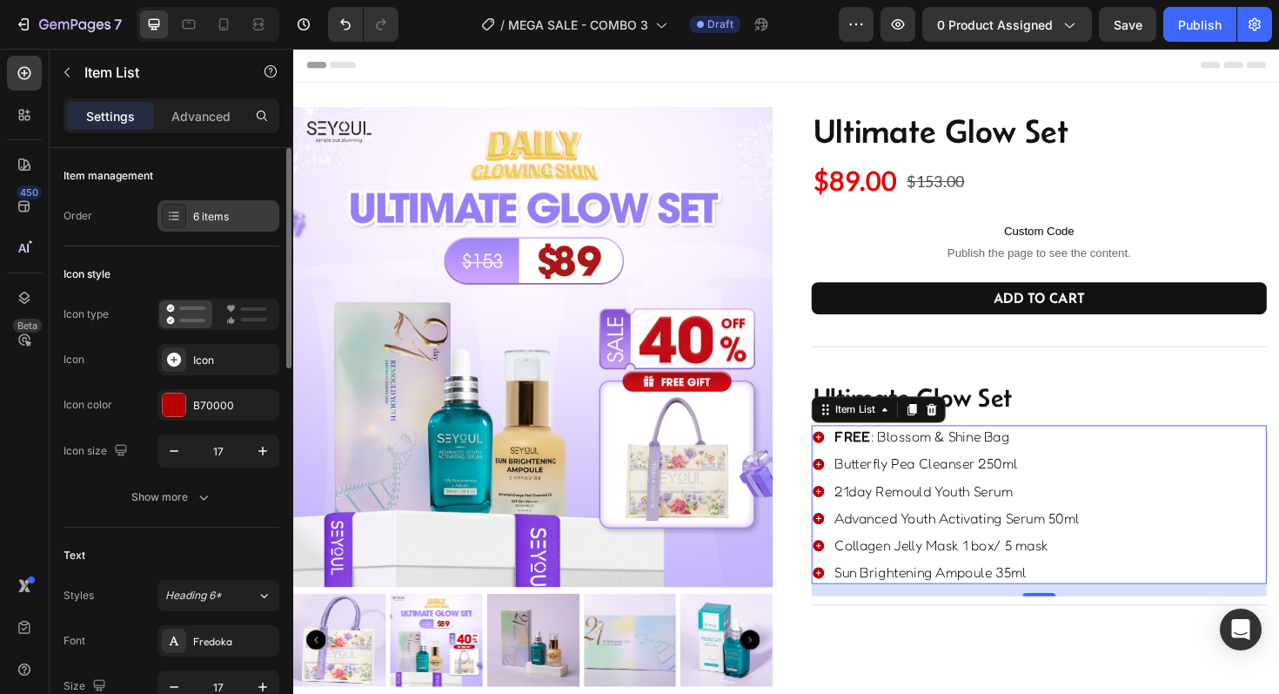
click at [230, 223] on div "6 items" at bounding box center [234, 217] width 82 height 16
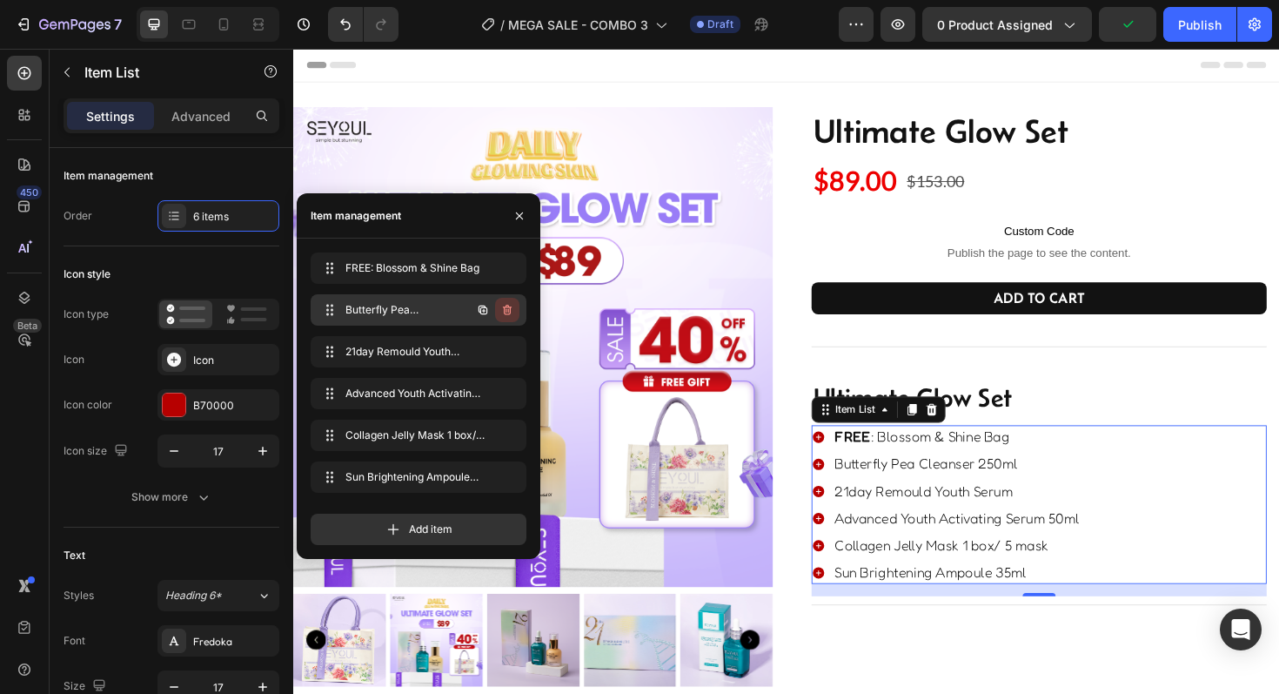
click at [504, 312] on icon "button" at bounding box center [507, 310] width 9 height 10
click at [504, 312] on div "Delete" at bounding box center [495, 310] width 32 height 16
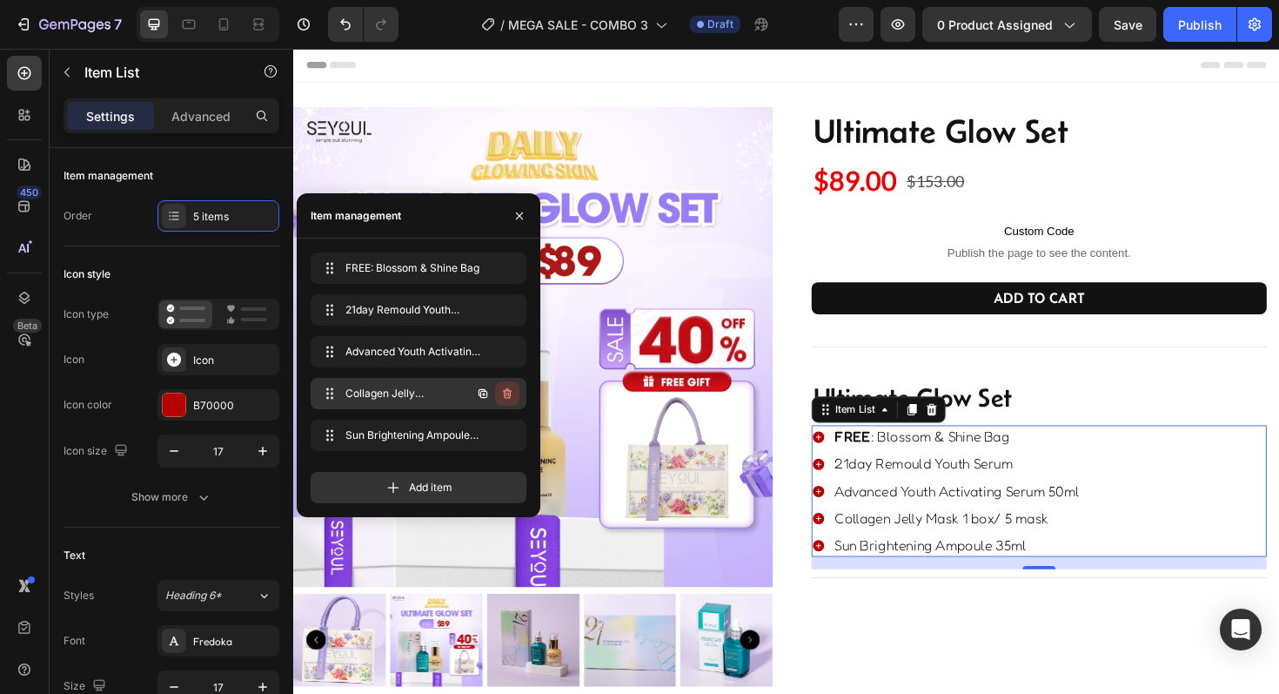
click at [512, 398] on icon "button" at bounding box center [507, 393] width 14 height 14
click at [506, 396] on div "Delete" at bounding box center [495, 393] width 32 height 16
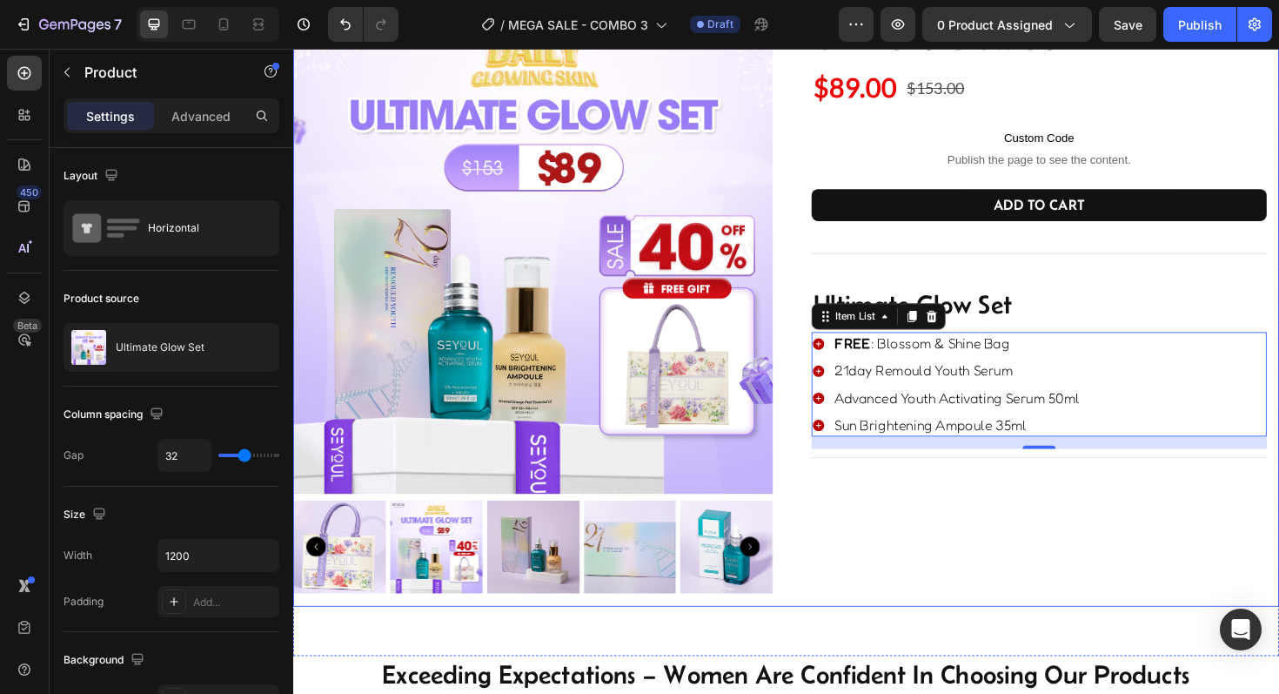
click at [941, 550] on div "Ultimate Glow Set Product Title $89.00 Product Price Product Price $153.00 Prod…" at bounding box center [1083, 325] width 508 height 627
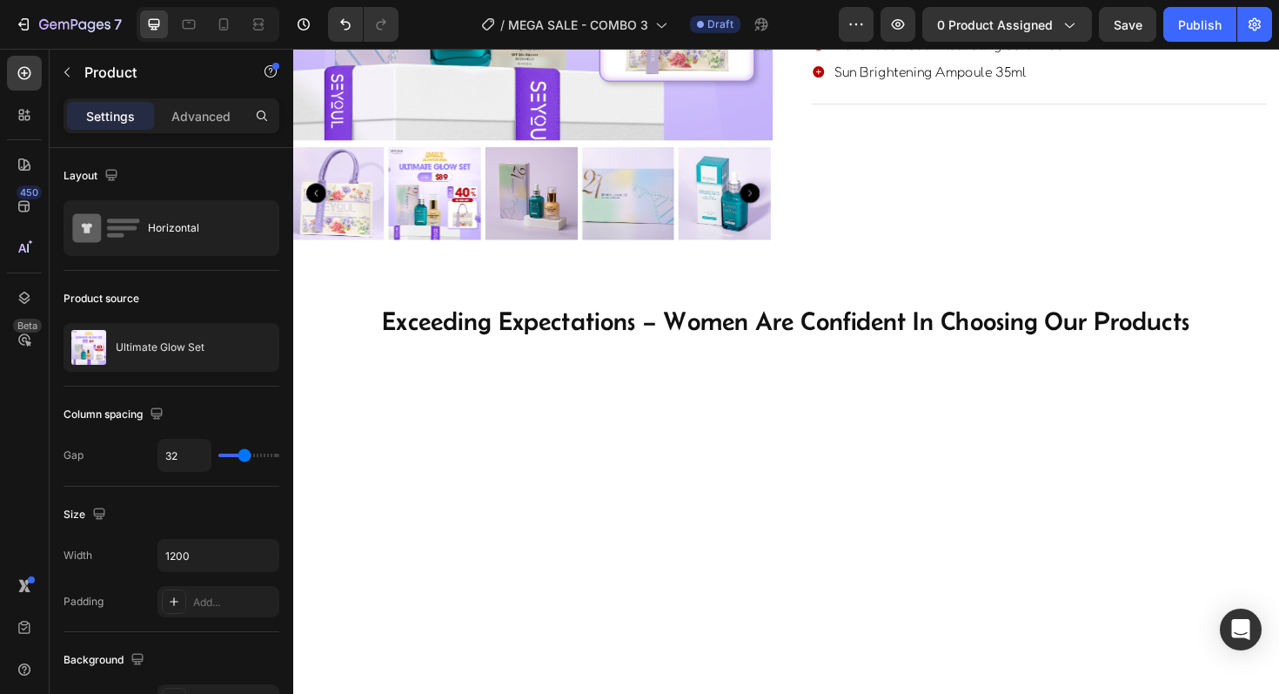
scroll to position [475, 0]
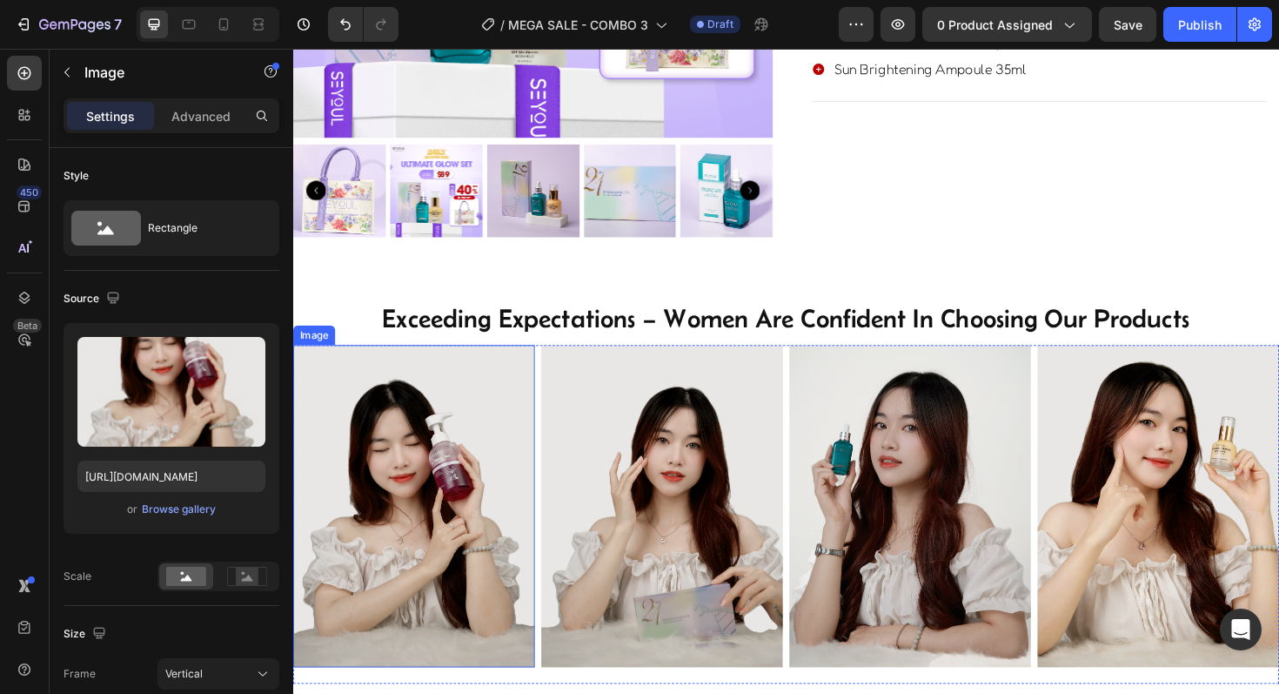
click at [382, 517] on img at bounding box center [421, 533] width 256 height 341
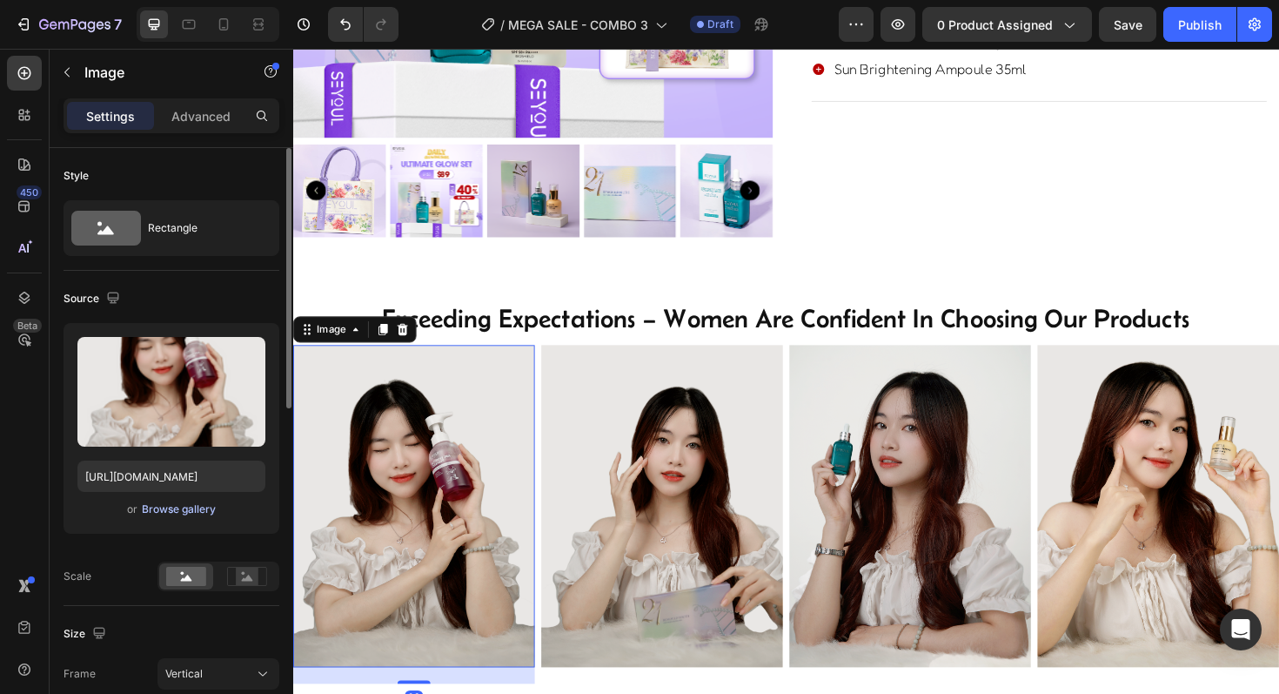
click at [160, 507] on div "Browse gallery" at bounding box center [179, 509] width 74 height 16
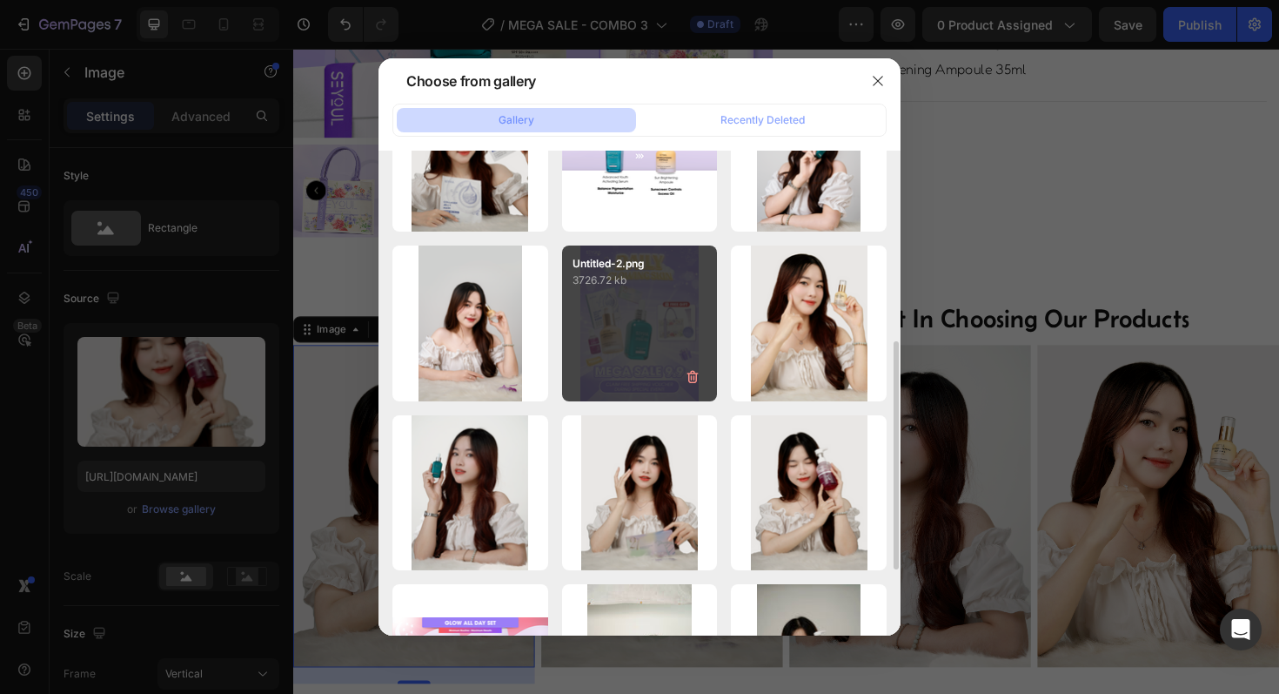
scroll to position [242, 0]
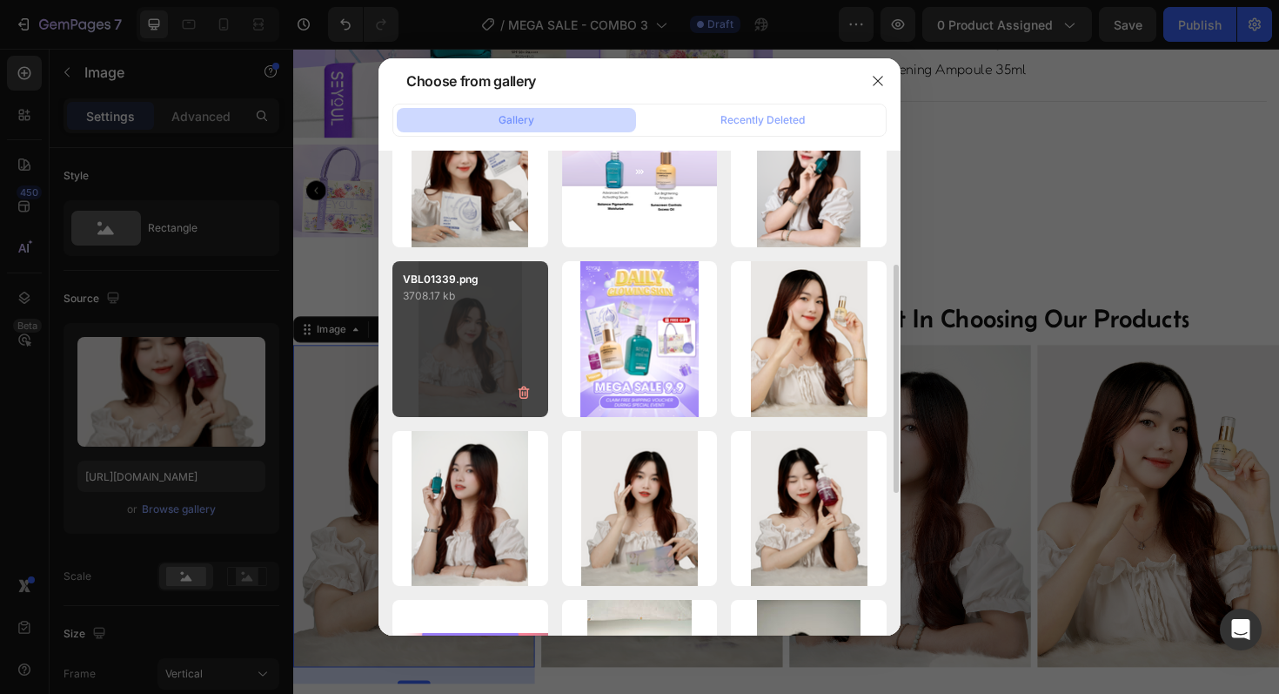
click at [466, 366] on div "VBL01339.png 3708.17 kb" at bounding box center [470, 339] width 156 height 156
type input "[URL][DOMAIN_NAME]"
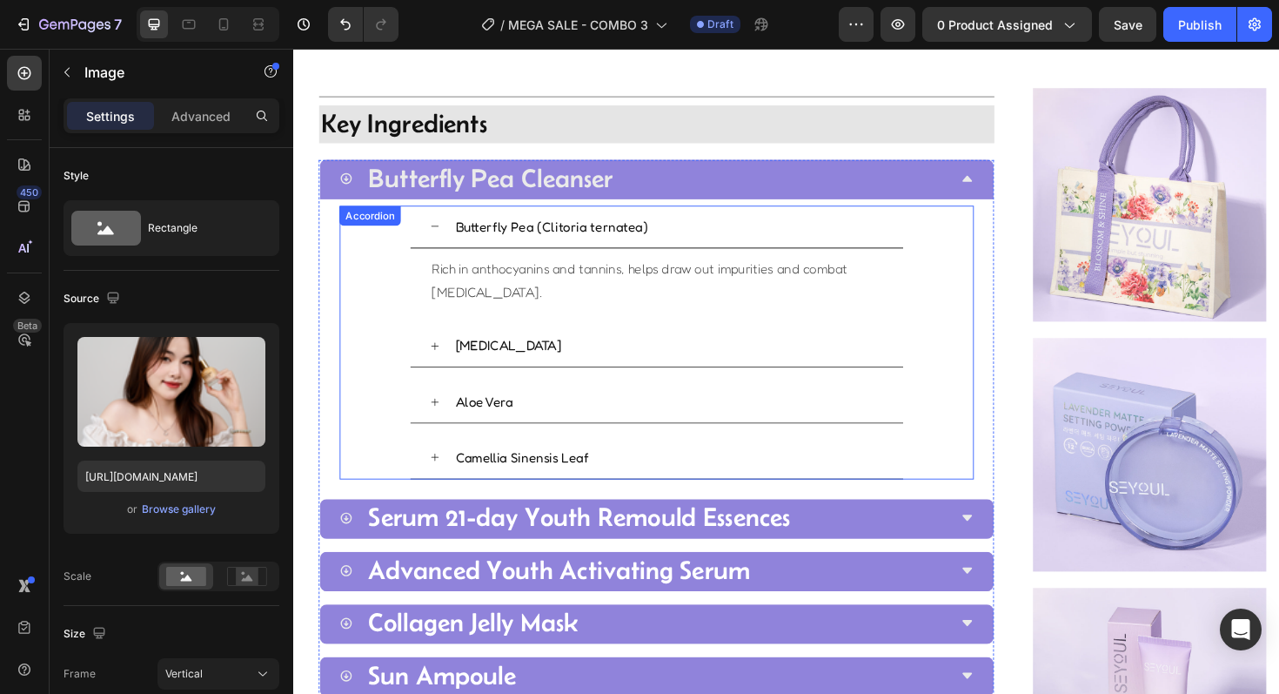
scroll to position [1193, 0]
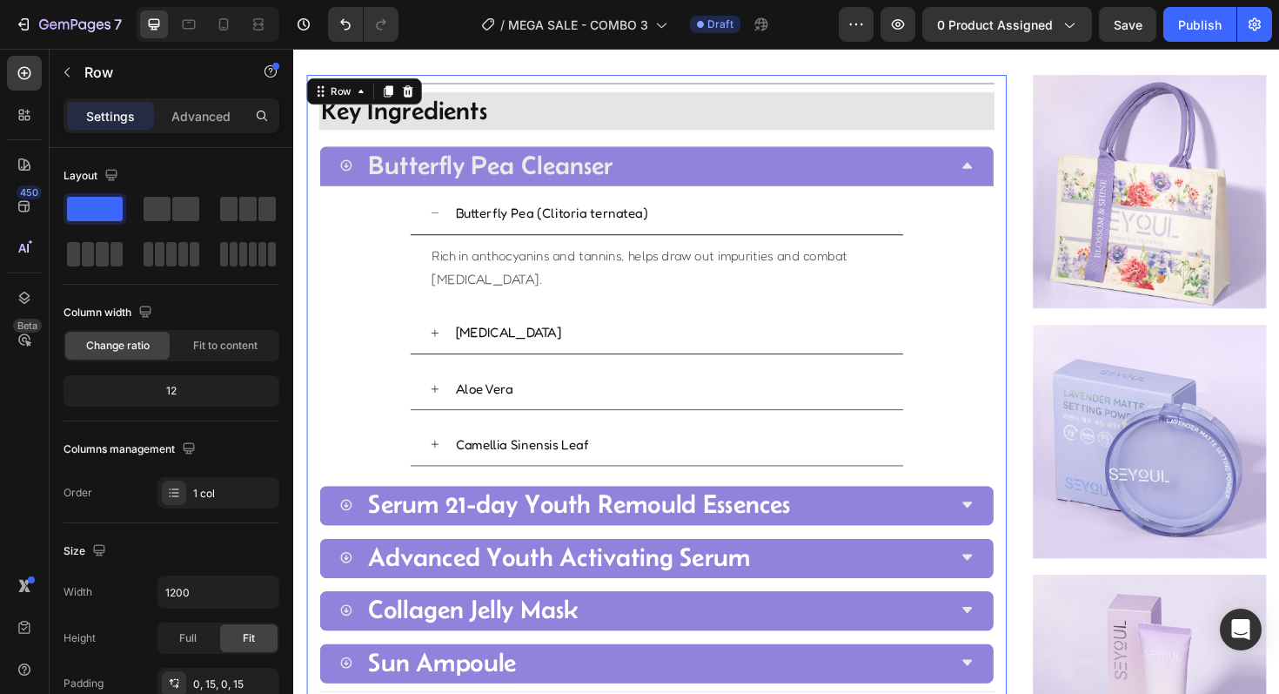
click at [755, 150] on div "Title Line Image Key Ingredients Heading Collagen Jelly Mask Image Advanced You…" at bounding box center [677, 562] width 715 height 970
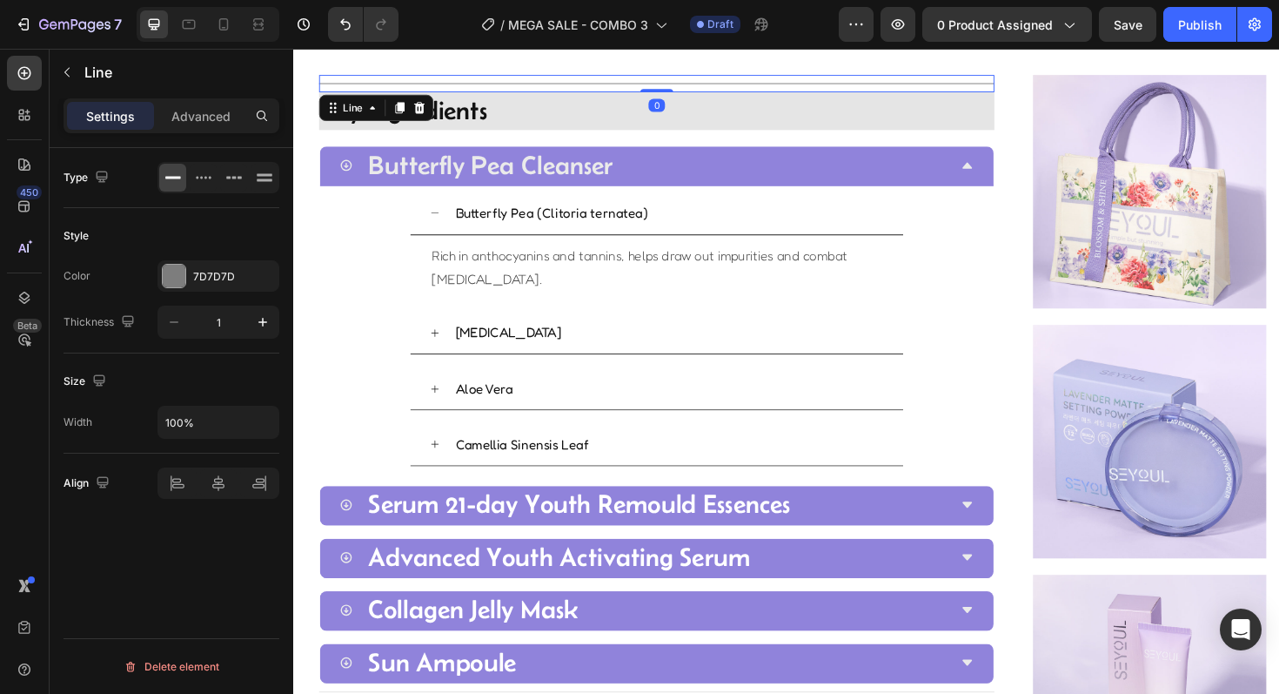
click at [704, 86] on div at bounding box center [677, 85] width 715 height 1
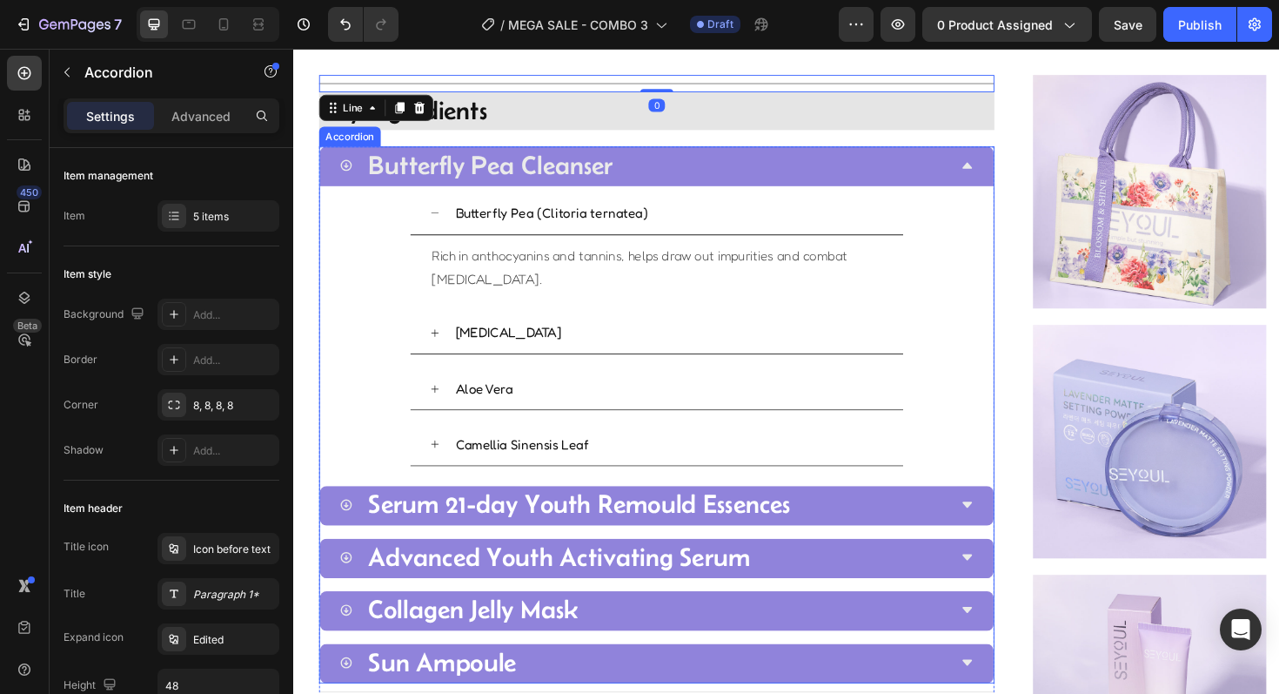
click at [779, 173] on div "Butterfly Pea Cleanser" at bounding box center [664, 173] width 644 height 56
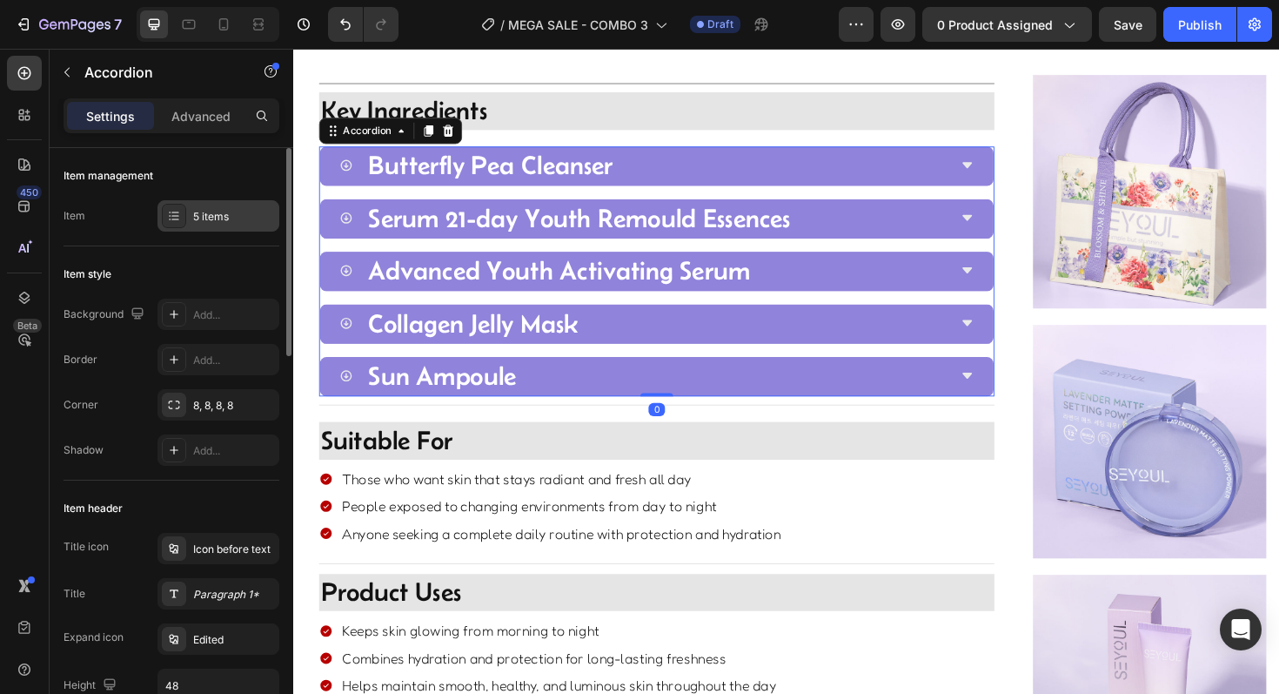
click at [195, 227] on div "5 items" at bounding box center [218, 215] width 122 height 31
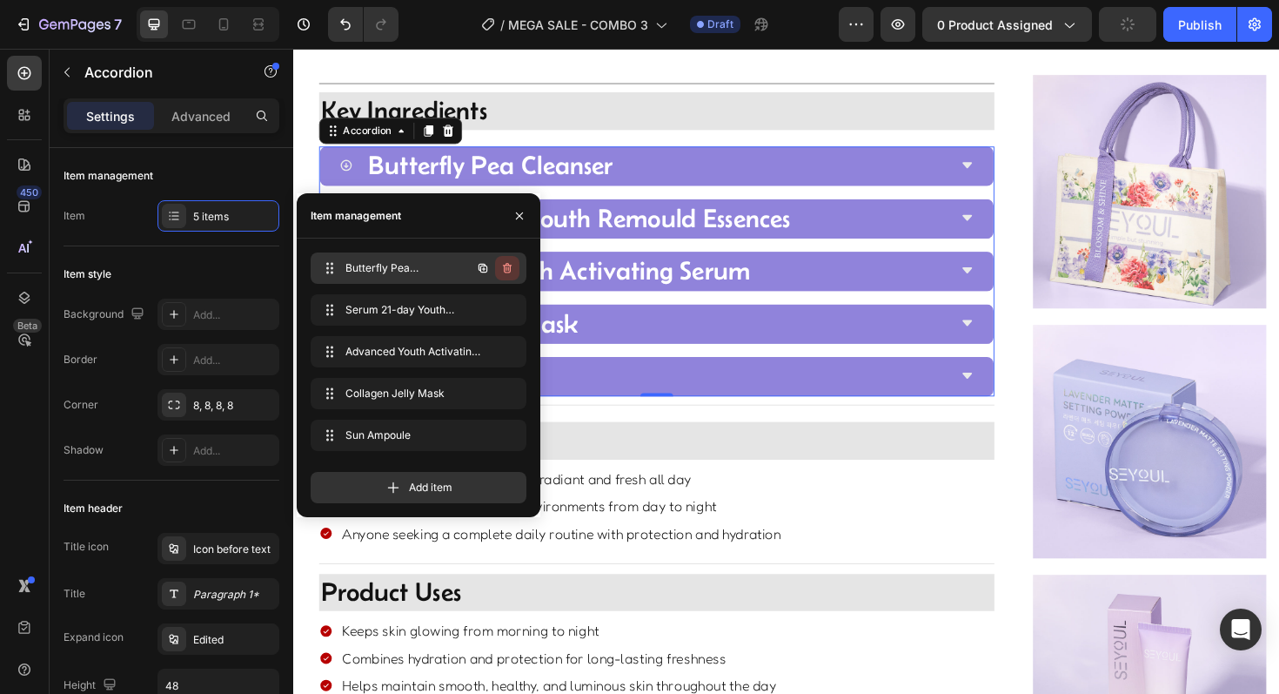
click at [506, 277] on button "button" at bounding box center [507, 268] width 24 height 24
click at [506, 277] on button "Delete" at bounding box center [496, 268] width 48 height 24
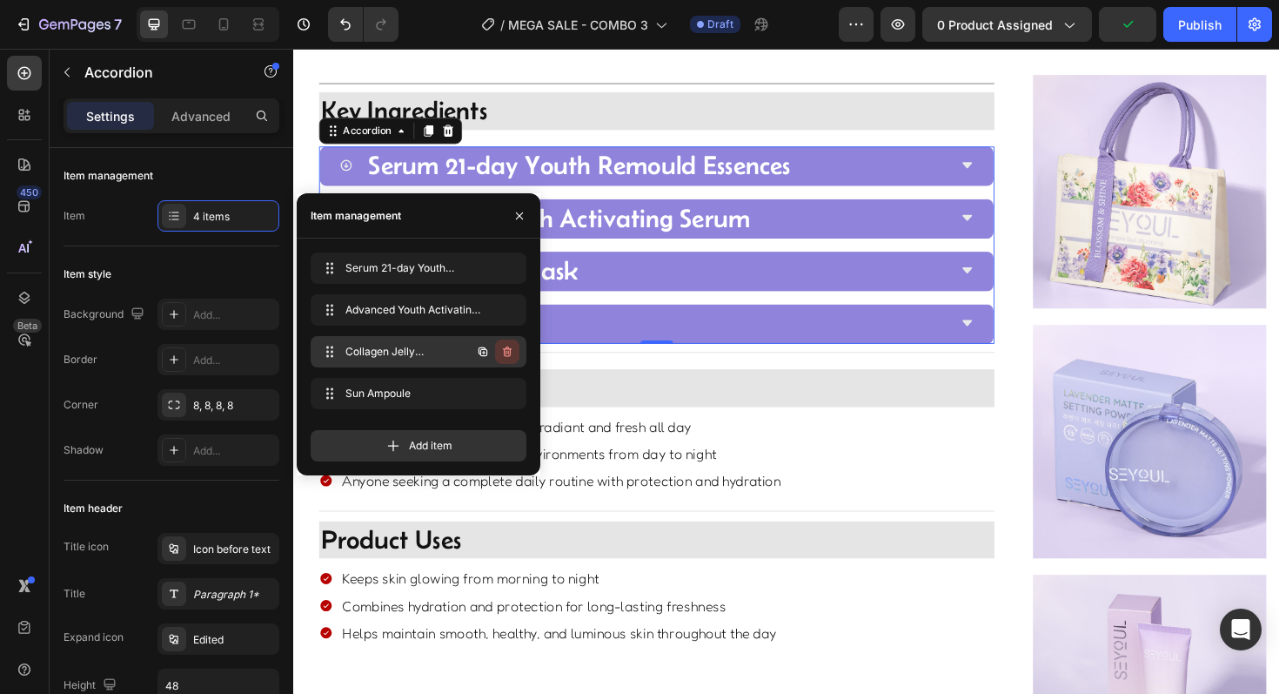
click at [511, 349] on icon "button" at bounding box center [507, 352] width 14 height 14
click at [511, 349] on div "Delete" at bounding box center [495, 352] width 32 height 16
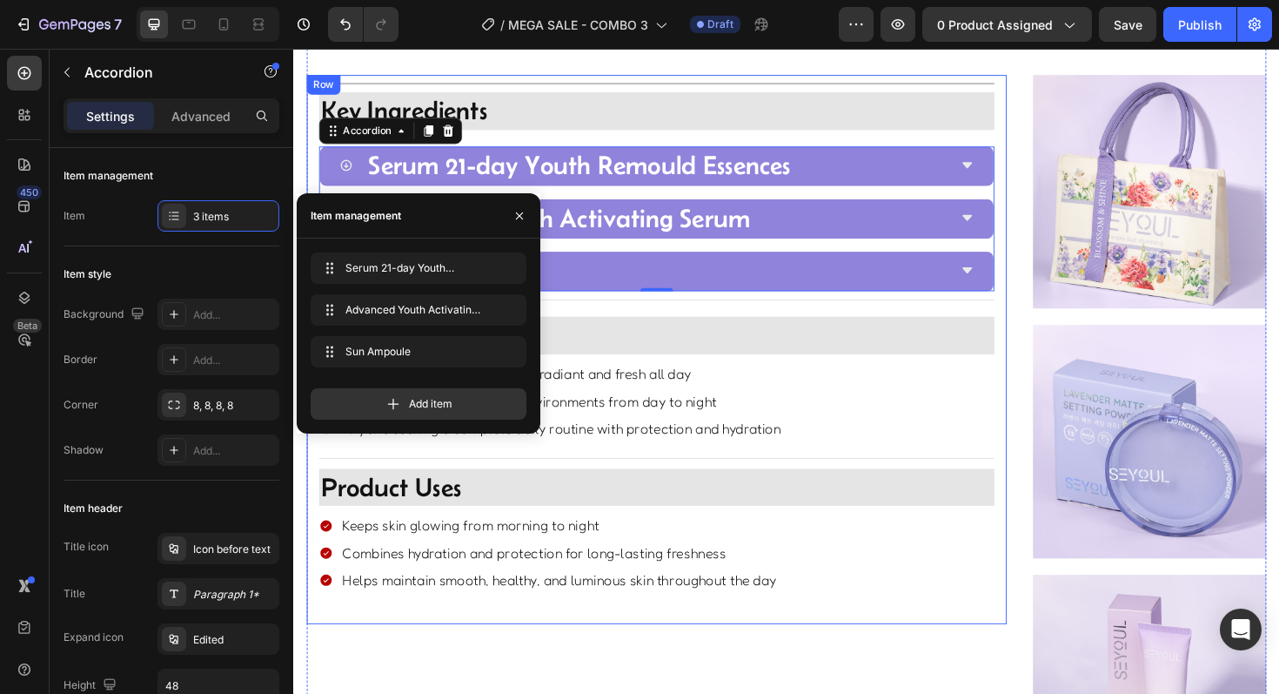
click at [470, 645] on div "Title Line Image Key Ingredients Heading Collagen Jelly Mask Image Advanced You…" at bounding box center [677, 367] width 741 height 580
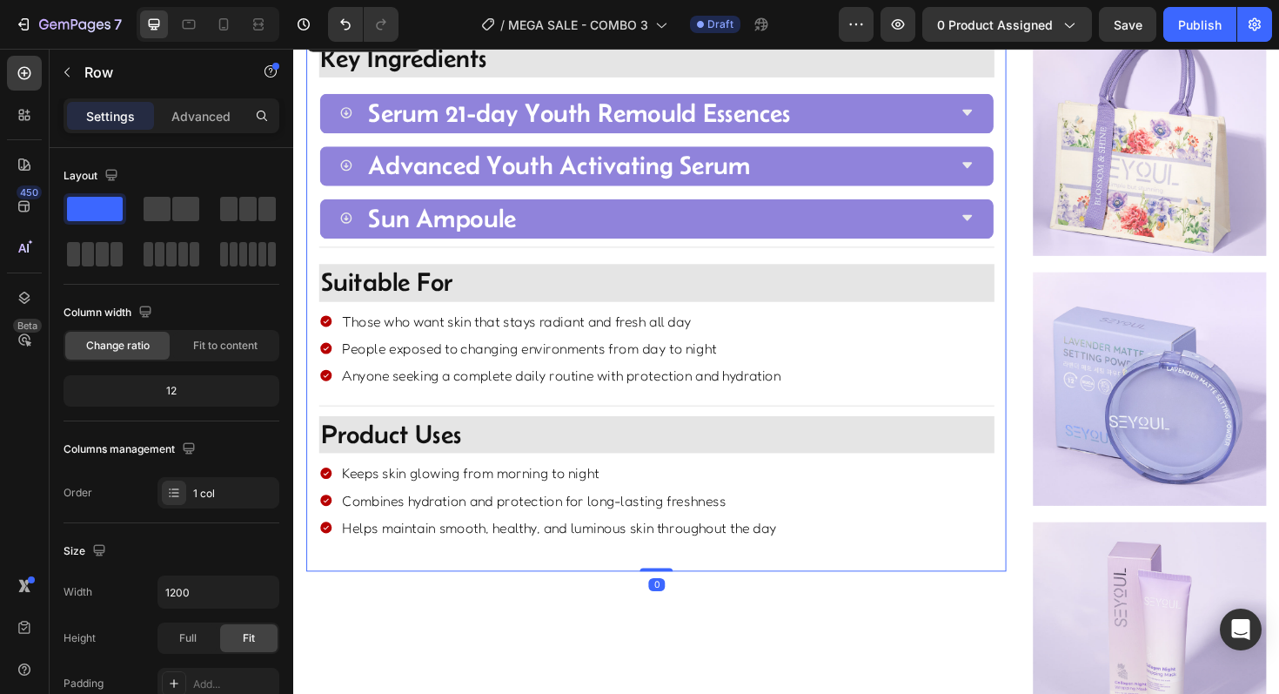
scroll to position [1251, 0]
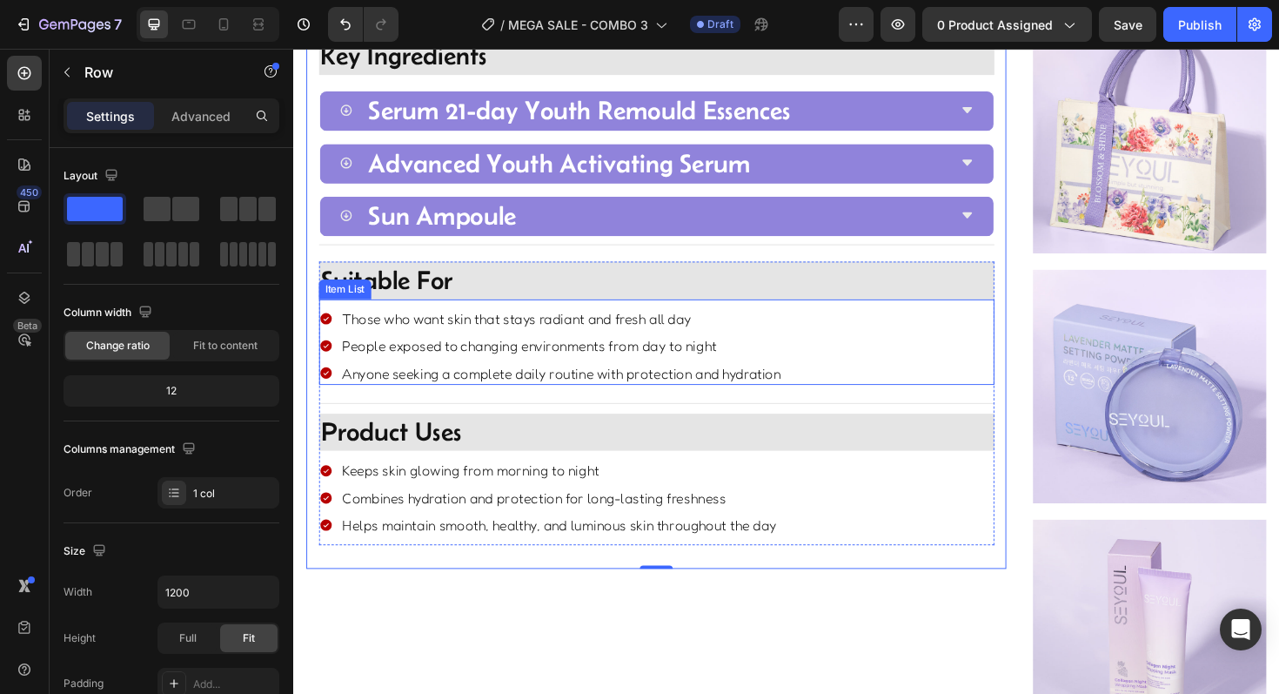
click at [479, 335] on p "Those who want skin that stays radiant and fresh all day" at bounding box center [577, 334] width 465 height 19
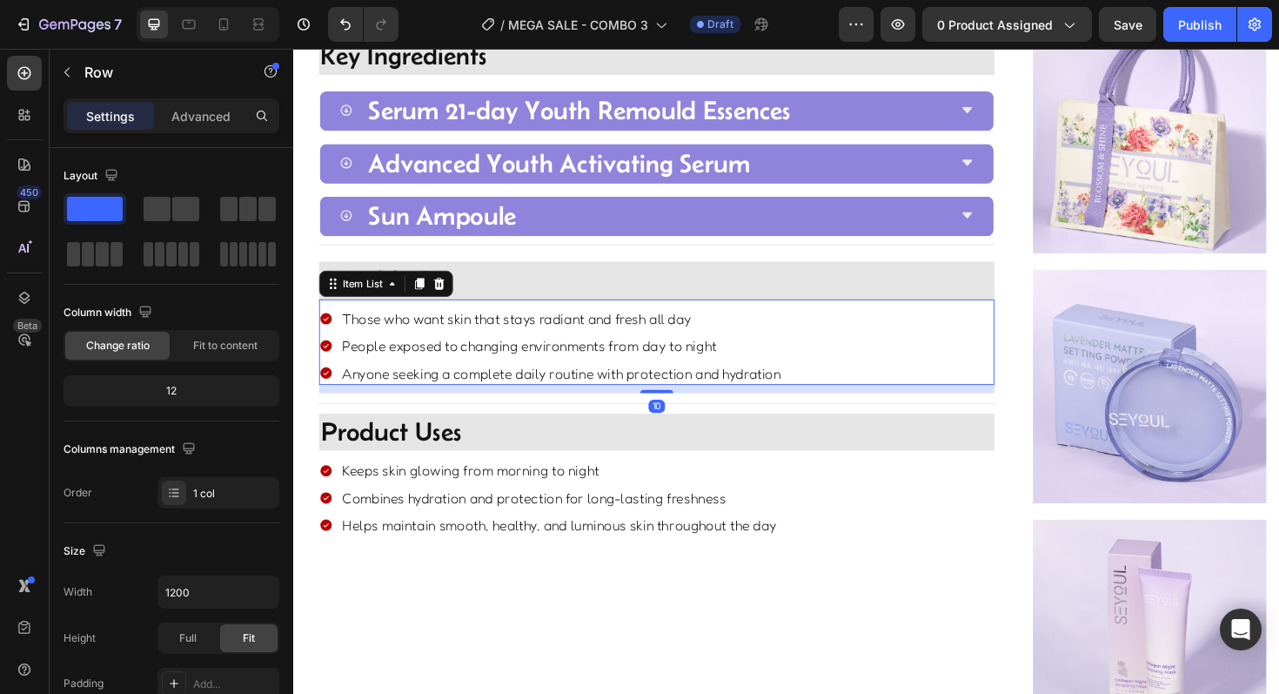
click at [479, 335] on p "Those who want skin that stays radiant and fresh all day" at bounding box center [577, 334] width 465 height 19
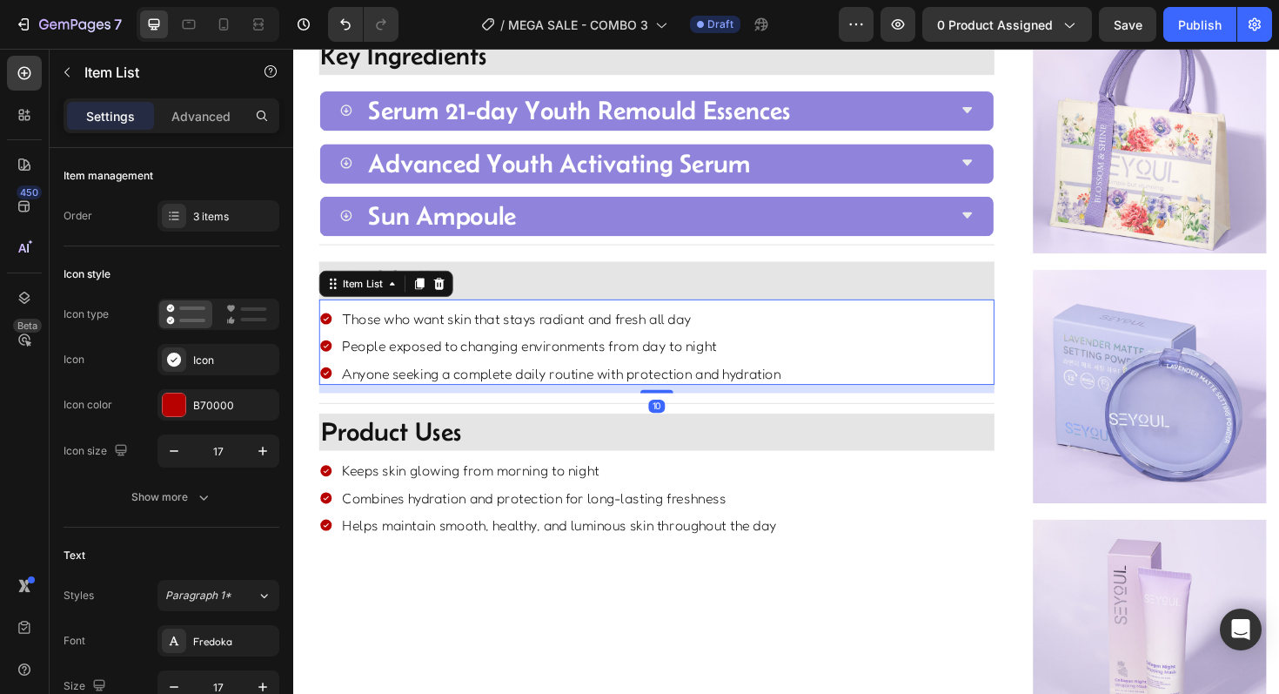
click at [479, 335] on p "Those who want skin that stays radiant and fresh all day" at bounding box center [577, 334] width 465 height 19
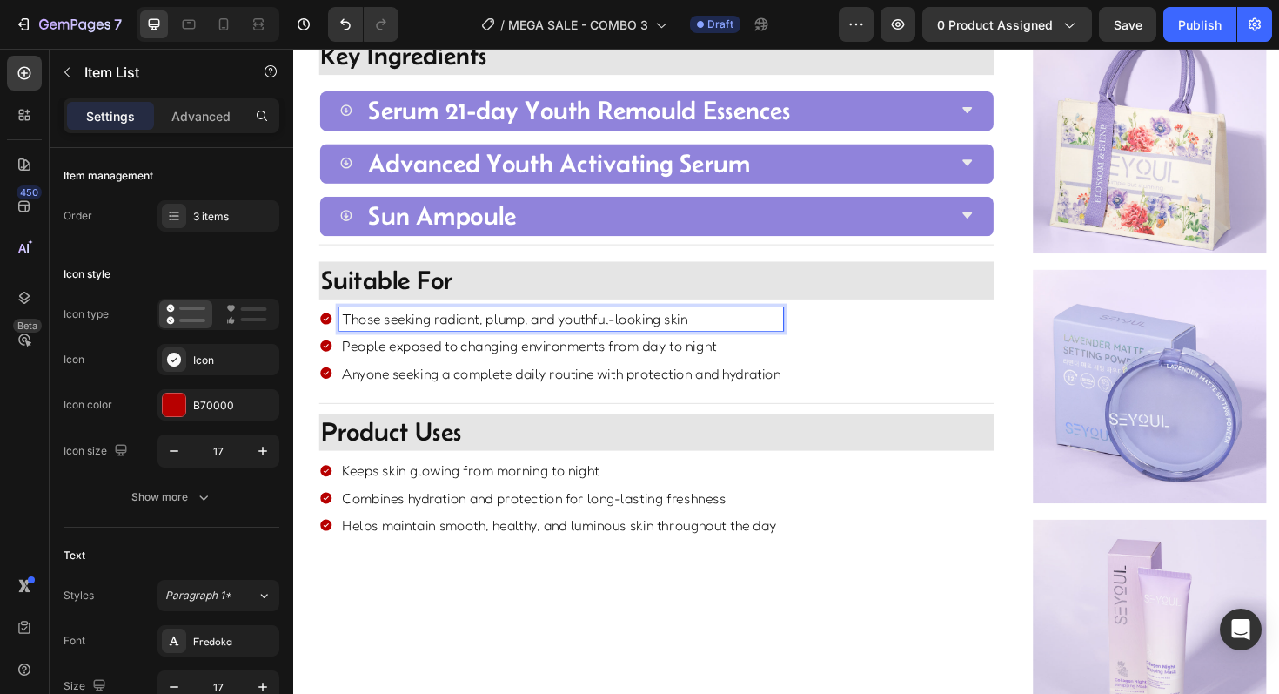
click at [462, 365] on p "People exposed to changing environments from day to night" at bounding box center [577, 363] width 465 height 19
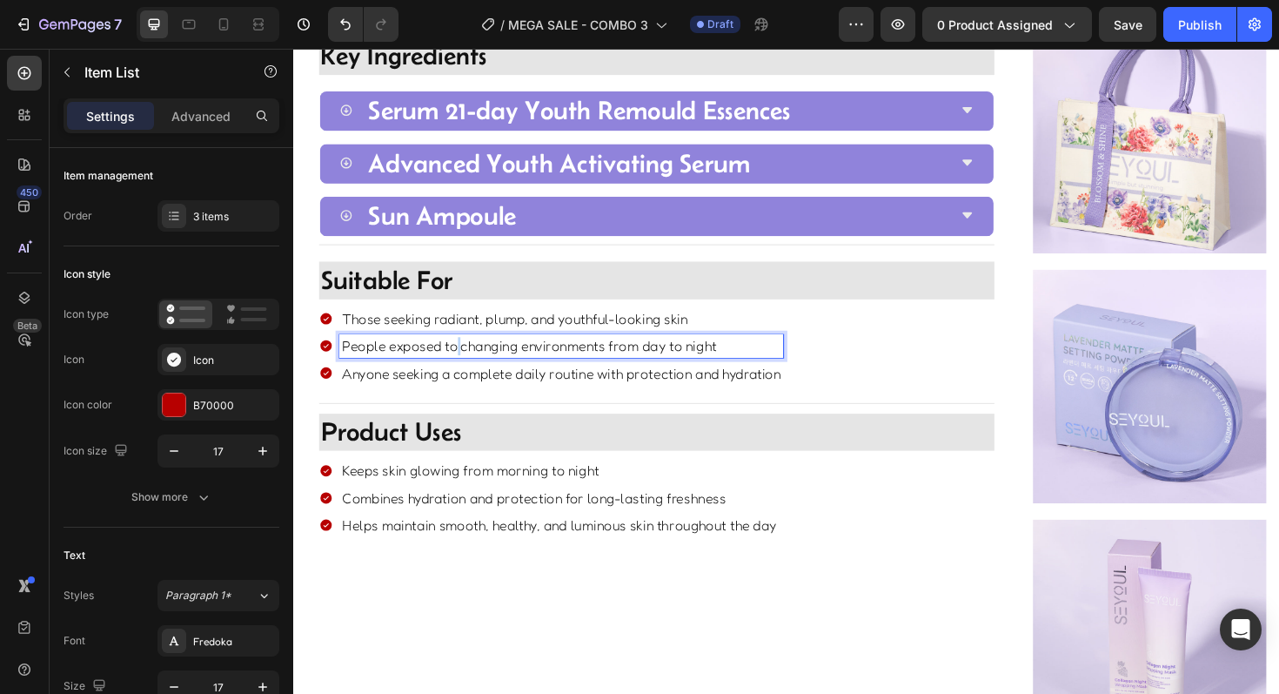
click at [462, 365] on p "People exposed to changing environments from day to night" at bounding box center [577, 363] width 465 height 19
click at [493, 383] on p "Anyone seeking a complete daily routine with protection and hydration" at bounding box center [577, 392] width 465 height 19
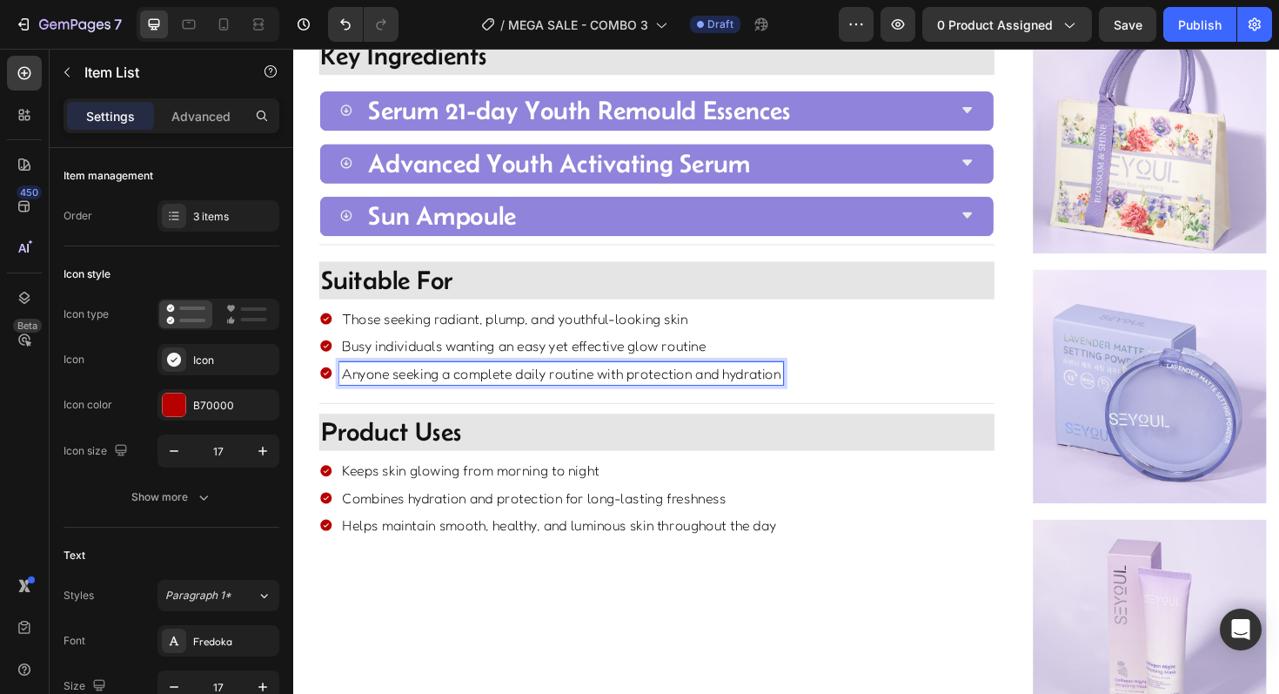
click at [493, 383] on p "Anyone seeking a complete daily routine with protection and hydration" at bounding box center [577, 392] width 465 height 19
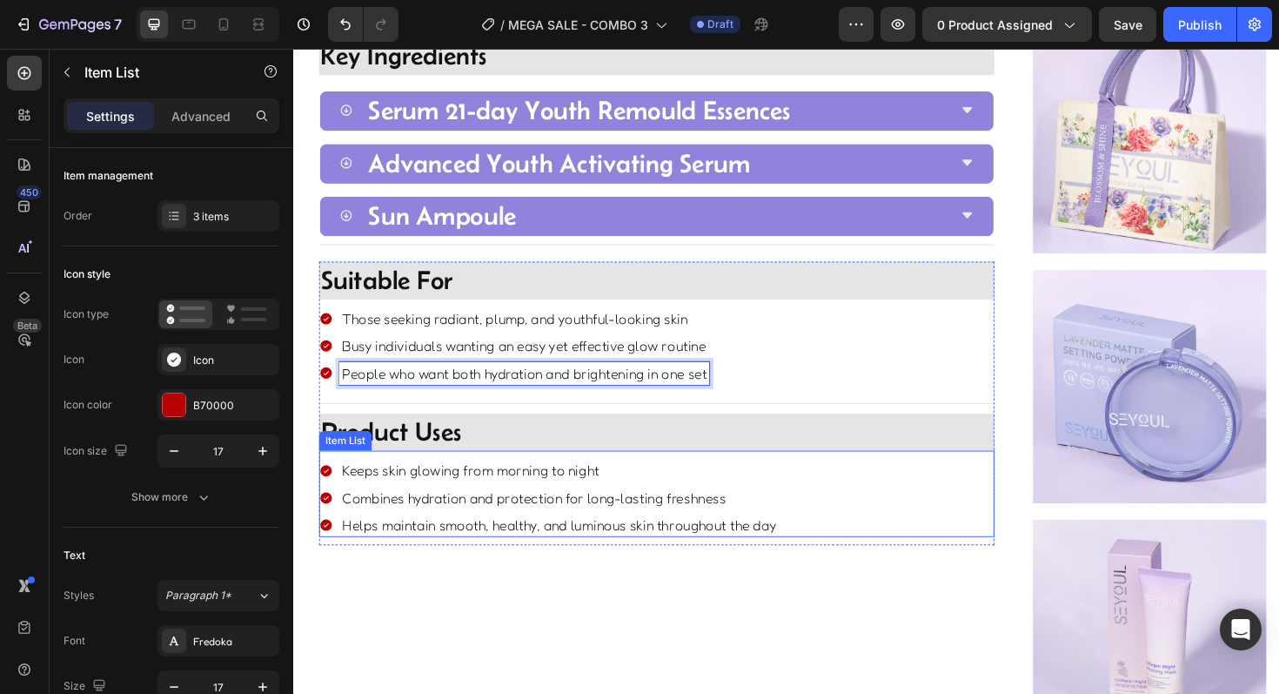
click at [464, 486] on p "Keeps skin glowing from morning to night" at bounding box center [575, 495] width 460 height 19
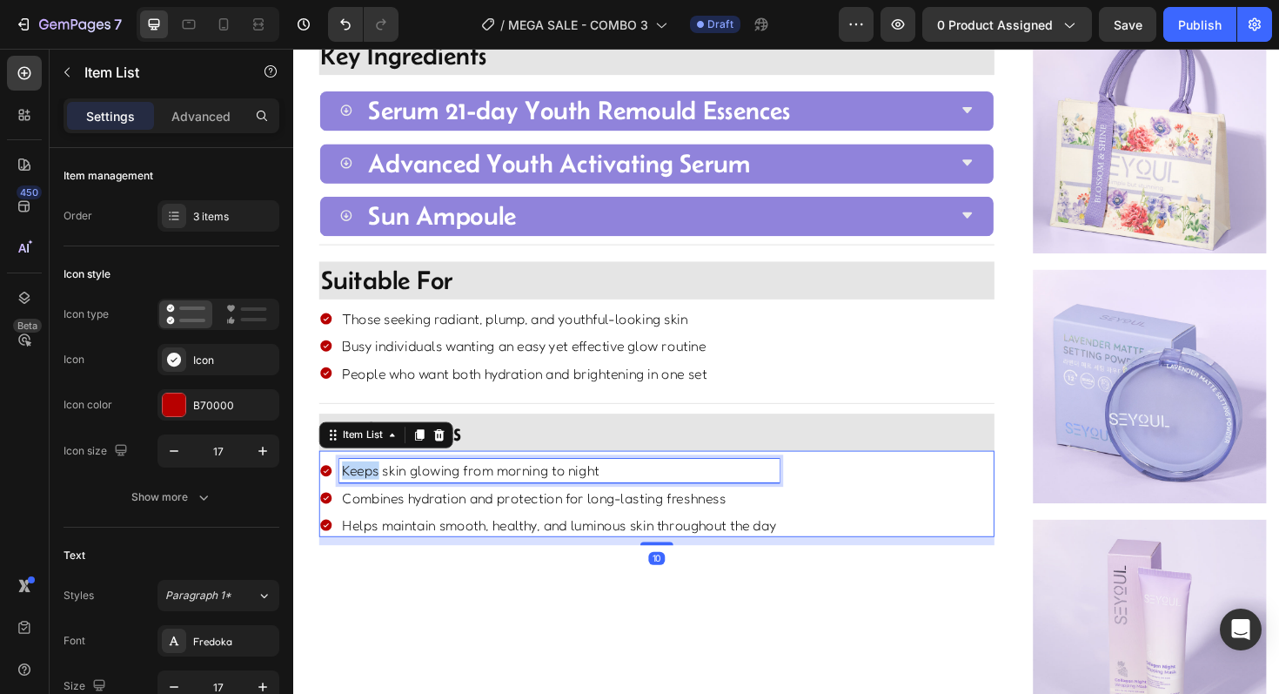
click at [464, 486] on p "Keeps skin glowing from morning to night" at bounding box center [575, 495] width 460 height 19
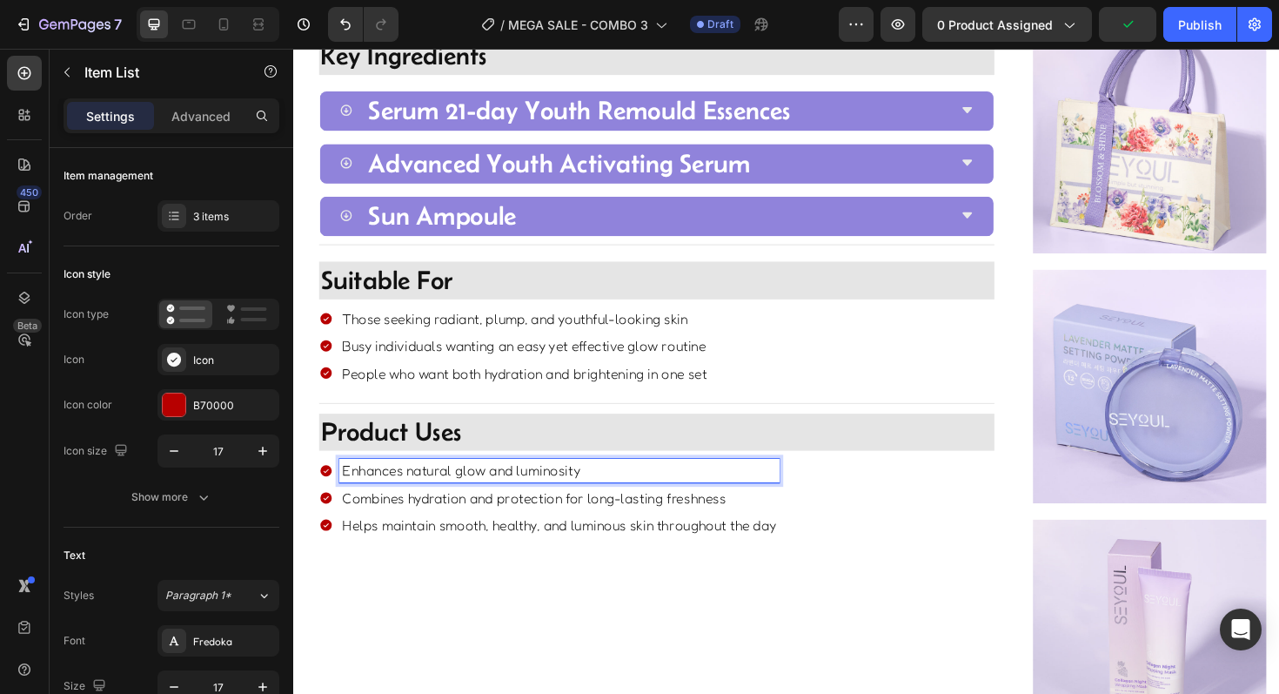
click at [445, 528] on p "Combines hydration and protection for long-lasting freshness" at bounding box center [575, 524] width 460 height 19
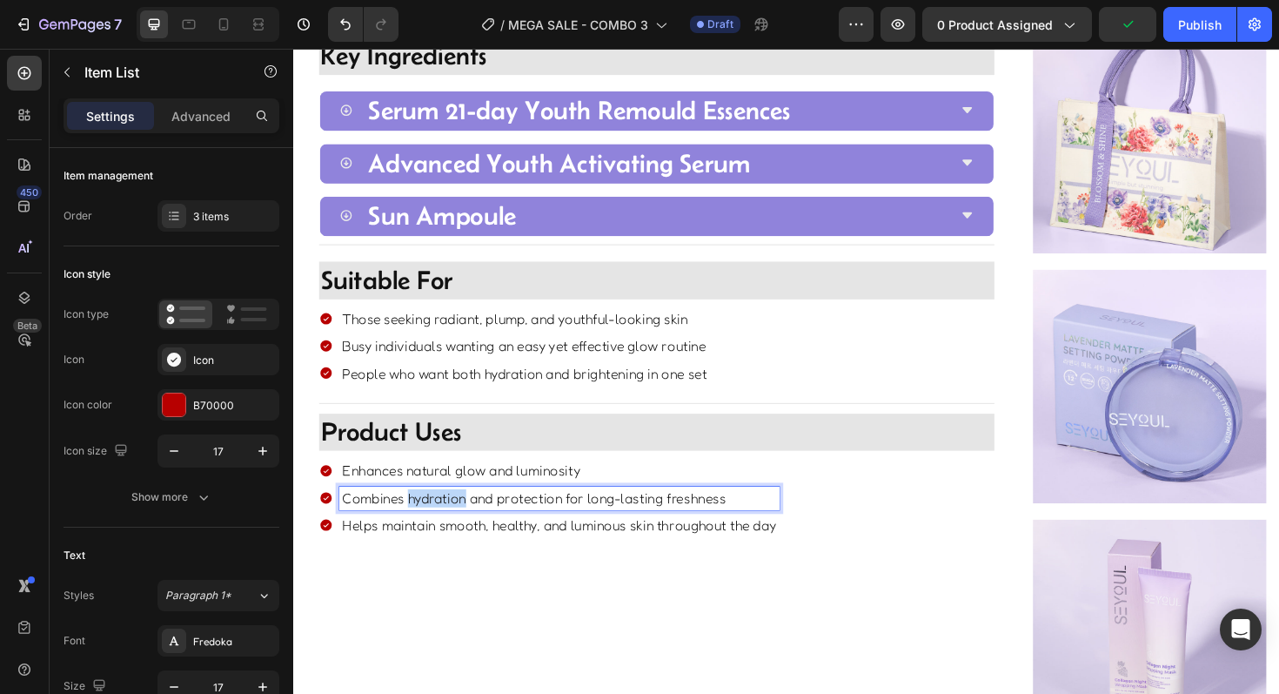
click at [445, 528] on p "Combines hydration and protection for long-lasting freshness" at bounding box center [575, 524] width 460 height 19
click at [426, 547] on p "Helps maintain smooth, healthy, and luminous skin throughout the day" at bounding box center [575, 553] width 460 height 19
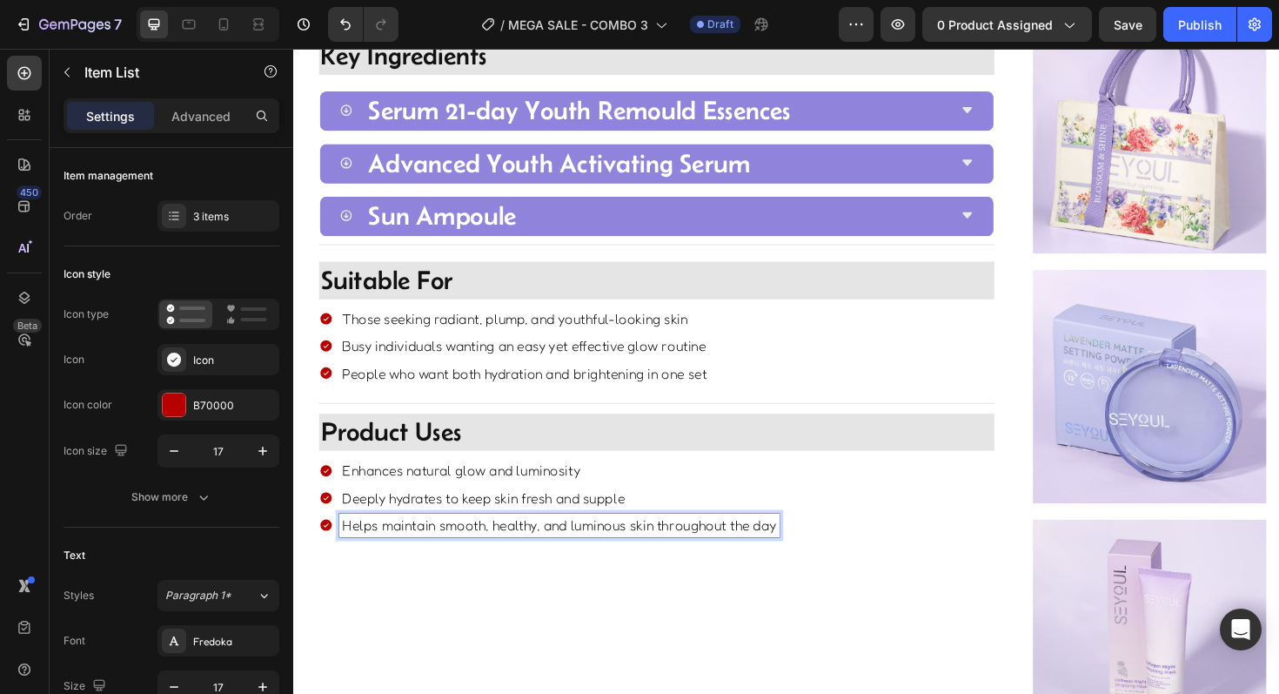
click at [426, 547] on p "Helps maintain smooth, healthy, and luminous skin throughout the day" at bounding box center [575, 553] width 460 height 19
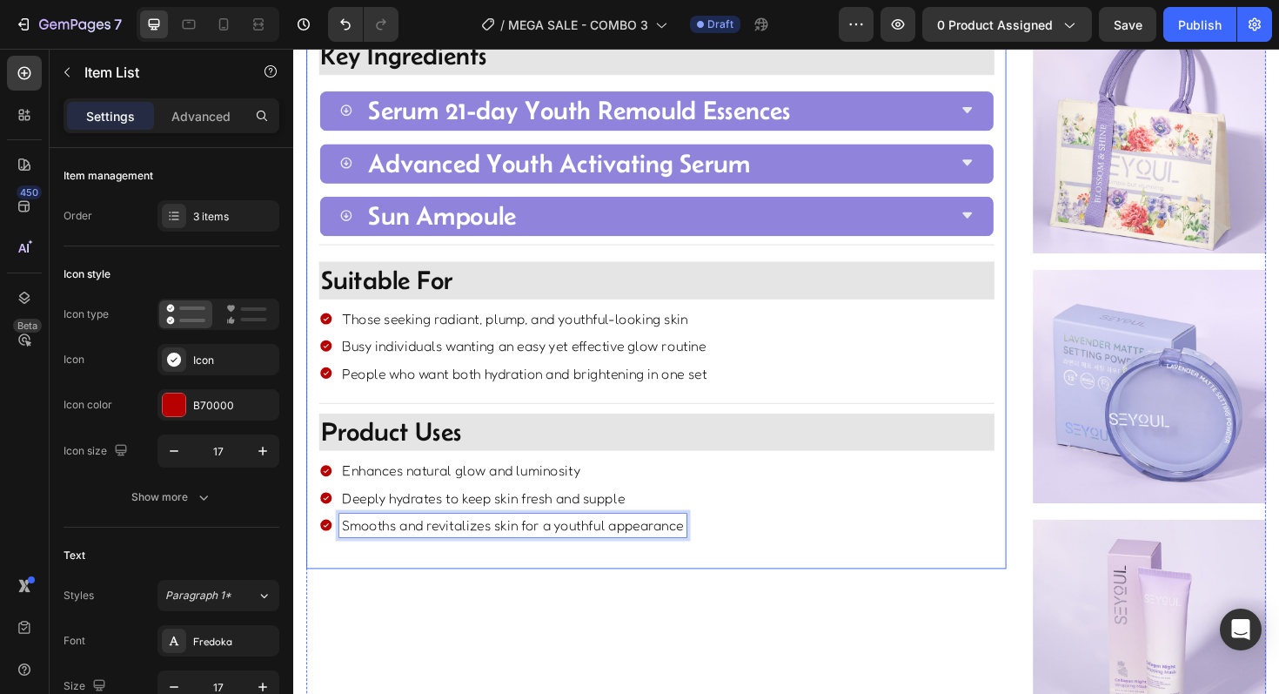
click at [439, 597] on div "Title Line Image Key Ingredients Heading Collagen Jelly Mask Image Advanced You…" at bounding box center [677, 308] width 741 height 580
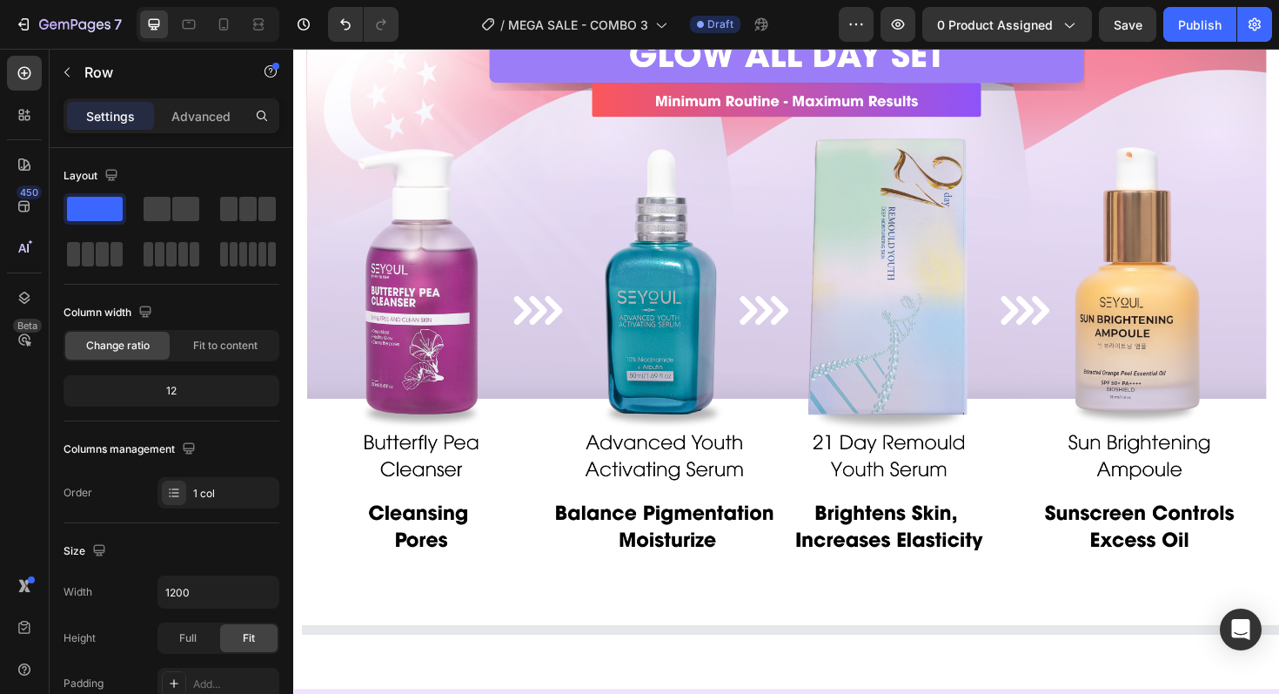
scroll to position [2087, 0]
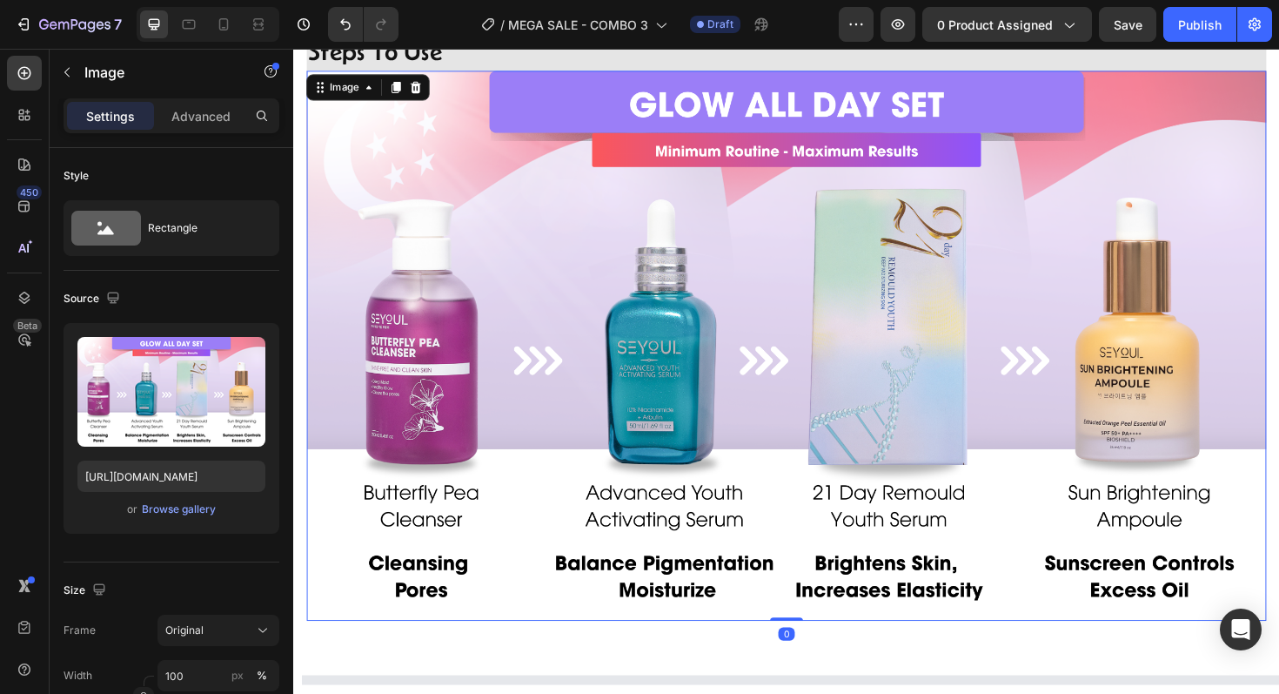
click at [560, 422] on img at bounding box center [815, 363] width 1016 height 582
click at [189, 507] on div "Browse gallery" at bounding box center [179, 509] width 74 height 16
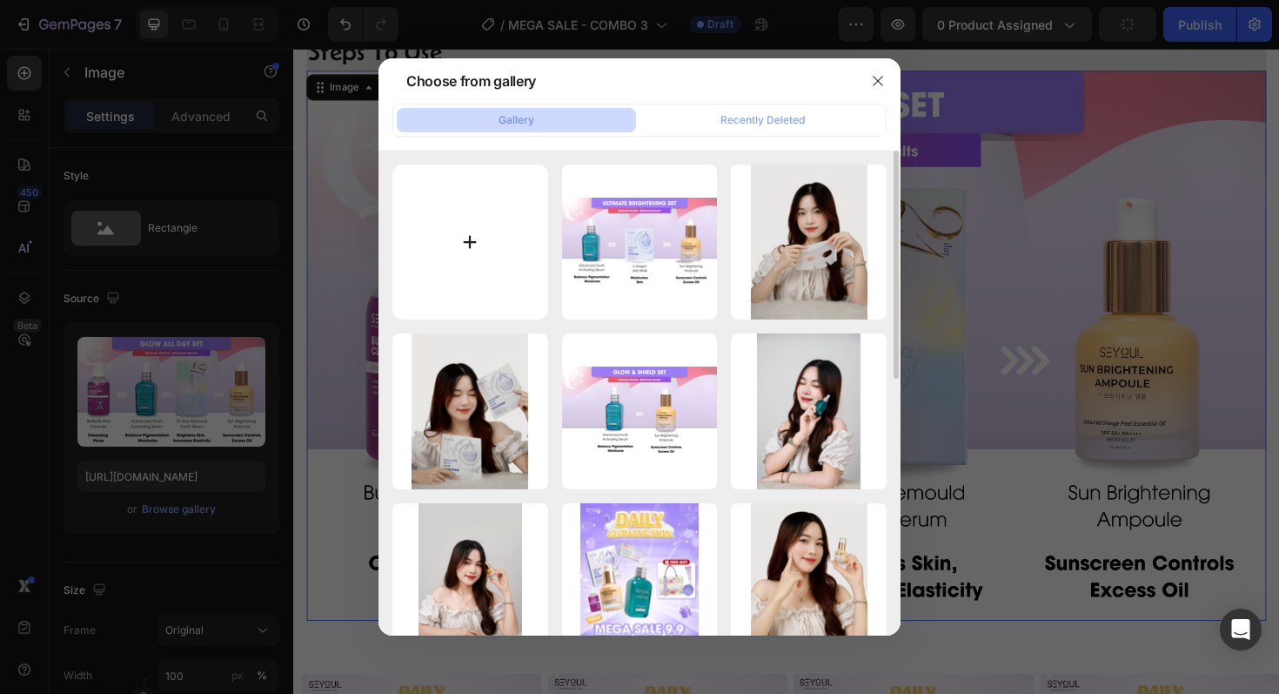
click at [468, 247] on input "file" at bounding box center [470, 242] width 156 height 156
type input "C:\fakepath\3.png"
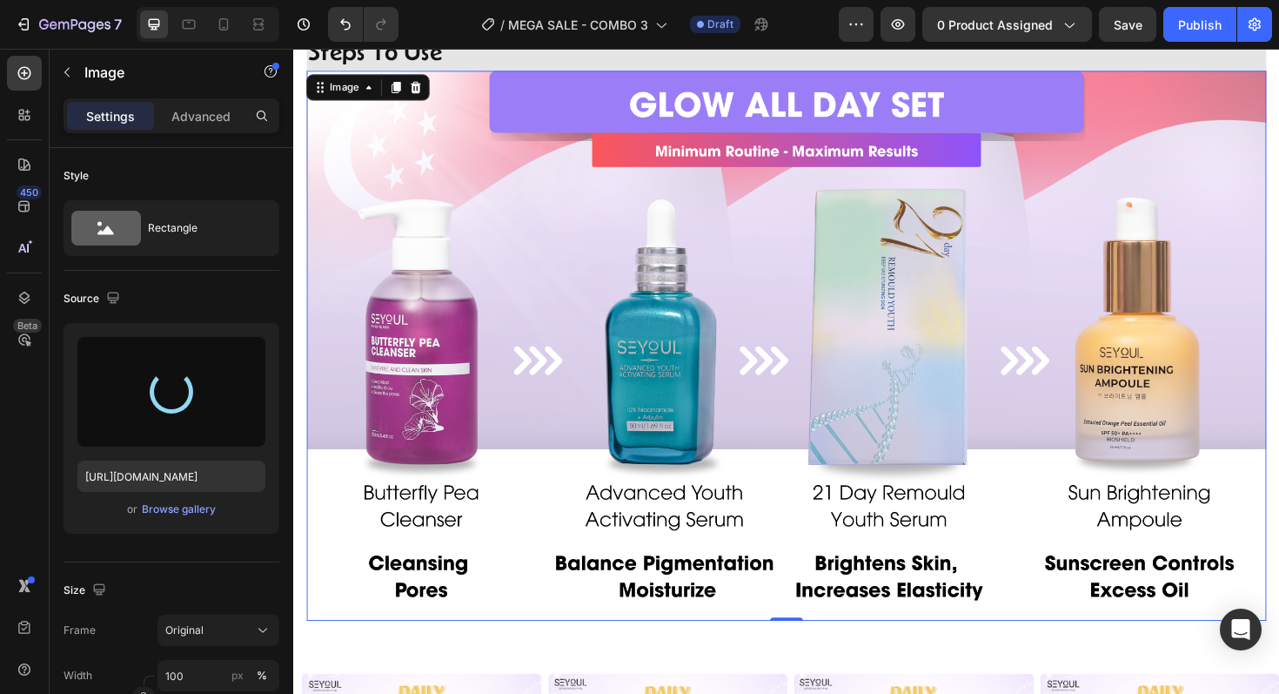
type input "[URL][DOMAIN_NAME]"
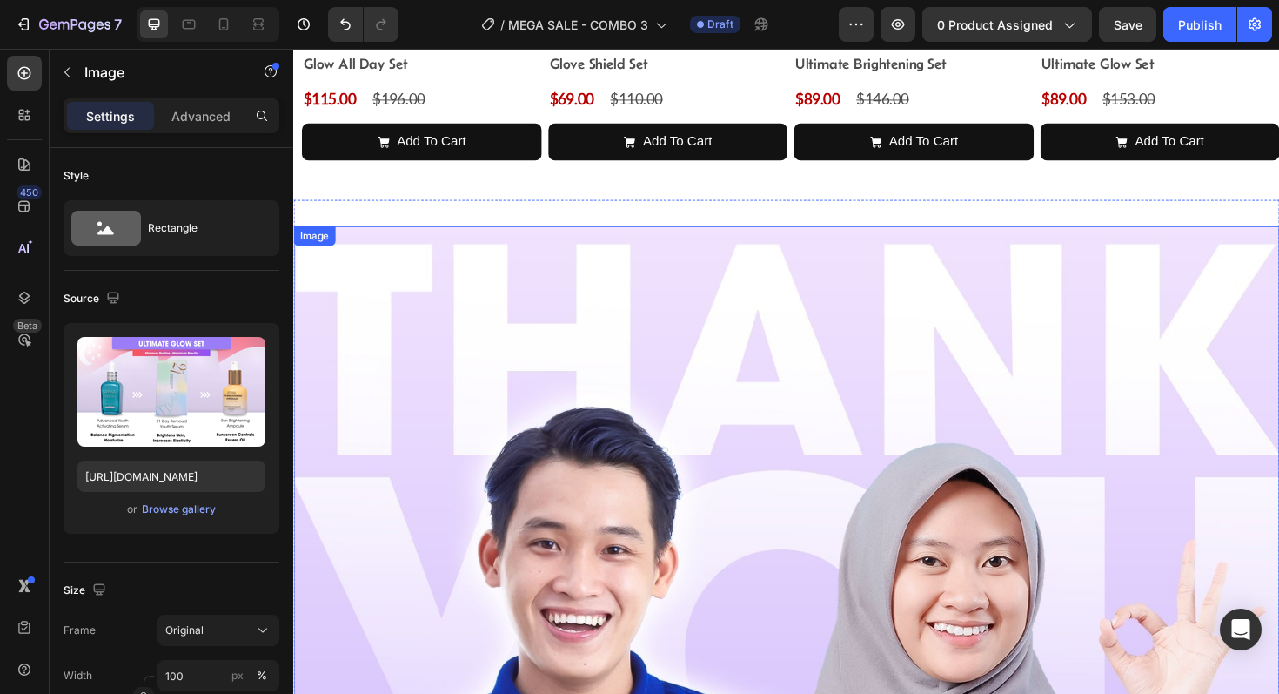
scroll to position [2199, 0]
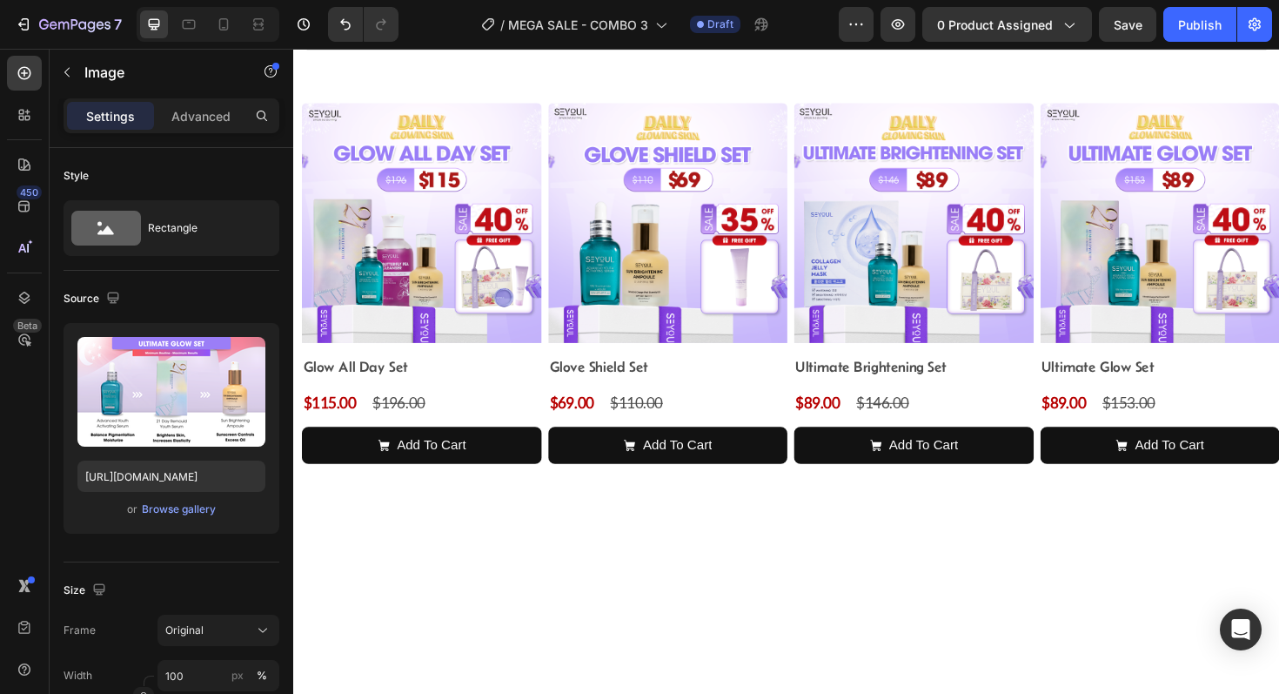
click at [203, 30] on div at bounding box center [208, 24] width 143 height 35
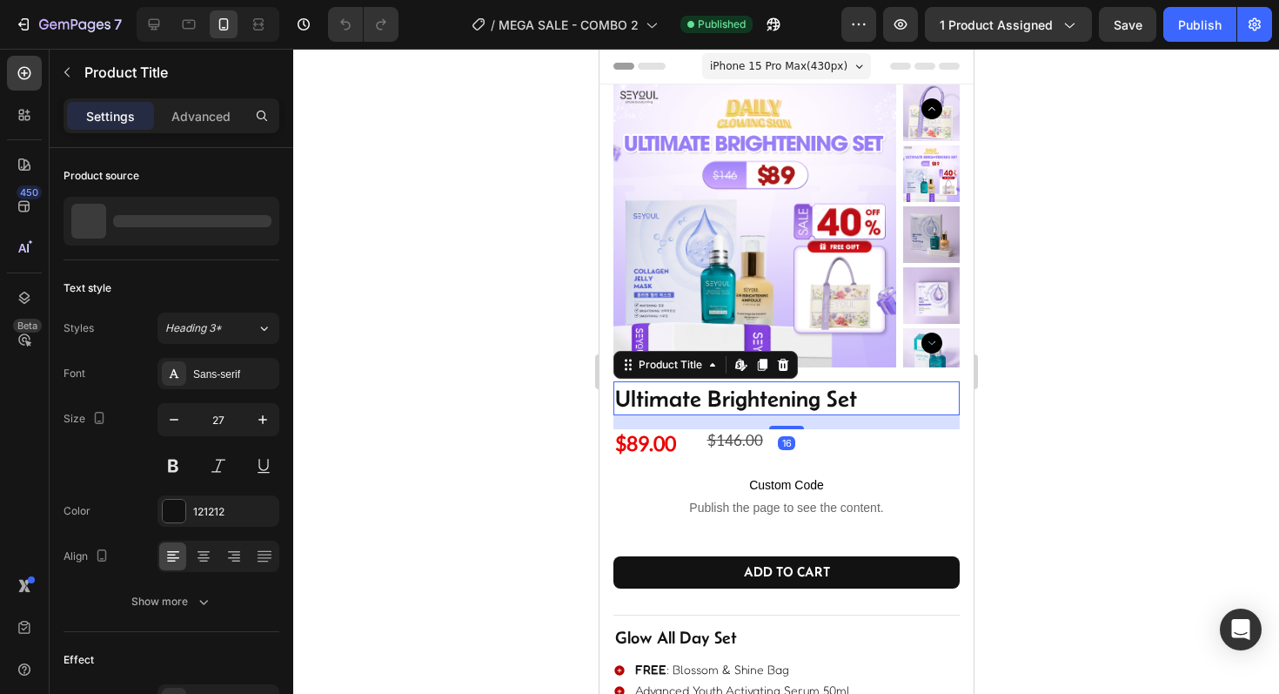
click at [680, 403] on h1 "Ultimate Brightening Set" at bounding box center [782, 398] width 338 height 34
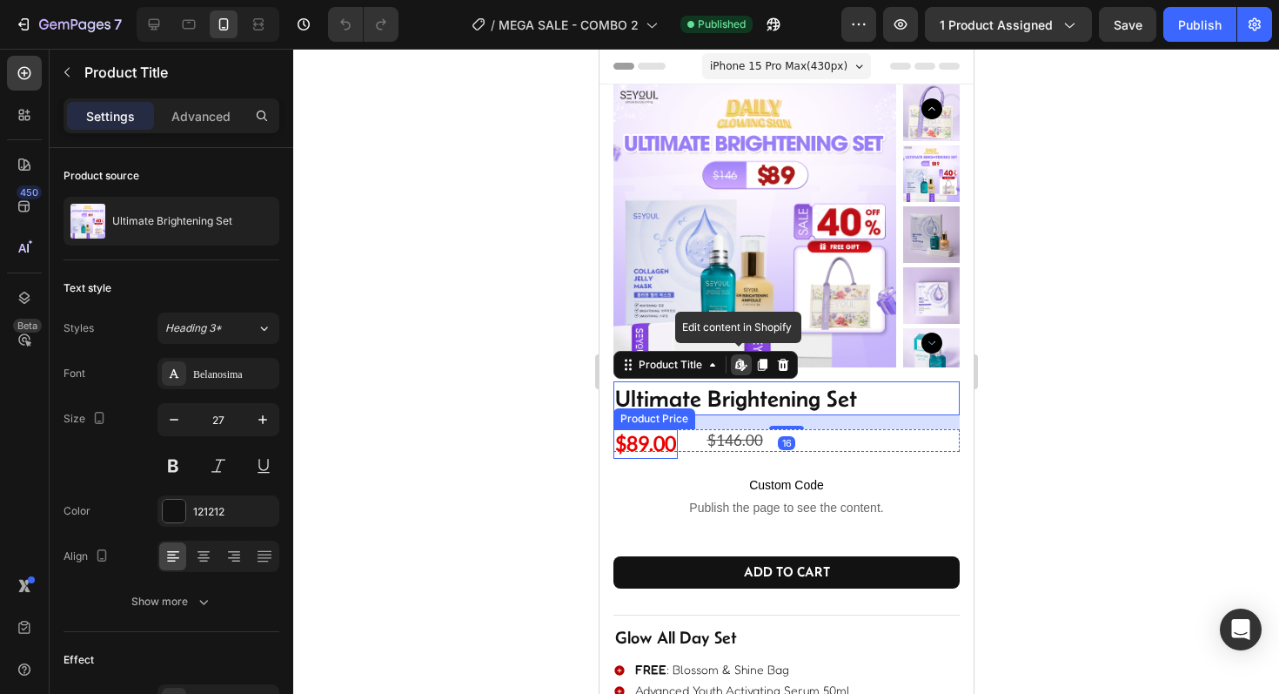
click at [542, 472] on div at bounding box center [786, 371] width 986 height 645
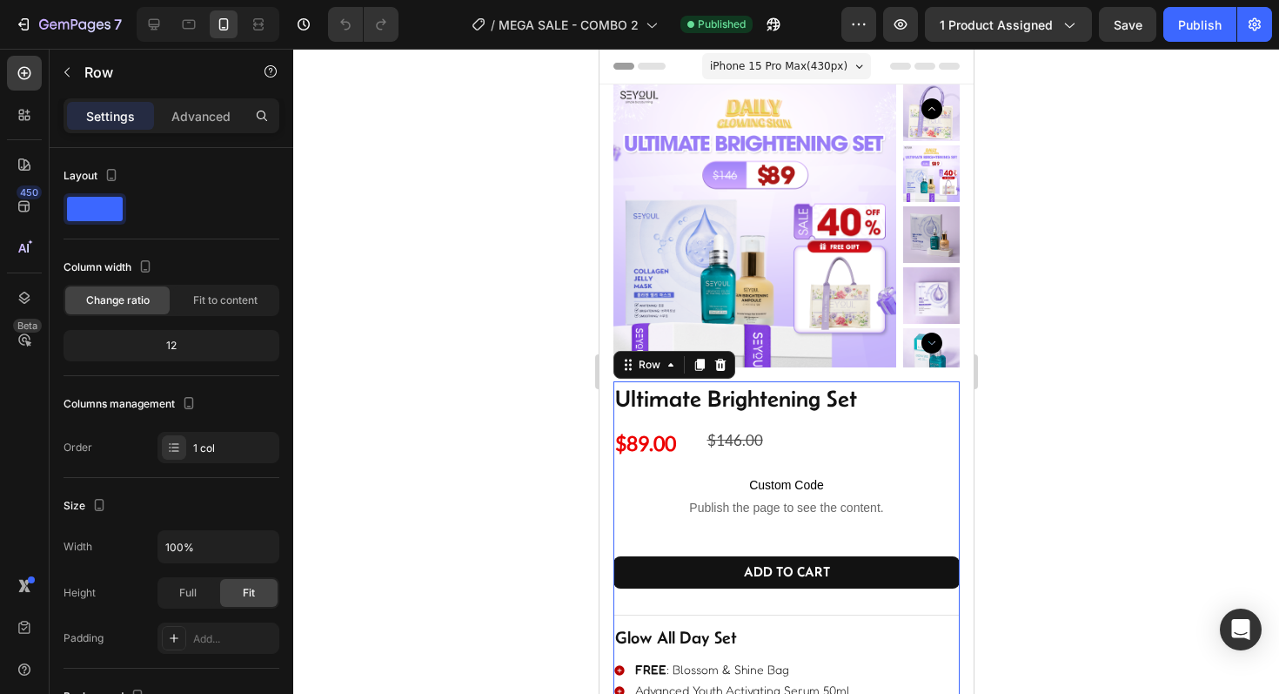
click at [686, 418] on div "Ultimate Brightening Set Product Title $89.00 Product Price Product Price $146.…" at bounding box center [786, 580] width 346 height 398
click at [637, 638] on h2 "glow all day set" at bounding box center [786, 637] width 346 height 26
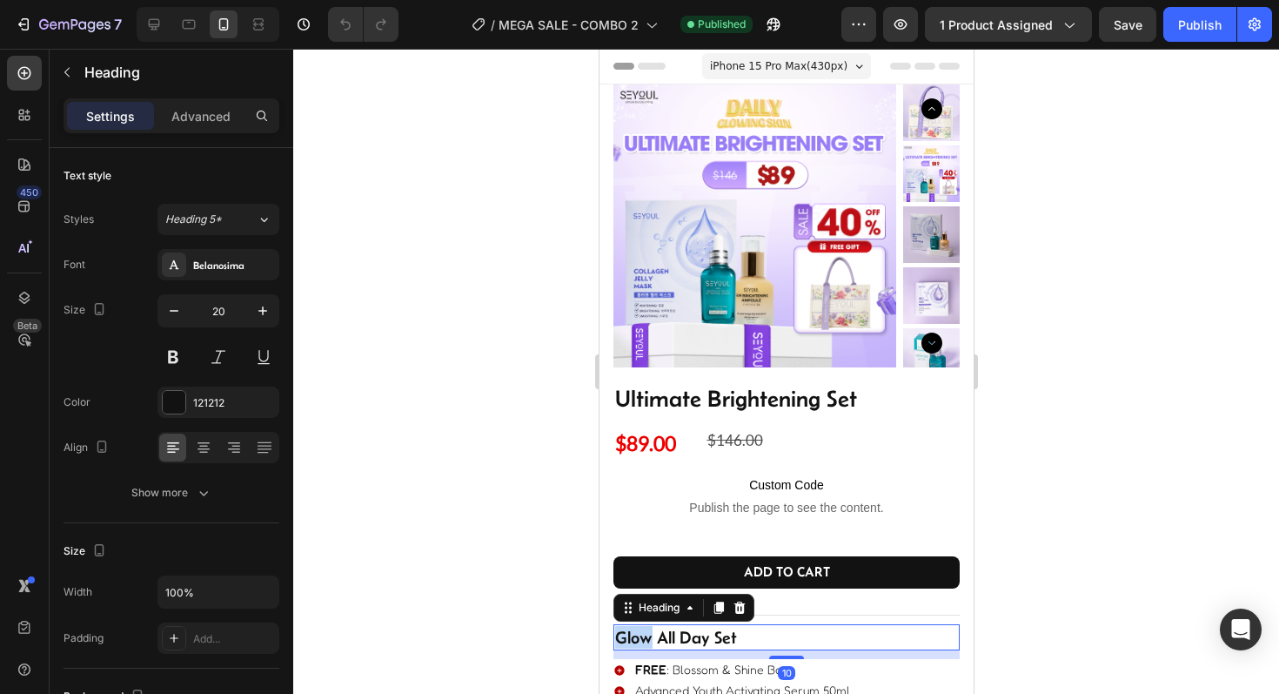
click at [637, 638] on h2 "glow all day set" at bounding box center [786, 637] width 346 height 26
click at [637, 638] on p "glow all day set" at bounding box center [785, 637] width 343 height 23
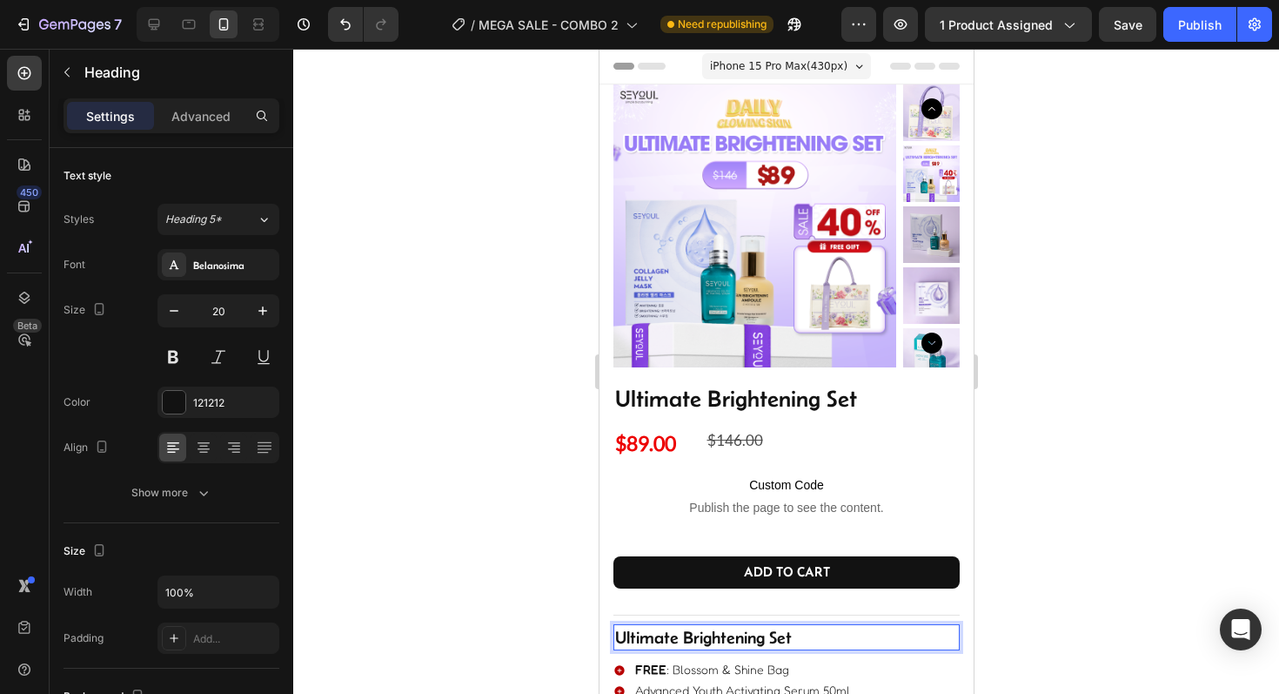
click at [1050, 603] on div at bounding box center [786, 371] width 986 height 645
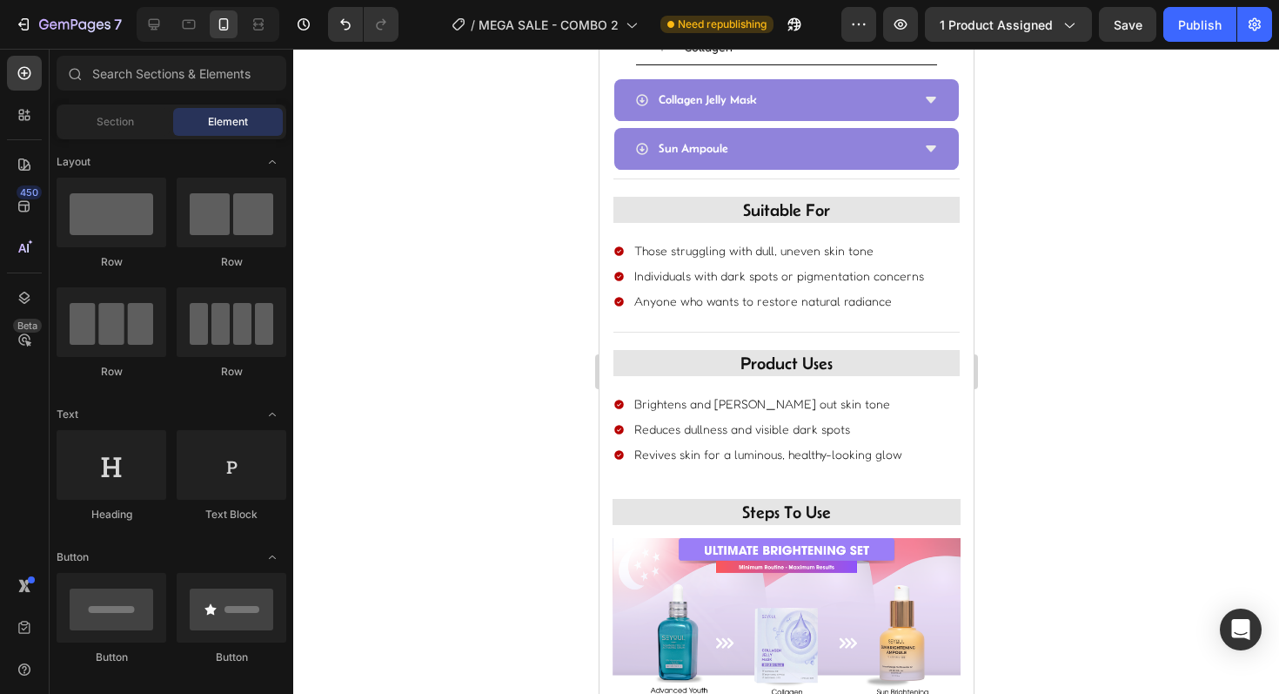
scroll to position [1931, 0]
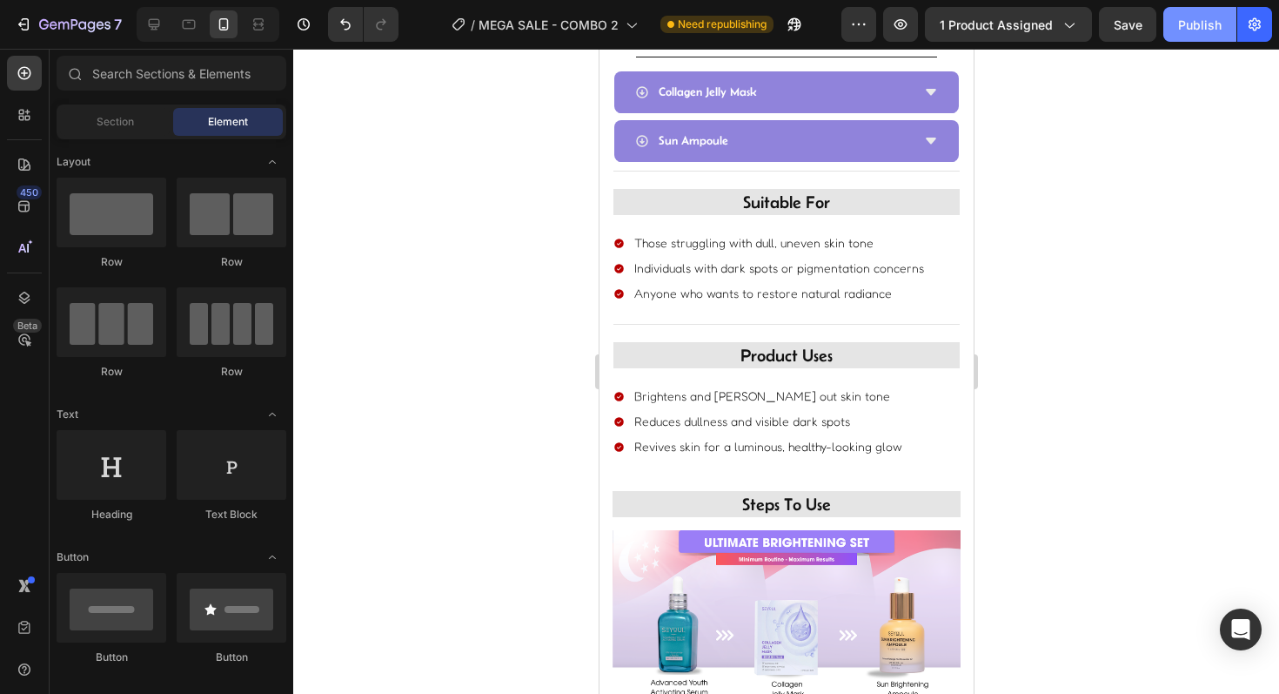
click at [1173, 19] on button "Publish" at bounding box center [1199, 24] width 73 height 35
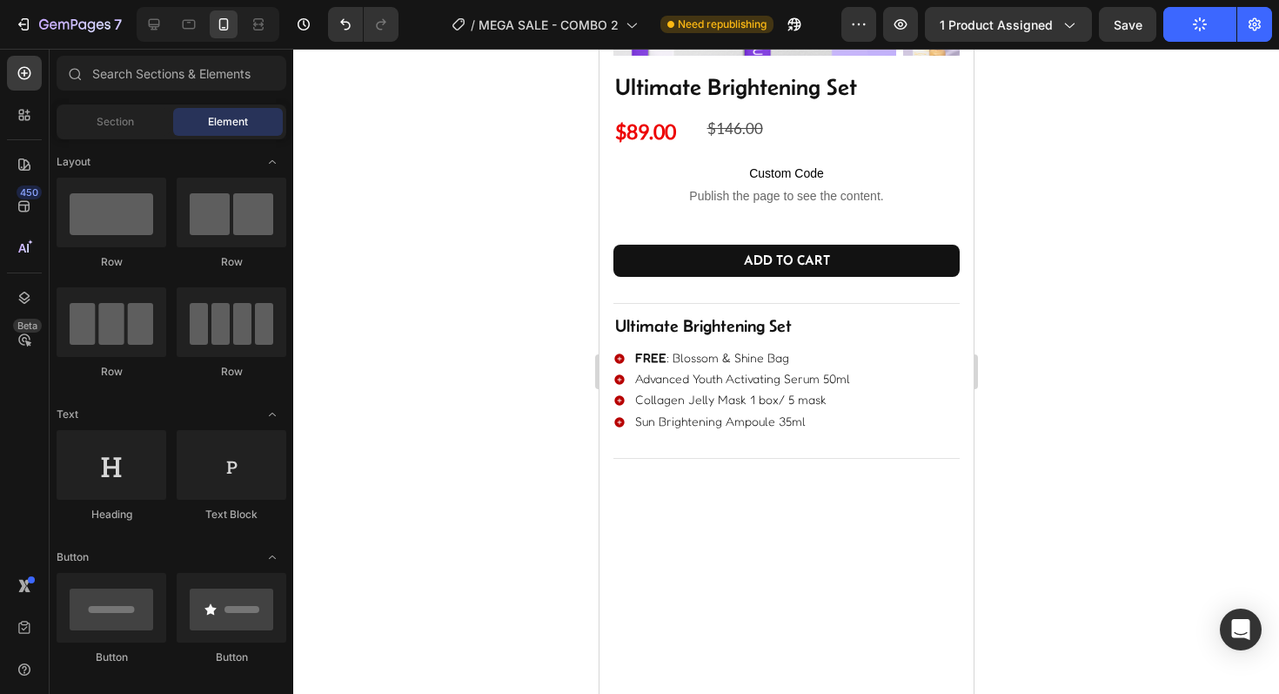
scroll to position [0, 0]
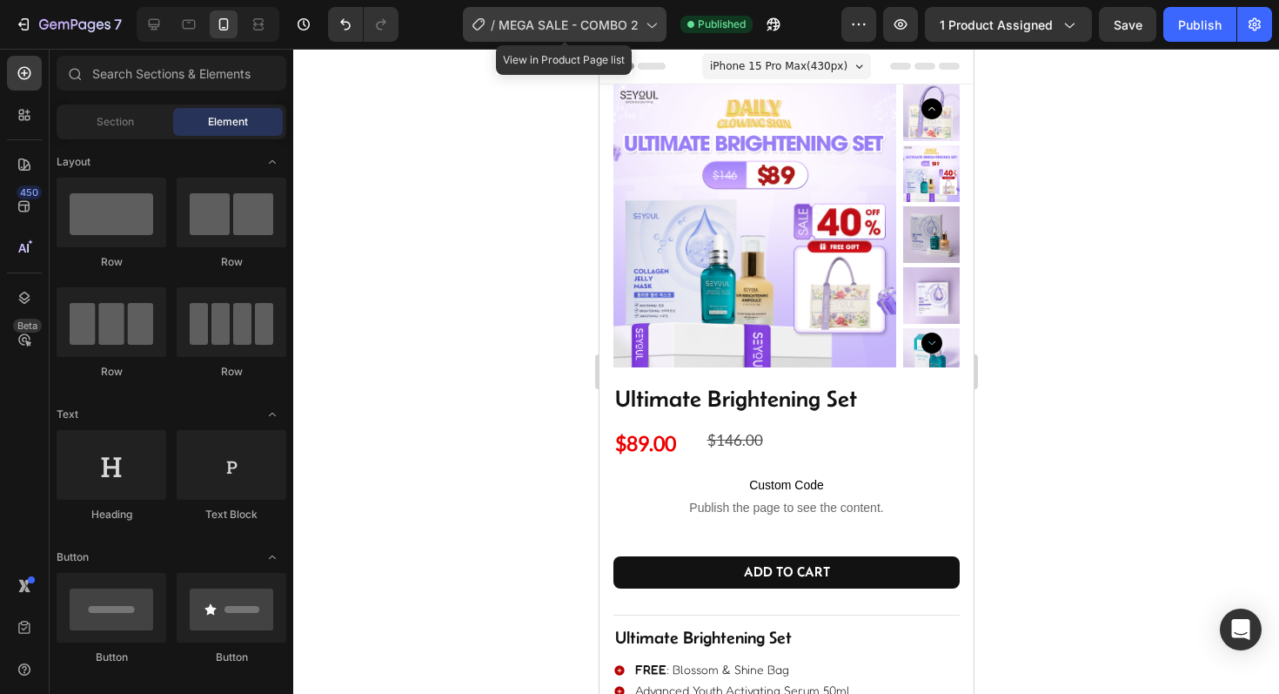
click at [593, 10] on div "/ MEGA SALE - COMBO 2" at bounding box center [565, 24] width 204 height 35
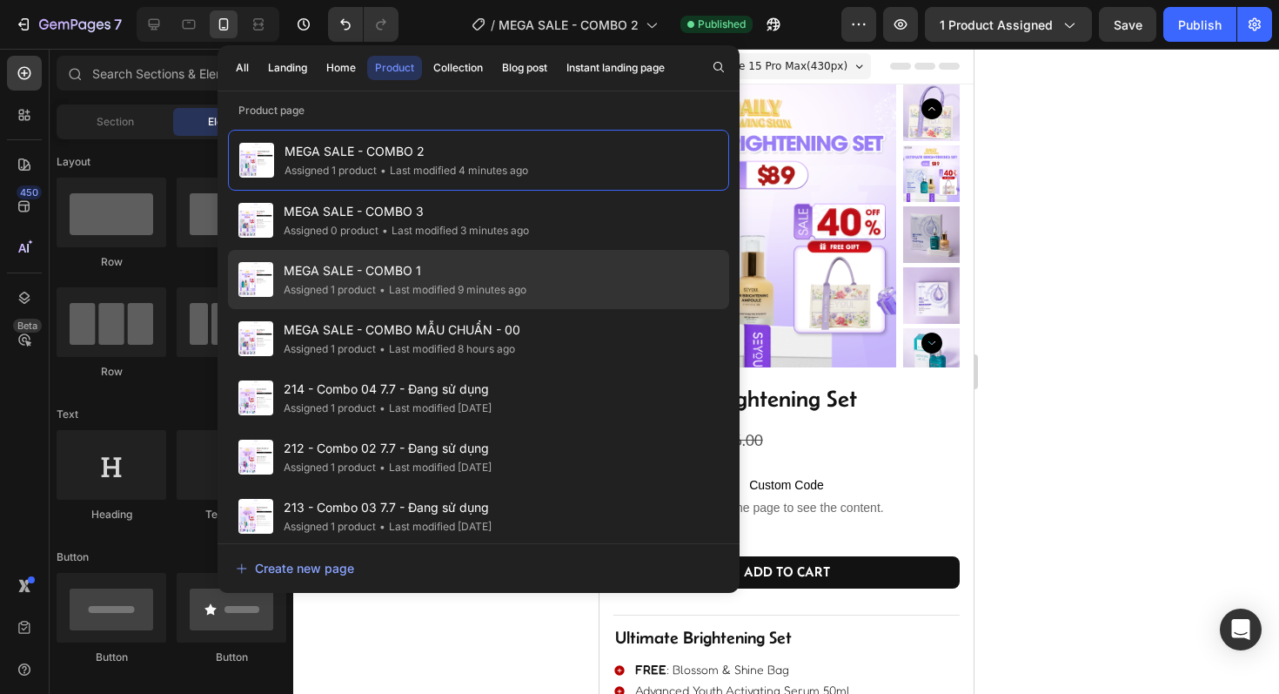
click at [472, 265] on span "MEGA SALE - COMBO 1" at bounding box center [405, 270] width 243 height 21
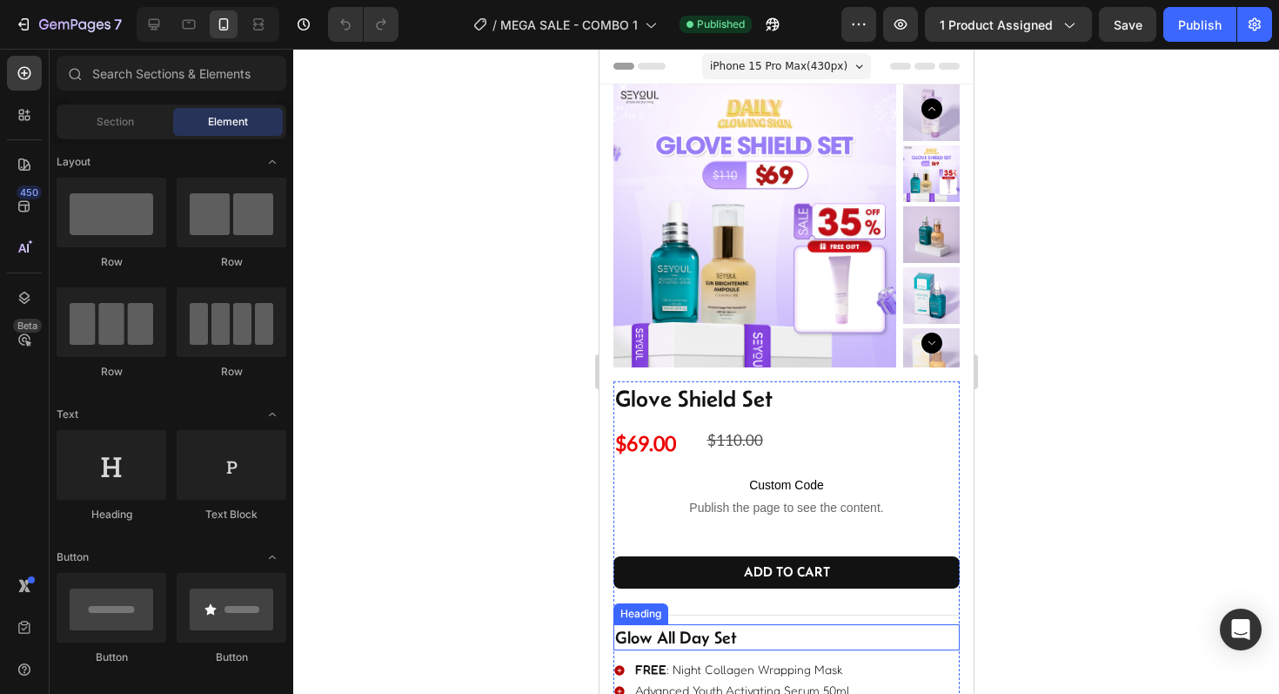
click at [668, 639] on h2 "glow all day set" at bounding box center [786, 637] width 346 height 26
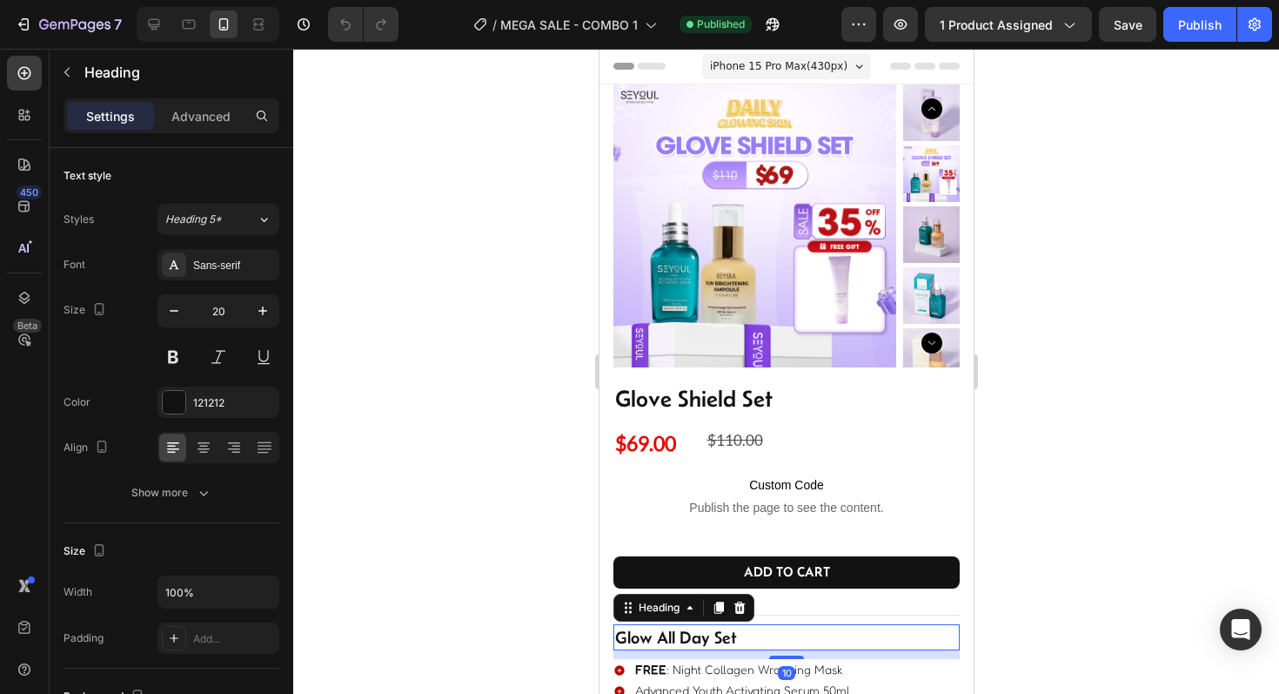
click at [668, 639] on h2 "glow all day set" at bounding box center [786, 637] width 346 height 26
click at [668, 639] on p "glow all day set" at bounding box center [785, 637] width 343 height 23
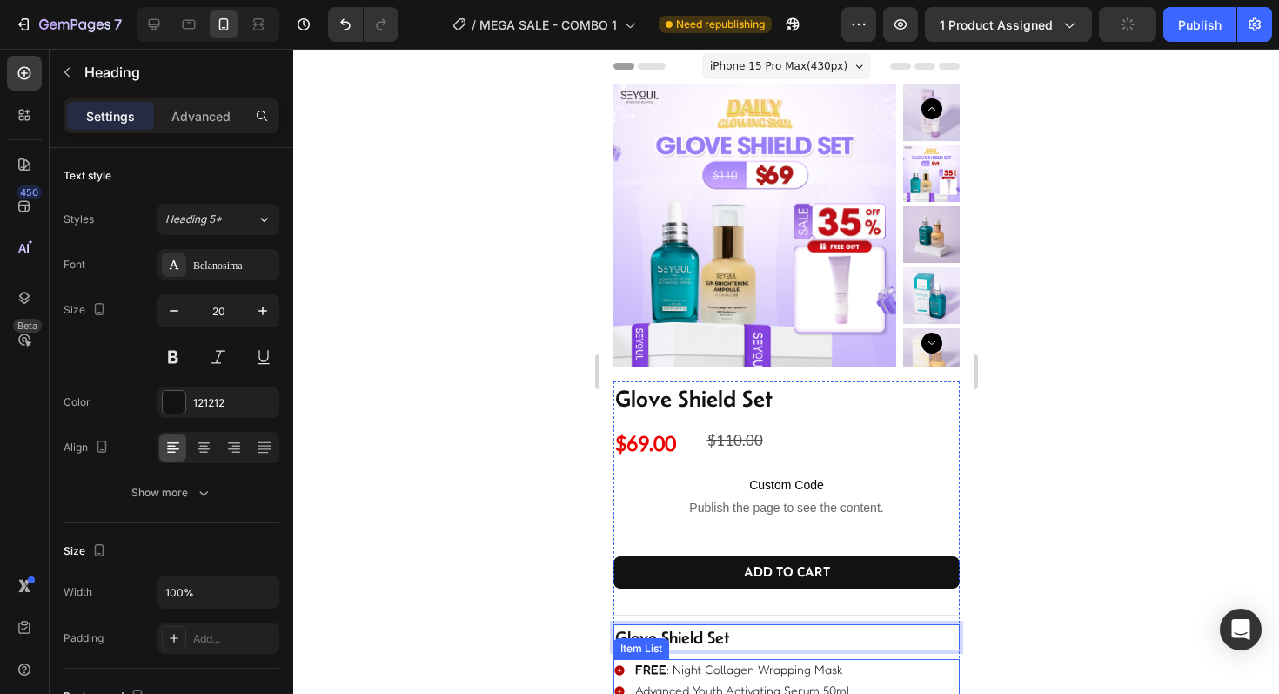
click at [461, 604] on div at bounding box center [786, 371] width 986 height 645
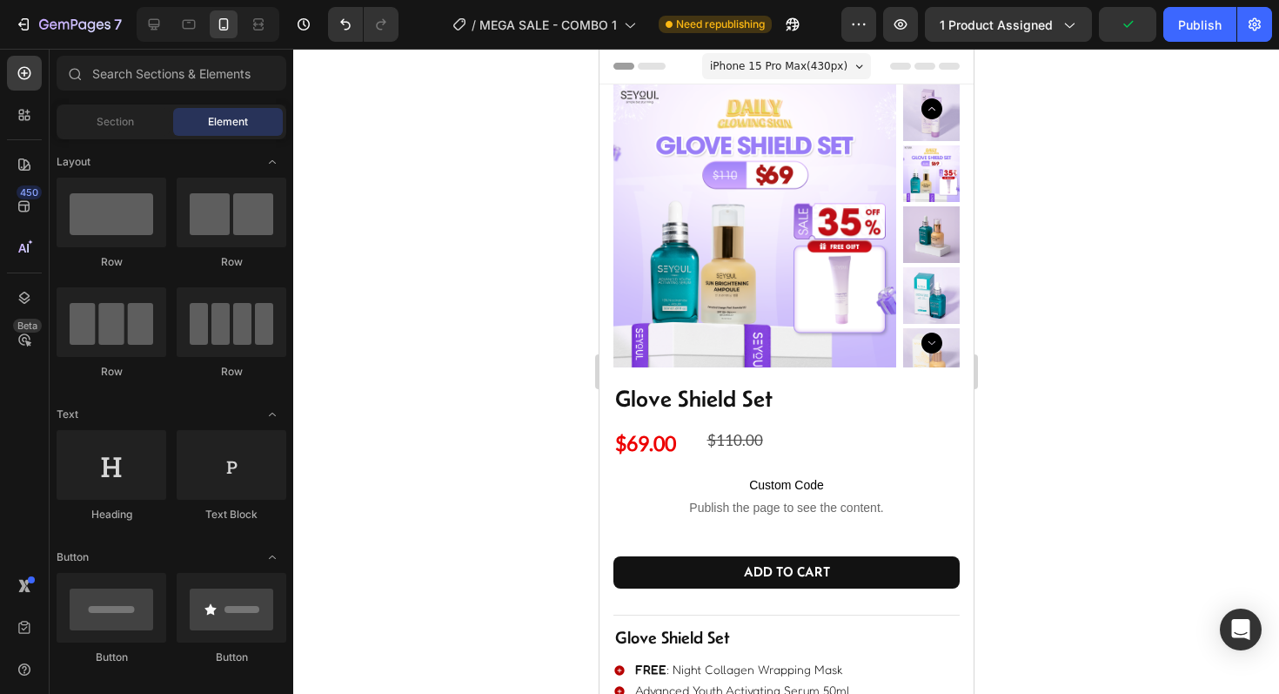
drag, startPoint x: 502, startPoint y: 457, endPoint x: 511, endPoint y: 456, distance: 8.7
click at [511, 456] on div at bounding box center [786, 371] width 986 height 645
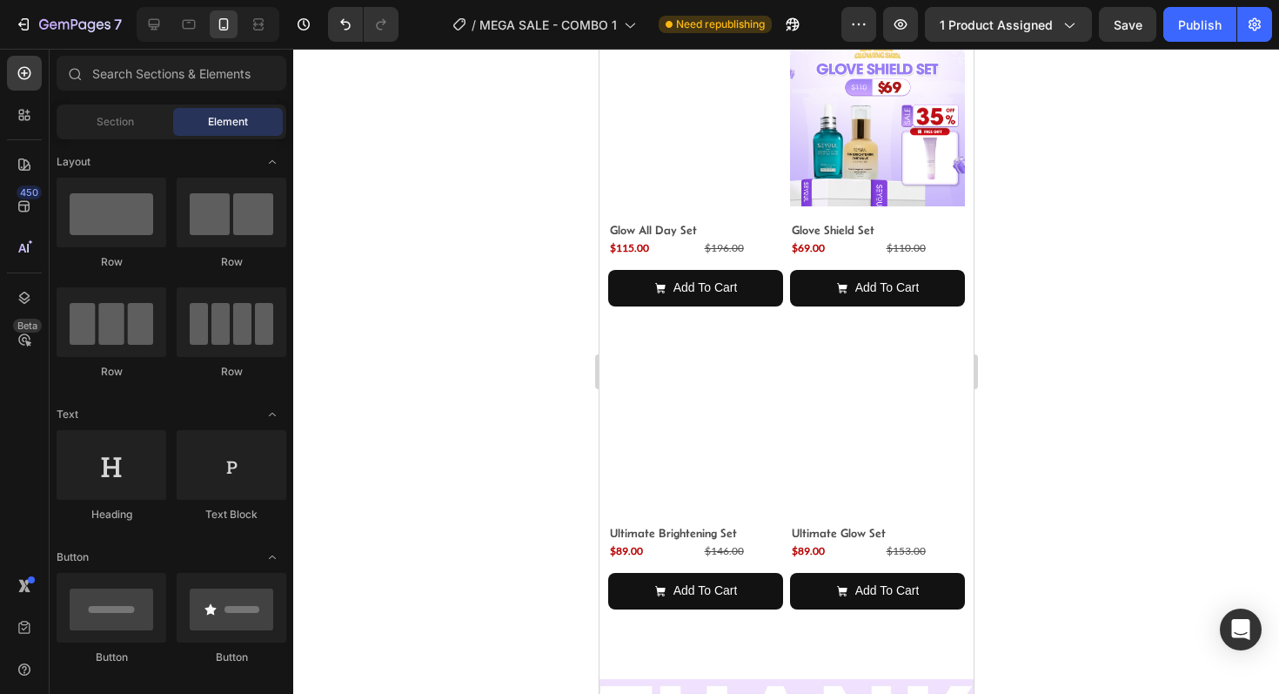
scroll to position [2660, 0]
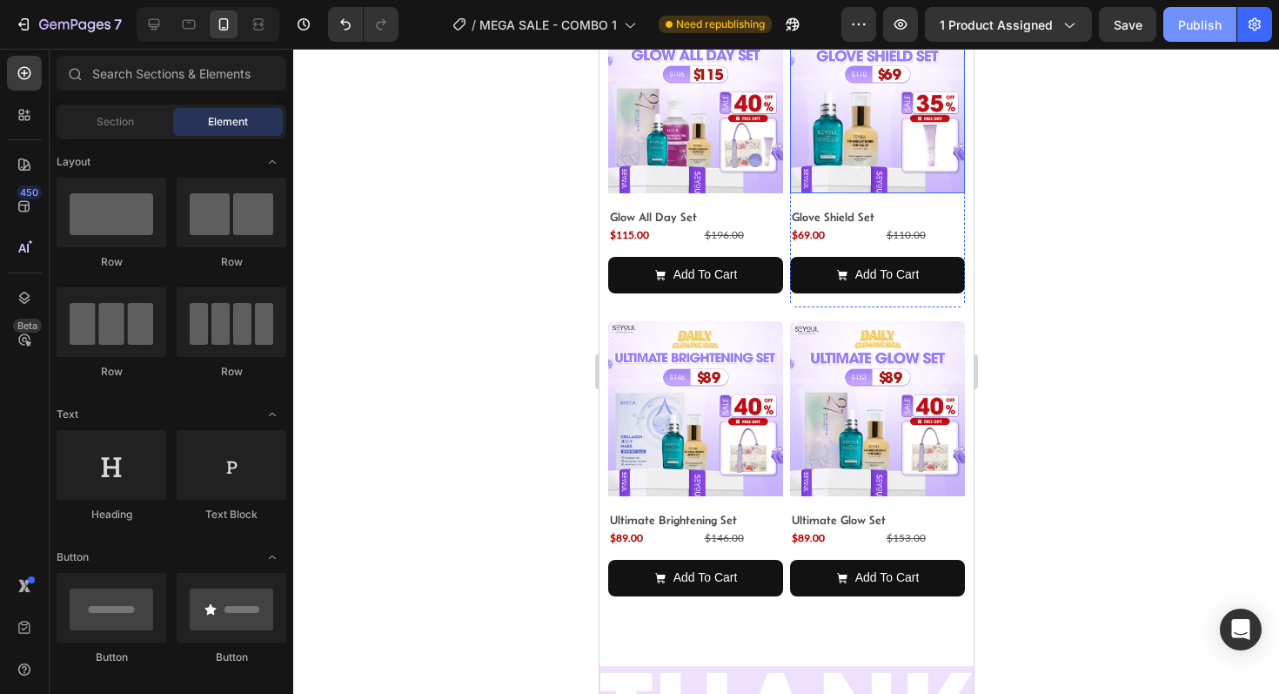
click at [1191, 35] on button "Publish" at bounding box center [1199, 24] width 73 height 35
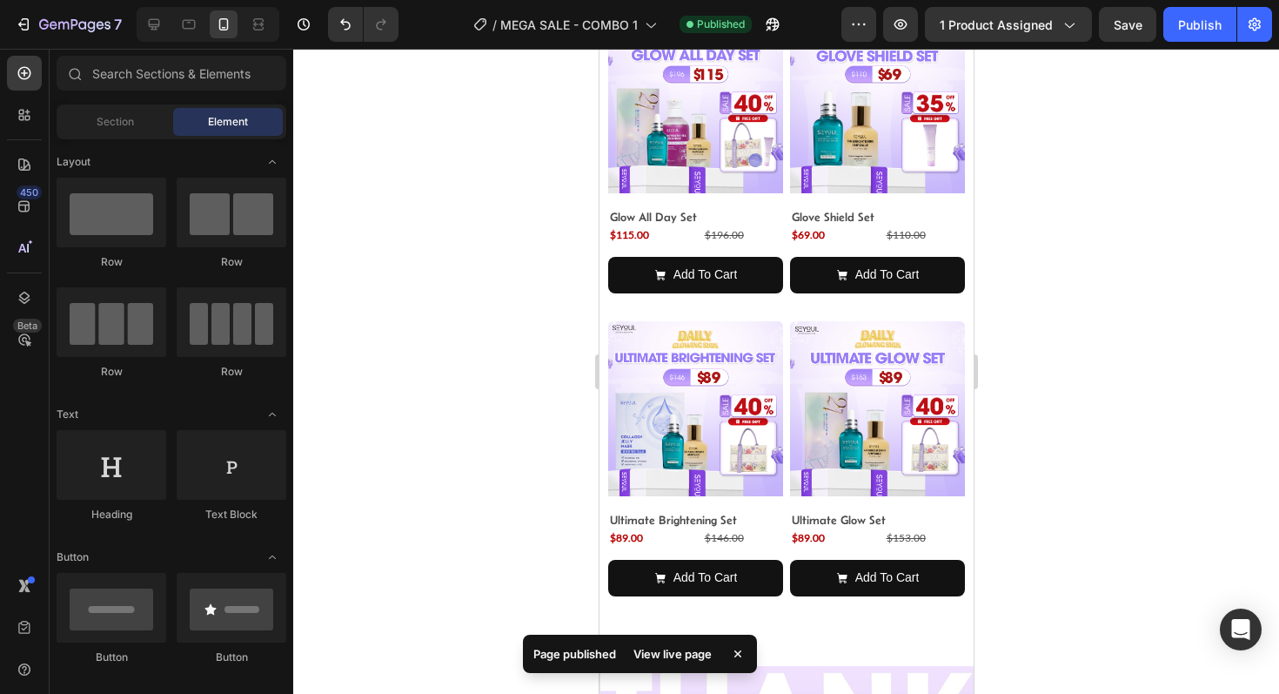
click at [596, 2] on div "7 Version history / MEGA SALE - COMBO 1 Published Preview 1 product assigned Sa…" at bounding box center [639, 25] width 1279 height 50
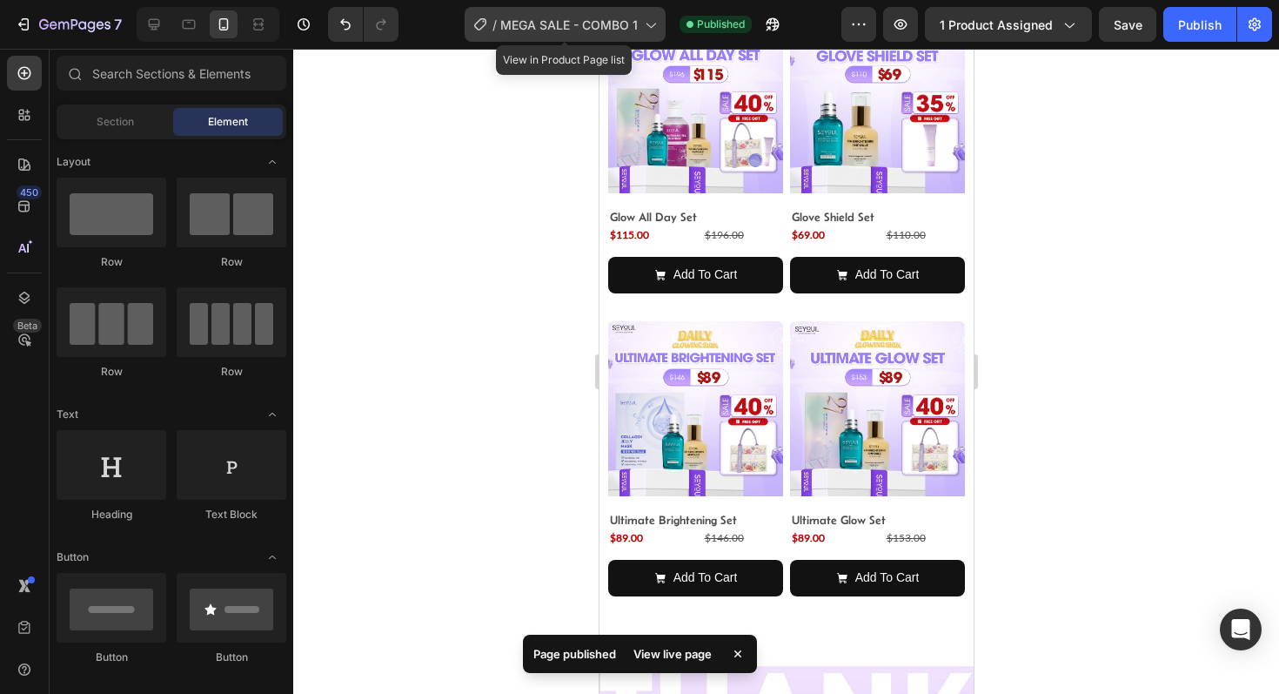
click at [583, 34] on div "/ MEGA SALE - COMBO 1" at bounding box center [565, 24] width 201 height 35
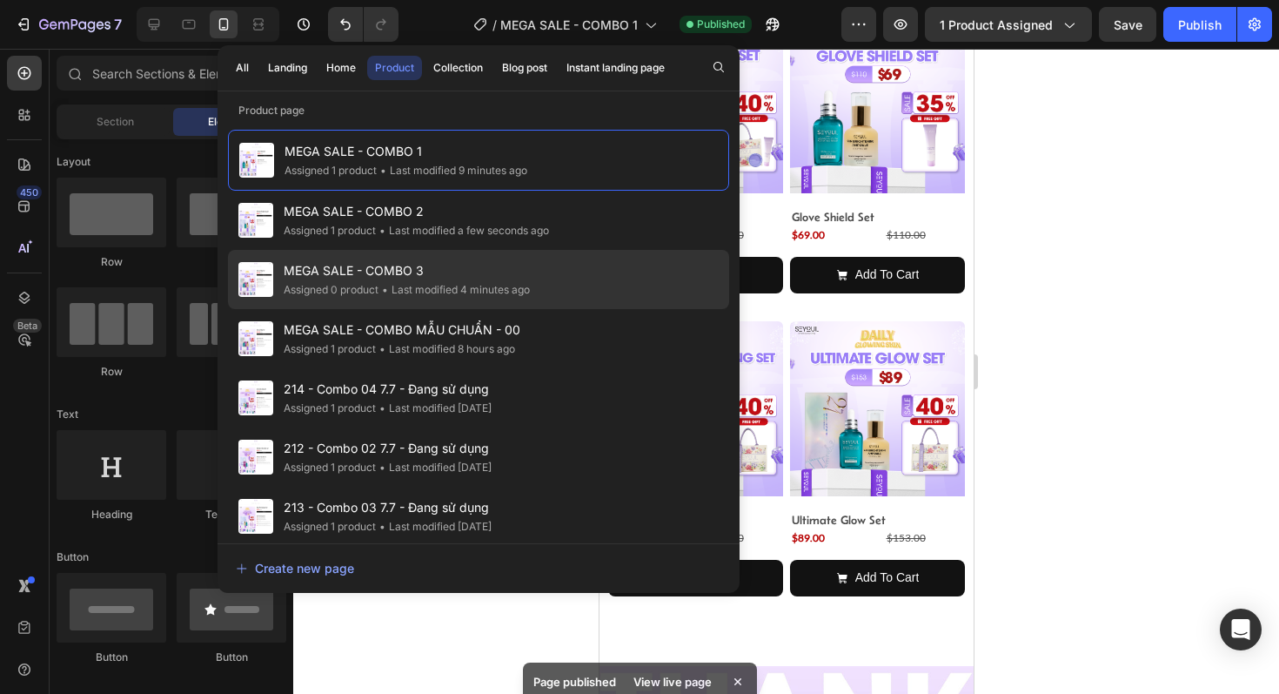
click at [453, 274] on span "MEGA SALE - COMBO 3" at bounding box center [407, 270] width 246 height 21
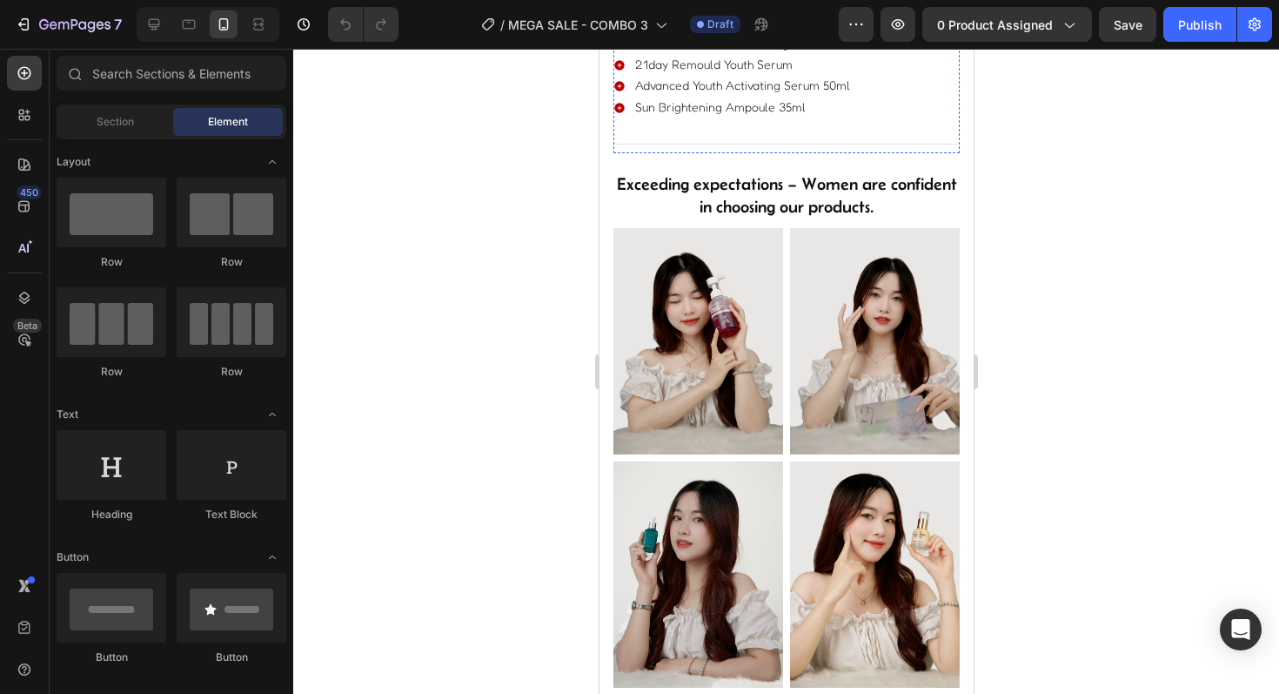
scroll to position [642, 0]
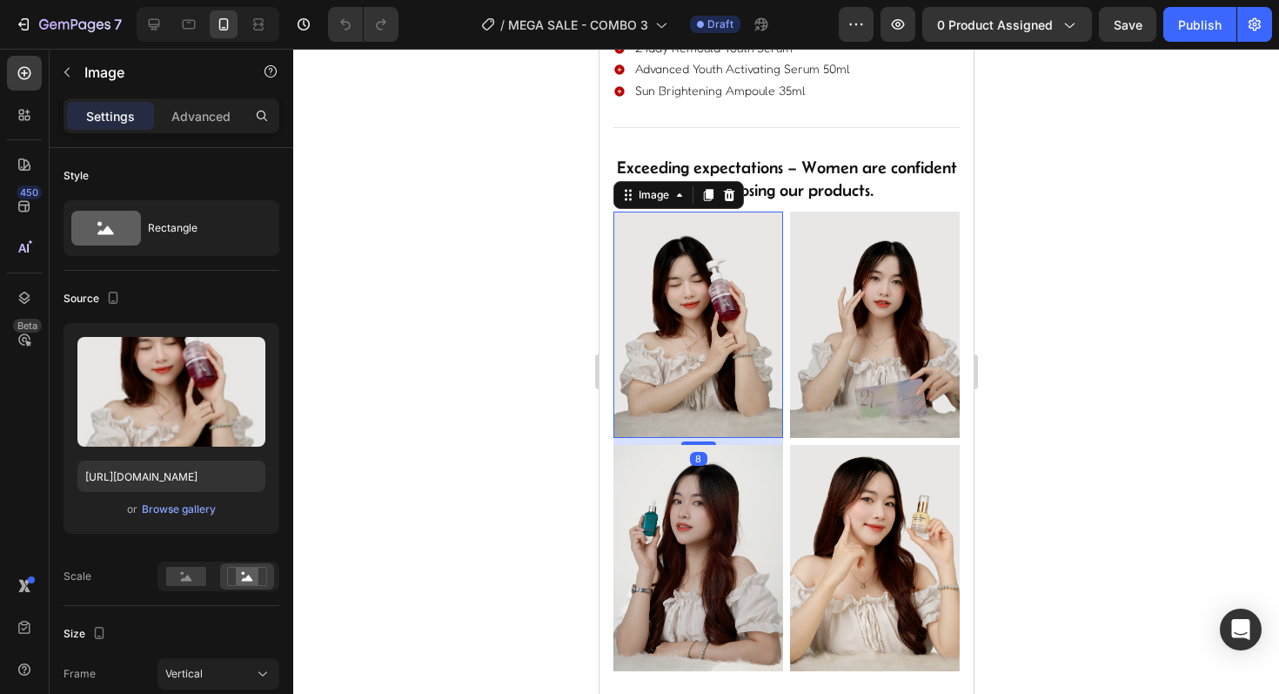
click at [713, 327] on img at bounding box center [698, 324] width 170 height 226
click at [182, 509] on div "Browse gallery" at bounding box center [179, 509] width 74 height 16
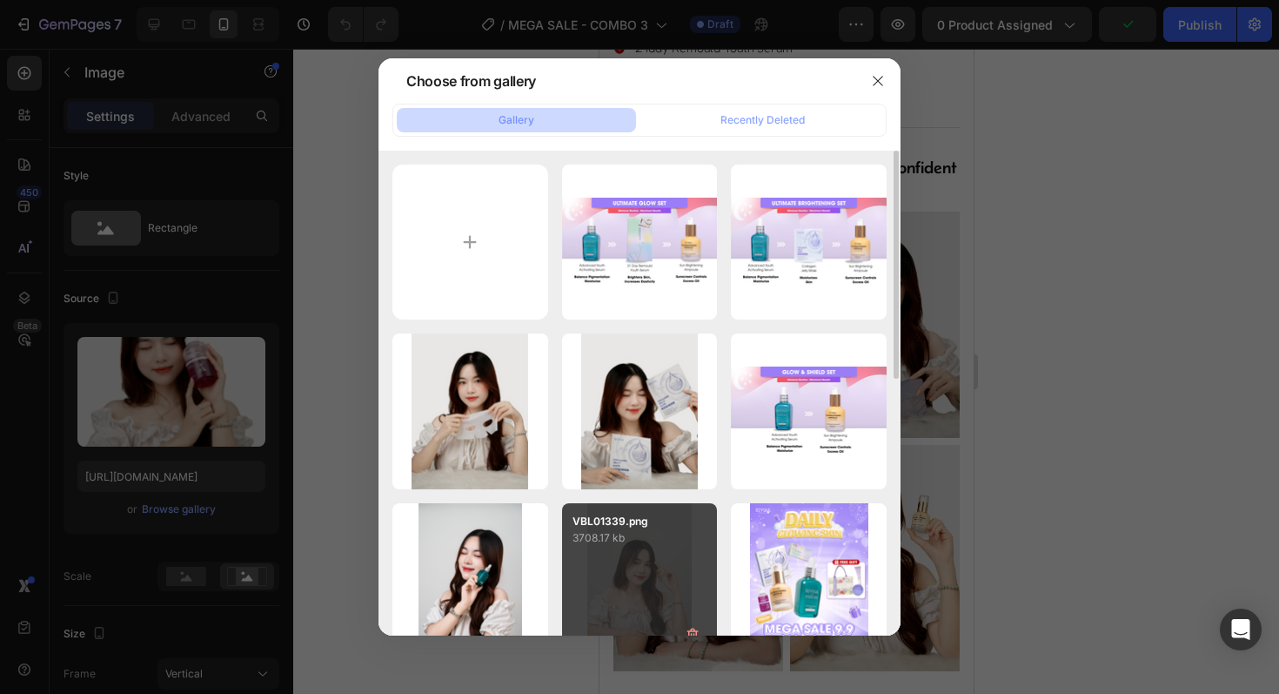
click at [605, 545] on p "3708.17 kb" at bounding box center [640, 537] width 135 height 17
type input "[URL][DOMAIN_NAME]"
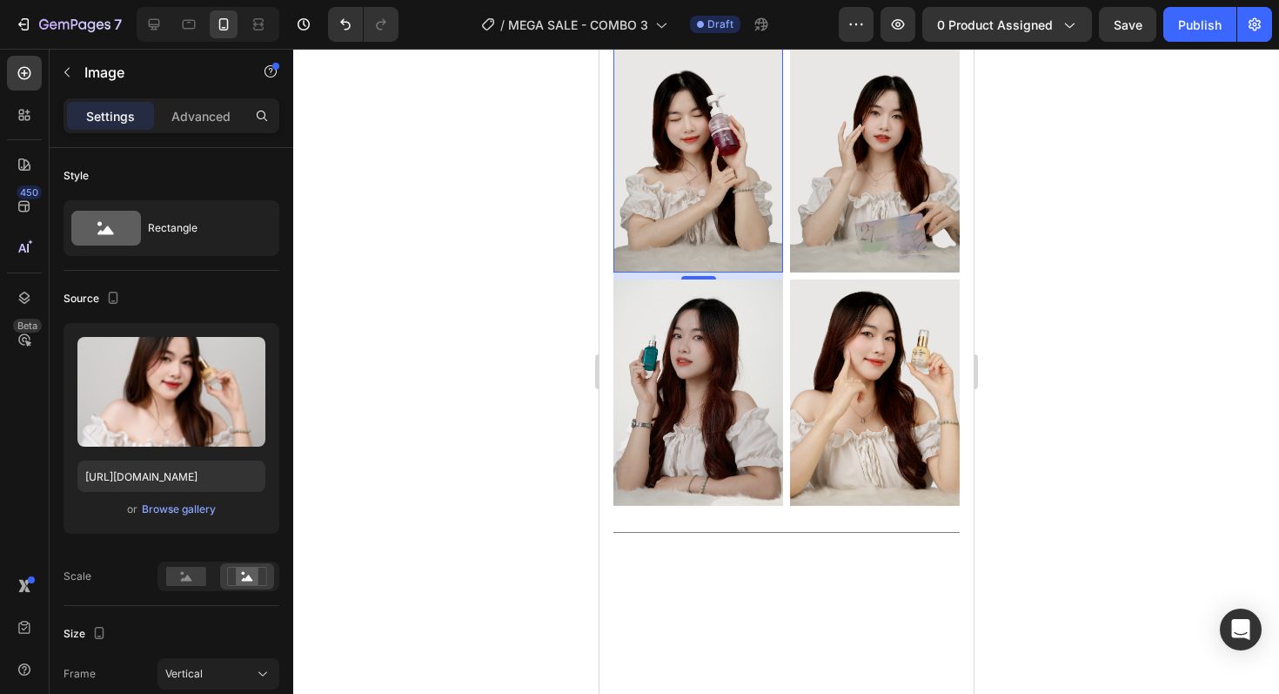
scroll to position [794, 0]
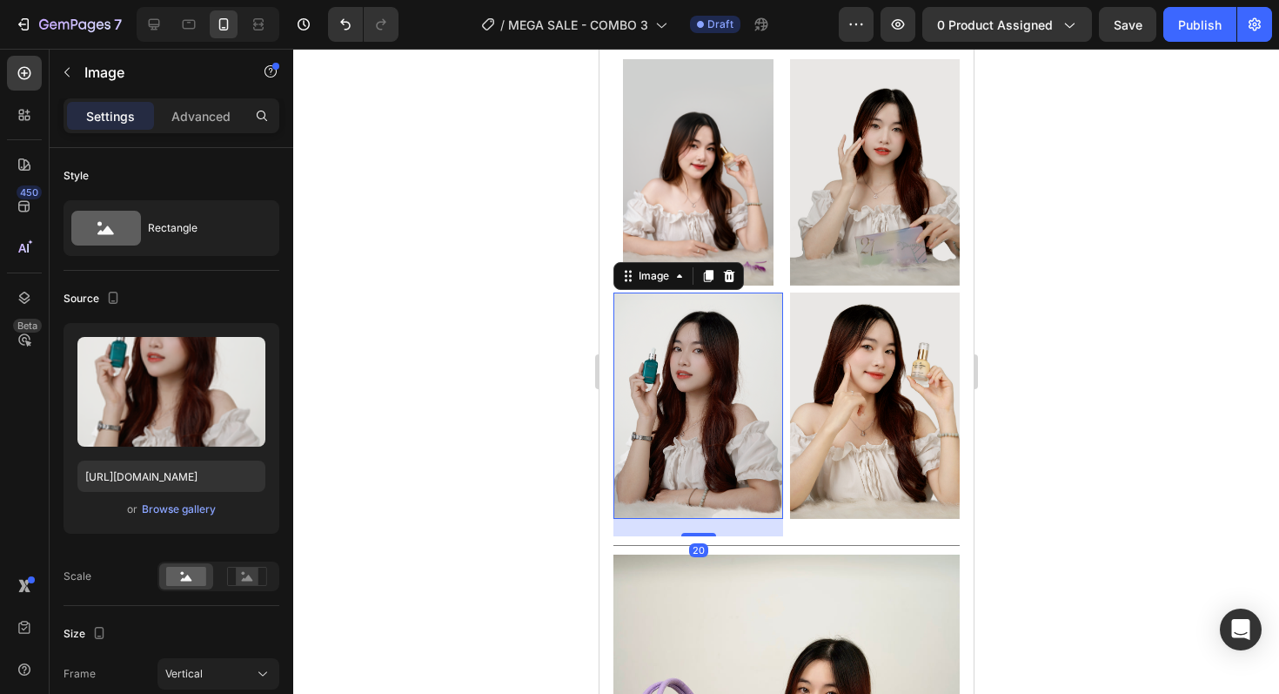
click at [690, 424] on img at bounding box center [698, 405] width 170 height 226
click at [198, 516] on div "Browse gallery" at bounding box center [179, 509] width 74 height 16
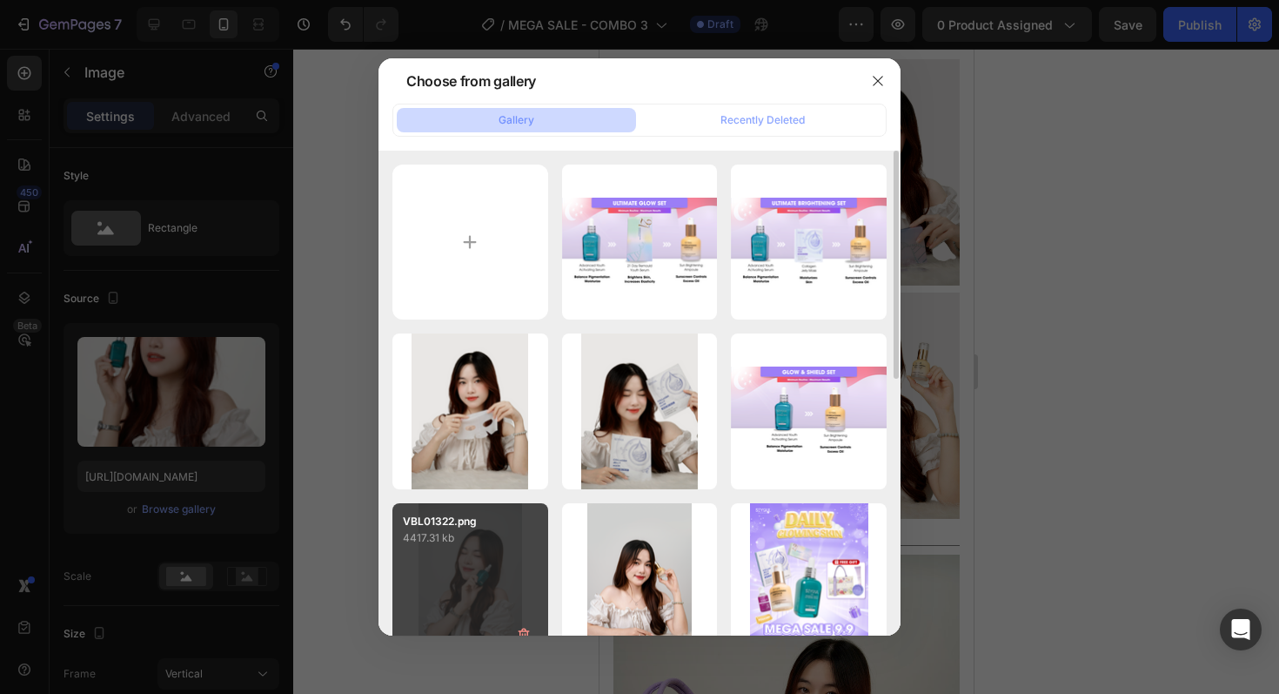
click at [439, 575] on div "VBL01322.png 4417.31 kb" at bounding box center [470, 581] width 156 height 156
type input "https://cdn.shopify.com/s/files/1/0723/7940/0447/files/gempages_542010221011141…"
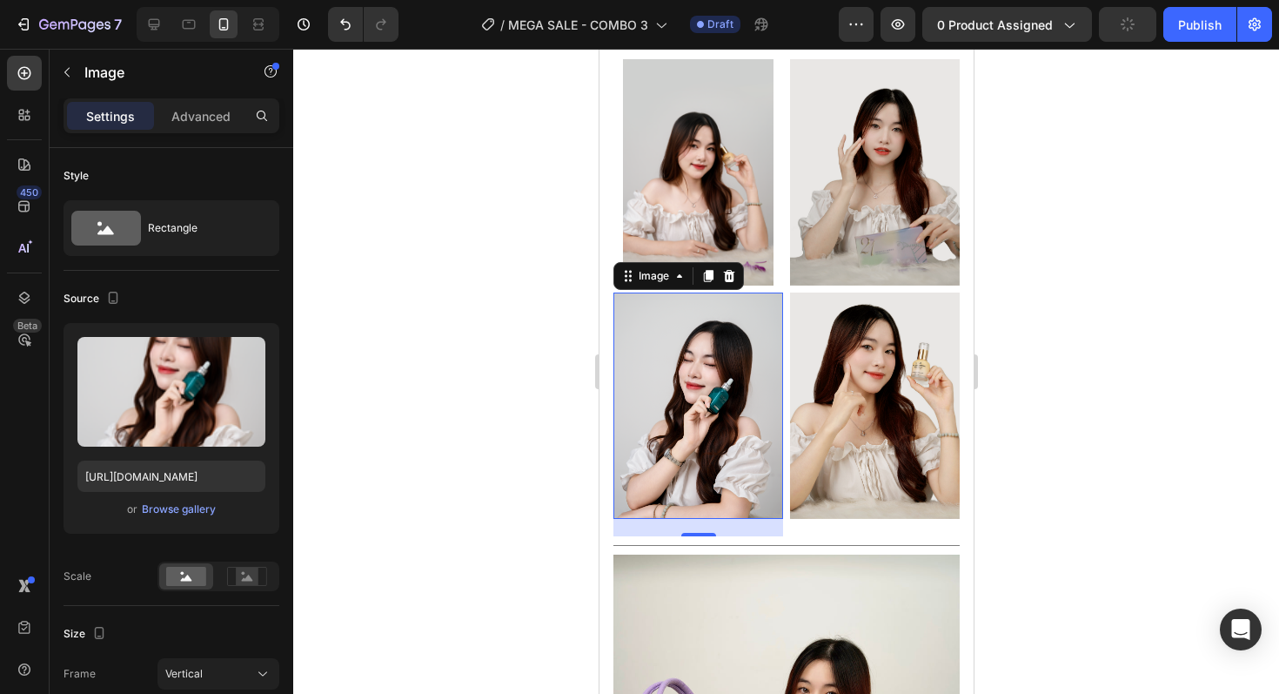
click at [1096, 407] on div at bounding box center [786, 371] width 986 height 645
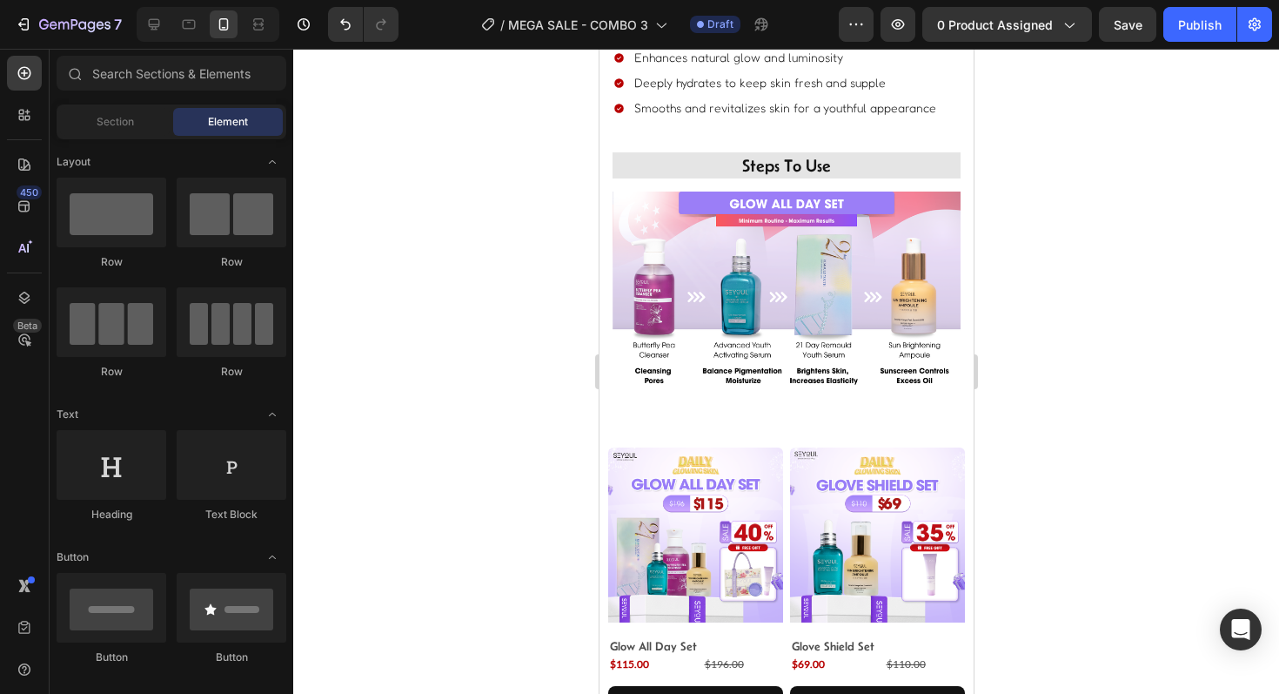
scroll to position [2286, 0]
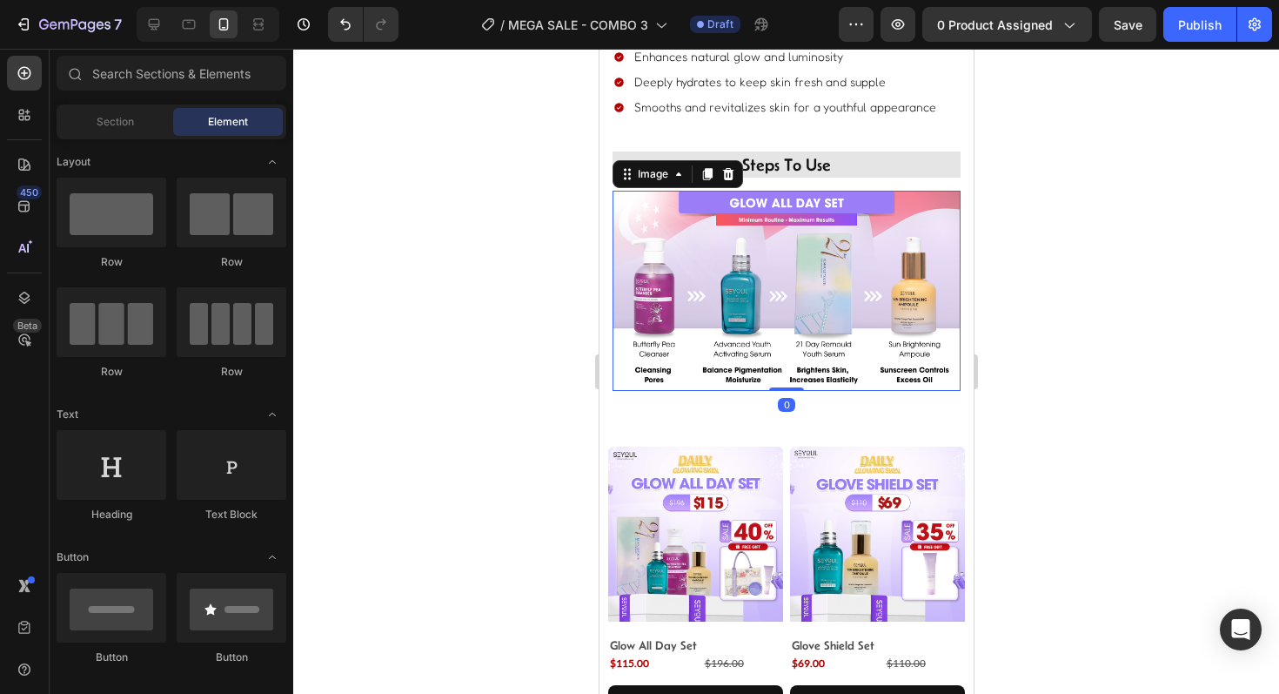
click at [761, 298] on img at bounding box center [786, 290] width 348 height 199
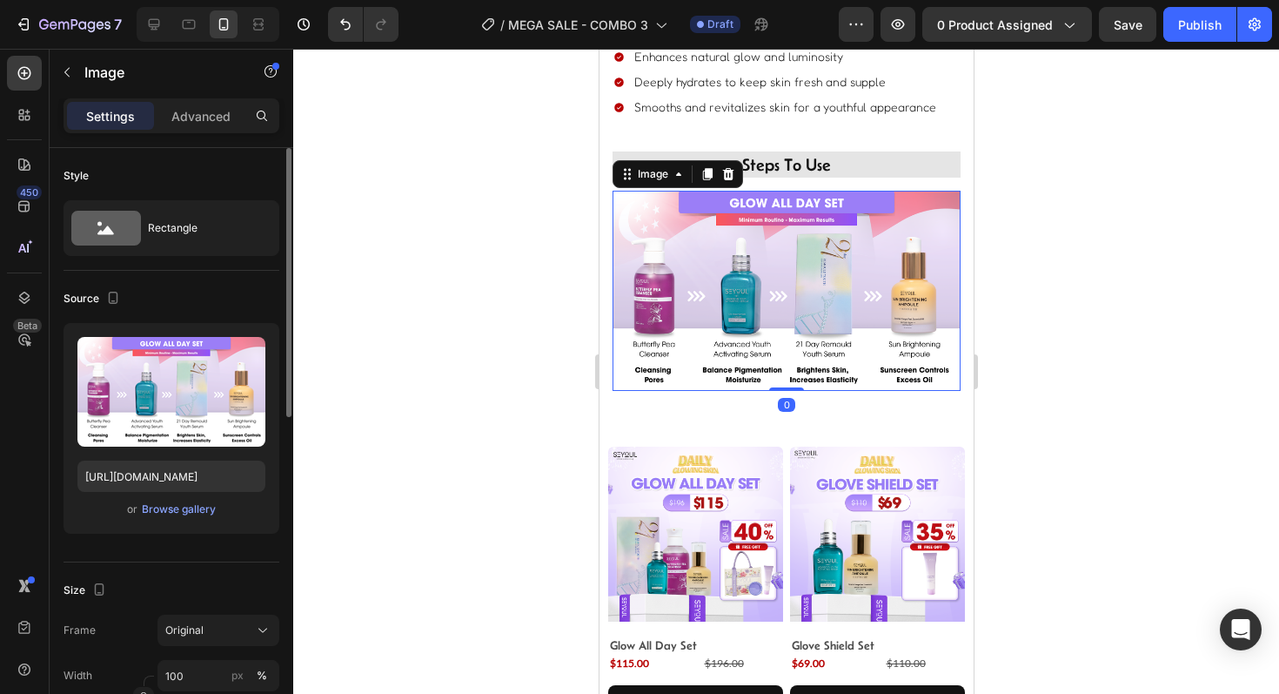
click at [213, 519] on div "or Browse gallery" at bounding box center [171, 509] width 188 height 21
click at [191, 509] on div "Browse gallery" at bounding box center [179, 509] width 74 height 16
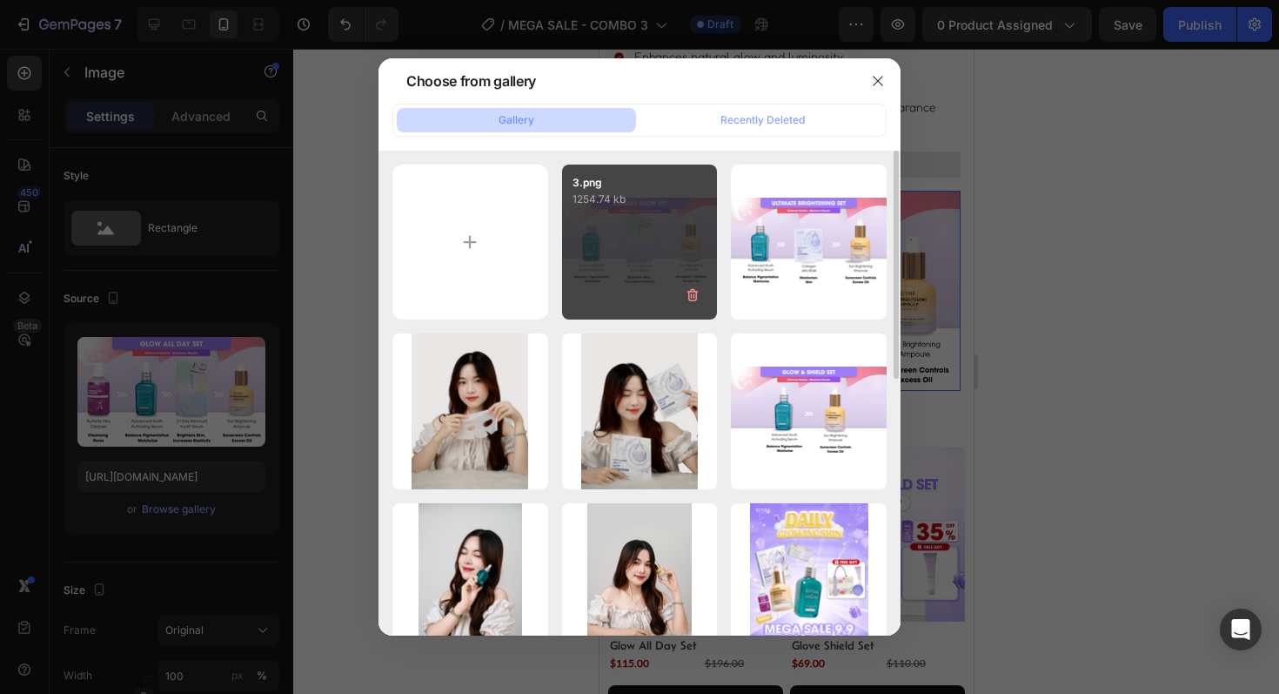
click at [640, 242] on div "3.png 1254.74 kb" at bounding box center [640, 242] width 156 height 156
type input "https://cdn.shopify.com/s/files/1/0723/7940/0447/files/gempages_542010221011141…"
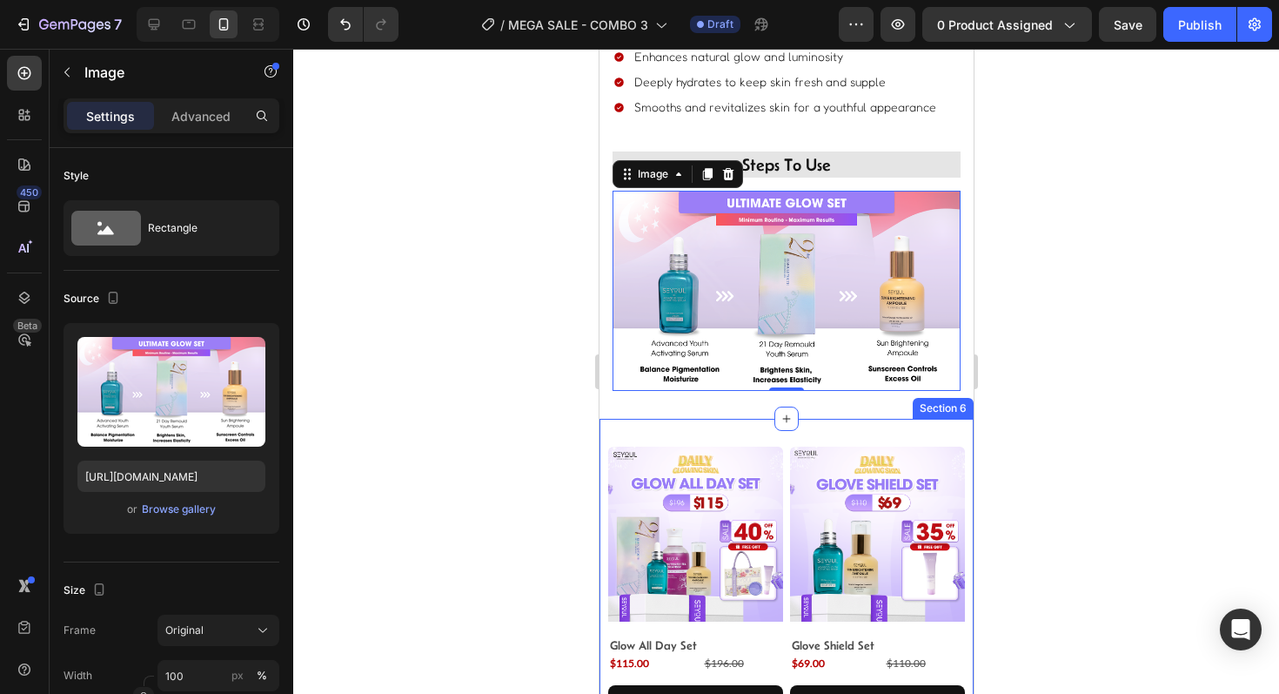
click at [544, 439] on div at bounding box center [786, 371] width 986 height 645
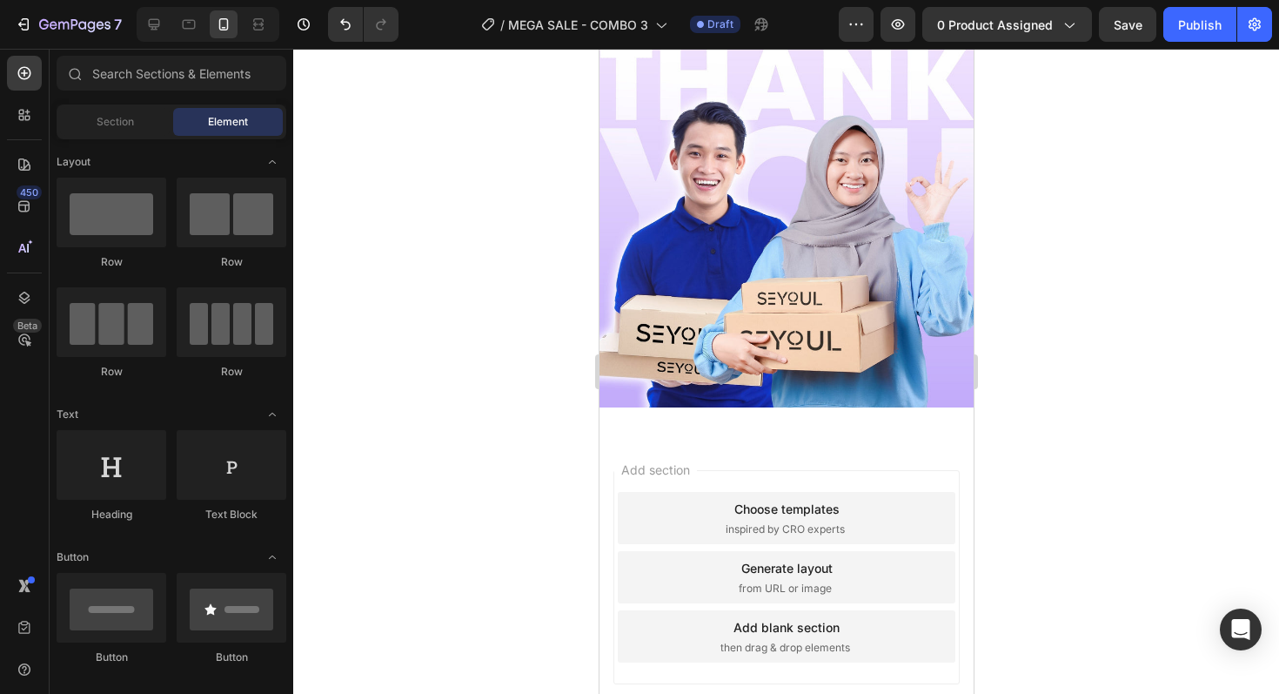
scroll to position [3441, 0]
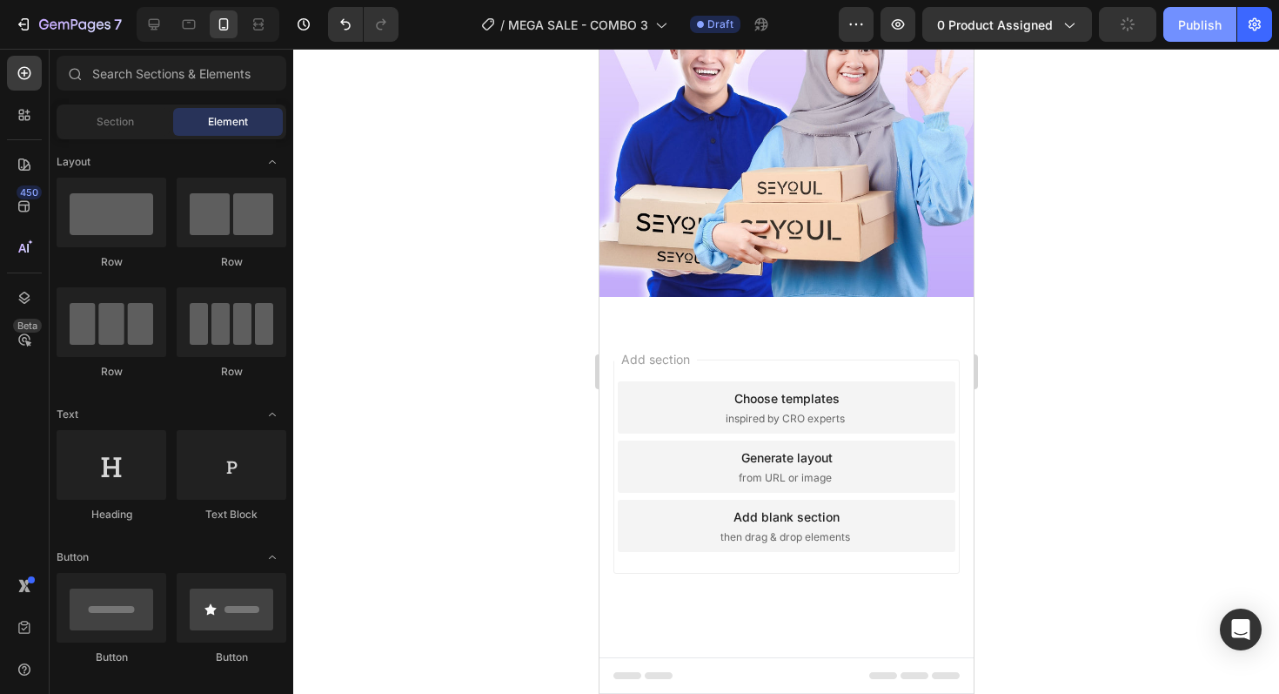
click at [1192, 41] on button "Publish" at bounding box center [1199, 24] width 73 height 35
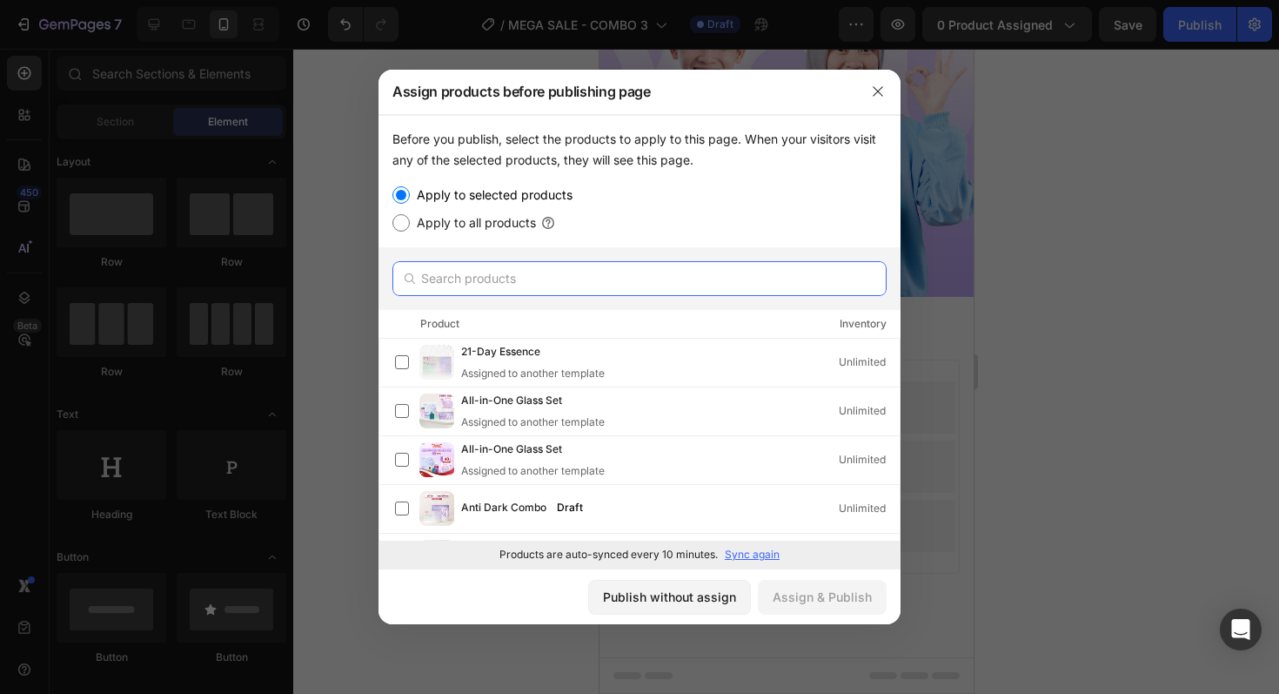
click at [558, 292] on input "text" at bounding box center [639, 278] width 494 height 35
type input "Glow"
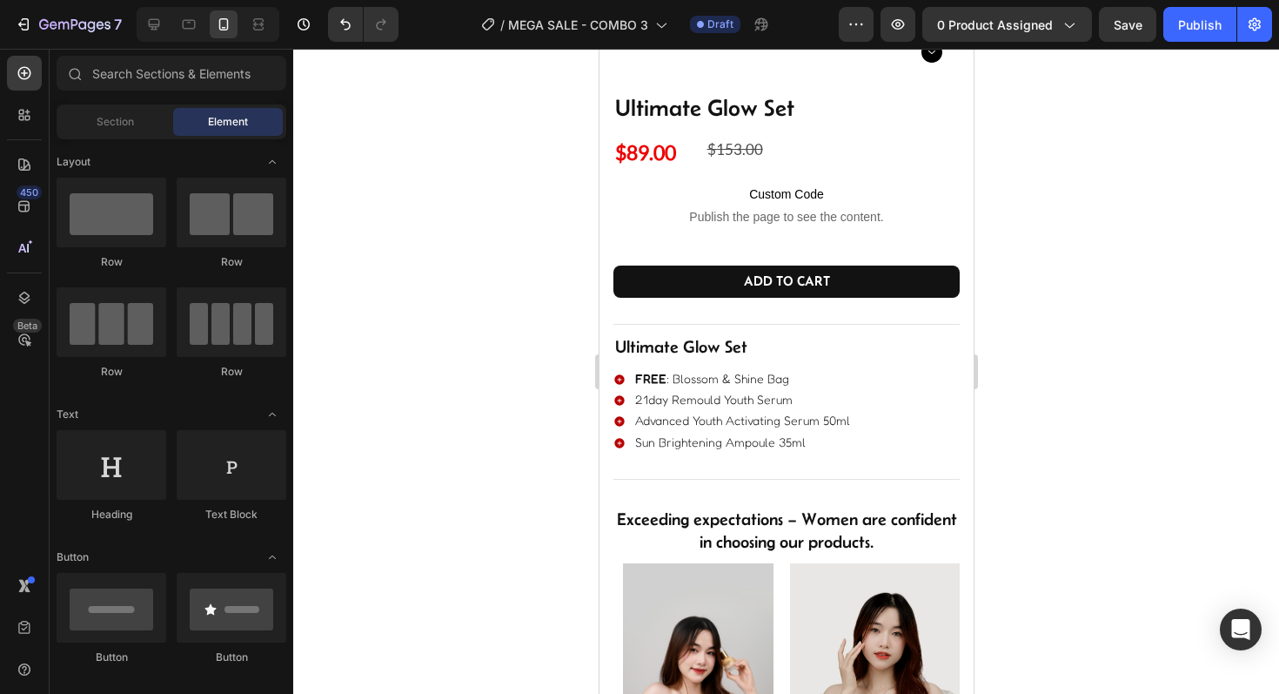
scroll to position [0, 0]
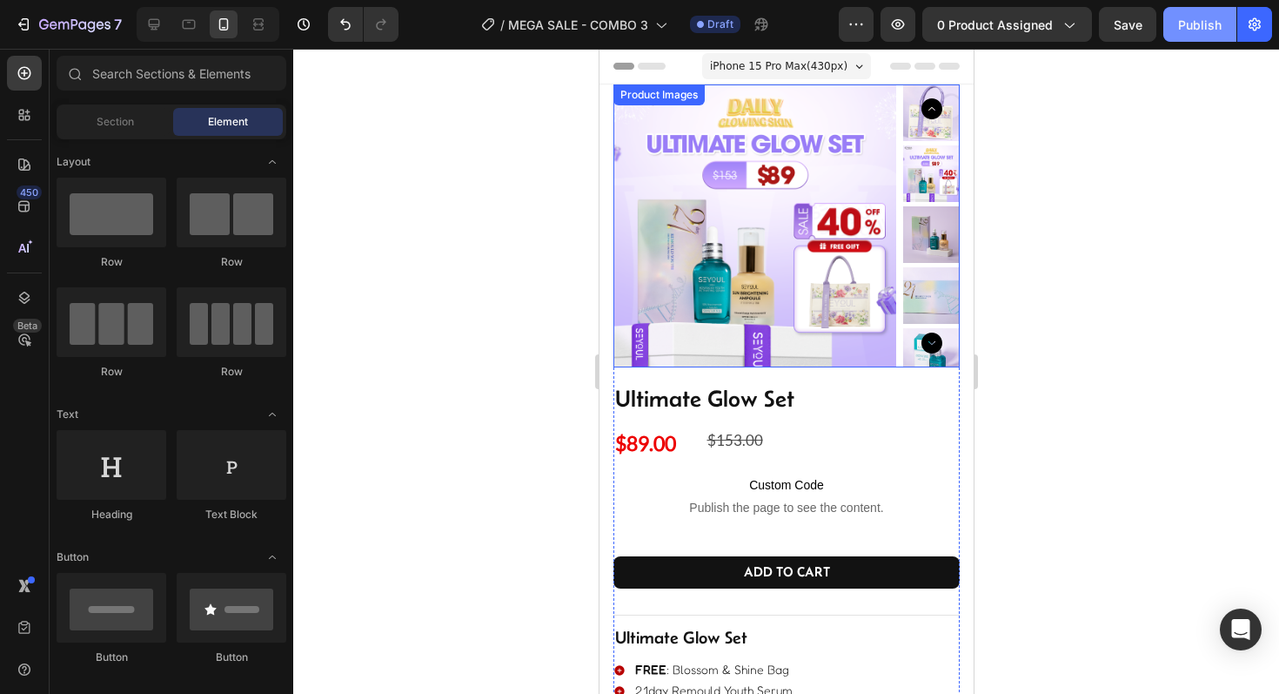
click at [1180, 28] on div "Publish" at bounding box center [1200, 25] width 44 height 18
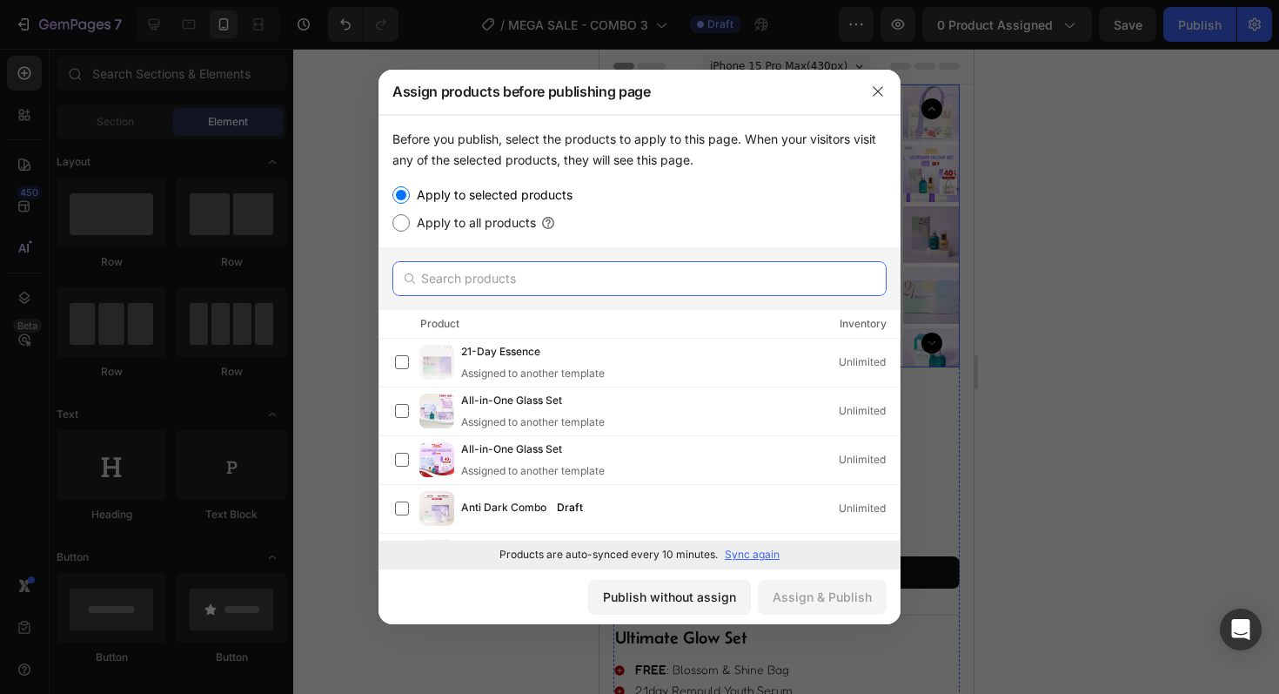
click at [495, 293] on input "text" at bounding box center [639, 278] width 494 height 35
type input "Glow"
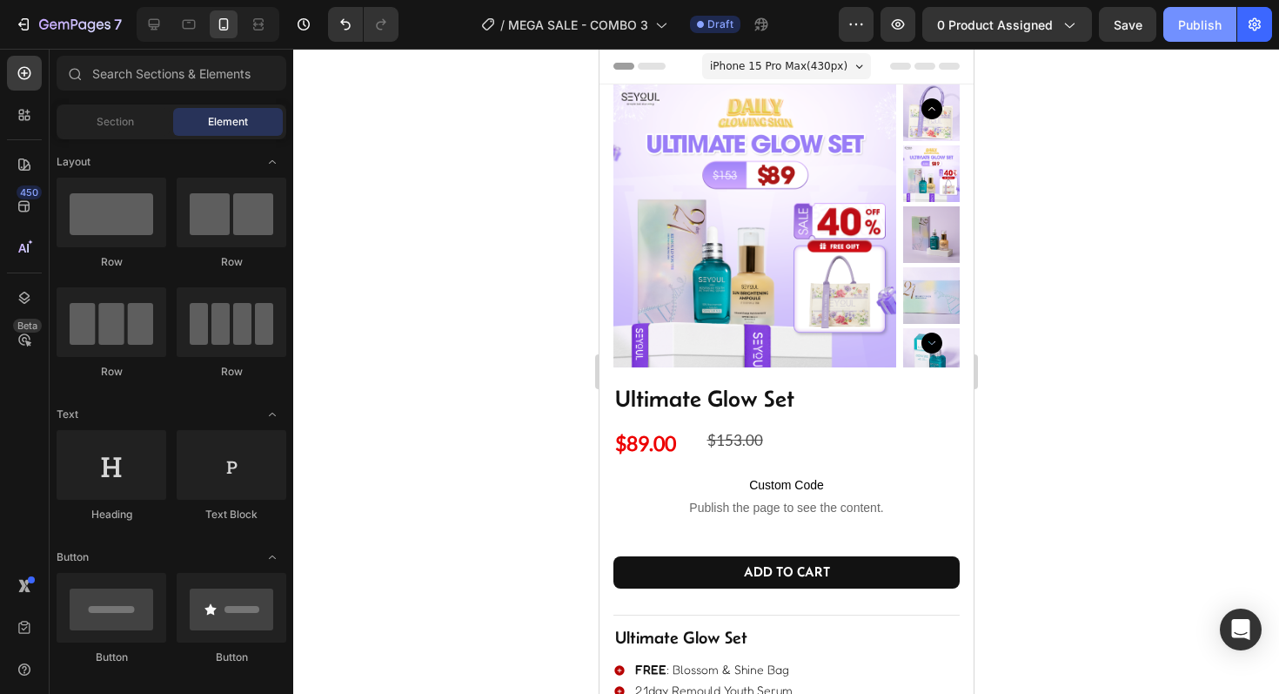
click at [1190, 40] on button "Publish" at bounding box center [1199, 24] width 73 height 35
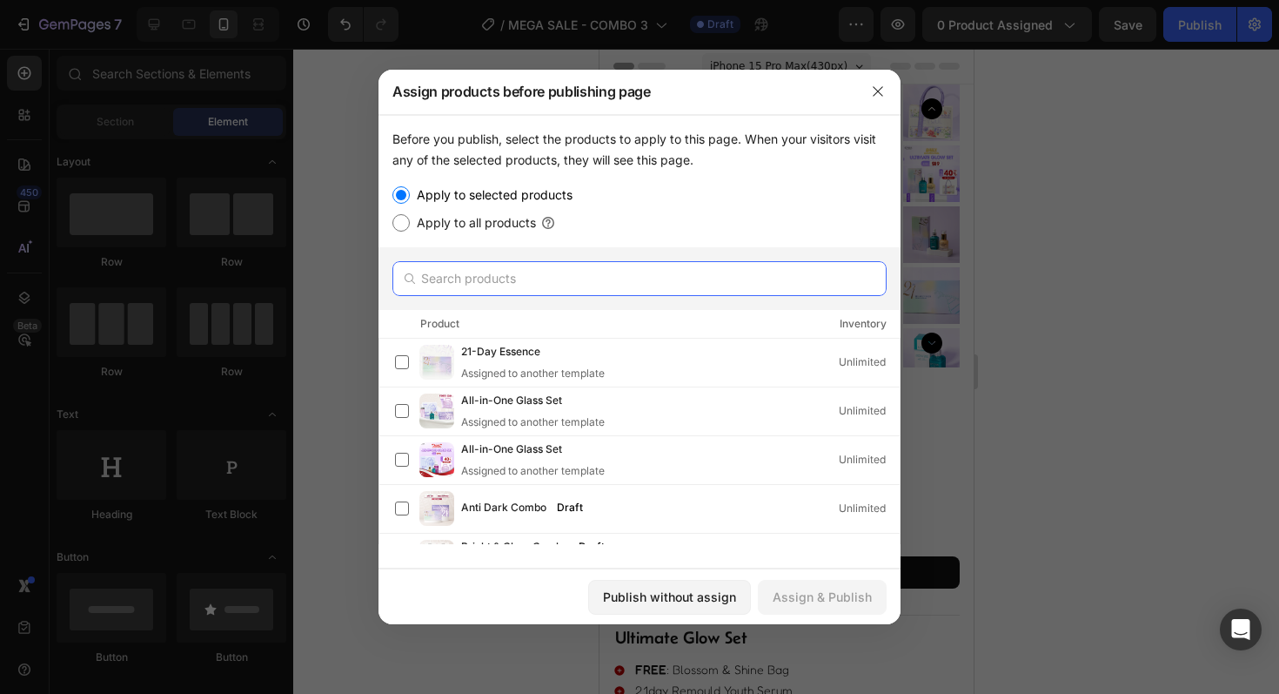
click at [574, 269] on input "text" at bounding box center [639, 278] width 494 height 35
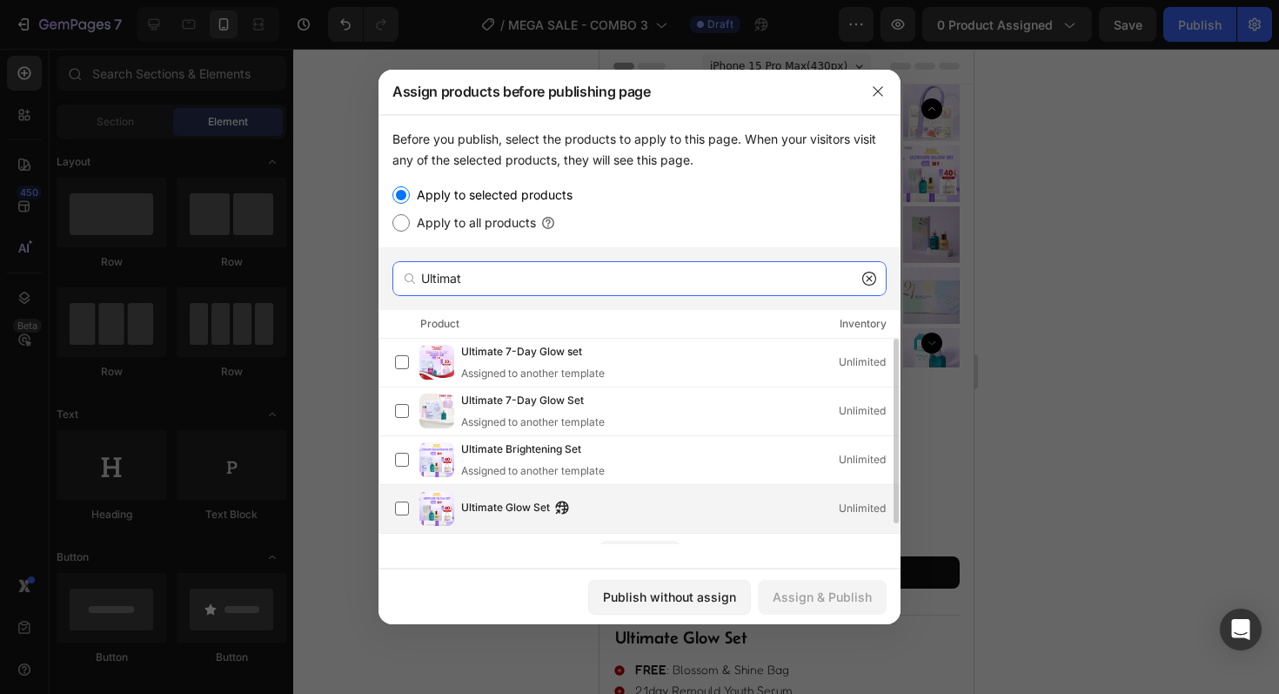
type input "Ultimat"
click at [507, 507] on span "Ultimate Glow Set" at bounding box center [505, 508] width 89 height 19
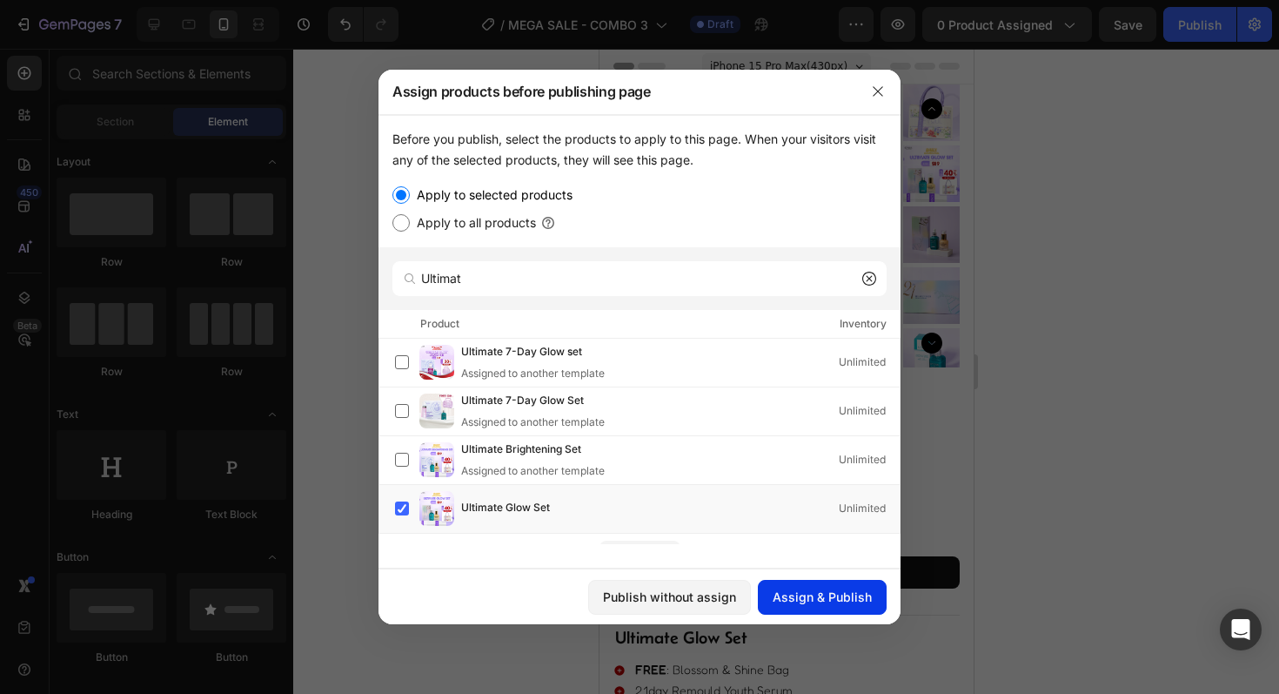
click at [788, 591] on div "Assign & Publish" at bounding box center [822, 596] width 99 height 18
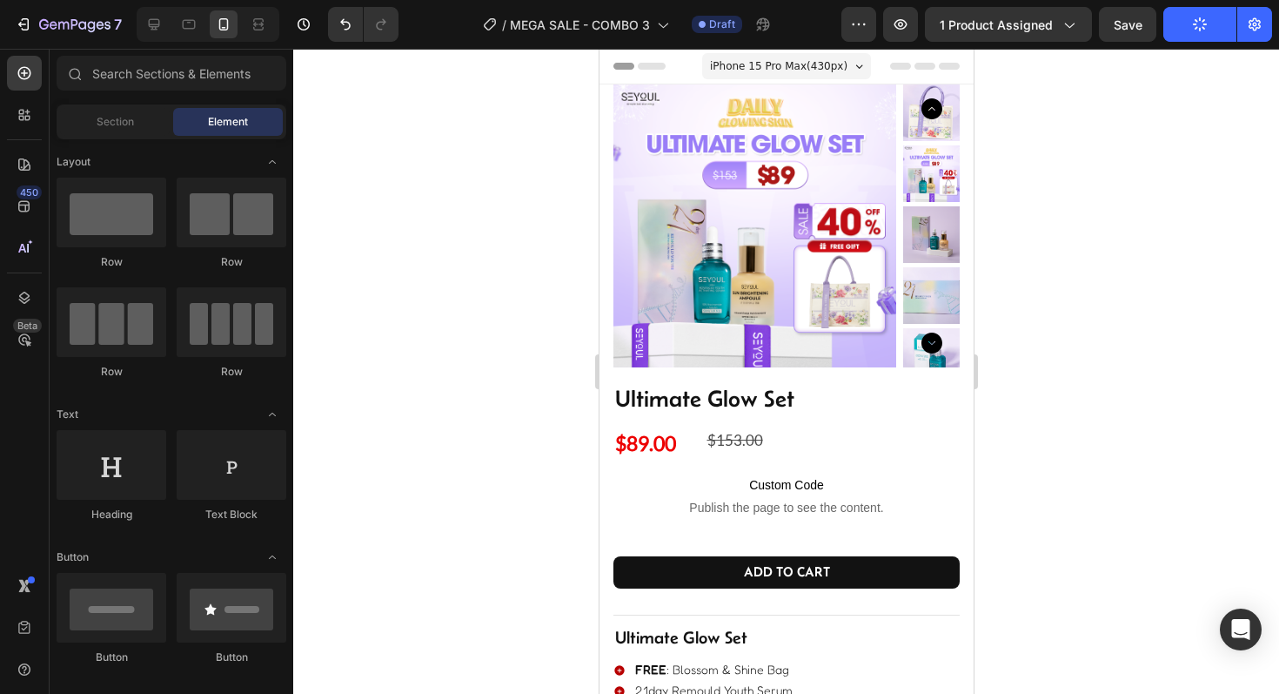
click at [1030, 436] on div at bounding box center [786, 371] width 986 height 645
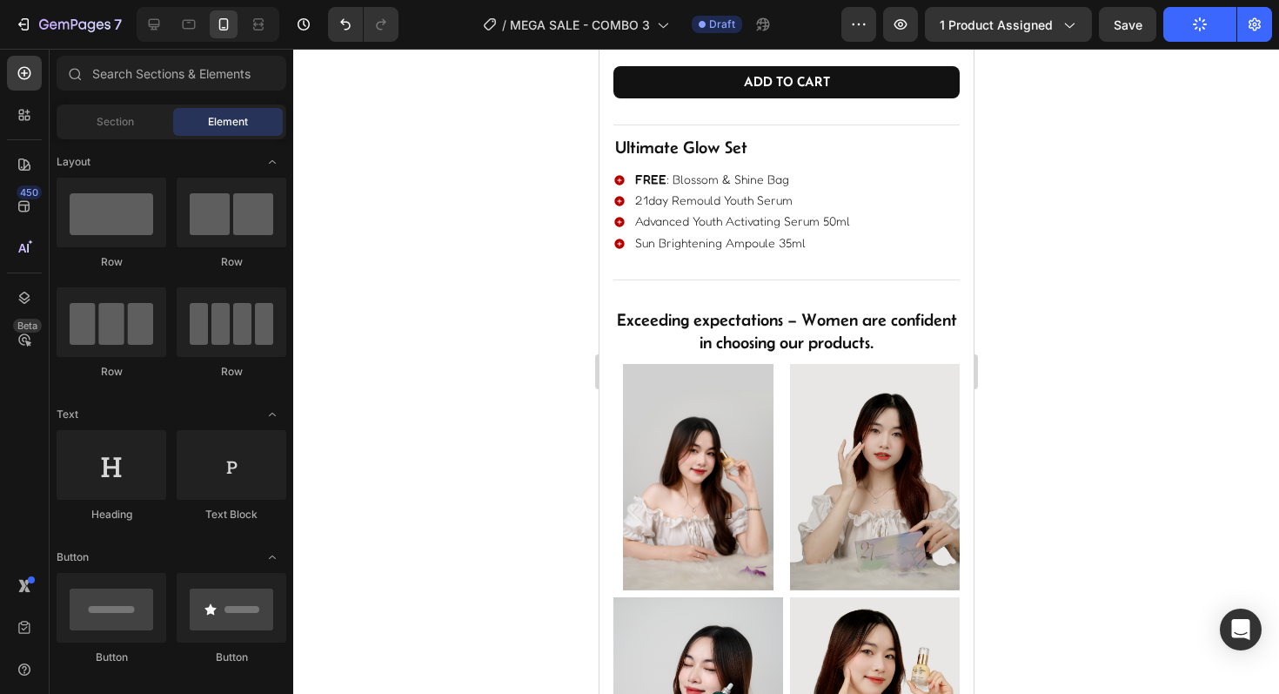
scroll to position [772, 0]
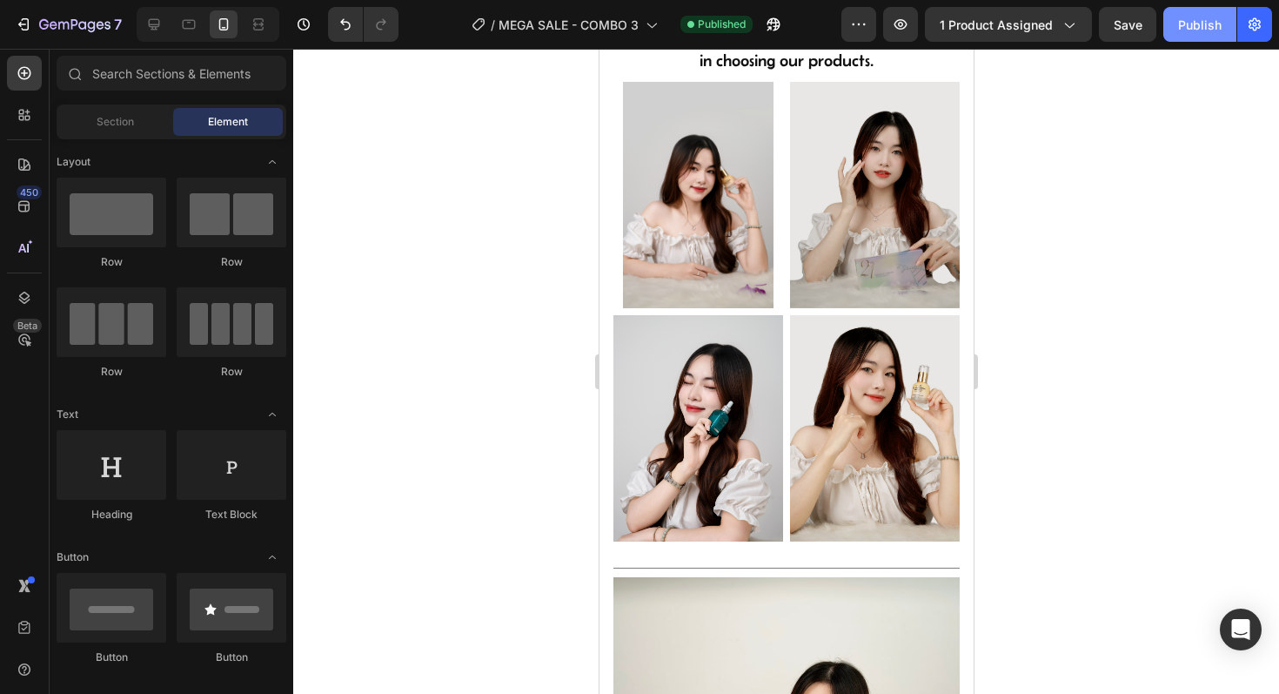
click at [1196, 31] on div "Publish" at bounding box center [1200, 25] width 44 height 18
click at [909, 39] on button "button" at bounding box center [900, 24] width 35 height 35
click at [782, 32] on icon "button" at bounding box center [773, 24] width 17 height 17
click at [26, 30] on icon "button" at bounding box center [23, 24] width 17 height 17
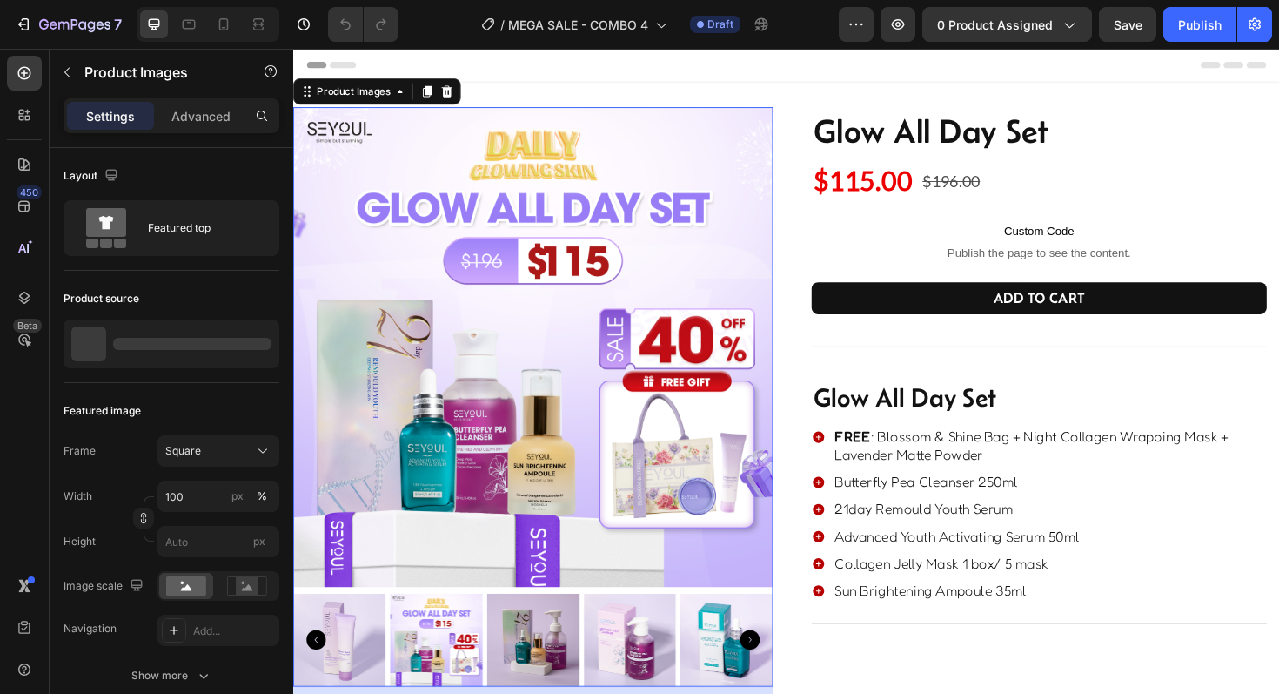
click at [642, 362] on img at bounding box center [547, 365] width 508 height 508
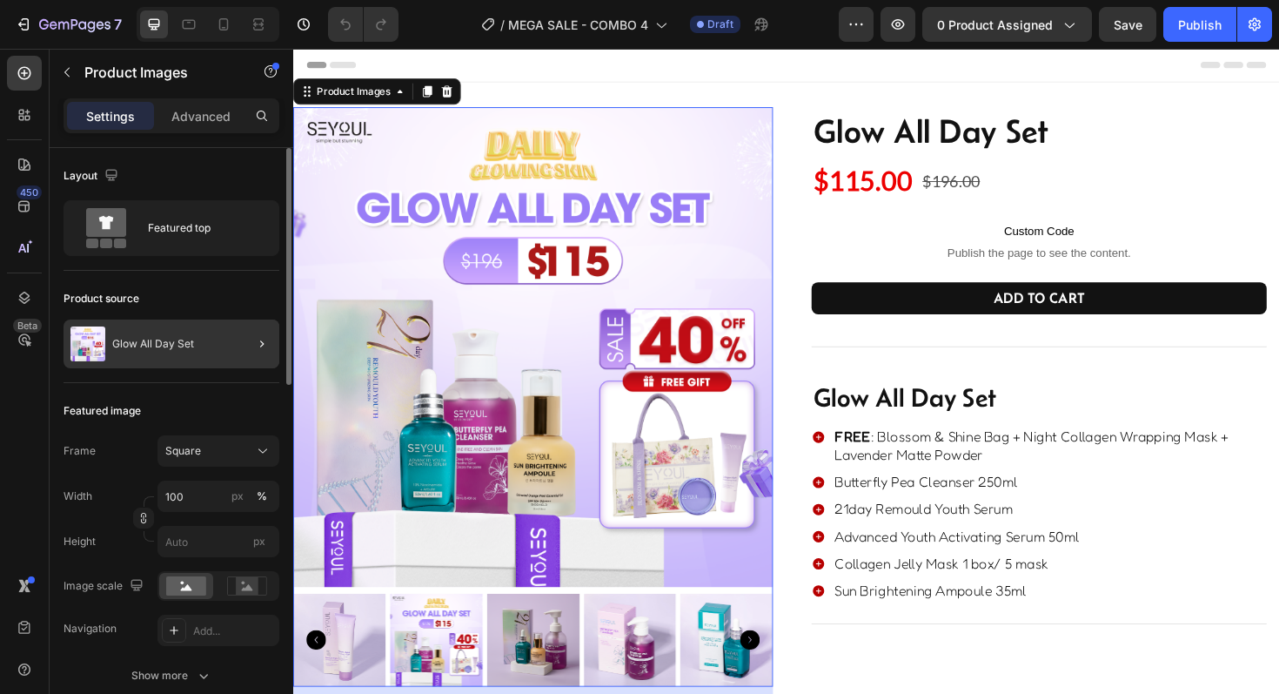
click at [247, 342] on div at bounding box center [255, 343] width 49 height 49
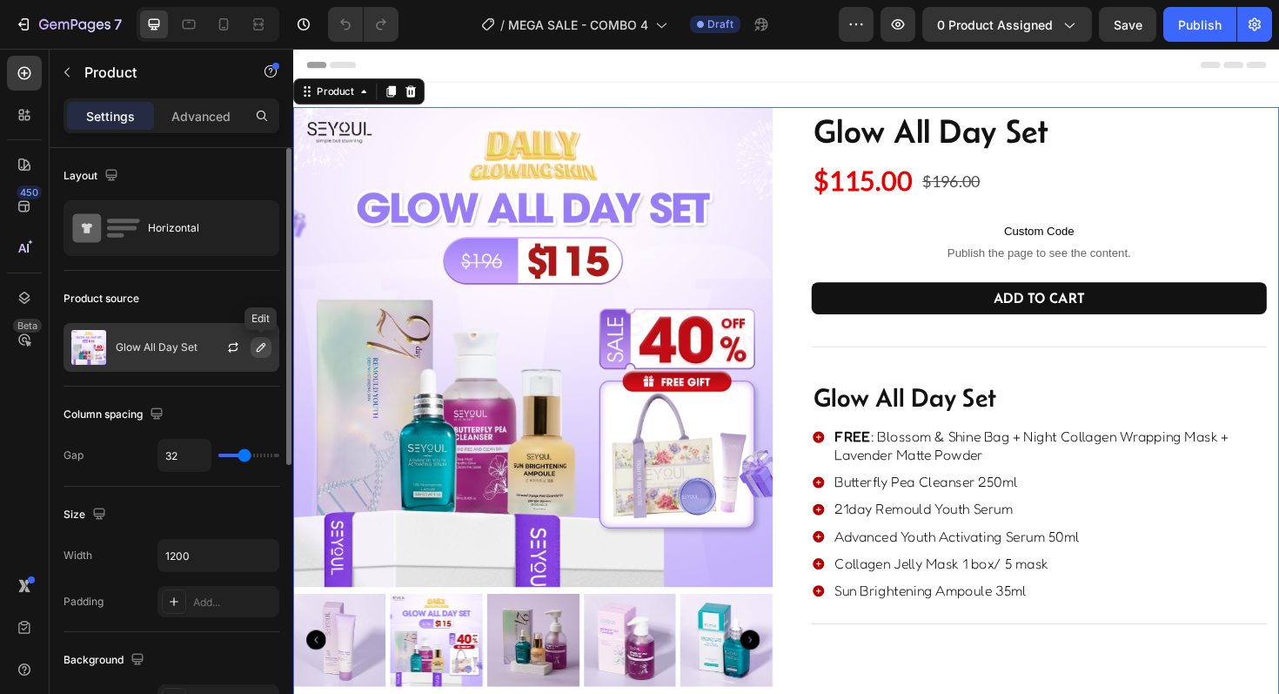
click at [252, 345] on button "button" at bounding box center [261, 347] width 21 height 21
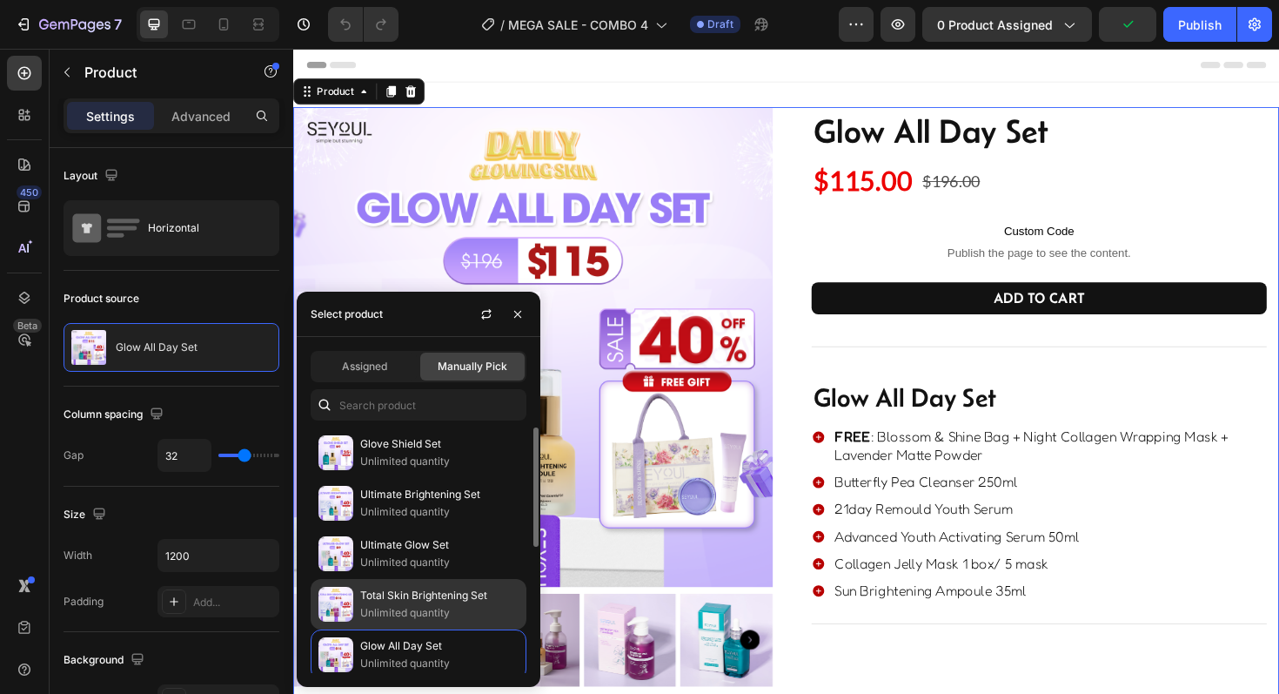
click at [382, 608] on p "Unlimited quantity" at bounding box center [439, 612] width 158 height 17
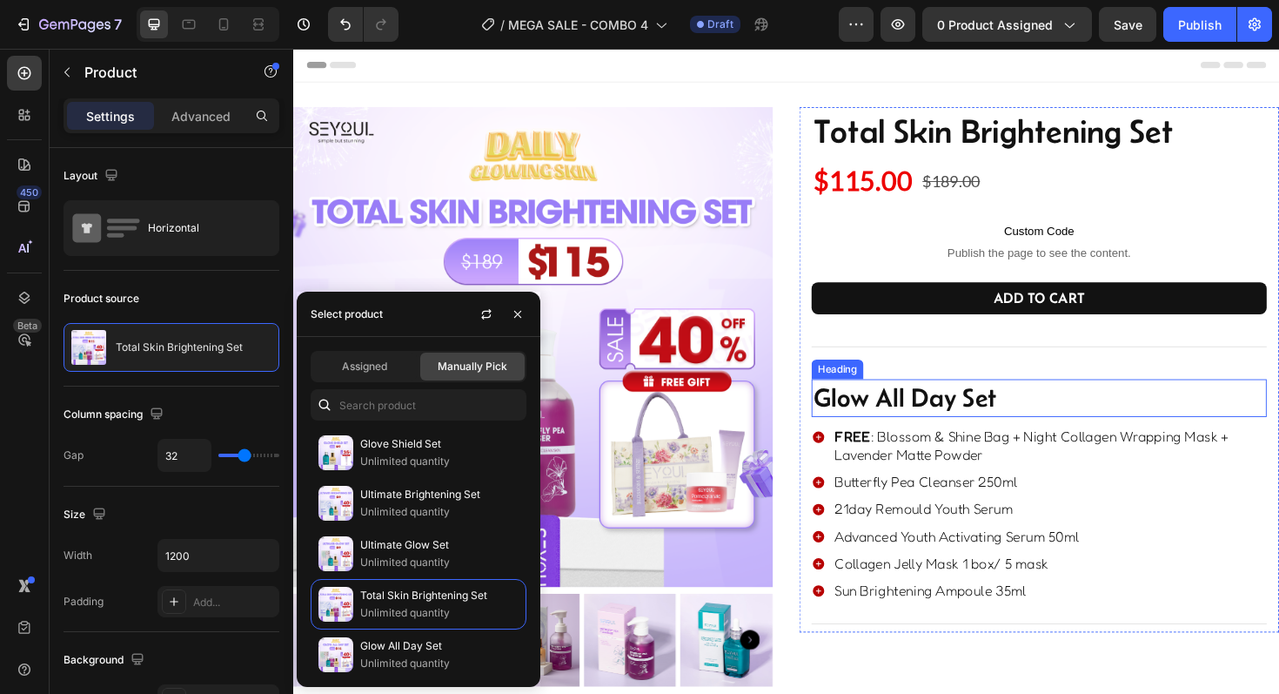
click at [937, 423] on h2 "glow all day set" at bounding box center [1083, 419] width 482 height 40
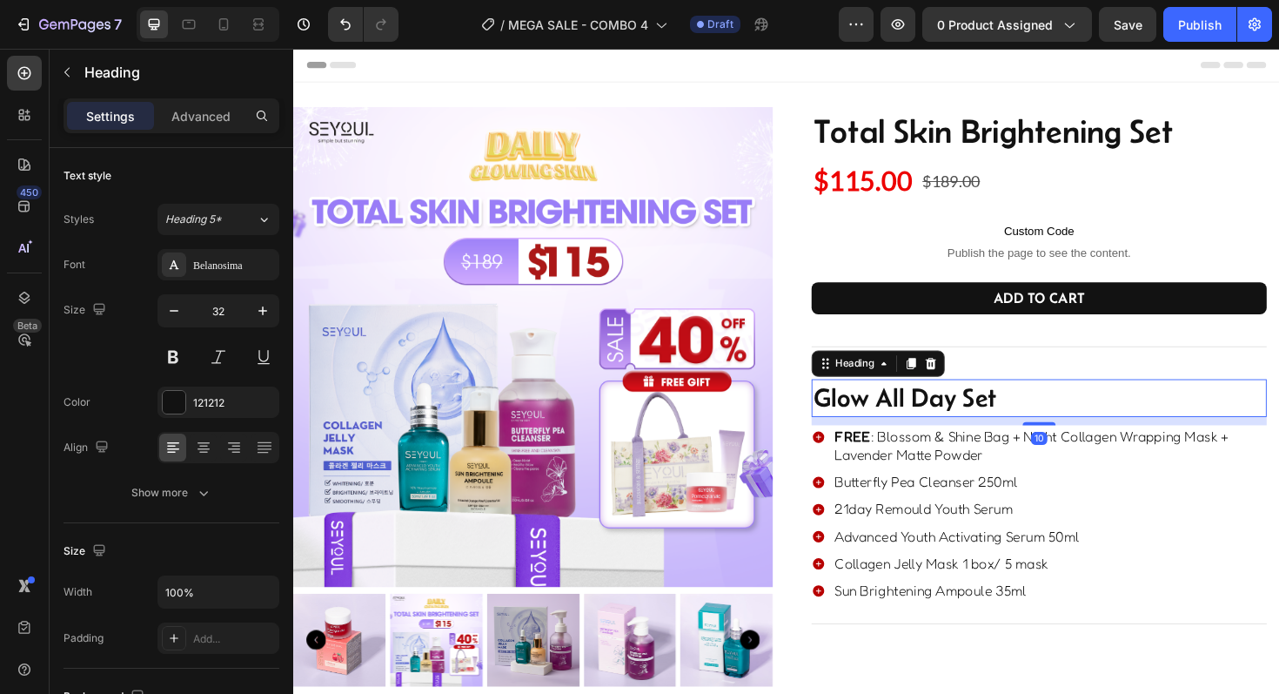
click at [937, 423] on h2 "glow all day set" at bounding box center [1083, 419] width 482 height 40
click at [937, 423] on p "glow all day set" at bounding box center [1083, 418] width 479 height 37
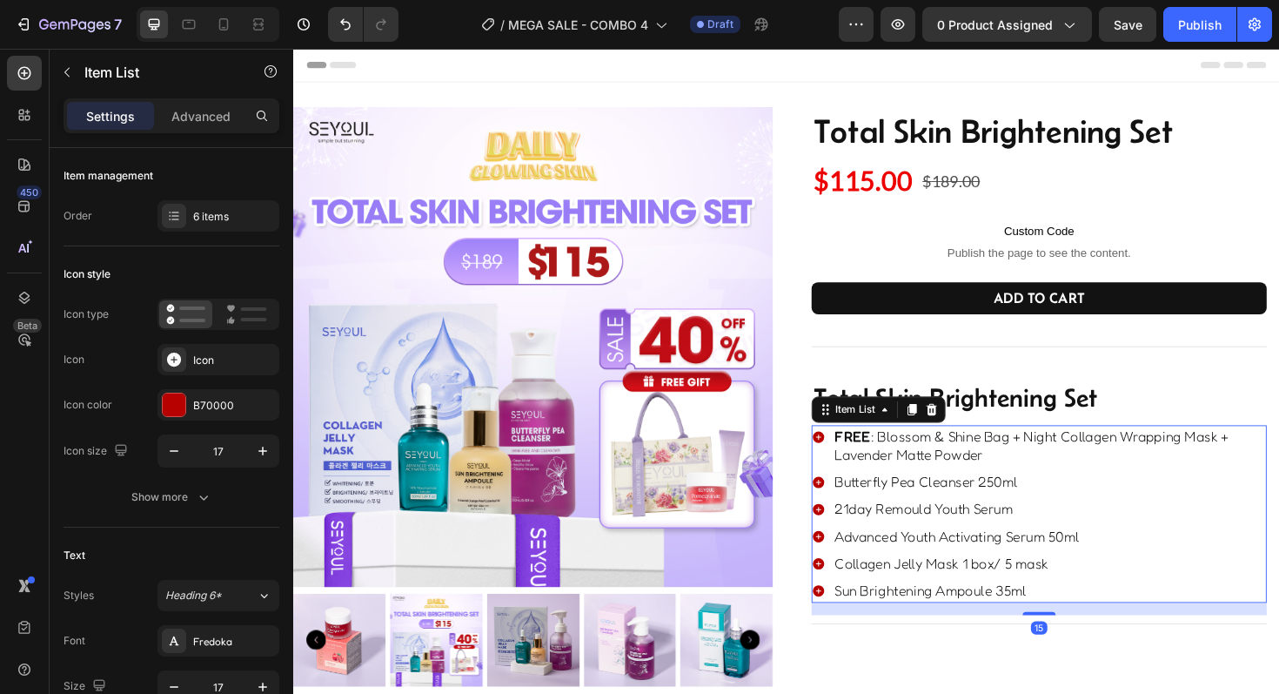
click at [990, 480] on p "FREE : Blossom & Shine Bag + Night Collagen Wrapping Mask + Lavender Matte Powd…" at bounding box center [1094, 469] width 455 height 38
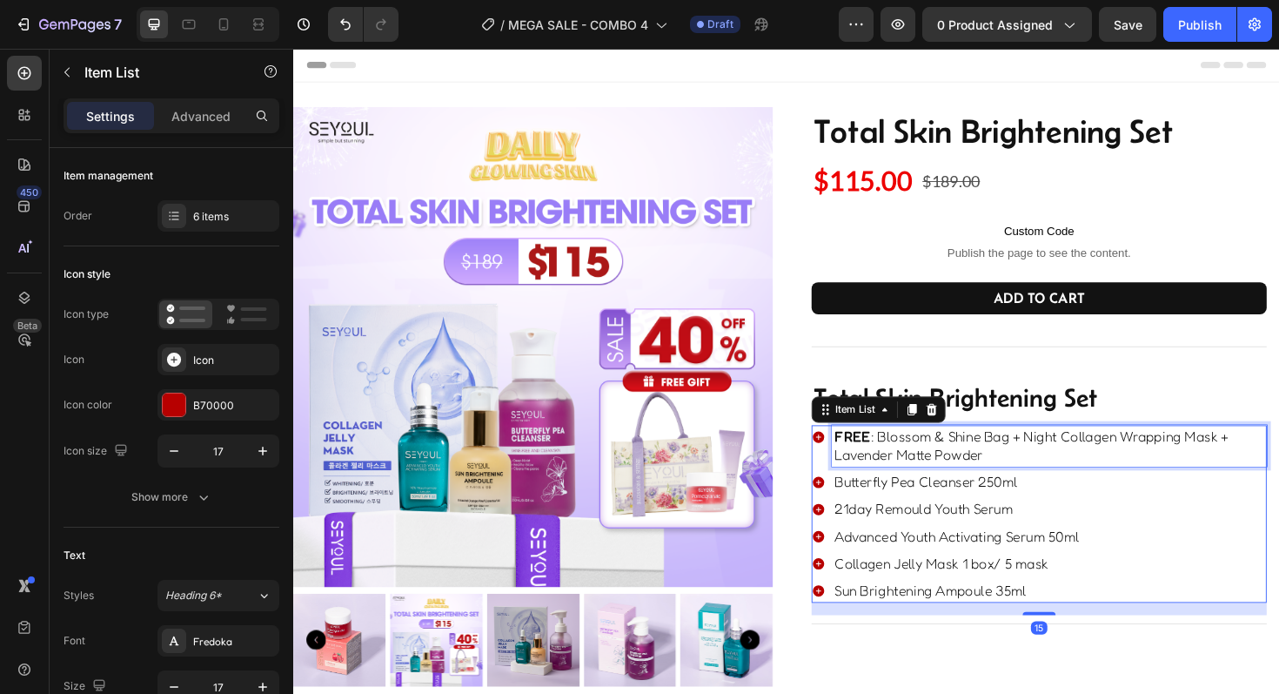
click at [956, 486] on p "FREE : Blossom & Shine Bag + Night Collagen Wrapping Mask + Lavender Matte Powd…" at bounding box center [1094, 469] width 455 height 38
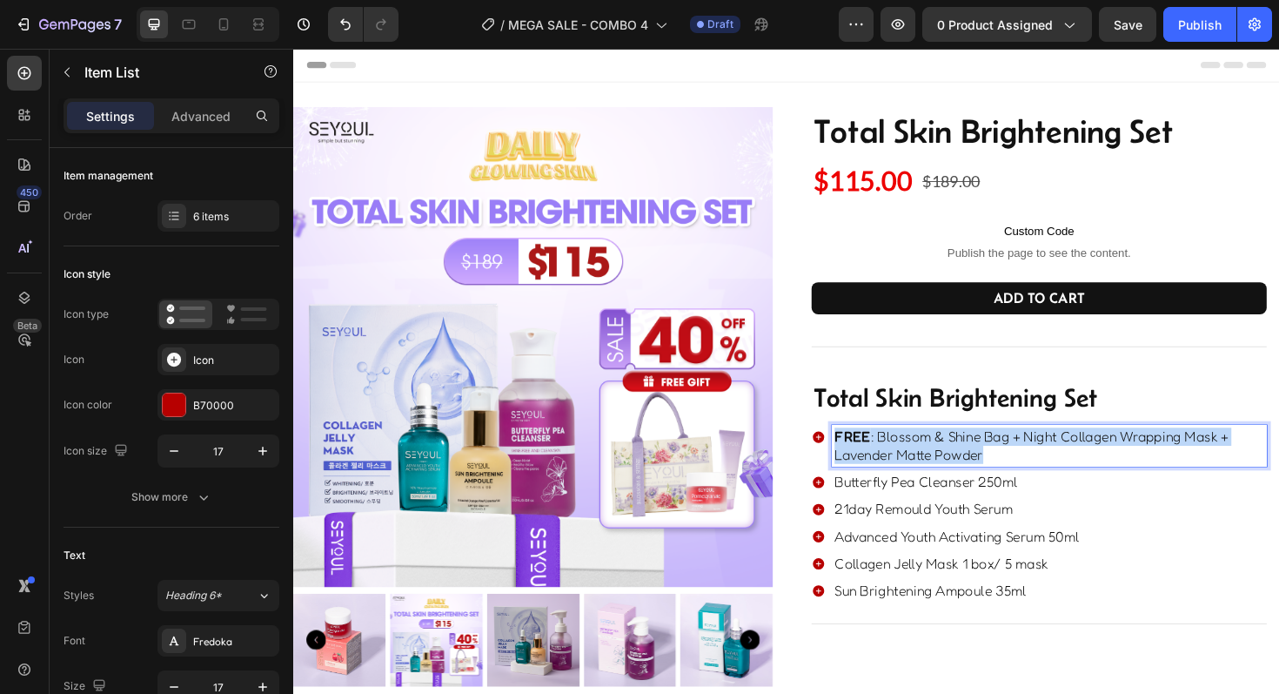
click at [956, 486] on p "FREE : Blossom & Shine Bag + Night Collagen Wrapping Mask + Lavender Matte Powd…" at bounding box center [1094, 469] width 455 height 38
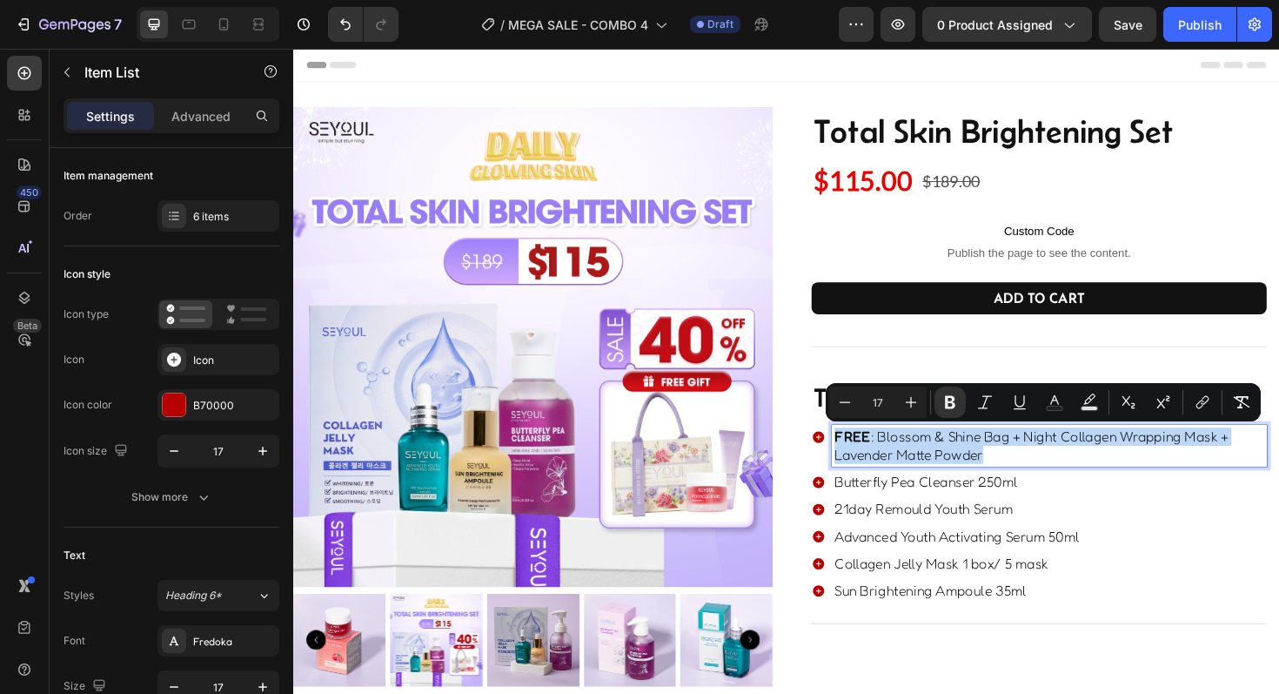
click at [959, 485] on p "FREE : Blossom & Shine Bag + Night Collagen Wrapping Mask + Lavender Matte Powd…" at bounding box center [1094, 469] width 455 height 38
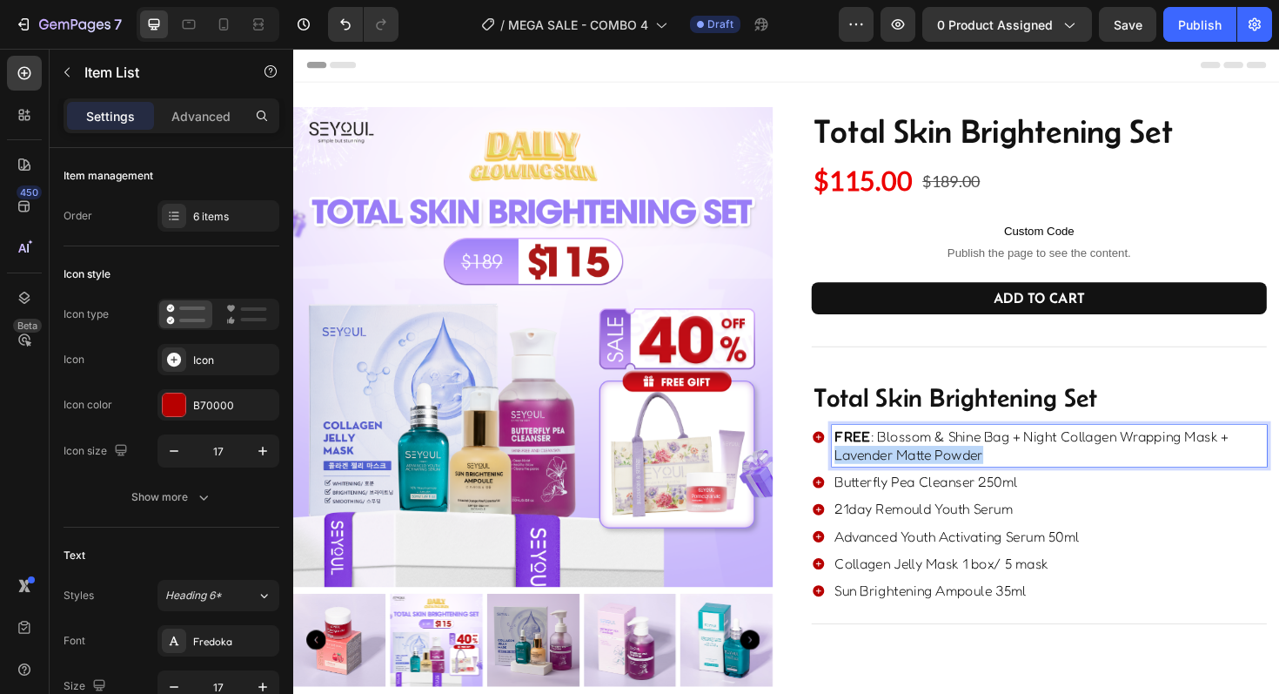
drag, startPoint x: 1033, startPoint y: 480, endPoint x: 855, endPoint y: 482, distance: 177.5
click at [855, 482] on div "FREE : Blossom & Shine Bag + Night Collagen Wrapping Mask + Lavender Matte Powd…" at bounding box center [1083, 469] width 482 height 44
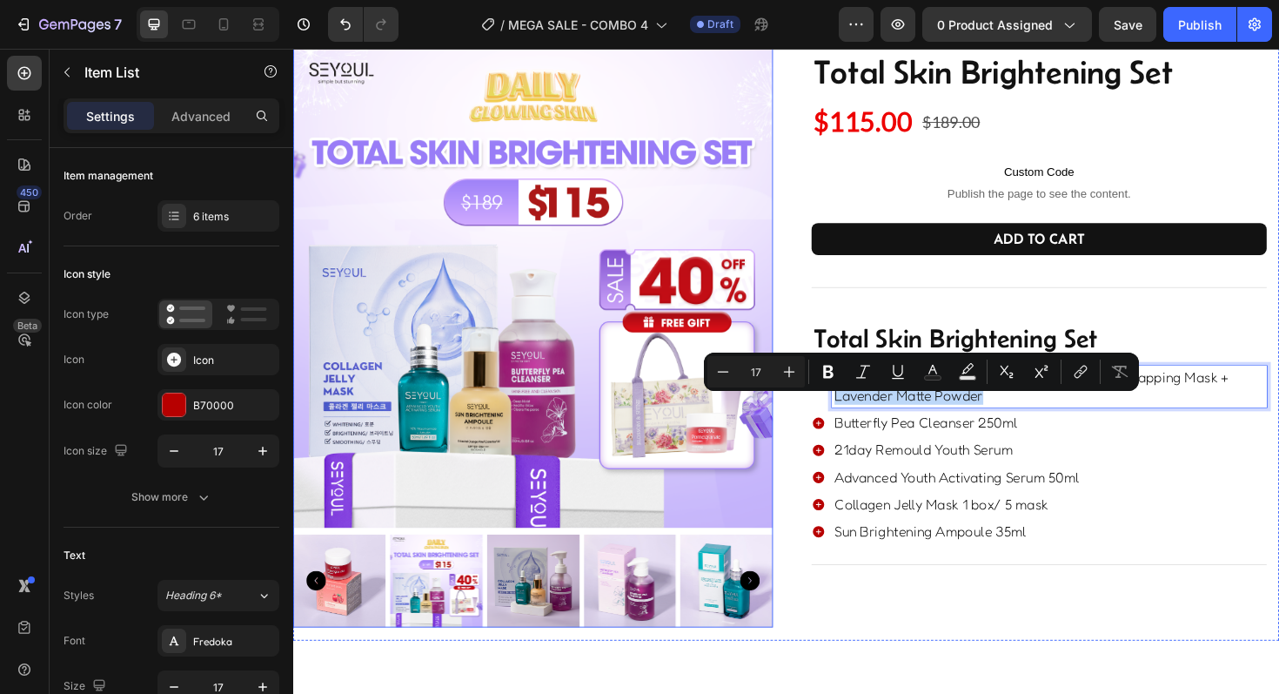
scroll to position [72, 0]
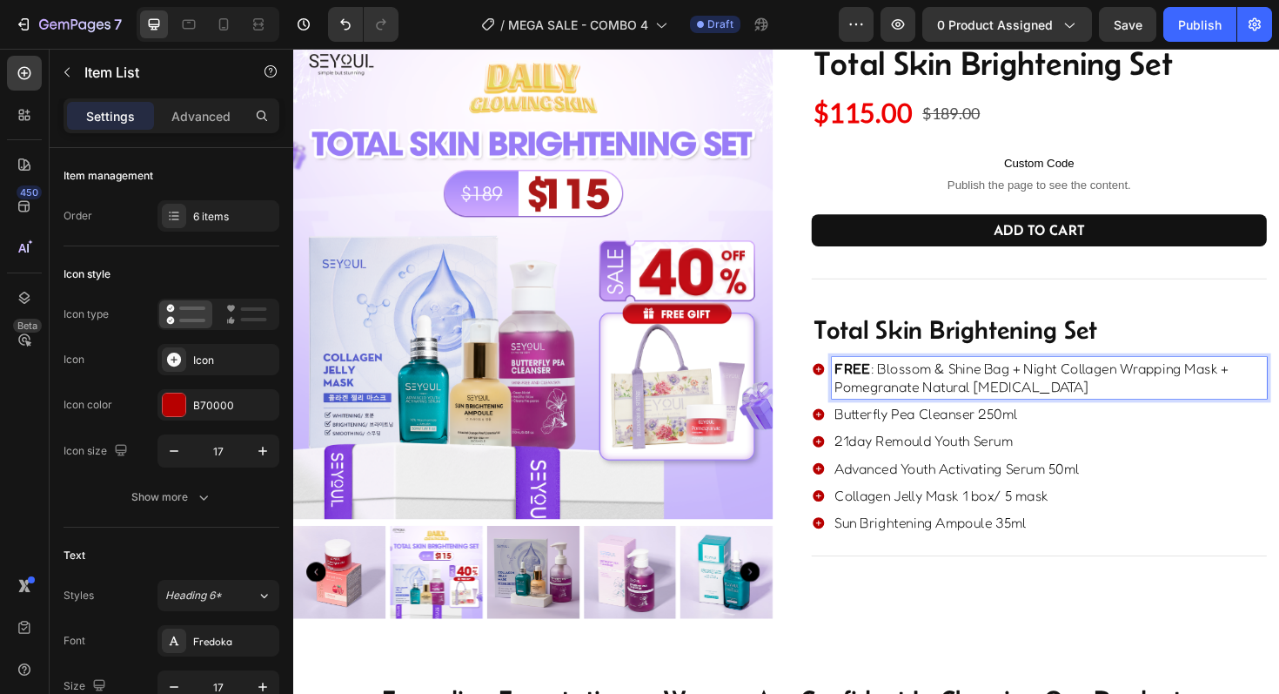
click at [1134, 480] on div "Advanced Youth Activating Serum 50ml" at bounding box center [1094, 492] width 460 height 24
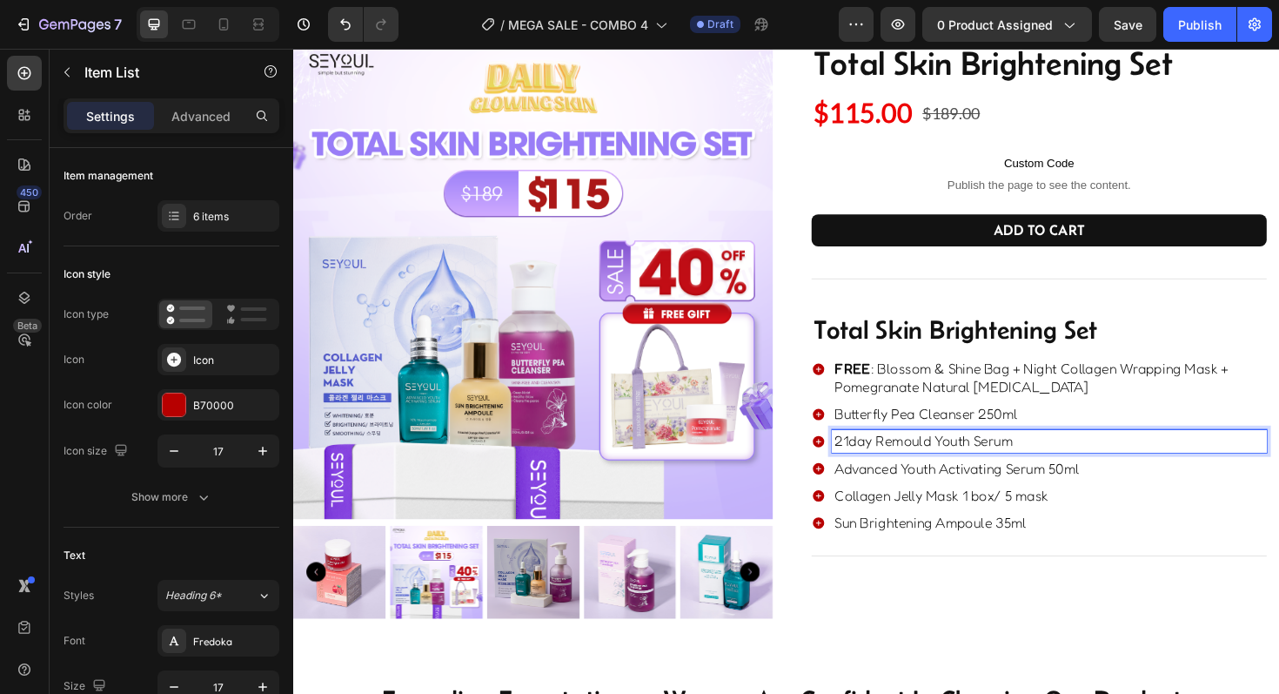
click at [1162, 465] on p "21day Remould Youth Serum" at bounding box center [1094, 463] width 455 height 19
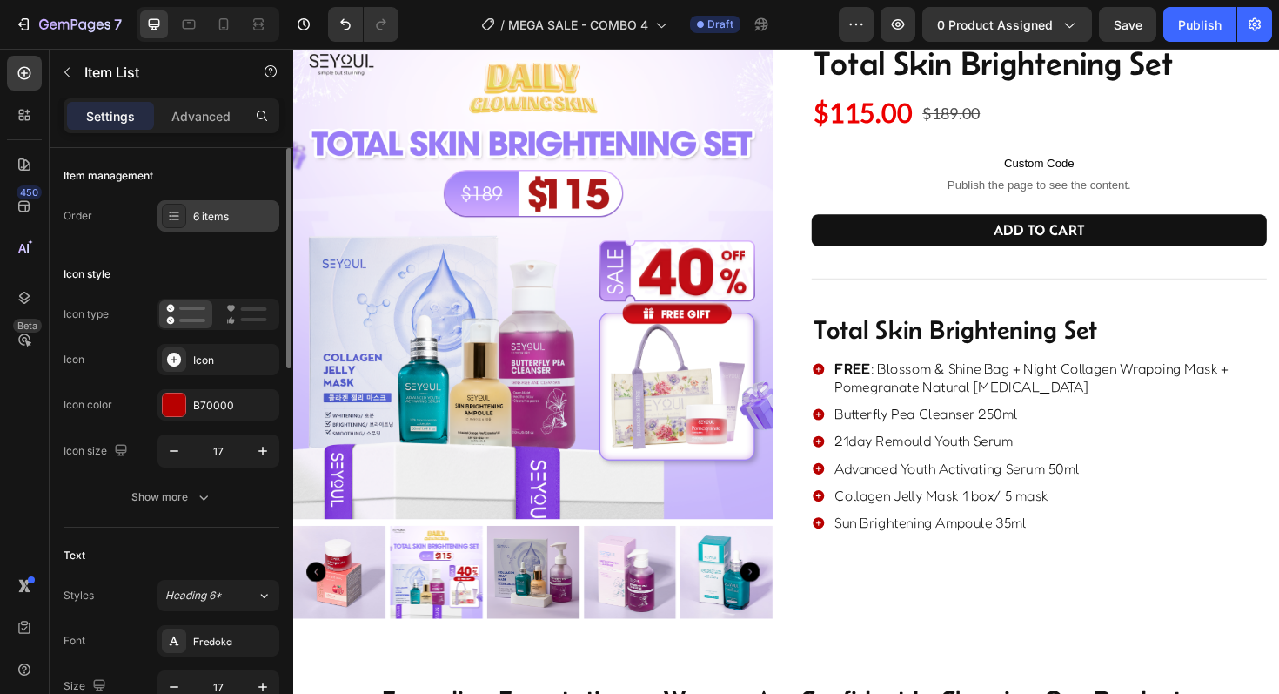
drag, startPoint x: 201, startPoint y: 172, endPoint x: 202, endPoint y: 204, distance: 32.2
click at [201, 189] on div "Item management" at bounding box center [172, 176] width 216 height 28
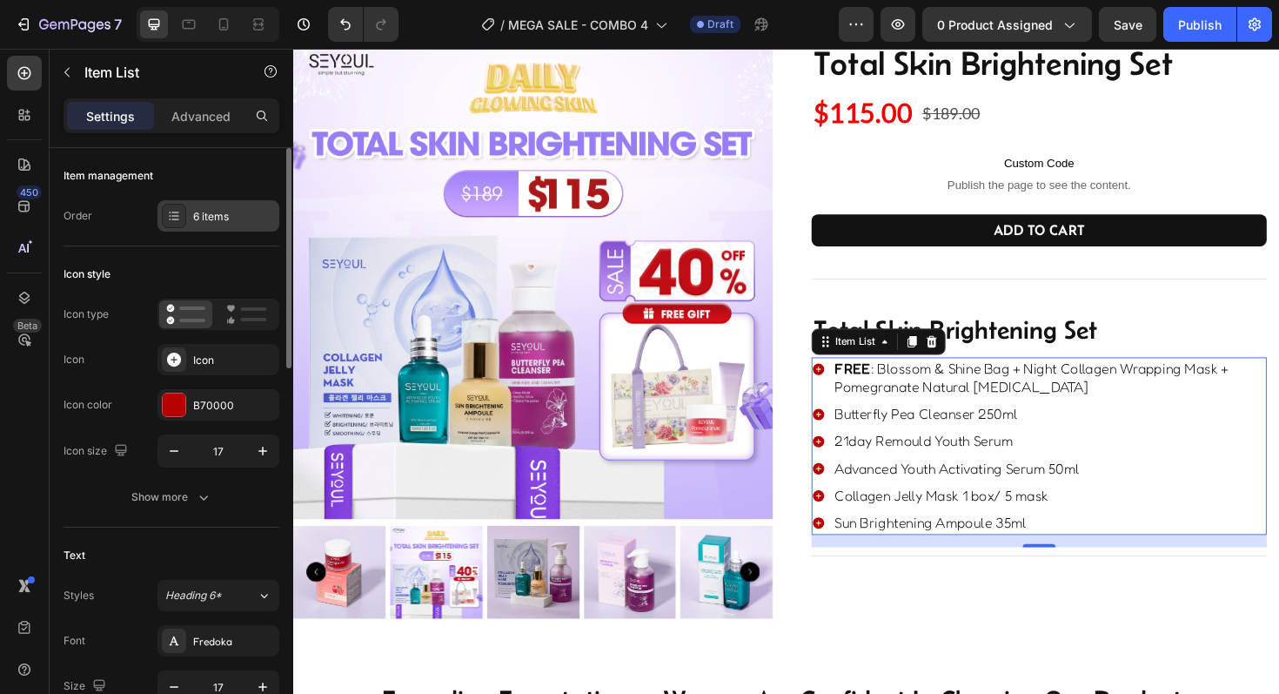
click at [203, 207] on div "6 items" at bounding box center [218, 215] width 122 height 31
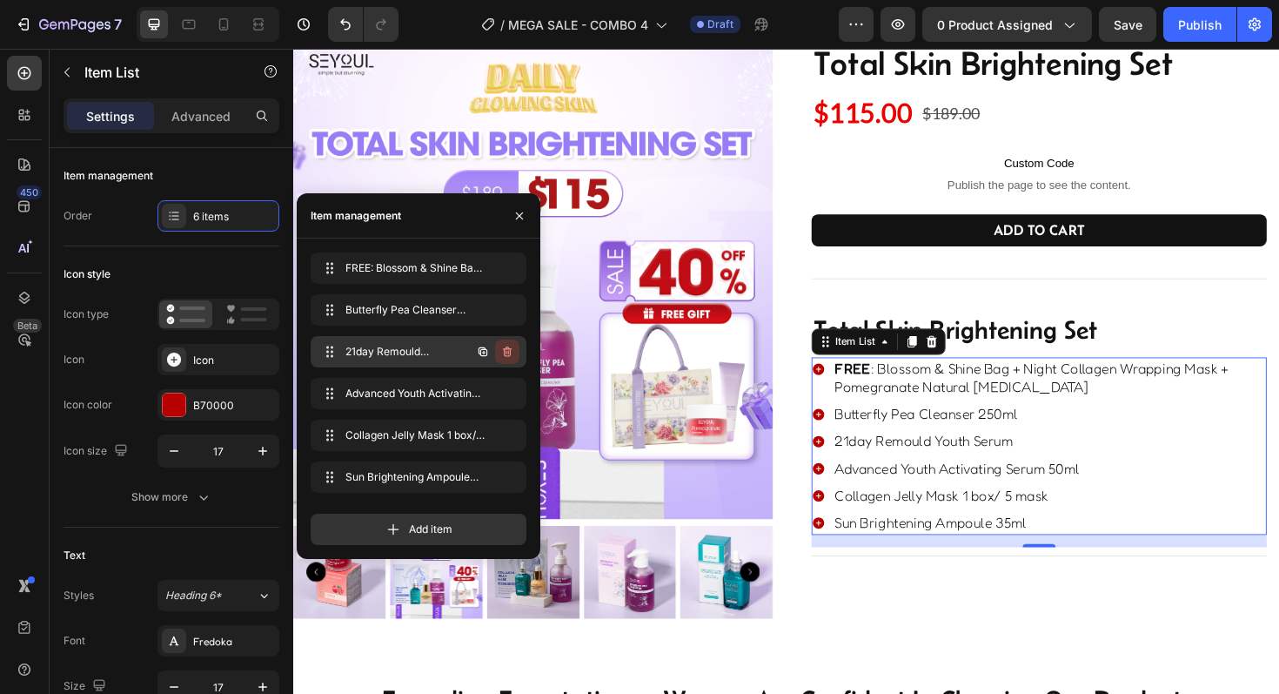
click at [506, 352] on icon "button" at bounding box center [506, 353] width 1 height 4
click at [506, 357] on div "Delete" at bounding box center [495, 352] width 32 height 16
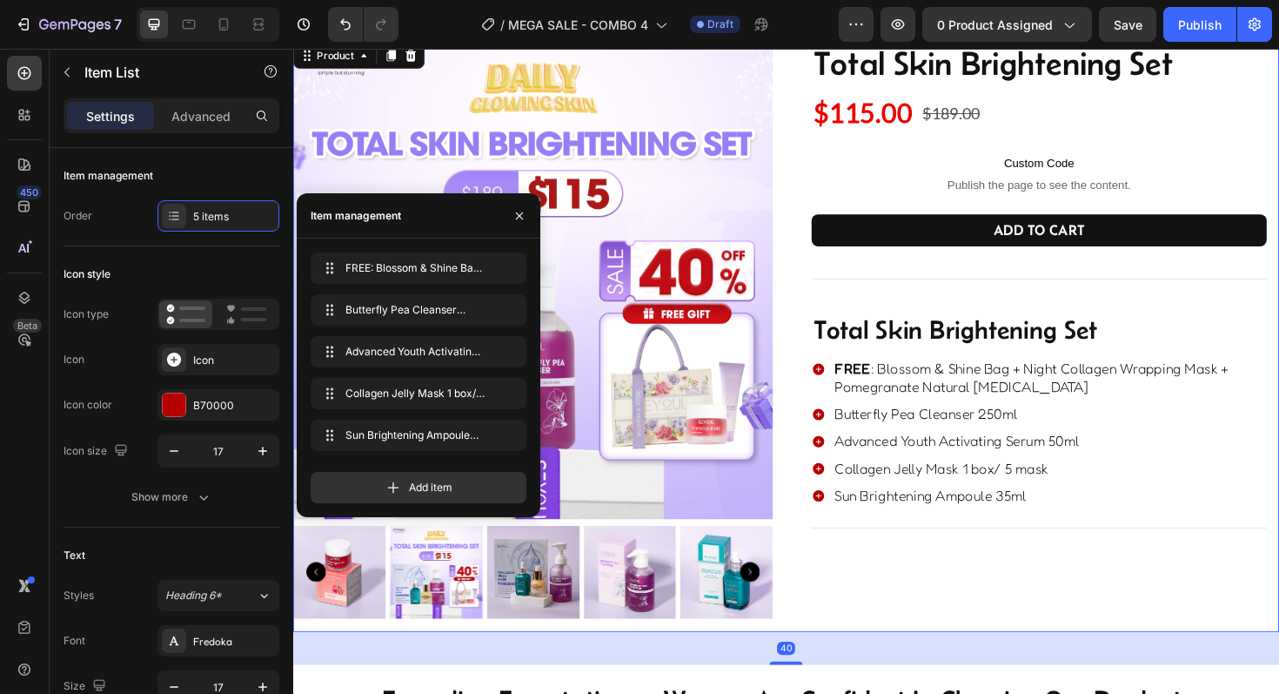
click at [963, 654] on div "Total Skin Brightening Set Product Title $115.00 Product Price Product Price $1…" at bounding box center [1083, 351] width 508 height 627
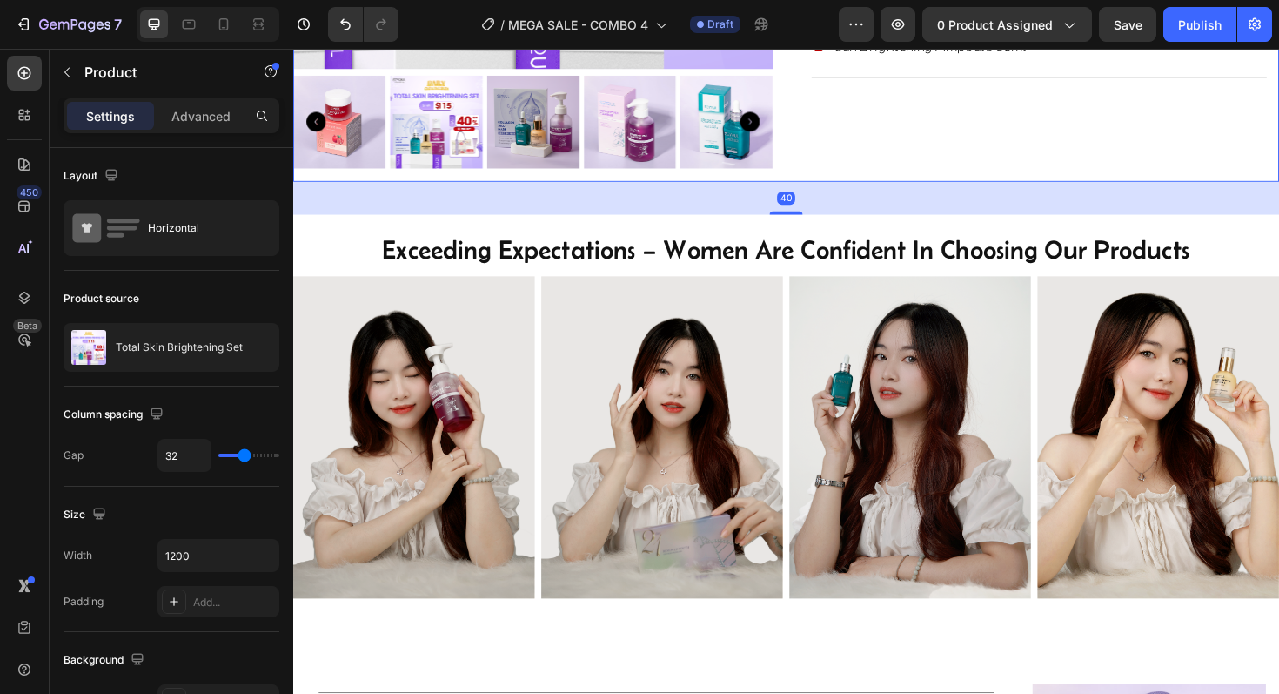
scroll to position [551, 0]
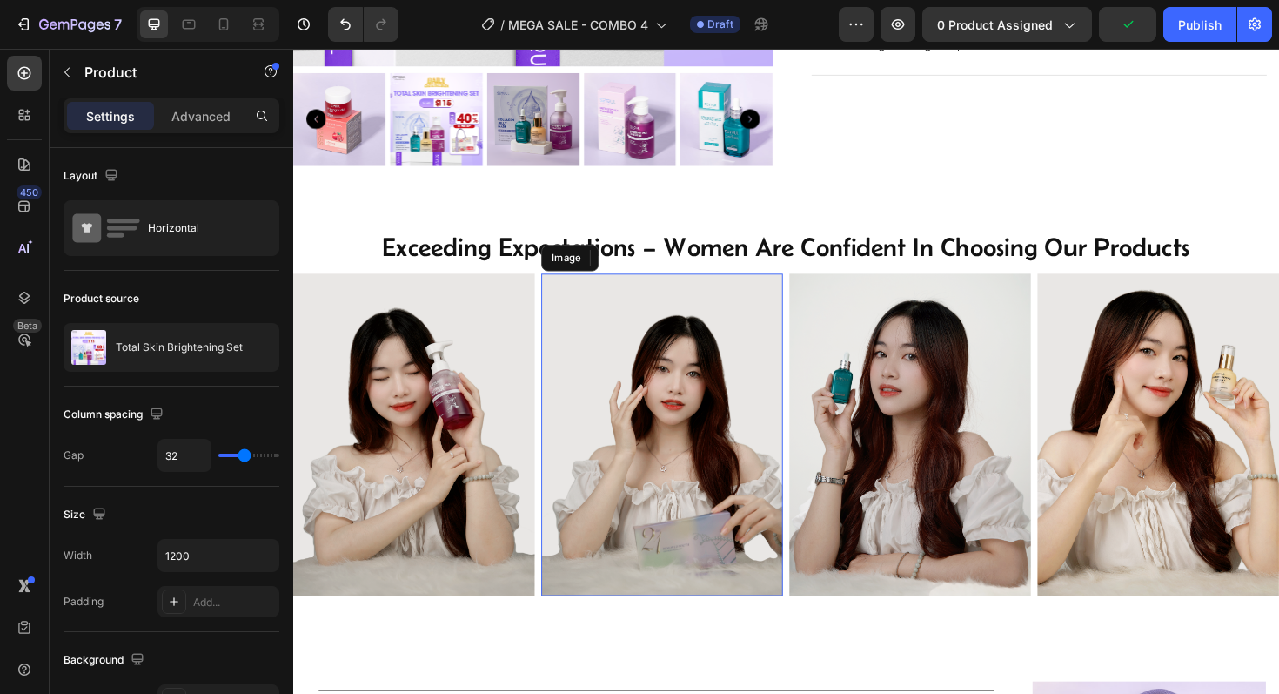
click at [699, 488] on img at bounding box center [684, 457] width 256 height 341
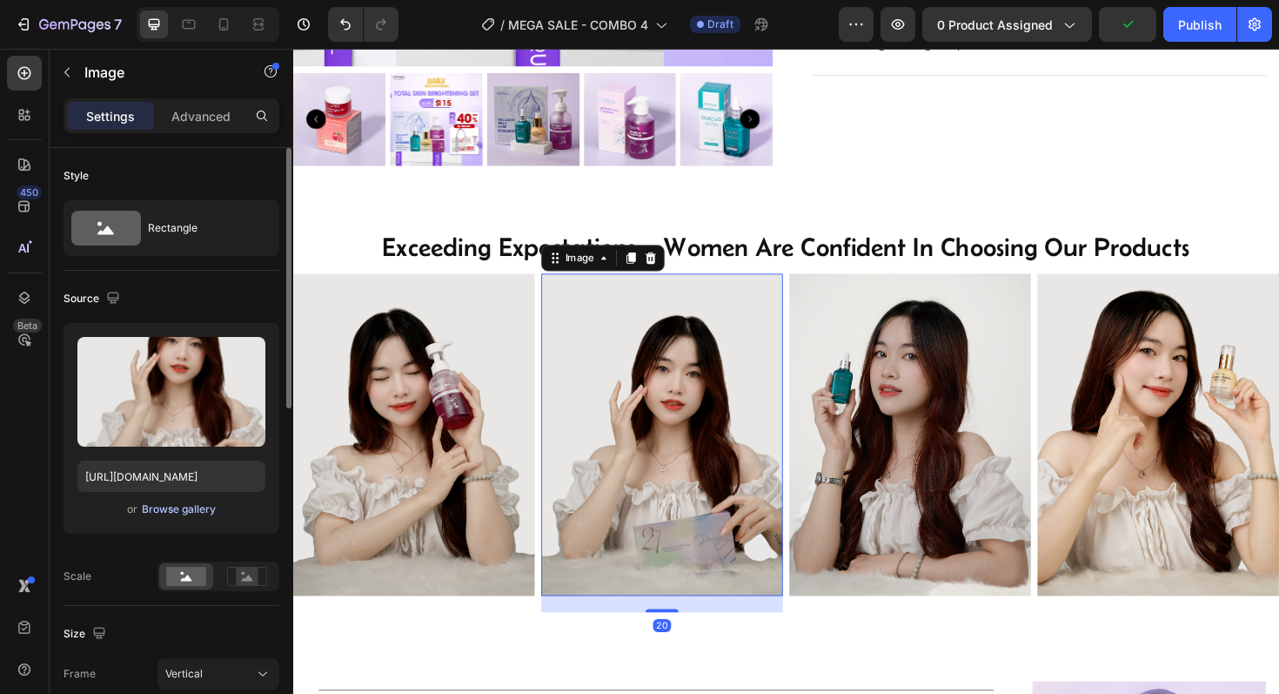
click at [183, 514] on div "Browse gallery" at bounding box center [179, 509] width 74 height 16
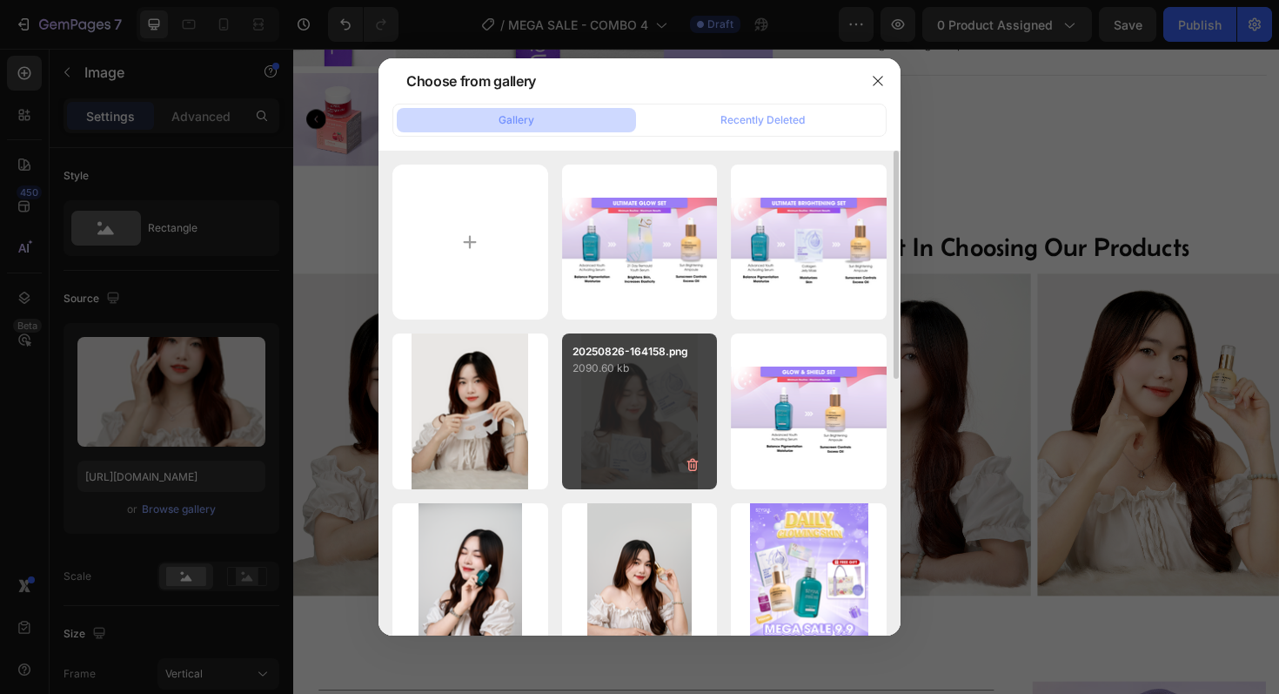
click at [638, 432] on div "20250826-164158.png 2090.60 kb" at bounding box center [640, 411] width 156 height 156
type input "https://cdn.shopify.com/s/files/1/0723/7940/0447/files/gempages_542010221011141…"
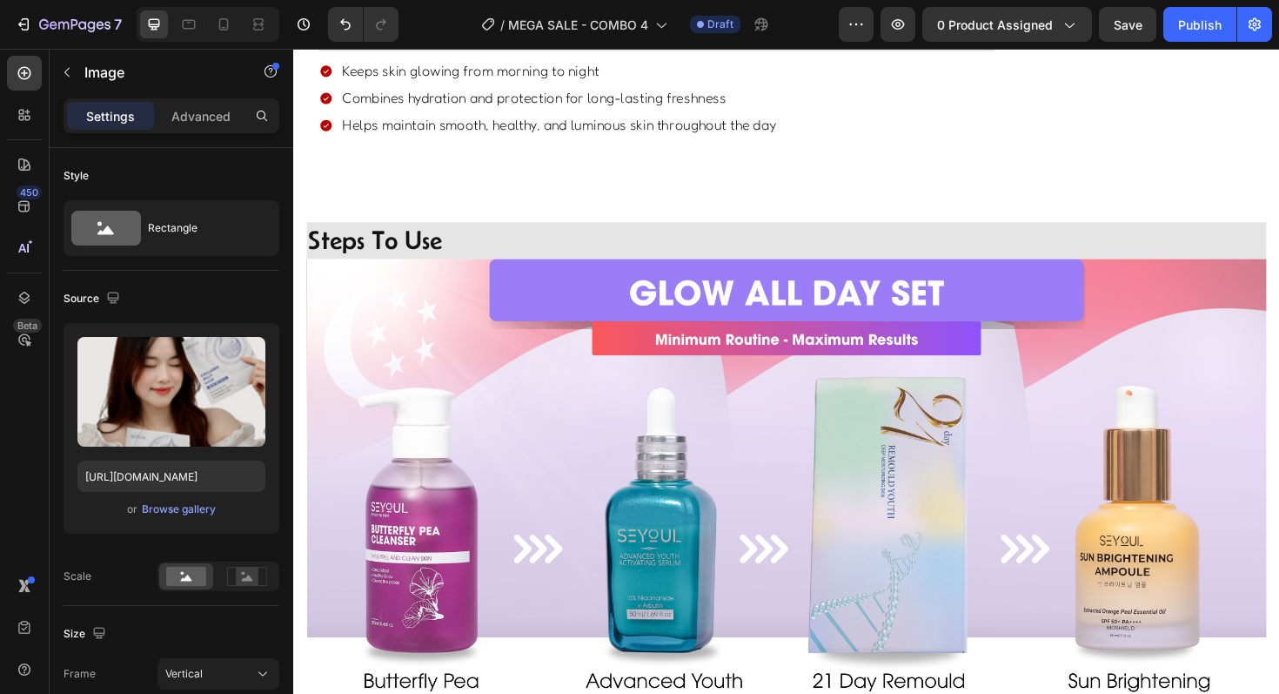
scroll to position [2106, 0]
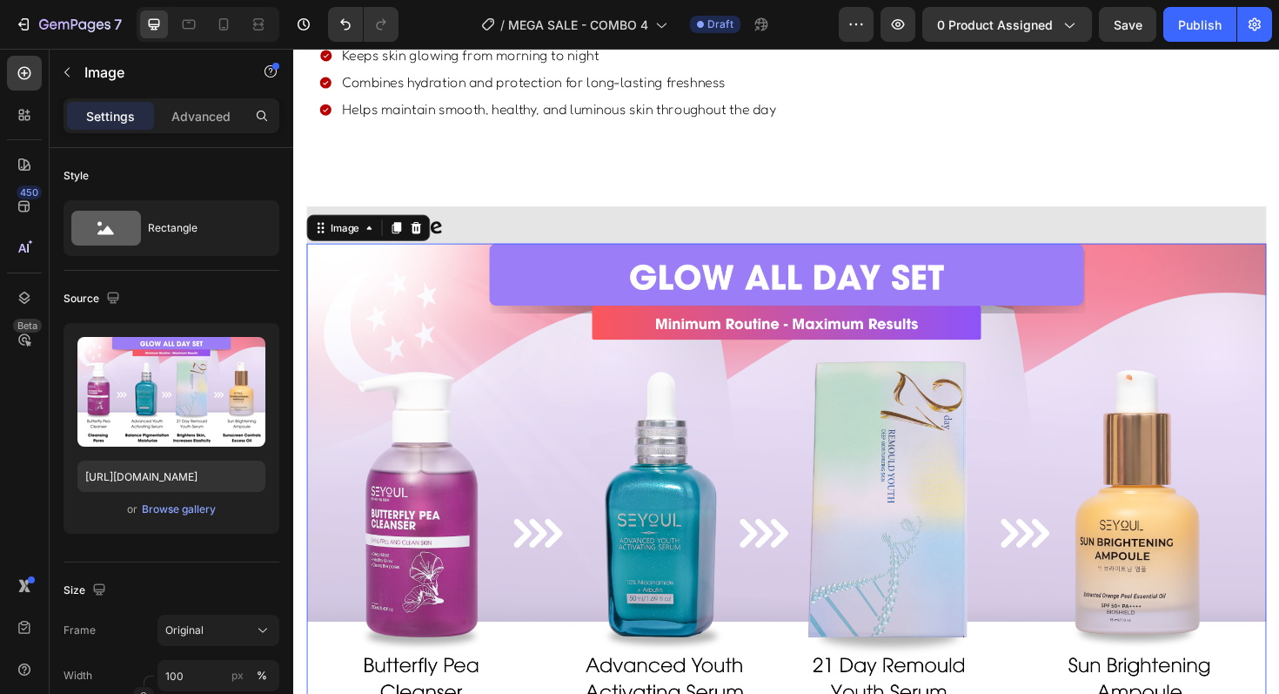
click at [583, 517] on img at bounding box center [815, 546] width 1016 height 582
click at [160, 522] on div "Upload Image https://cdn.shopify.com/s/files/1/0723/7940/0447/files/gempages_54…" at bounding box center [172, 428] width 216 height 211
click at [177, 507] on div "Browse gallery" at bounding box center [179, 509] width 74 height 16
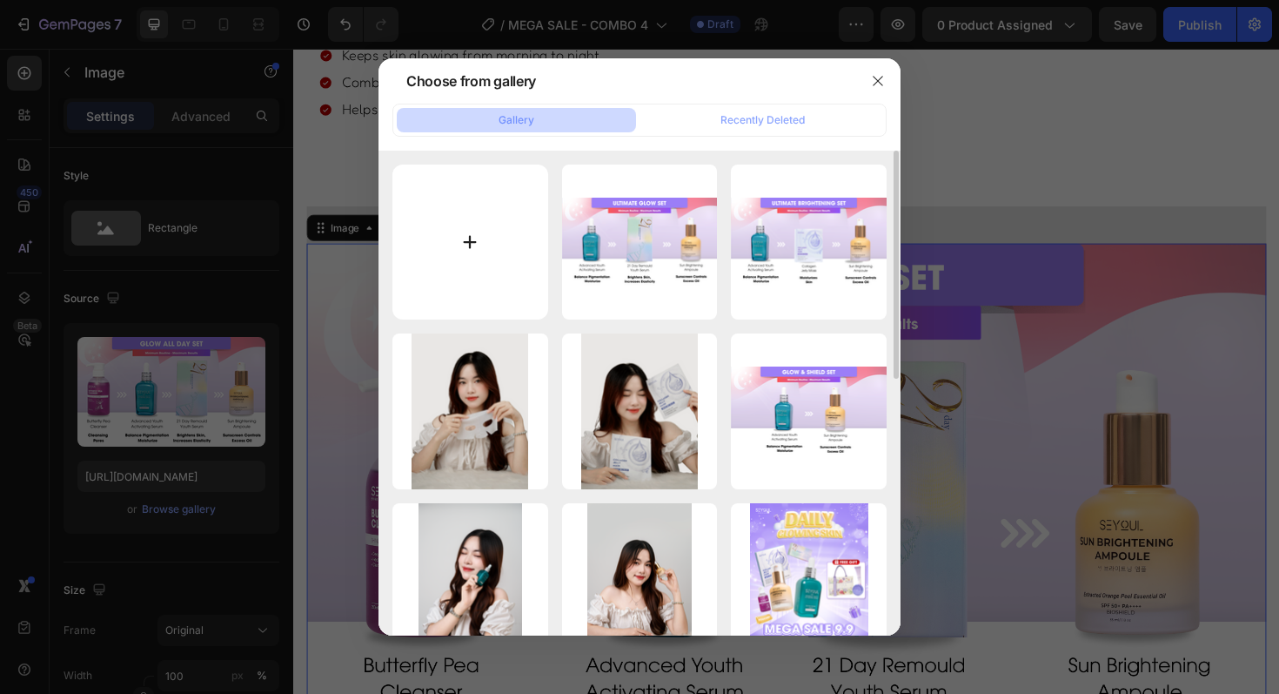
click at [514, 231] on input "file" at bounding box center [470, 242] width 156 height 156
type input "C:\fakepath\4.png"
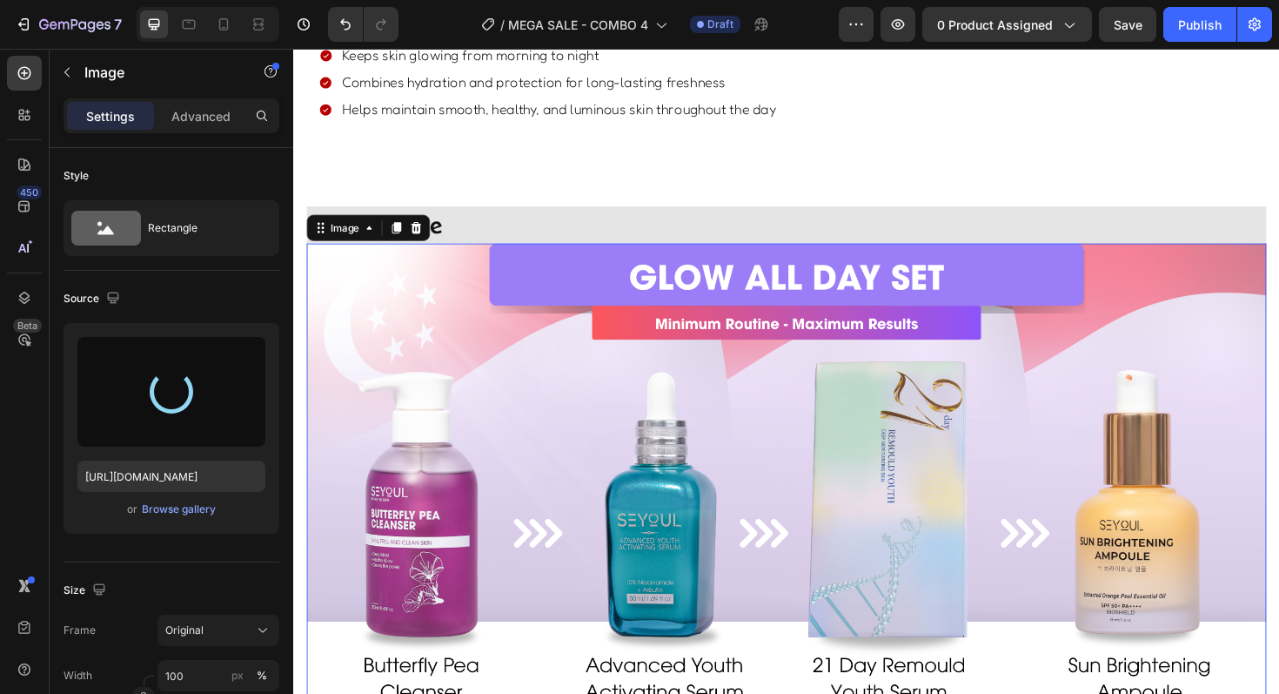
type input "https://cdn.shopify.com/s/files/1/0723/7940/0447/files/gempages_542010221011141…"
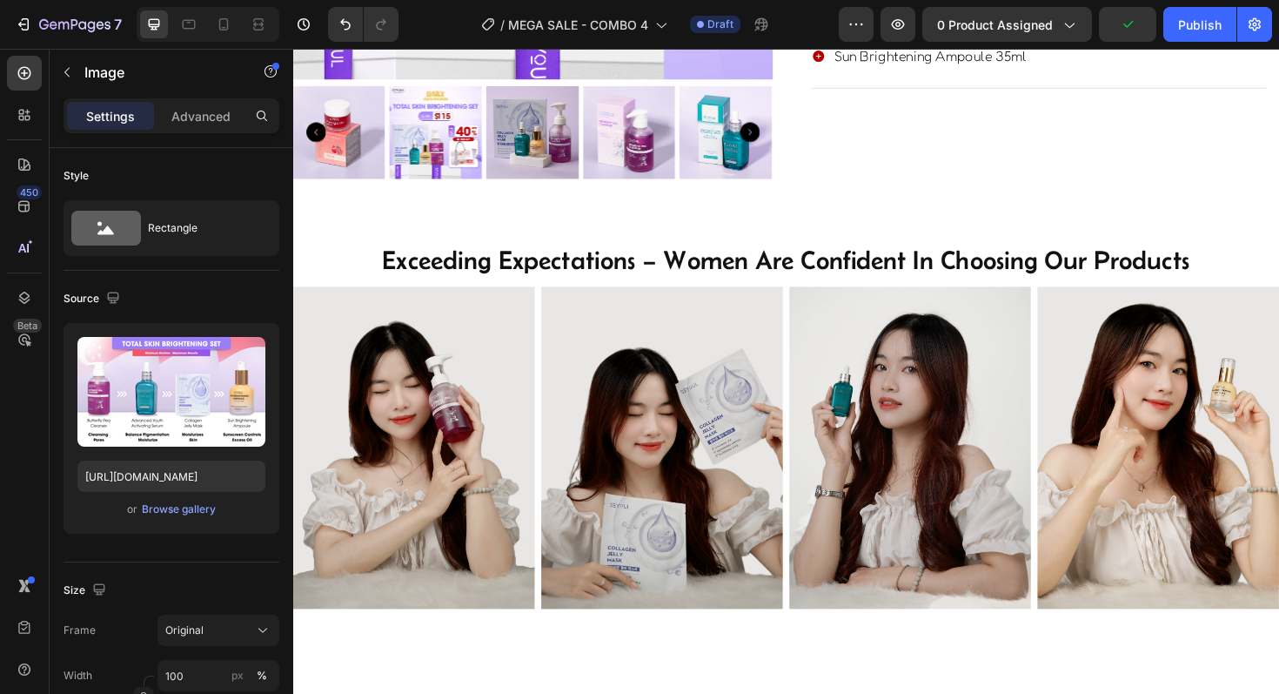
scroll to position [629, 0]
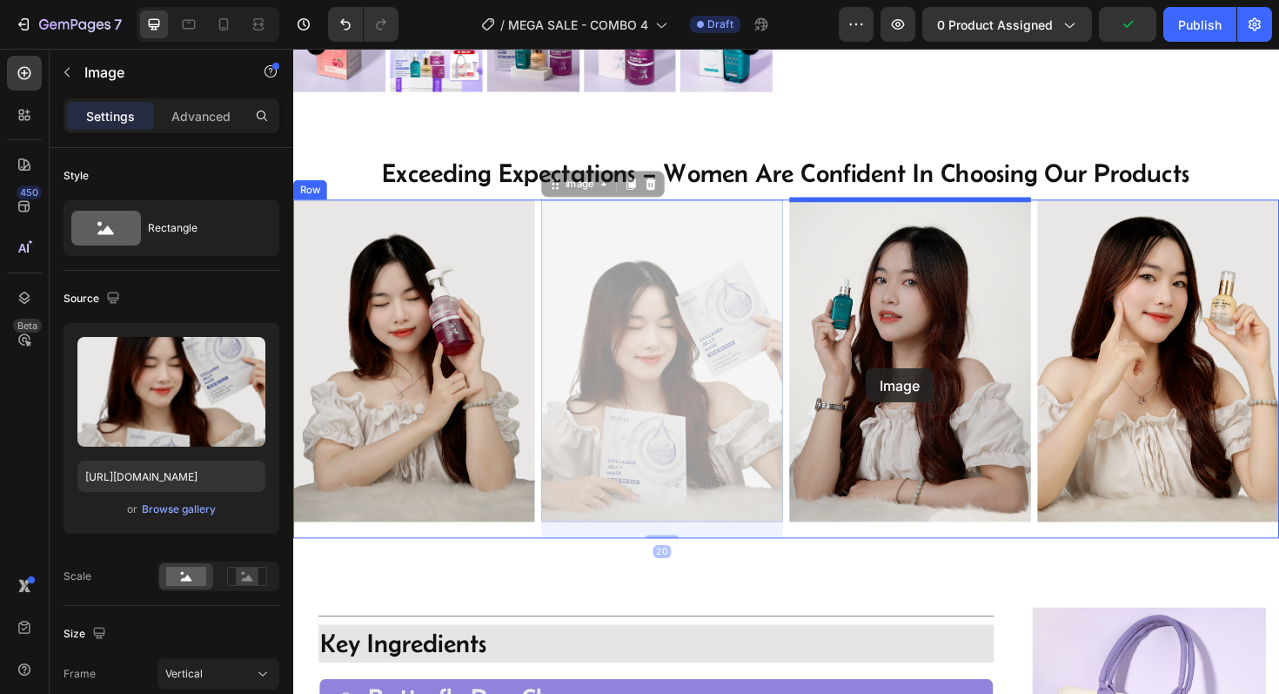
drag, startPoint x: 706, startPoint y: 386, endPoint x: 900, endPoint y: 387, distance: 194.0
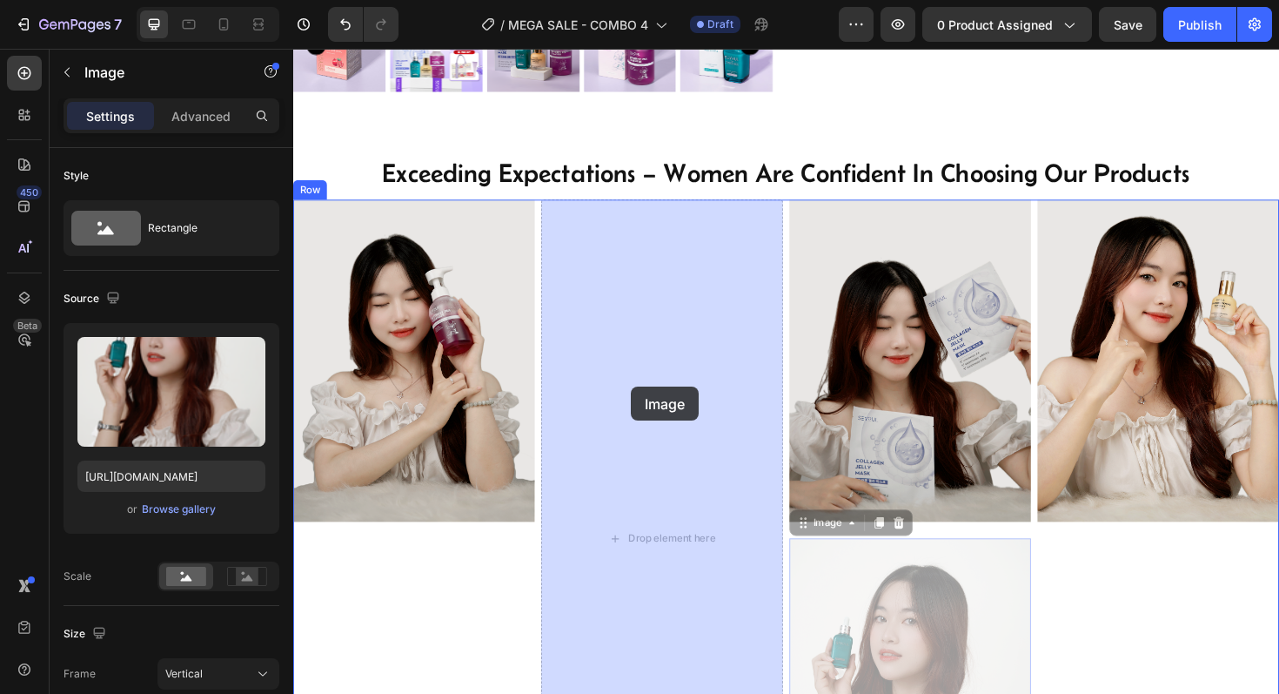
drag, startPoint x: 884, startPoint y: 640, endPoint x: 648, endPoint y: 402, distance: 335.3
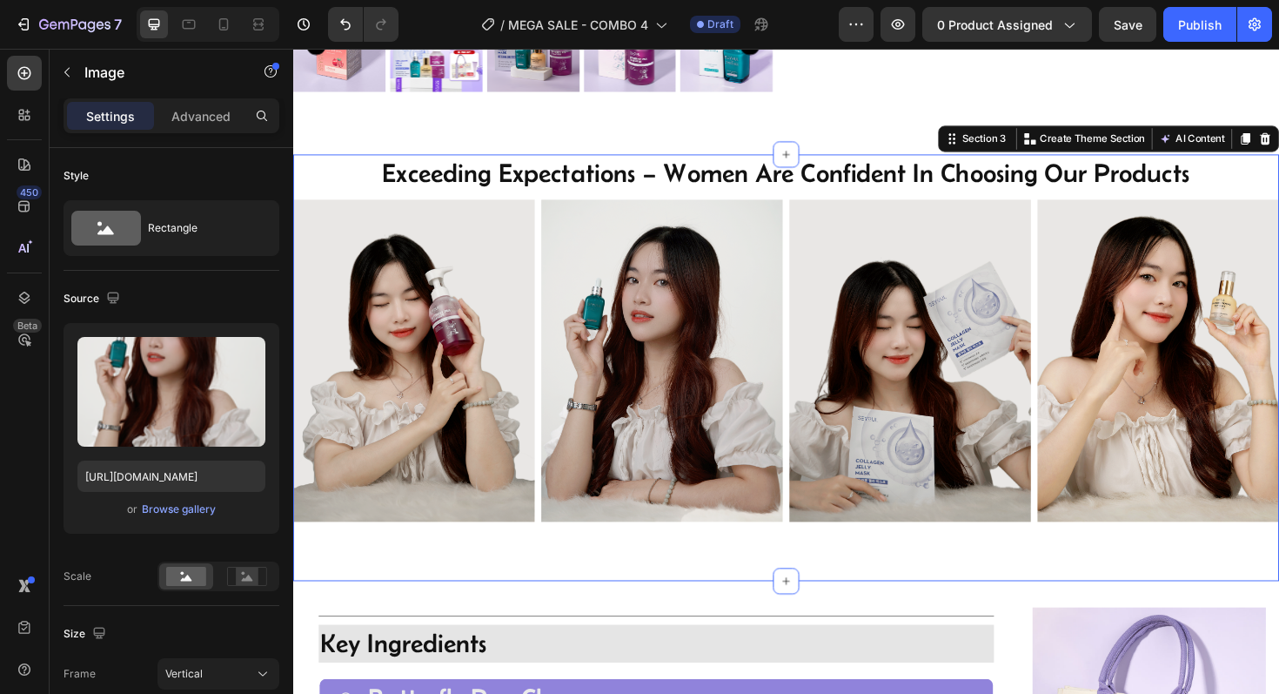
click at [643, 606] on div "exceeding expectations – women are confident in choosing our products Heading I…" at bounding box center [815, 387] width 1044 height 452
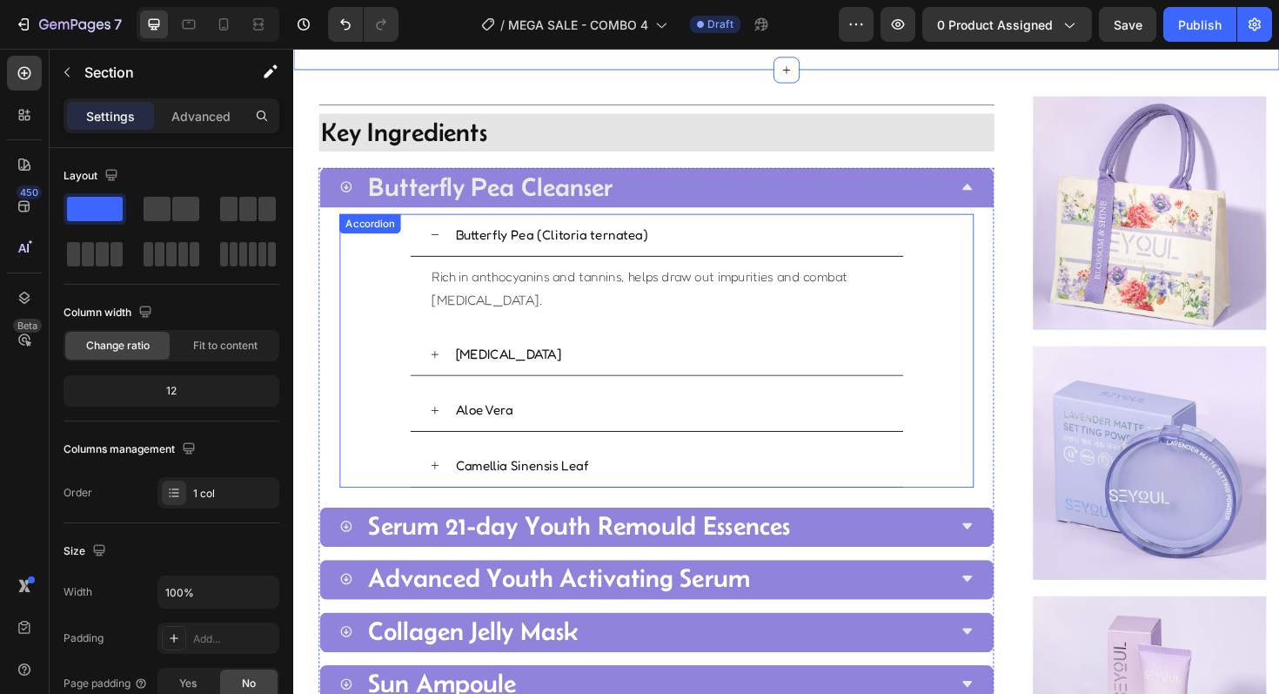
scroll to position [1196, 0]
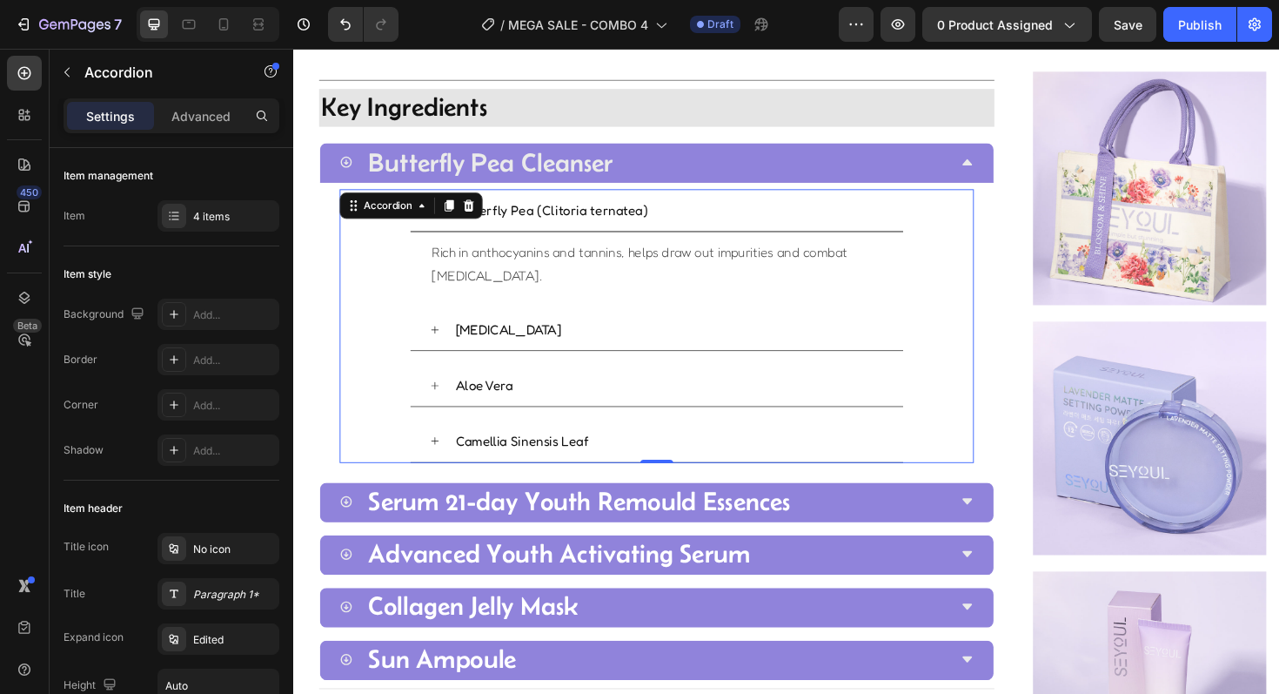
click at [348, 259] on div "Butterfly Pea (Clitoria ternatea) Rich in anthocyanins and tannins, helps draw …" at bounding box center [678, 254] width 670 height 112
click at [325, 259] on div "Butterfly Pea (Clitoria ternatea) Rich in anthocyanins and tannins, helps draw …" at bounding box center [678, 343] width 714 height 304
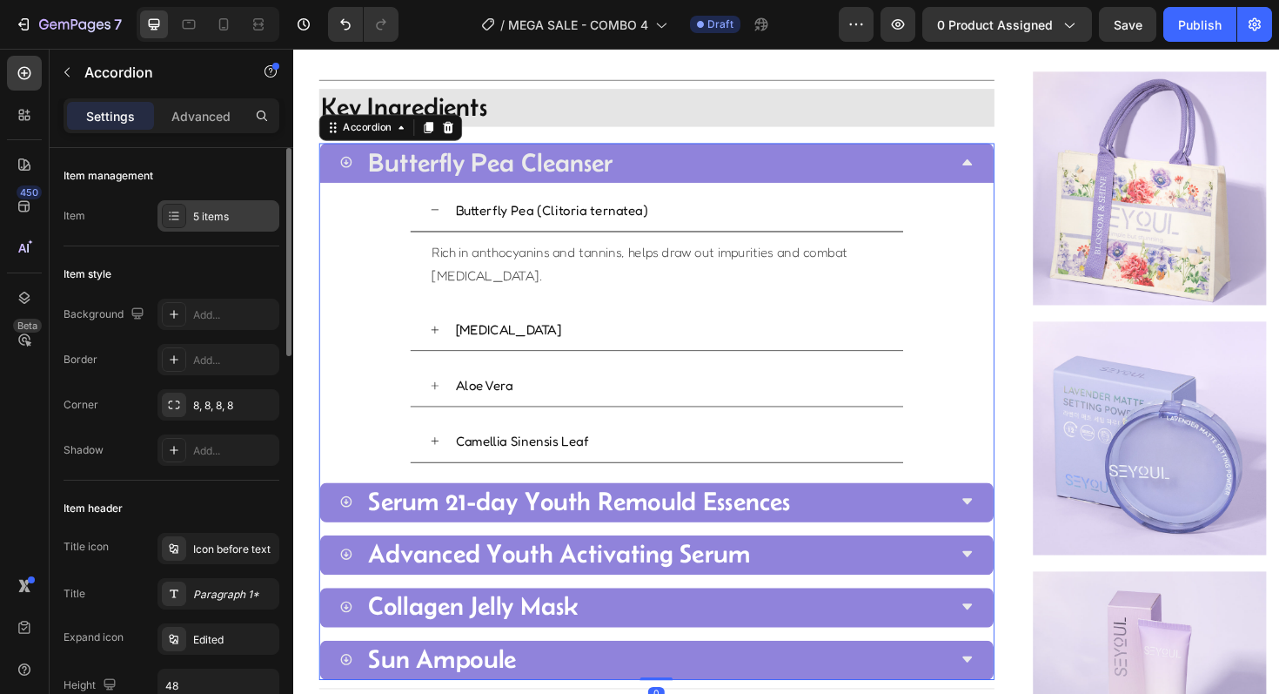
click at [231, 216] on div "5 items" at bounding box center [234, 217] width 82 height 16
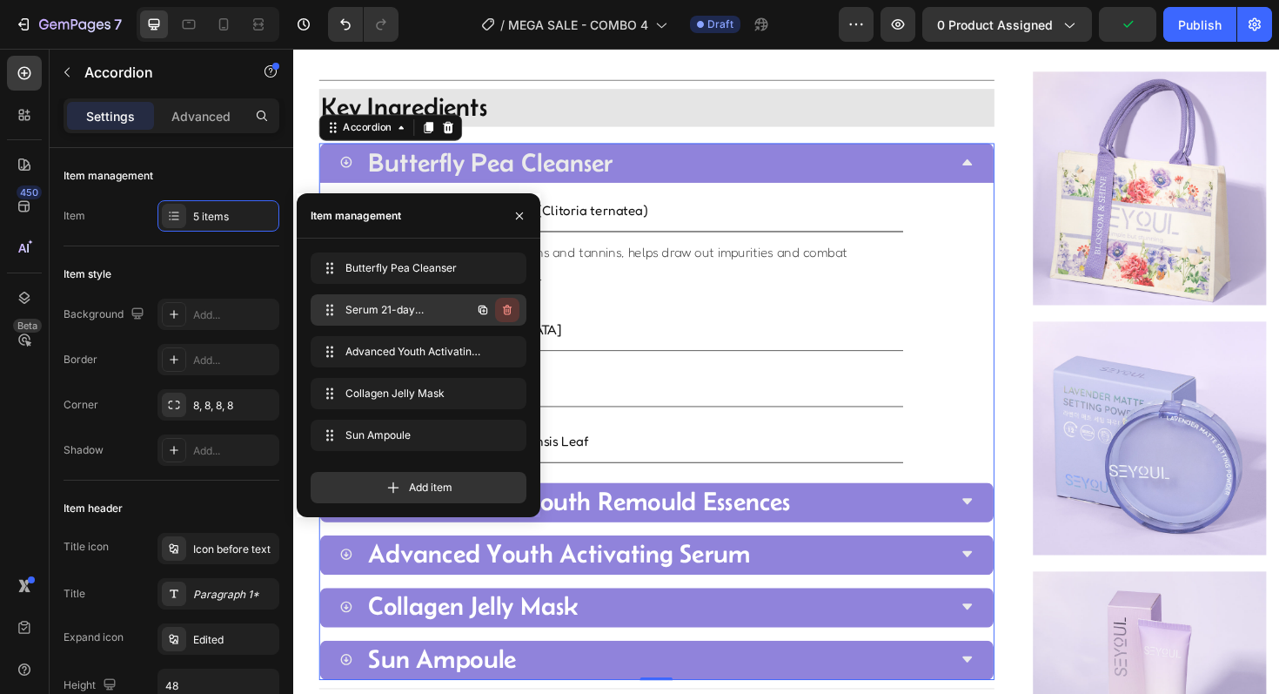
click at [502, 313] on icon "button" at bounding box center [507, 310] width 14 height 14
click at [502, 313] on div "Delete" at bounding box center [495, 310] width 32 height 16
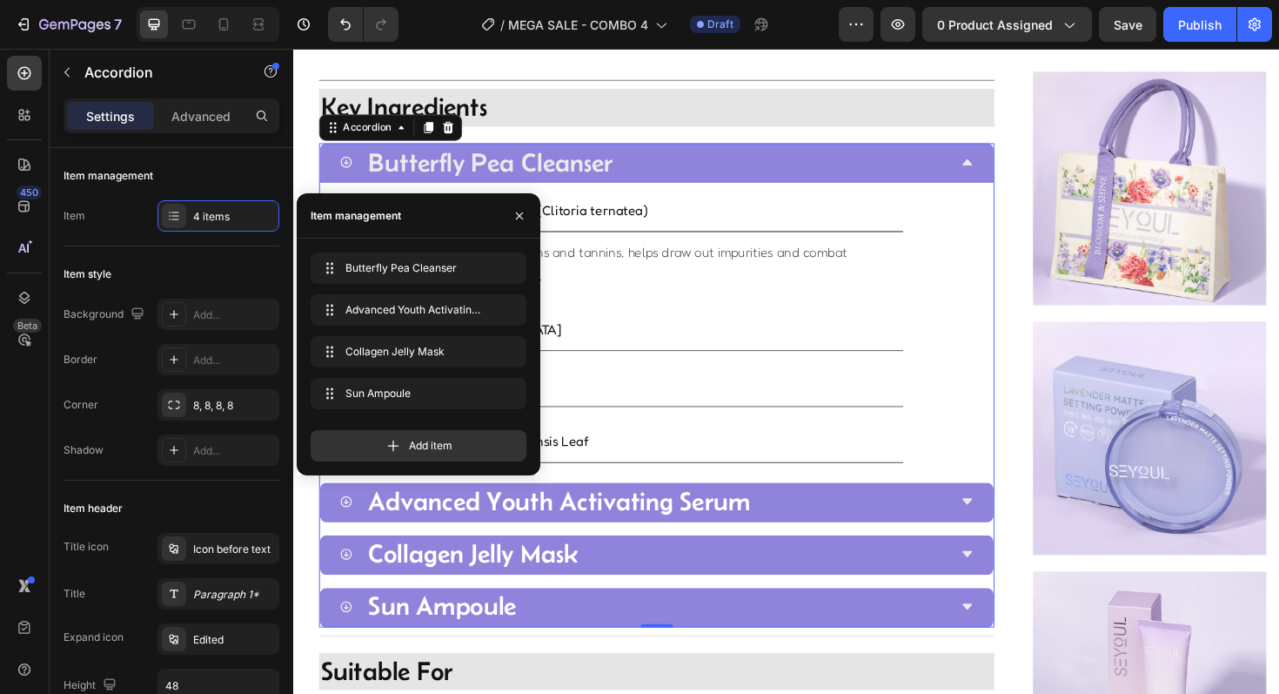
click at [785, 175] on div "Butterfly Pea Cleanser" at bounding box center [664, 170] width 644 height 56
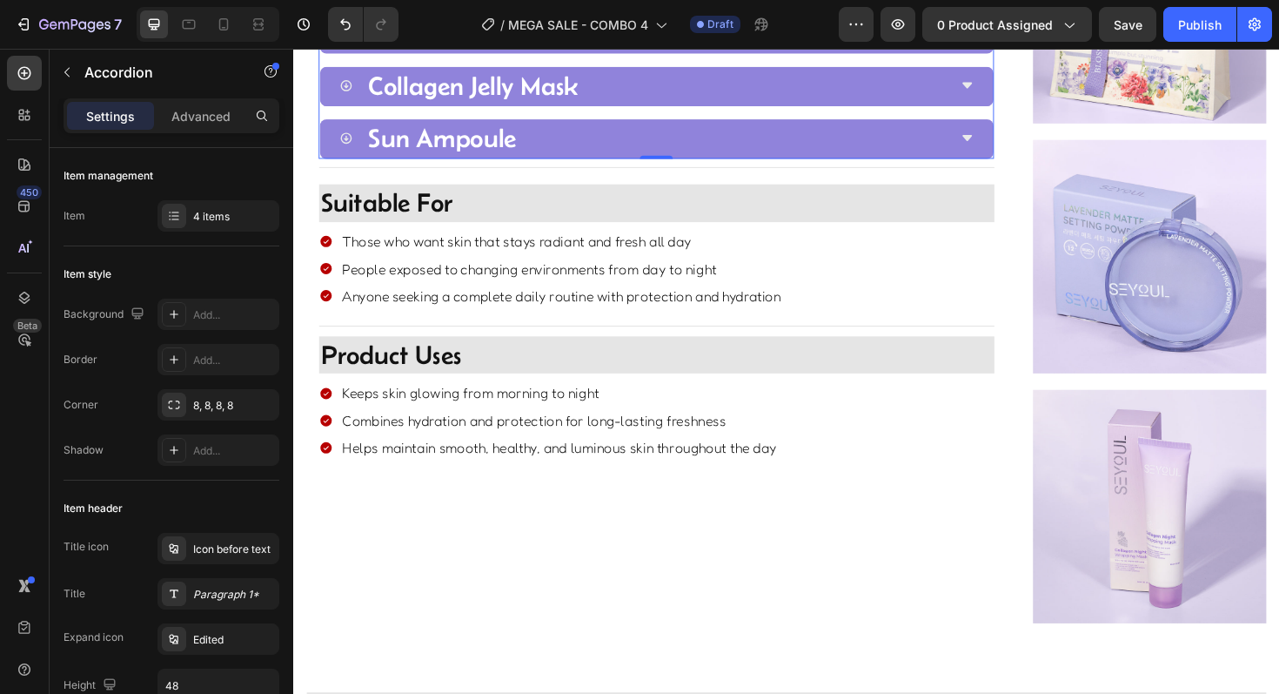
scroll to position [1423, 0]
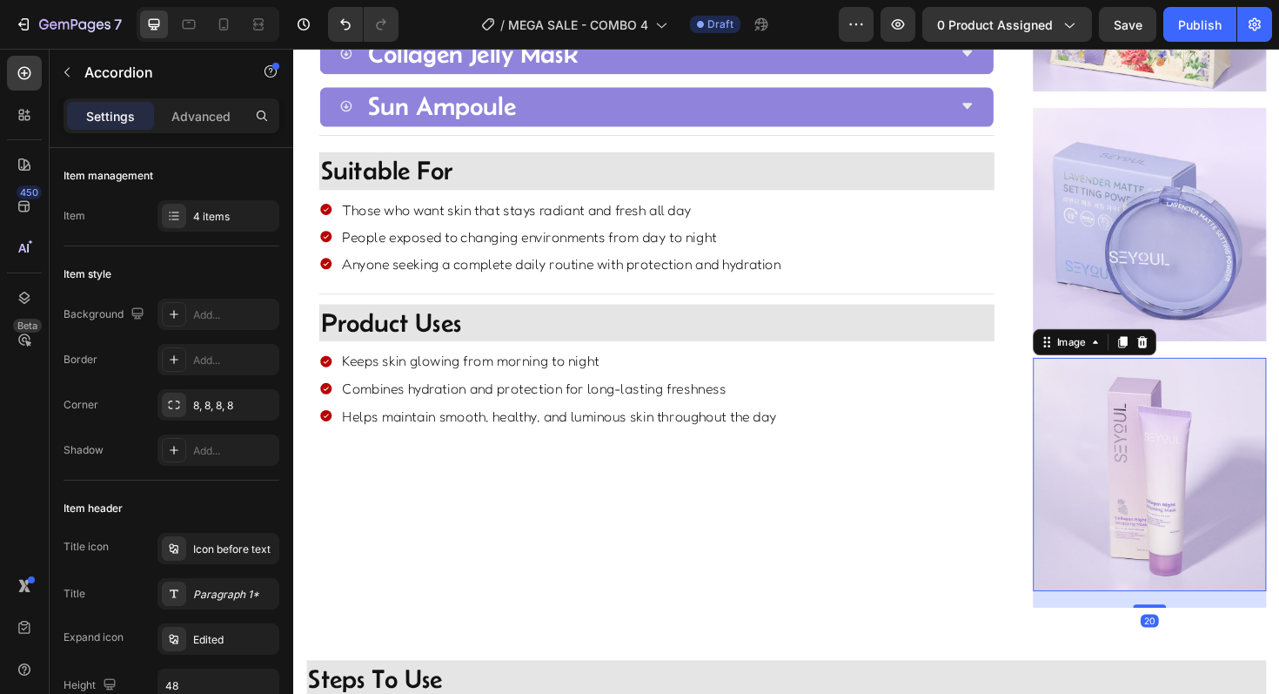
click at [1149, 422] on img at bounding box center [1199, 499] width 247 height 247
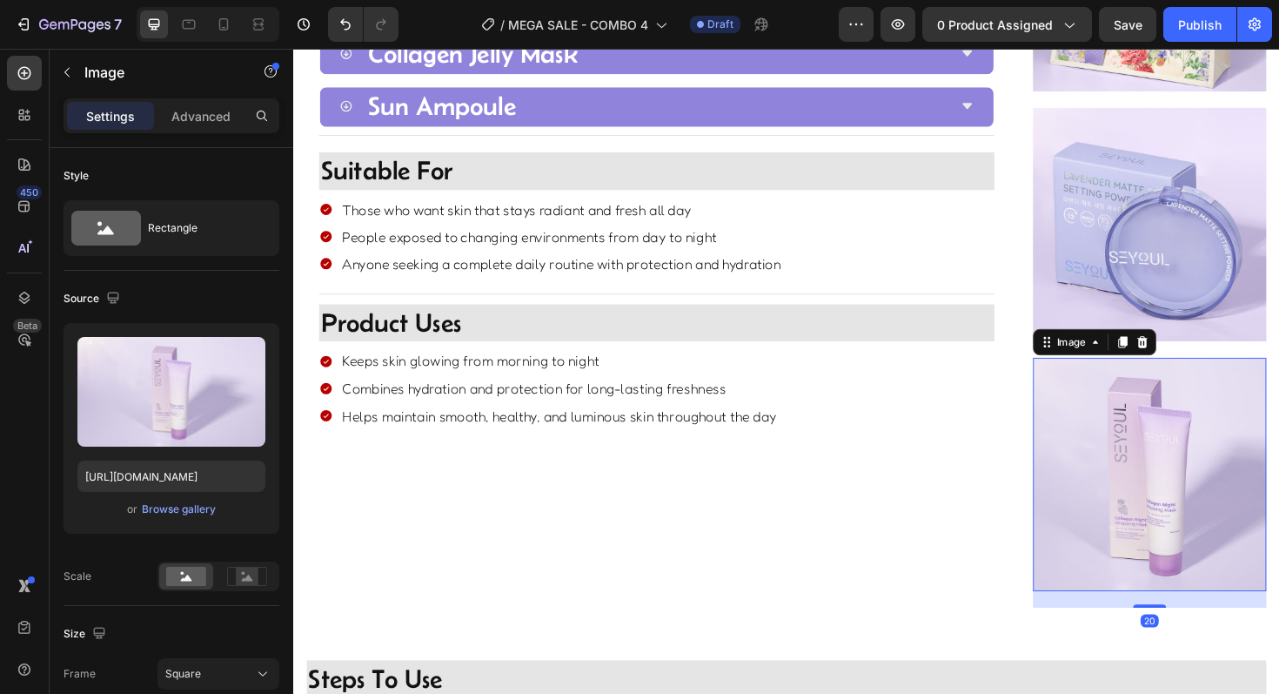
click at [1149, 422] on img at bounding box center [1199, 499] width 247 height 247
click at [194, 509] on div "Browse gallery" at bounding box center [179, 509] width 74 height 16
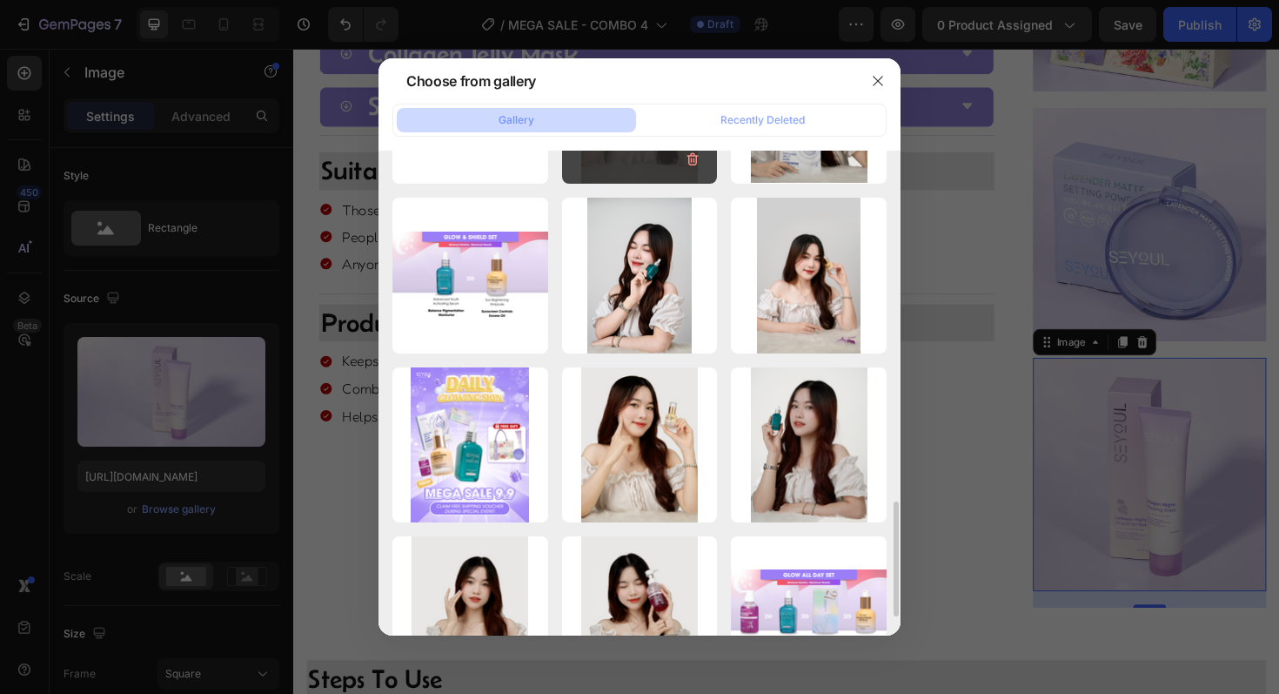
scroll to position [0, 0]
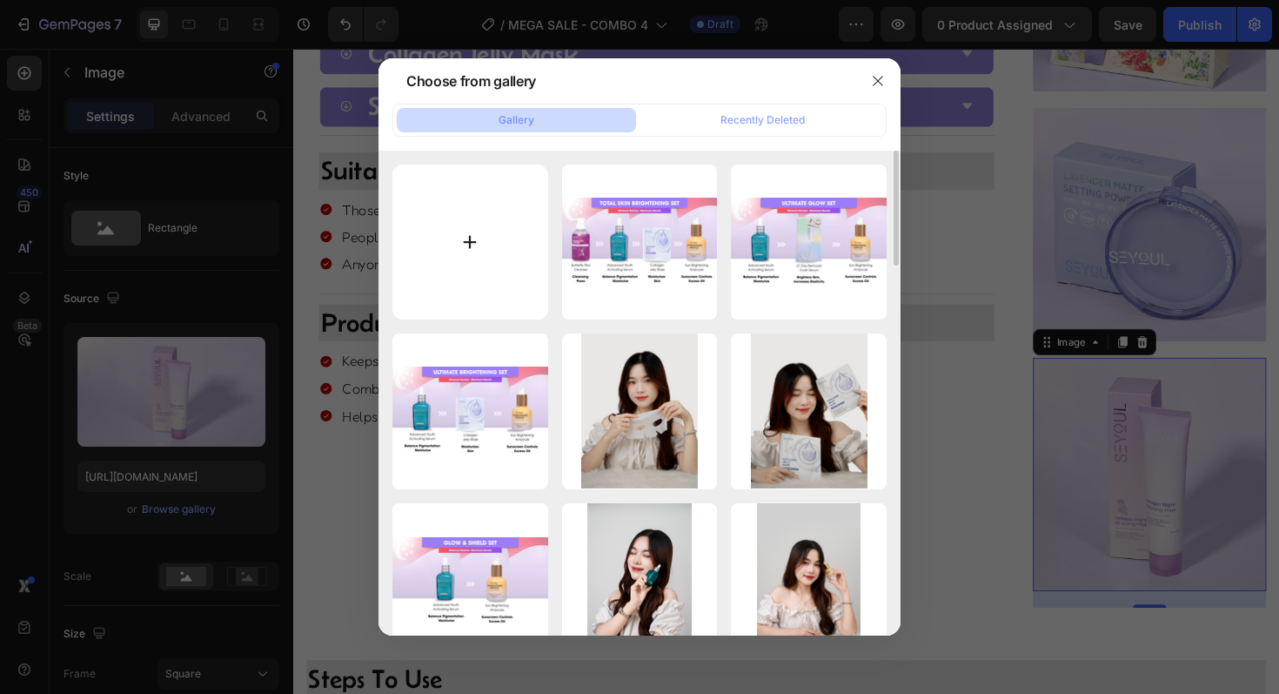
click at [462, 225] on input "file" at bounding box center [470, 242] width 156 height 156
type input "C:\fakepath\SPF-17.jpg"
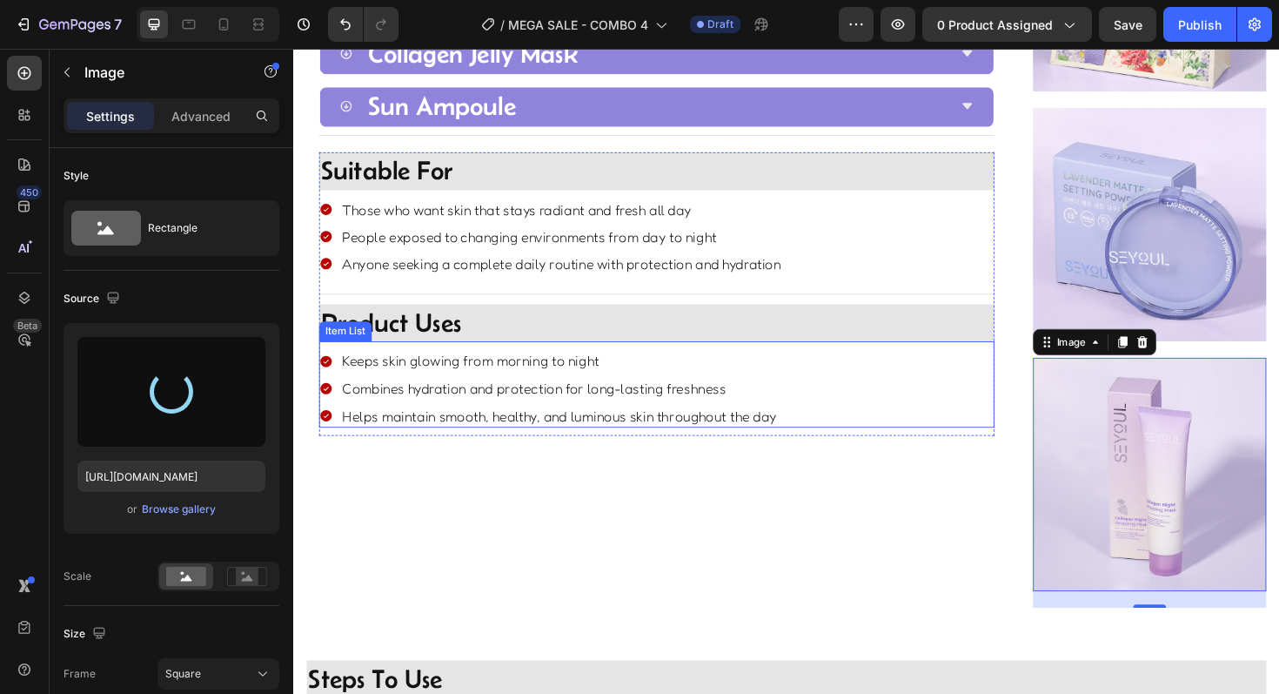
type input "https://cdn.shopify.com/s/files/1/0723/7940/0447/files/gempages_542010221011141…"
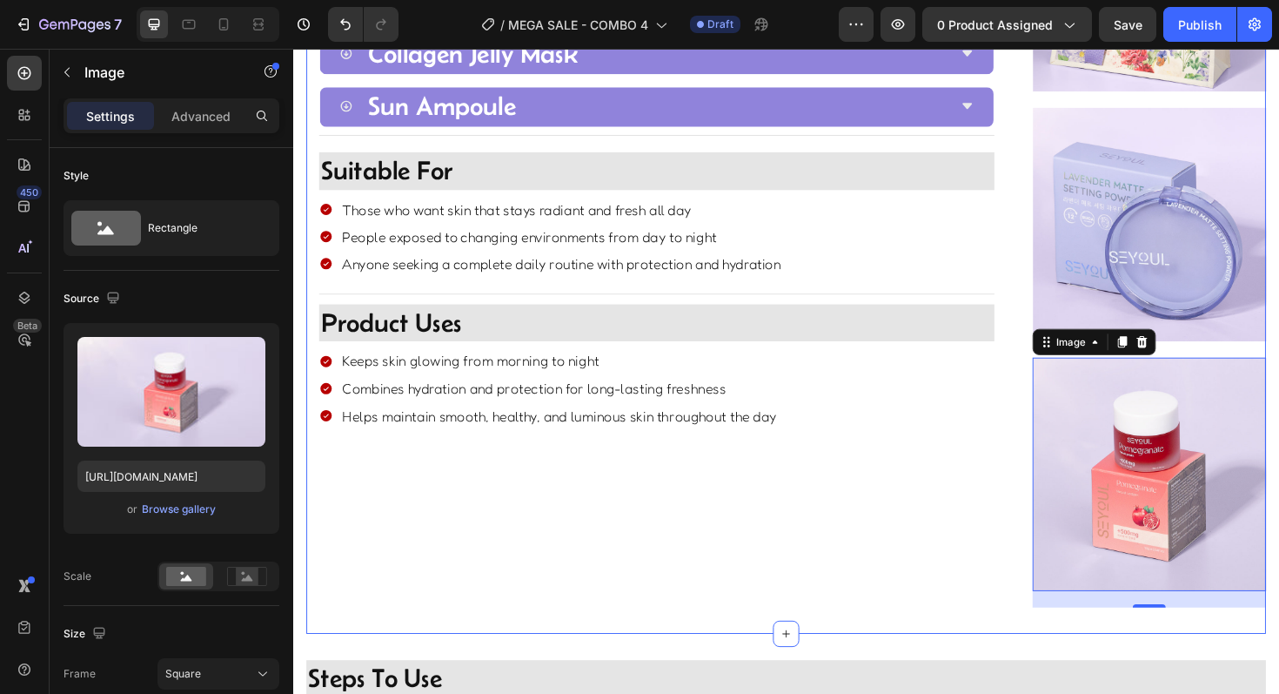
click at [707, 553] on div "Title Line Image Key Ingredients Heading Collagen Jelly Mask Image Advanced You…" at bounding box center [677, 244] width 741 height 794
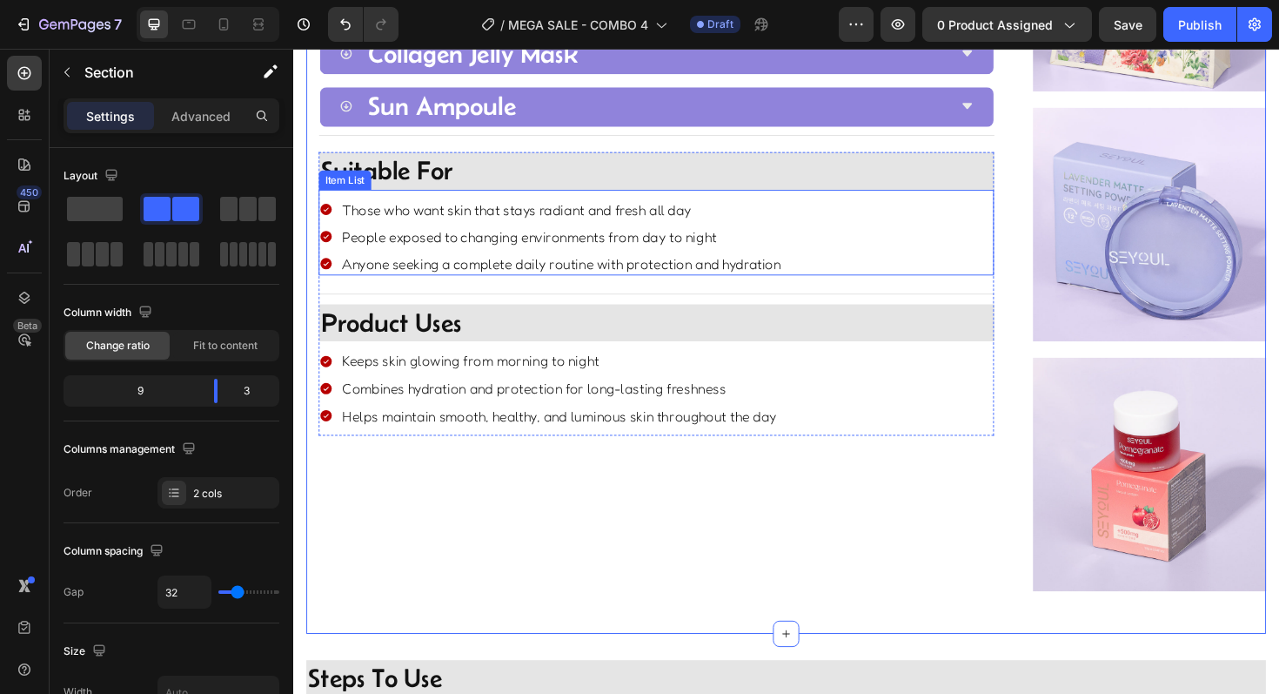
click at [479, 225] on p "Those who want skin that stays radiant and fresh all day" at bounding box center [577, 219] width 465 height 19
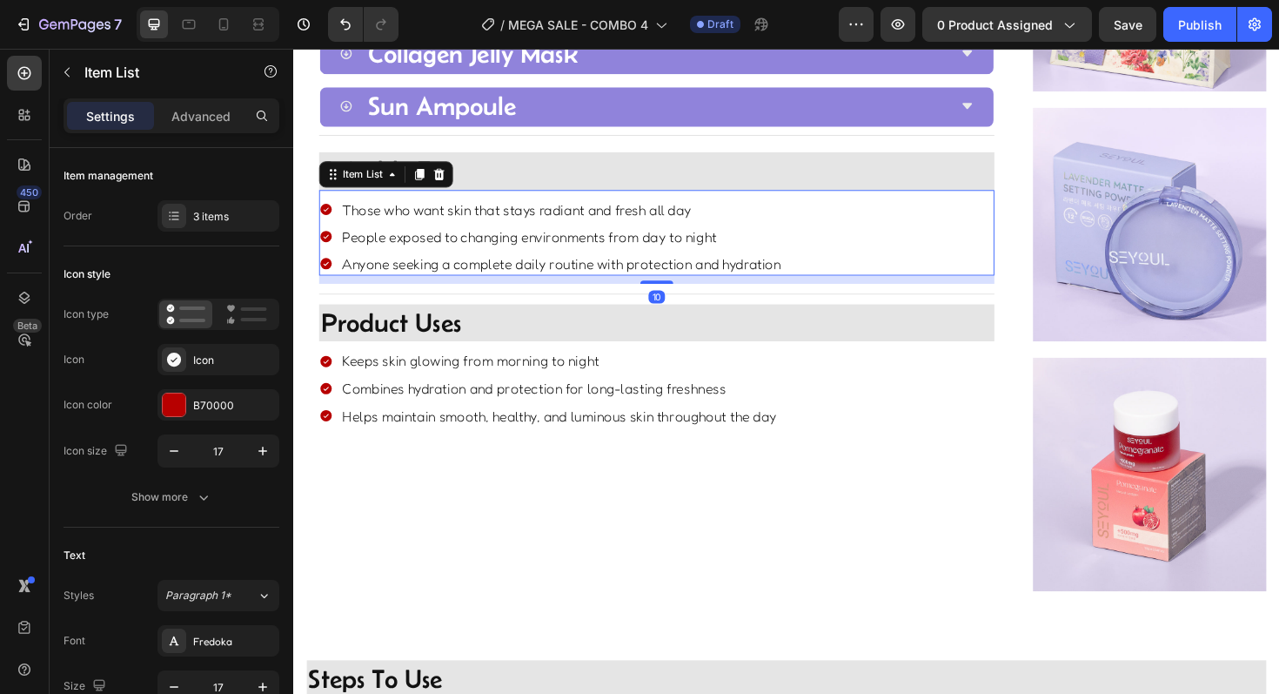
click at [479, 225] on p "Those who want skin that stays radiant and fresh all day" at bounding box center [577, 219] width 465 height 19
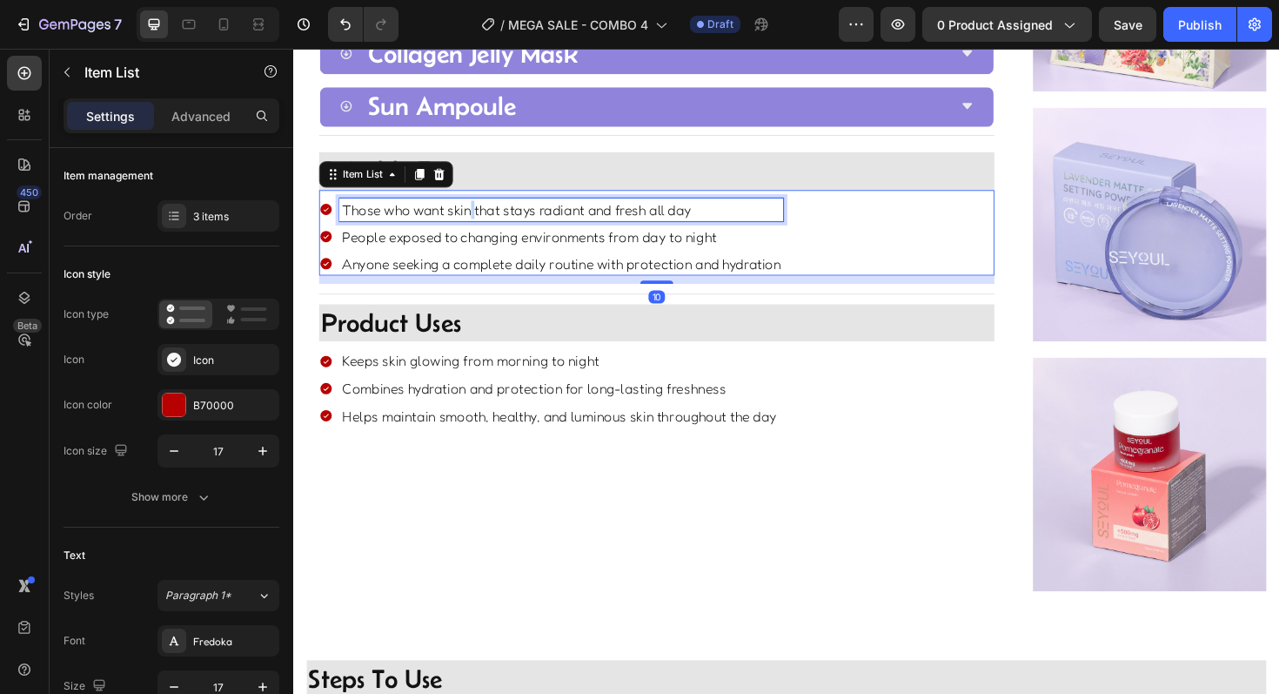
click at [479, 225] on p "Those who want skin that stays radiant and fresh all day" at bounding box center [577, 219] width 465 height 19
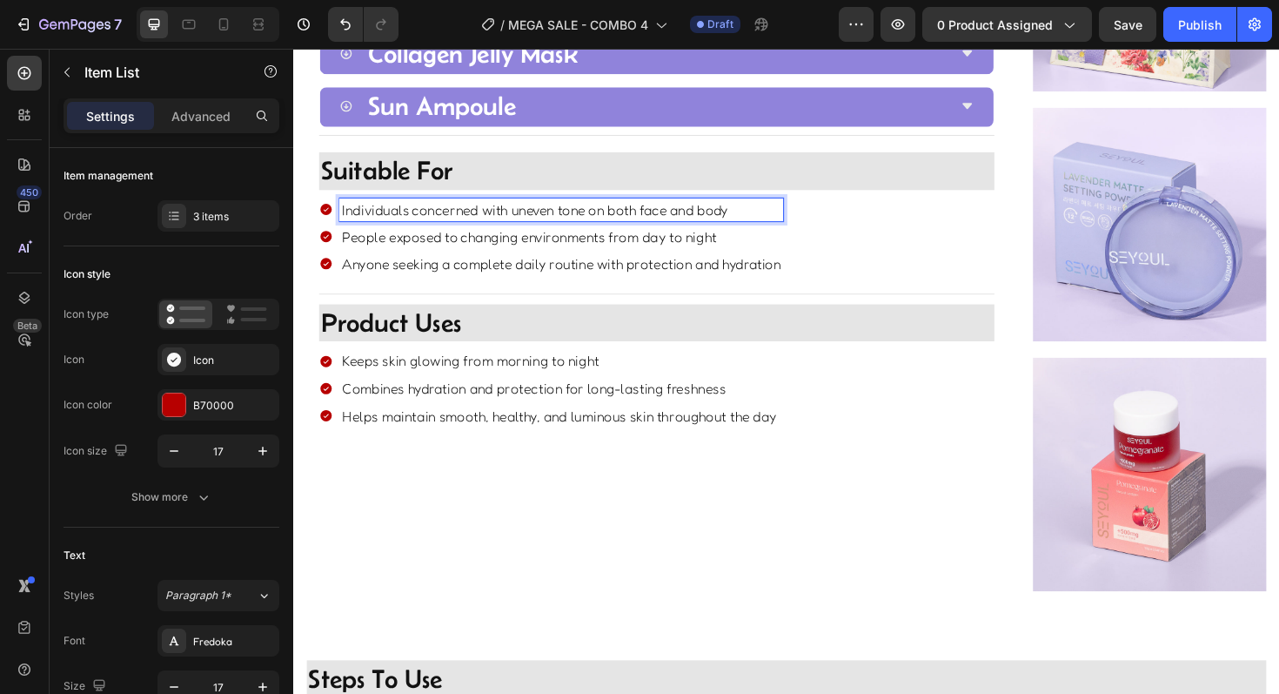
click at [593, 255] on p "People exposed to changing environments from day to night" at bounding box center [577, 247] width 465 height 19
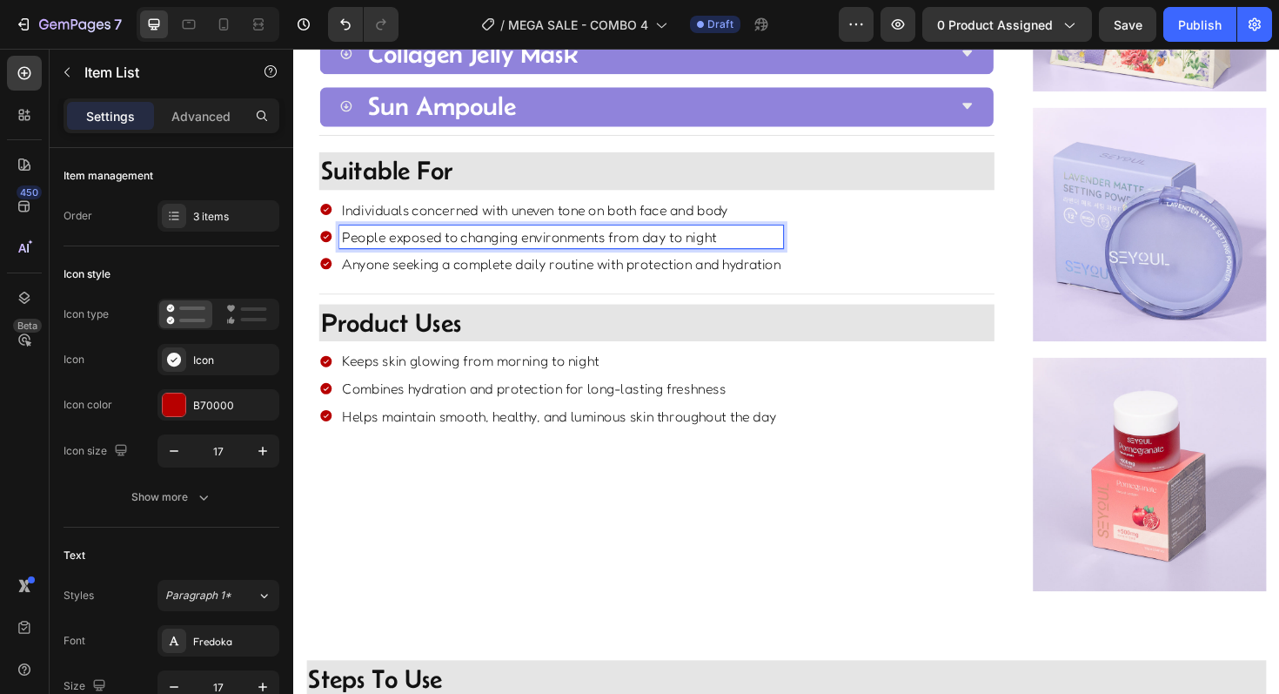
click at [593, 255] on p "People exposed to changing environments from day to night" at bounding box center [577, 247] width 465 height 19
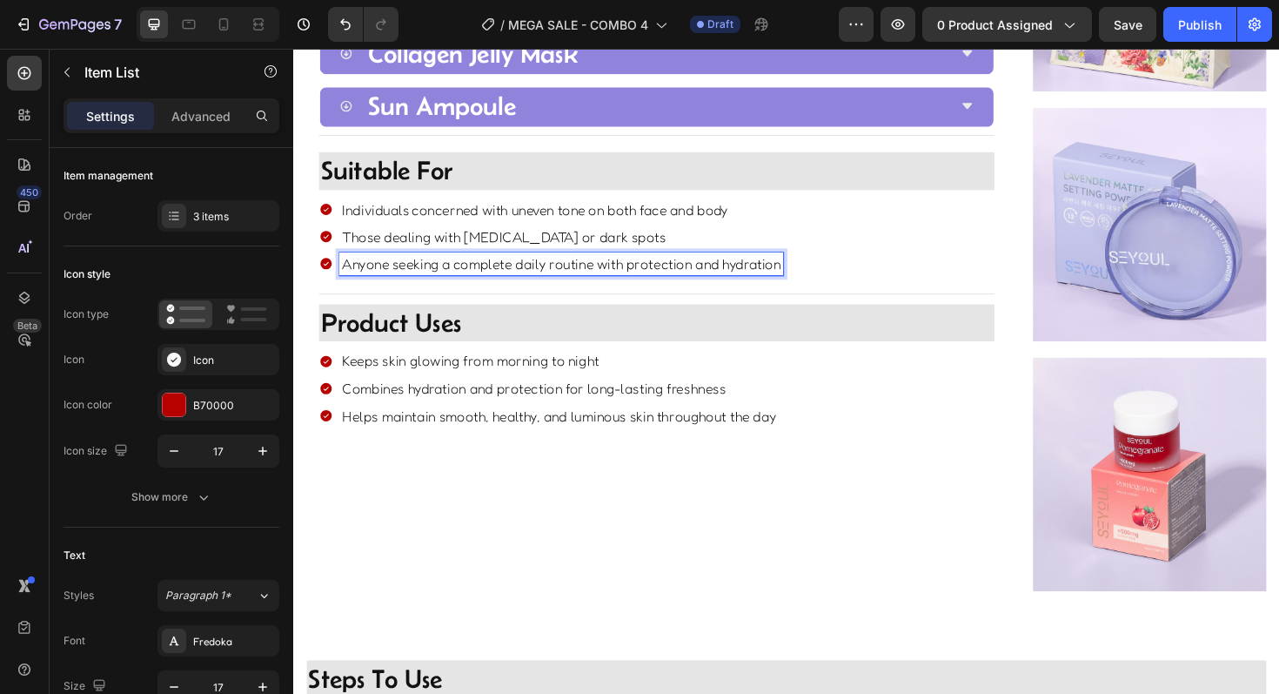
click at [439, 285] on div "Anyone seeking a complete daily routine with protection and hydration" at bounding box center [577, 277] width 470 height 24
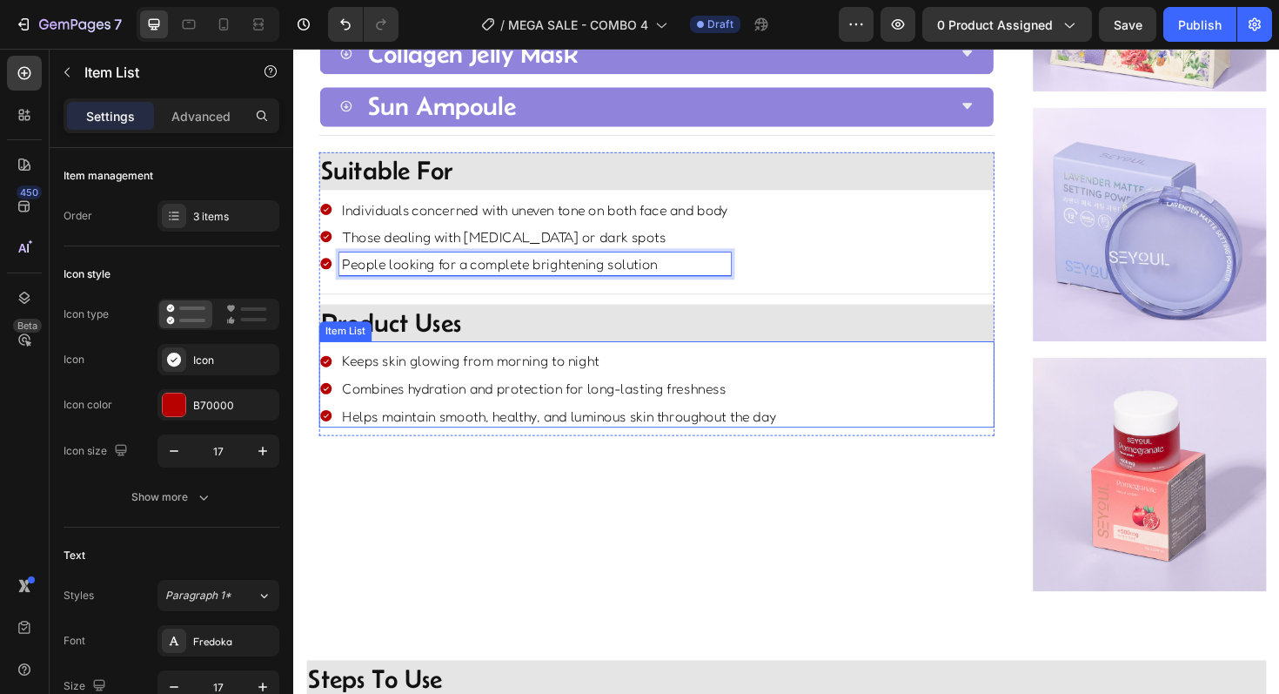
click at [406, 383] on p "Keeps skin glowing from morning to night" at bounding box center [575, 379] width 460 height 19
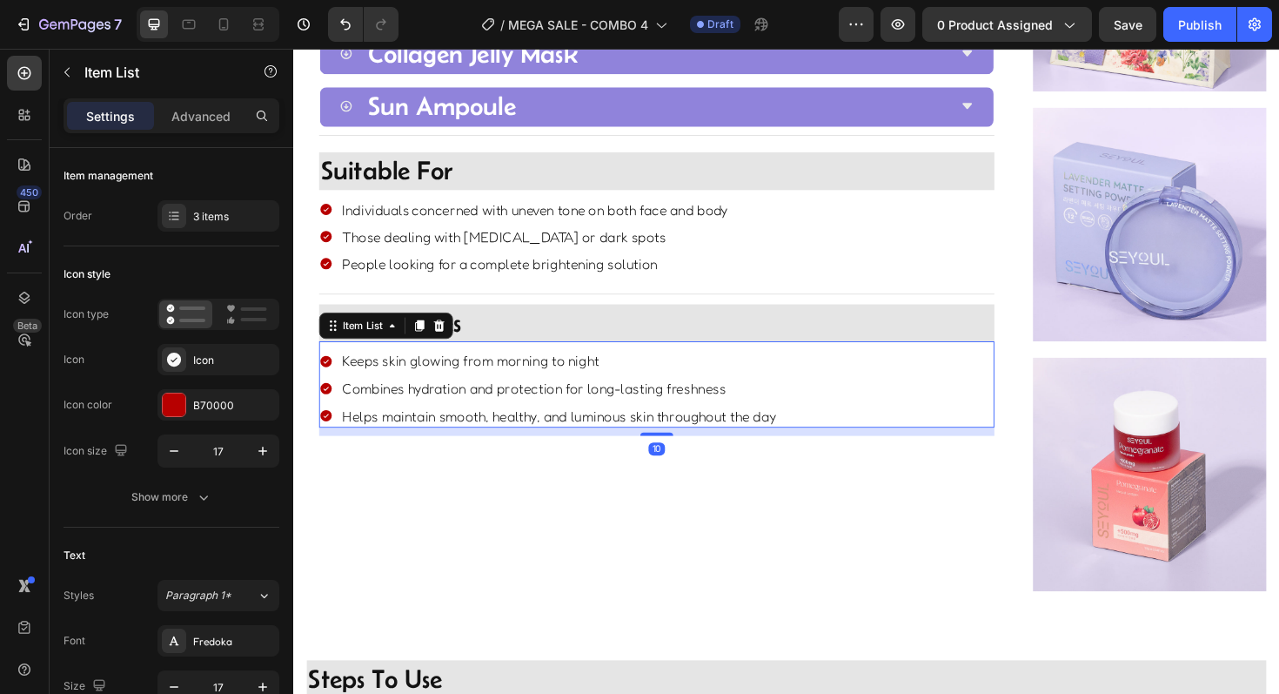
click at [406, 383] on p "Keeps skin glowing from morning to night" at bounding box center [575, 379] width 460 height 19
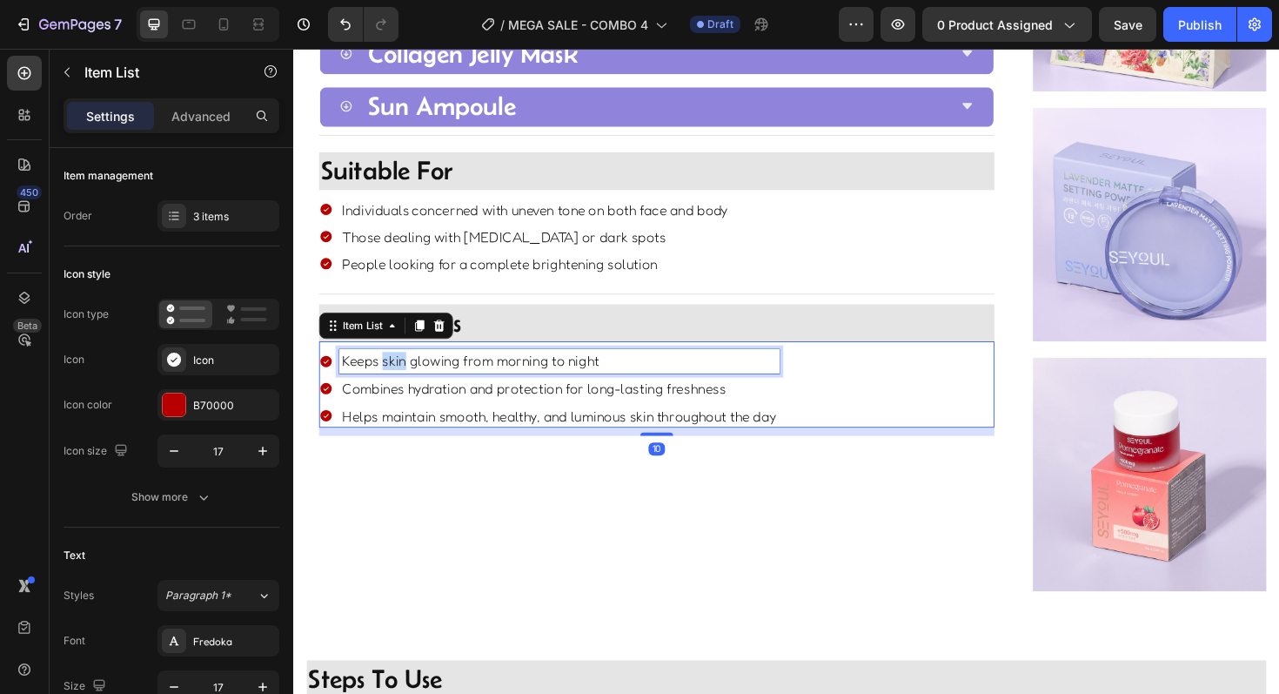
click at [406, 383] on p "Keeps skin glowing from morning to night" at bounding box center [575, 379] width 460 height 19
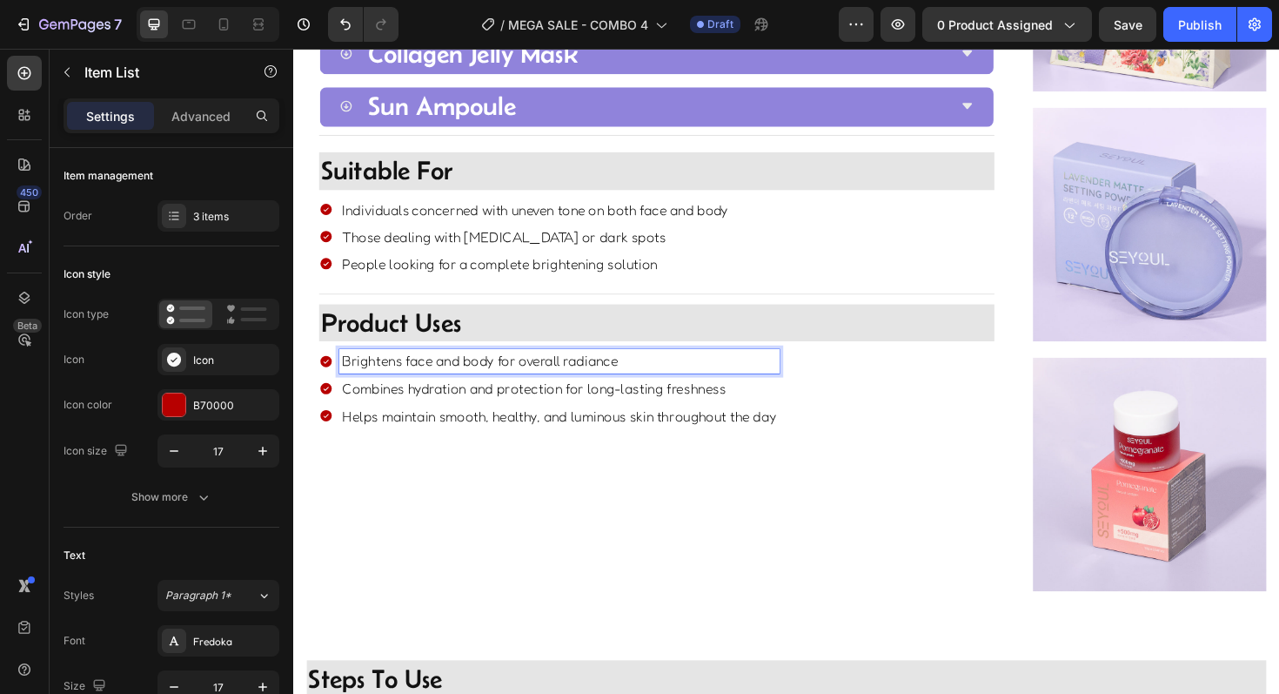
click at [464, 412] on p "Combines hydration and protection for long-lasting freshness" at bounding box center [575, 408] width 460 height 19
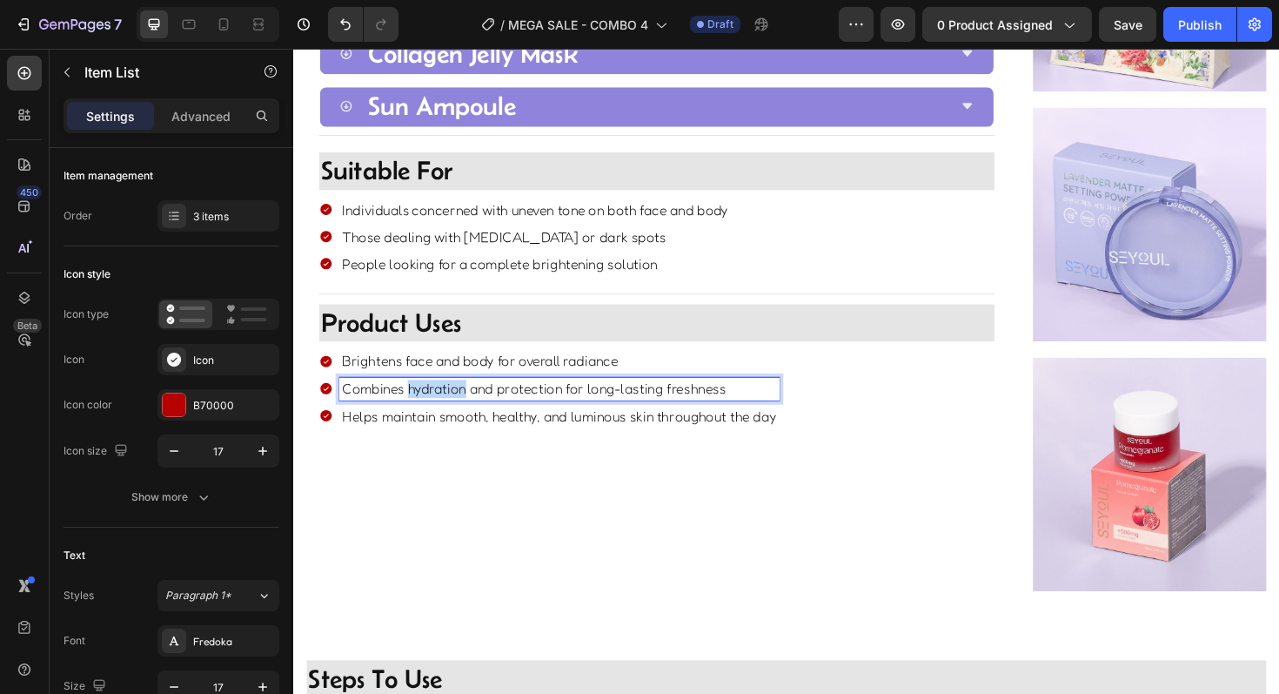
click at [464, 412] on p "Combines hydration and protection for long-lasting freshness" at bounding box center [575, 408] width 460 height 19
click at [539, 436] on p "Helps maintain smooth, healthy, and luminous skin throughout the day" at bounding box center [575, 437] width 460 height 19
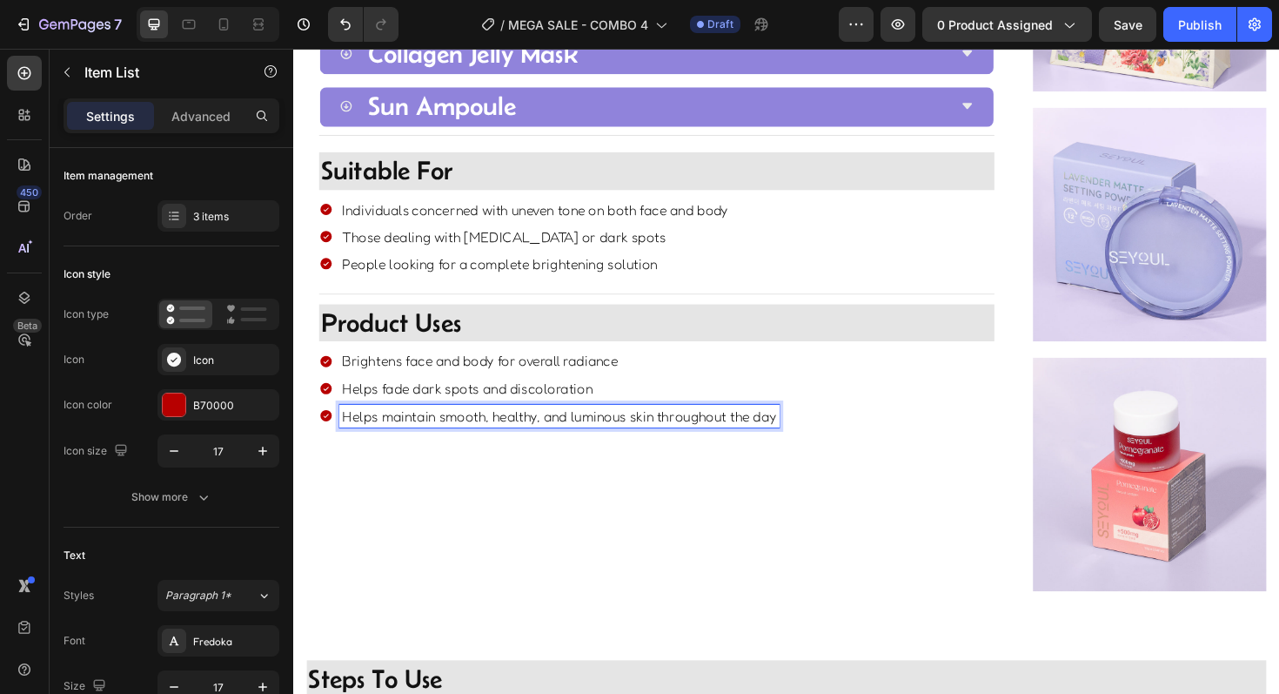
click at [539, 436] on p "Helps maintain smooth, healthy, and luminous skin throughout the day" at bounding box center [575, 437] width 460 height 19
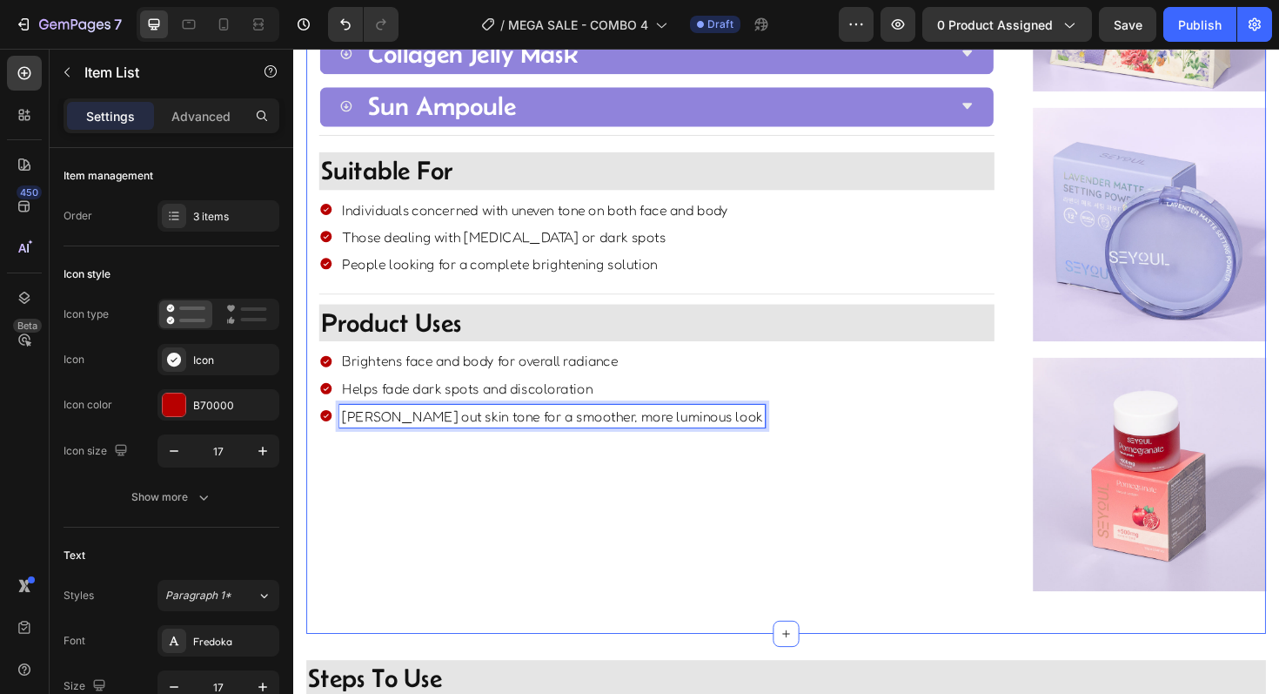
click at [493, 535] on div "Title Line Image Key Ingredients Heading Collagen Jelly Mask Image Advanced You…" at bounding box center [677, 244] width 741 height 794
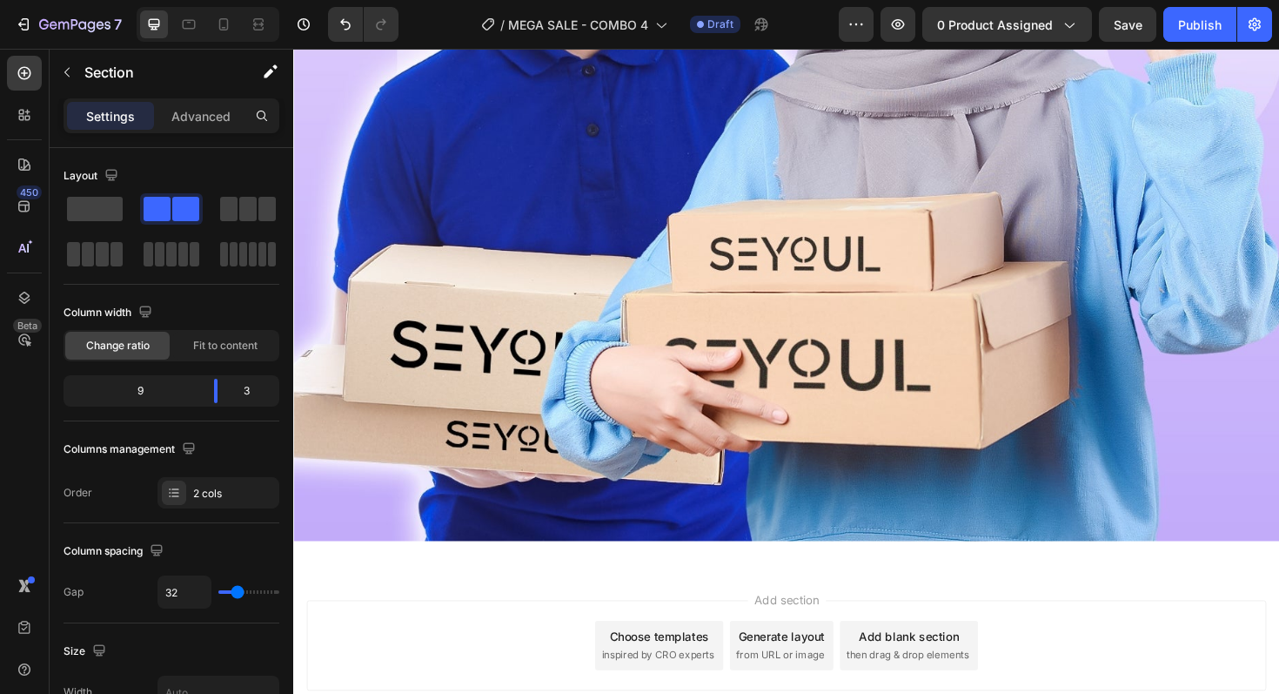
scroll to position [3457, 0]
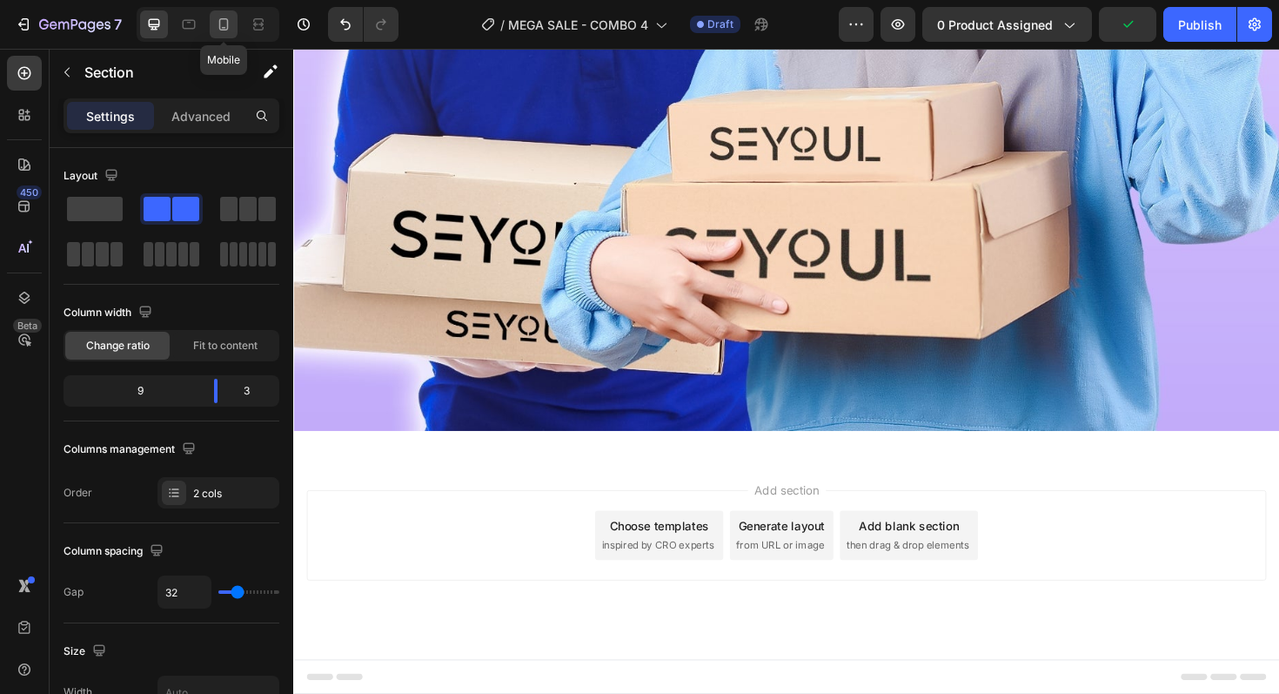
click at [223, 23] on icon at bounding box center [223, 24] width 17 height 17
type input "0"
type input "100%"
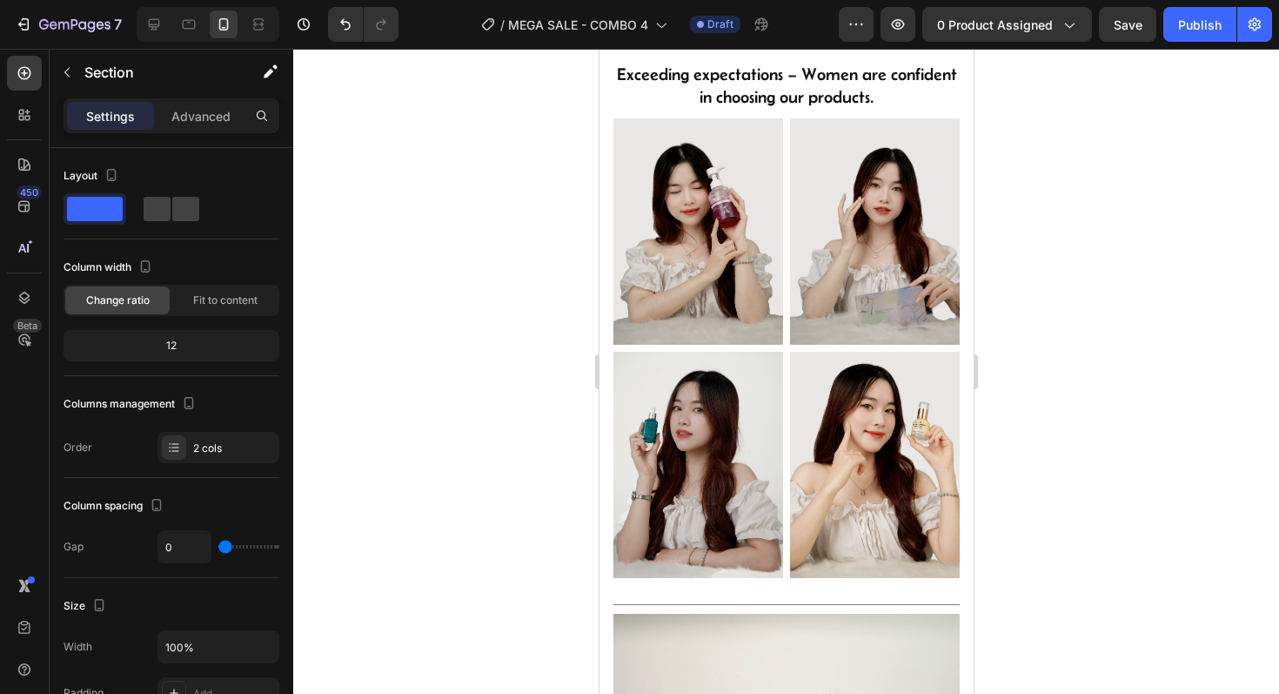
scroll to position [670, 0]
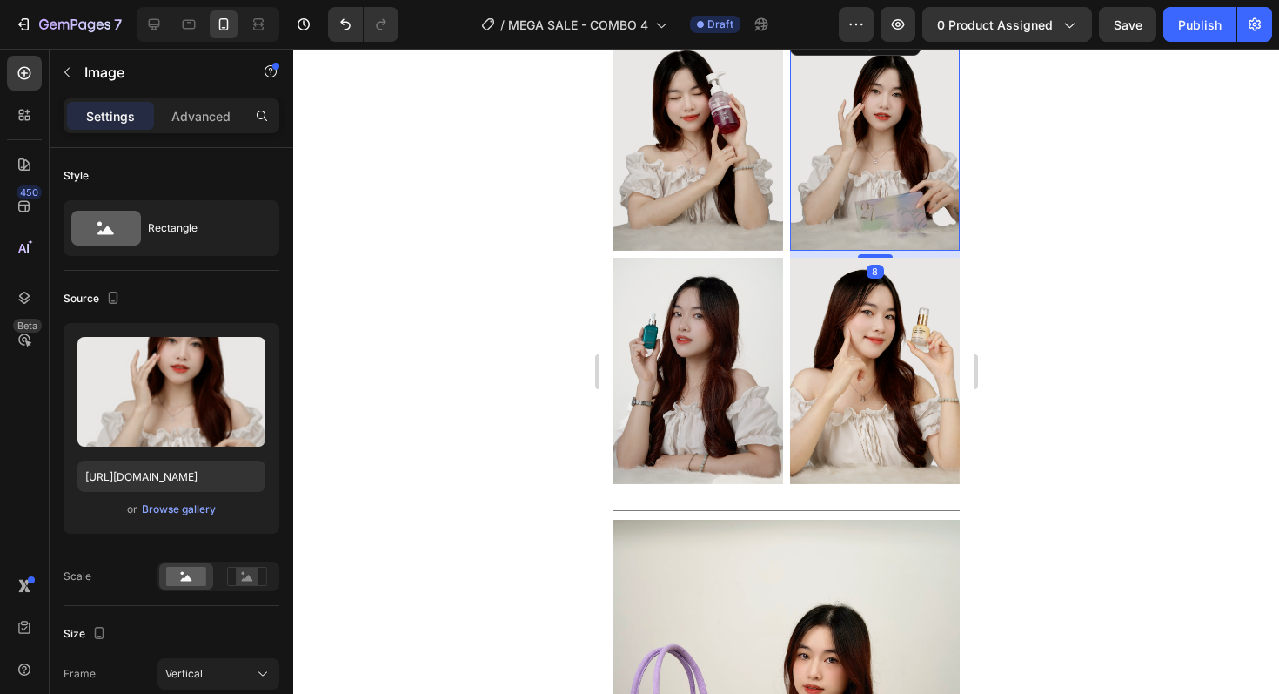
click at [864, 175] on img at bounding box center [874, 137] width 170 height 226
click at [192, 506] on div "Browse gallery" at bounding box center [179, 509] width 74 height 16
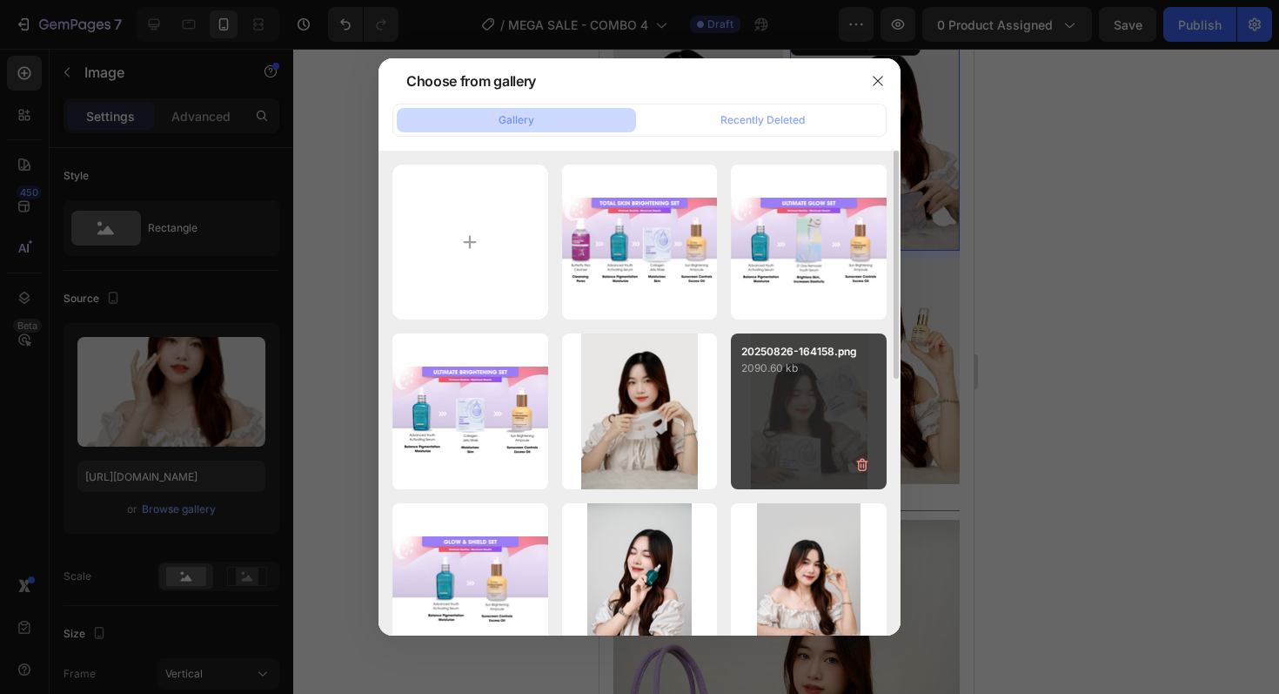
click at [742, 431] on div "20250826-164158.png 2090.60 kb" at bounding box center [809, 411] width 156 height 156
type input "https://cdn.shopify.com/s/files/1/0723/7940/0447/files/gempages_542010221011141…"
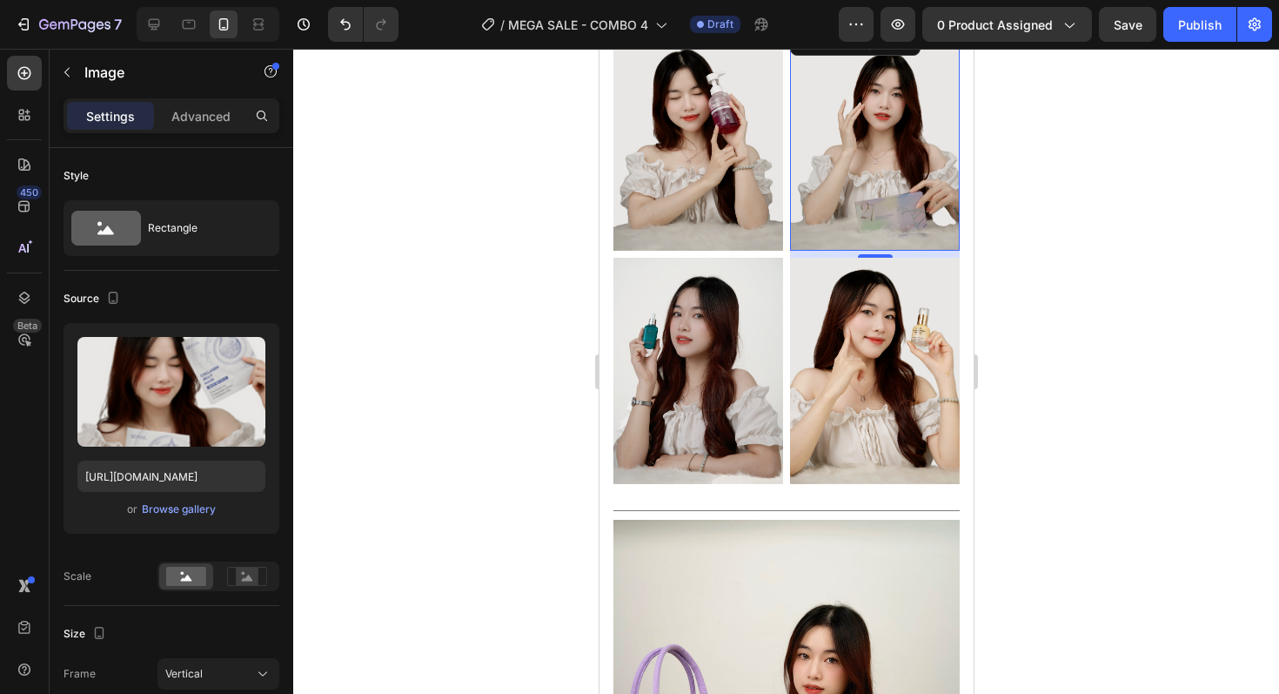
click at [1049, 385] on div at bounding box center [786, 371] width 986 height 645
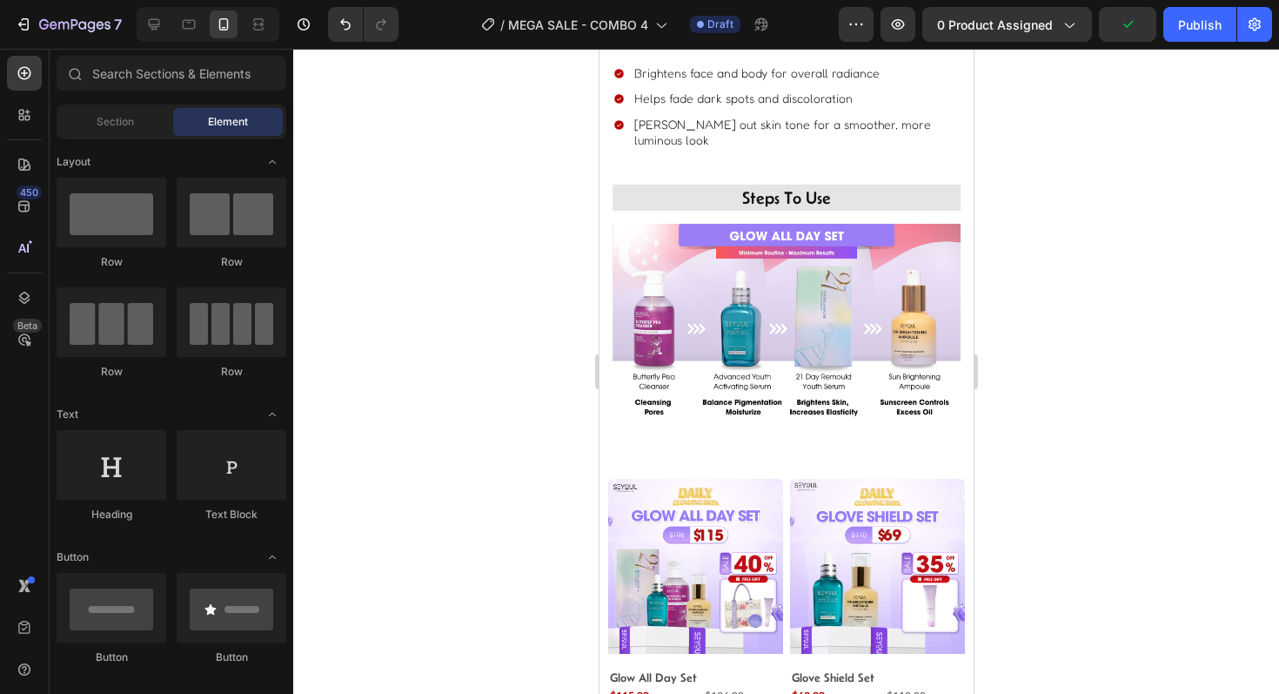
scroll to position [2377, 0]
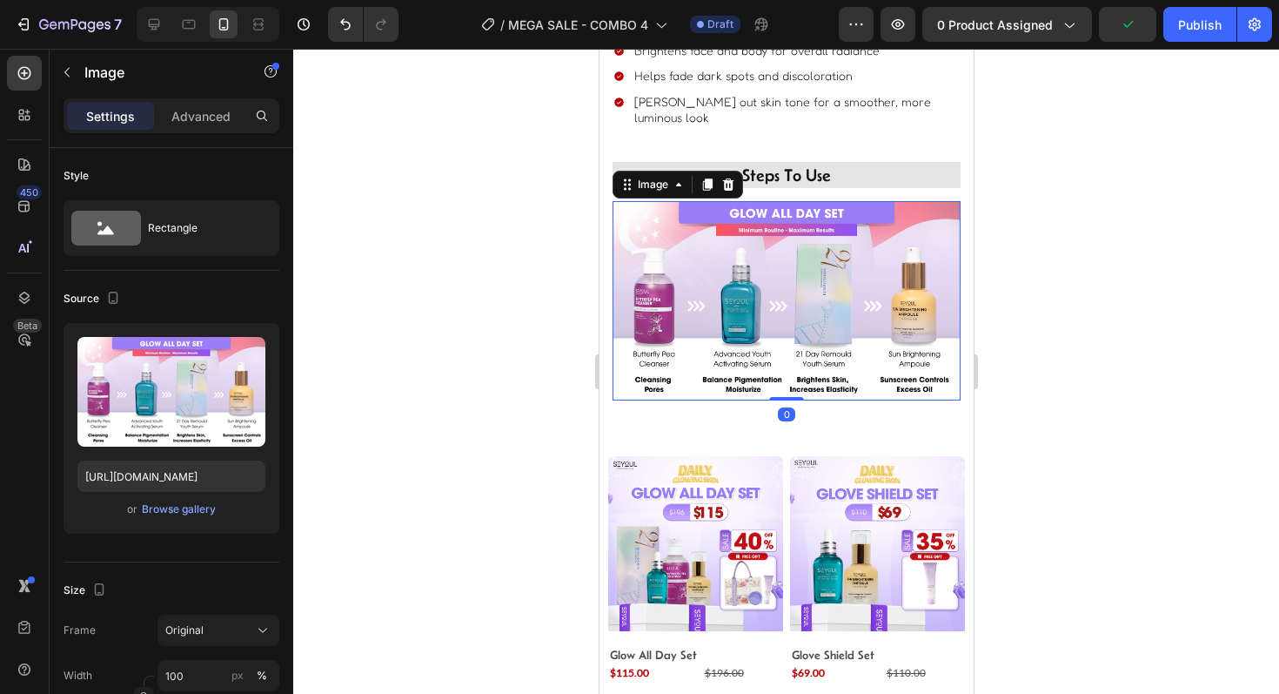
click at [712, 320] on img at bounding box center [786, 300] width 348 height 199
click at [186, 508] on div "Browse gallery" at bounding box center [179, 509] width 74 height 16
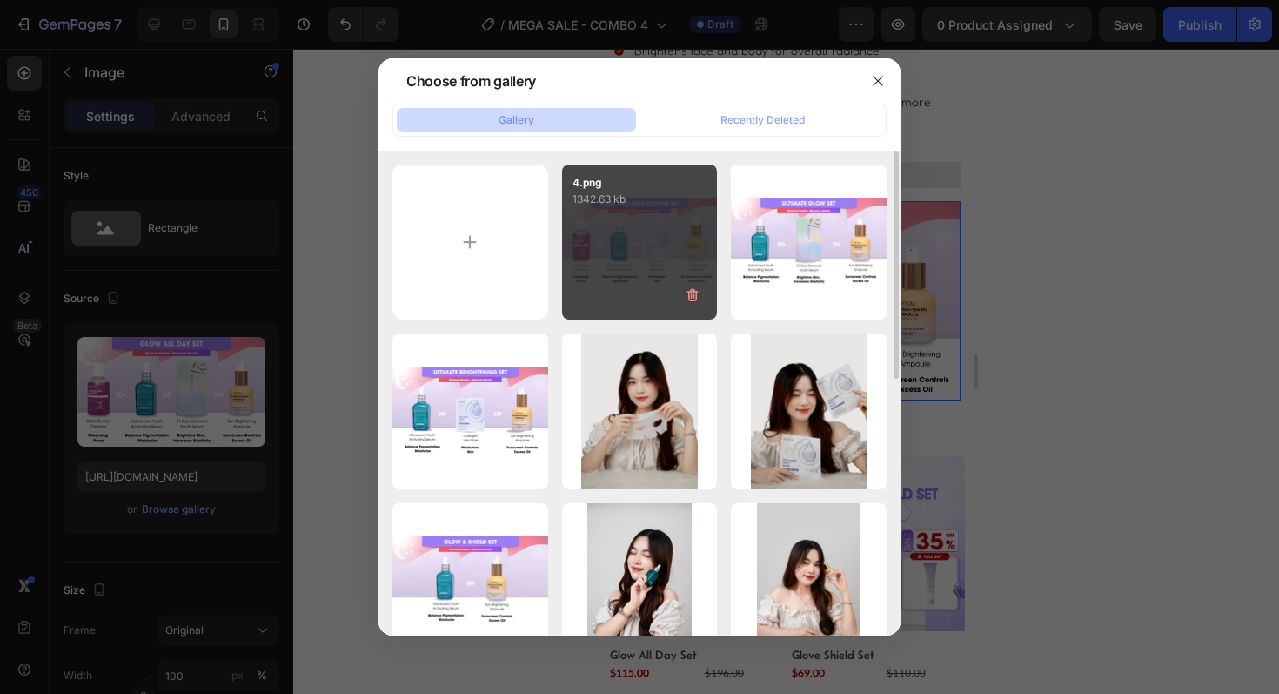
click at [631, 239] on div "4.png 1342.63 kb" at bounding box center [640, 242] width 156 height 156
type input "https://cdn.shopify.com/s/files/1/0723/7940/0447/files/gempages_542010221011141…"
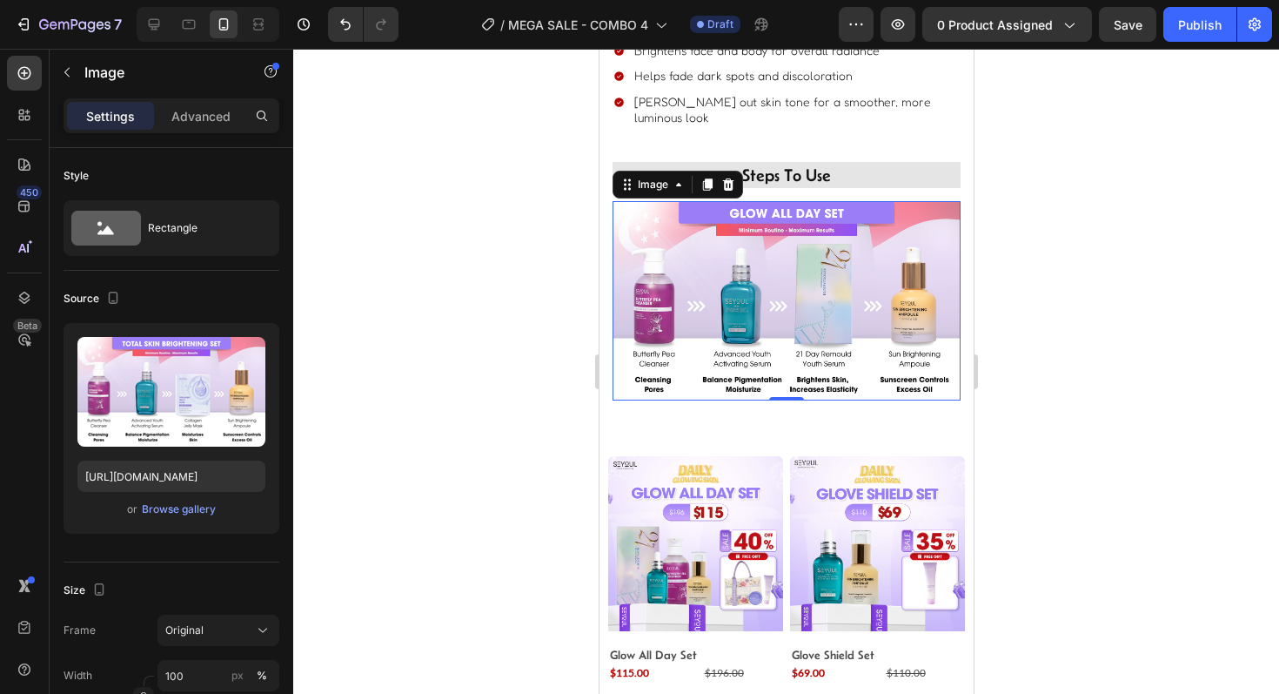
click at [447, 469] on div at bounding box center [786, 371] width 986 height 645
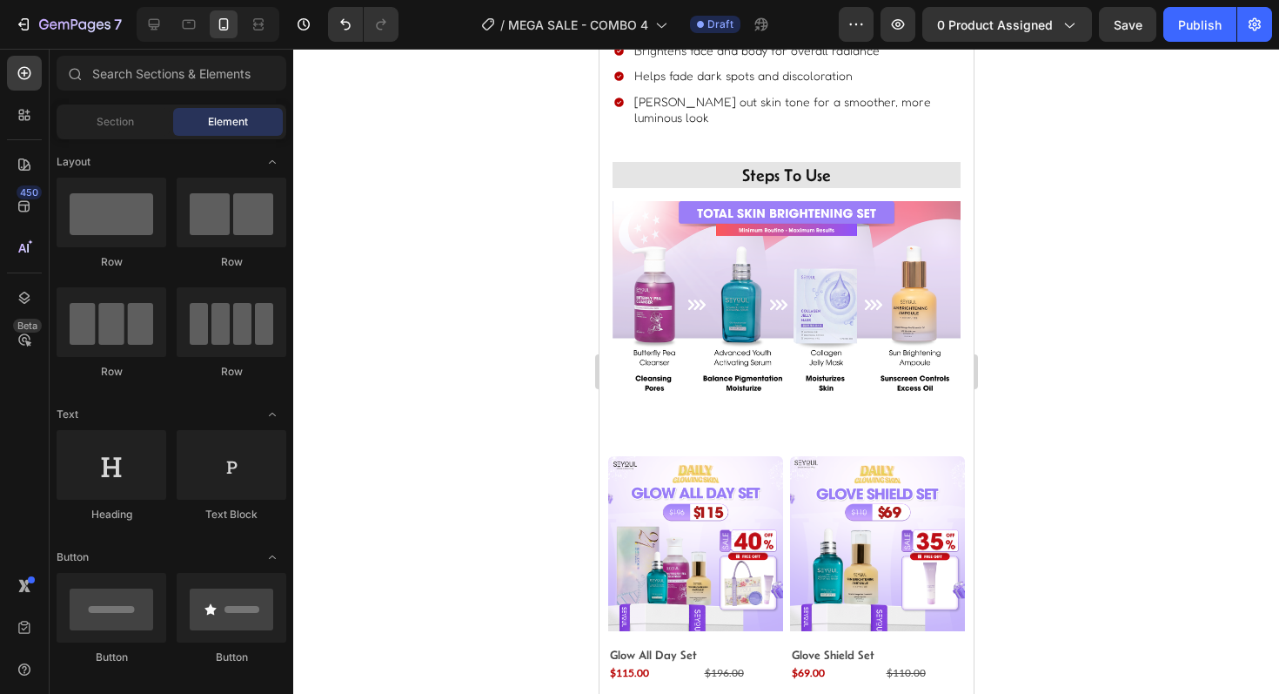
click at [486, 449] on div at bounding box center [786, 371] width 986 height 645
click at [1183, 37] on button "Publish" at bounding box center [1199, 24] width 73 height 35
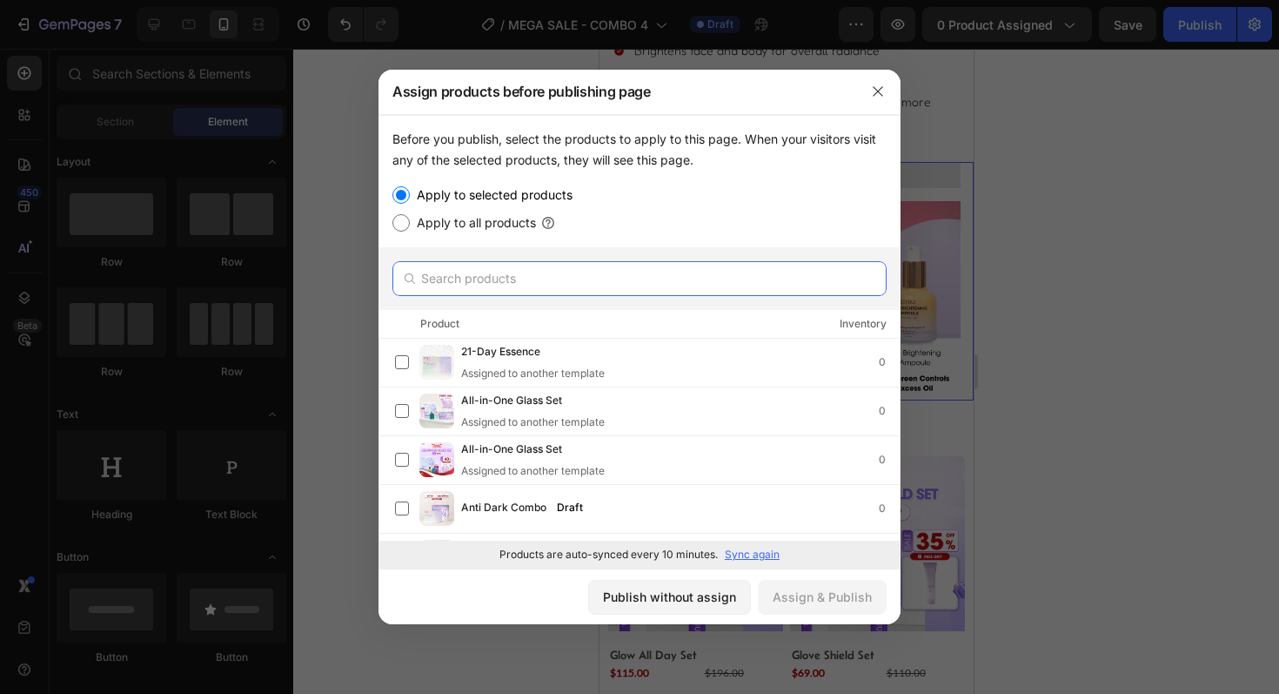
click at [492, 274] on input "text" at bounding box center [639, 278] width 494 height 35
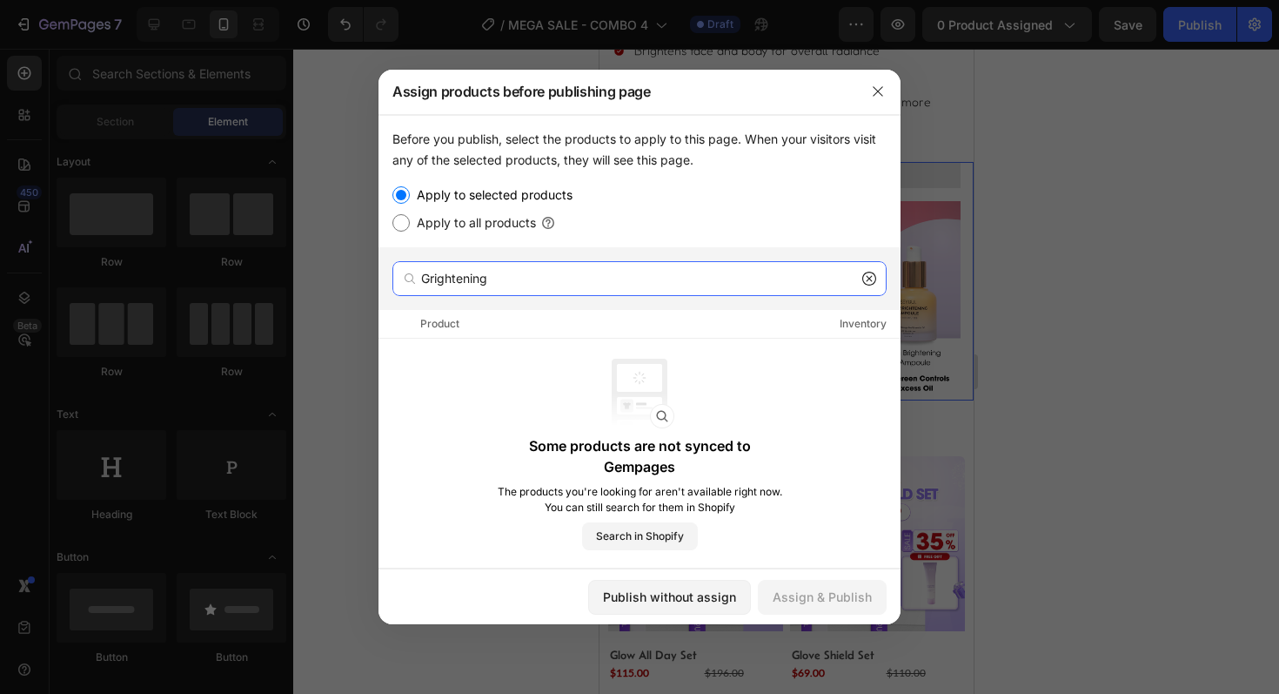
click at [430, 278] on input "Grightening" at bounding box center [639, 278] width 494 height 35
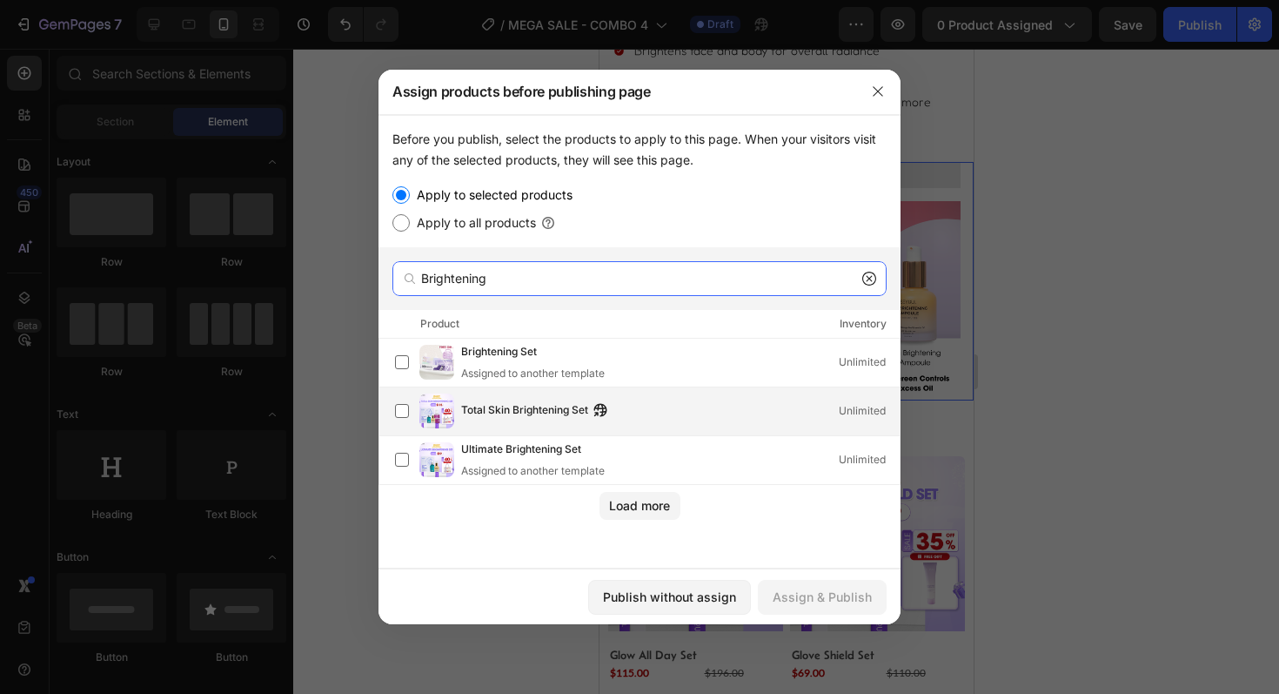
type input "Brightening"
click at [502, 412] on span "Total Skin Brightening Set" at bounding box center [524, 410] width 127 height 19
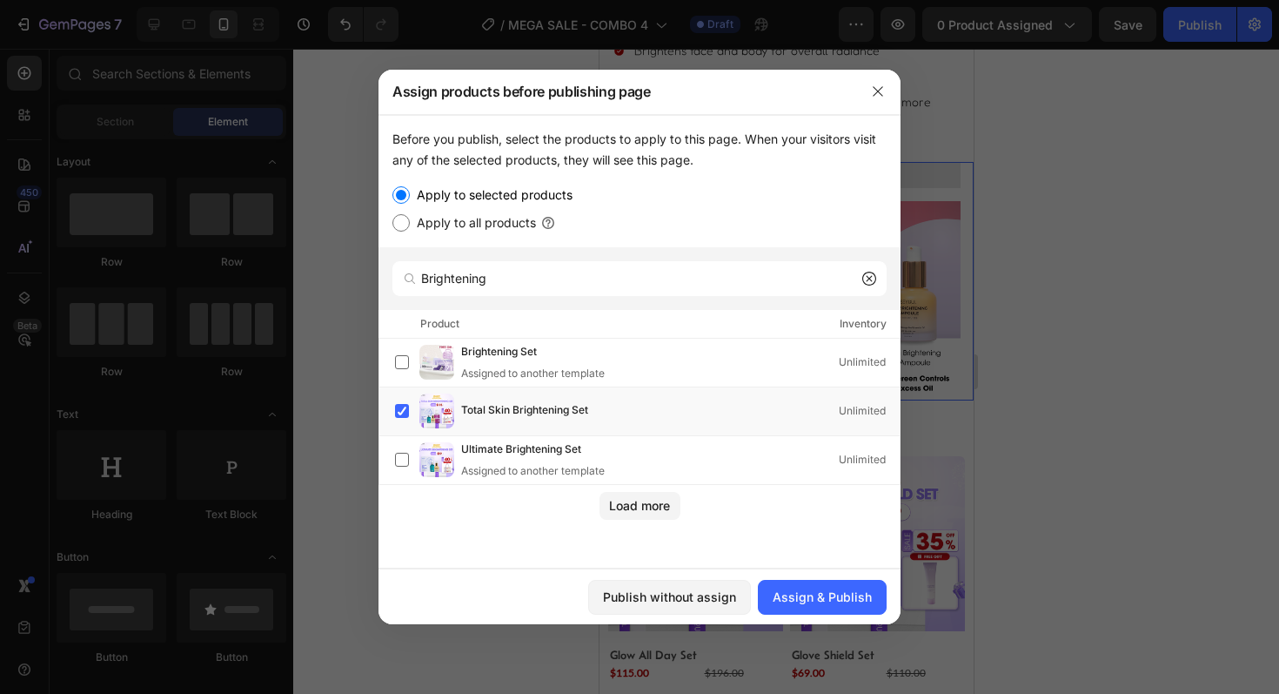
click at [832, 614] on div "Publish without assign Assign & Publish" at bounding box center [640, 596] width 522 height 56
click at [839, 606] on button "Assign & Publish" at bounding box center [822, 597] width 129 height 35
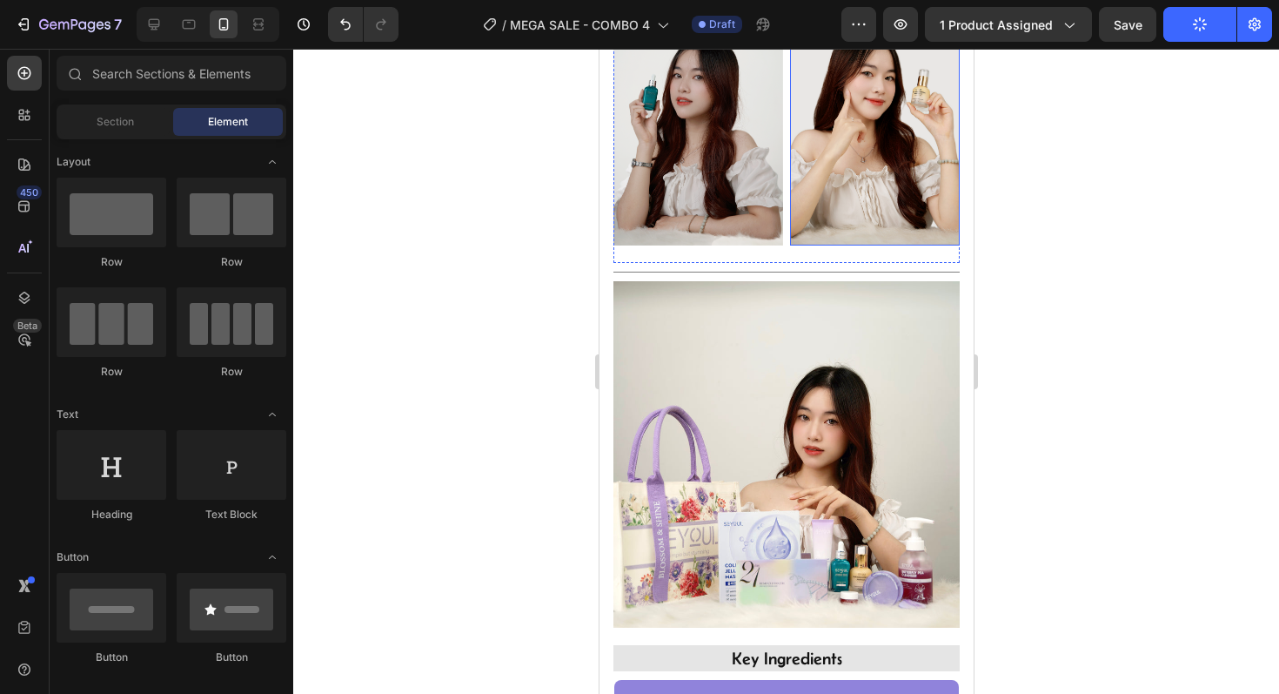
scroll to position [0, 0]
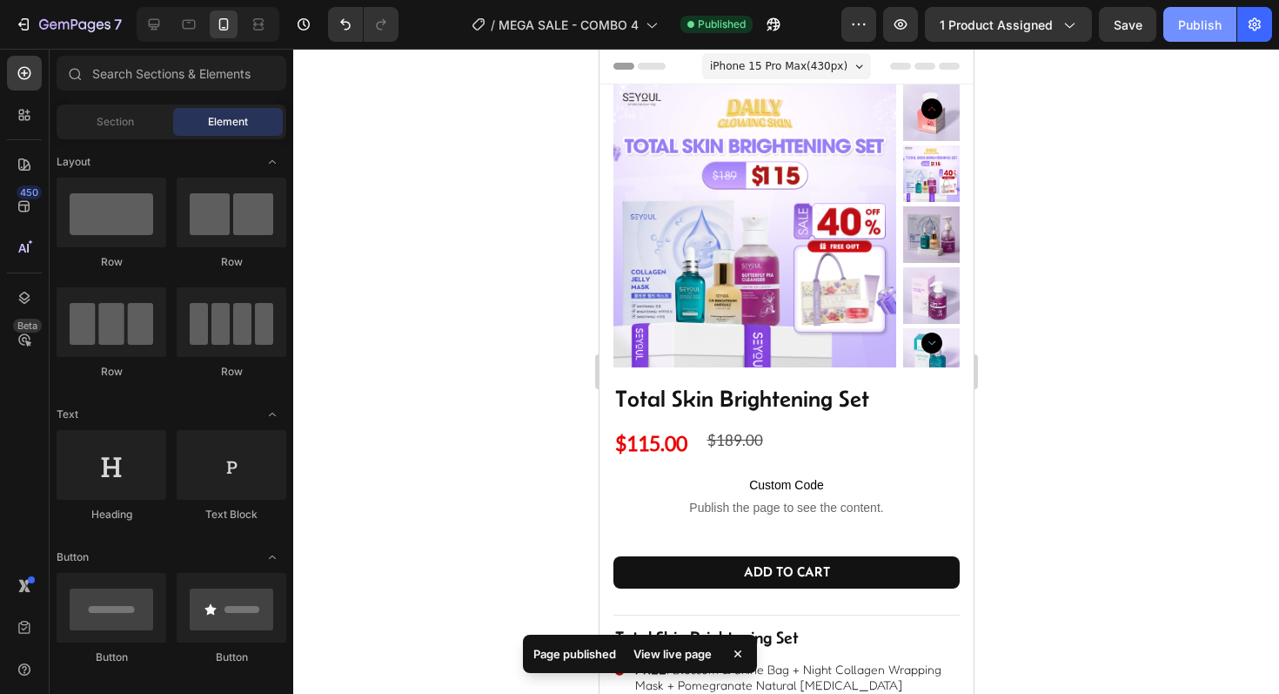
click at [1193, 20] on div "Publish" at bounding box center [1200, 25] width 44 height 18
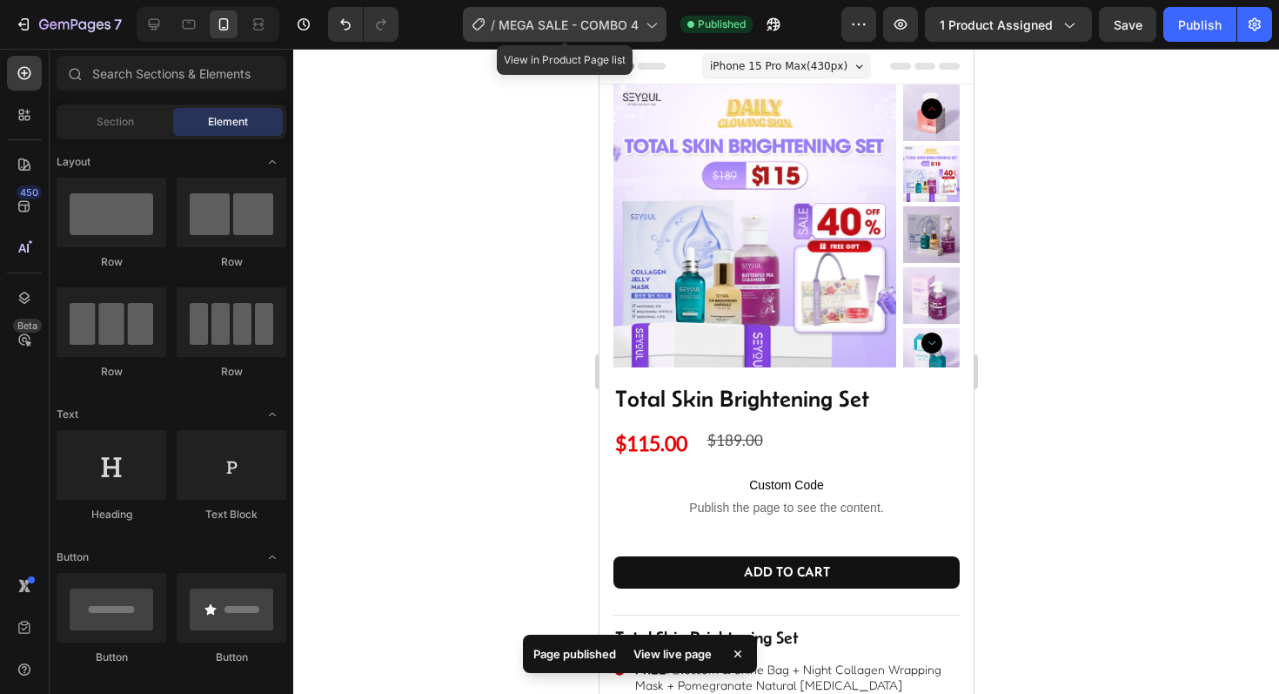
click at [565, 34] on div "/ MEGA SALE - COMBO 4" at bounding box center [565, 24] width 204 height 35
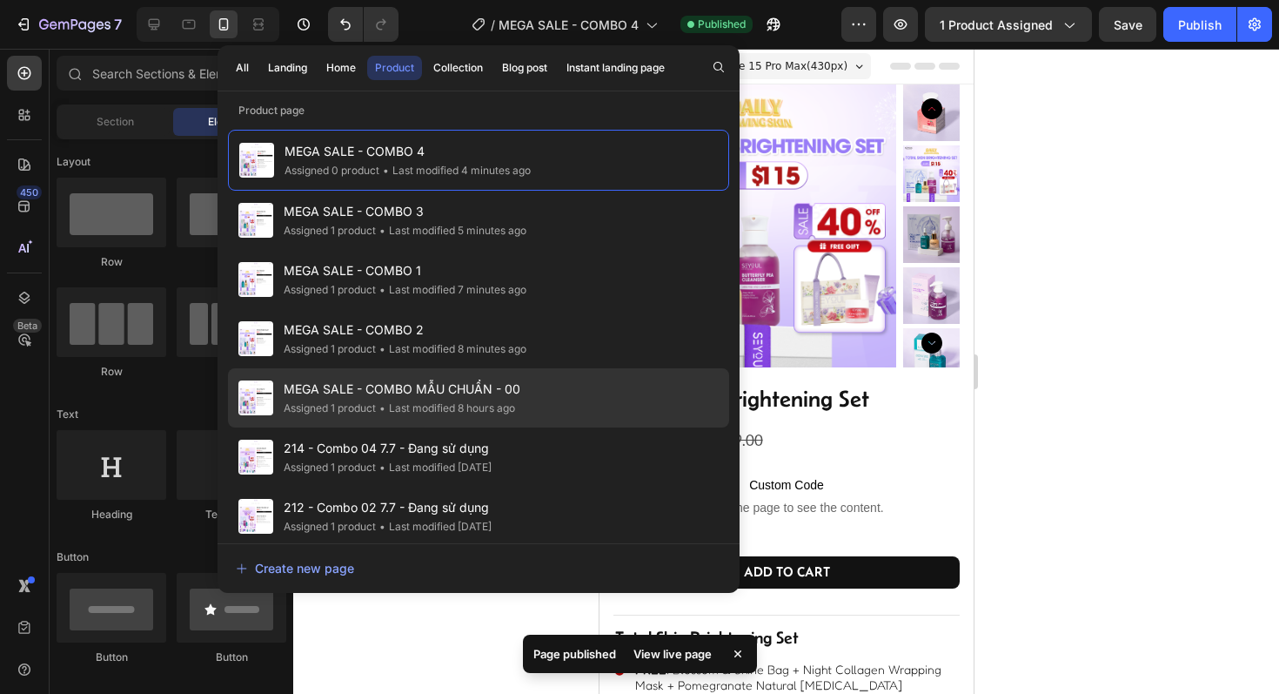
click at [352, 413] on div "Assigned 1 product" at bounding box center [330, 407] width 92 height 17
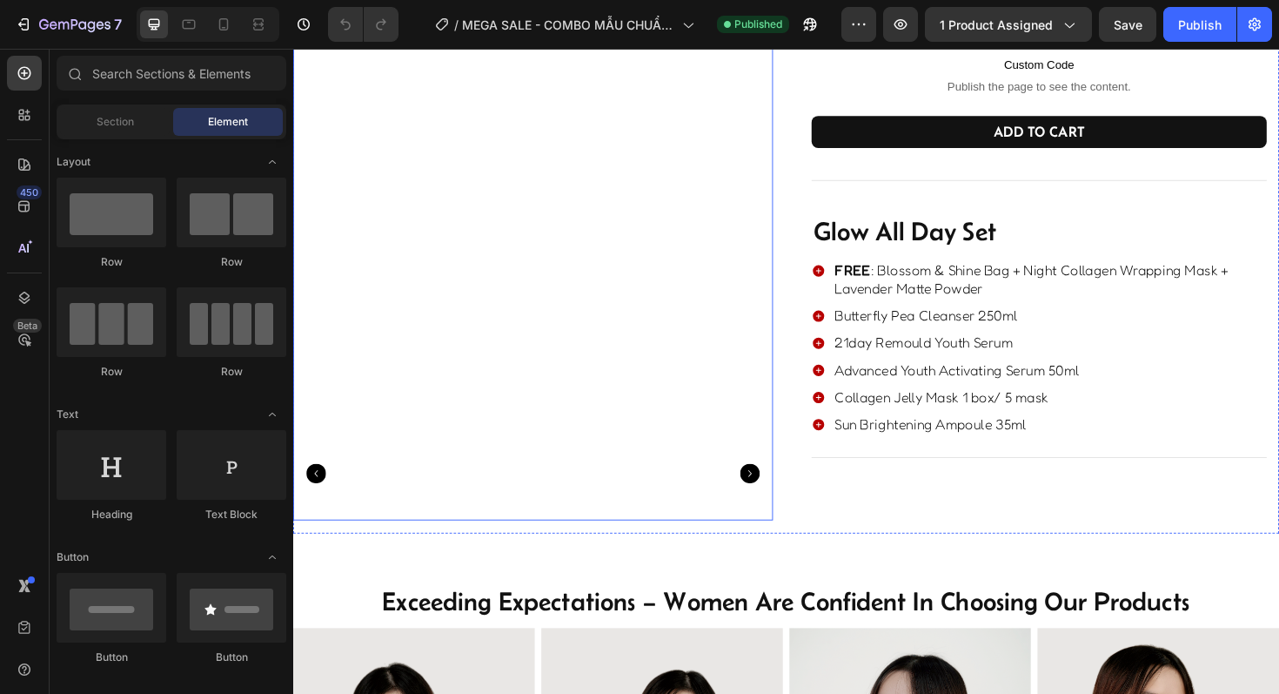
scroll to position [164, 0]
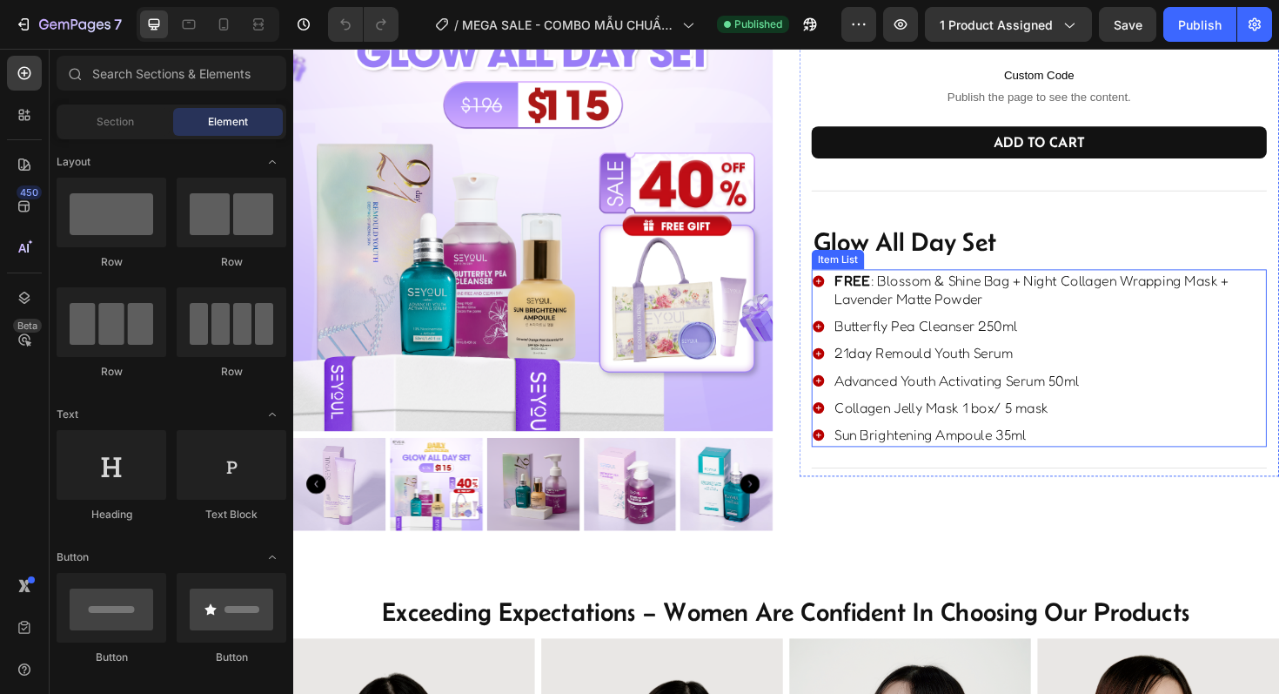
click at [1136, 419] on p "Collagen Jelly Mask 1 box/ 5 mask" at bounding box center [1094, 428] width 455 height 19
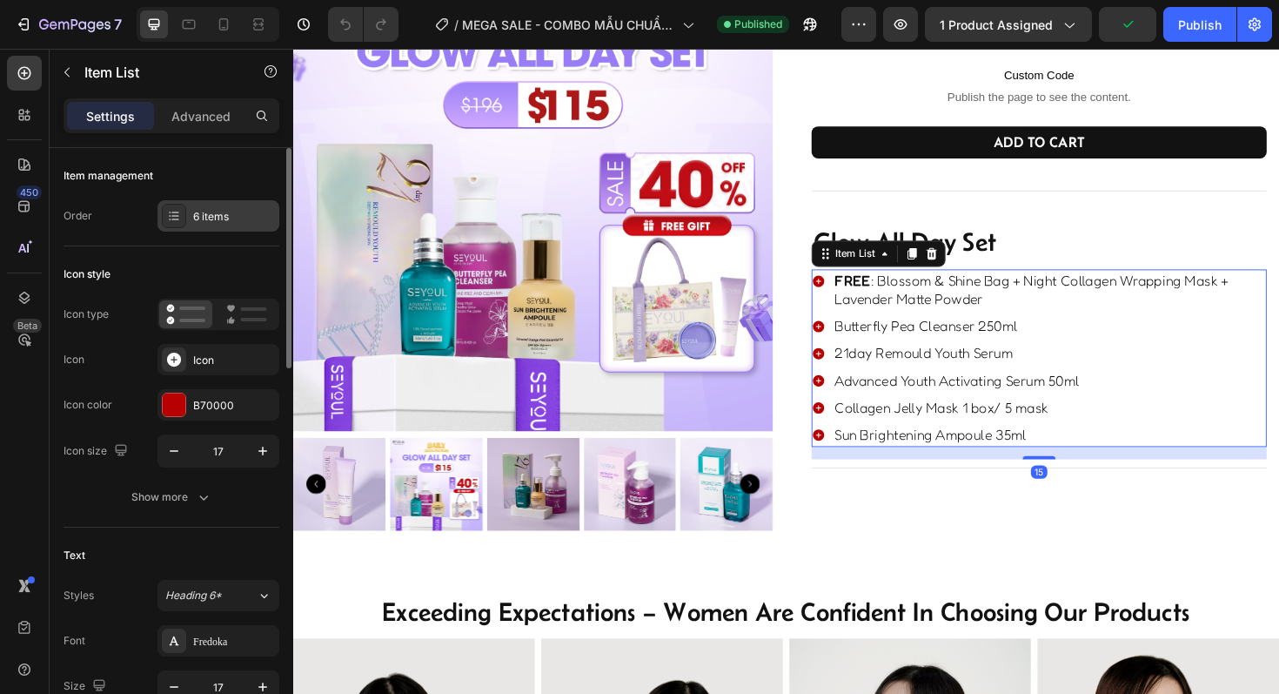
click at [206, 201] on div "6 items" at bounding box center [218, 215] width 122 height 31
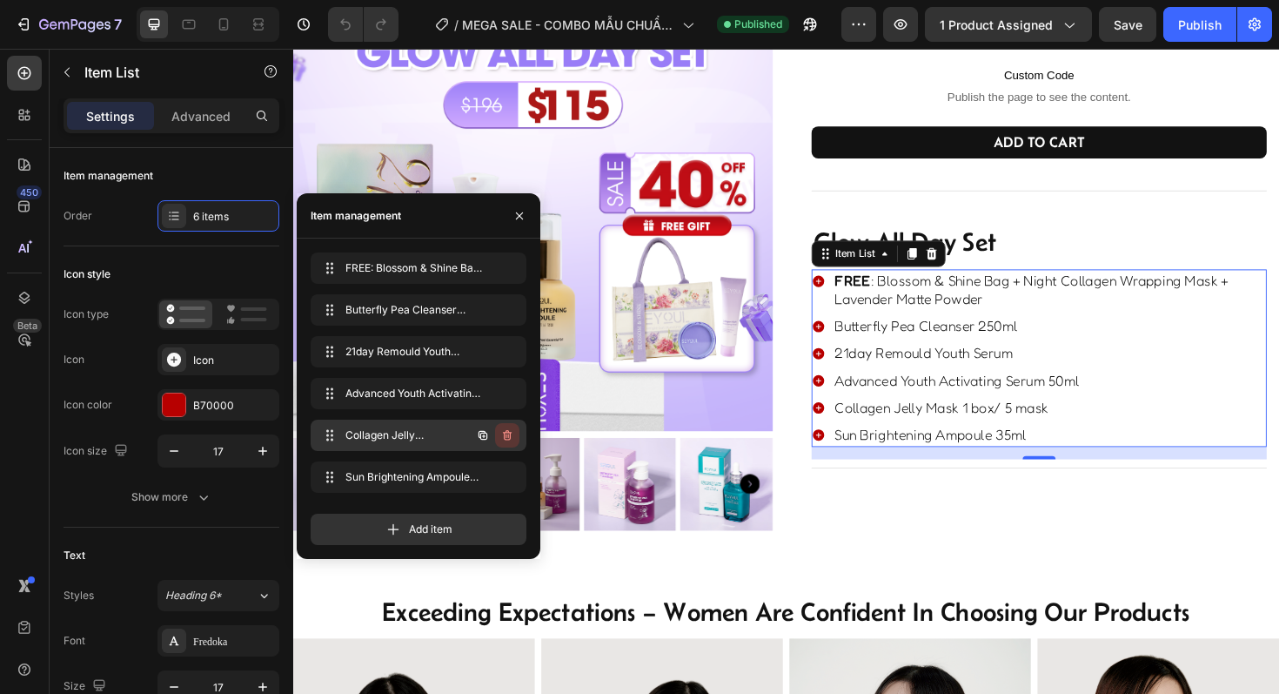
click at [514, 438] on button "button" at bounding box center [507, 435] width 24 height 24
click at [499, 438] on div "Delete" at bounding box center [495, 435] width 32 height 16
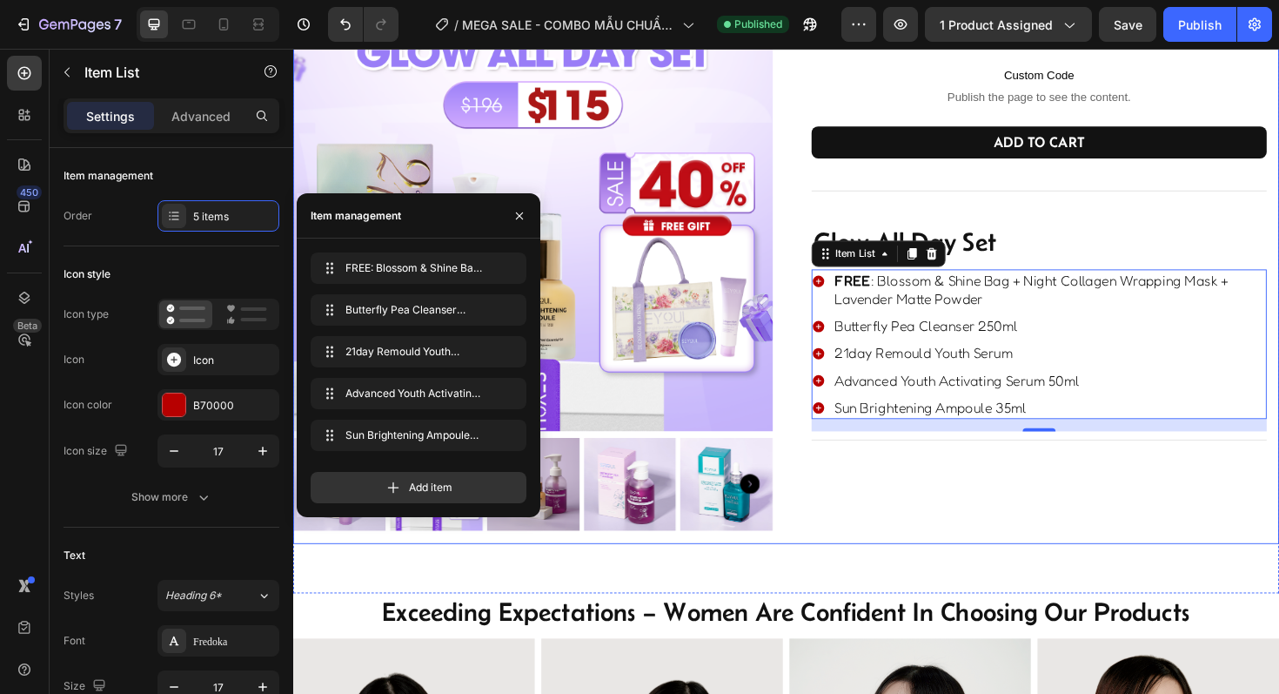
click at [873, 548] on div "Glow All Day Set Product Title $115.00 Product Price Product Price $196.00 Prod…" at bounding box center [1083, 259] width 508 height 627
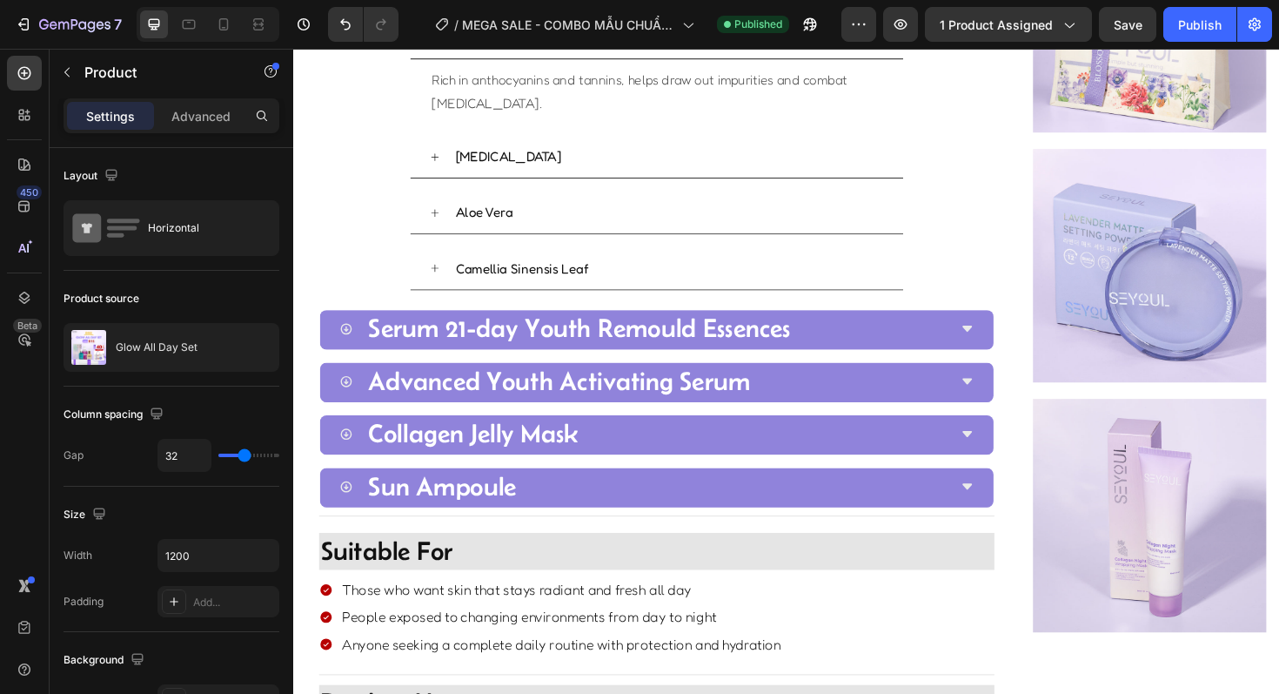
scroll to position [1337, 0]
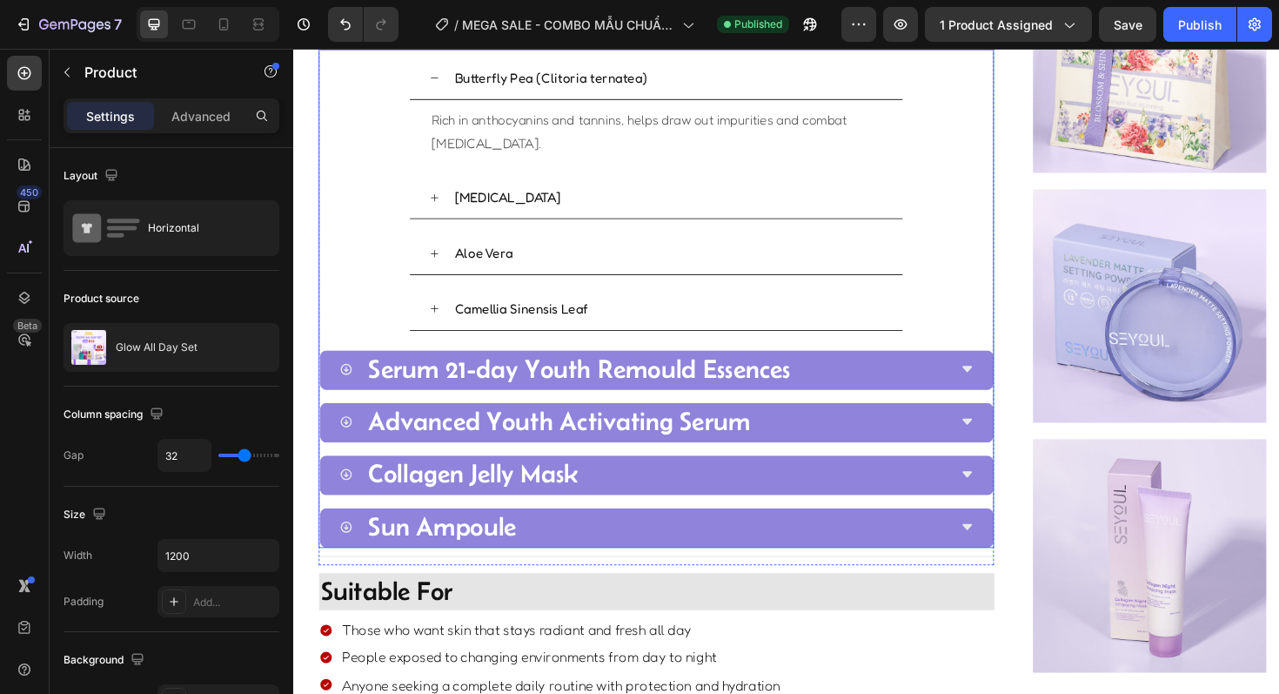
click at [826, 520] on div "Butterfly Pea Cleanser Butterfly Pea (Clitoria ternatea) Rich in anthocyanins a…" at bounding box center [677, 293] width 715 height 568
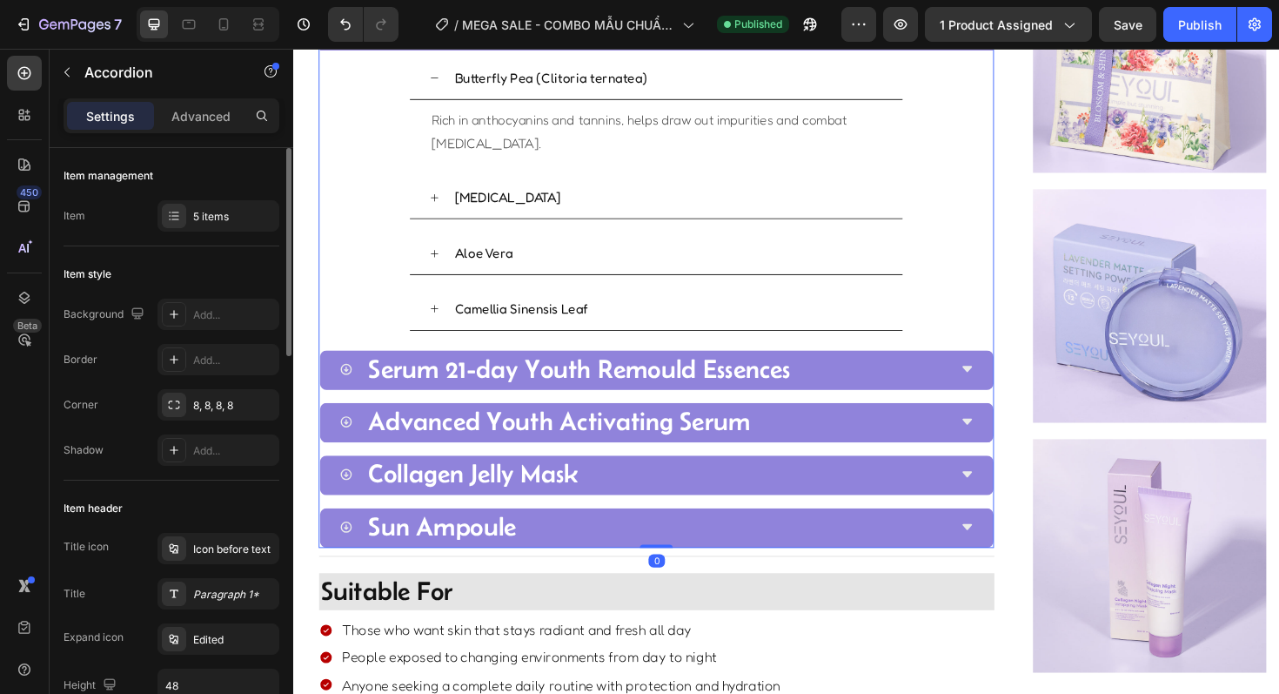
click at [221, 480] on div "Item management Item 5 items" at bounding box center [172, 666] width 216 height 372
click at [225, 205] on div "5 items" at bounding box center [218, 215] width 122 height 31
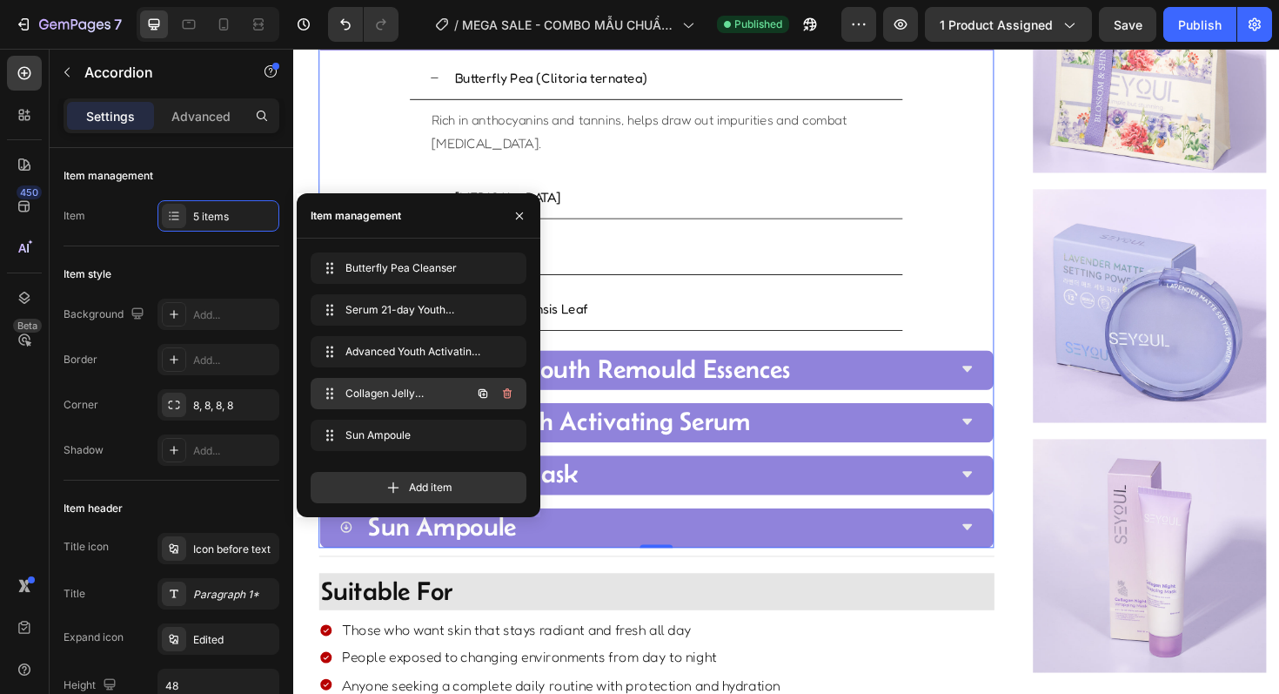
click at [498, 390] on button "button" at bounding box center [507, 393] width 24 height 24
click at [498, 392] on div "Delete" at bounding box center [495, 393] width 32 height 16
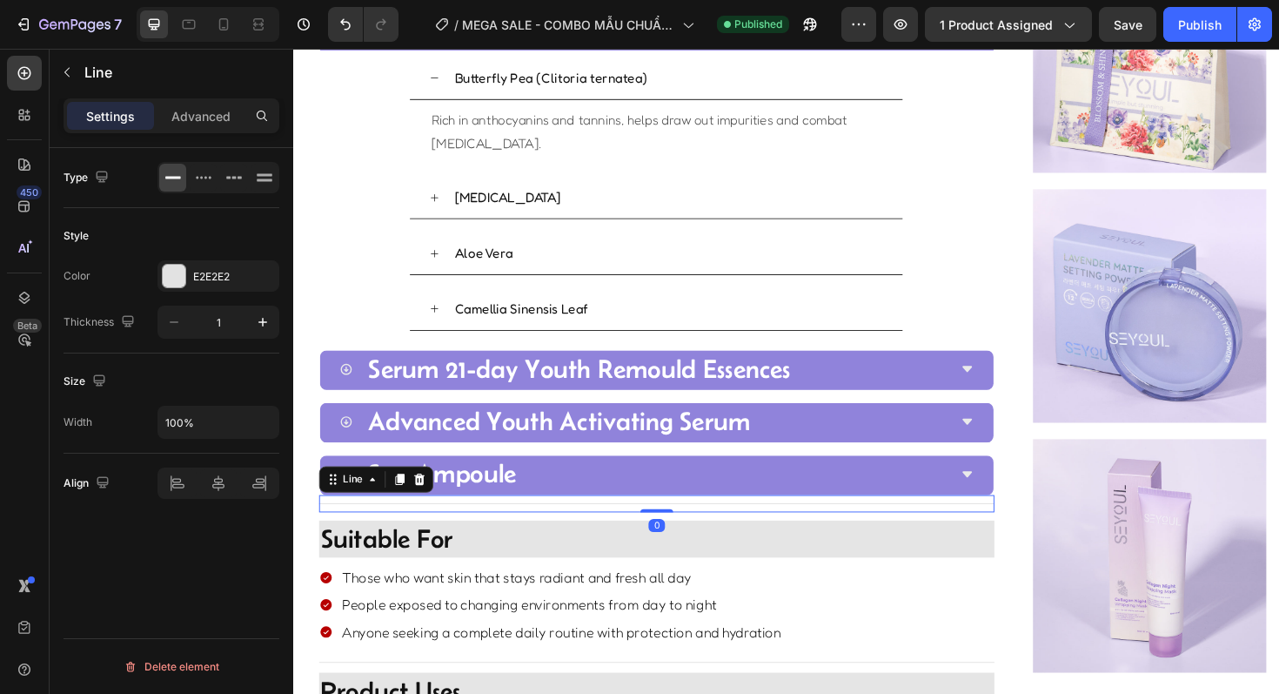
click at [581, 527] on div "Title Line 0" at bounding box center [677, 530] width 715 height 18
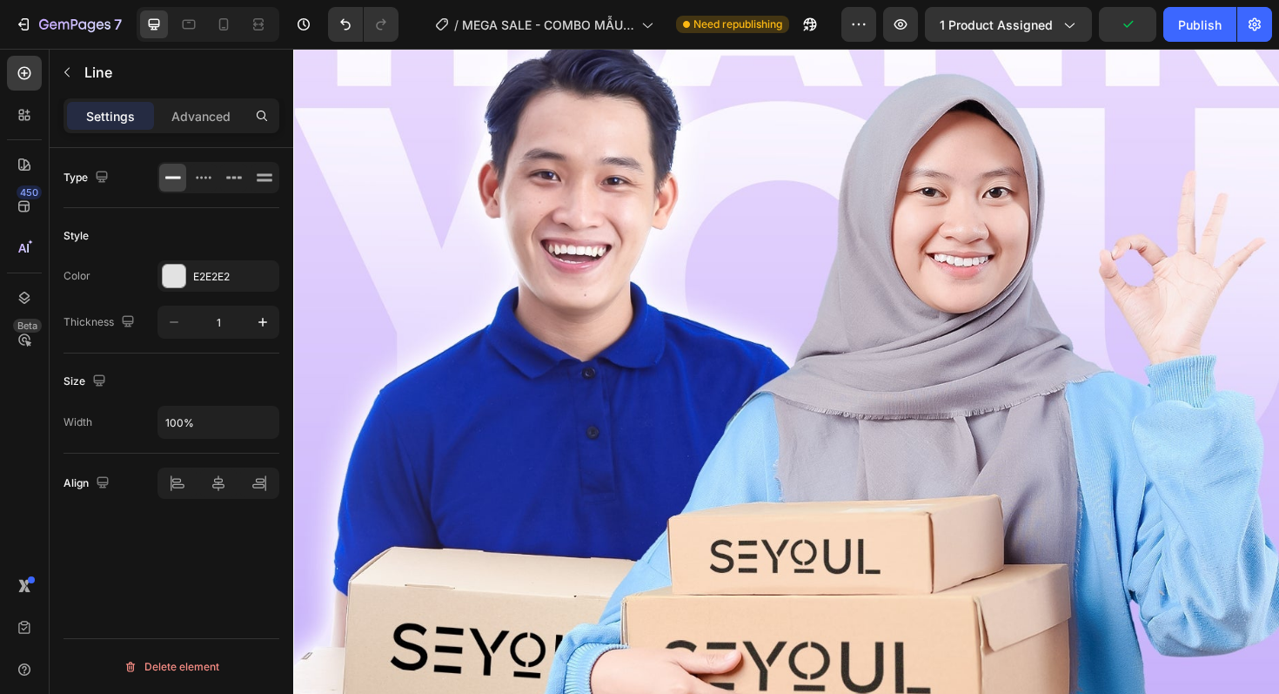
scroll to position [3636, 0]
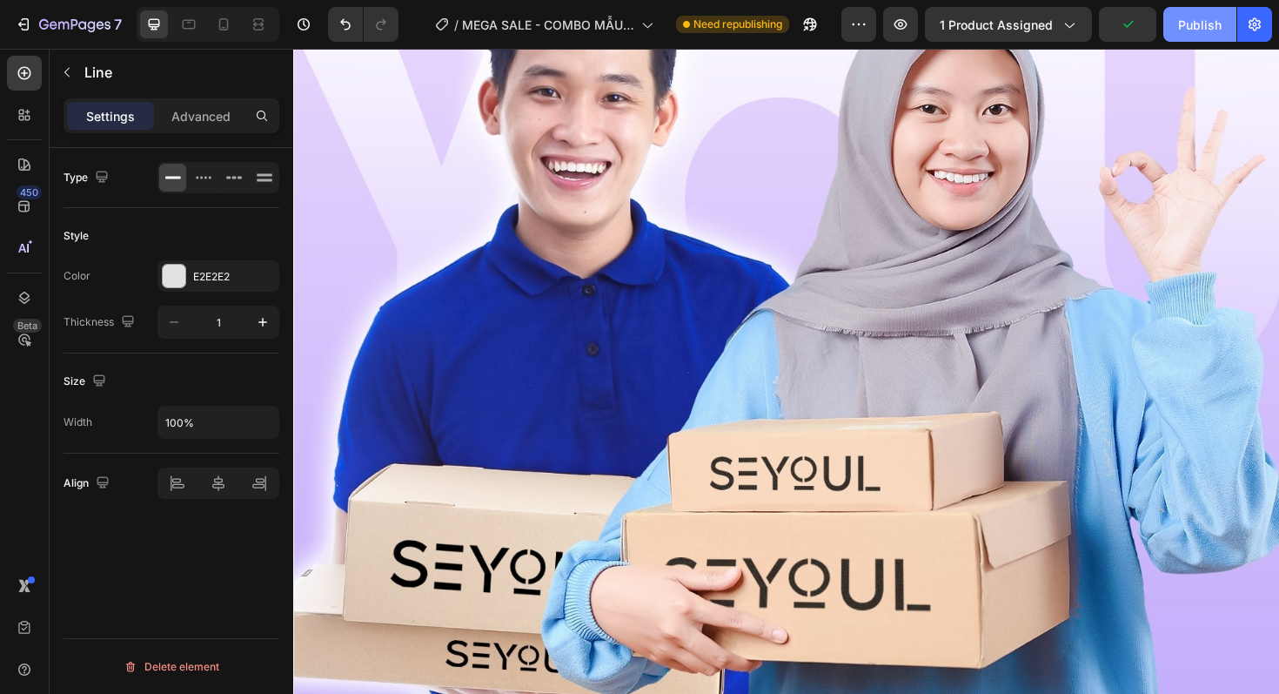
click at [1210, 29] on div "Publish" at bounding box center [1200, 25] width 44 height 18
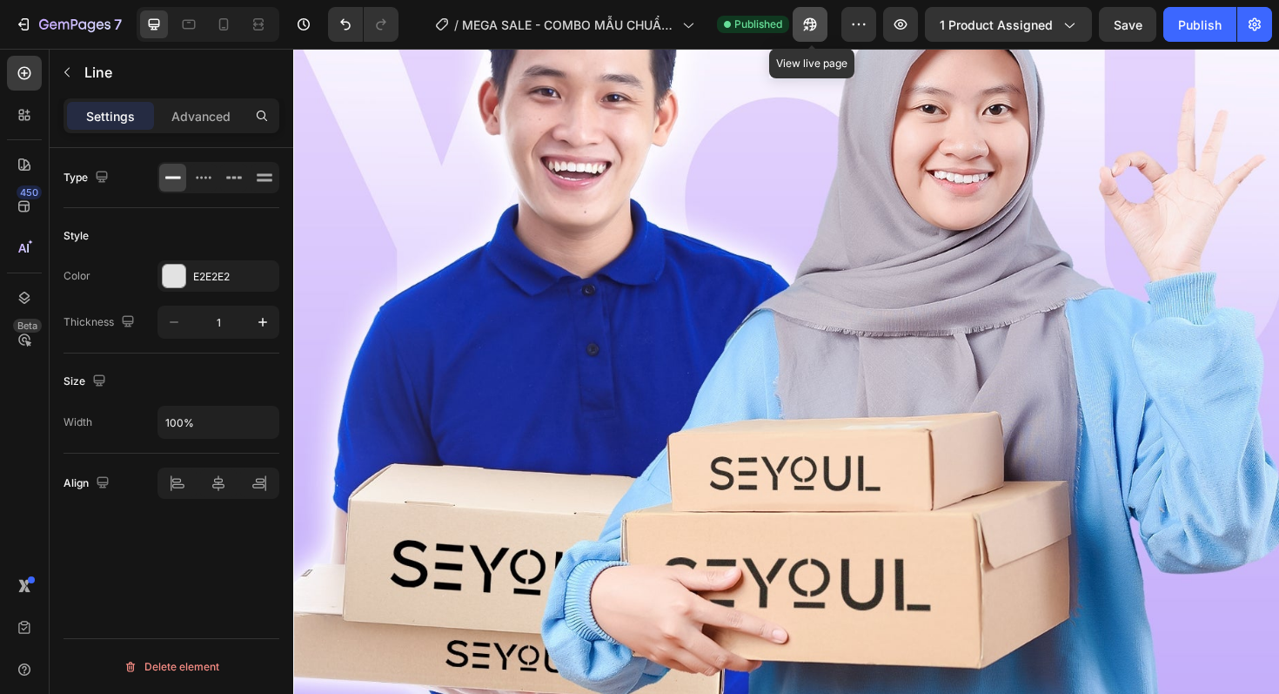
click at [801, 30] on button "button" at bounding box center [810, 24] width 35 height 35
